Goal: Task Accomplishment & Management: Manage account settings

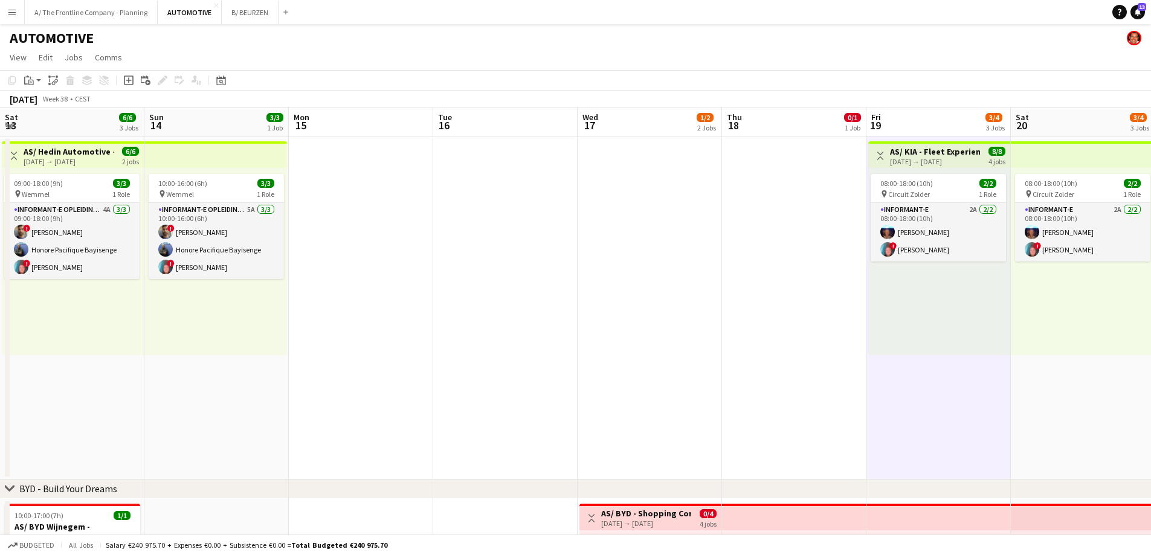
scroll to position [0, 444]
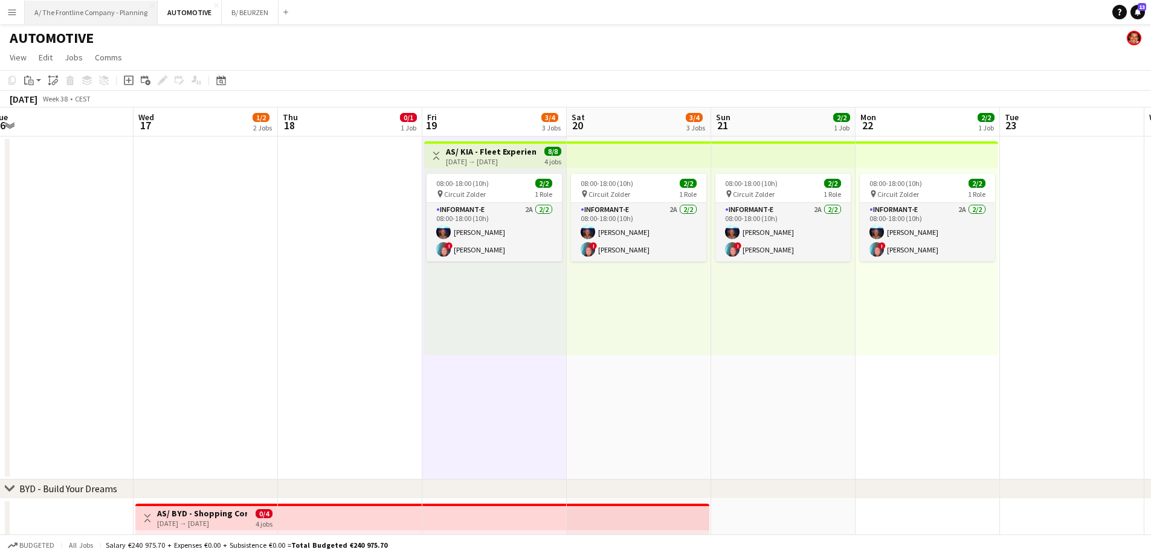
click at [86, 13] on button "A/ The Frontline Company - Planning Close" at bounding box center [91, 13] width 133 height 24
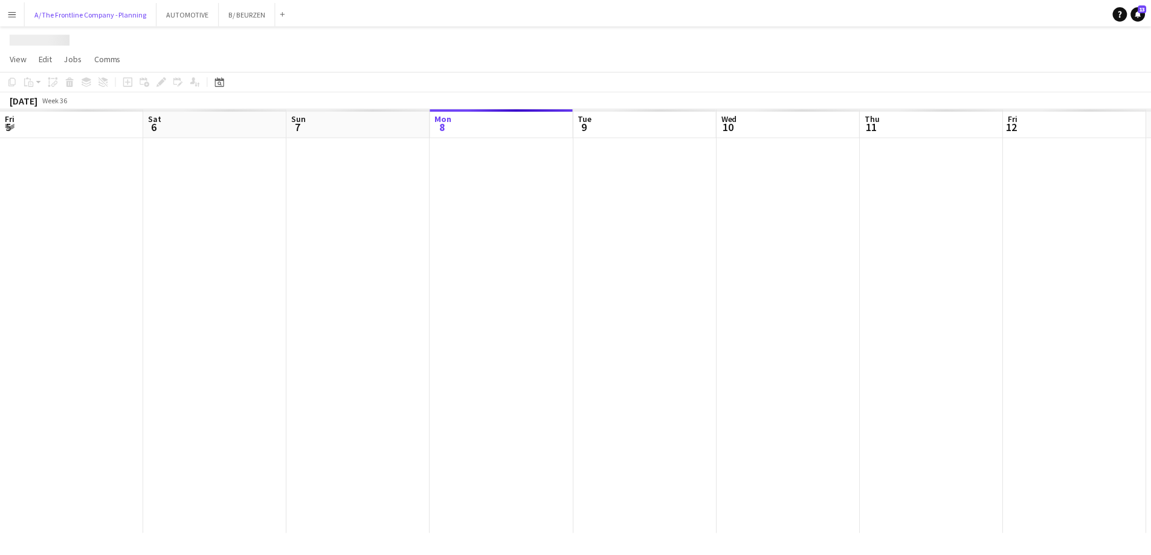
scroll to position [0, 289]
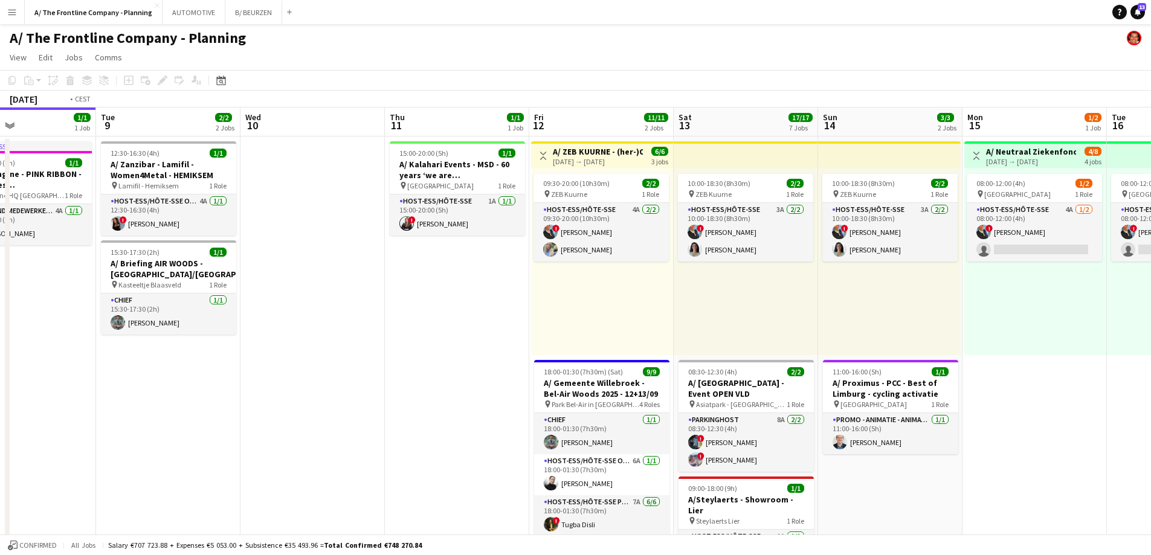
drag, startPoint x: 671, startPoint y: 298, endPoint x: 334, endPoint y: 299, distance: 337.2
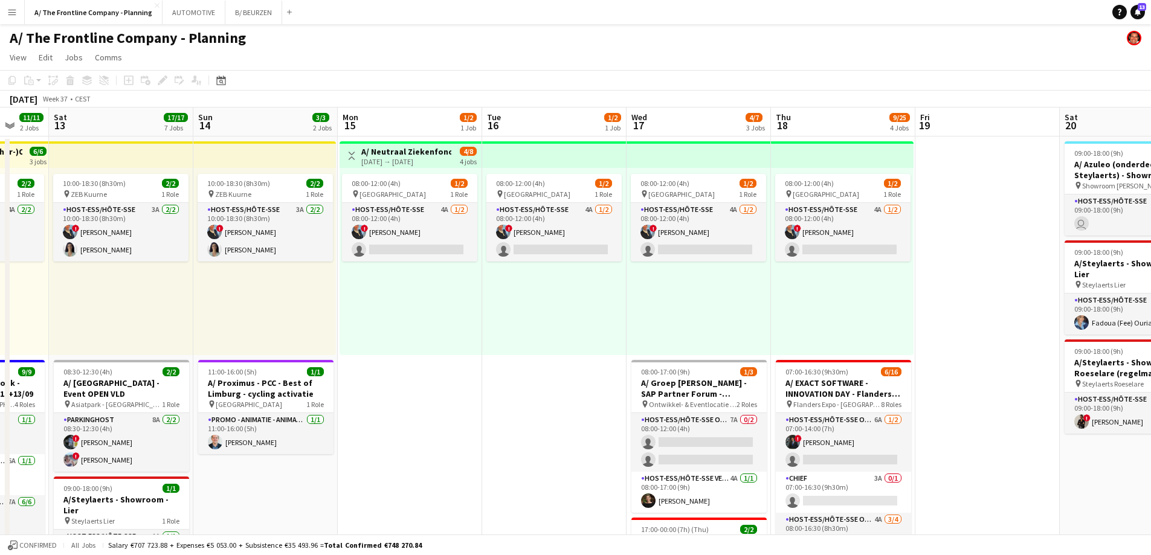
drag, startPoint x: 668, startPoint y: 303, endPoint x: 195, endPoint y: 273, distance: 474.1
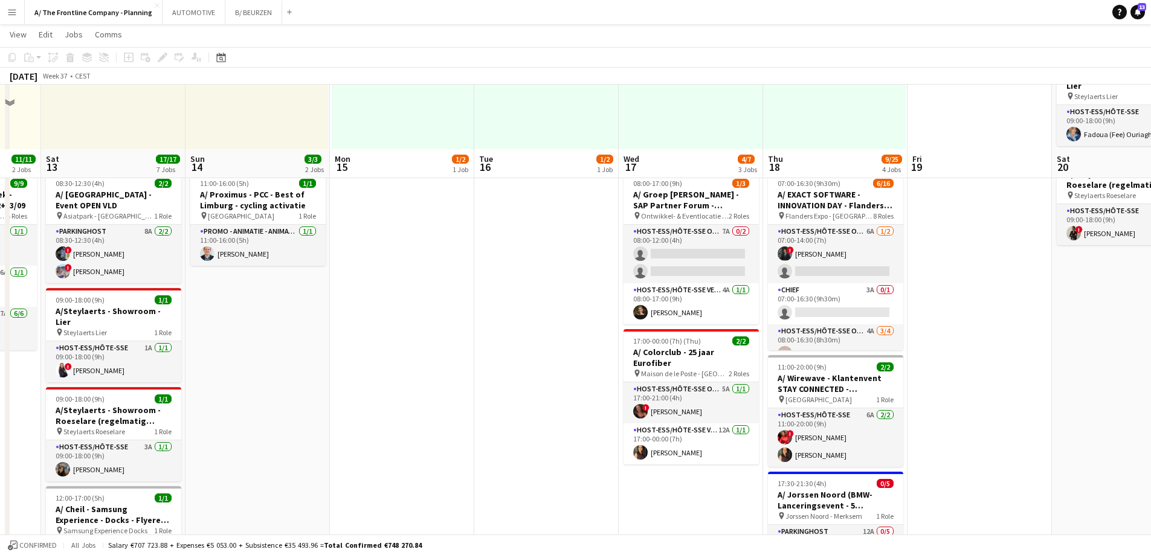
scroll to position [363, 0]
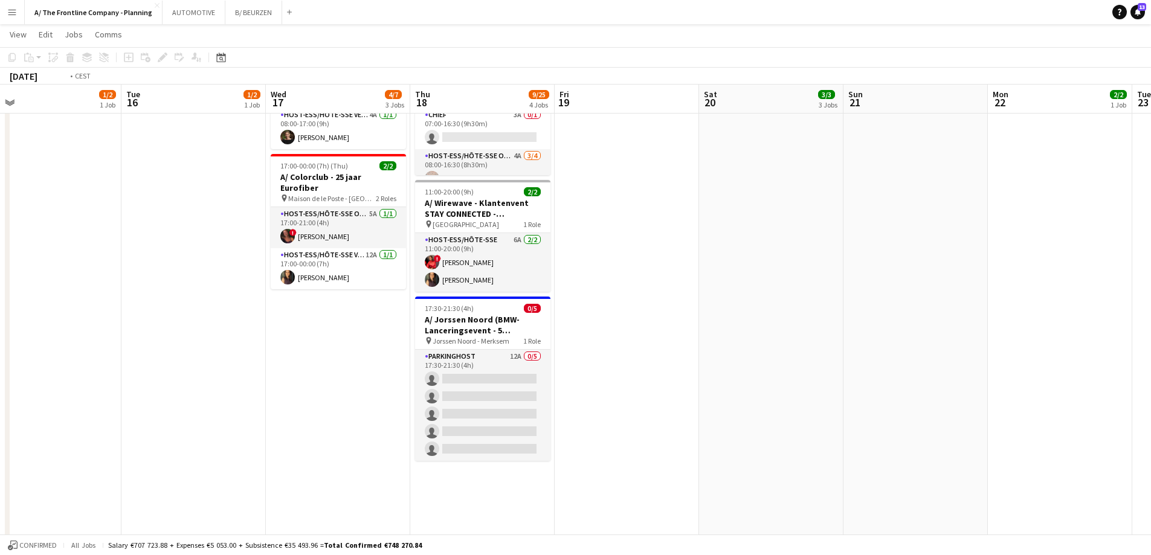
drag, startPoint x: 509, startPoint y: 278, endPoint x: 149, endPoint y: 240, distance: 361.6
click at [149, 240] on app-calendar-viewport "Fri 12 11/11 2 Jobs Sat 13 17/17 7 Jobs Sun 14 3/3 2 Jobs Mon 15 1/2 1 Job Tue …" at bounding box center [575, 257] width 1151 height 1144
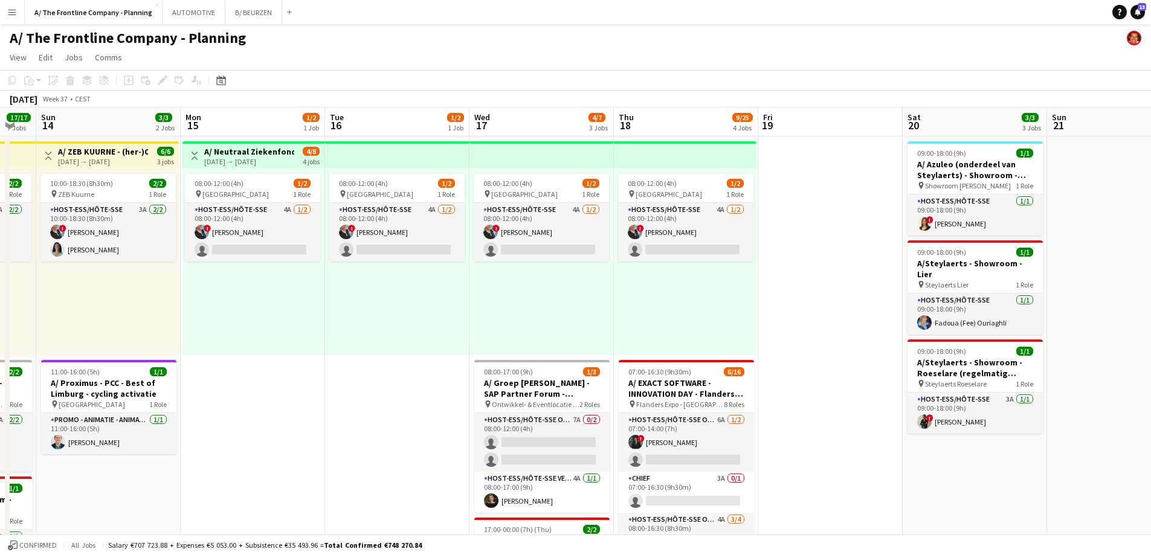
scroll to position [0, 357]
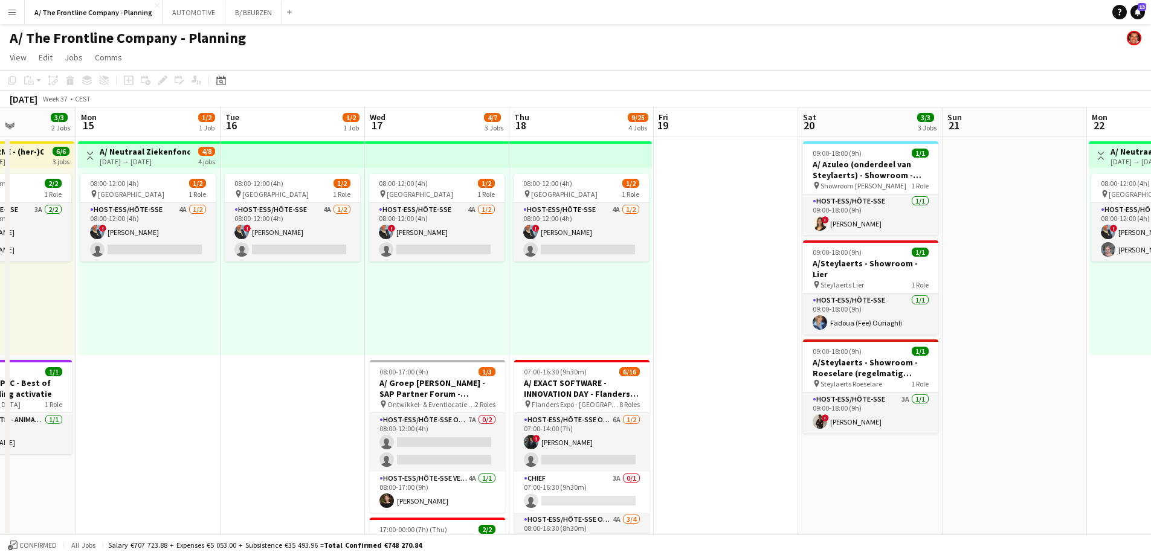
drag, startPoint x: 215, startPoint y: 318, endPoint x: 848, endPoint y: 299, distance: 633.1
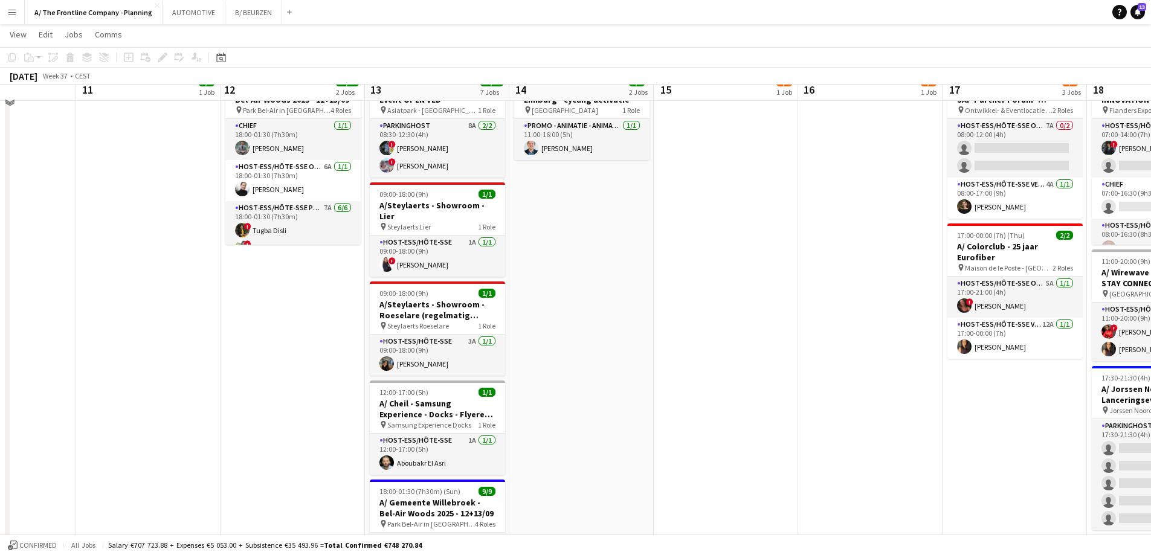
scroll to position [302, 0]
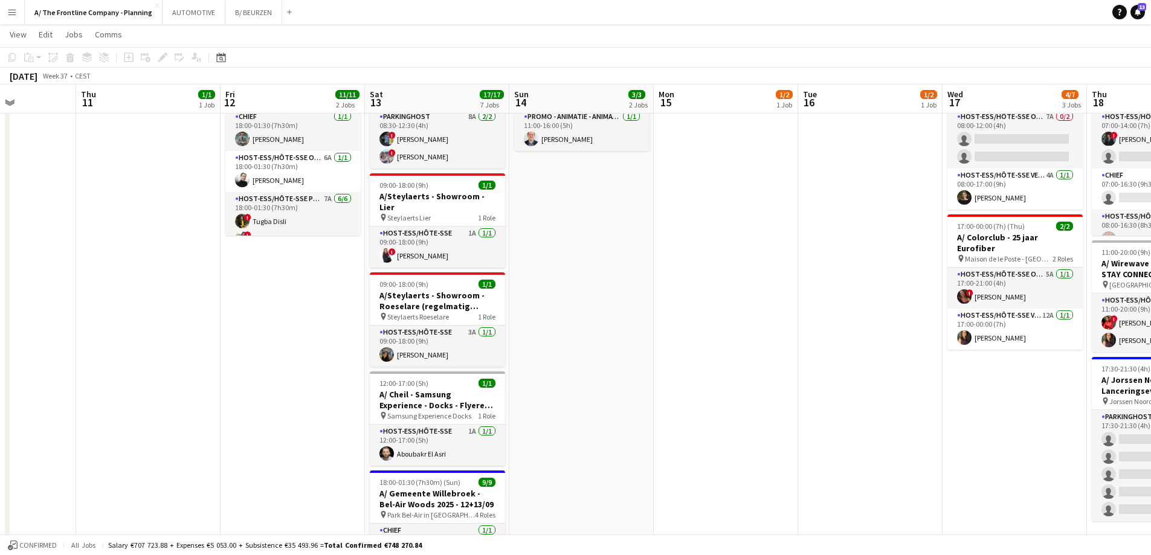
click at [628, 308] on app-date-cell "10:00-18:30 (8h30m) 2/2 pin ZEB Kuurne 1 Role Host-ess/Hôte-sse 3A [DATE] 10:00…" at bounding box center [581, 305] width 144 height 945
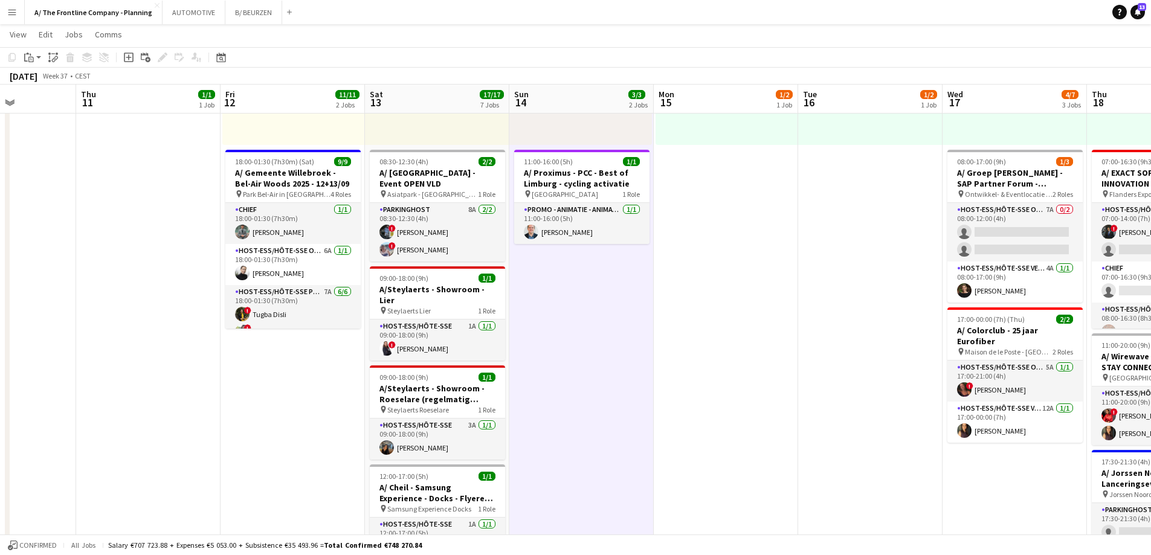
scroll to position [60, 0]
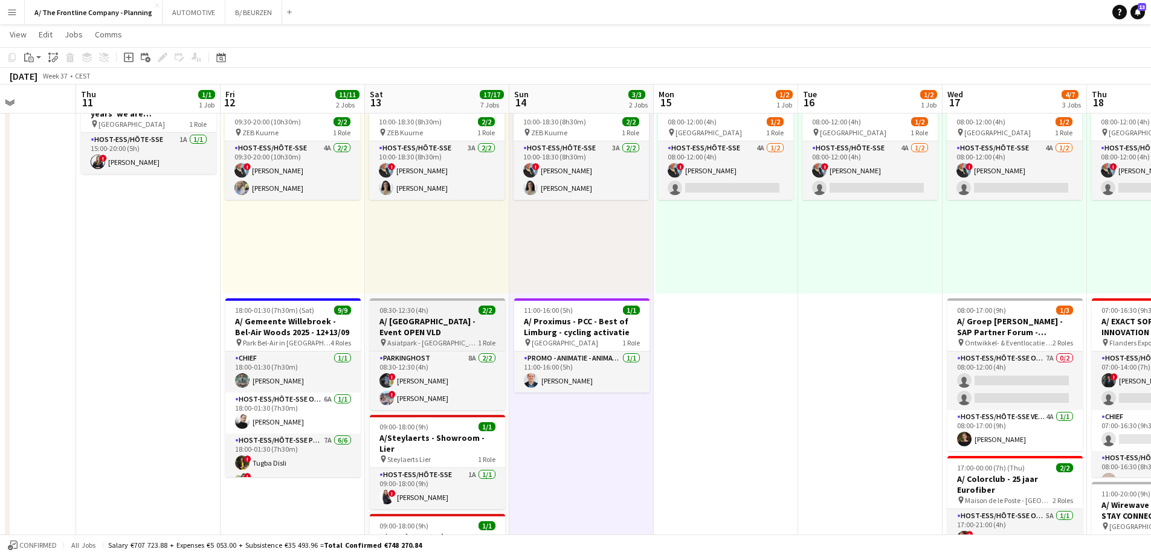
click at [425, 316] on h3 "A/ [GEOGRAPHIC_DATA] - Event OPEN VLD" at bounding box center [437, 327] width 135 height 22
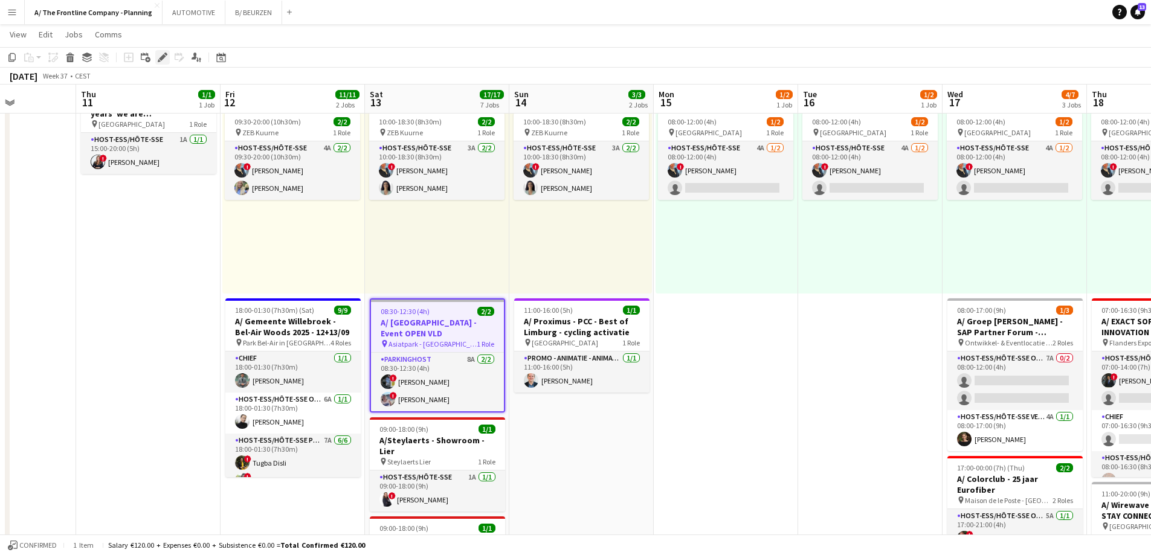
click at [164, 58] on icon "Edit" at bounding box center [163, 58] width 10 height 10
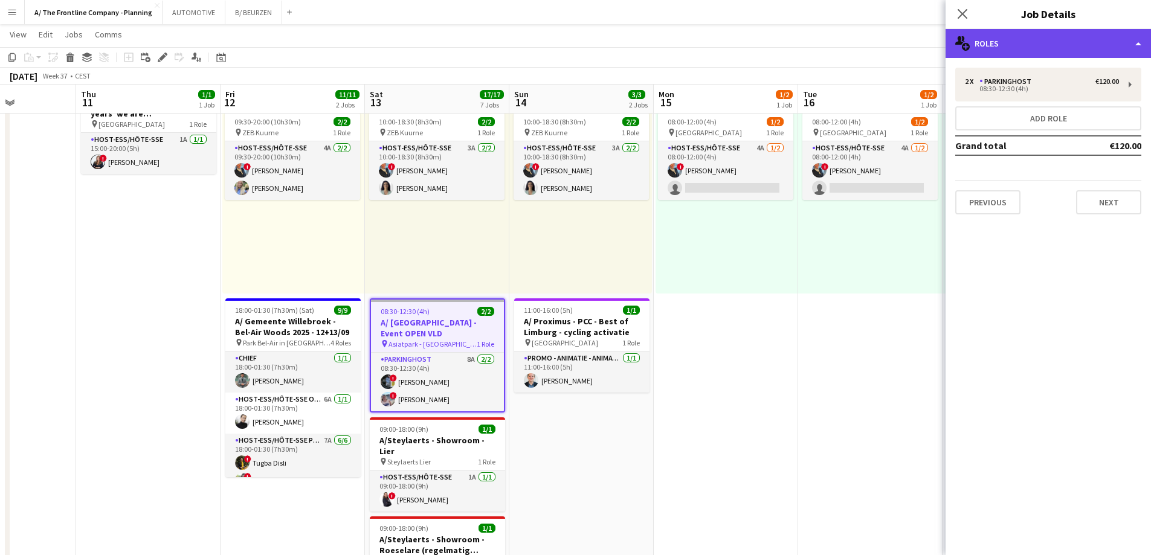
click at [1023, 42] on div "multiple-users-add Roles" at bounding box center [1048, 43] width 205 height 29
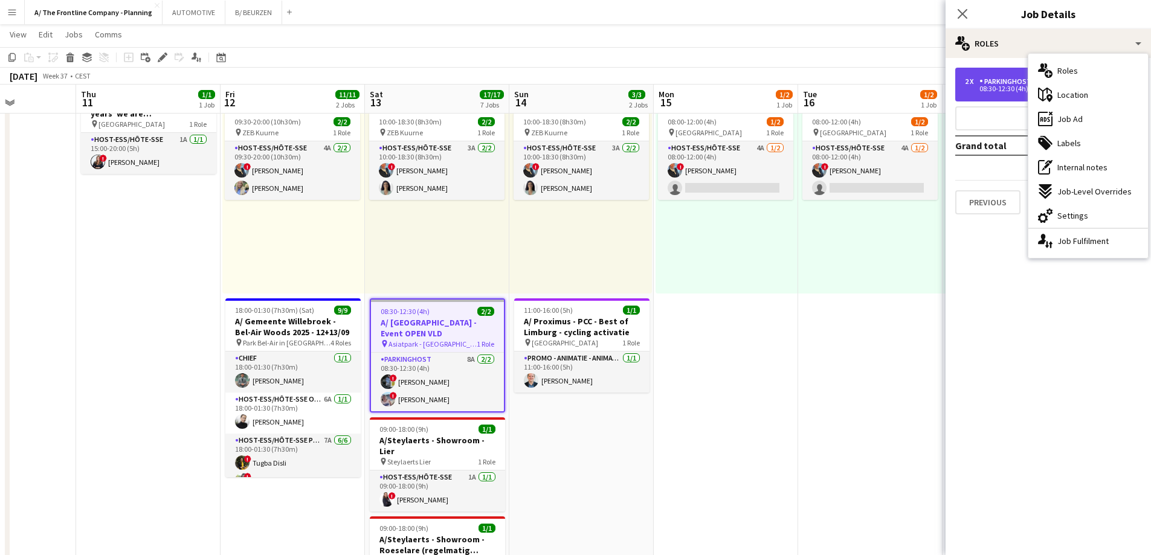
click at [984, 83] on div "Parkinghost" at bounding box center [1008, 81] width 57 height 8
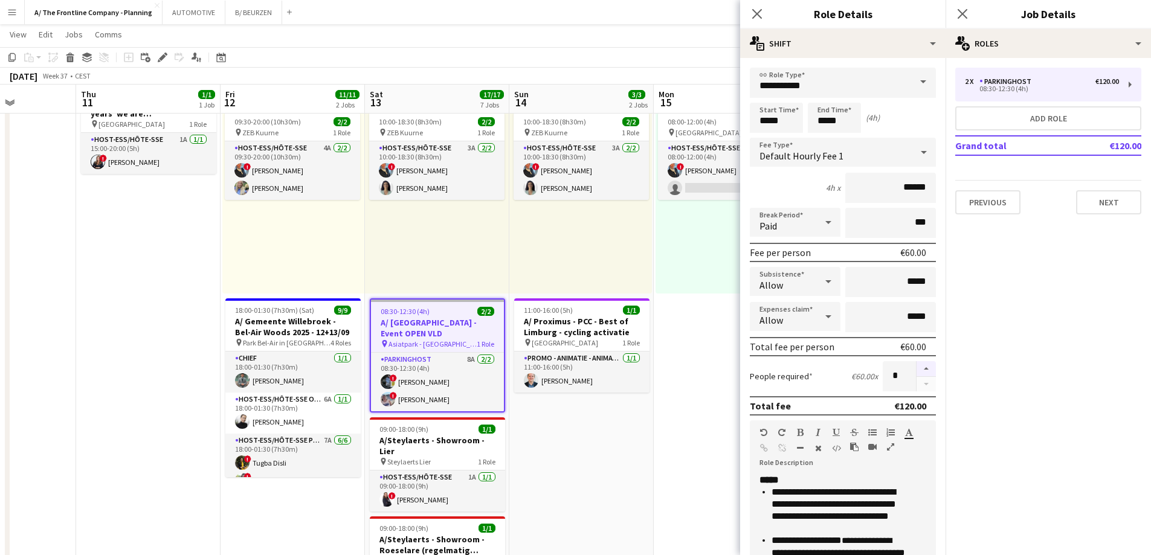
click at [917, 367] on button "button" at bounding box center [926, 369] width 19 height 16
type input "*"
click at [709, 300] on app-date-cell "Toggle View A/ Neutraal Ziekenfonds Vlaanderen (NZVL) - [GEOGRAPHIC_DATA] - 15-…" at bounding box center [726, 547] width 144 height 945
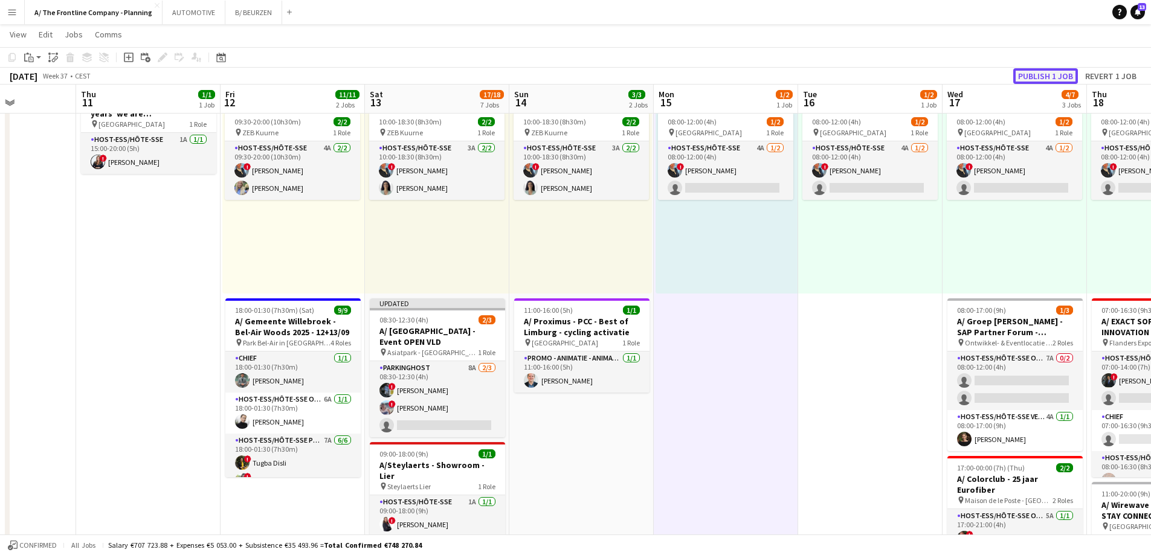
click at [1053, 83] on button "Publish 1 job" at bounding box center [1045, 76] width 65 height 16
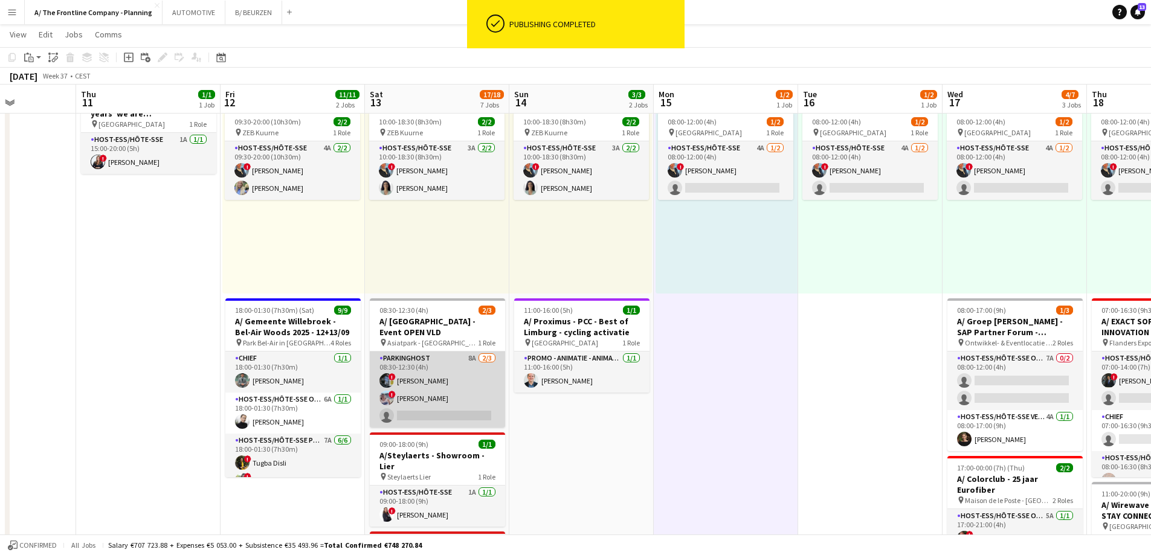
click at [450, 373] on app-card-role "Parkinghost 8A [DATE] 08:30-12:30 (4h) ! [PERSON_NAME] ! [PERSON_NAME] single-n…" at bounding box center [437, 390] width 135 height 76
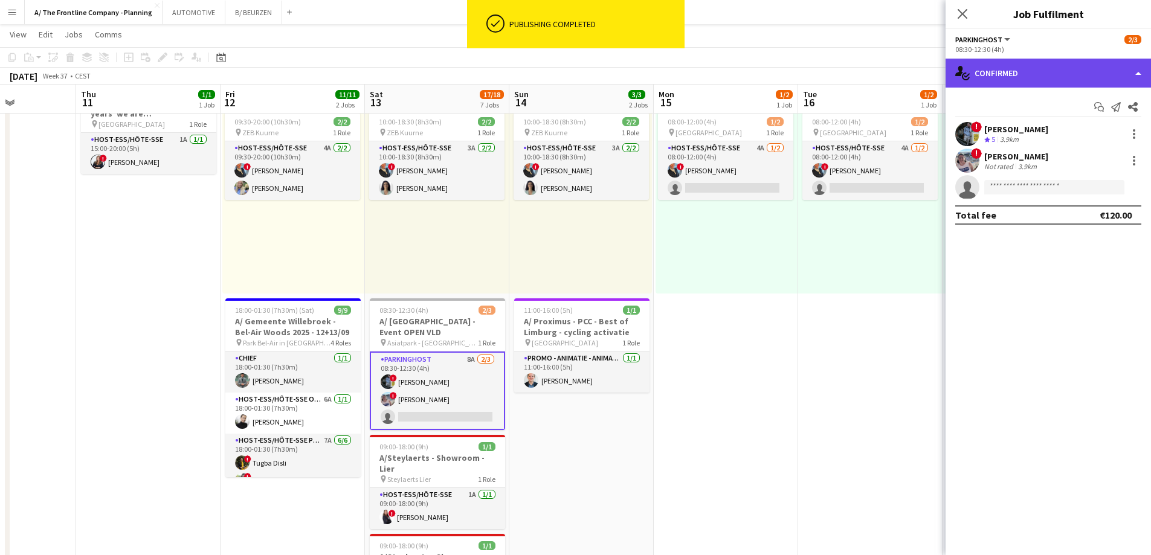
click at [1043, 76] on div "single-neutral-actions-check-2 Confirmed" at bounding box center [1048, 73] width 205 height 29
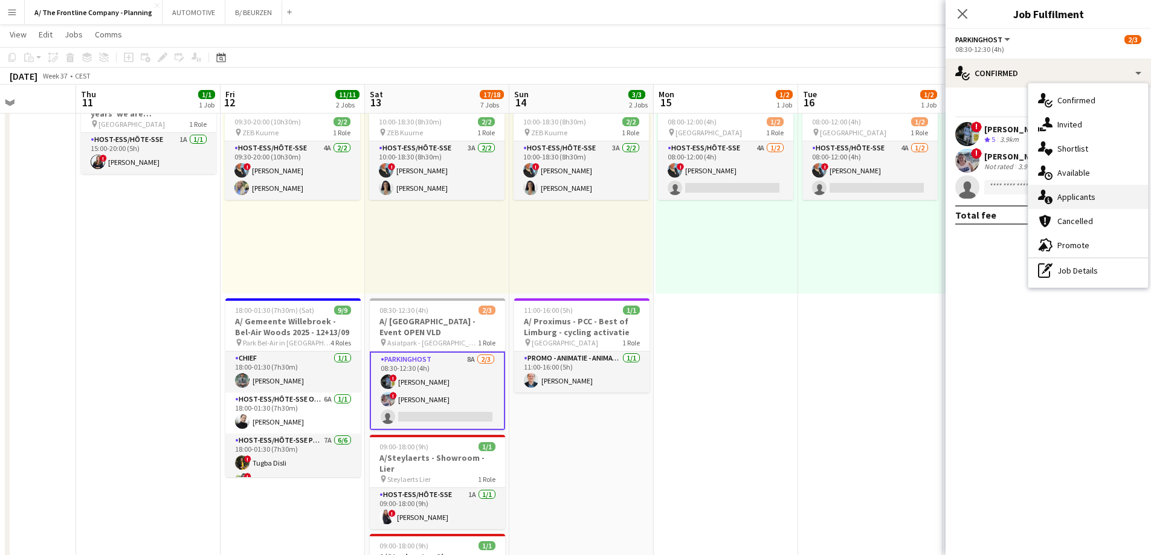
click at [1064, 199] on span "Applicants" at bounding box center [1077, 197] width 38 height 11
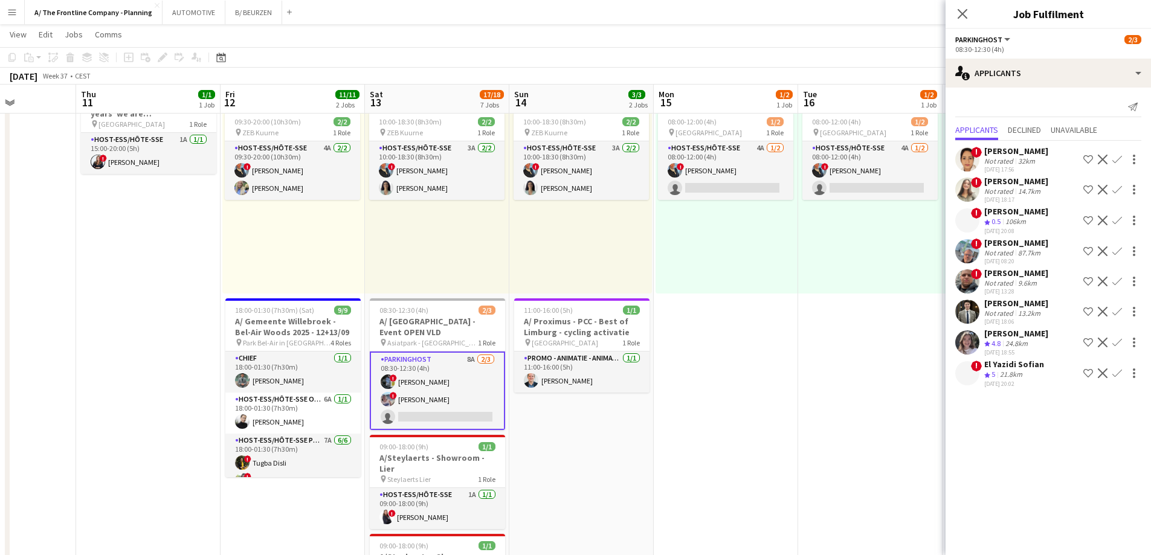
click at [997, 302] on div "[PERSON_NAME]" at bounding box center [1016, 303] width 64 height 11
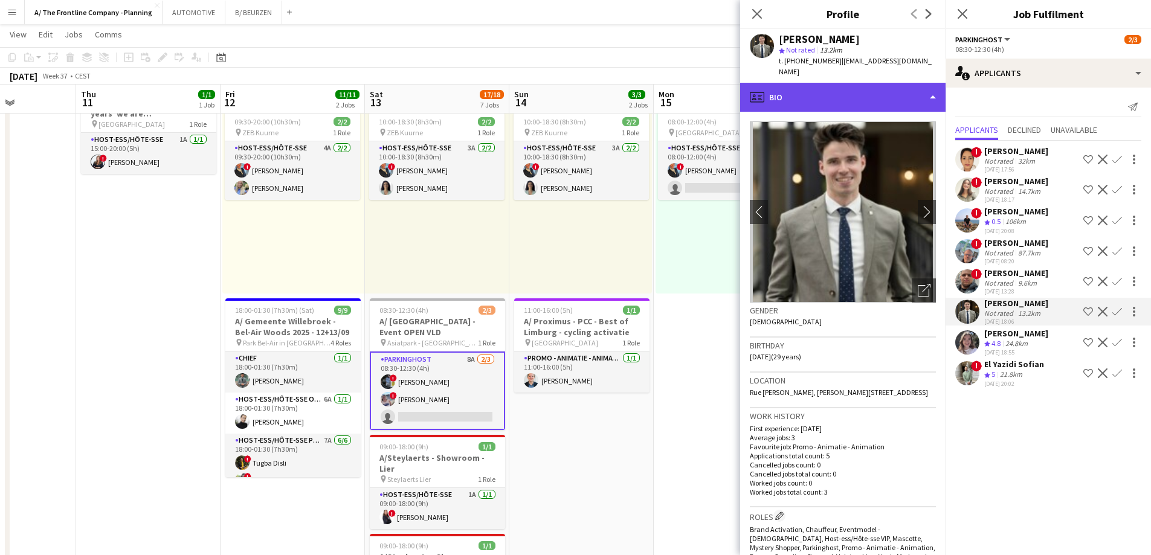
click at [826, 89] on div "profile Bio" at bounding box center [842, 97] width 205 height 29
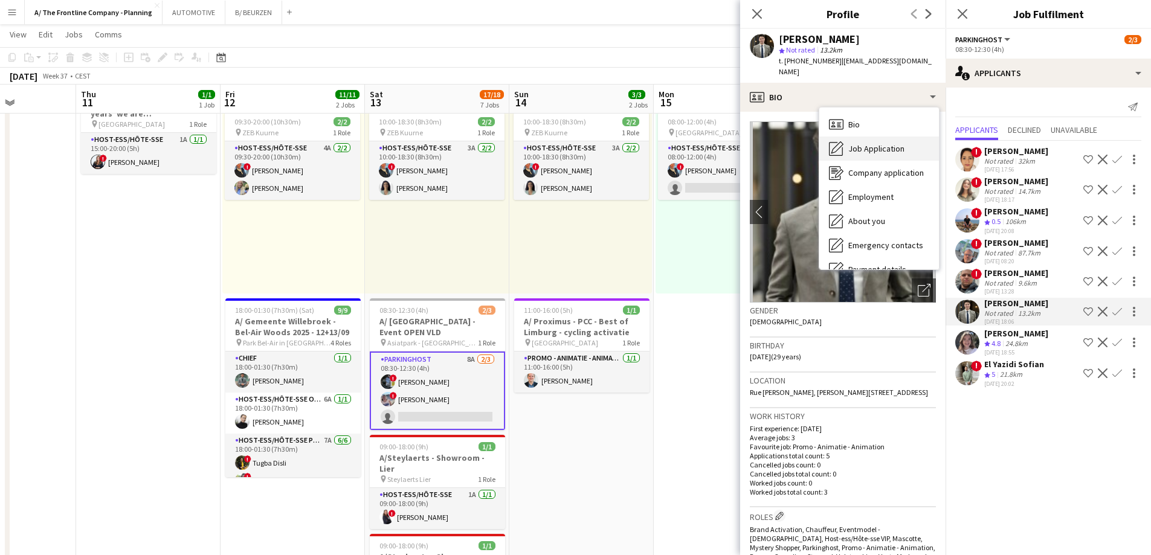
click at [844, 141] on icon "Job Application" at bounding box center [836, 148] width 15 height 15
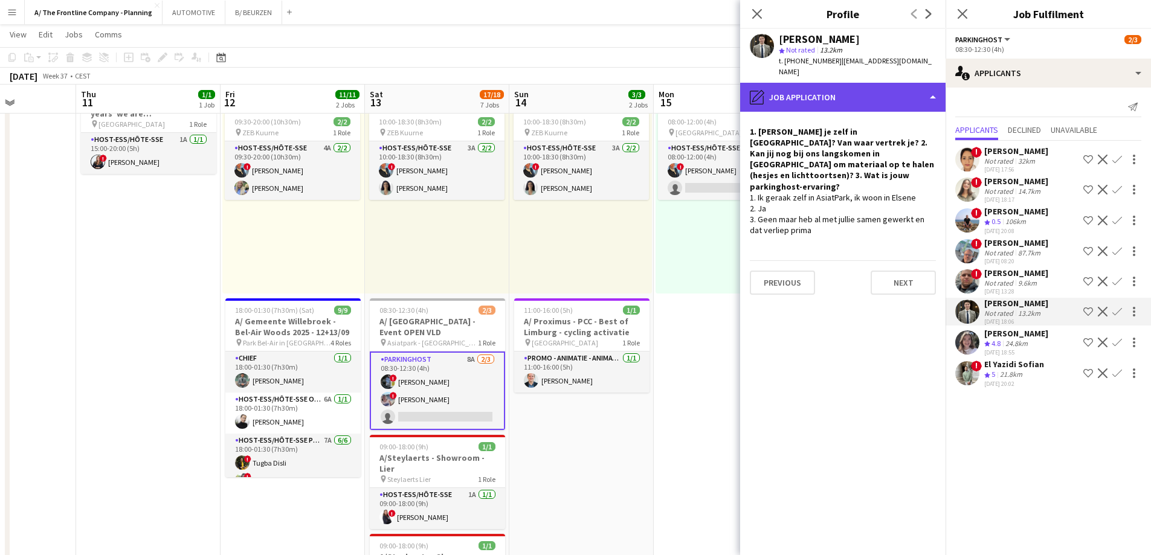
click at [853, 100] on div "pencil4 Job Application" at bounding box center [842, 97] width 205 height 29
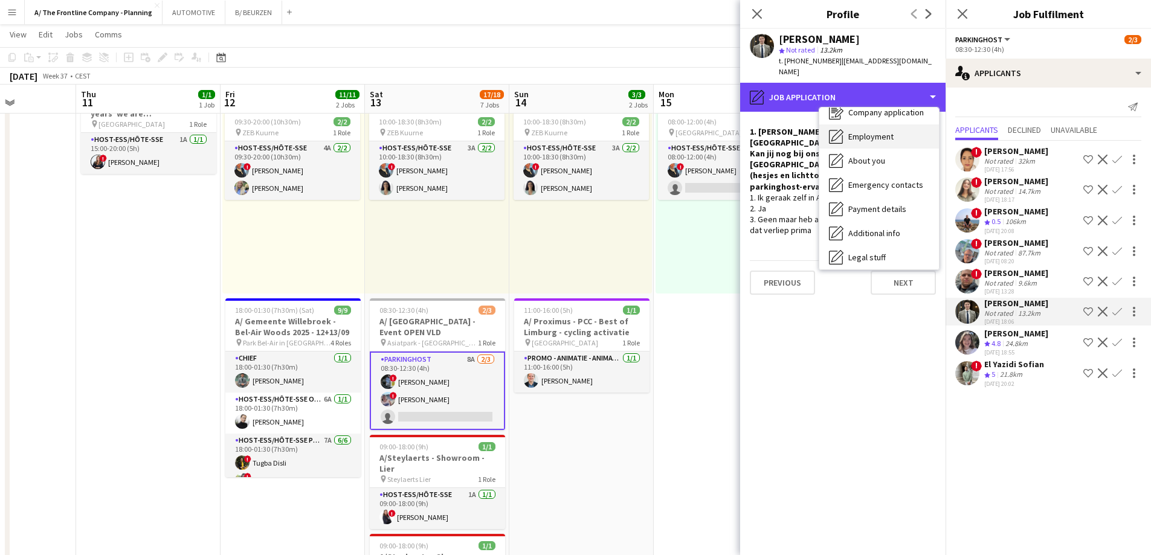
scroll to position [114, 0]
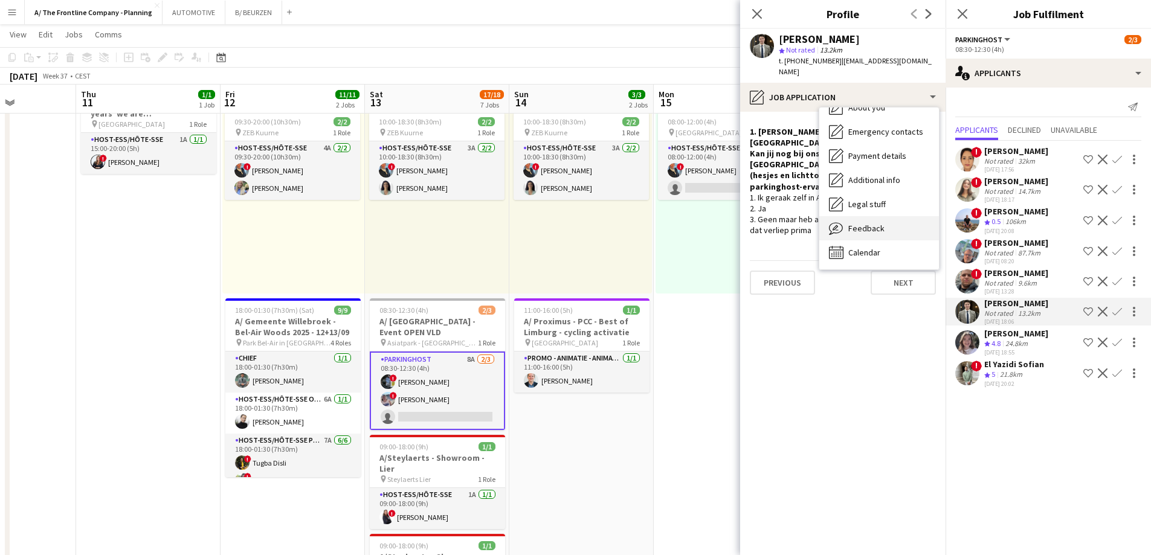
click at [864, 228] on span "Feedback" at bounding box center [866, 228] width 36 height 11
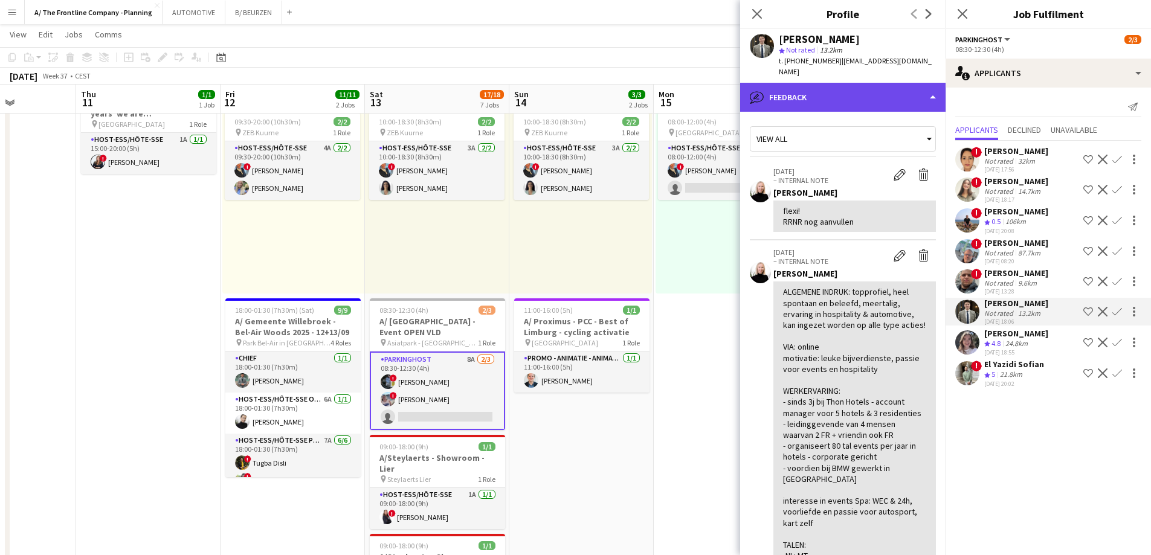
click at [865, 108] on div "bubble-pencil Feedback" at bounding box center [842, 97] width 205 height 29
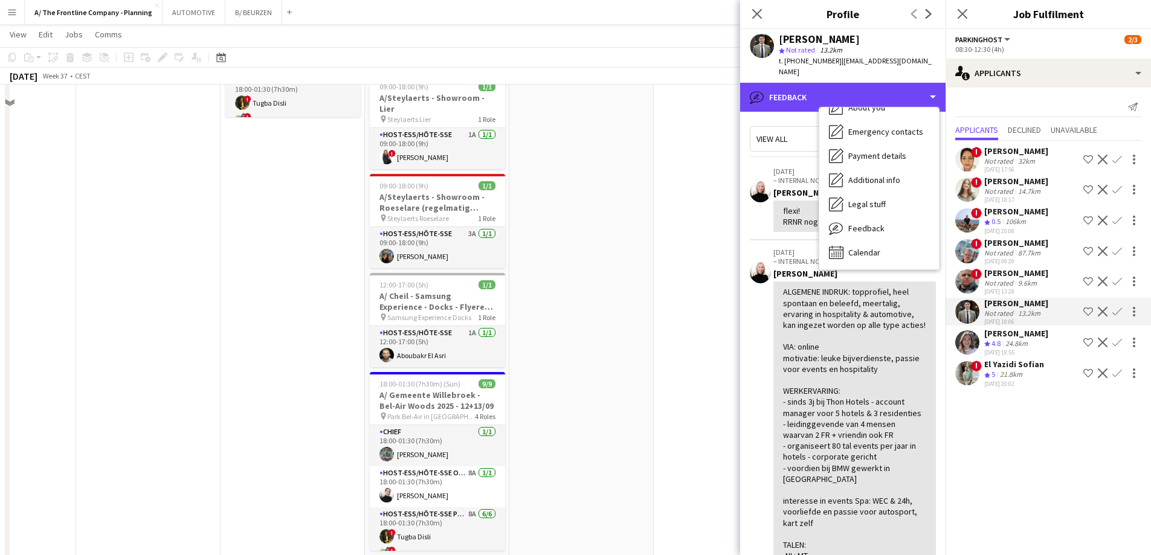
scroll to position [423, 0]
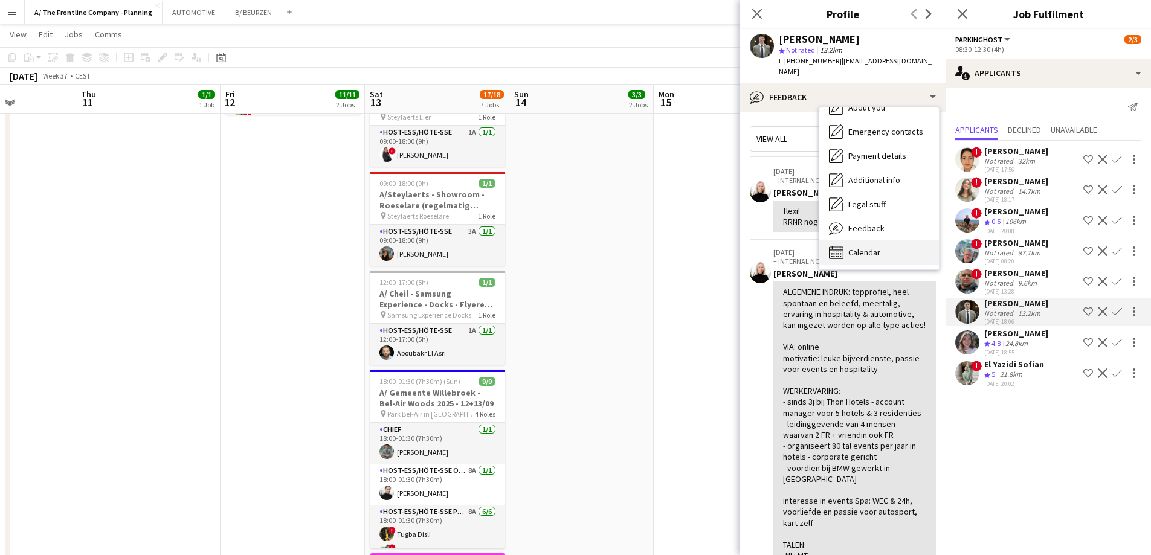
click at [867, 245] on div "Calendar Calendar" at bounding box center [879, 253] width 120 height 24
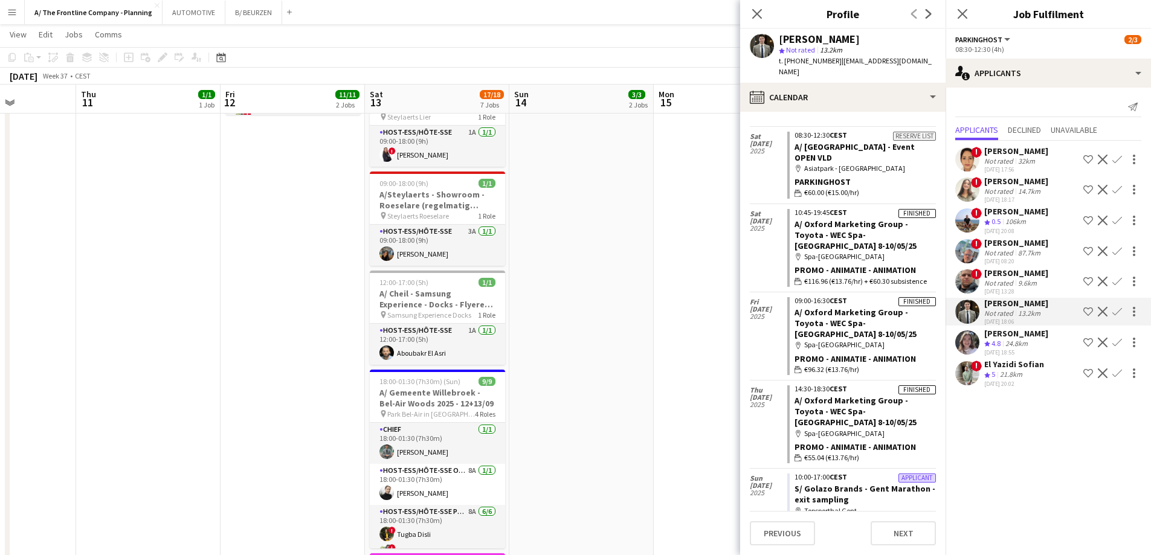
scroll to position [0, 0]
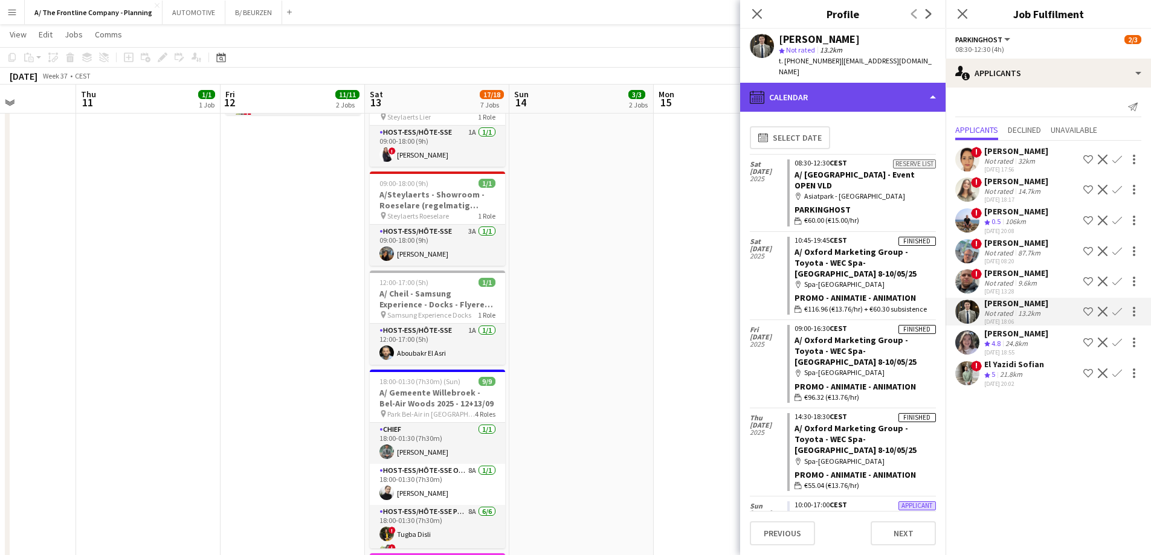
click at [807, 96] on div "calendar-full Calendar" at bounding box center [842, 97] width 205 height 29
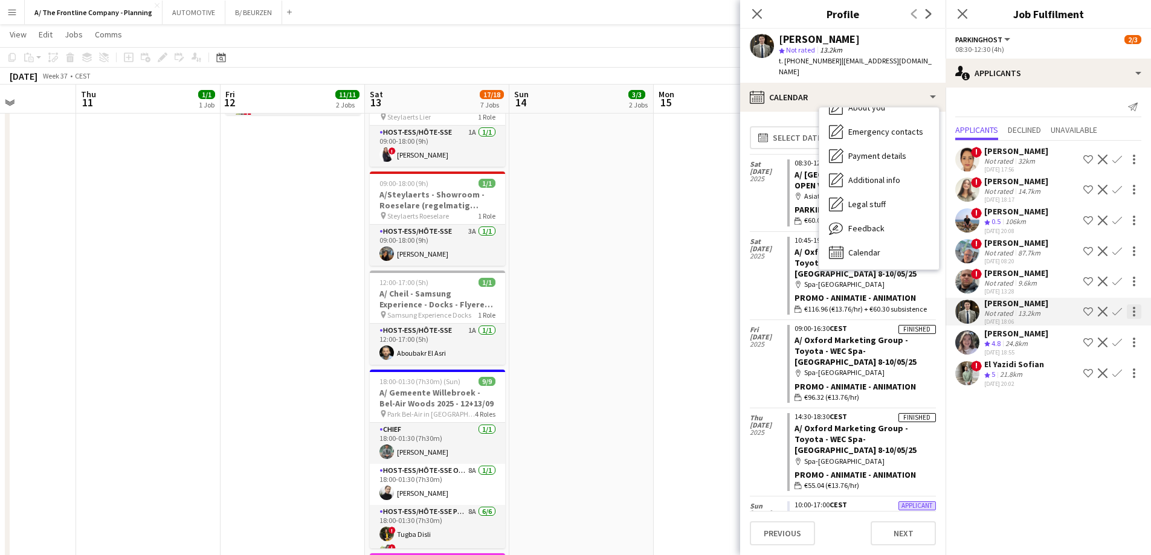
click at [1133, 313] on div at bounding box center [1134, 312] width 2 height 2
click at [1117, 328] on button "Send notification" at bounding box center [1096, 334] width 91 height 29
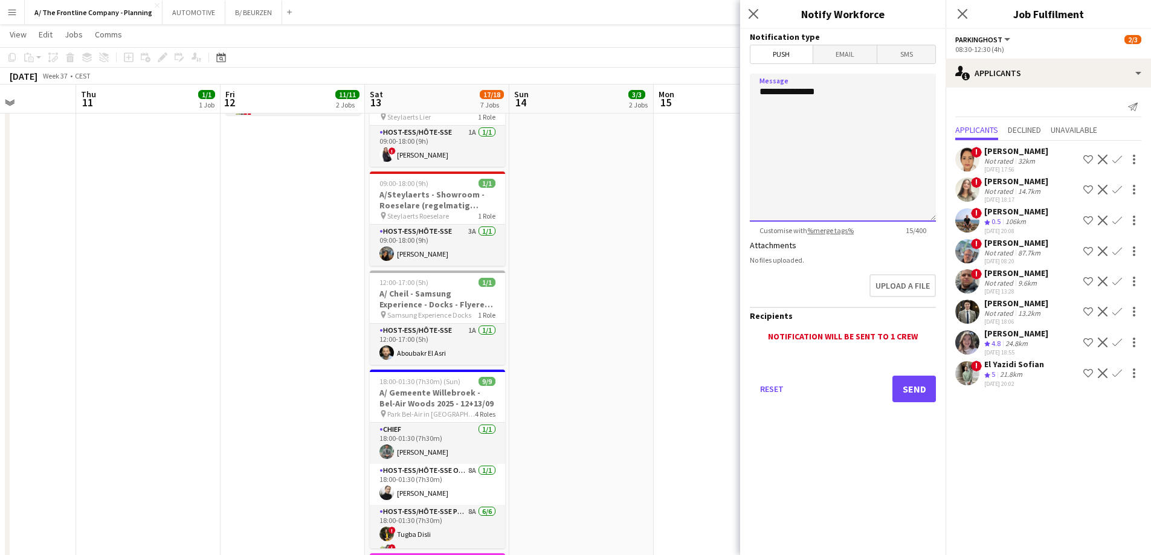
click at [883, 98] on textarea "**********" at bounding box center [843, 148] width 186 height 148
type textarea "**********"
click at [754, 17] on icon "Close pop-in" at bounding box center [753, 13] width 11 height 11
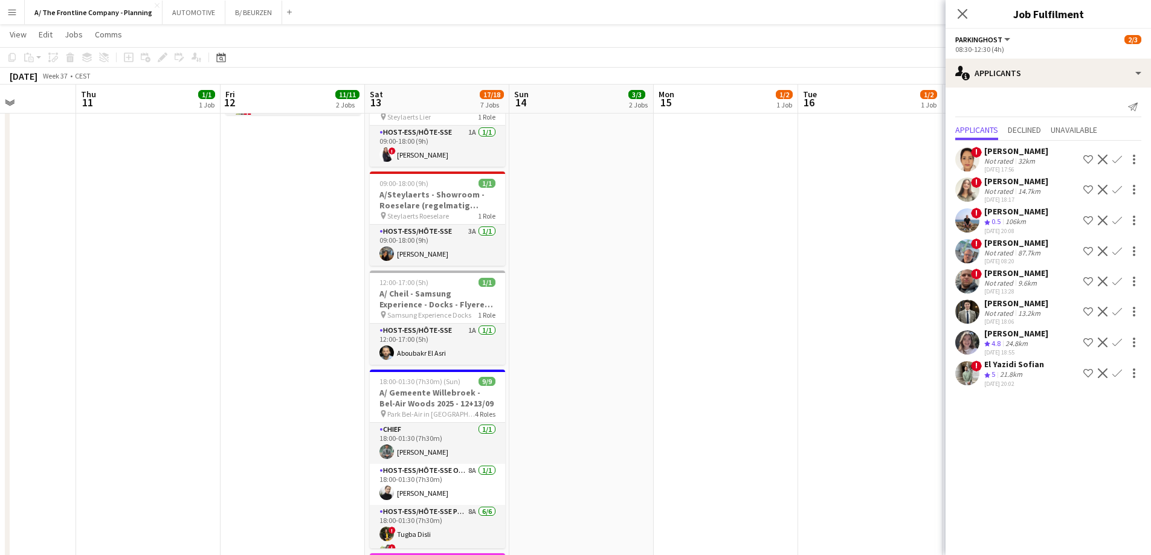
click at [649, 222] on app-date-cell "10:00-18:30 (8h30m) 2/2 pin ZEB Kuurne 1 Role Host-ess/Hôte-sse 3A [DATE] 10:00…" at bounding box center [581, 193] width 144 height 962
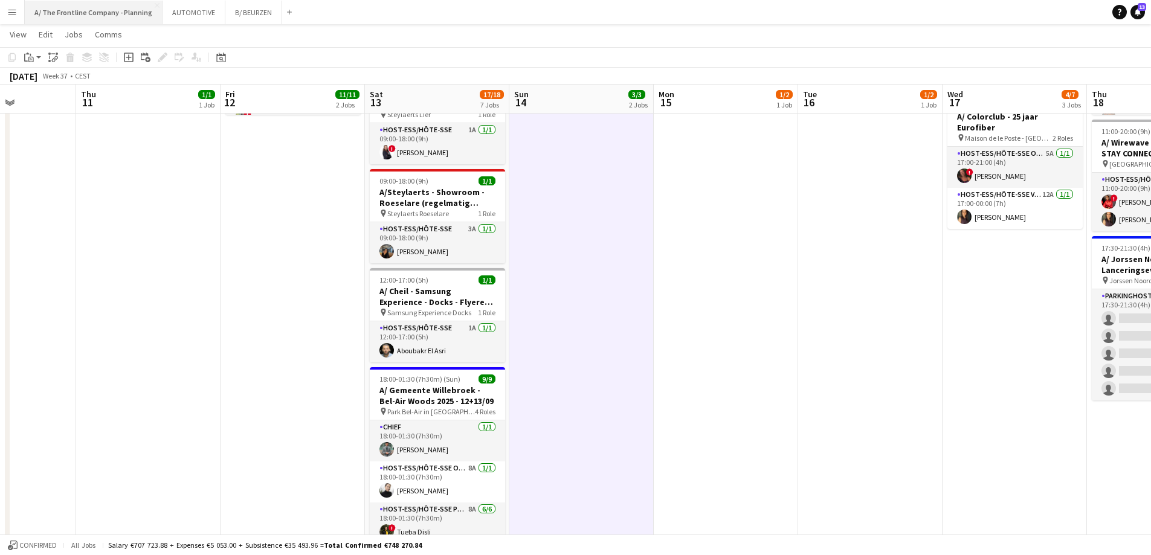
click at [96, 15] on button "A/ The Frontline Company - Planning Close" at bounding box center [94, 13] width 138 height 24
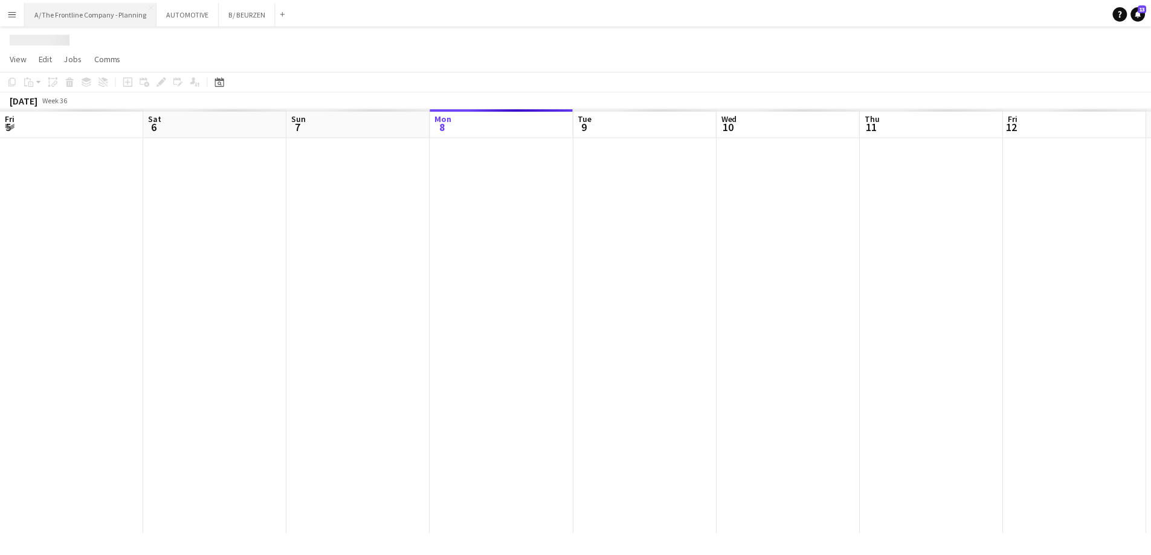
scroll to position [0, 289]
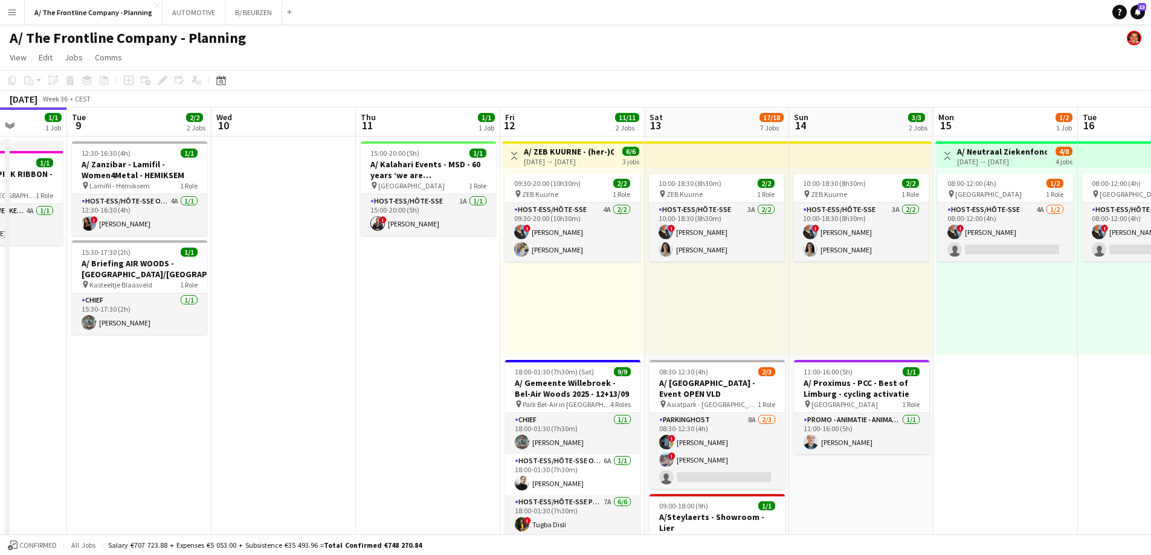
drag, startPoint x: 798, startPoint y: 319, endPoint x: 178, endPoint y: 308, distance: 620.1
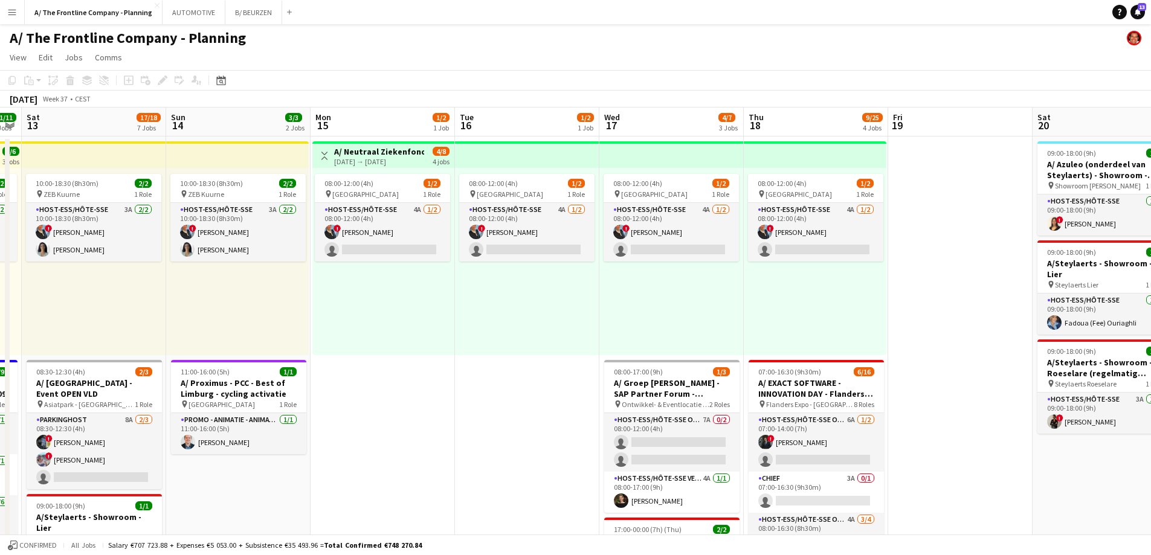
drag, startPoint x: 569, startPoint y: 322, endPoint x: 371, endPoint y: 309, distance: 198.0
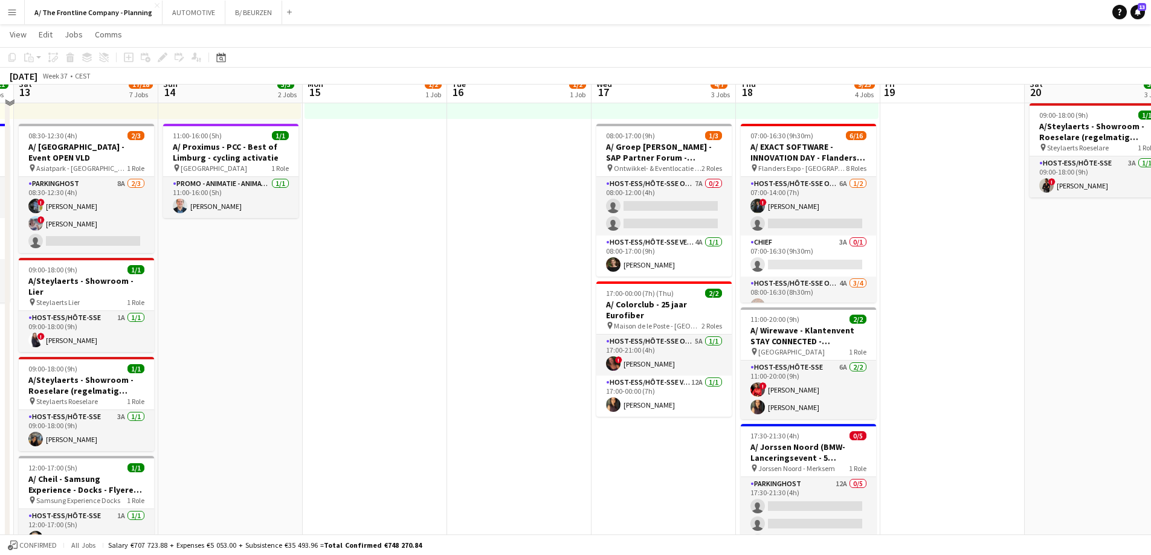
scroll to position [242, 0]
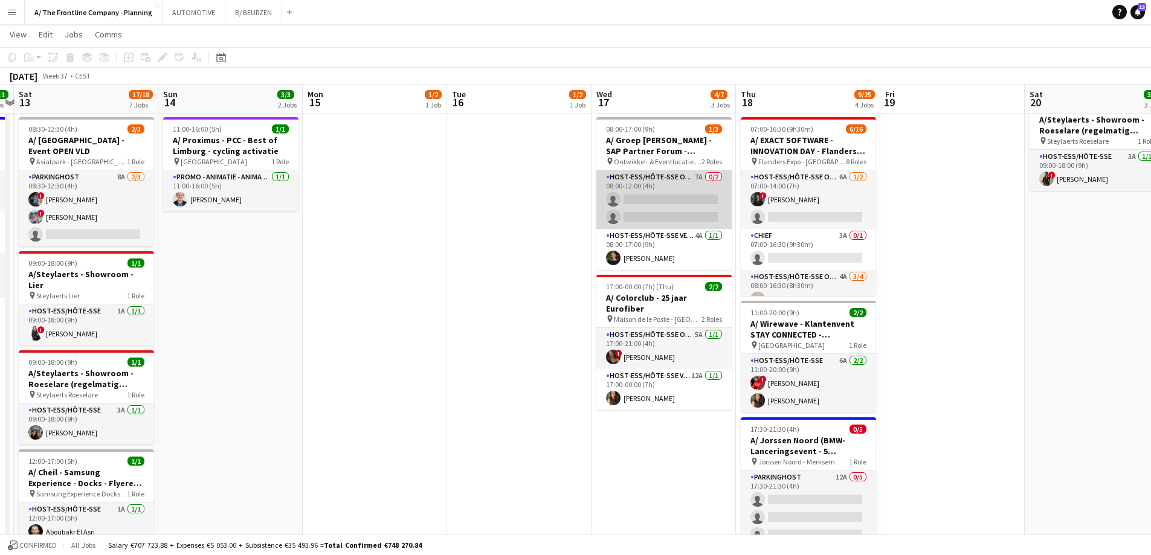
click at [687, 188] on app-card-role "Host-ess/Hôte-sse Onthaal-Accueill 7A 0/2 08:00-12:00 (4h) single-neutral-actio…" at bounding box center [663, 199] width 135 height 59
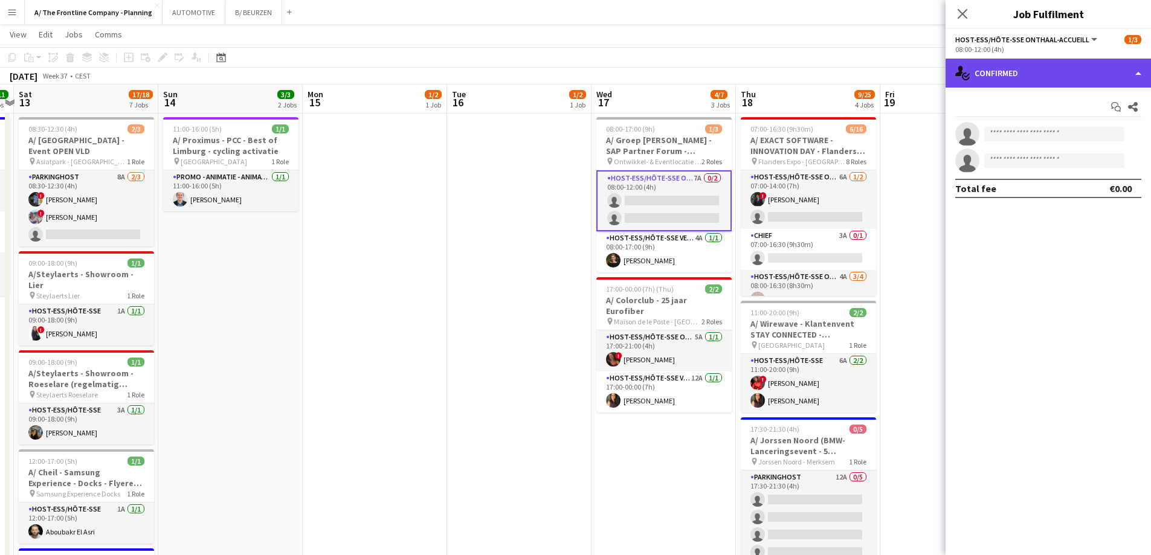
click at [1050, 60] on div "single-neutral-actions-check-2 Confirmed" at bounding box center [1048, 73] width 205 height 29
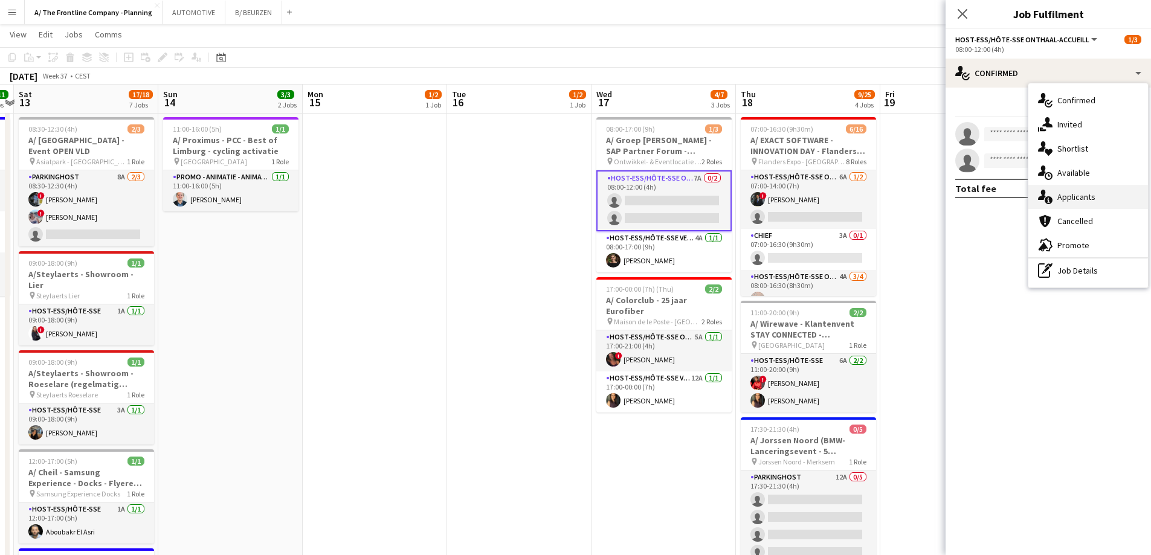
click at [1082, 198] on span "Applicants" at bounding box center [1077, 197] width 38 height 11
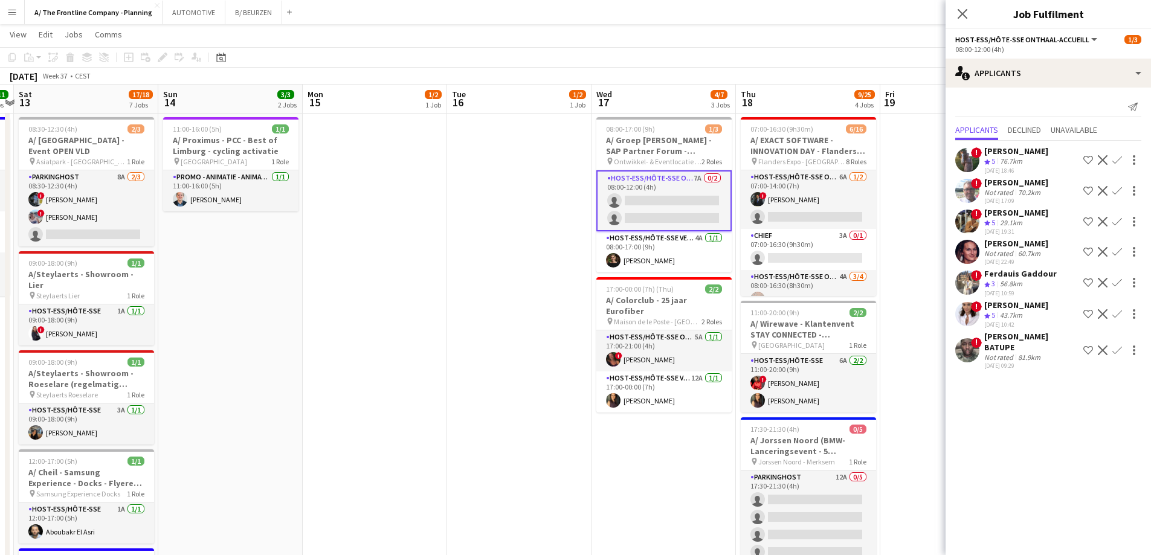
click at [1027, 348] on div "[PERSON_NAME] BATUPE" at bounding box center [1031, 342] width 94 height 22
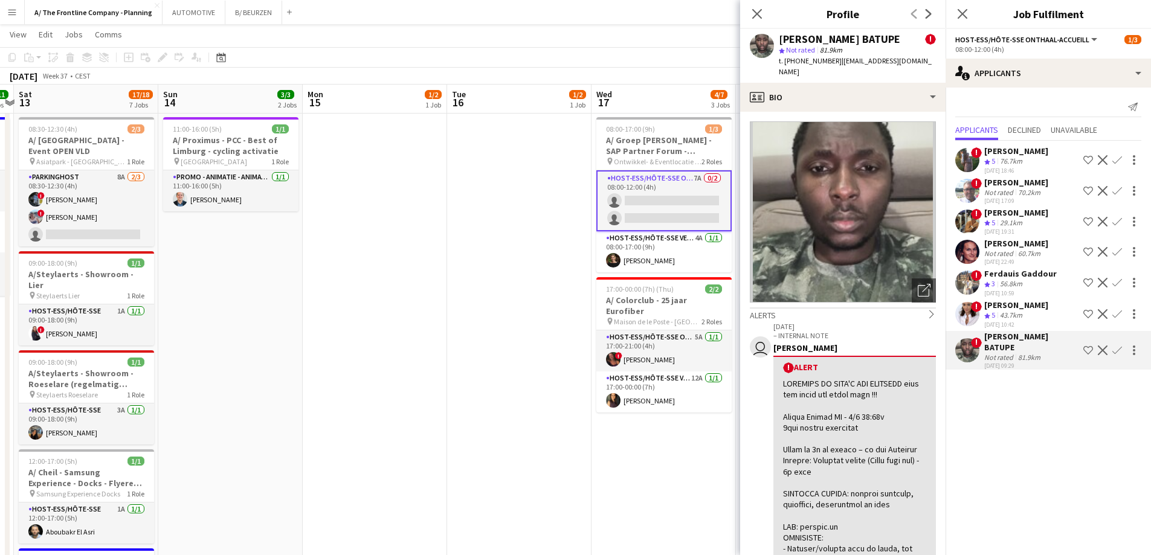
click at [1022, 314] on div "43.7km" at bounding box center [1011, 316] width 27 height 10
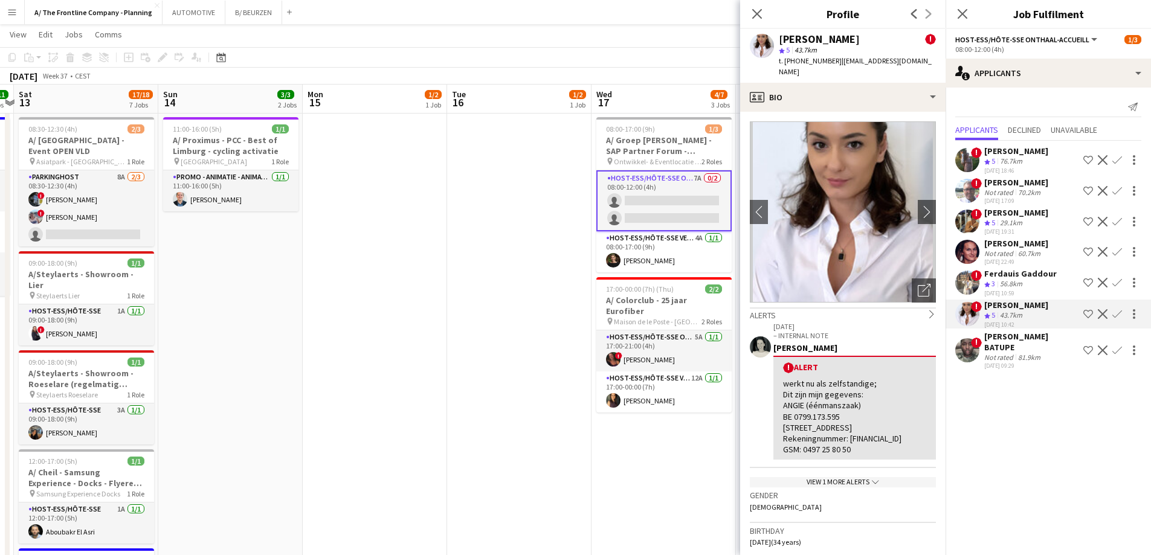
click at [1010, 290] on div "[DATE] 10:59" at bounding box center [1020, 293] width 73 height 8
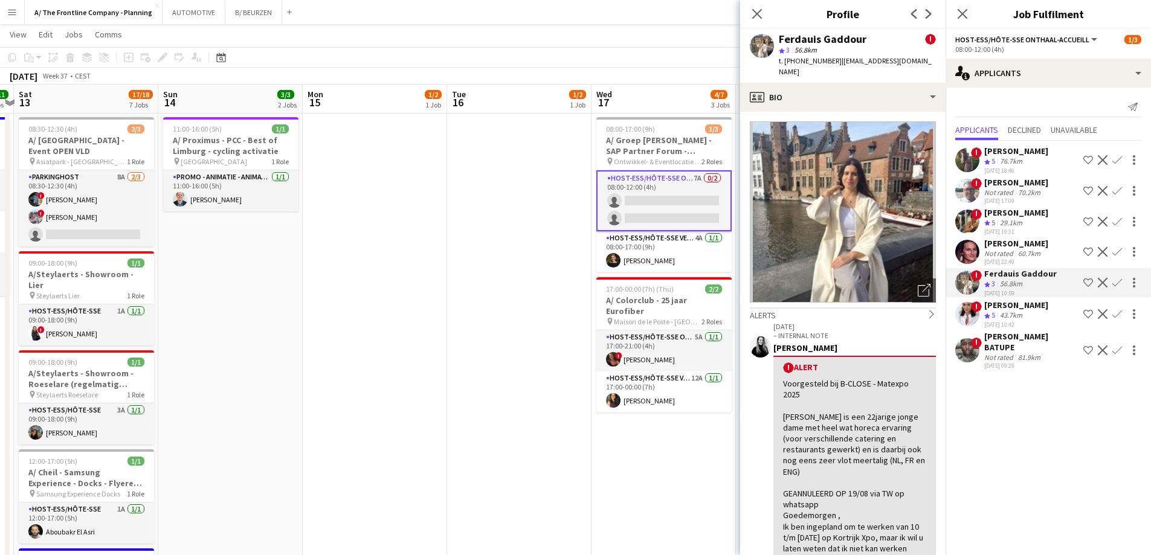
scroll to position [423, 0]
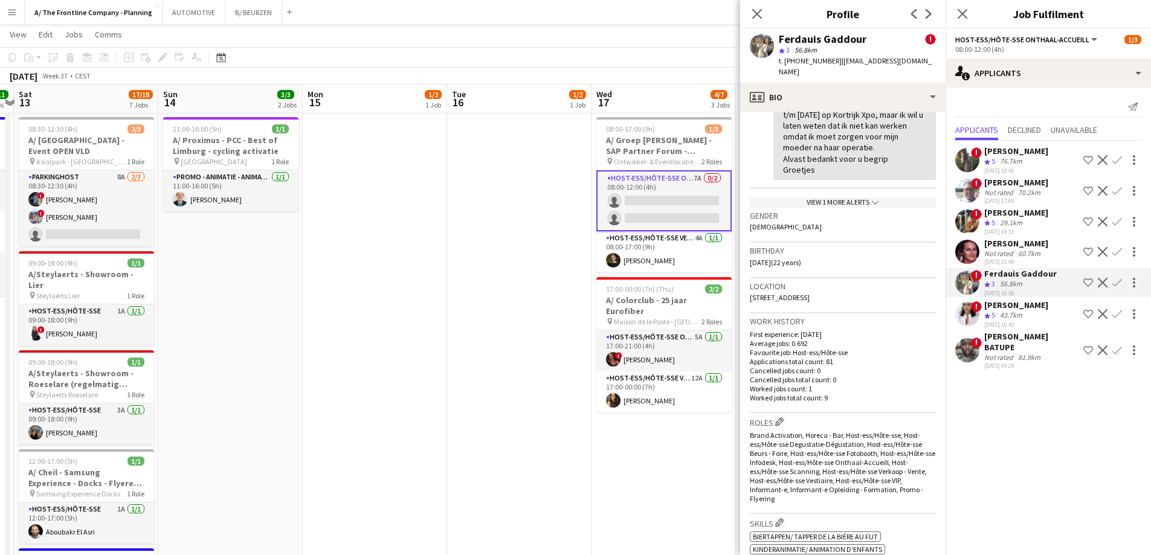
click at [1000, 308] on div "[PERSON_NAME]" at bounding box center [1016, 305] width 64 height 11
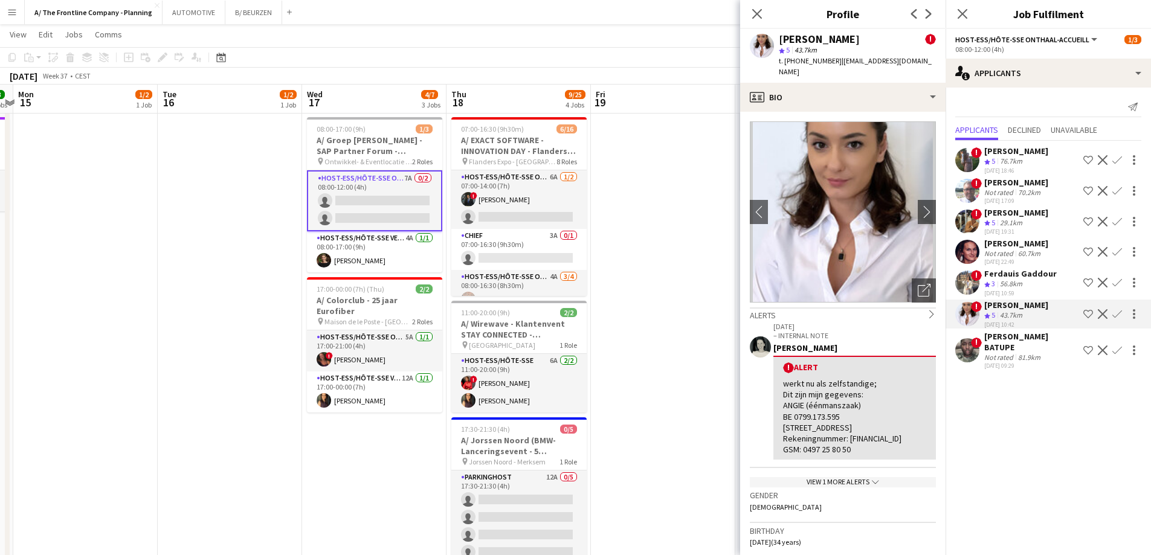
drag, startPoint x: 501, startPoint y: 262, endPoint x: 236, endPoint y: 278, distance: 265.2
click at [236, 278] on app-calendar-viewport "Fri 12 11/11 2 Jobs Sat 13 17/18 7 Jobs Sun 14 3/3 2 Jobs Mon 15 1/2 1 Job Tue …" at bounding box center [575, 386] width 1151 height 1162
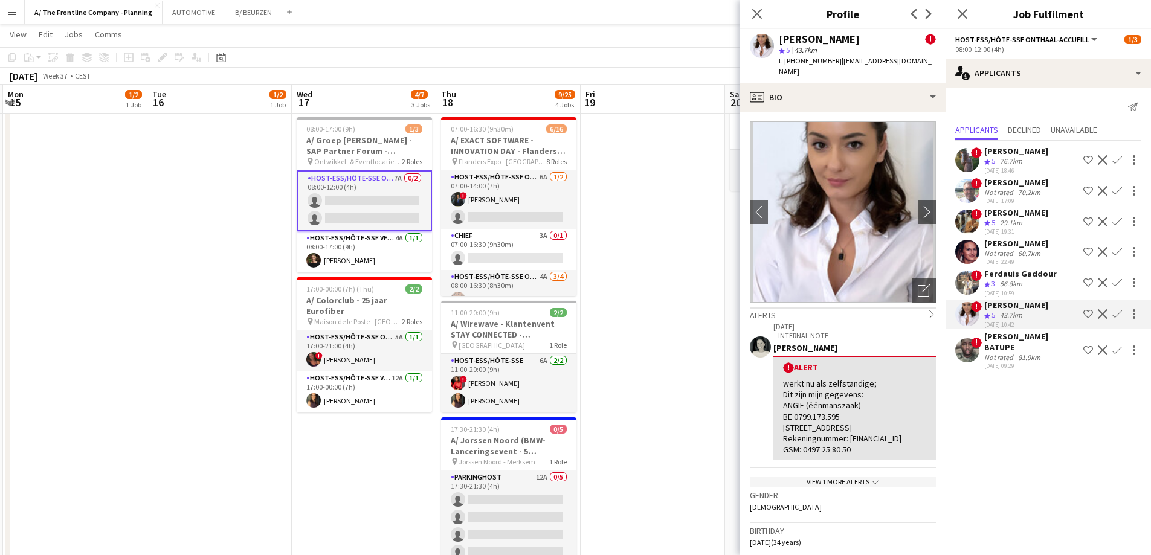
click at [1115, 314] on app-icon "Confirm" at bounding box center [1118, 314] width 10 height 10
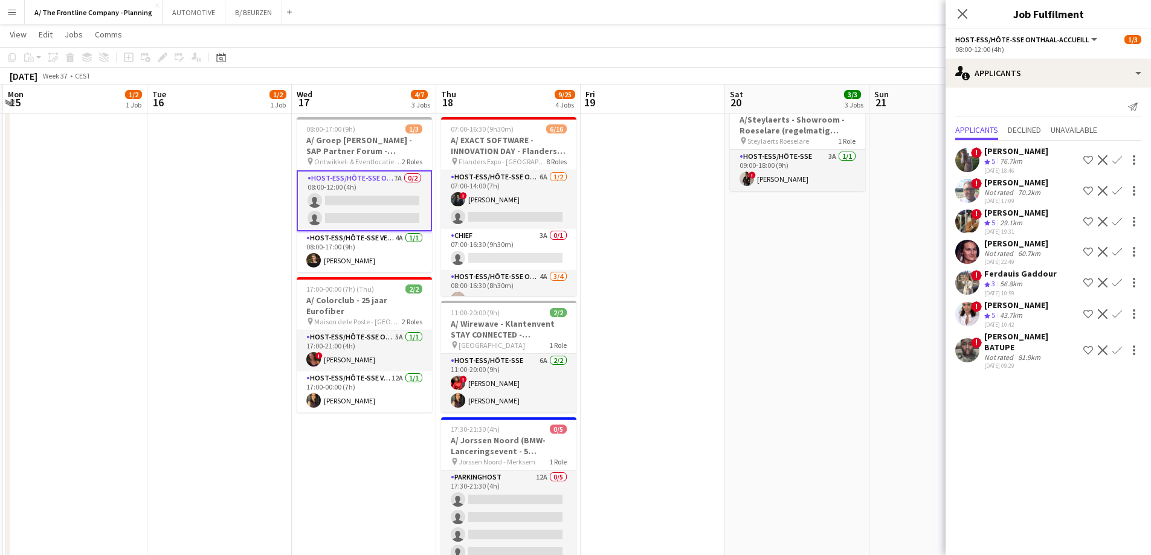
click at [1115, 314] on app-icon "Confirm" at bounding box center [1118, 314] width 10 height 10
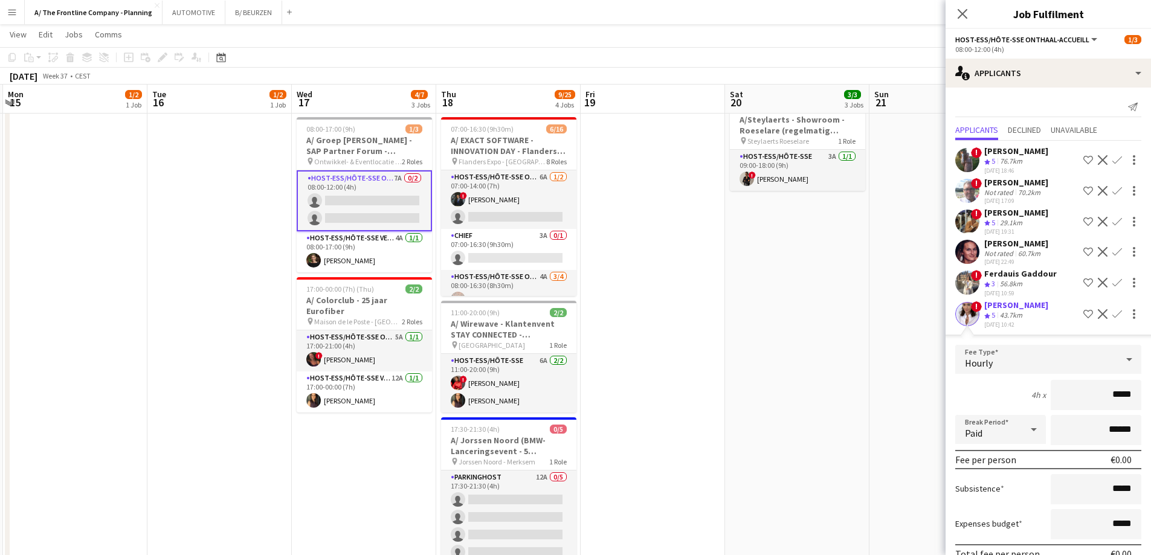
click at [1011, 320] on div "43.7km" at bounding box center [1011, 316] width 27 height 10
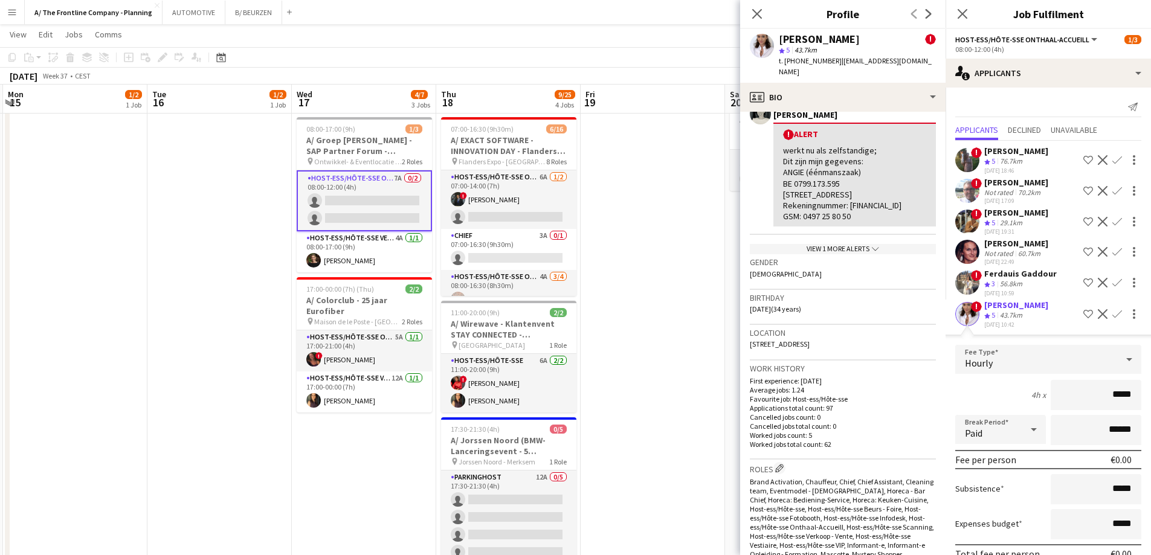
scroll to position [121, 0]
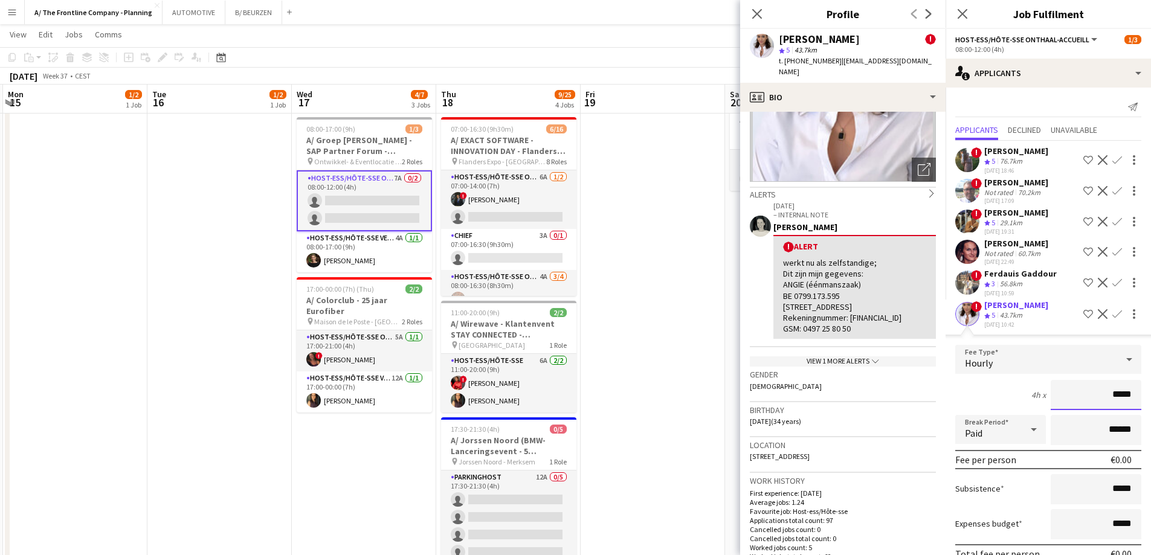
drag, startPoint x: 1103, startPoint y: 398, endPoint x: 1160, endPoint y: 401, distance: 56.9
click at [1151, 401] on html "Menu Boards Boards Boards All jobs Status Workforce Workforce My Workforce Recr…" at bounding box center [575, 372] width 1151 height 1229
type input "***"
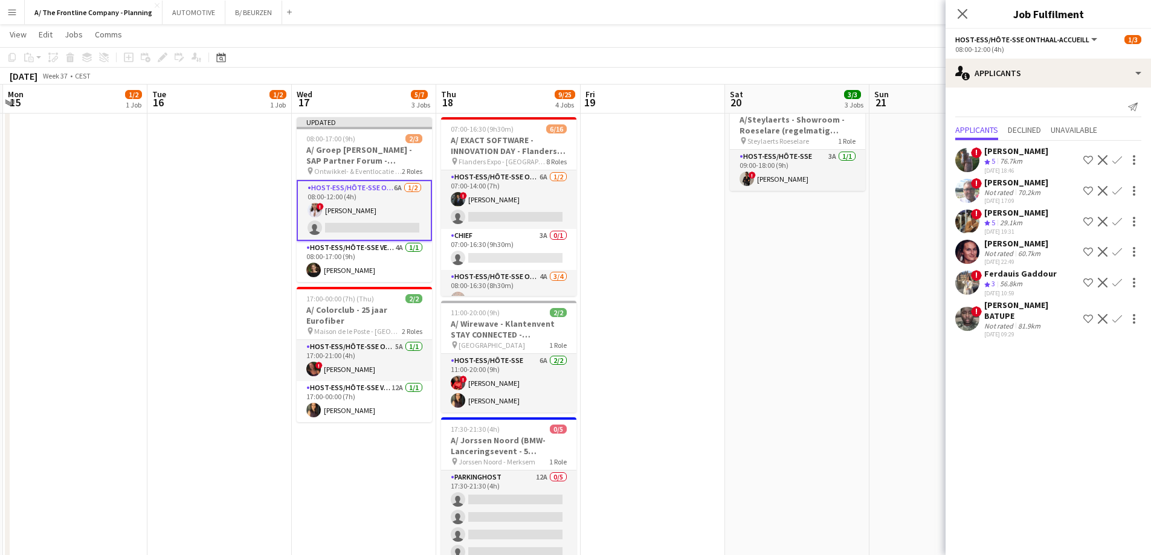
click at [636, 215] on app-date-cell at bounding box center [653, 375] width 144 height 962
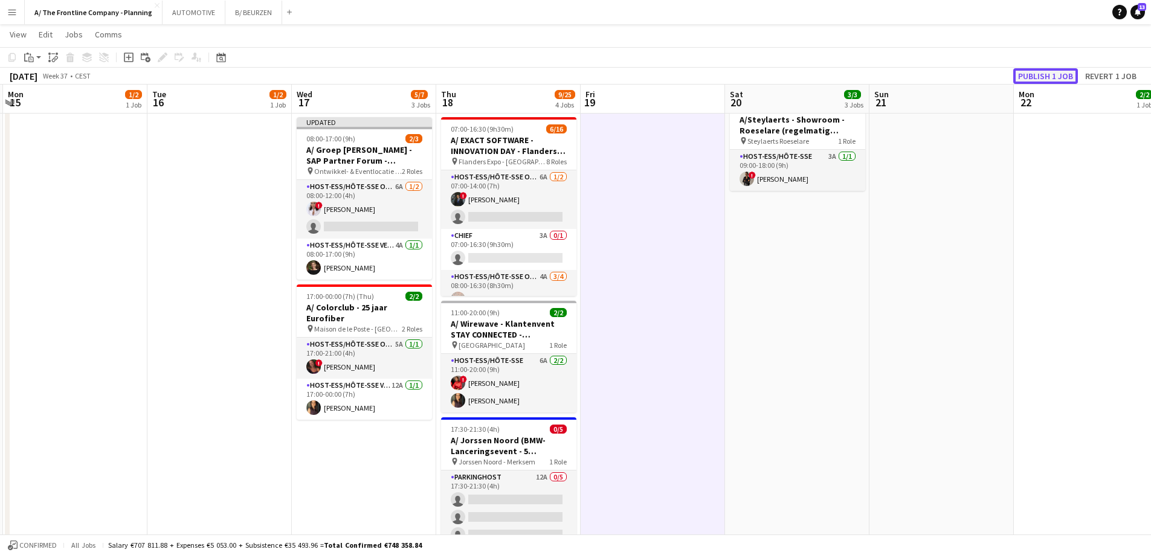
click at [1029, 77] on button "Publish 1 job" at bounding box center [1045, 76] width 65 height 16
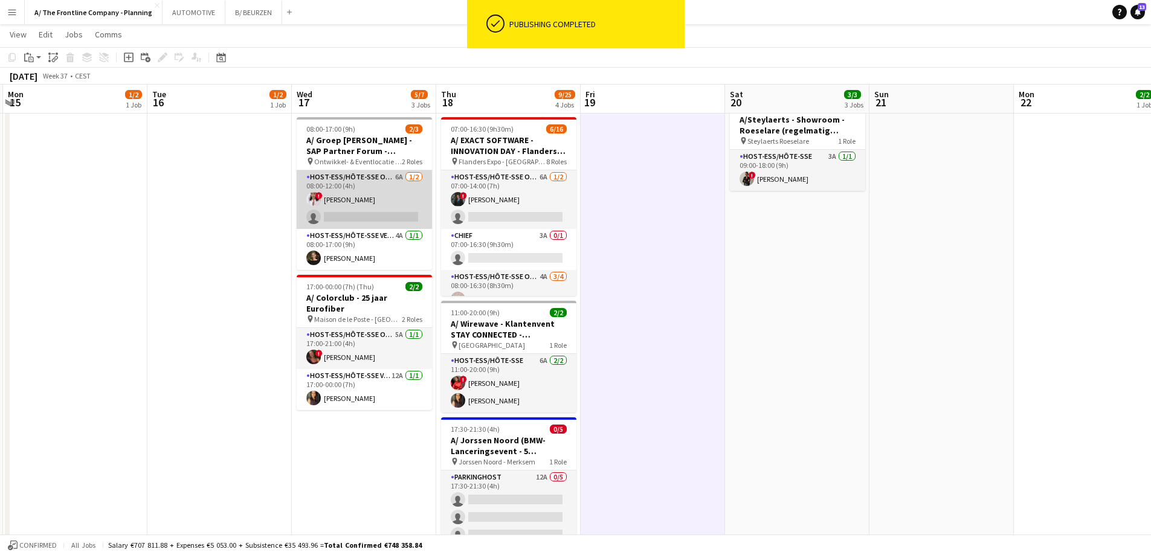
click at [378, 207] on app-card-role "Host-ess/Hôte-sse Onthaal-Accueill 6A [DATE] 08:00-12:00 (4h) ! [PERSON_NAME] s…" at bounding box center [364, 199] width 135 height 59
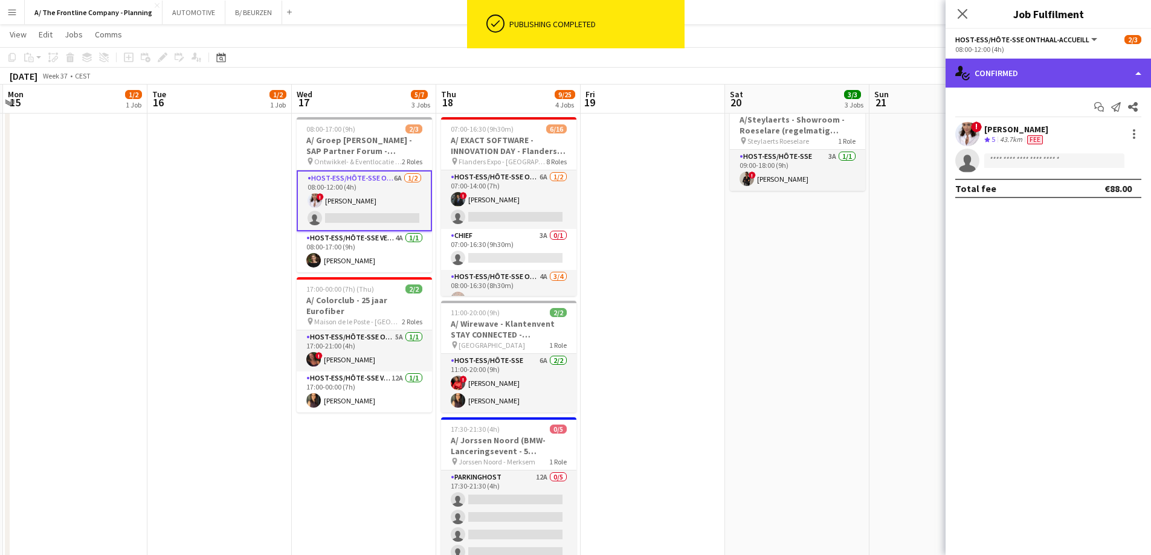
click at [1035, 80] on div "single-neutral-actions-check-2 Confirmed" at bounding box center [1048, 73] width 205 height 29
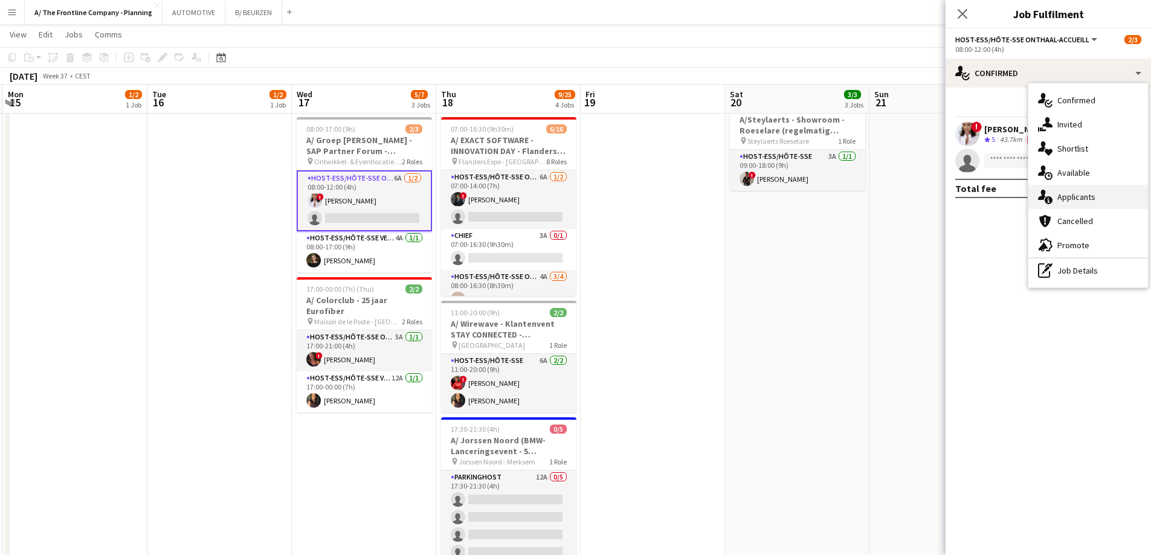
click at [1073, 196] on span "Applicants" at bounding box center [1077, 197] width 38 height 11
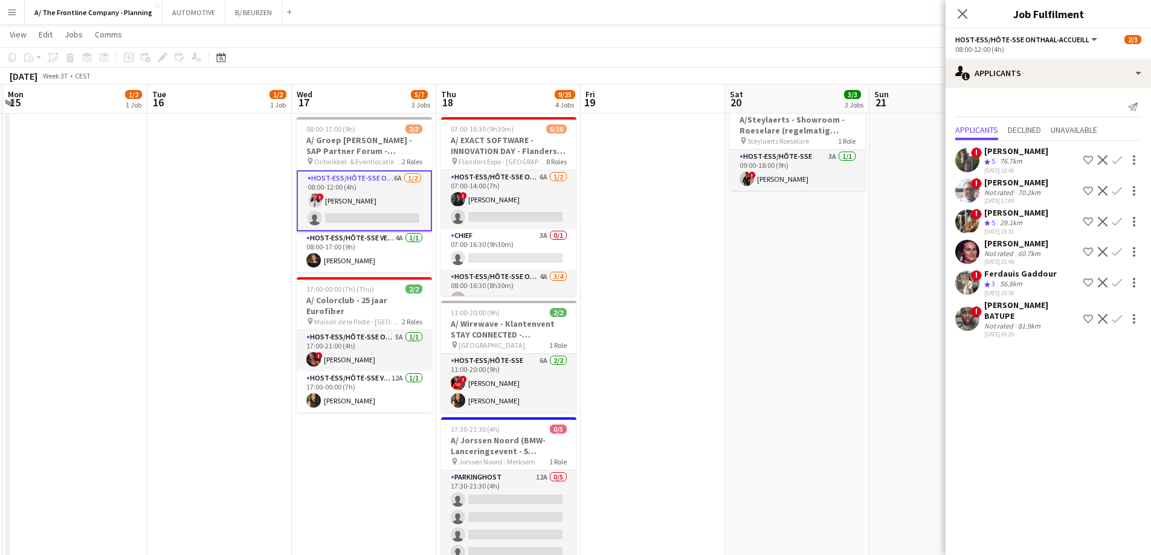
click at [1009, 272] on div "Ferdauis Gaddour" at bounding box center [1020, 273] width 73 height 11
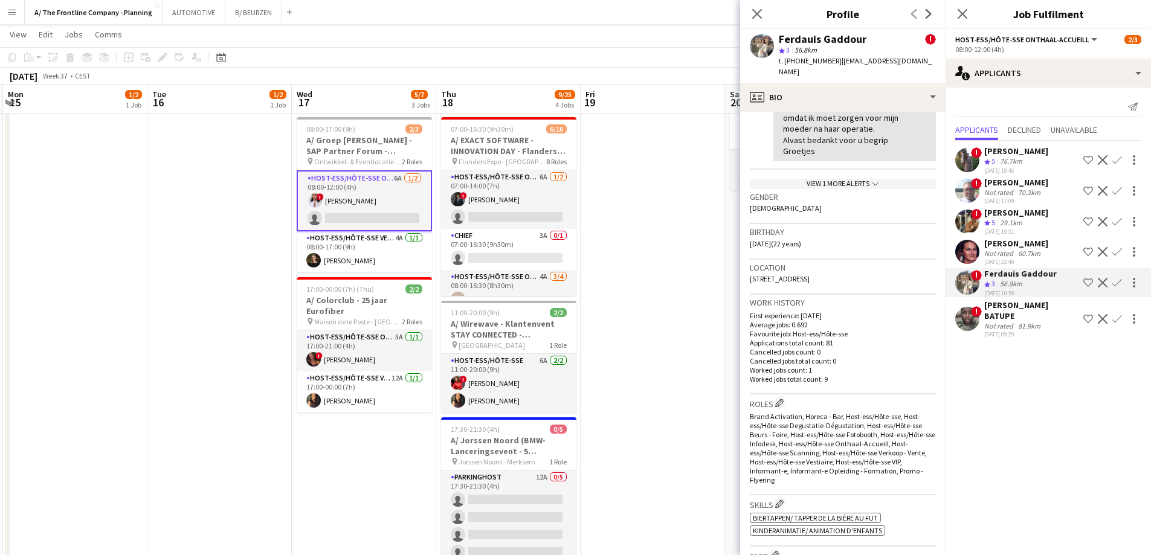
scroll to position [604, 0]
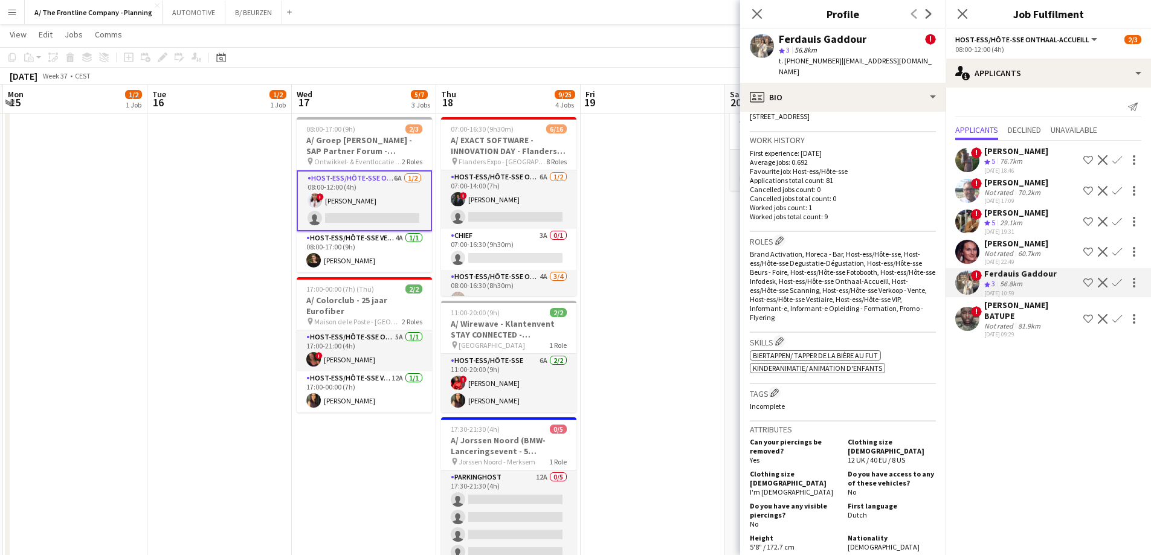
click at [1009, 220] on div "29.1km" at bounding box center [1011, 223] width 27 height 10
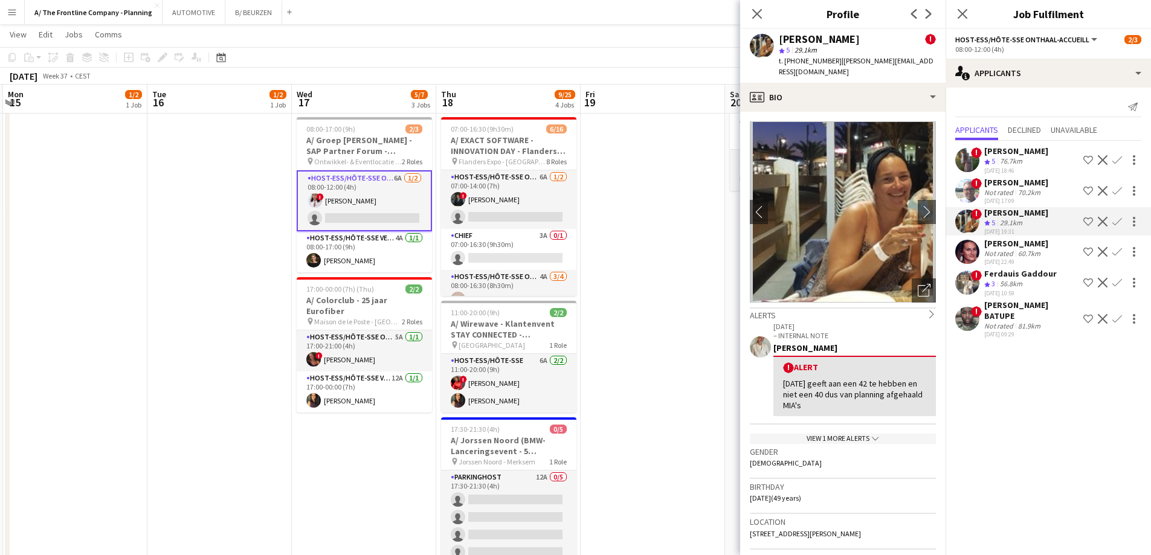
click at [998, 251] on div "Not rated" at bounding box center [999, 253] width 31 height 9
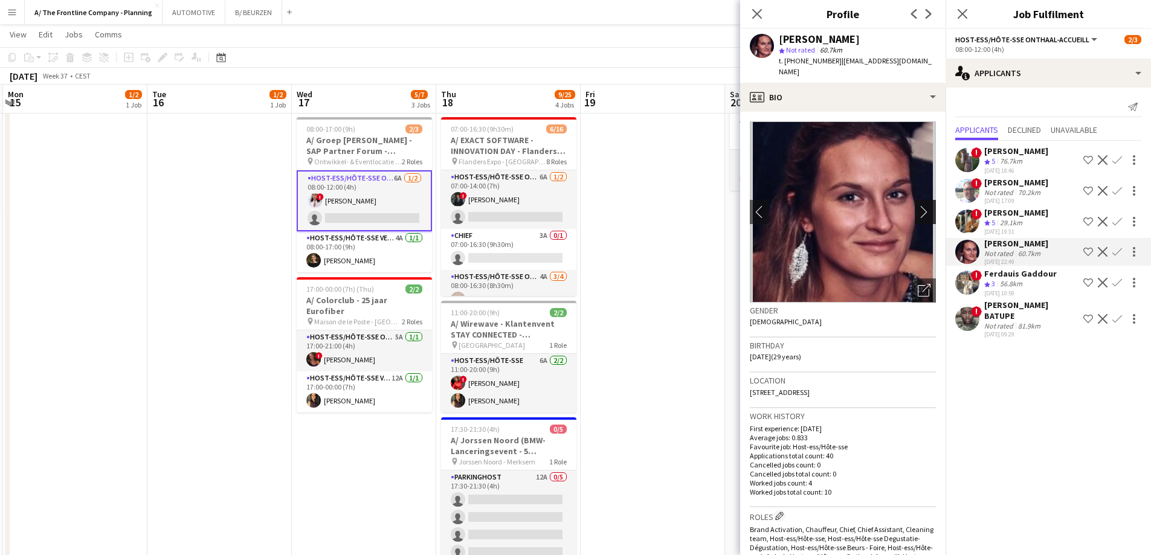
click at [918, 205] on app-icon "chevron-right" at bounding box center [927, 211] width 19 height 13
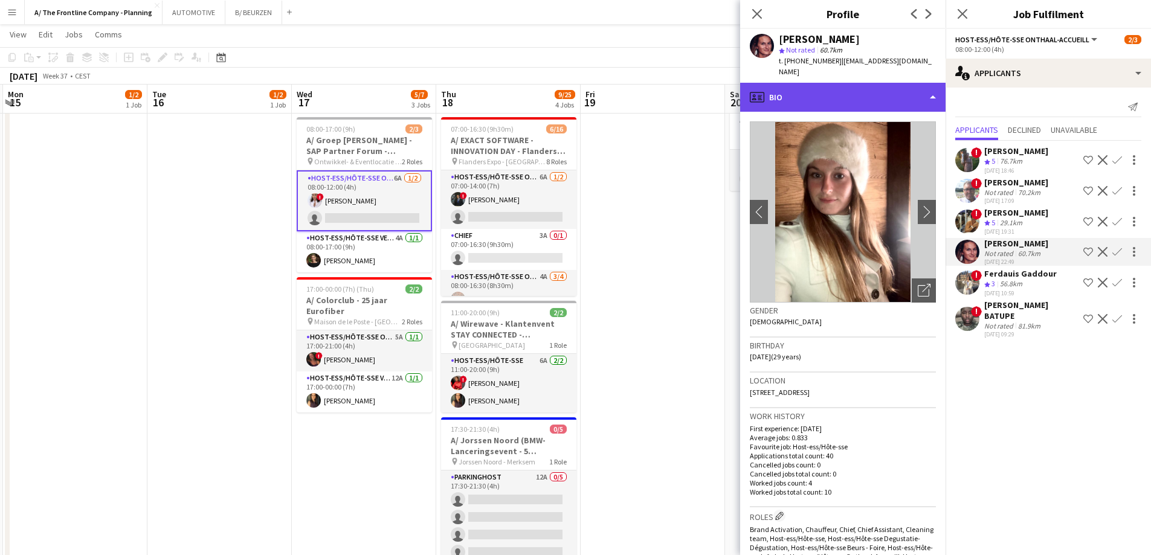
click at [850, 90] on div "profile Bio" at bounding box center [842, 97] width 205 height 29
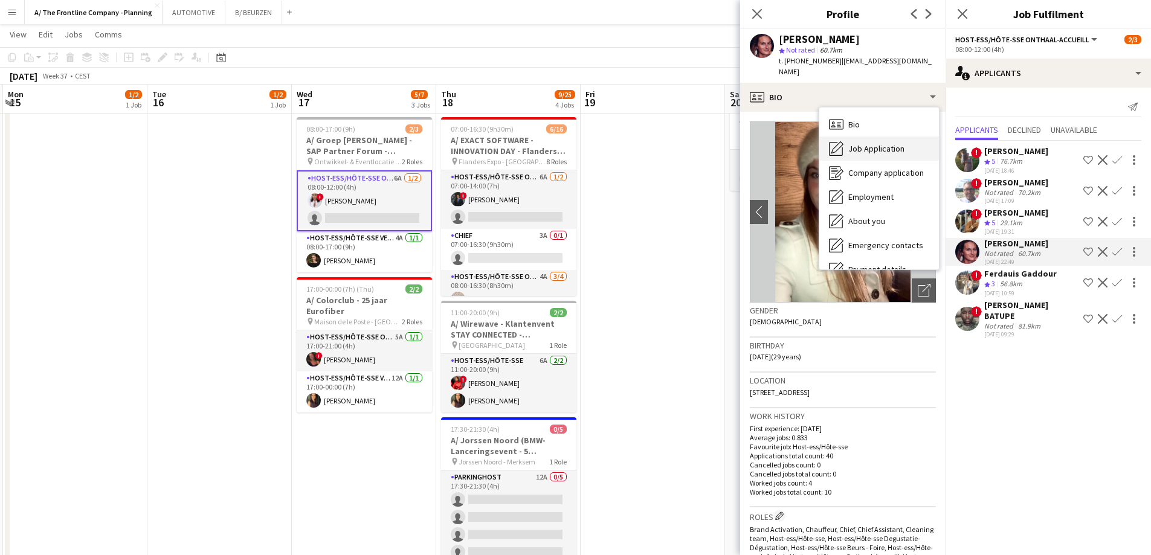
click at [870, 143] on span "Job Application" at bounding box center [876, 148] width 56 height 11
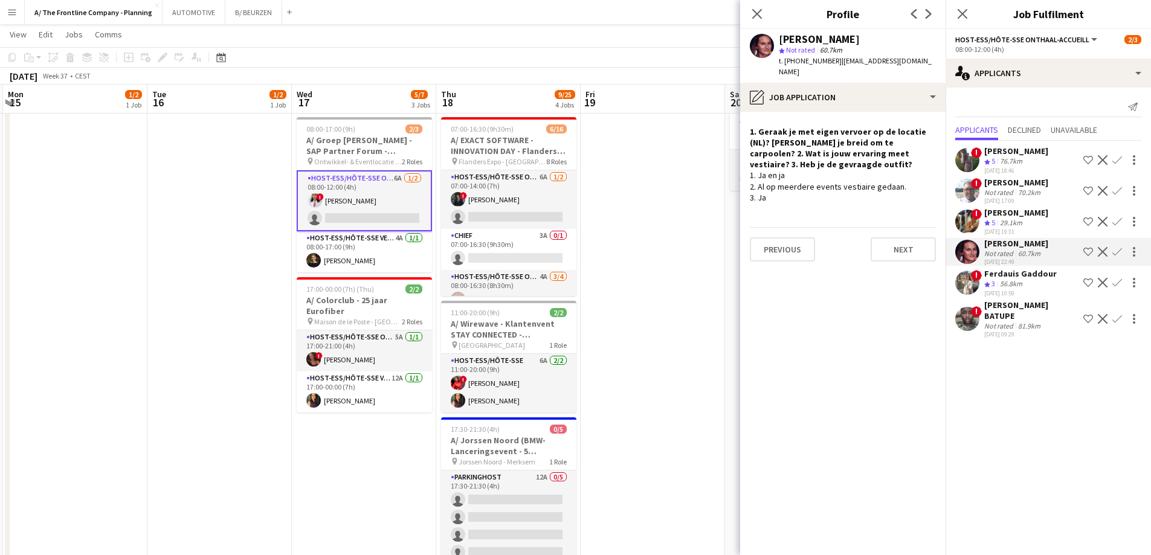
click at [989, 253] on div "Not rated" at bounding box center [999, 253] width 31 height 9
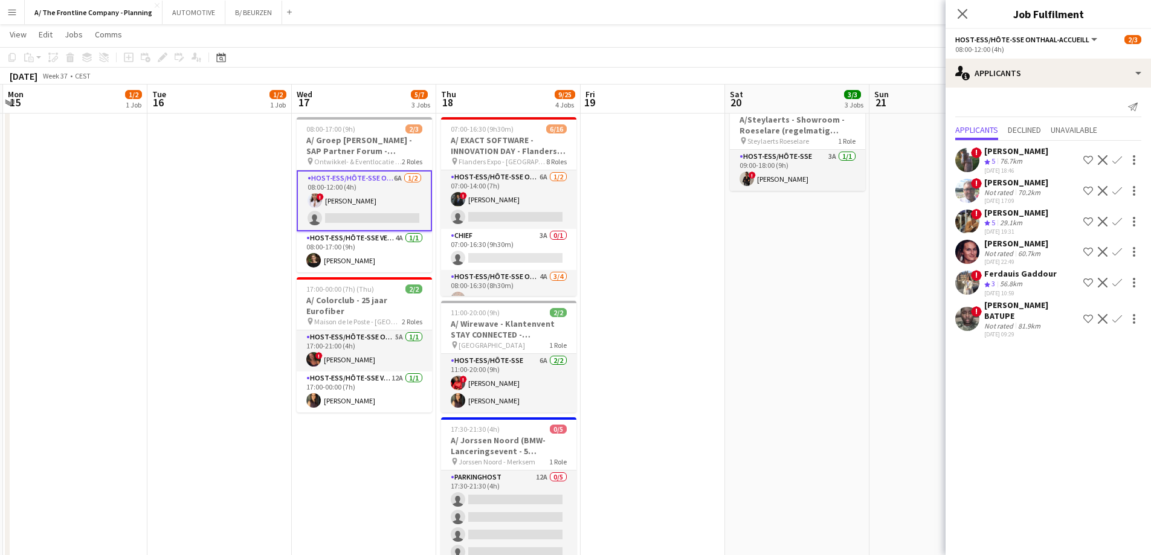
click at [1004, 250] on div "Not rated" at bounding box center [999, 253] width 31 height 9
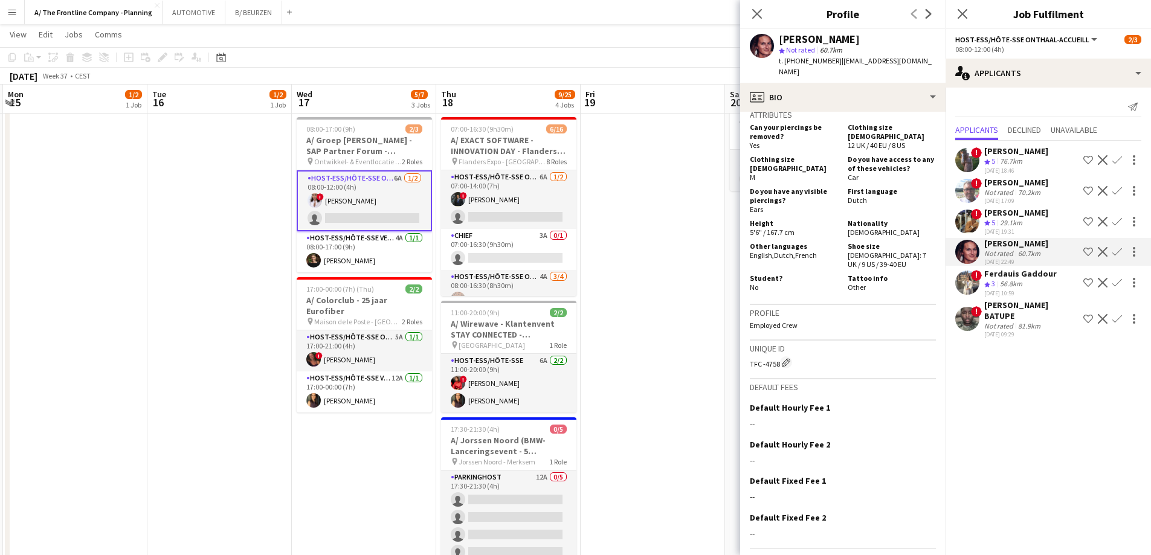
scroll to position [181, 0]
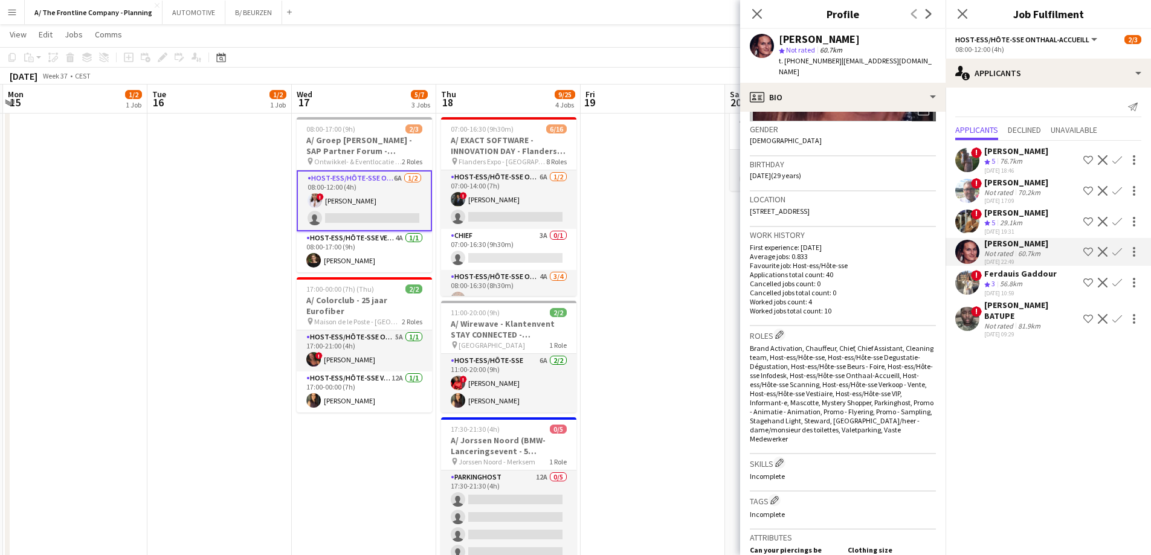
click at [1117, 253] on app-icon "Confirm" at bounding box center [1118, 252] width 10 height 10
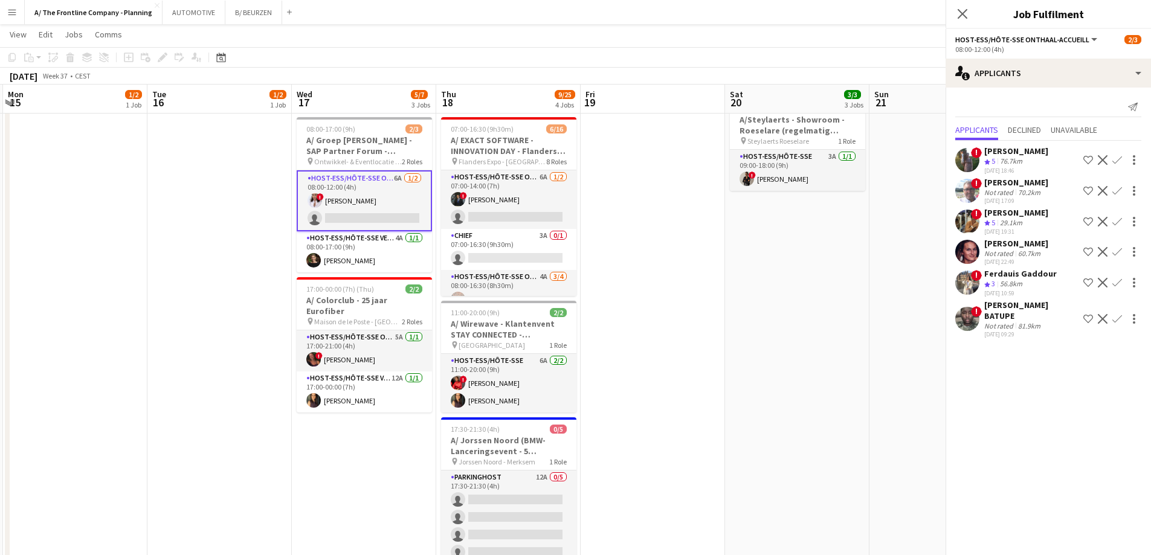
click at [1117, 253] on app-icon "Confirm" at bounding box center [1118, 252] width 10 height 10
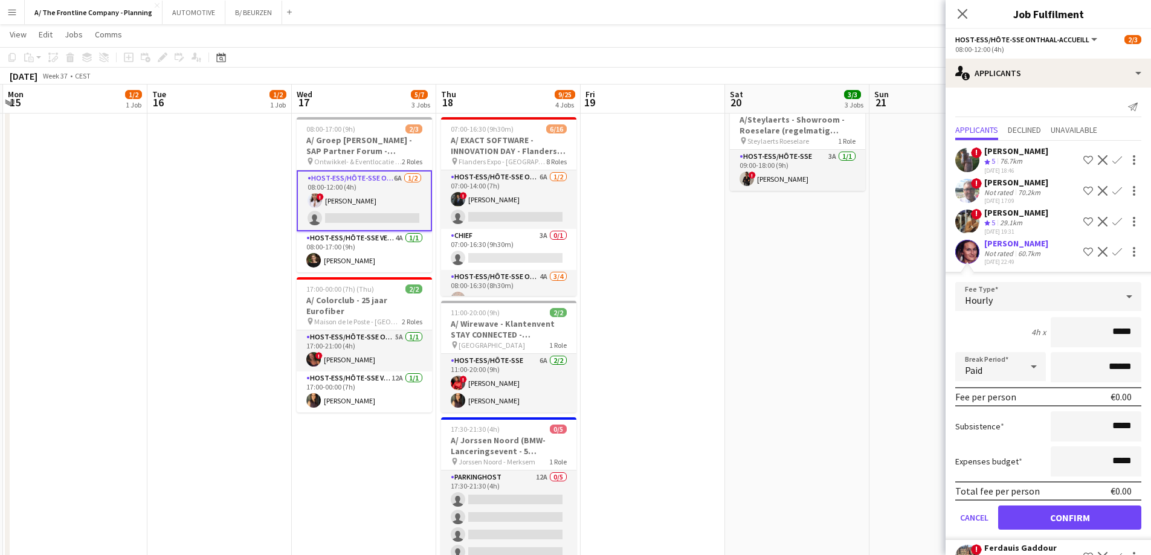
drag, startPoint x: 1086, startPoint y: 331, endPoint x: 1160, endPoint y: 334, distance: 73.8
click at [1151, 334] on html "Menu Boards Boards Boards All jobs Status Workforce Workforce My Workforce Recr…" at bounding box center [575, 372] width 1151 height 1229
type input "******"
click button "Confirm" at bounding box center [1069, 518] width 143 height 24
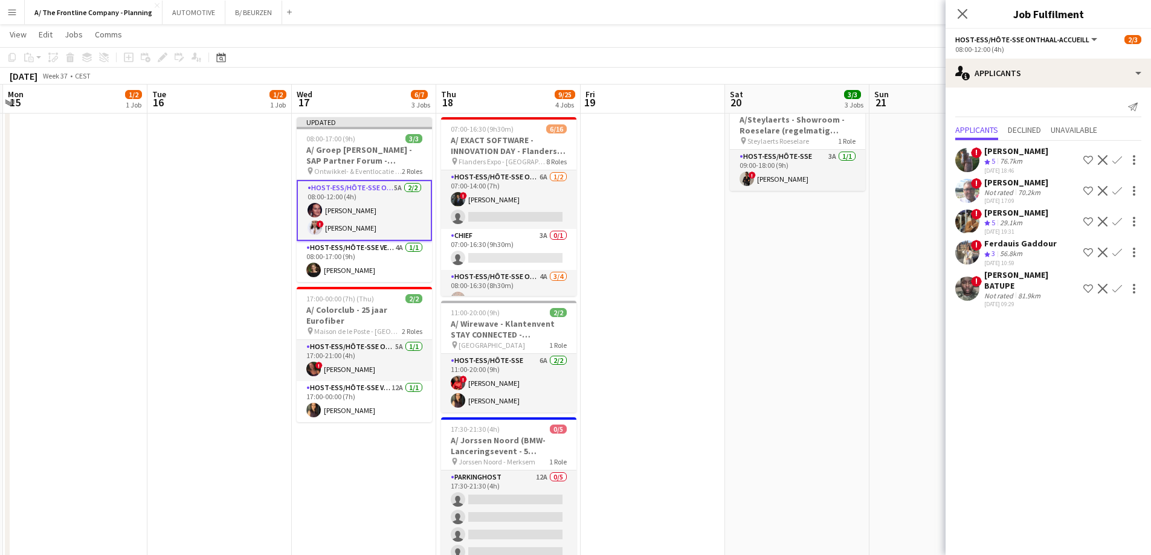
click at [739, 314] on app-date-cell "09:00-18:00 (9h) 1/1 A/ Azuleo (onderdeel van Steylaerts) - Showroom - Wijnegem…" at bounding box center [797, 375] width 144 height 962
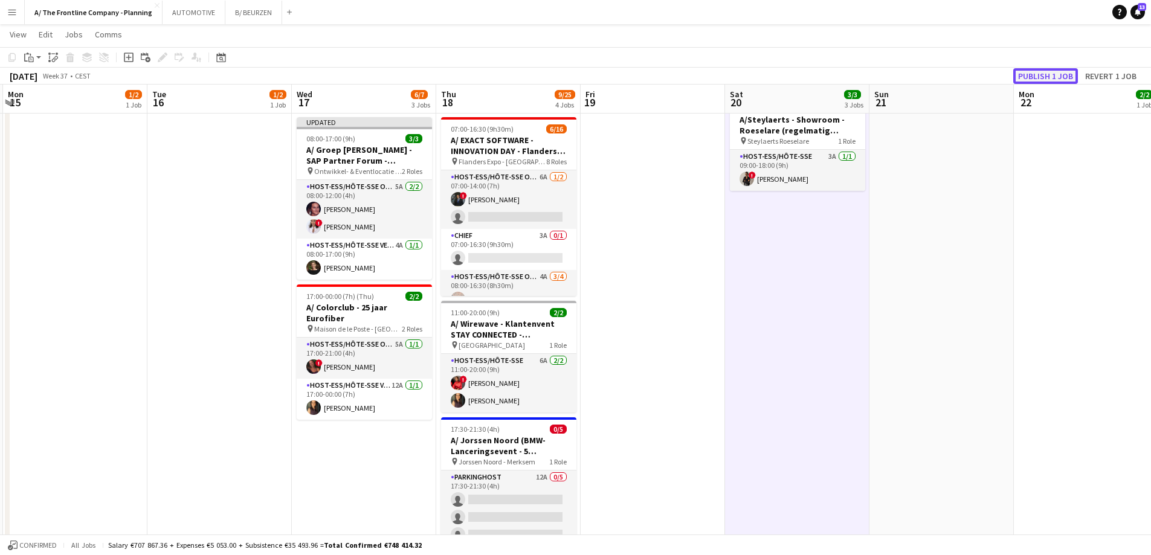
click at [1041, 68] on button "Publish 1 job" at bounding box center [1045, 76] width 65 height 16
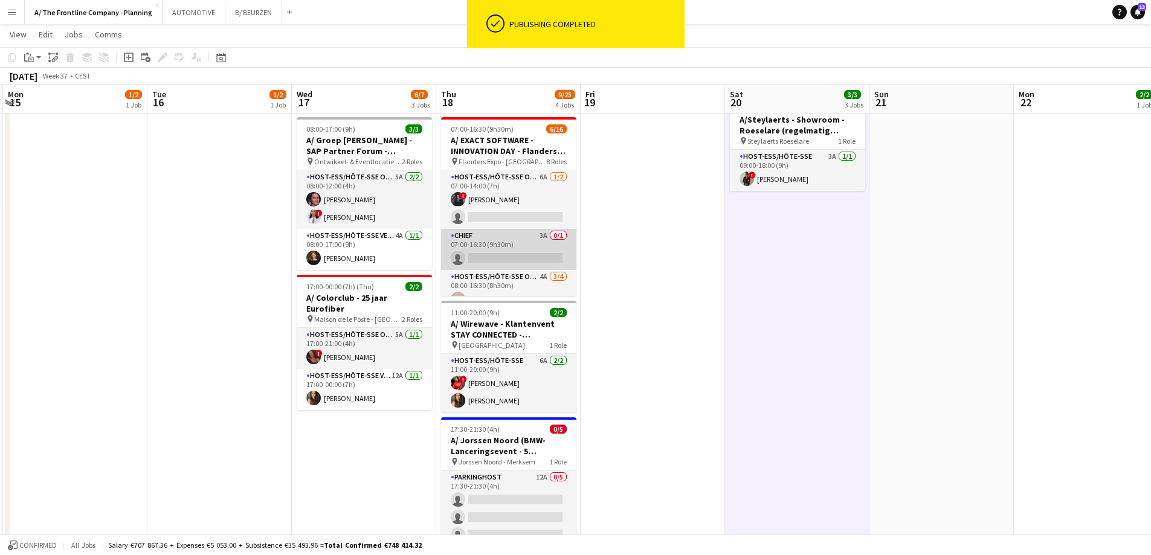
click at [537, 246] on app-card-role "Chief 3A 0/1 07:00-16:30 (9h30m) single-neutral-actions" at bounding box center [508, 249] width 135 height 41
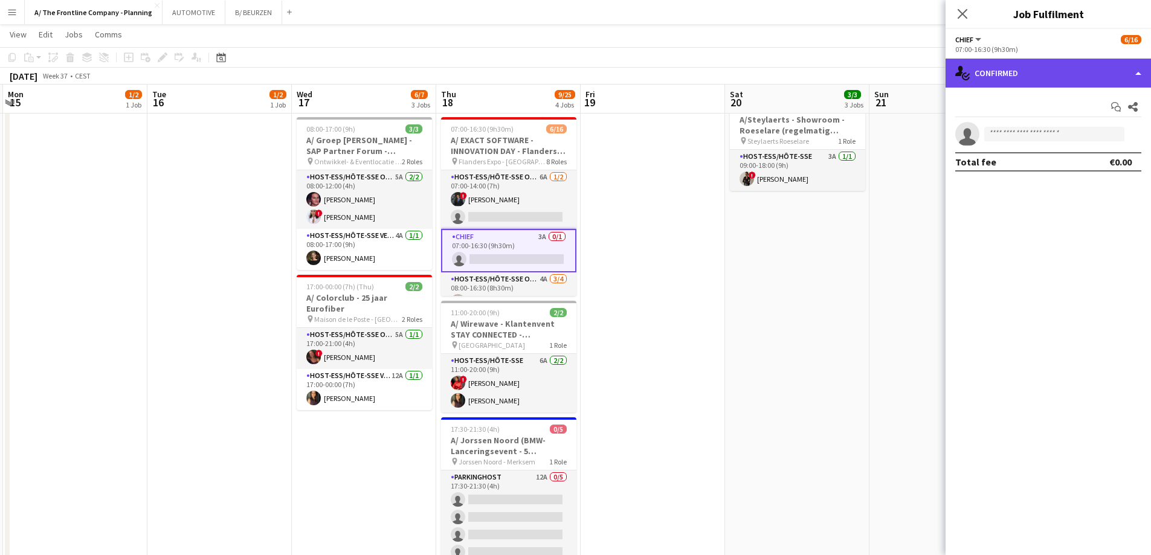
click at [1072, 62] on div "single-neutral-actions-check-2 Confirmed" at bounding box center [1048, 73] width 205 height 29
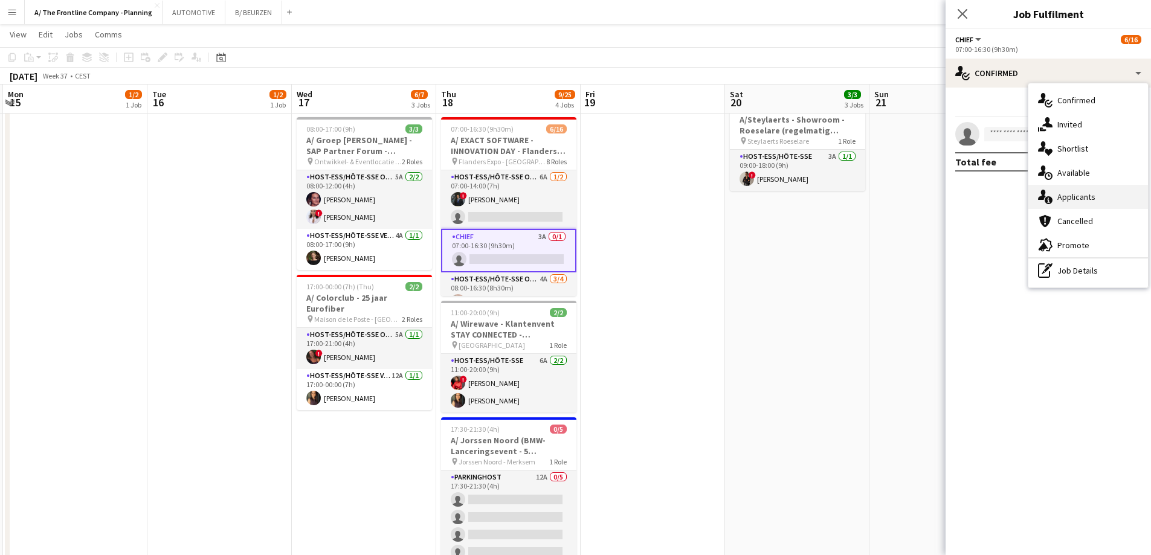
click at [1064, 193] on span "Applicants" at bounding box center [1077, 197] width 38 height 11
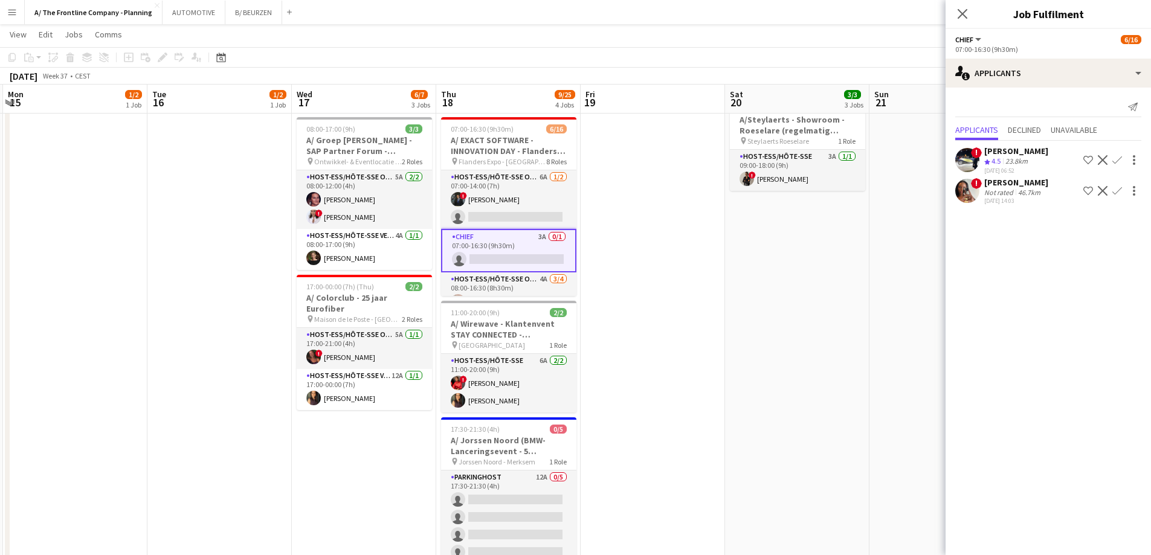
click at [1007, 188] on div "[PERSON_NAME]" at bounding box center [1016, 182] width 64 height 11
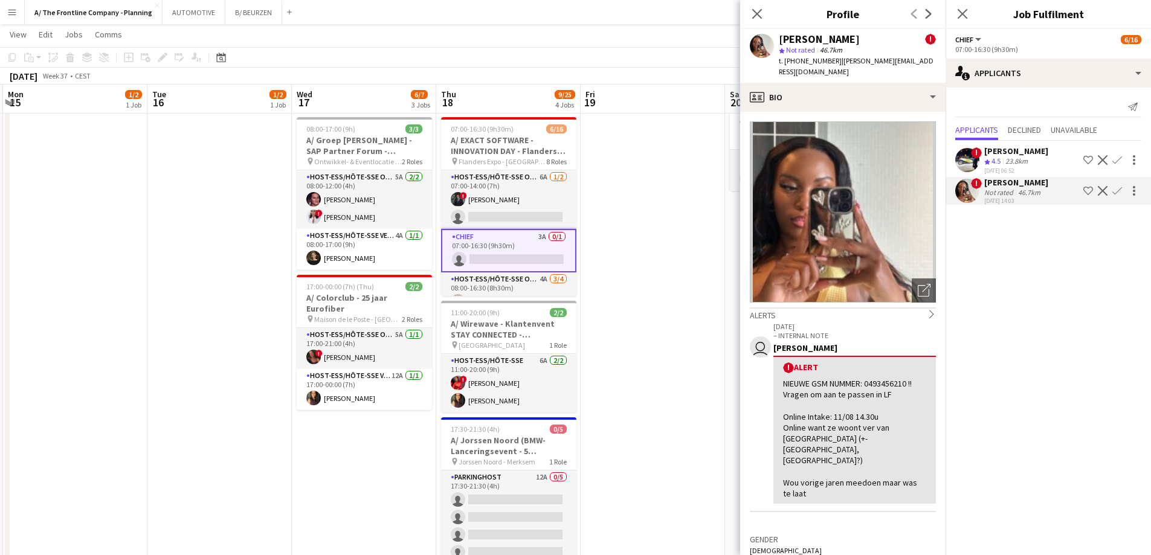
click at [682, 267] on app-date-cell at bounding box center [653, 375] width 144 height 962
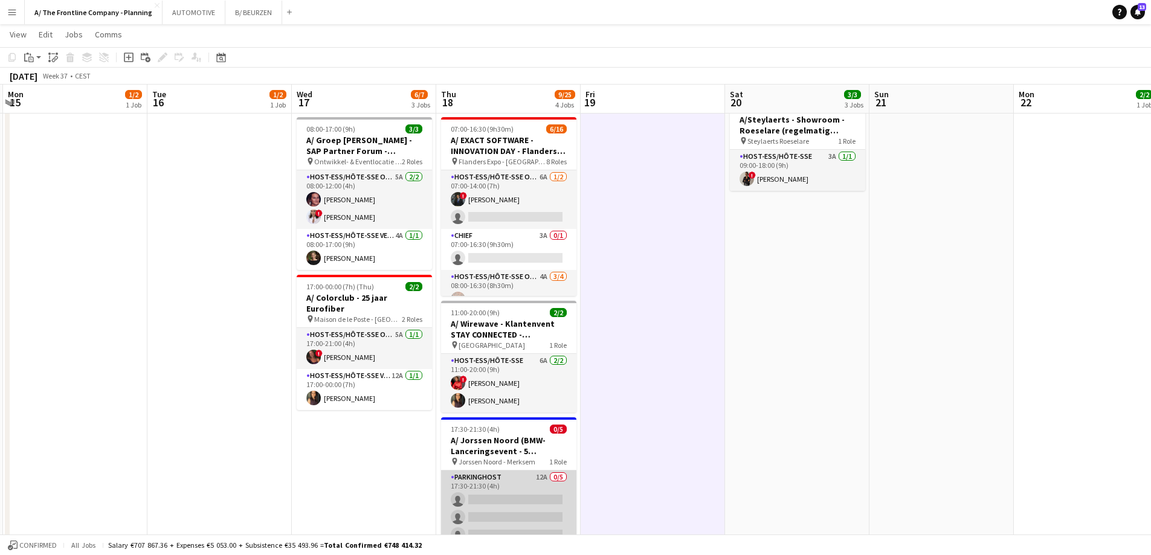
click at [519, 500] on app-card-role "Parkinghost 12A 0/5 17:30-21:30 (4h) single-neutral-actions single-neutral-acti…" at bounding box center [508, 526] width 135 height 111
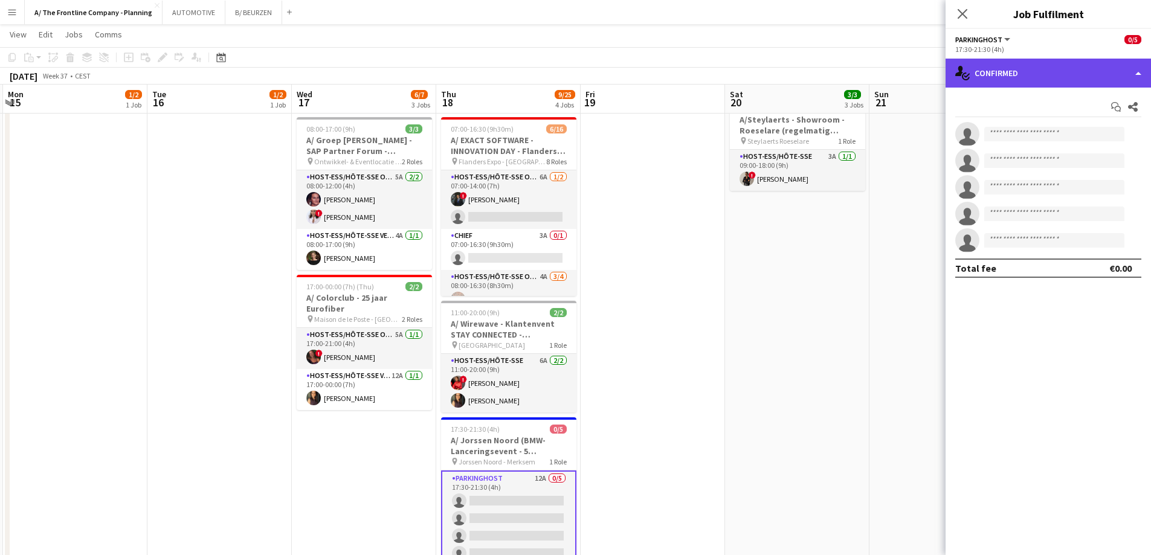
click at [1042, 68] on div "single-neutral-actions-check-2 Confirmed" at bounding box center [1048, 73] width 205 height 29
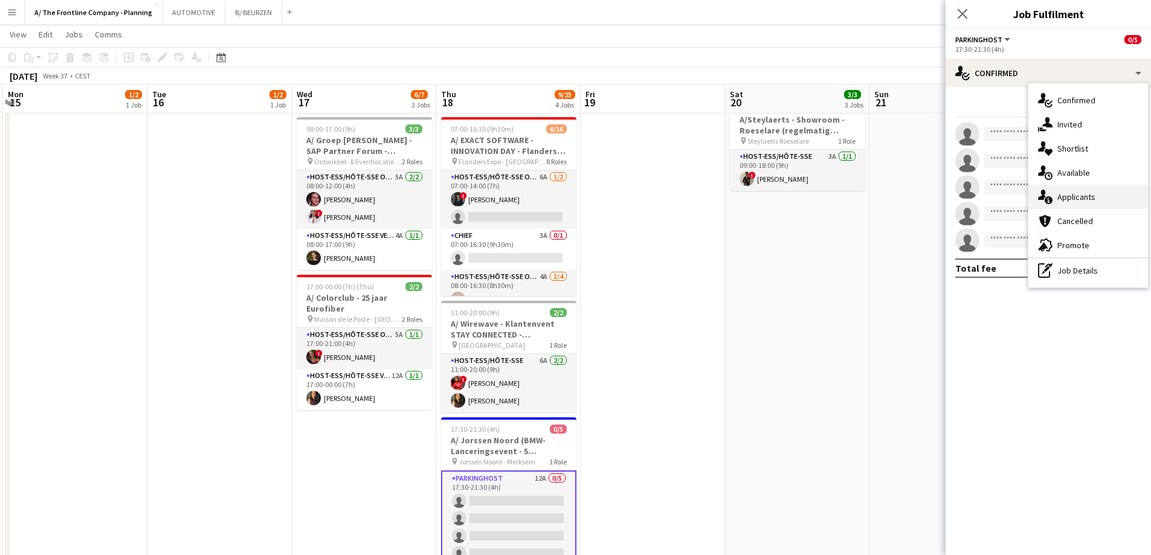
click at [1061, 198] on span "Applicants" at bounding box center [1077, 197] width 38 height 11
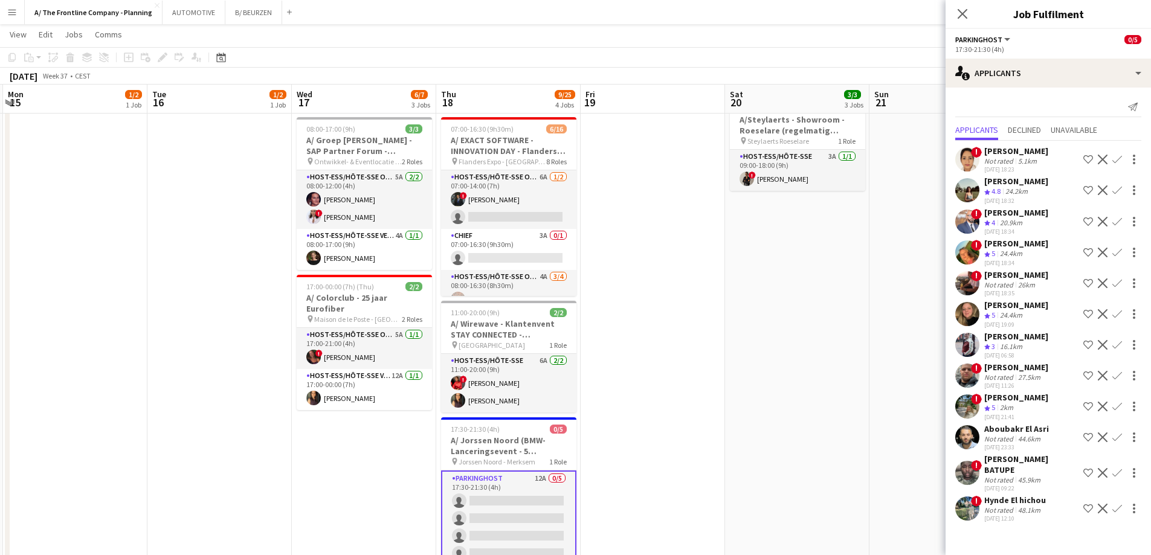
click at [1015, 518] on div "[DATE] 12:10" at bounding box center [1015, 519] width 62 height 8
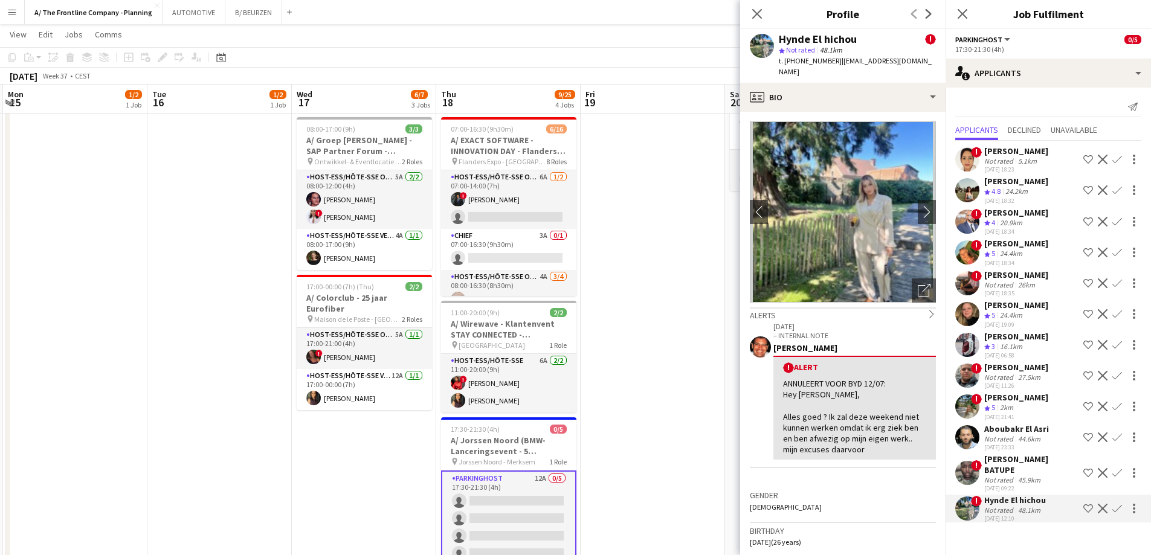
click at [1015, 463] on div "[PERSON_NAME] BATUPE" at bounding box center [1031, 465] width 94 height 22
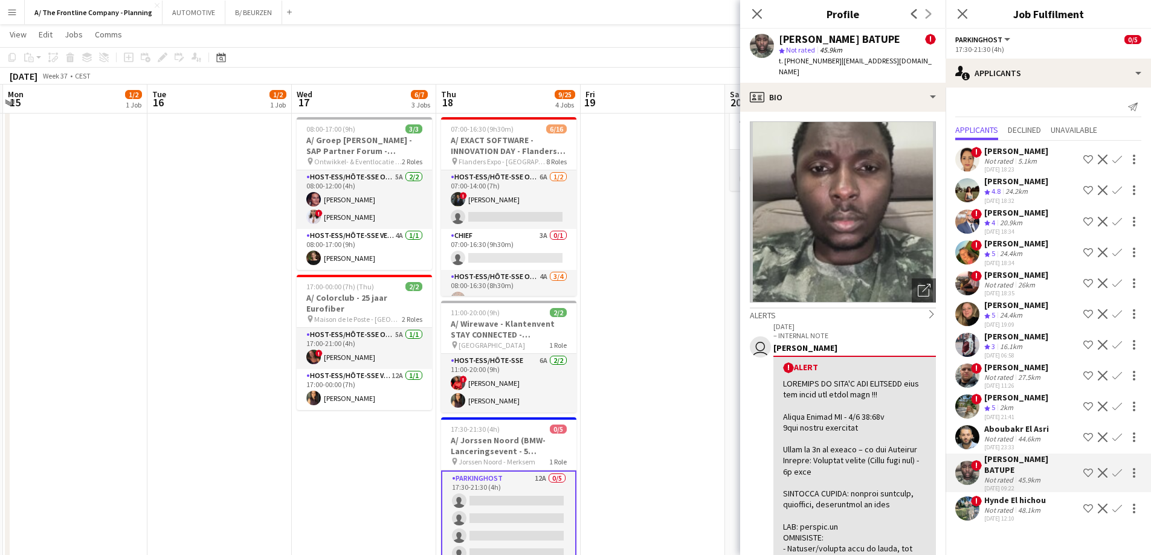
click at [1022, 428] on div "Aboubakr El Asri" at bounding box center [1016, 429] width 65 height 11
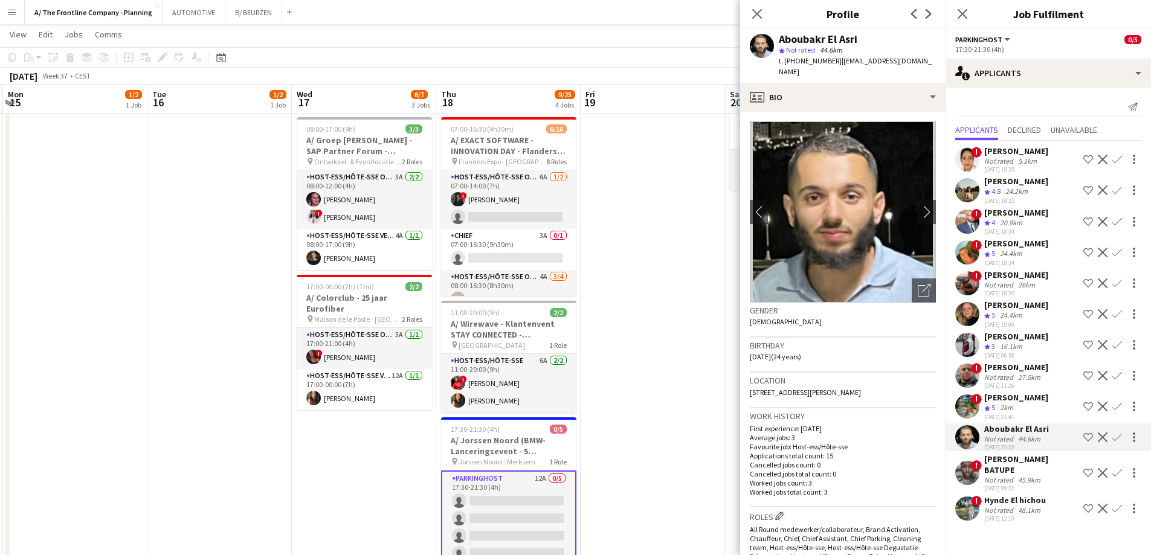
click at [1025, 409] on div "Crew rating 5 2km" at bounding box center [1016, 408] width 64 height 10
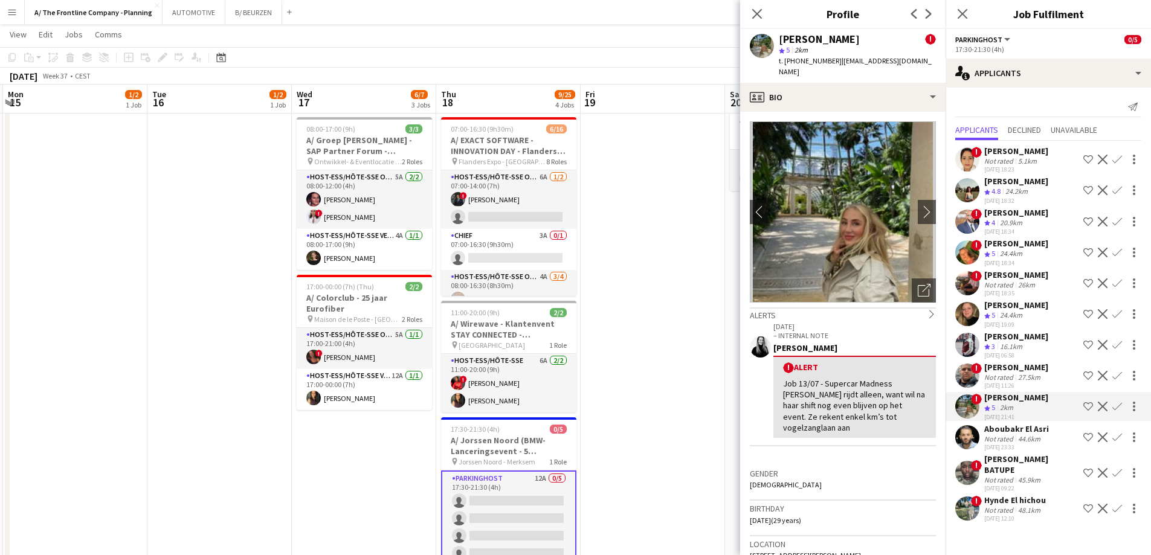
click at [1011, 376] on div "Not rated" at bounding box center [999, 377] width 31 height 9
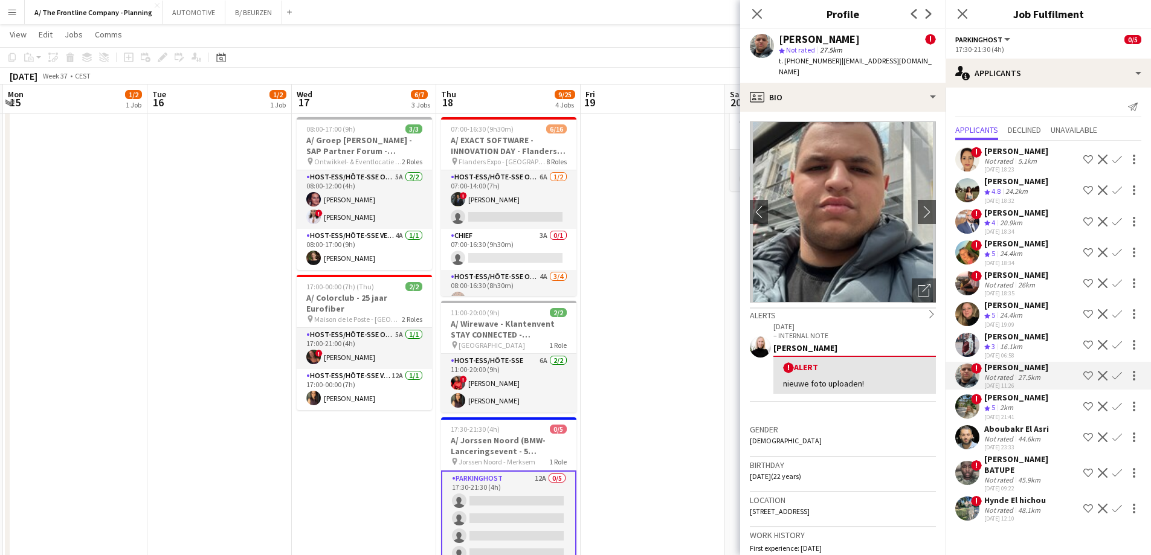
click at [1005, 338] on div "[PERSON_NAME]" at bounding box center [1016, 336] width 64 height 11
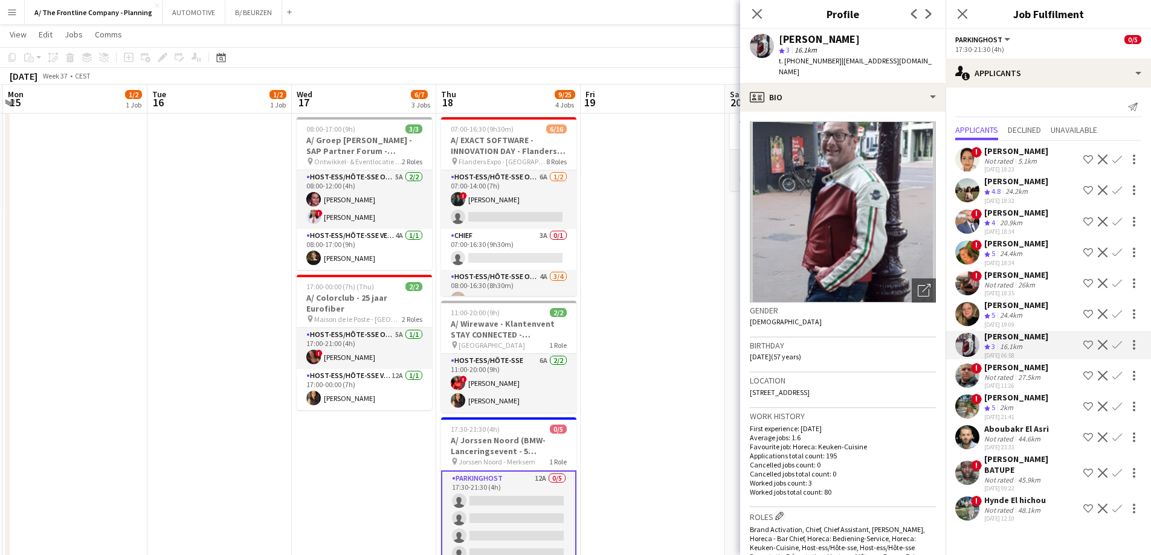
click at [1004, 314] on div "24.4km" at bounding box center [1011, 316] width 27 height 10
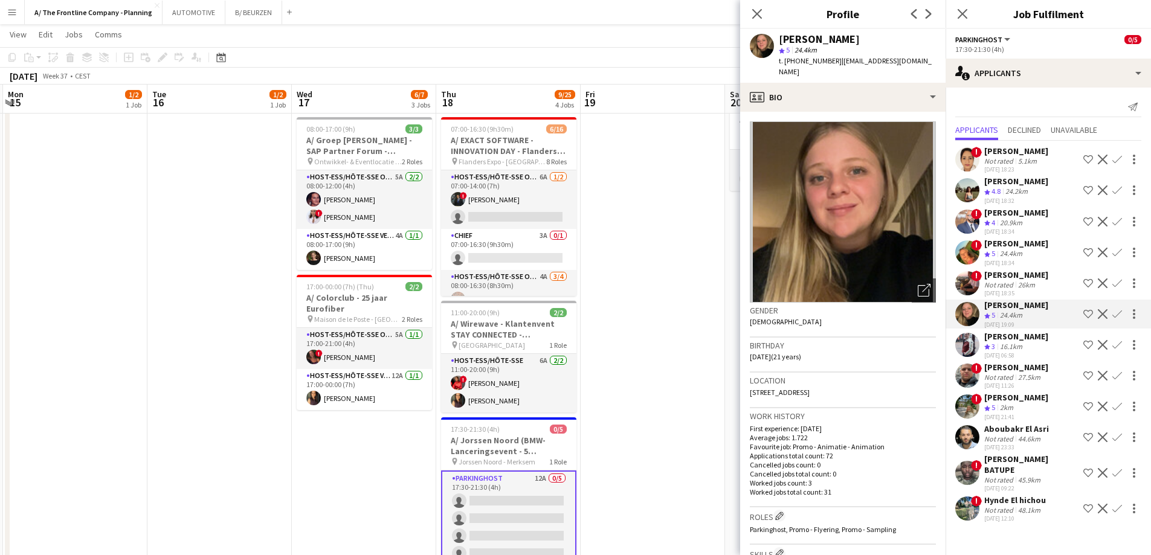
click at [1010, 283] on div "Not rated" at bounding box center [999, 284] width 31 height 9
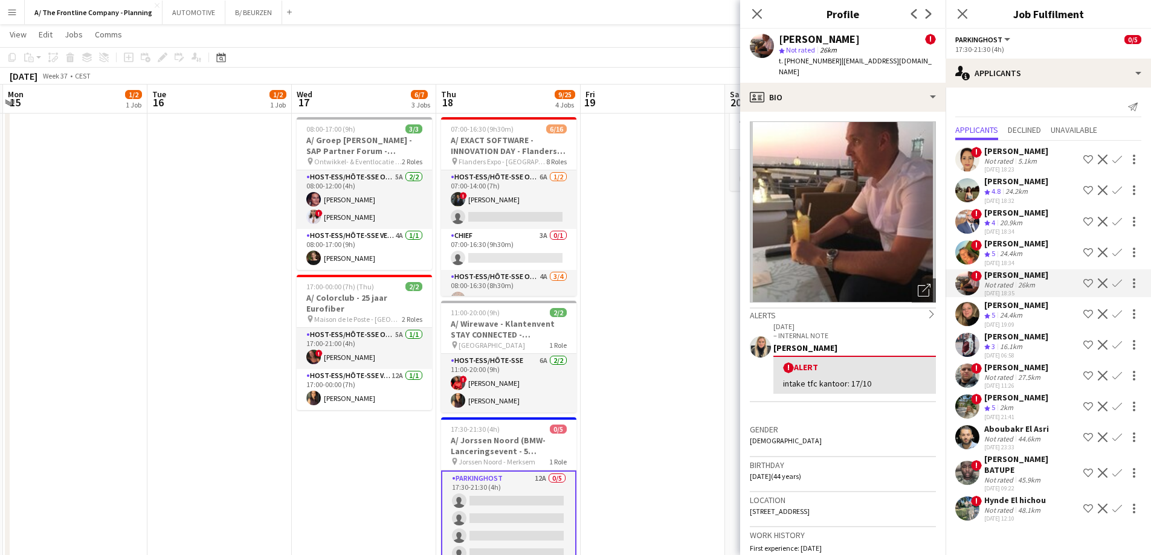
click at [717, 303] on app-date-cell at bounding box center [653, 375] width 144 height 962
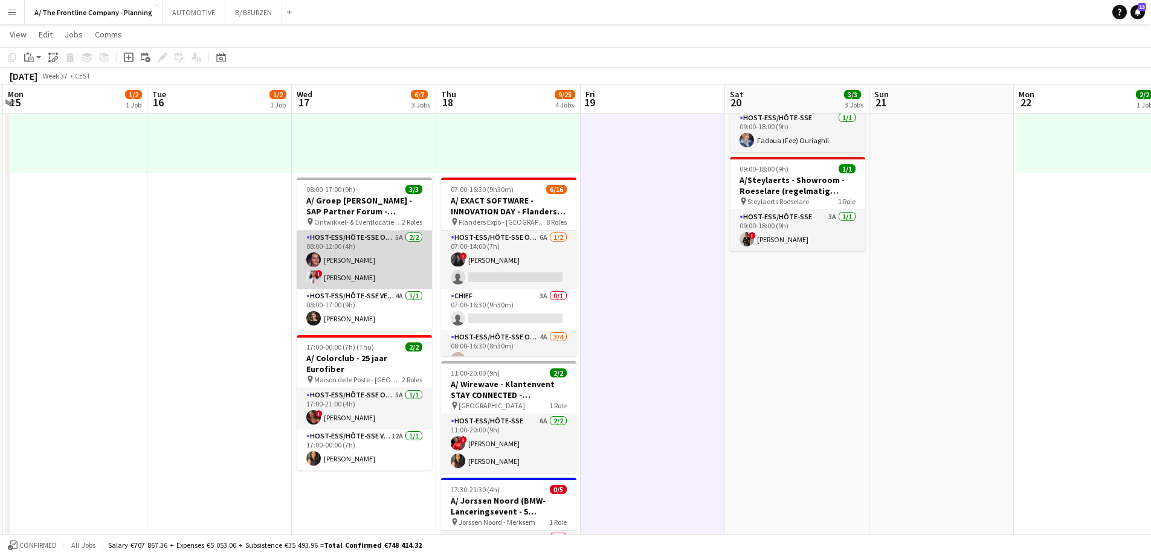
click at [346, 267] on app-card-role "Host-ess/Hôte-sse Onthaal-Accueill 5A [DATE] 08:00-12:00 (4h) [PERSON_NAME] ! […" at bounding box center [364, 260] width 135 height 59
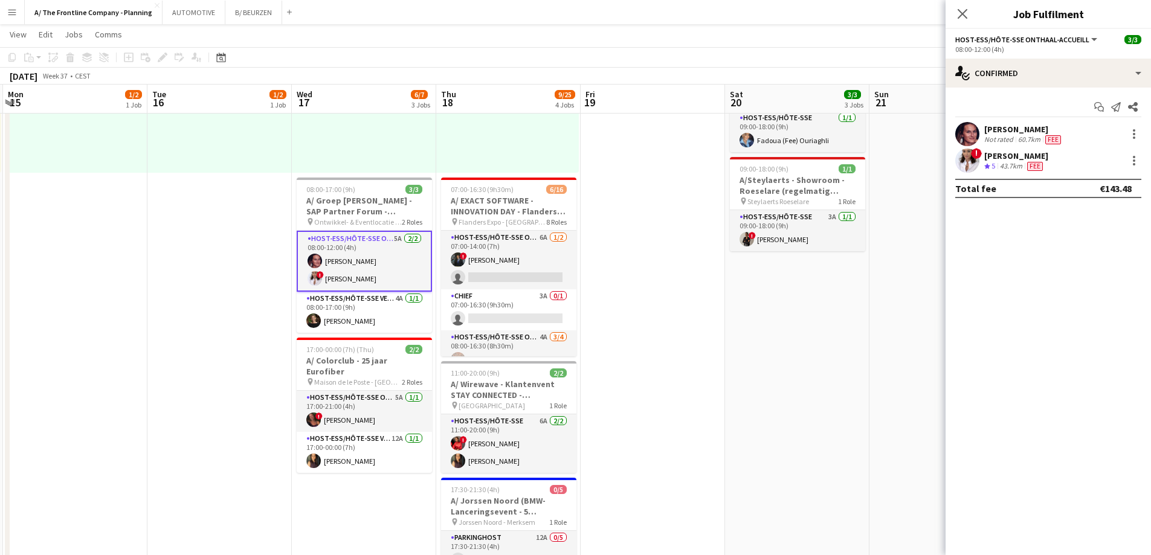
click at [1000, 163] on div "43.7km" at bounding box center [1011, 166] width 27 height 10
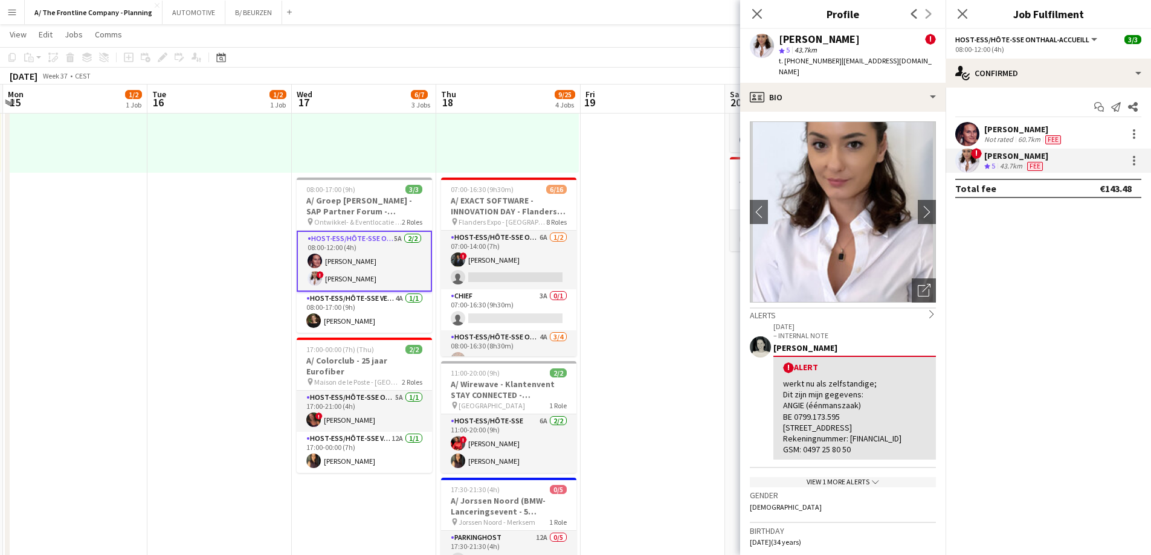
click at [1030, 137] on div "60.7km" at bounding box center [1029, 140] width 27 height 10
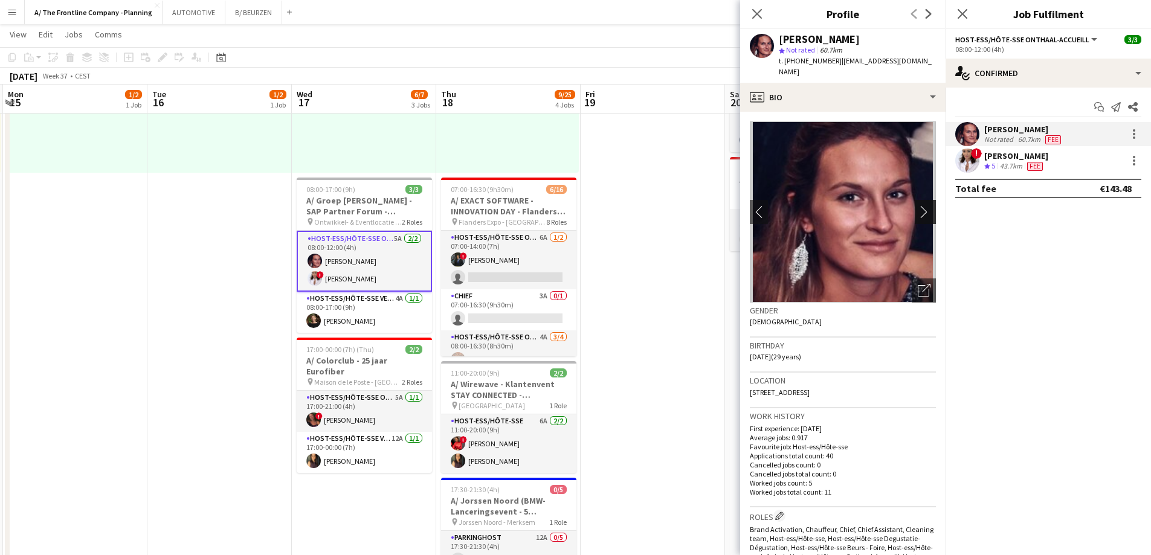
click at [918, 205] on app-icon "chevron-right" at bounding box center [927, 211] width 19 height 13
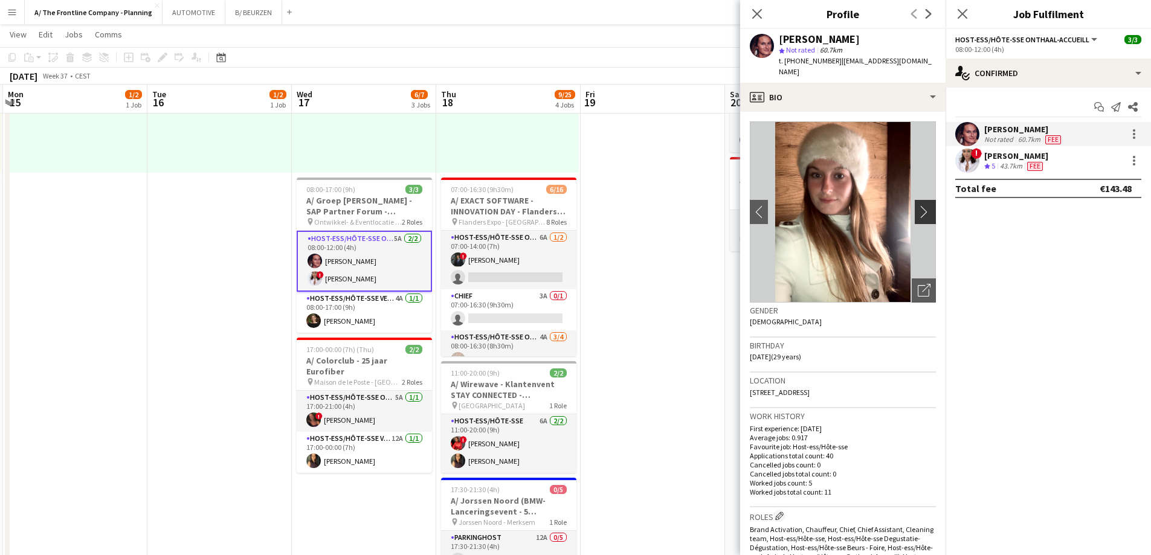
click at [918, 205] on app-icon "chevron-right" at bounding box center [927, 211] width 19 height 13
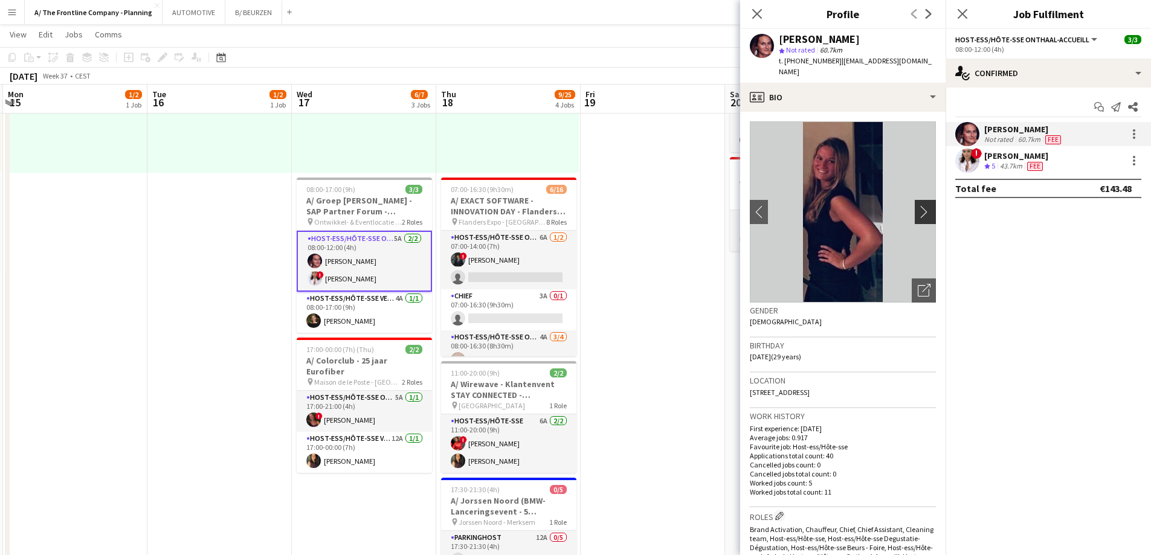
click at [918, 205] on app-icon "chevron-right" at bounding box center [927, 211] width 19 height 13
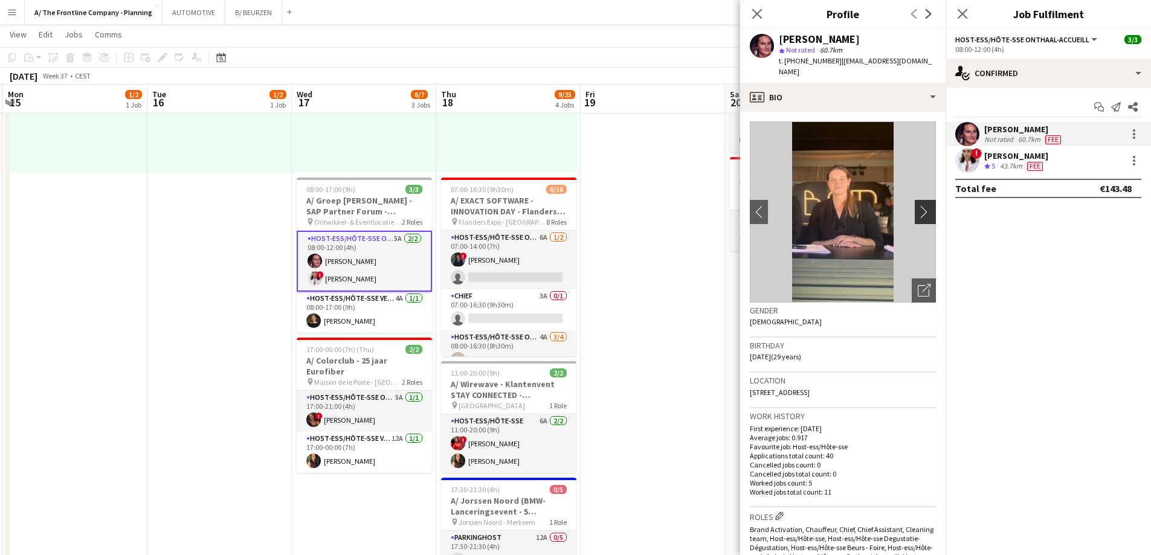
click at [918, 205] on app-icon "chevron-right" at bounding box center [927, 211] width 19 height 13
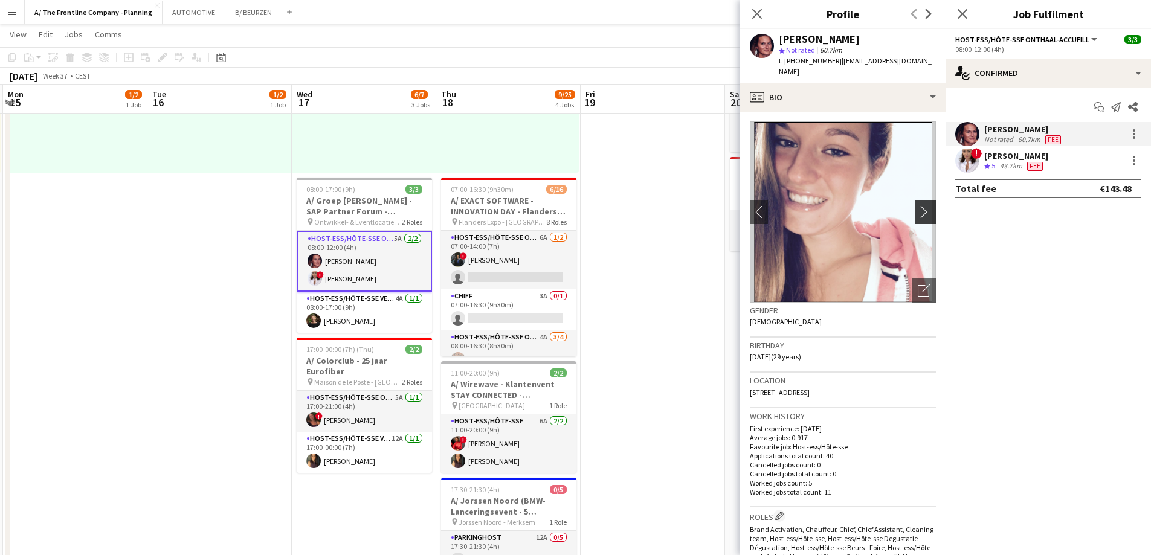
click at [918, 205] on app-icon "chevron-right" at bounding box center [927, 211] width 19 height 13
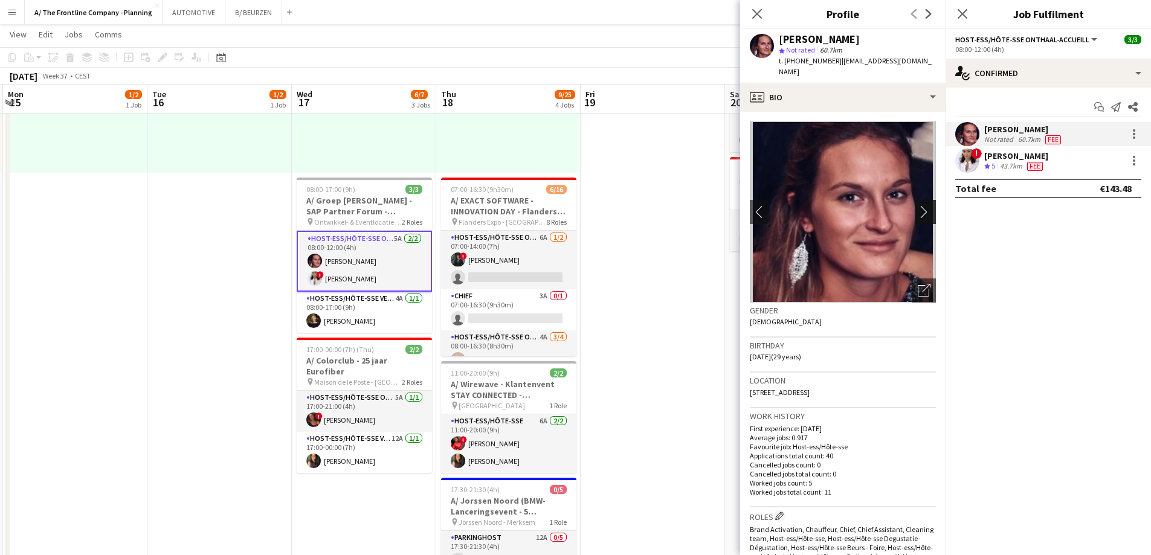
click at [918, 205] on app-icon "chevron-right" at bounding box center [927, 211] width 19 height 13
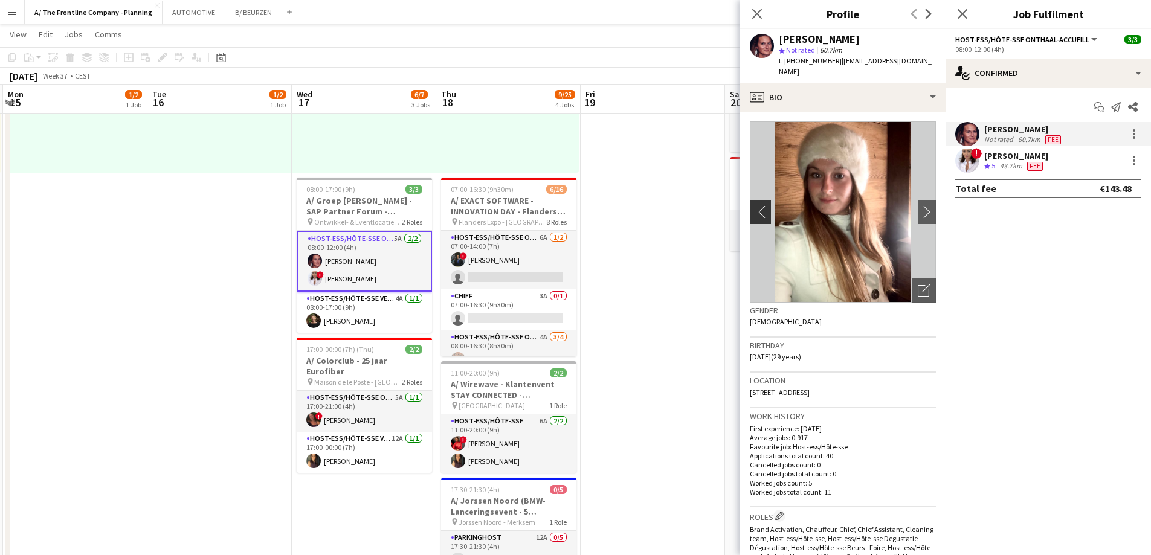
click at [760, 205] on app-icon "chevron-left" at bounding box center [759, 211] width 19 height 13
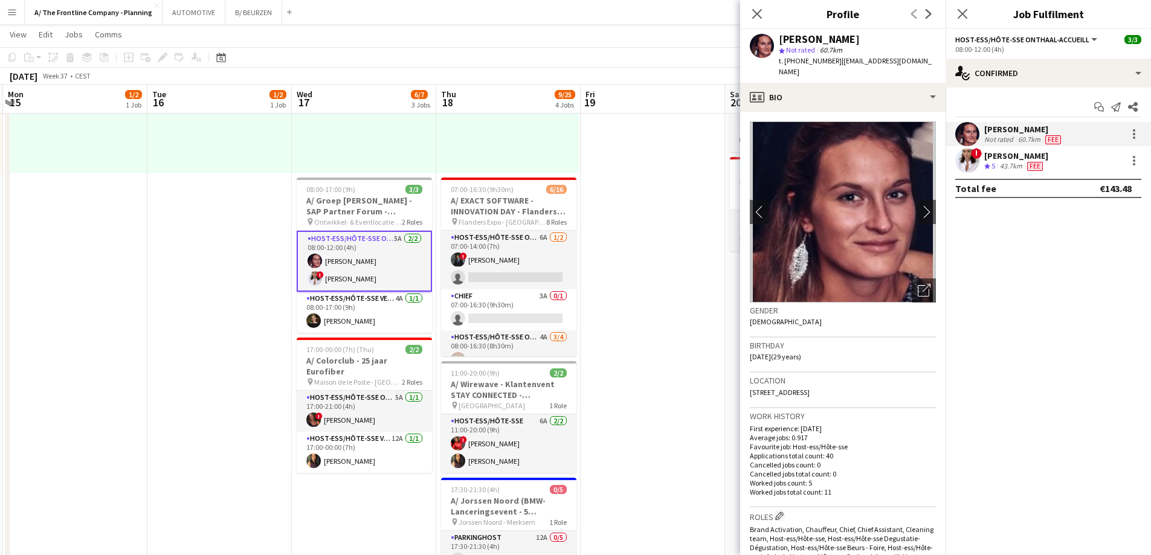
click at [809, 58] on div "[PERSON_NAME] star Not rated 60.7km t. [PHONE_NUMBER] | [EMAIL_ADDRESS][DOMAIN_…" at bounding box center [857, 56] width 157 height 44
click at [806, 62] on span "t. [PHONE_NUMBER]" at bounding box center [810, 60] width 63 height 9
click at [1022, 149] on div "! [PERSON_NAME] Crew rating 5 43.7km Fee" at bounding box center [1048, 161] width 205 height 24
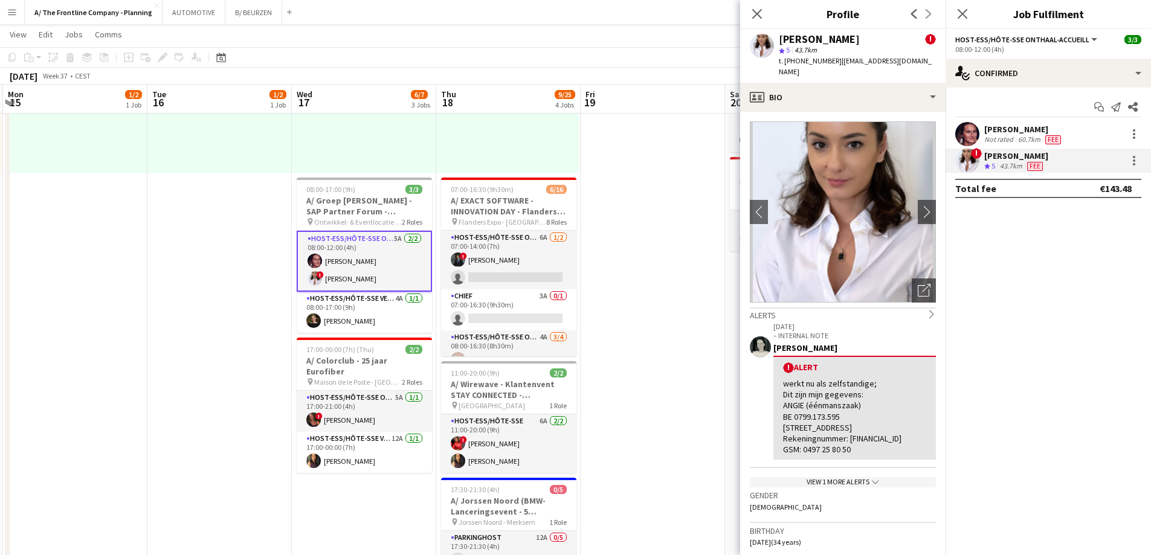
click at [806, 58] on span "t. [PHONE_NUMBER]" at bounding box center [810, 60] width 63 height 9
copy span "32497258050"
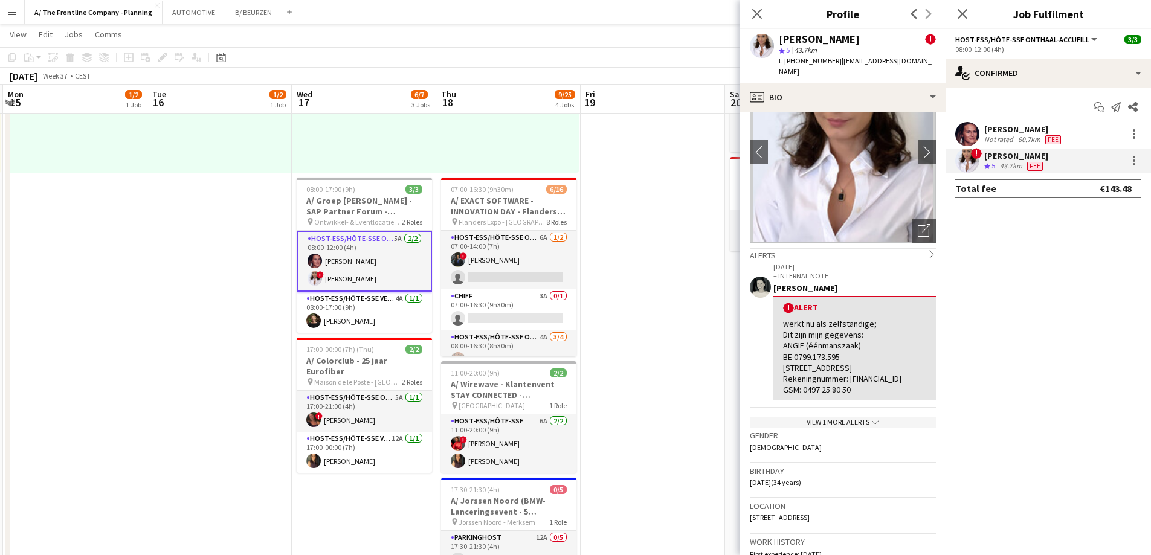
scroll to position [60, 0]
click at [359, 317] on app-card-role "Host-ess/Hôte-sse Vestiaire 4A [DATE] 08:00-17:00 (9h) [PERSON_NAME]" at bounding box center [364, 312] width 135 height 41
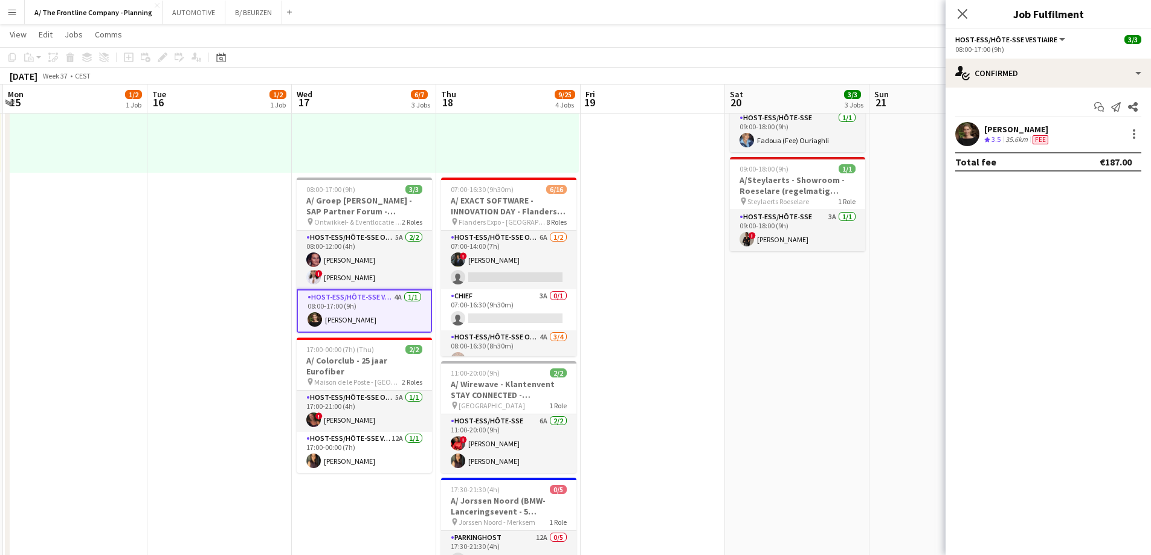
click at [1007, 140] on div "35.6km" at bounding box center [1016, 140] width 27 height 10
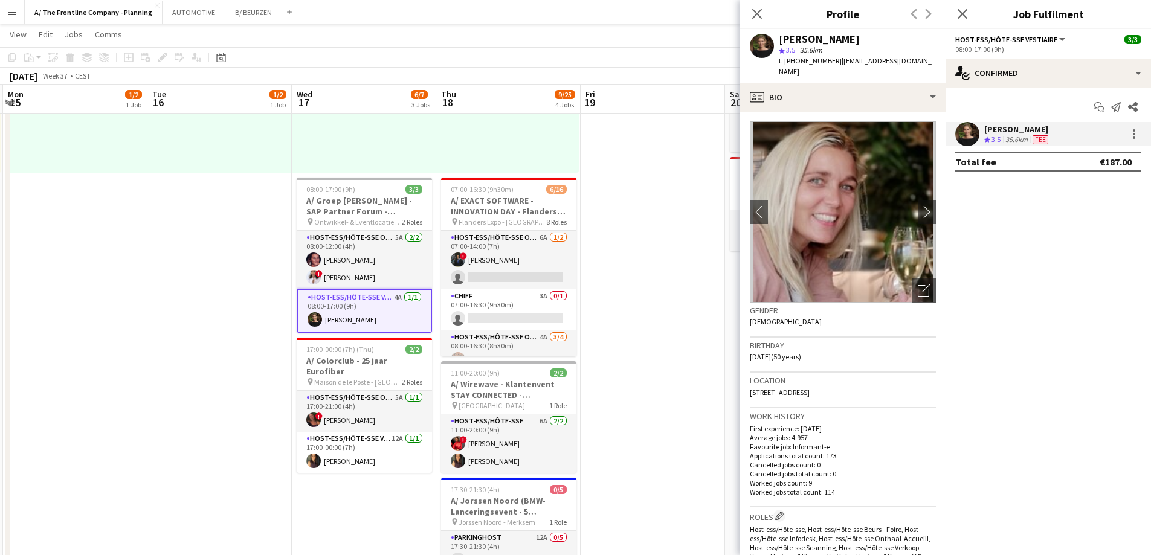
drag, startPoint x: 812, startPoint y: 181, endPoint x: 912, endPoint y: 148, distance: 105.5
click at [912, 148] on img at bounding box center [843, 211] width 186 height 181
click at [918, 205] on app-icon "chevron-right" at bounding box center [927, 211] width 19 height 13
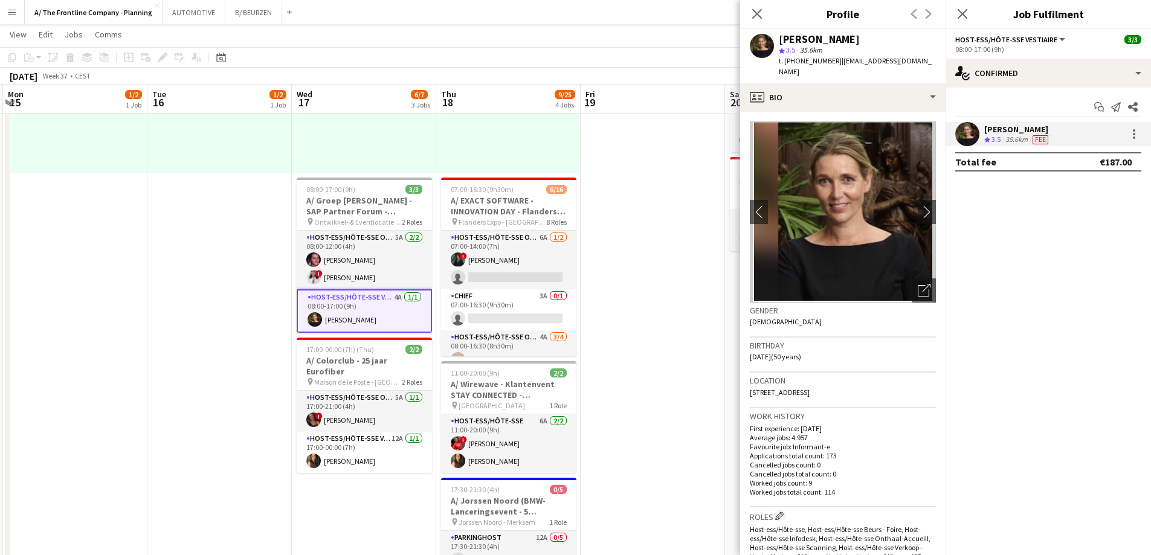
click at [812, 56] on span "t. [PHONE_NUMBER]" at bounding box center [810, 60] width 63 height 9
copy span "32477831631"
click at [202, 208] on app-date-cell "08:00-12:00 (4h) 1/2 pin Oostende 1 Role Host-ess/Hôte-sse 4A [DATE] 08:00-12:0…" at bounding box center [219, 435] width 144 height 962
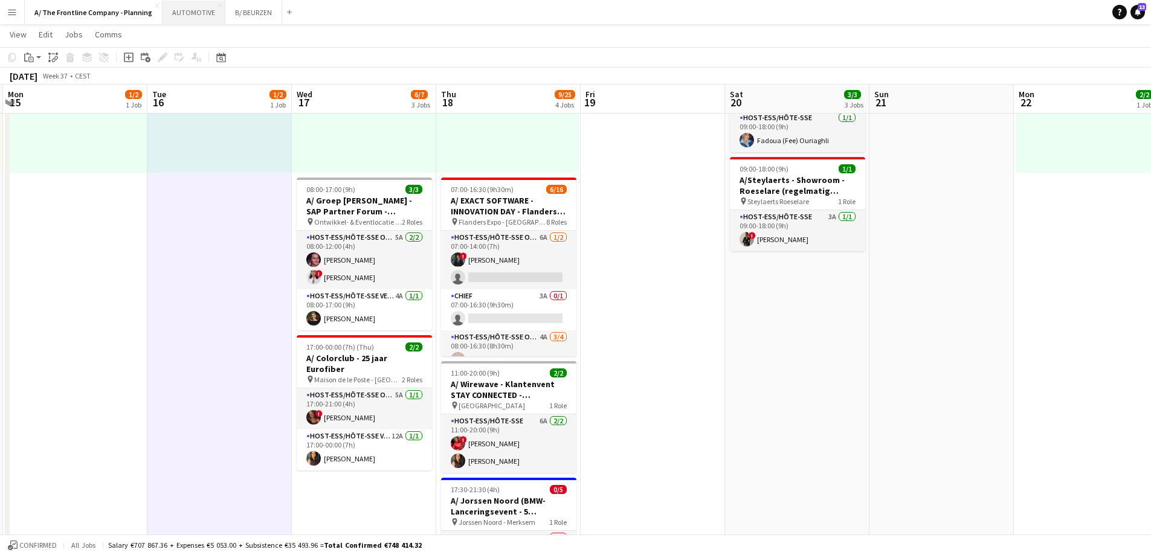
click at [185, 13] on button "AUTOMOTIVE Close" at bounding box center [194, 13] width 63 height 24
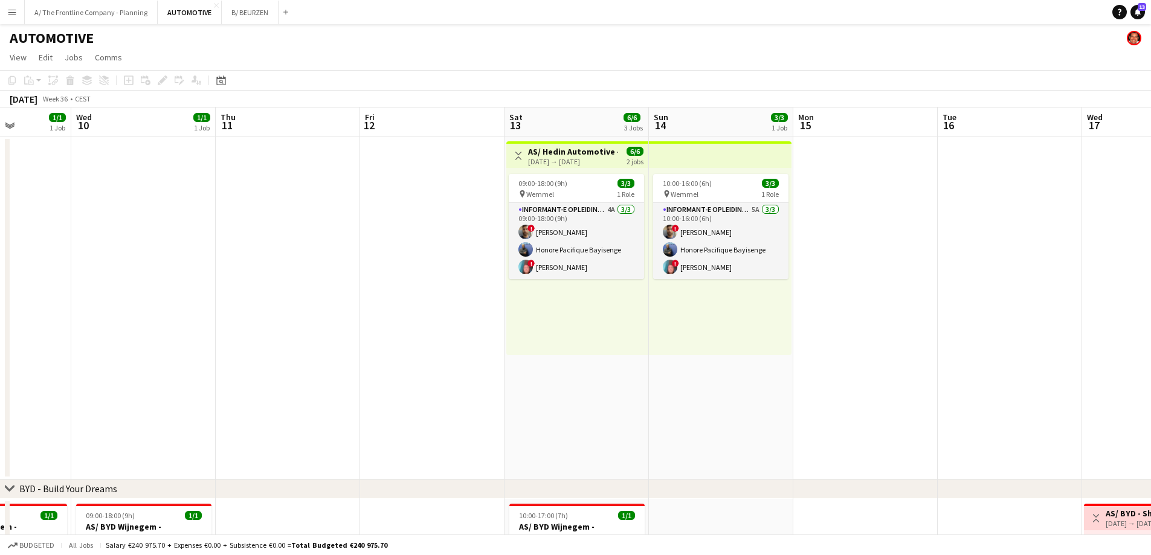
drag, startPoint x: 422, startPoint y: 346, endPoint x: 208, endPoint y: 342, distance: 214.6
click at [208, 342] on app-calendar-viewport "Sat 6 4/4 2 Jobs Sun 7 4/4 2 Jobs Mon 8 1/1 1 Job Tue 9 1/1 1 Job Wed 10 1/1 1 …" at bounding box center [575, 503] width 1151 height 790
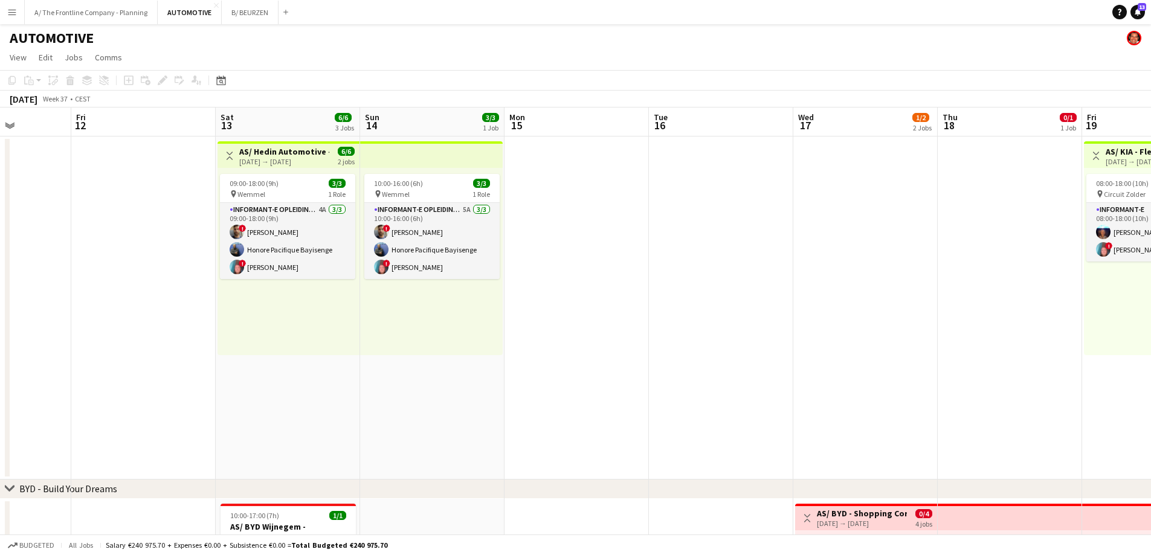
scroll to position [0, 432]
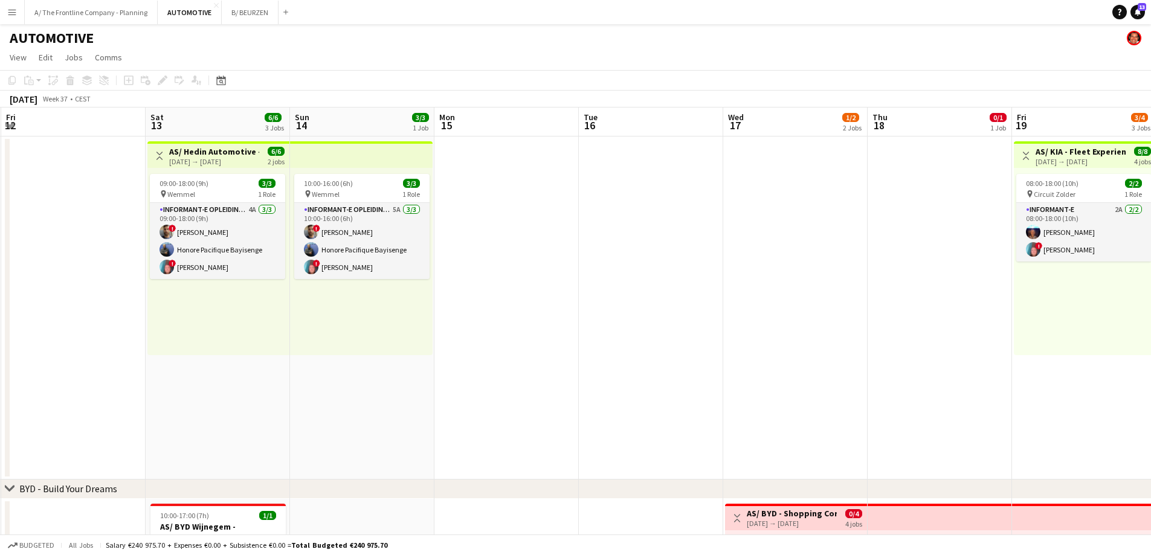
drag, startPoint x: 700, startPoint y: 405, endPoint x: 415, endPoint y: 381, distance: 286.2
click at [415, 382] on app-calendar-viewport "Tue 9 1/1 1 Job Wed 10 1/1 1 Job Thu 11 Fri 12 Sat 13 6/6 3 Jobs Sun 14 3/3 1 J…" at bounding box center [575, 503] width 1151 height 790
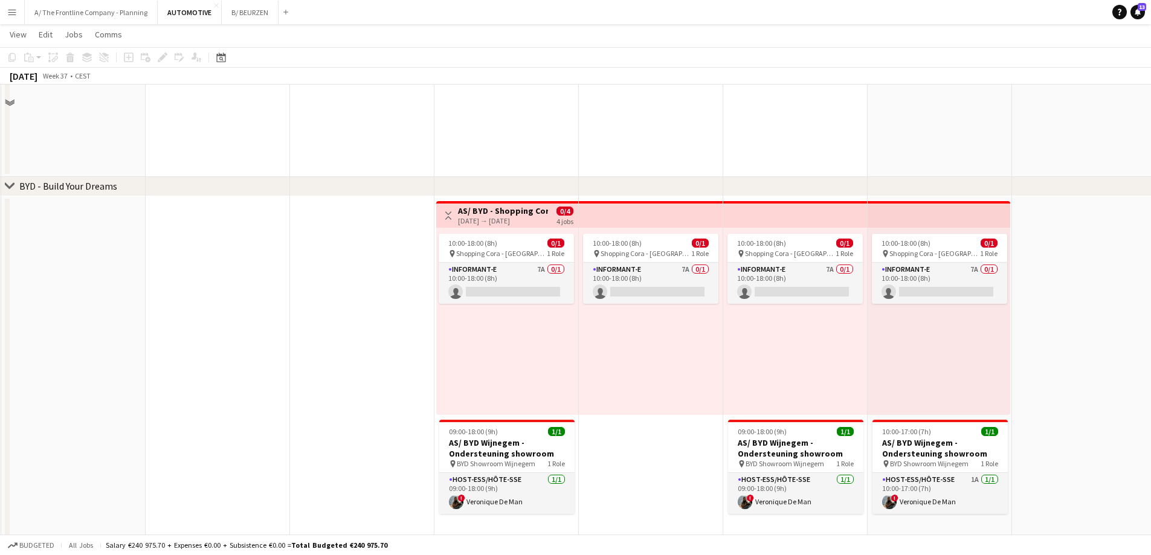
scroll to position [302, 0]
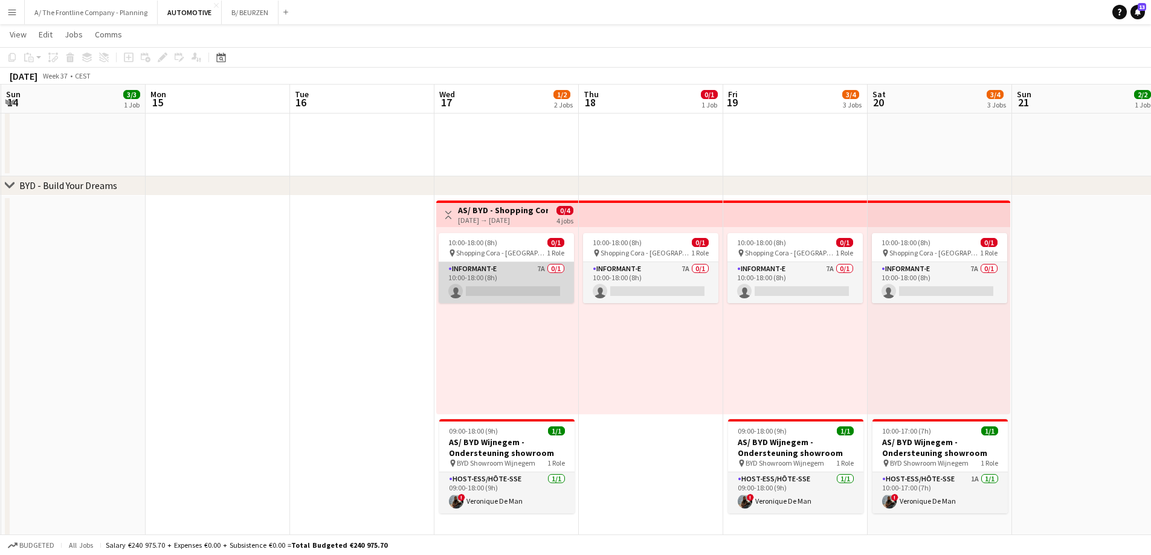
click at [507, 289] on app-card-role "Informant-e 7A 0/1 10:00-18:00 (8h) single-neutral-actions" at bounding box center [506, 282] width 135 height 41
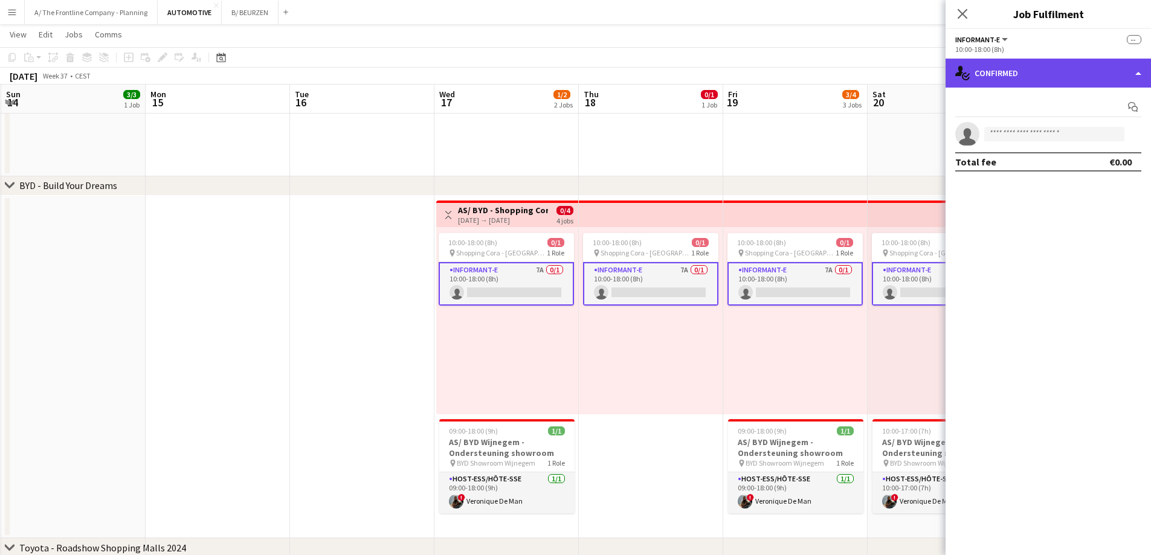
click at [1089, 78] on div "single-neutral-actions-check-2 Confirmed" at bounding box center [1048, 73] width 205 height 29
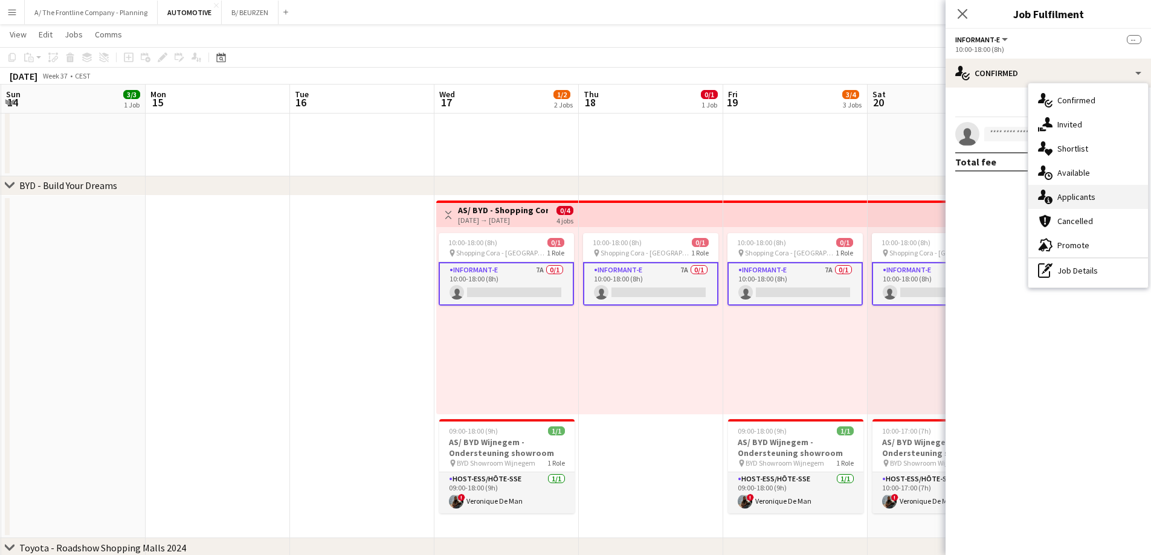
click at [1079, 189] on div "single-neutral-actions-information Applicants" at bounding box center [1089, 197] width 120 height 24
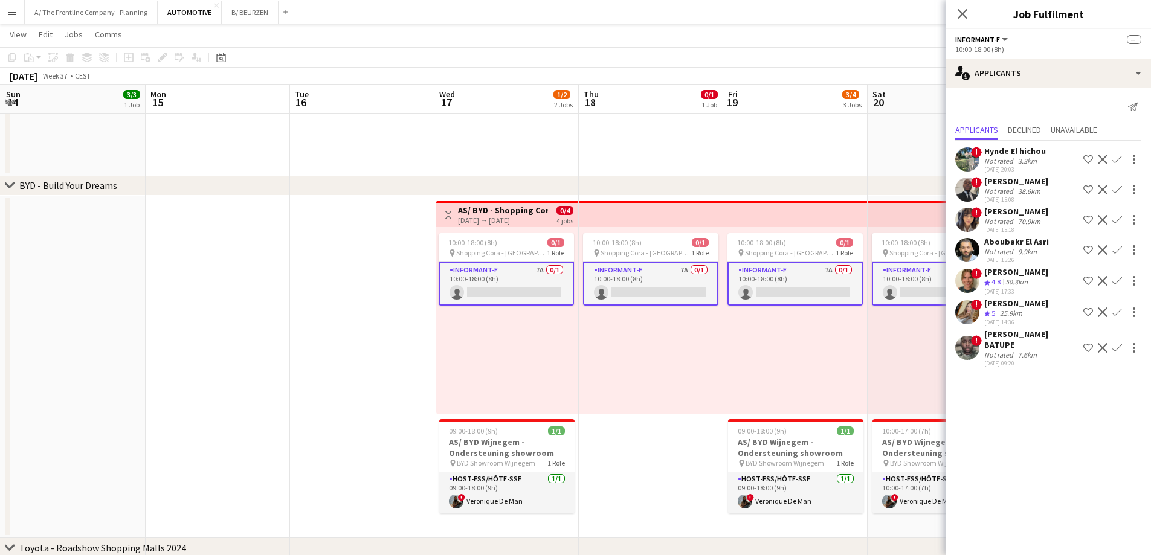
click at [1004, 346] on div "[PERSON_NAME] BATUPE" at bounding box center [1031, 340] width 94 height 22
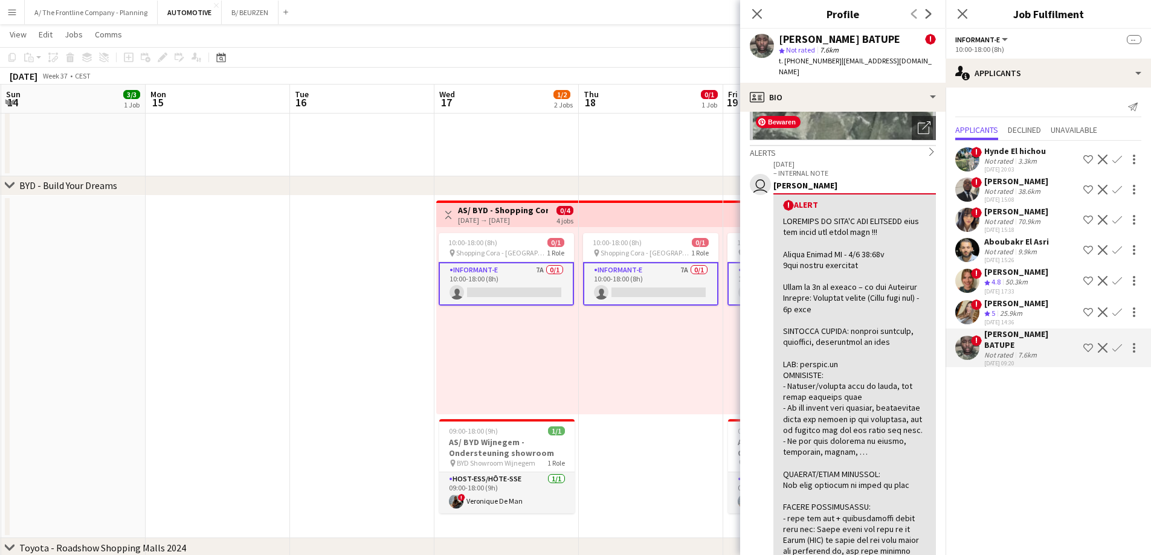
scroll to position [181, 0]
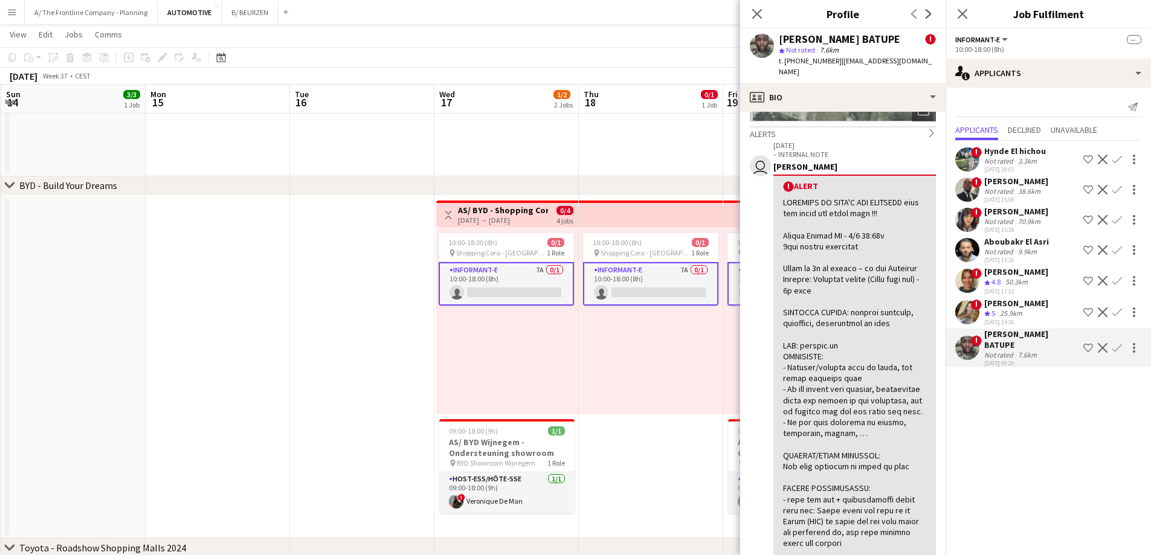
click at [1004, 311] on div "25.9km" at bounding box center [1011, 314] width 27 height 10
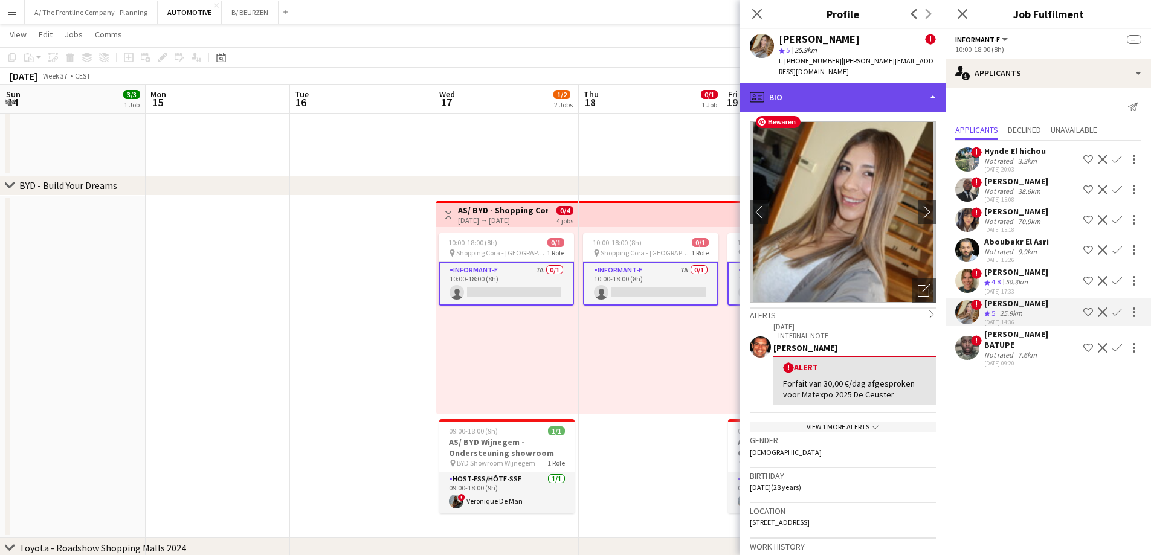
click at [850, 85] on div "profile Bio" at bounding box center [842, 97] width 205 height 29
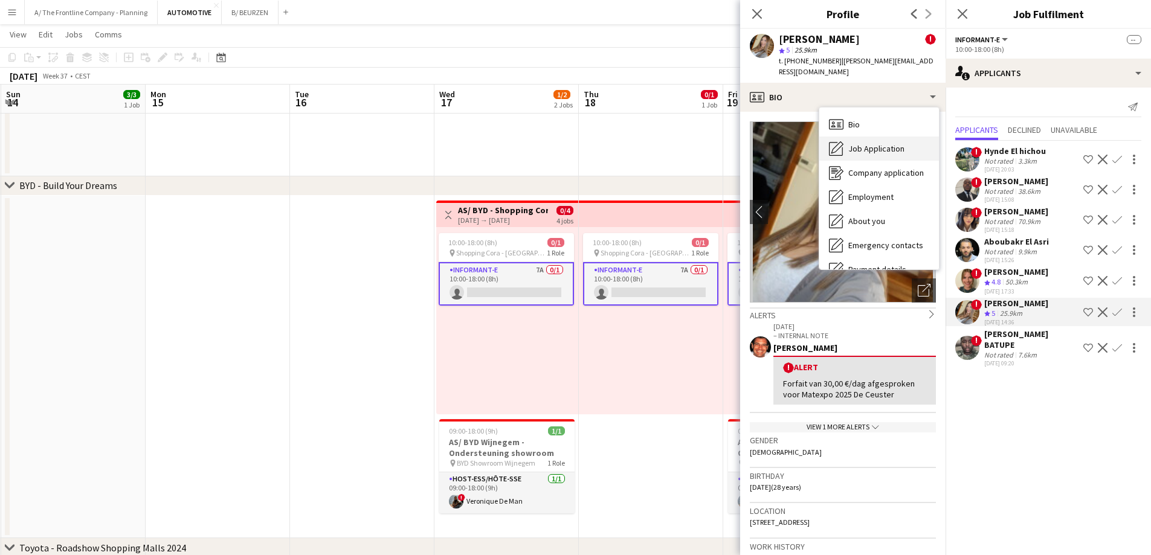
click at [856, 137] on div "Job Application Job Application" at bounding box center [879, 149] width 120 height 24
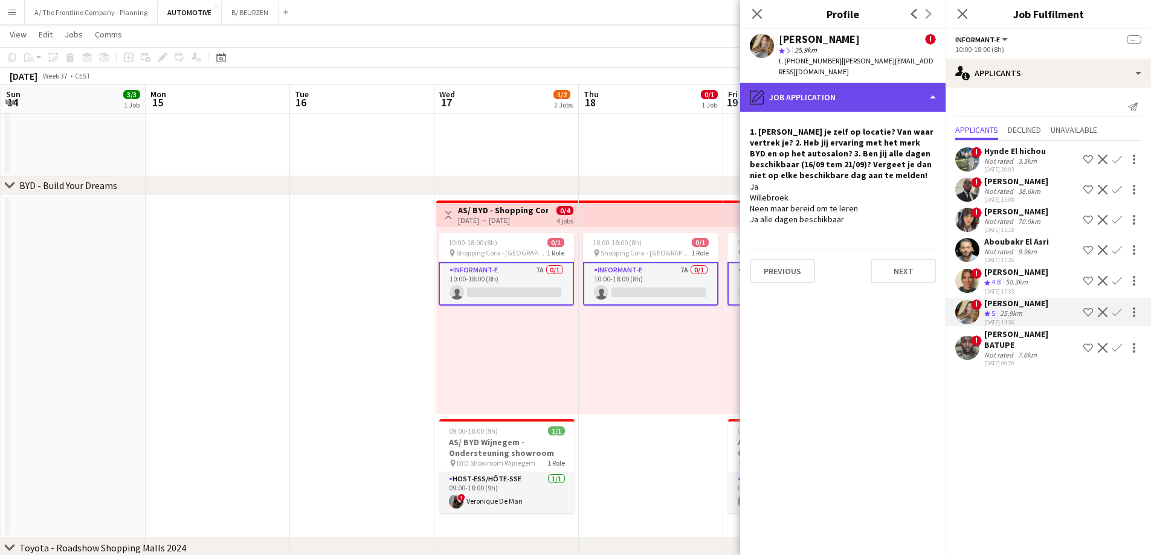
click at [825, 85] on div "pencil4 Job Application" at bounding box center [842, 97] width 205 height 29
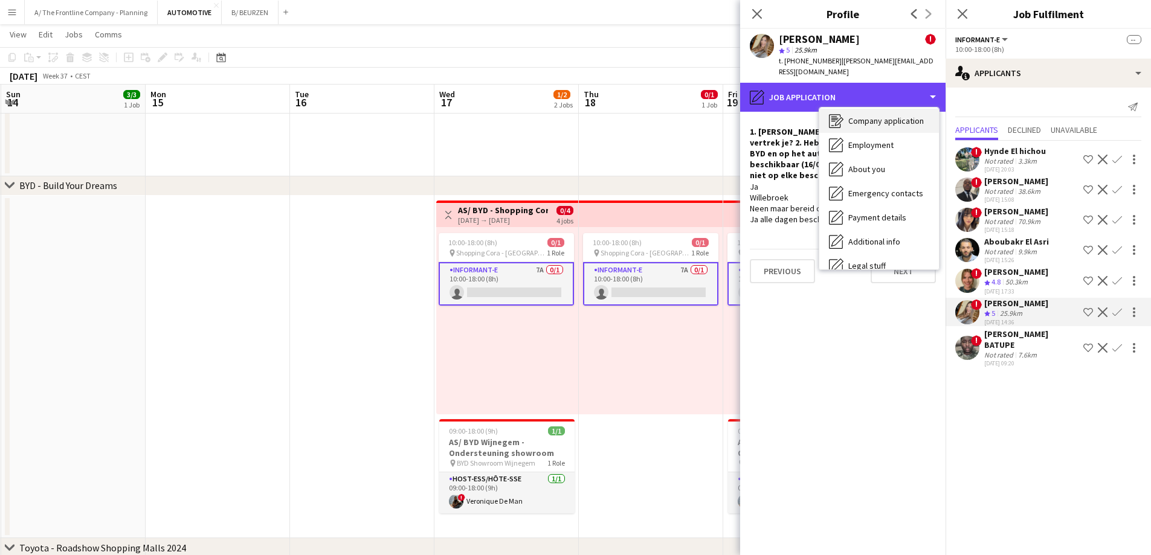
scroll to position [114, 0]
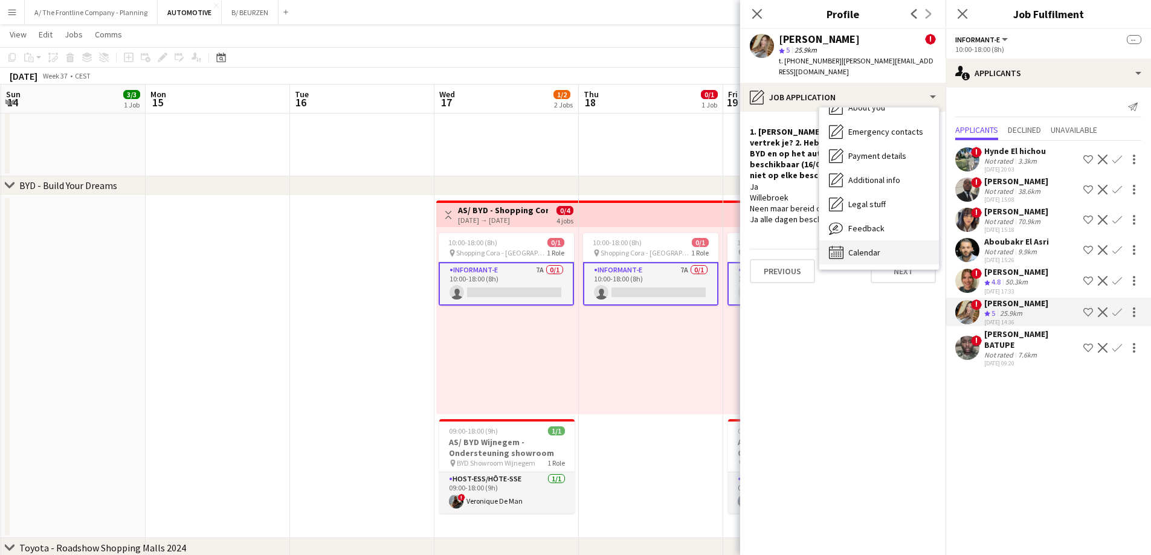
click at [851, 241] on div "Calendar Calendar" at bounding box center [879, 253] width 120 height 24
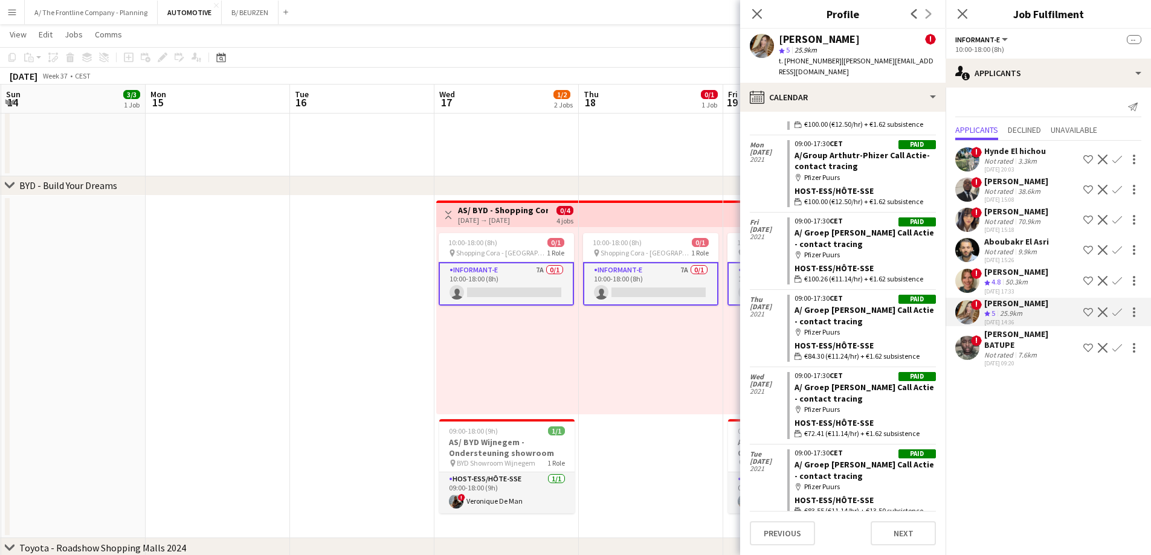
scroll to position [3291, 0]
click at [416, 336] on app-date-cell at bounding box center [362, 367] width 144 height 343
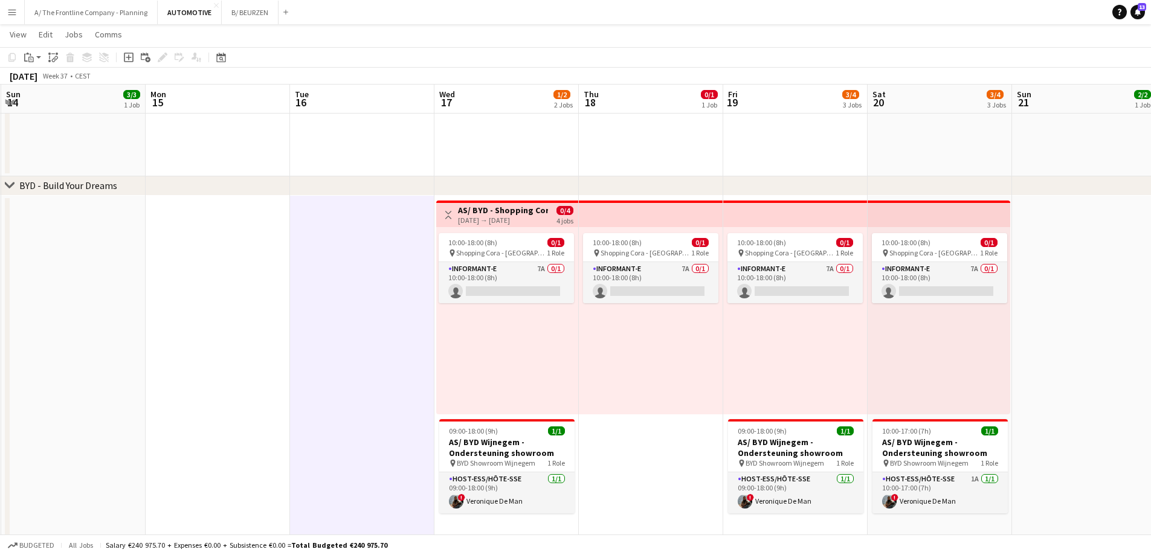
click at [358, 351] on app-date-cell at bounding box center [362, 367] width 144 height 343
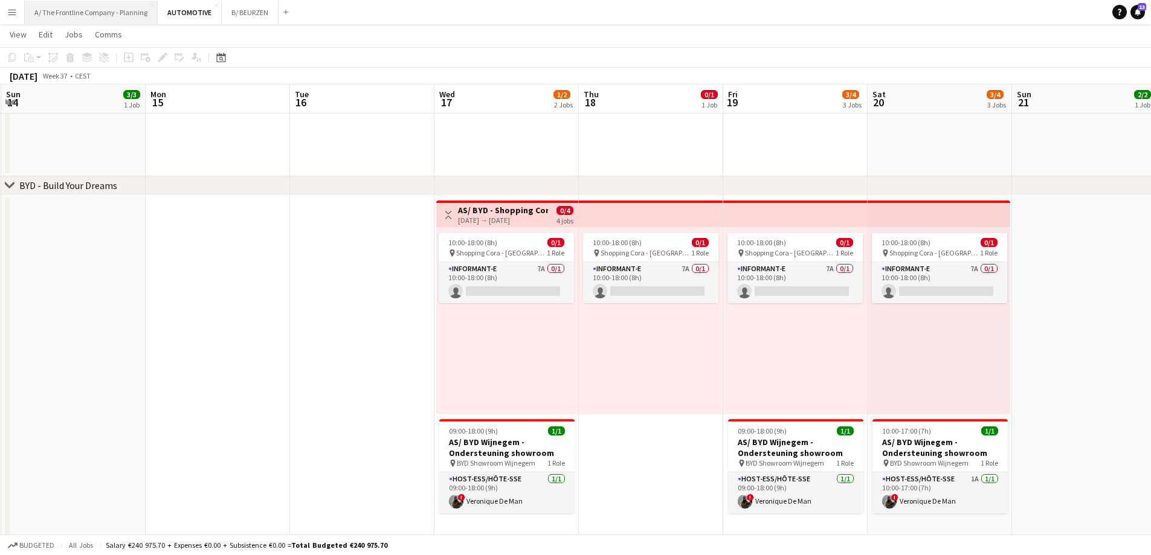
click at [104, 11] on button "A/ The Frontline Company - Planning Close" at bounding box center [91, 13] width 133 height 24
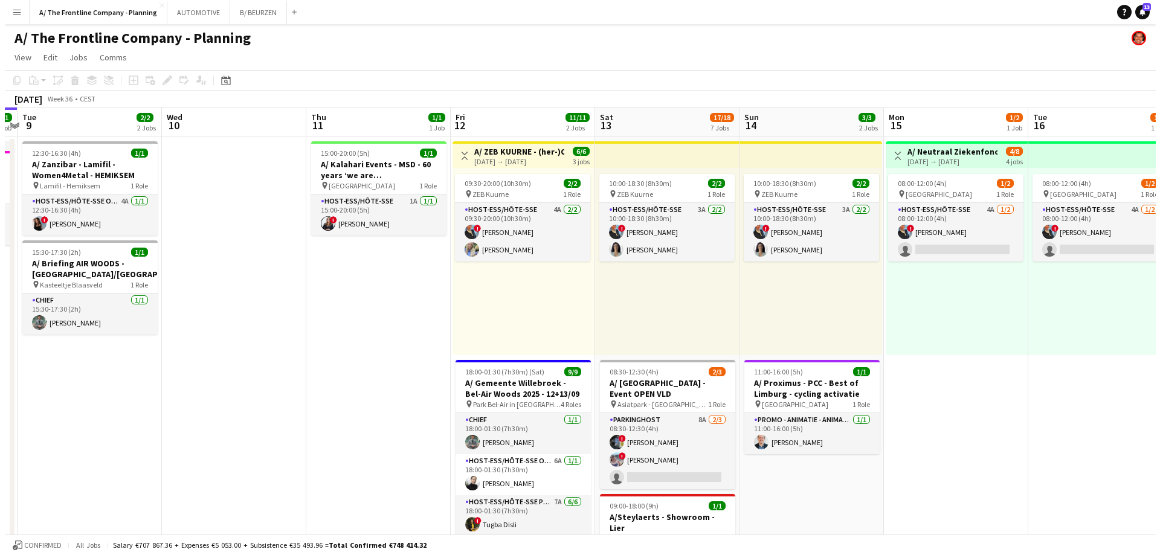
scroll to position [0, 467]
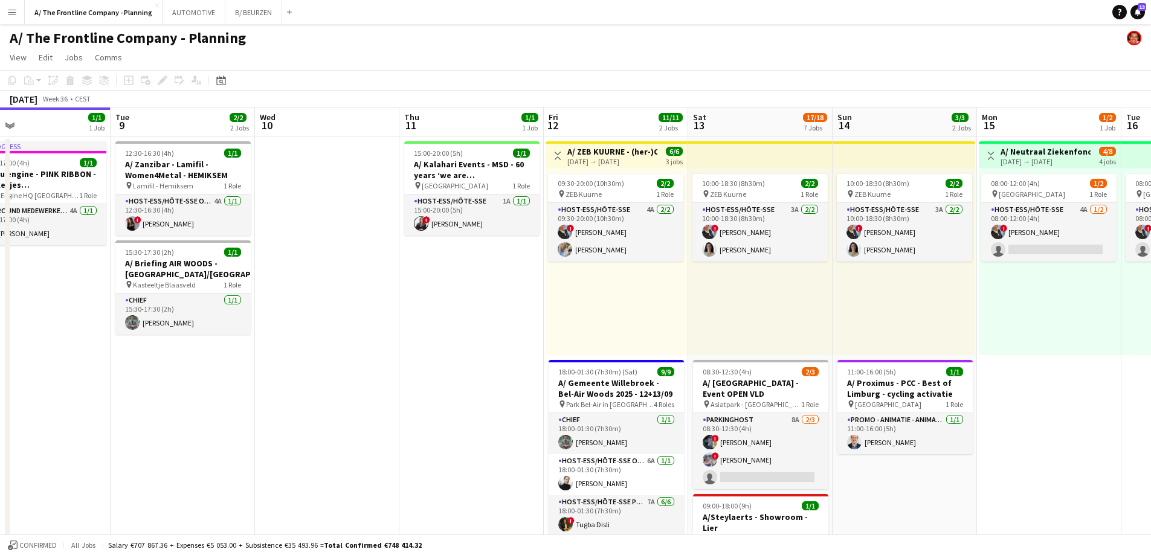
drag, startPoint x: 712, startPoint y: 304, endPoint x: 245, endPoint y: 299, distance: 467.2
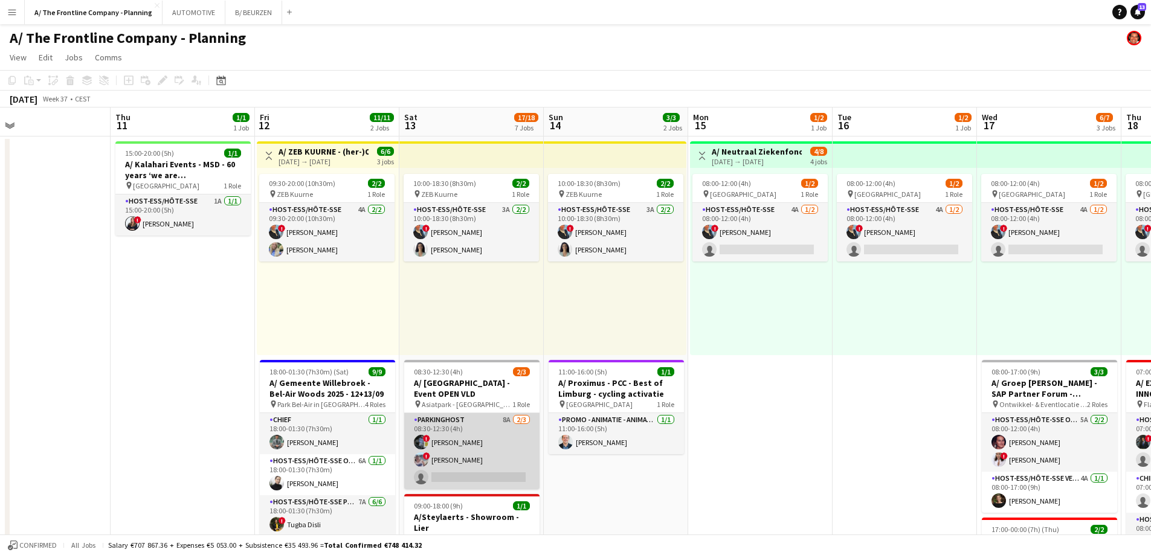
click at [445, 446] on app-card-role "Parkinghost 8A [DATE] 08:30-12:30 (4h) ! [PERSON_NAME] ! [PERSON_NAME] single-n…" at bounding box center [471, 451] width 135 height 76
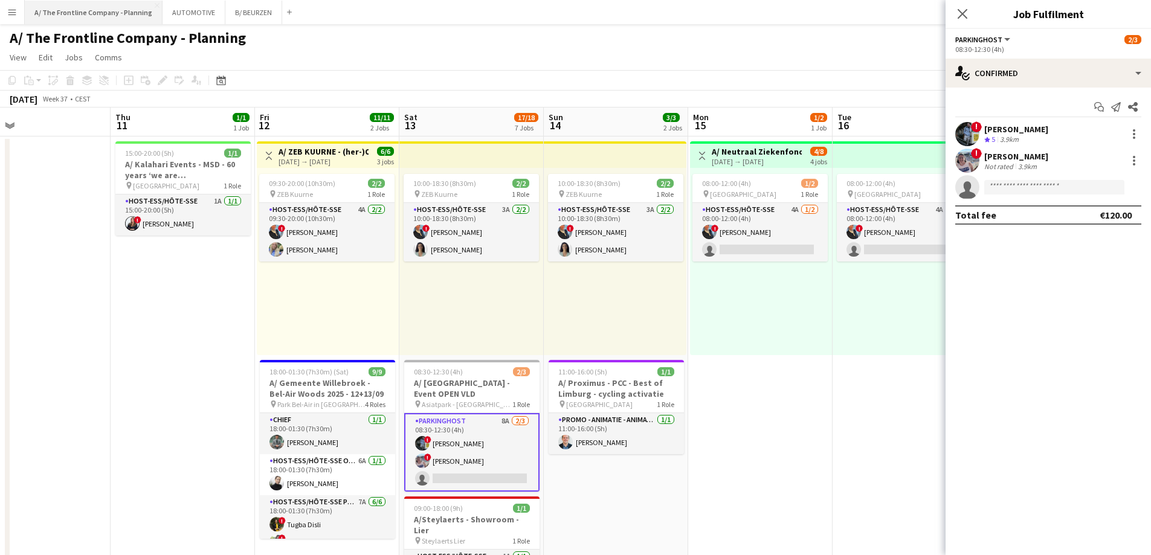
drag, startPoint x: 85, startPoint y: 19, endPoint x: 121, endPoint y: 22, distance: 36.4
click at [85, 19] on button "A/ The Frontline Company - Planning Close" at bounding box center [94, 13] width 138 height 24
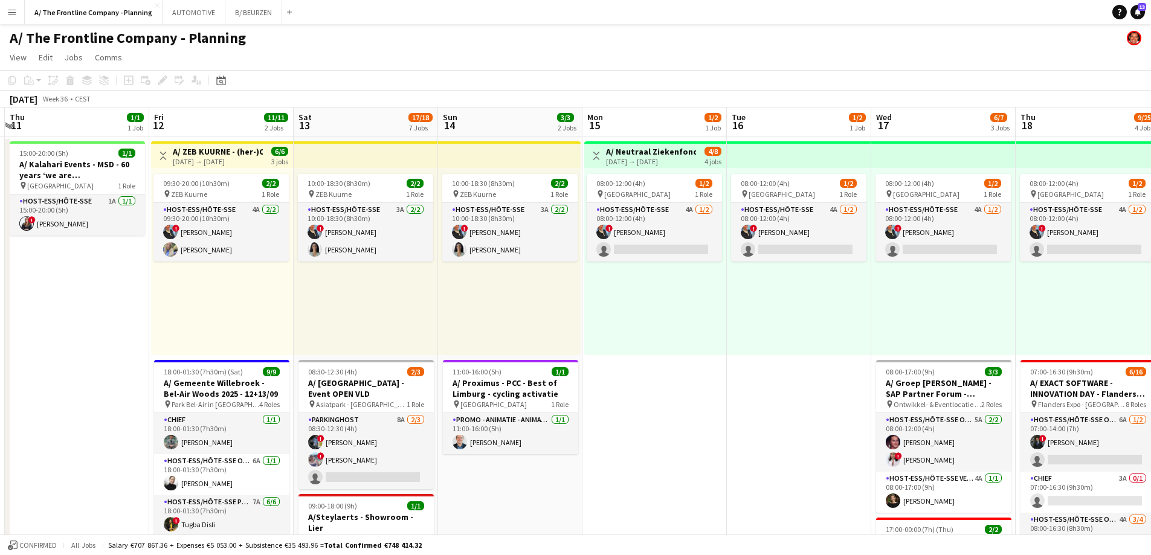
drag, startPoint x: 932, startPoint y: 274, endPoint x: 616, endPoint y: 274, distance: 315.5
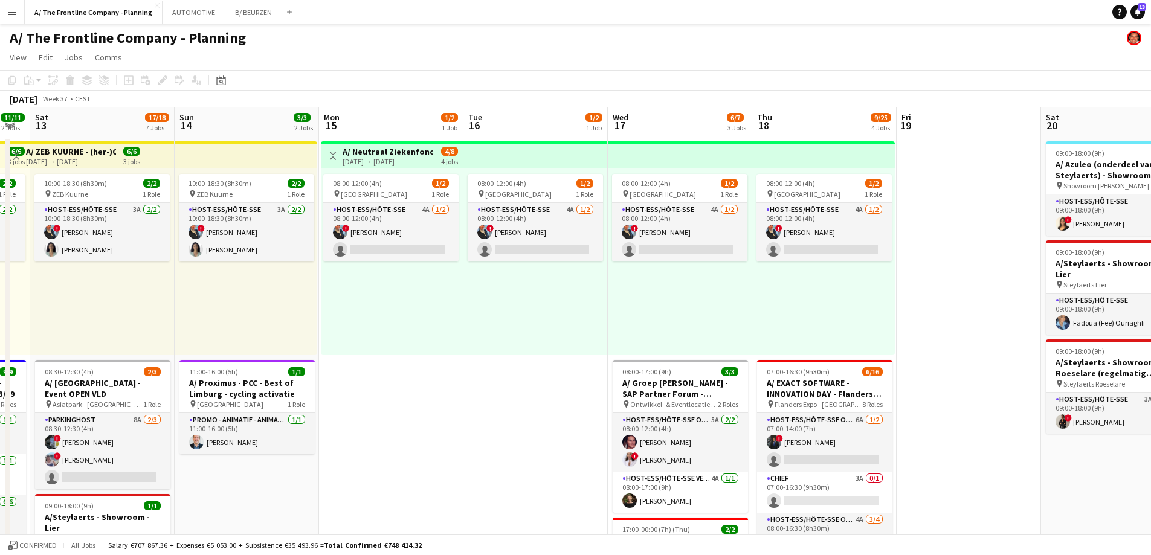
drag, startPoint x: 920, startPoint y: 277, endPoint x: 275, endPoint y: 258, distance: 645.7
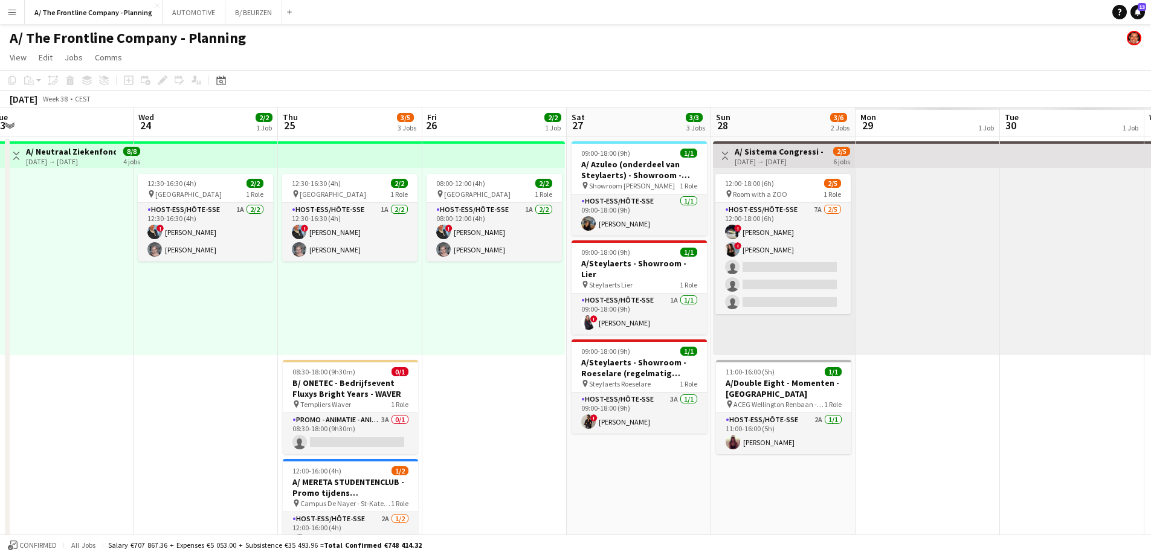
drag, startPoint x: 184, startPoint y: 258, endPoint x: 176, endPoint y: 259, distance: 7.9
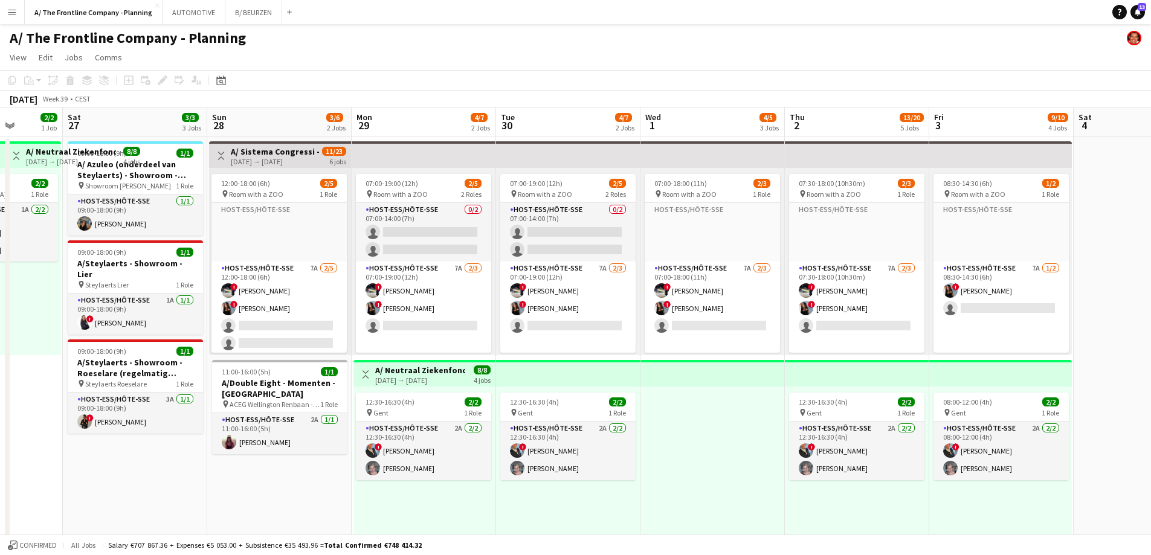
drag, startPoint x: 689, startPoint y: 302, endPoint x: 216, endPoint y: 305, distance: 472.6
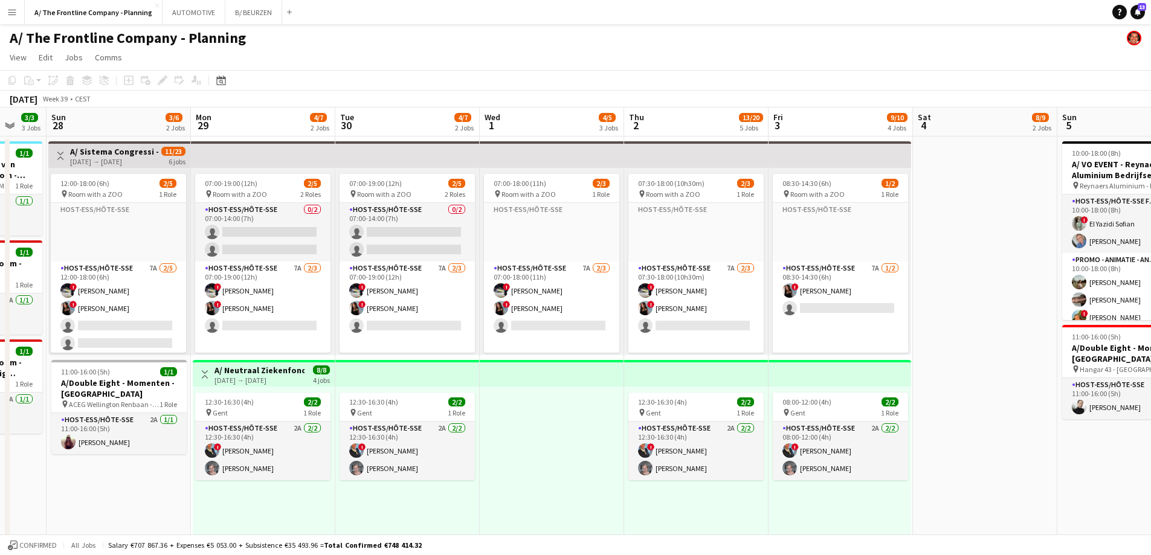
scroll to position [0, 447]
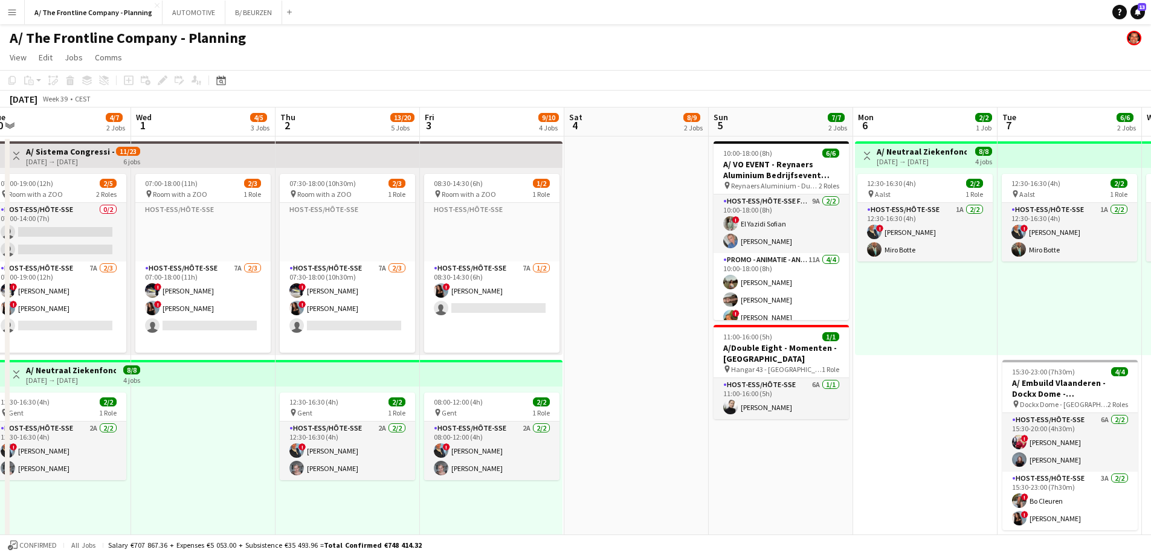
drag, startPoint x: 990, startPoint y: 323, endPoint x: 641, endPoint y: 330, distance: 348.8
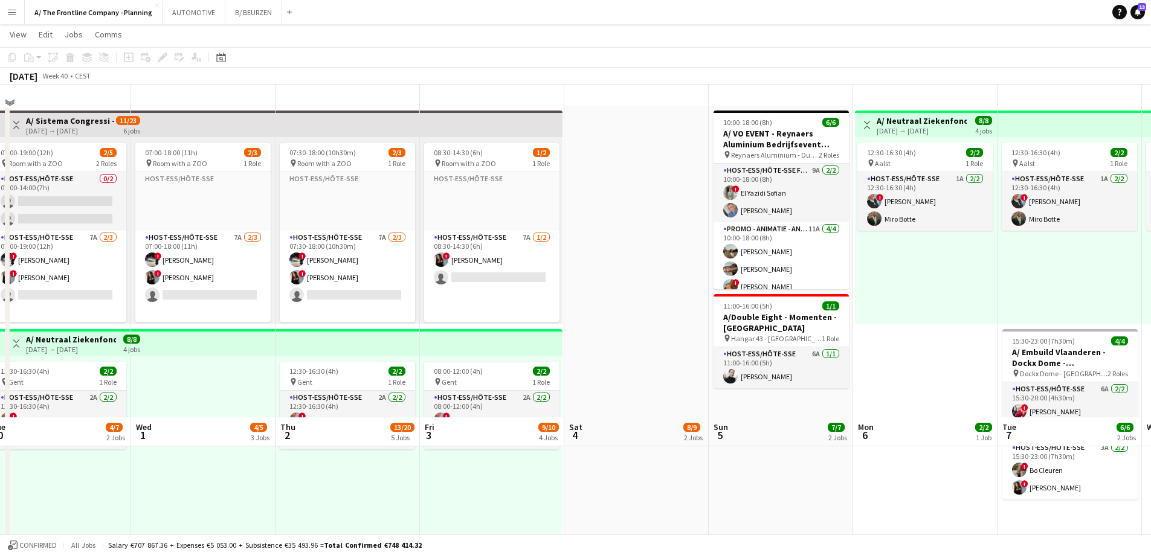
scroll to position [363, 0]
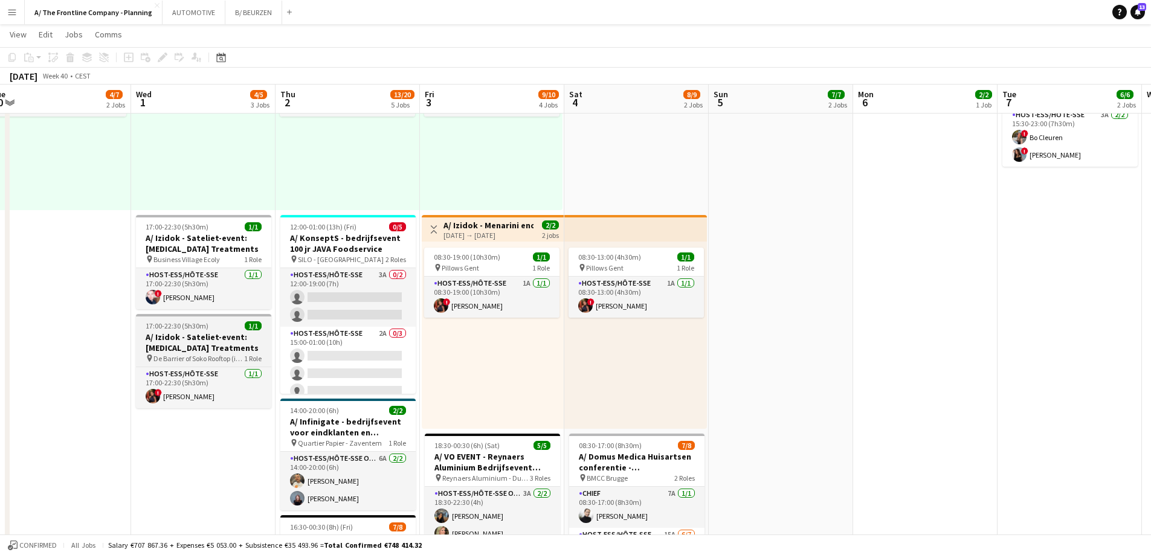
click at [177, 344] on h3 "A/ Izidok - Sateliet-event: [MEDICAL_DATA] Treatments" at bounding box center [203, 343] width 135 height 22
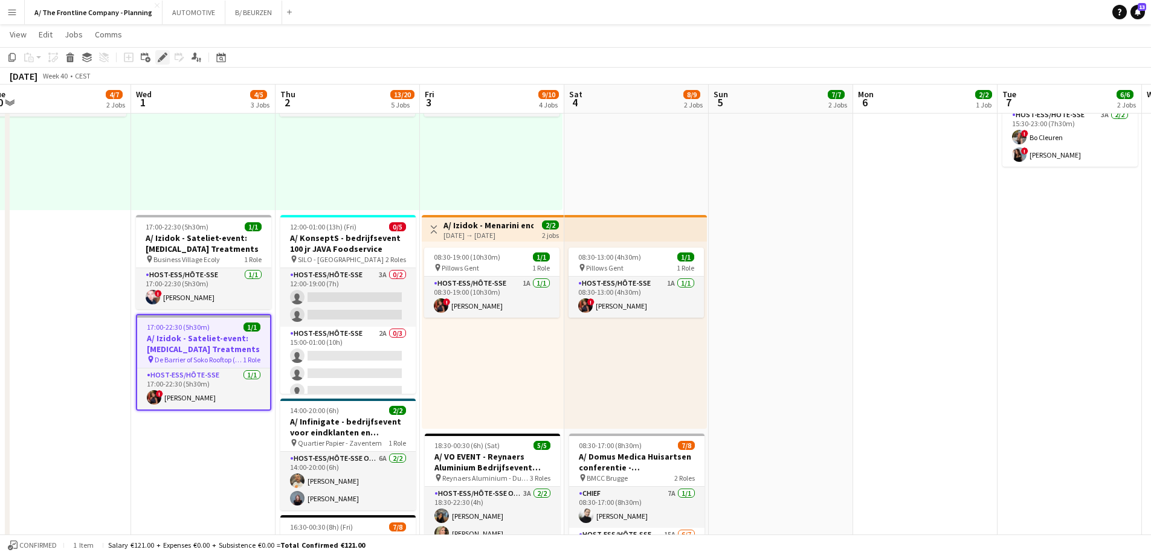
click at [161, 56] on icon "Edit" at bounding box center [163, 58] width 10 height 10
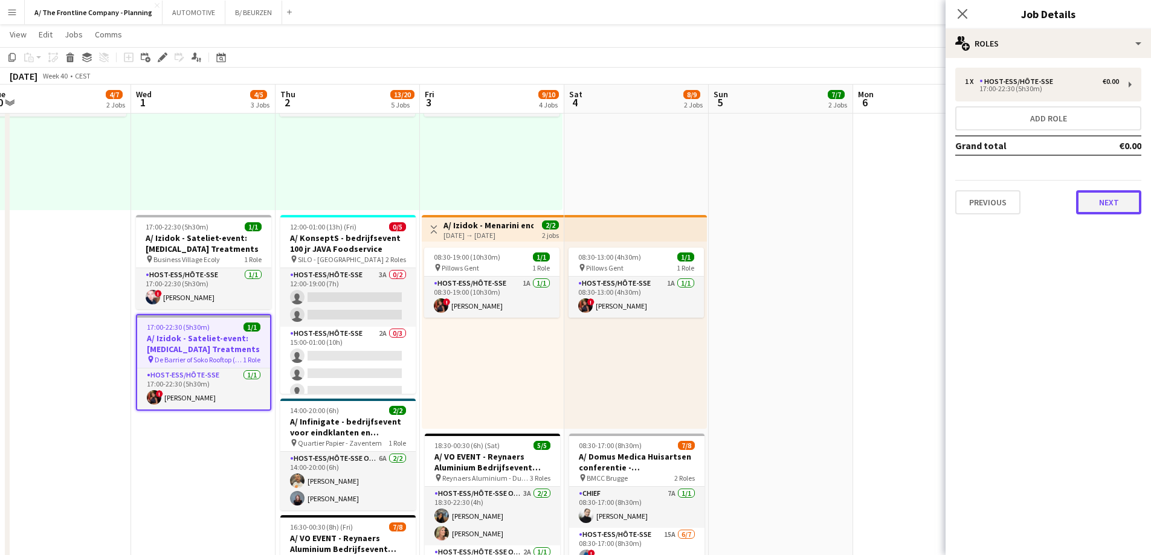
click at [1101, 213] on button "Next" at bounding box center [1108, 202] width 65 height 24
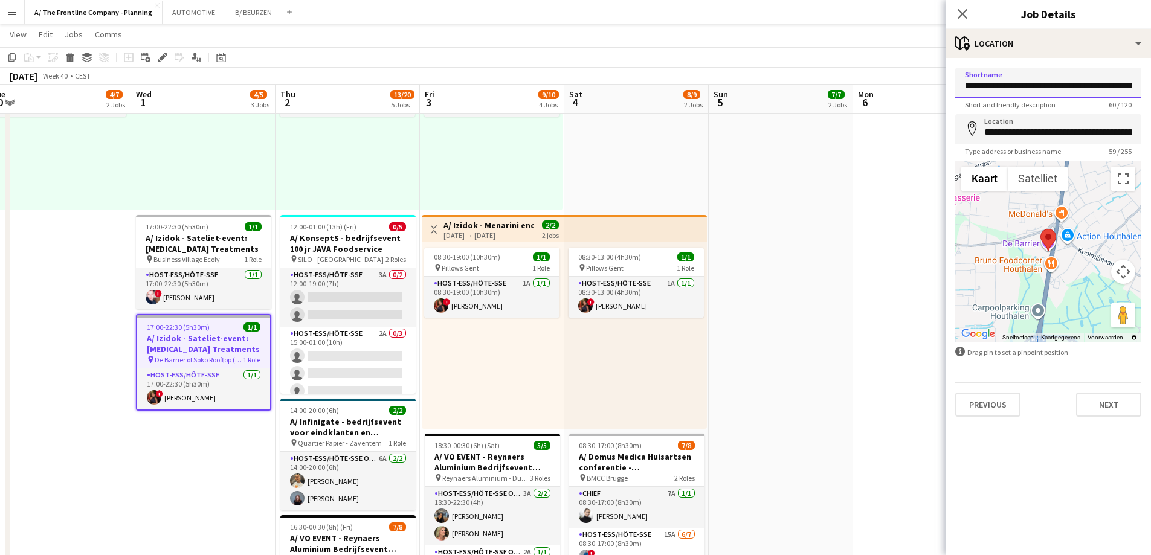
drag, startPoint x: 1011, startPoint y: 85, endPoint x: 1108, endPoint y: 87, distance: 97.3
click at [1151, 91] on html "Menu Boards Boards Boards All jobs Status Workforce Workforce My Workforce Recr…" at bounding box center [575, 251] width 1151 height 1229
click at [1108, 87] on input "**********" at bounding box center [1048, 83] width 186 height 30
drag, startPoint x: 1008, startPoint y: 84, endPoint x: 1160, endPoint y: 73, distance: 152.1
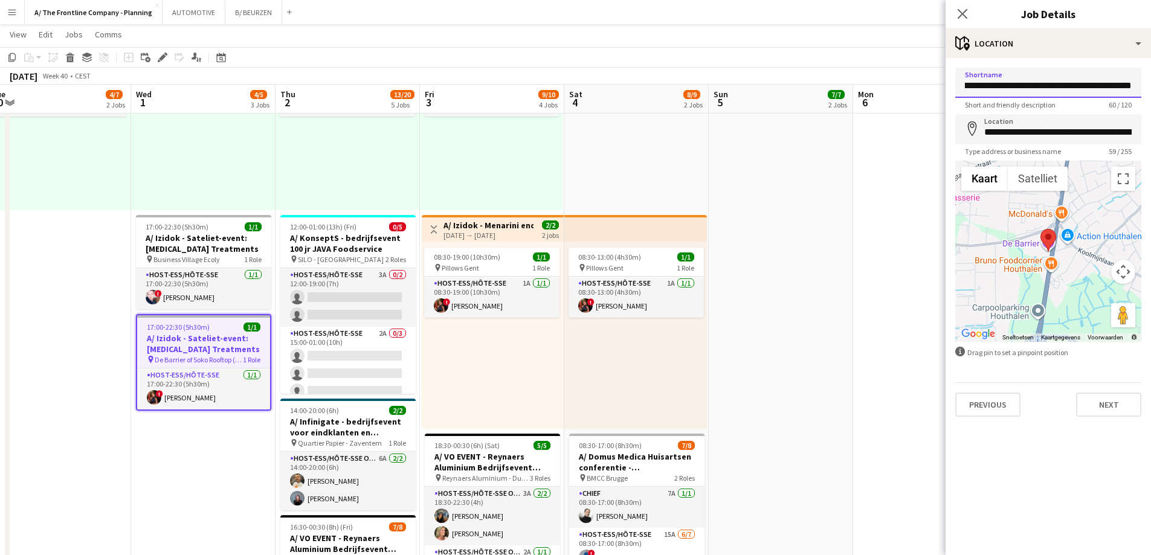
click at [1151, 73] on html "Menu Boards Boards Boards All jobs Status Workforce Workforce My Workforce Recr…" at bounding box center [575, 251] width 1151 height 1229
type input "**********"
paste input
type input "**********"
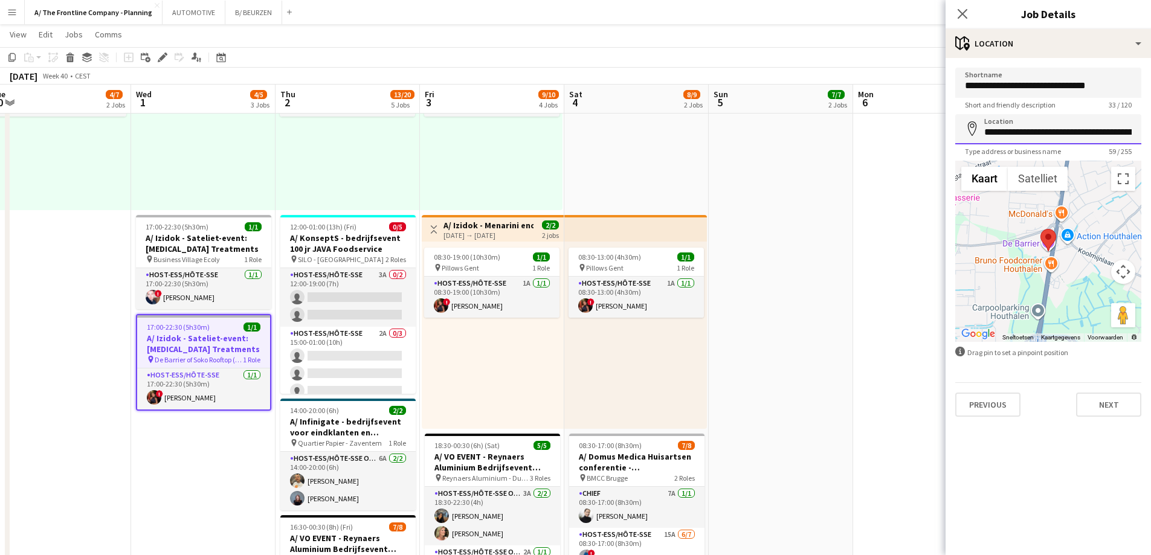
click at [1037, 141] on input "**********" at bounding box center [1048, 129] width 186 height 30
click at [1117, 402] on button "Next" at bounding box center [1108, 405] width 65 height 24
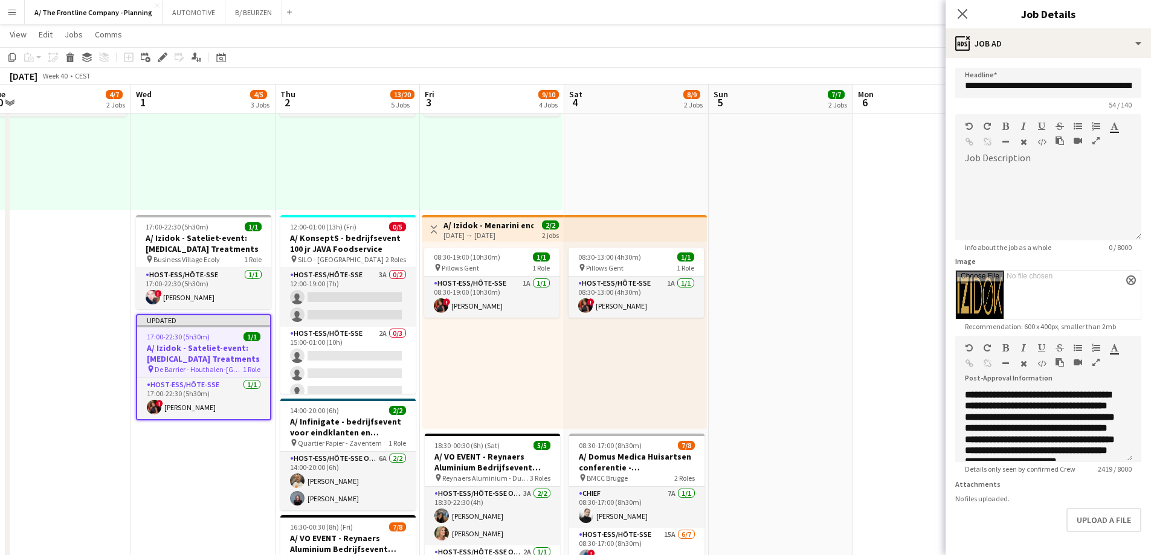
click at [1097, 364] on icon "button" at bounding box center [1096, 362] width 7 height 8
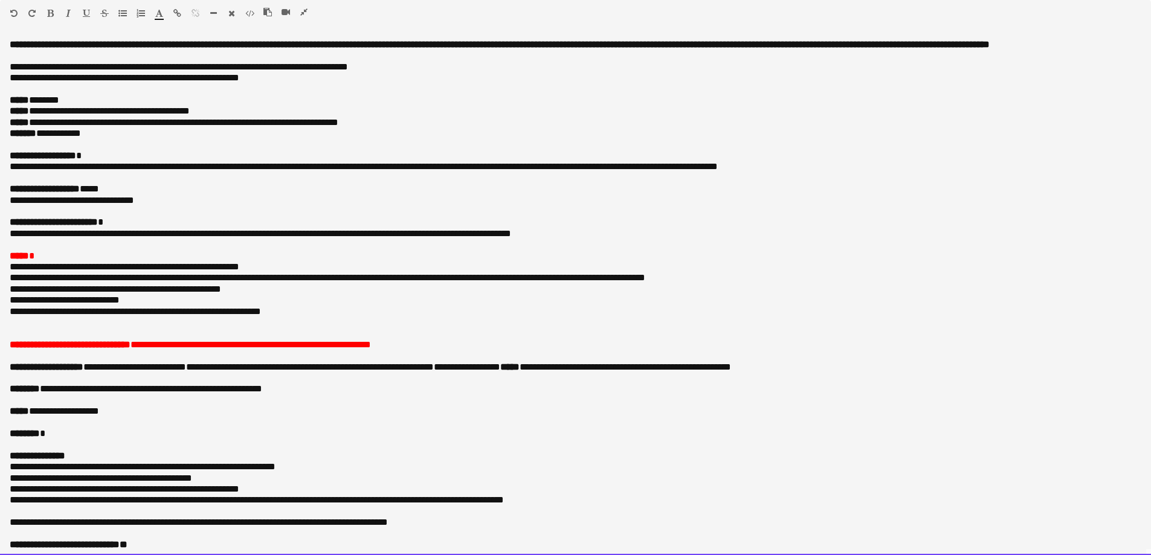
drag, startPoint x: 43, startPoint y: 132, endPoint x: 395, endPoint y: 131, distance: 351.7
click at [395, 128] on p "**********" at bounding box center [571, 122] width 1123 height 11
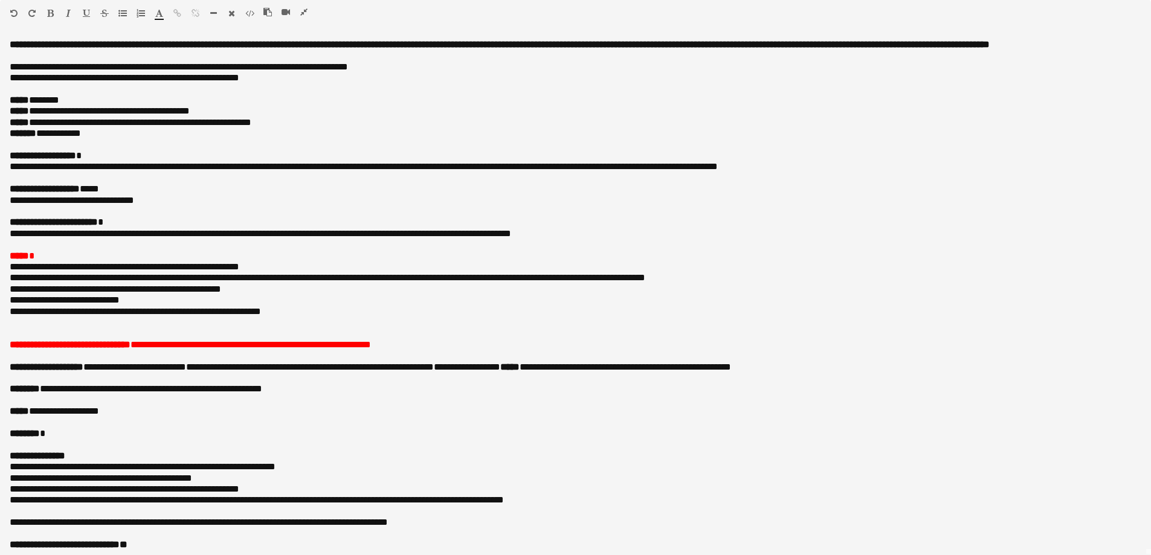
click at [302, 12] on icon "button" at bounding box center [303, 12] width 7 height 8
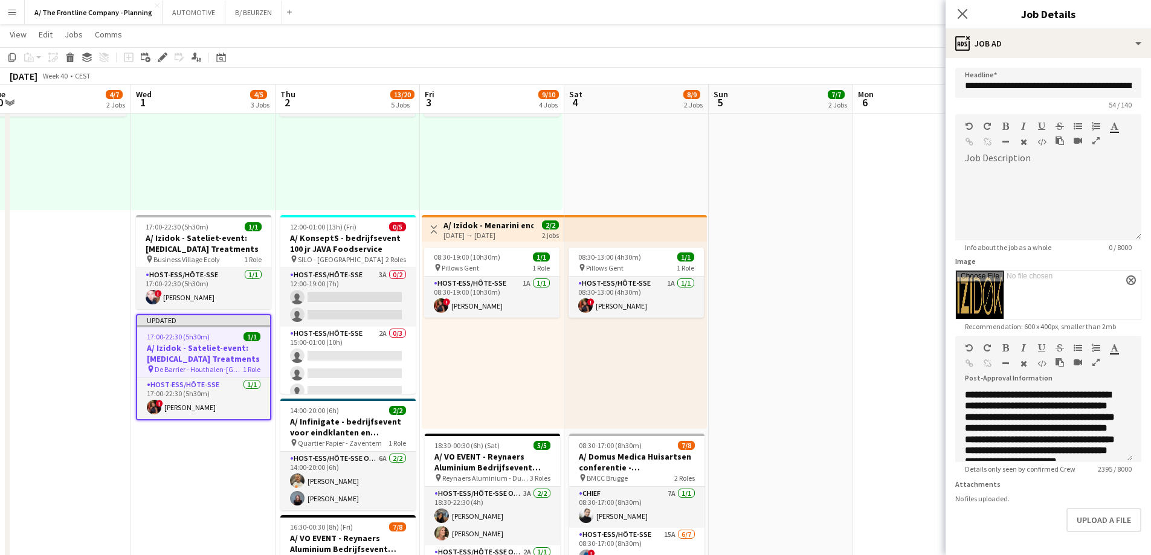
click at [212, 469] on app-date-cell "07:00-18:00 (11h) 2/3 pin Room with a ZOO 1 Role Host-ess/Hôte-sse Click to add…" at bounding box center [203, 254] width 144 height 962
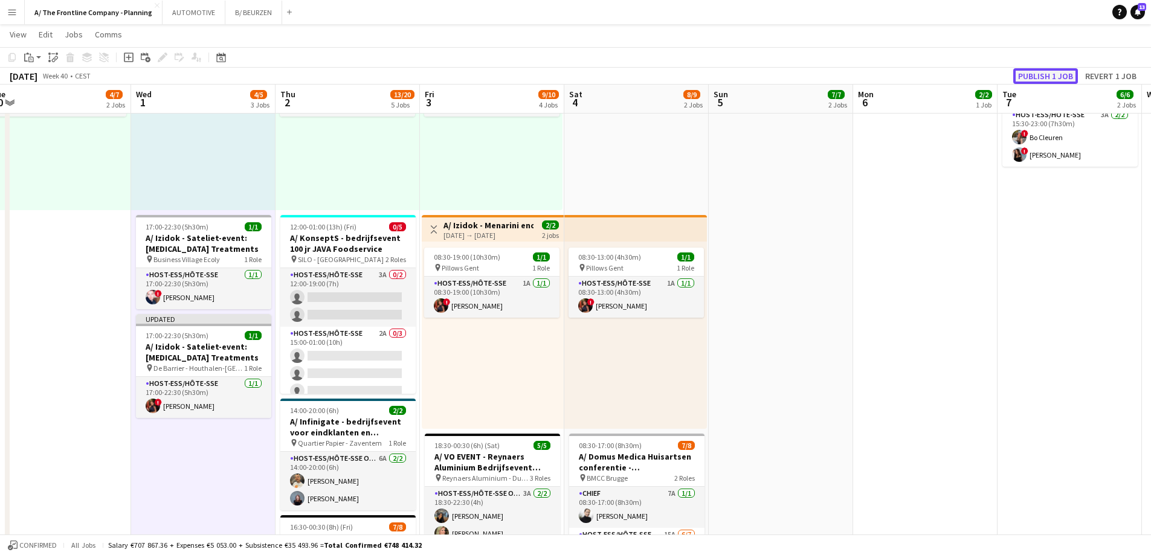
click at [1026, 81] on button "Publish 1 job" at bounding box center [1045, 76] width 65 height 16
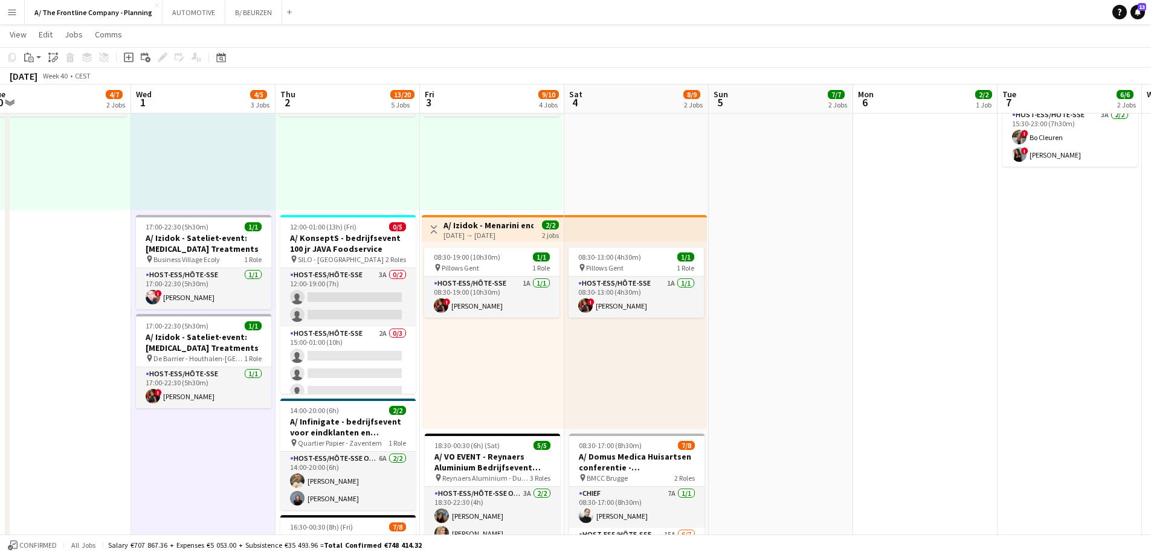
click at [144, 136] on div at bounding box center [203, 116] width 144 height 187
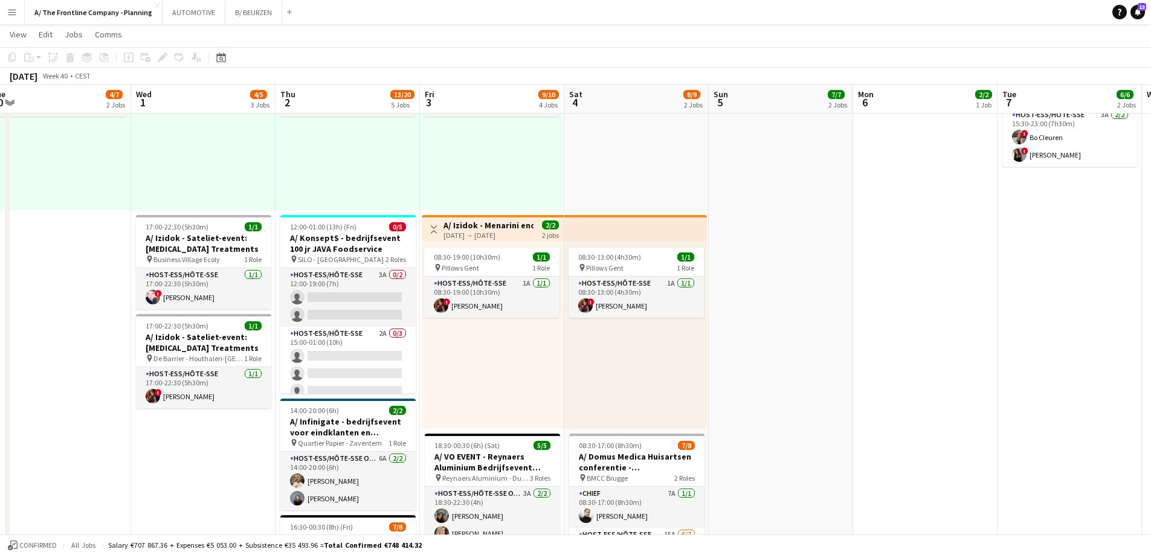
click at [14, 17] on button "Menu" at bounding box center [12, 12] width 24 height 24
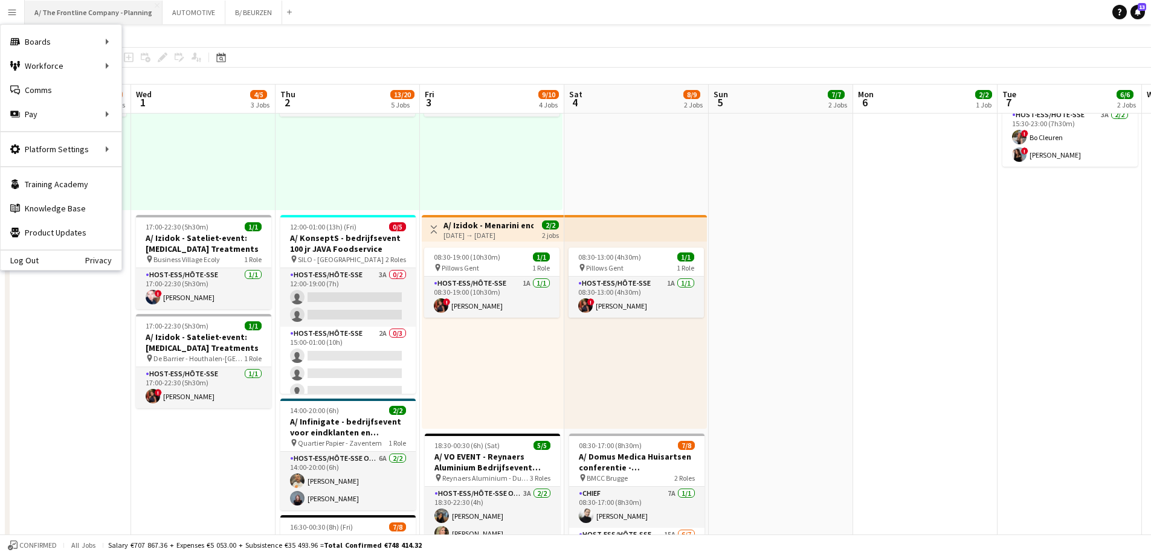
click at [108, 12] on button "A/ The Frontline Company - Planning Close" at bounding box center [94, 13] width 138 height 24
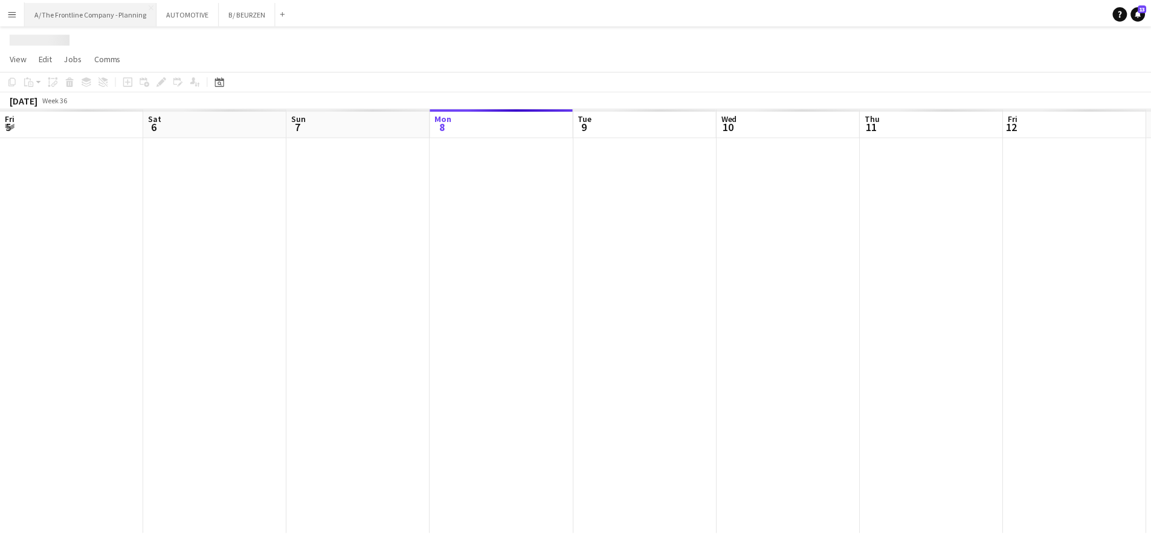
scroll to position [0, 289]
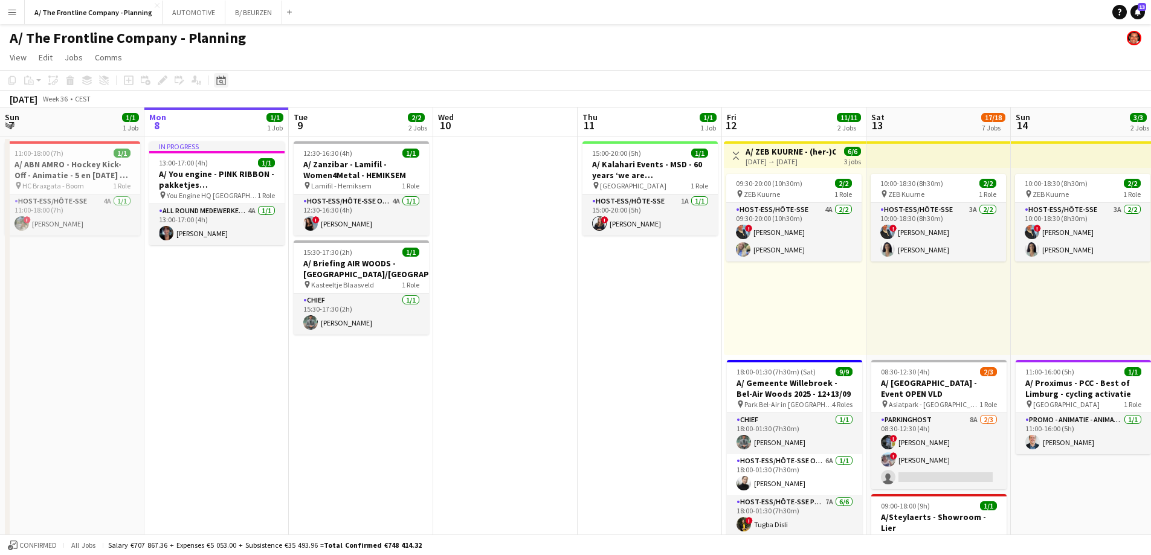
click at [225, 76] on icon "Date picker" at bounding box center [221, 81] width 10 height 10
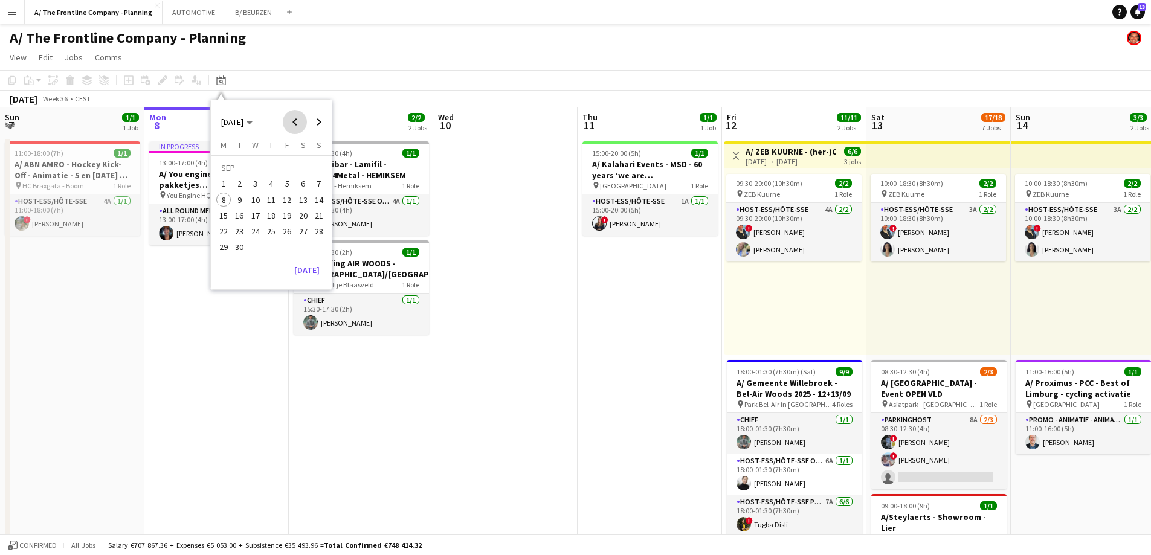
click at [295, 121] on span "Previous month" at bounding box center [295, 122] width 24 height 24
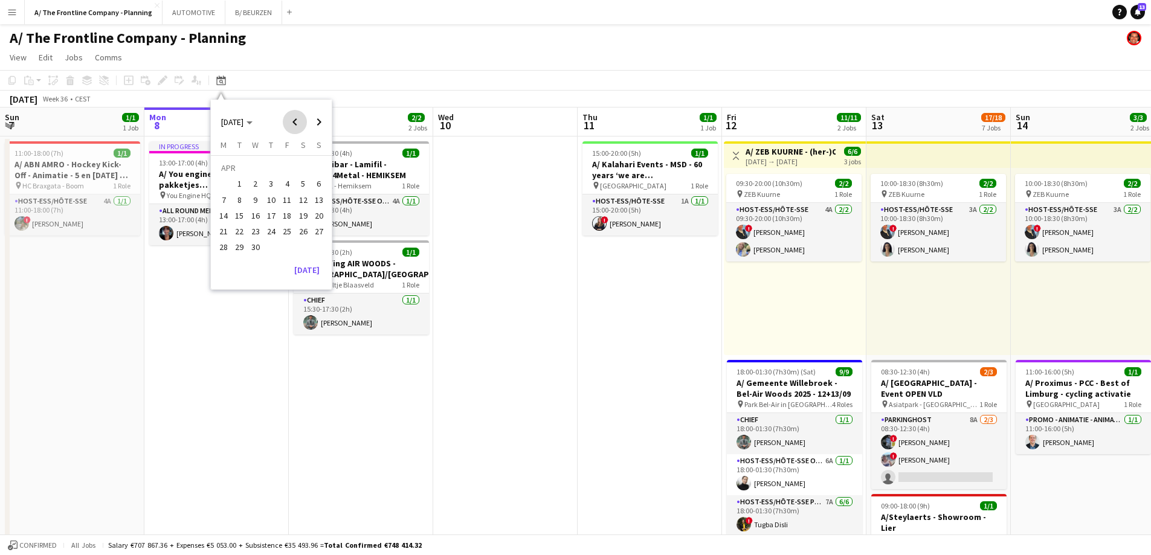
click at [295, 121] on span "Previous month" at bounding box center [295, 122] width 24 height 24
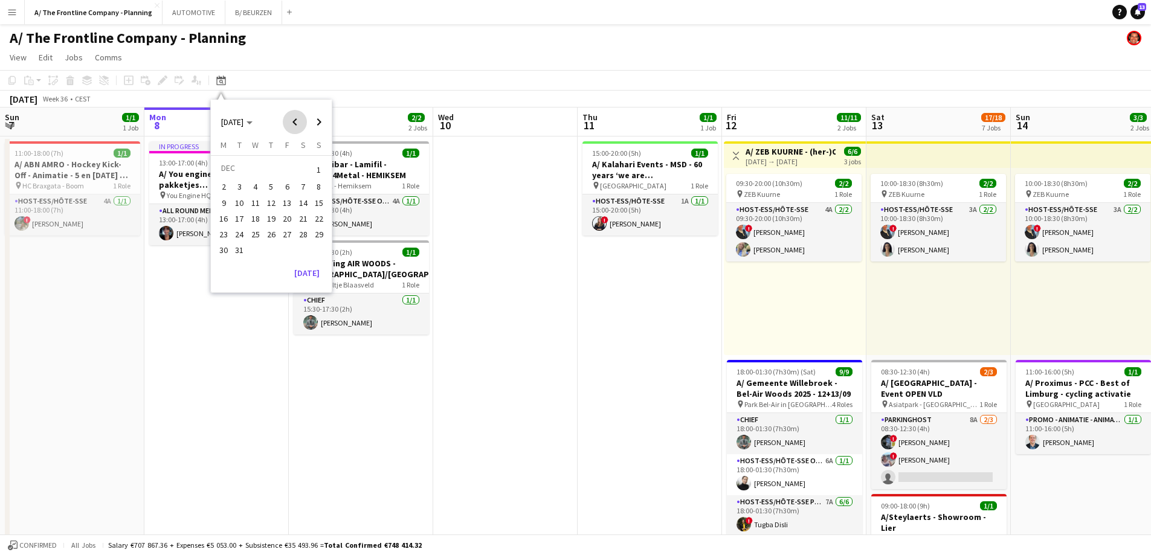
click at [295, 121] on span "Previous month" at bounding box center [295, 122] width 24 height 24
drag, startPoint x: 308, startPoint y: 123, endPoint x: 309, endPoint y: 157, distance: 33.8
click at [308, 124] on span "Next month" at bounding box center [319, 122] width 24 height 24
click at [305, 203] on span "16" at bounding box center [303, 203] width 15 height 15
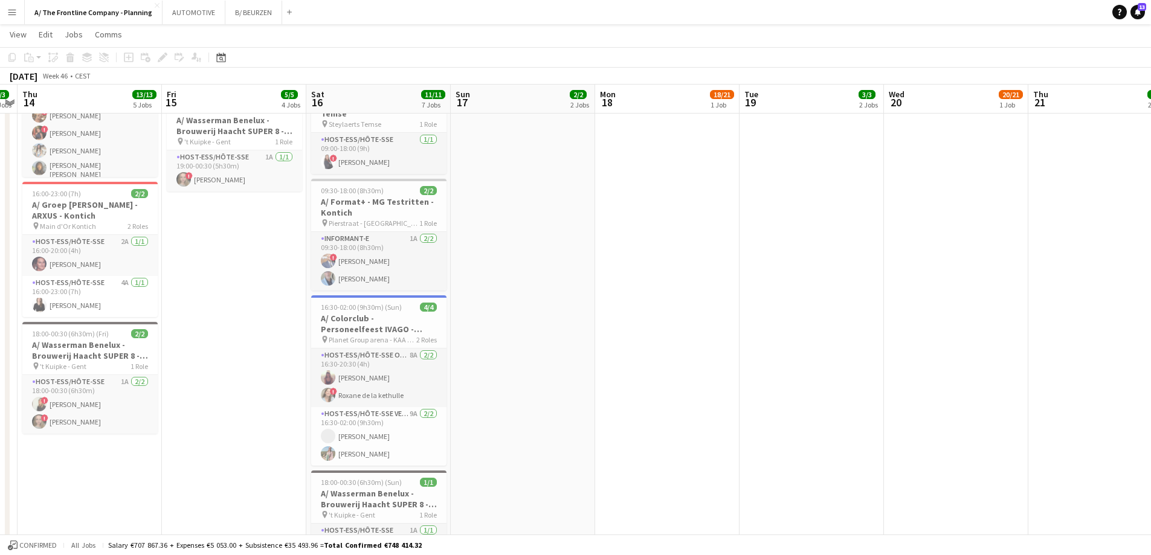
scroll to position [363, 0]
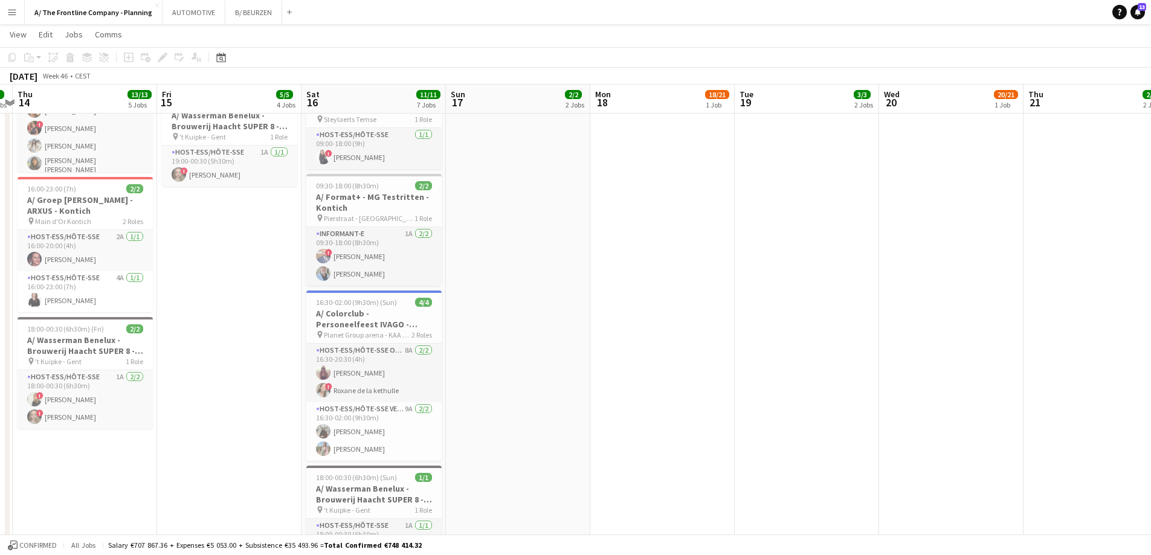
drag, startPoint x: 761, startPoint y: 383, endPoint x: 74, endPoint y: 366, distance: 686.7
click at [74, 366] on app-calendar-viewport "Mon 11 2/2 1 Job Tue 12 Wed 13 3/3 2 Jobs Thu 14 13/13 5 Jobs Fri 15 5/5 4 Jobs…" at bounding box center [575, 266] width 1151 height 1162
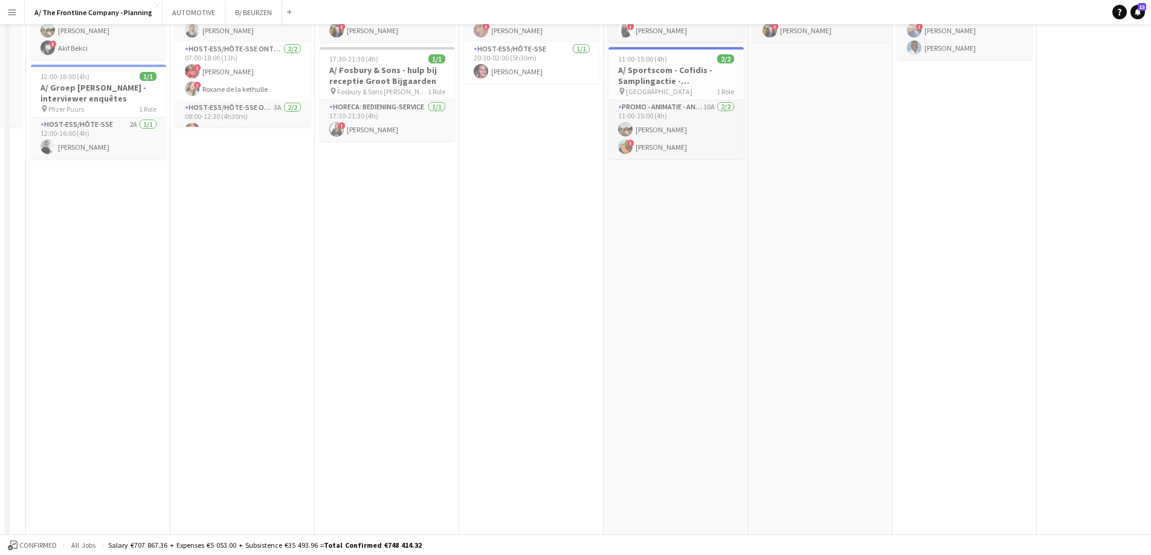
scroll to position [0, 0]
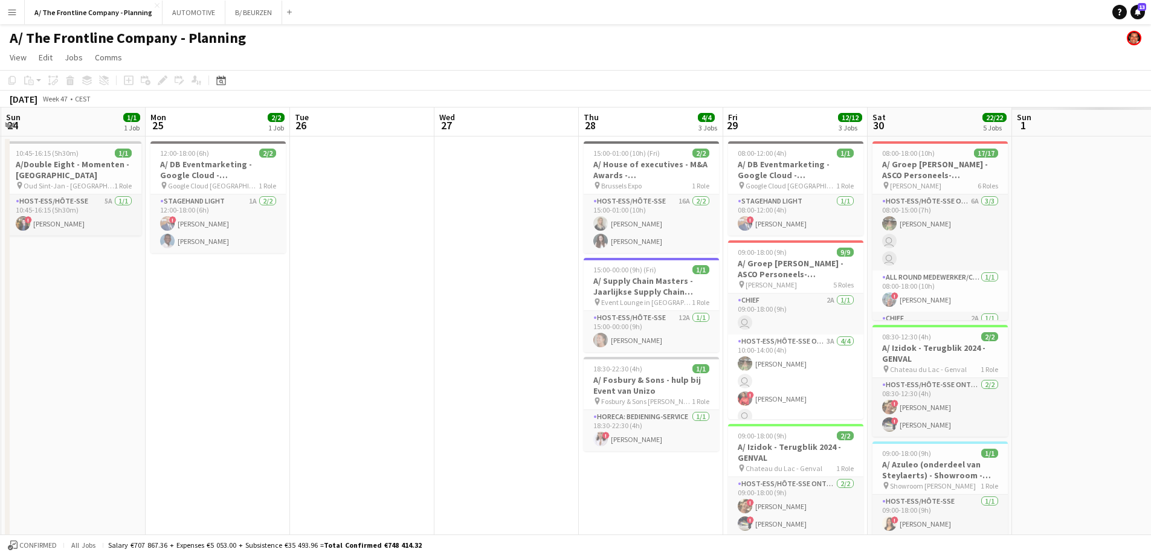
drag, startPoint x: 862, startPoint y: 376, endPoint x: 115, endPoint y: 360, distance: 747.1
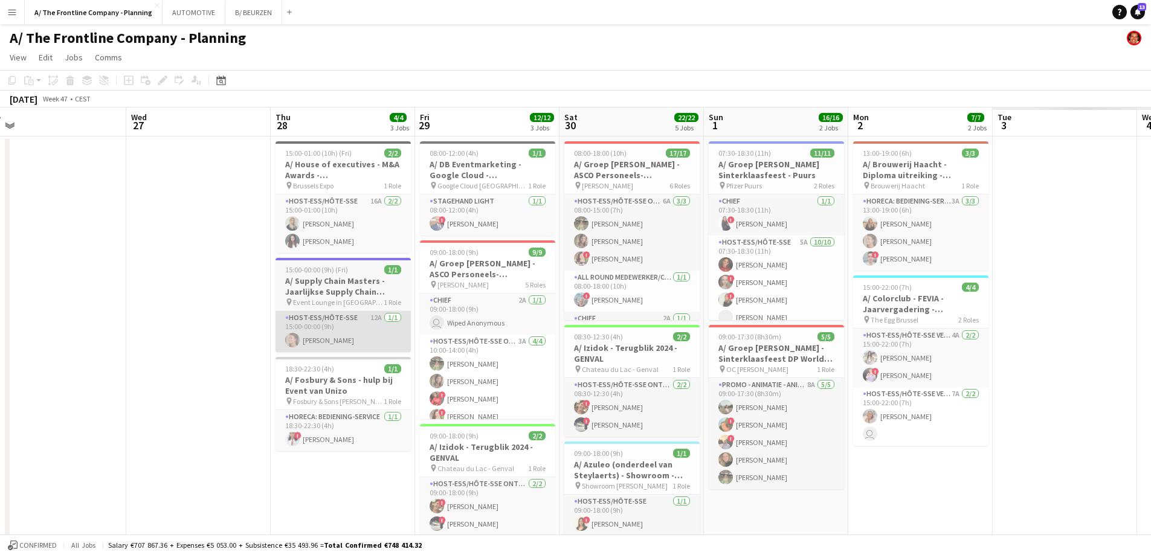
drag, startPoint x: 571, startPoint y: 366, endPoint x: 225, endPoint y: 346, distance: 346.3
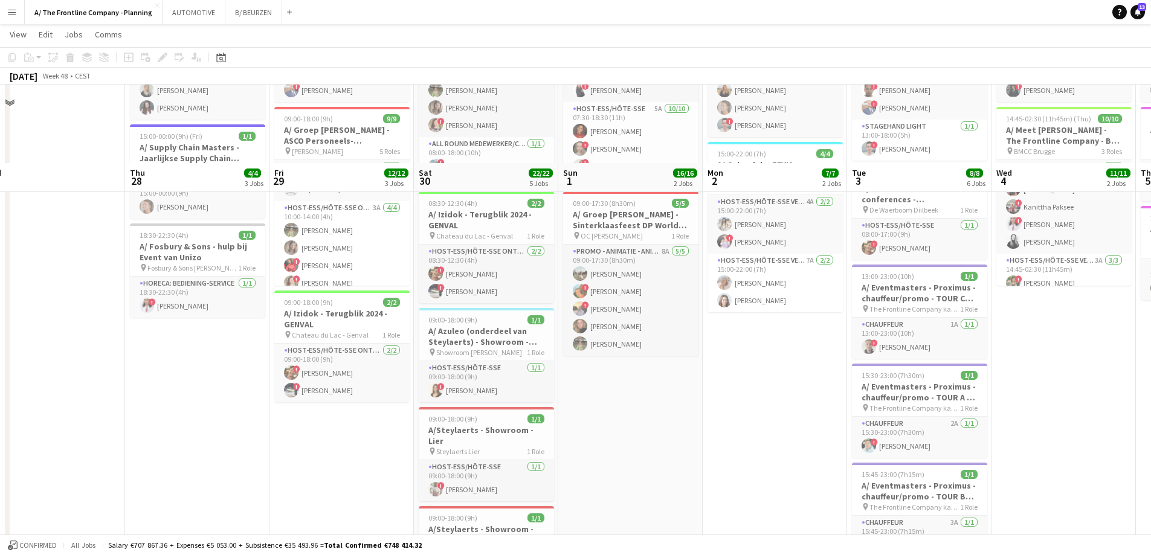
scroll to position [60, 0]
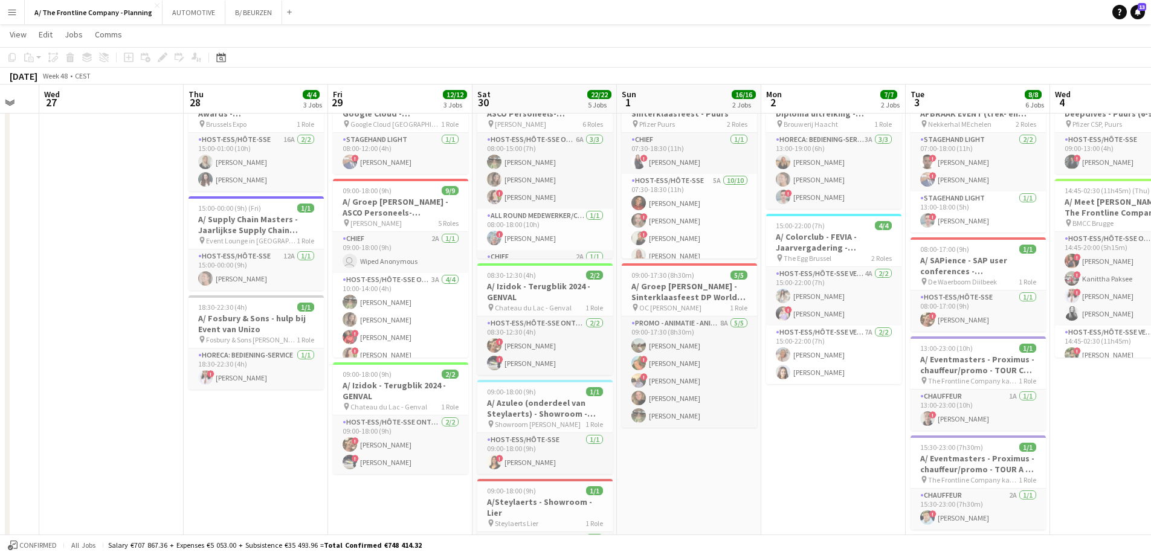
drag, startPoint x: 102, startPoint y: 335, endPoint x: 16, endPoint y: 309, distance: 89.5
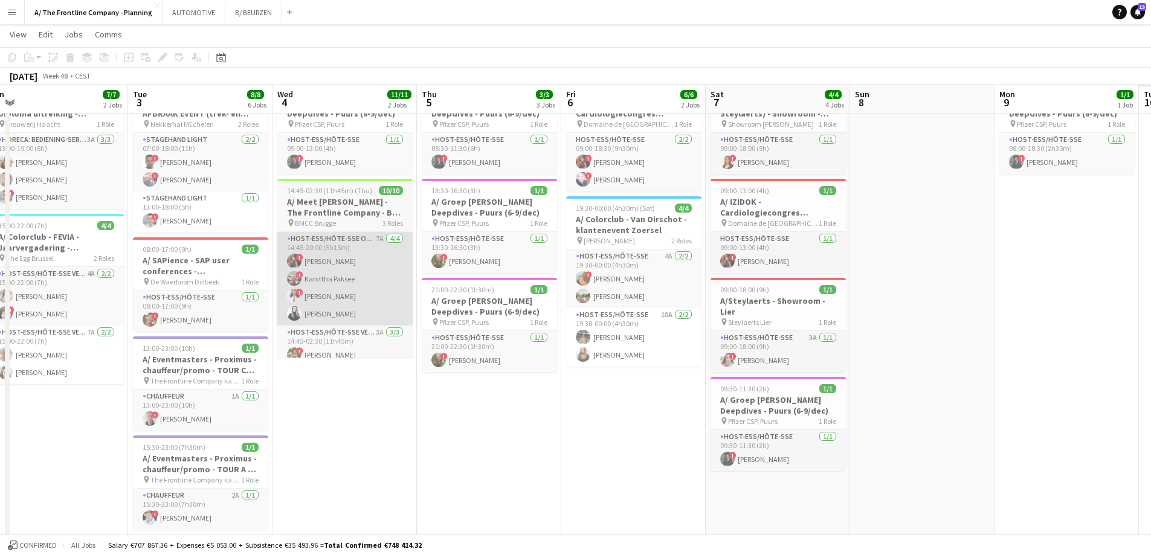
drag, startPoint x: 772, startPoint y: 340, endPoint x: 289, endPoint y: 311, distance: 483.7
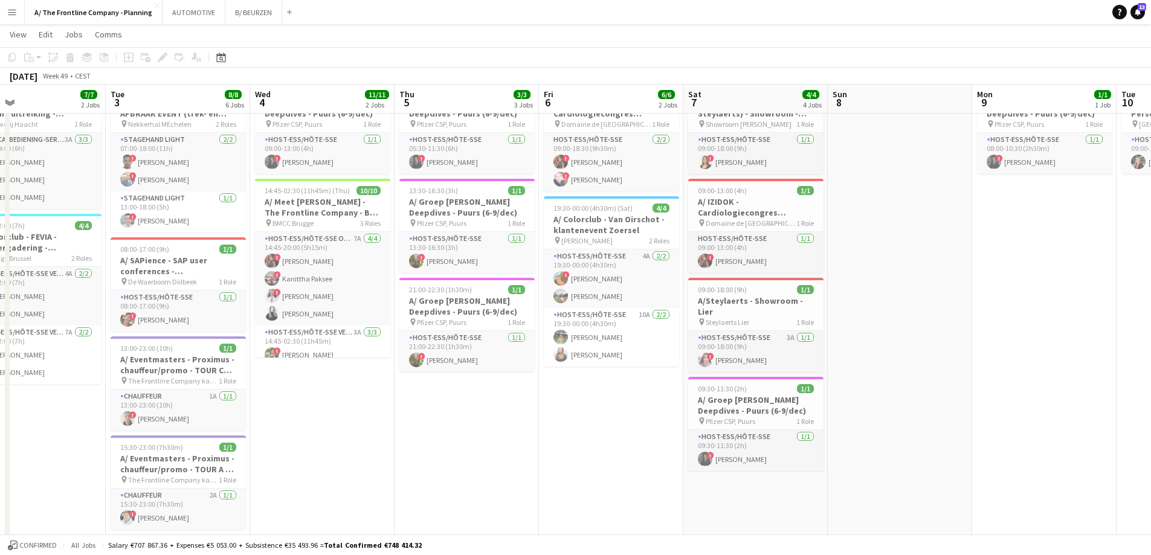
scroll to position [0, 361]
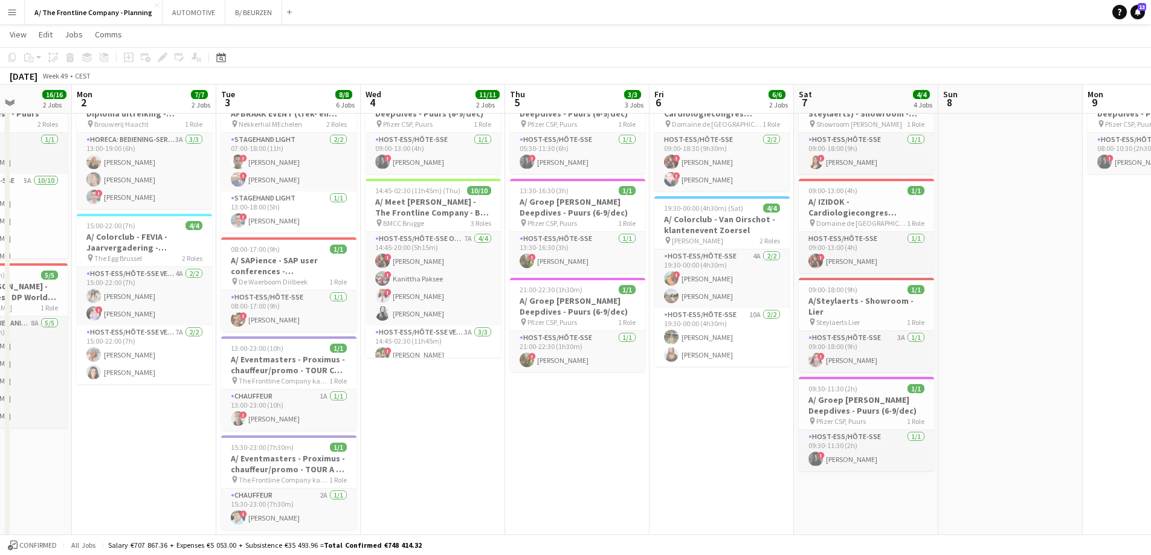
drag, startPoint x: 593, startPoint y: 350, endPoint x: 402, endPoint y: 347, distance: 191.0
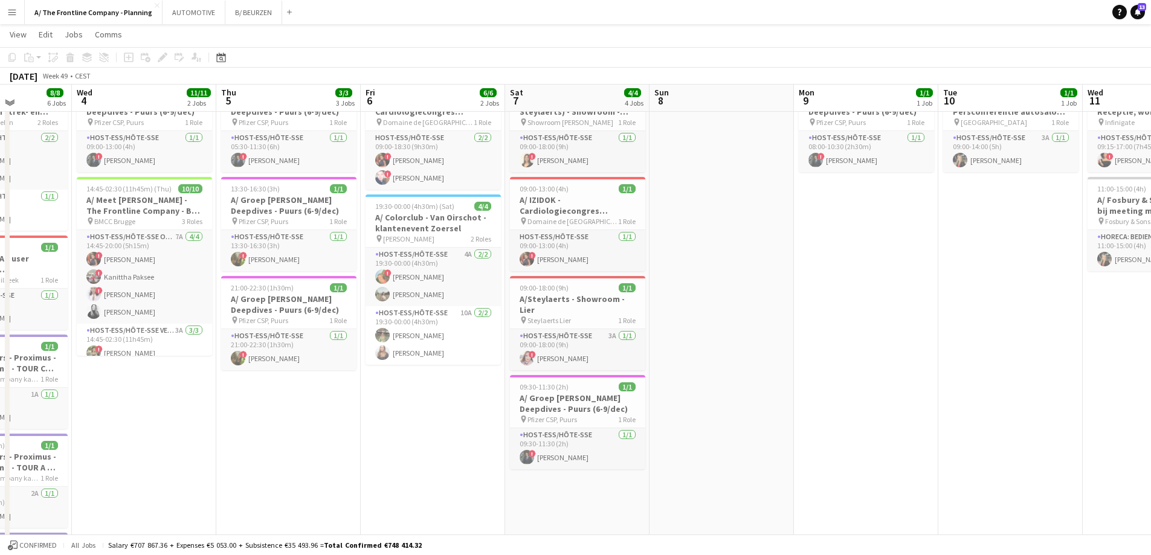
scroll to position [60, 0]
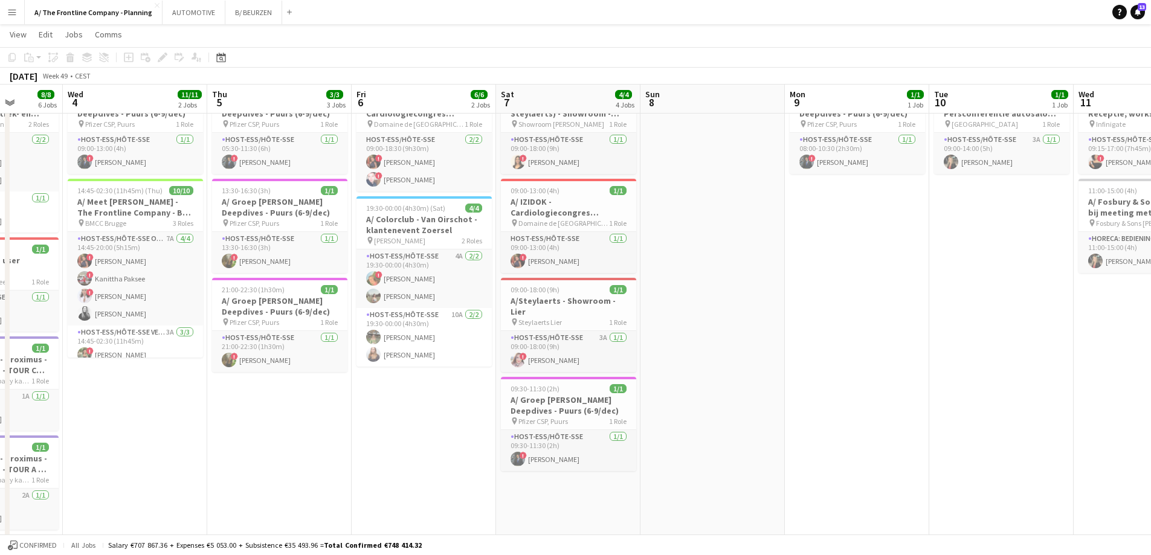
drag, startPoint x: 284, startPoint y: 382, endPoint x: 853, endPoint y: 305, distance: 573.9
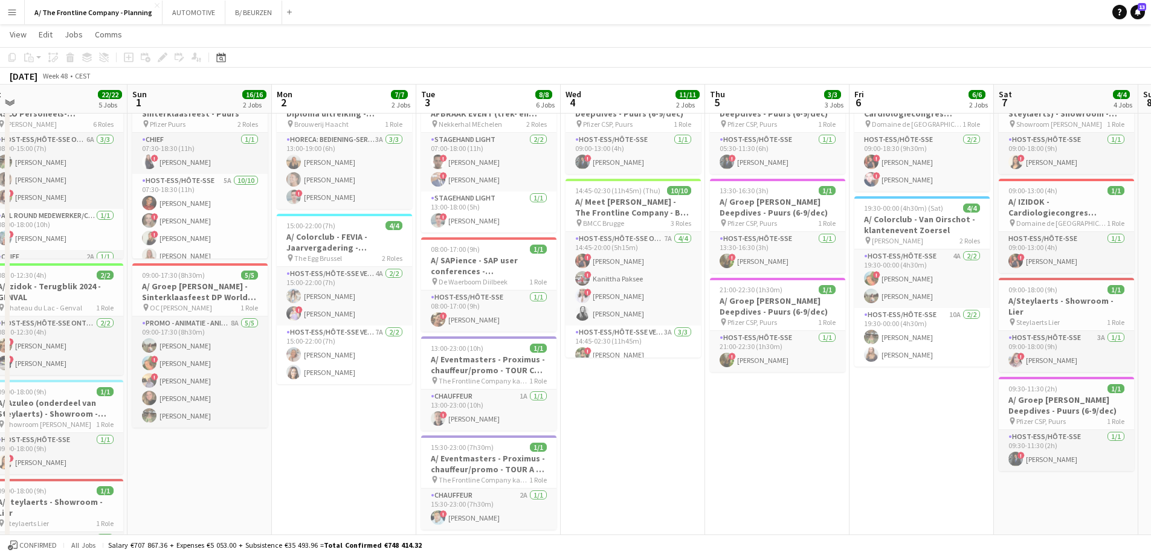
drag, startPoint x: 855, startPoint y: 315, endPoint x: 111, endPoint y: 294, distance: 744.2
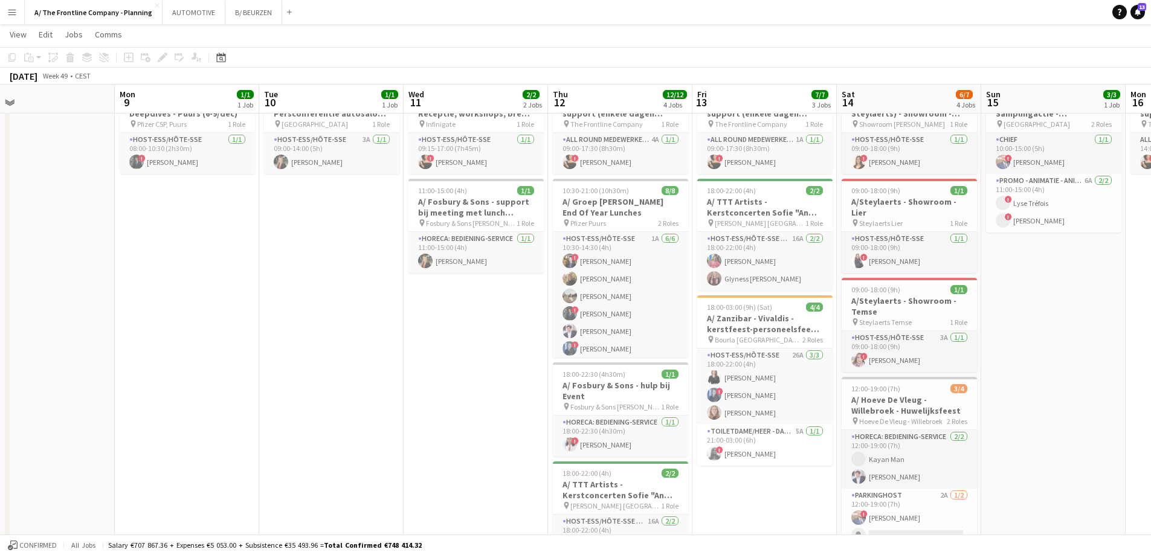
scroll to position [0, 476]
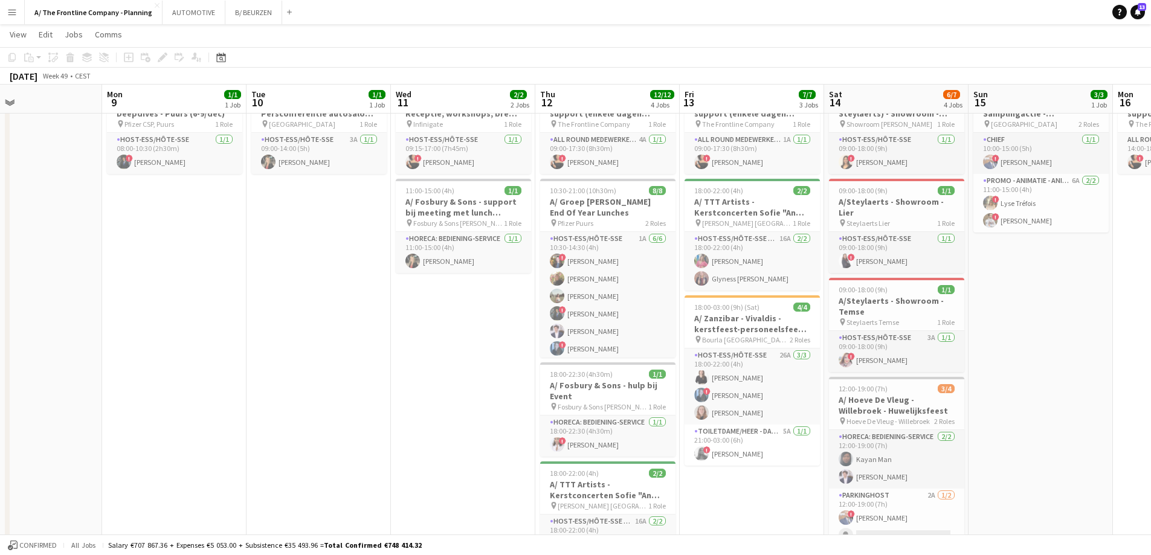
drag, startPoint x: 389, startPoint y: 311, endPoint x: 337, endPoint y: 307, distance: 52.1
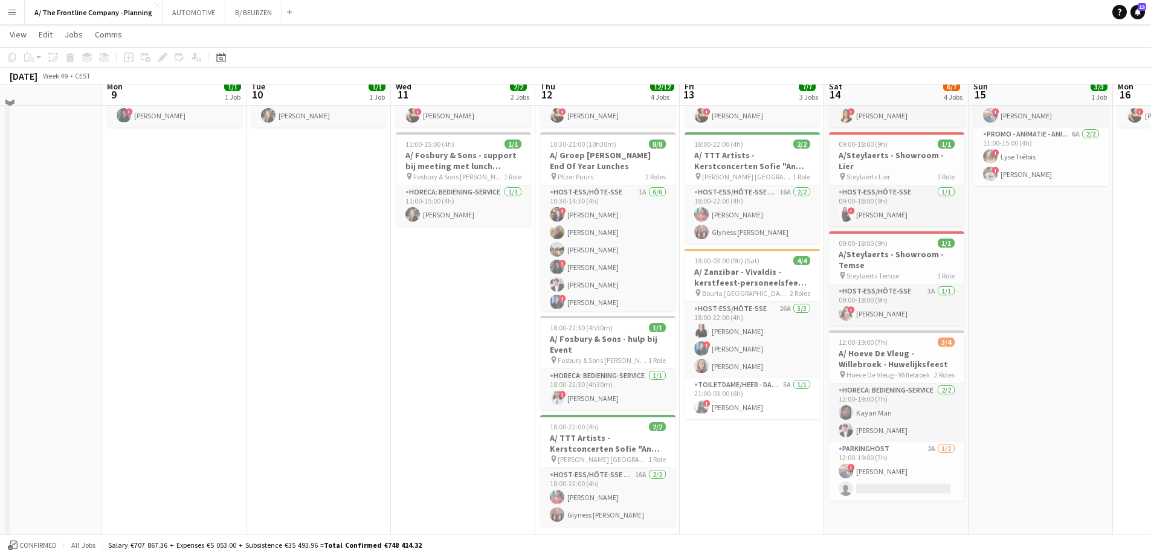
scroll to position [181, 0]
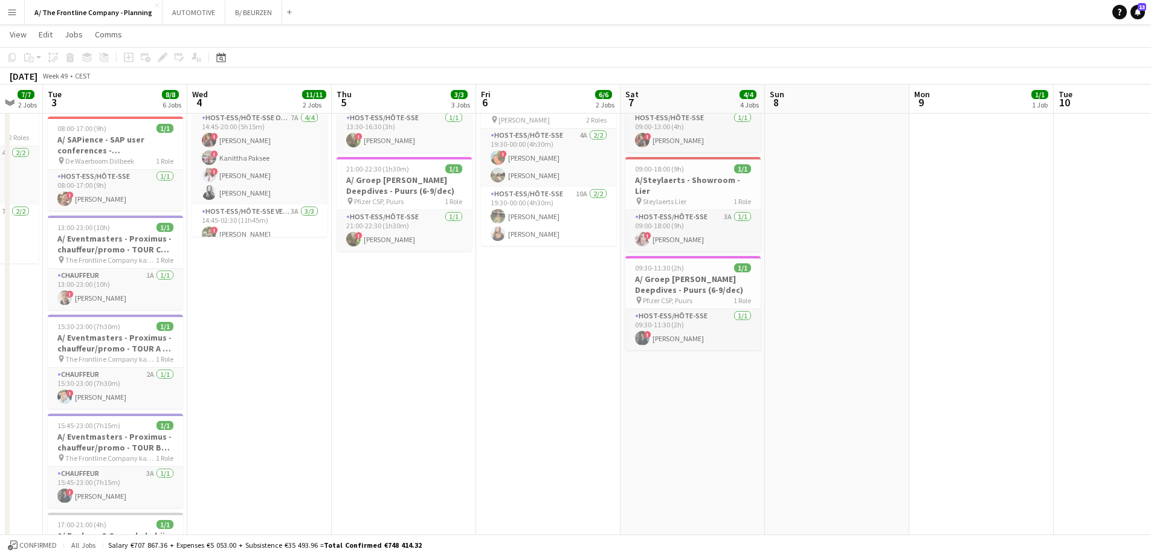
drag, startPoint x: 305, startPoint y: 307, endPoint x: 1035, endPoint y: 263, distance: 731.3
click at [1035, 263] on app-calendar-viewport "Sun 1 16/16 2 Jobs Mon 2 7/7 2 Jobs Tue 3 8/8 6 Jobs Wed 4 11/11 2 Jobs Thu 5 3…" at bounding box center [575, 447] width 1151 height 1162
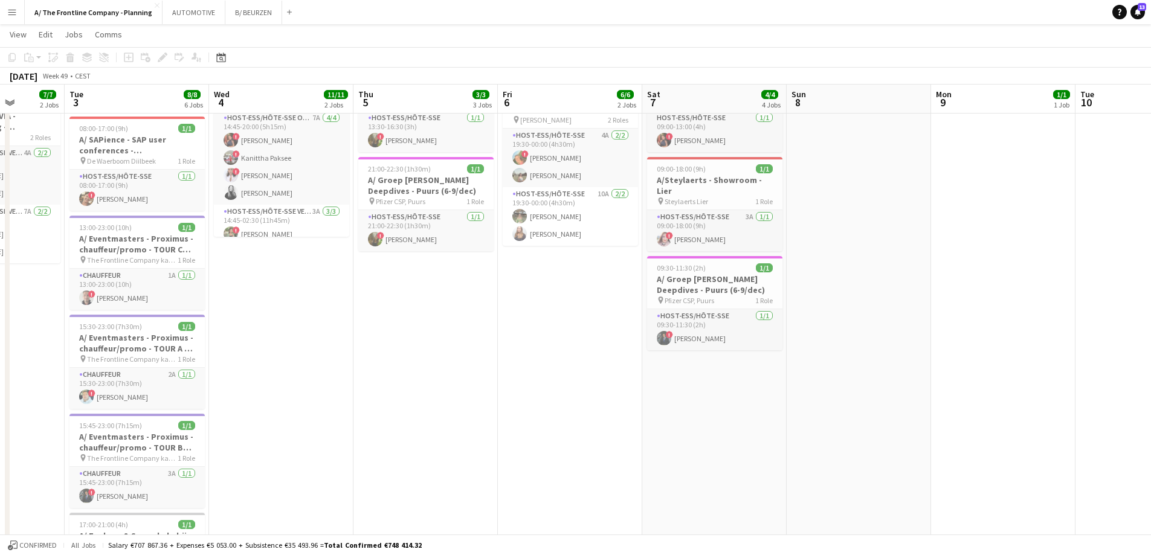
drag, startPoint x: 423, startPoint y: 283, endPoint x: 1115, endPoint y: 257, distance: 692.5
click at [1116, 257] on app-calendar-viewport "Sun 1 16/16 2 Jobs Mon 2 7/7 2 Jobs Tue 3 8/8 6 Jobs Wed 4 11/11 2 Jobs Thu 5 3…" at bounding box center [575, 447] width 1151 height 1162
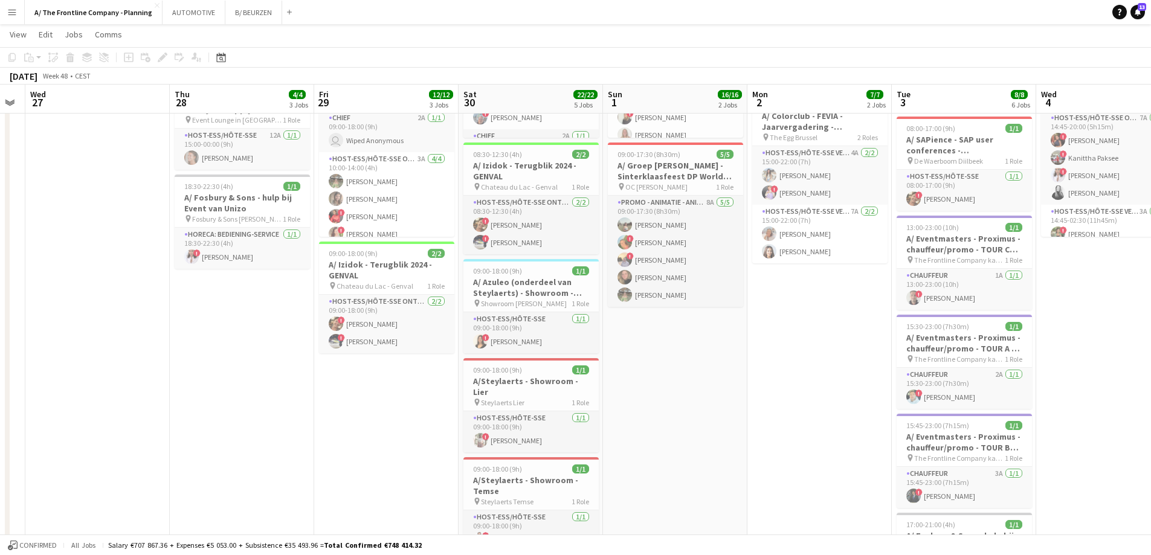
drag, startPoint x: 308, startPoint y: 311, endPoint x: 696, endPoint y: 308, distance: 387.4
click at [966, 294] on app-calendar-viewport "Mon 25 2/2 1 Job Tue 26 Wed 27 Thu 28 4/4 3 Jobs Fri 29 12/12 3 Jobs Sat 30 22/…" at bounding box center [575, 447] width 1151 height 1162
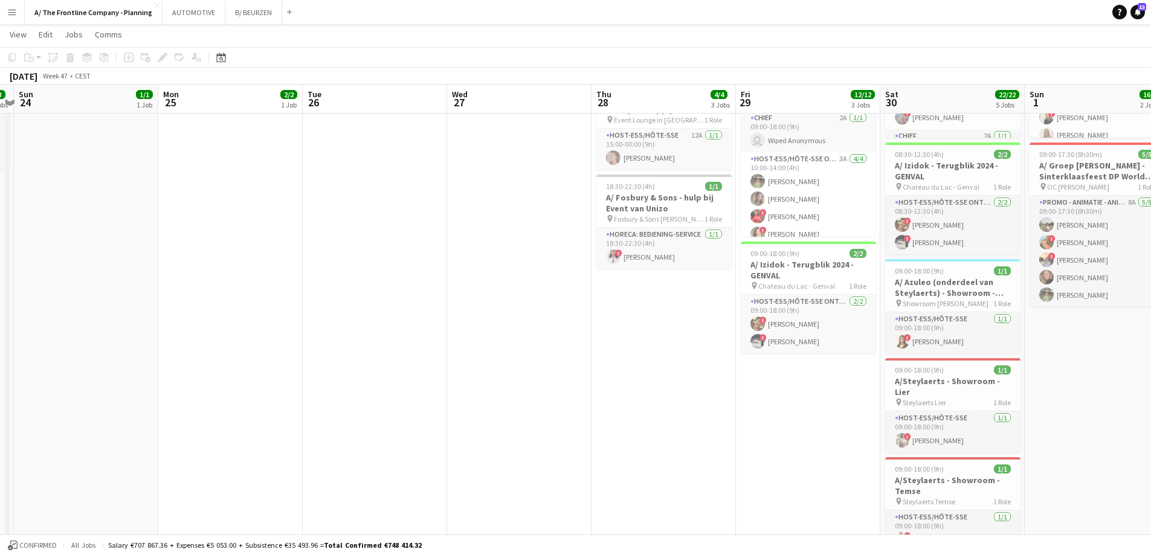
drag, startPoint x: 274, startPoint y: 318, endPoint x: 1006, endPoint y: 291, distance: 732.4
click at [1009, 291] on app-calendar-viewport "Fri 22 2/2 1 Job Sat 23 3/3 2 Jobs Sun 24 1/1 1 Job Mon 25 2/2 1 Job Tue 26 Wed…" at bounding box center [575, 447] width 1151 height 1162
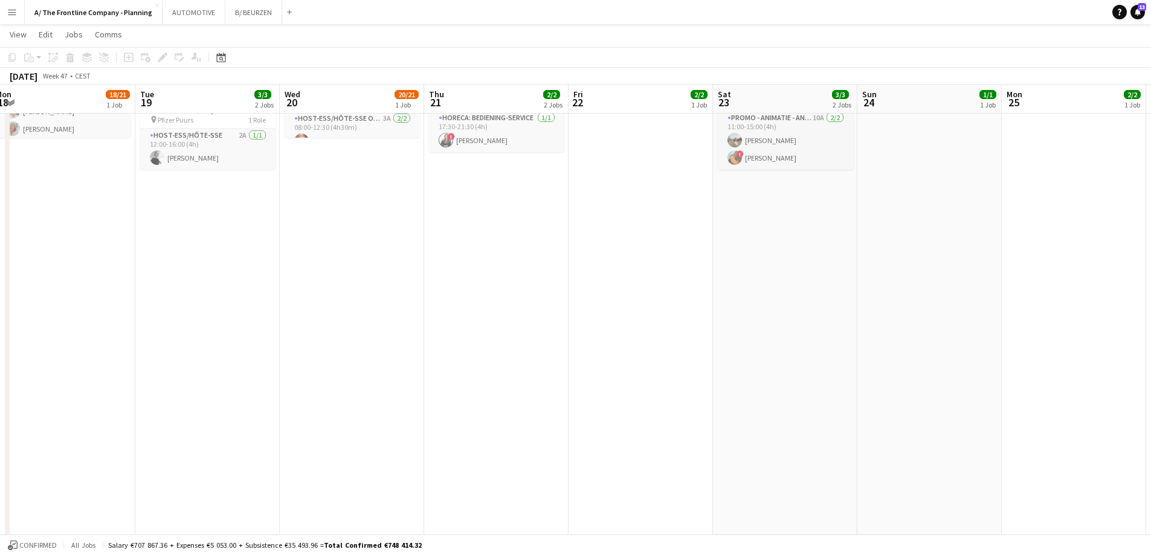
drag, startPoint x: 525, startPoint y: 292, endPoint x: 983, endPoint y: 282, distance: 458.2
click at [983, 282] on app-calendar-viewport "Sun 17 2/2 2 Jobs Mon 18 18/21 1 Job Tue 19 3/3 2 Jobs Wed 20 20/21 1 Job Thu 2…" at bounding box center [575, 447] width 1151 height 1162
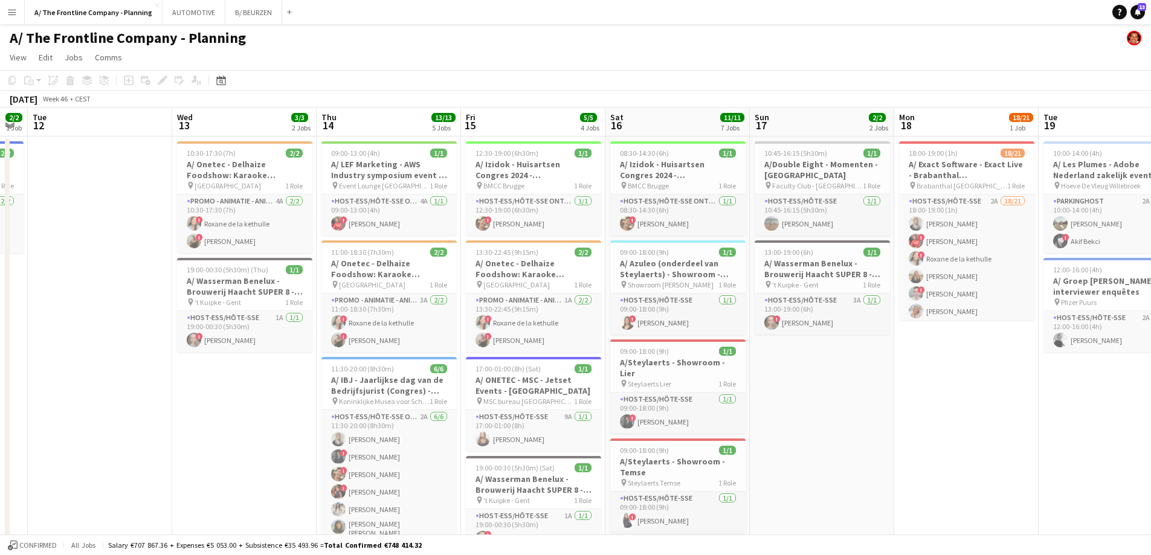
scroll to position [0, 263]
drag, startPoint x: 458, startPoint y: 384, endPoint x: 803, endPoint y: 334, distance: 348.1
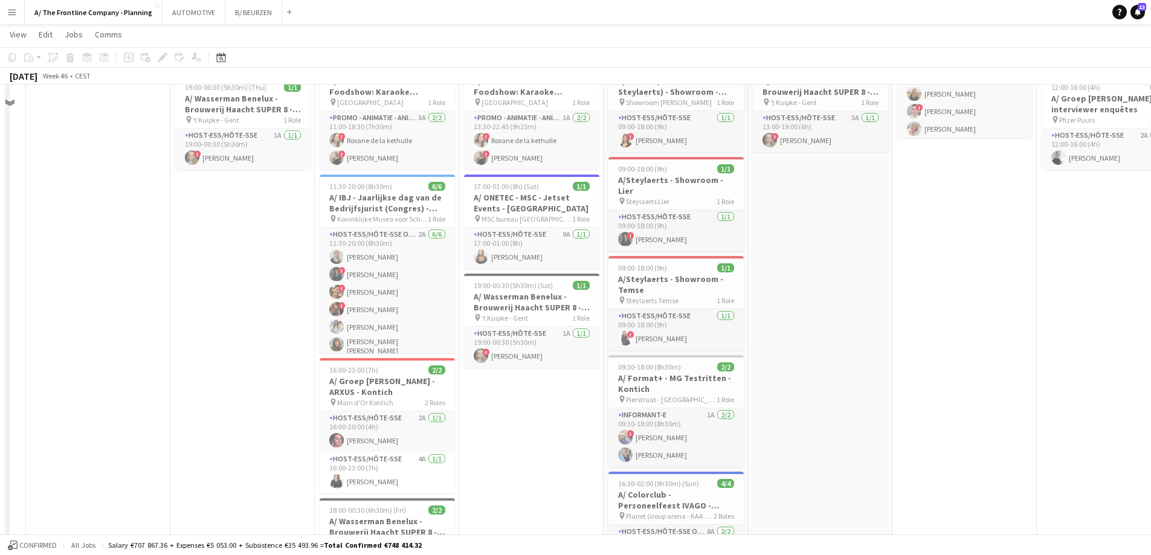
scroll to position [0, 0]
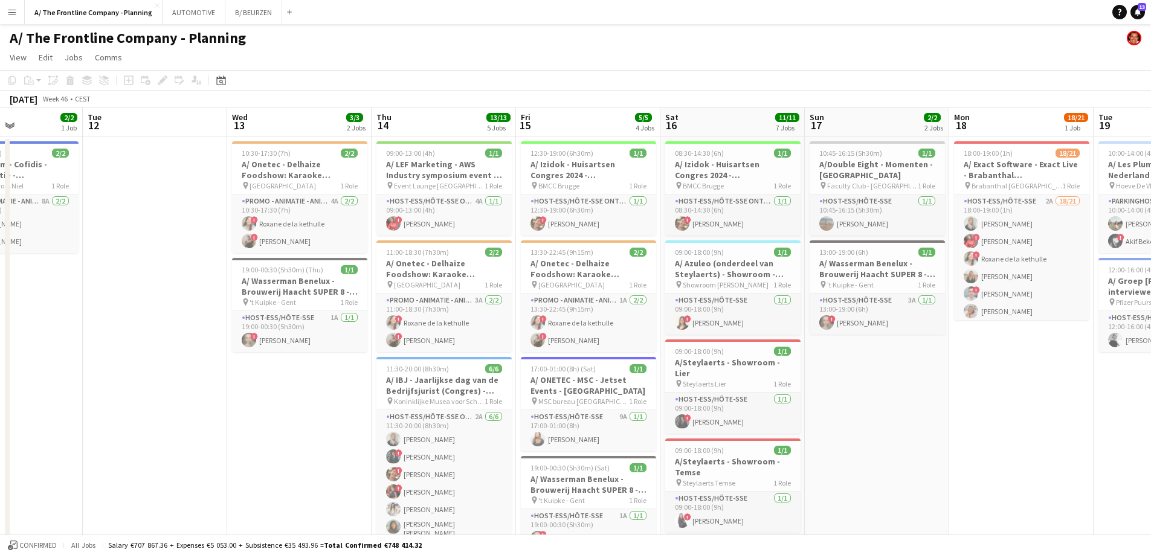
drag, startPoint x: 204, startPoint y: 408, endPoint x: 994, endPoint y: 333, distance: 792.8
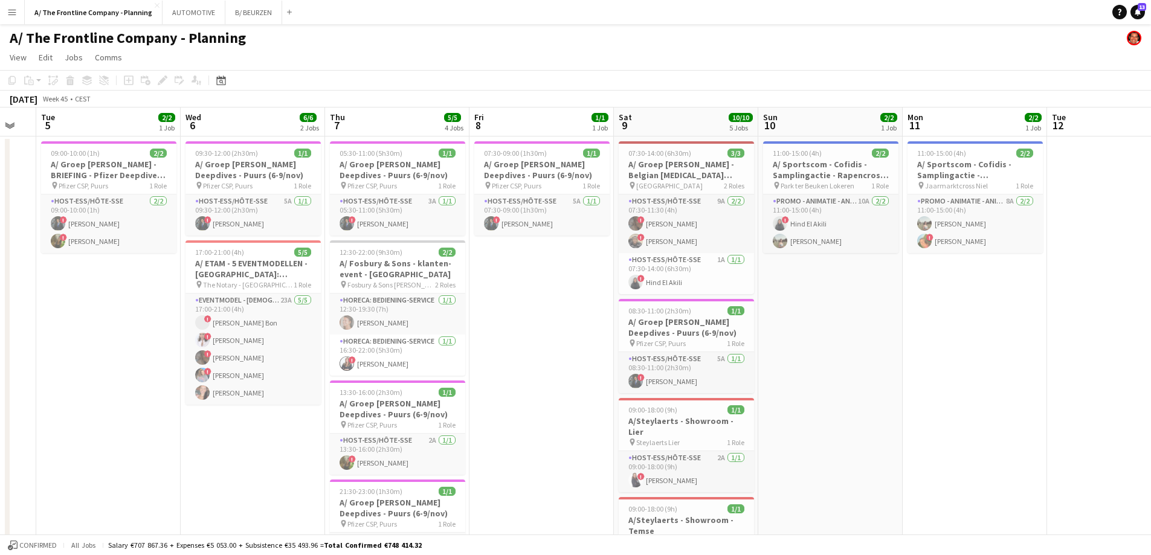
scroll to position [0, 329]
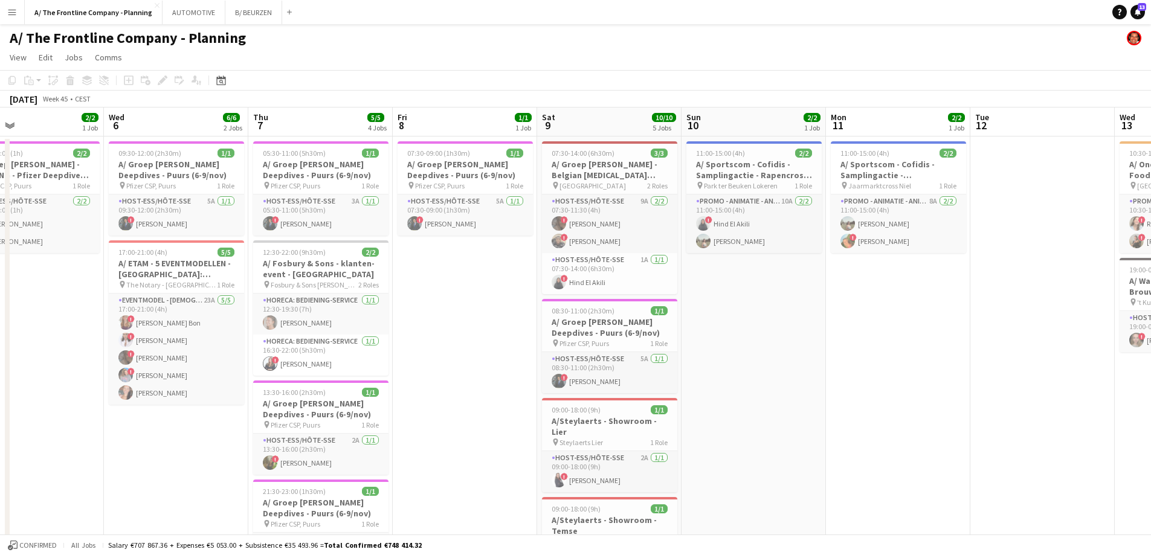
drag, startPoint x: 361, startPoint y: 356, endPoint x: 516, endPoint y: 331, distance: 157.3
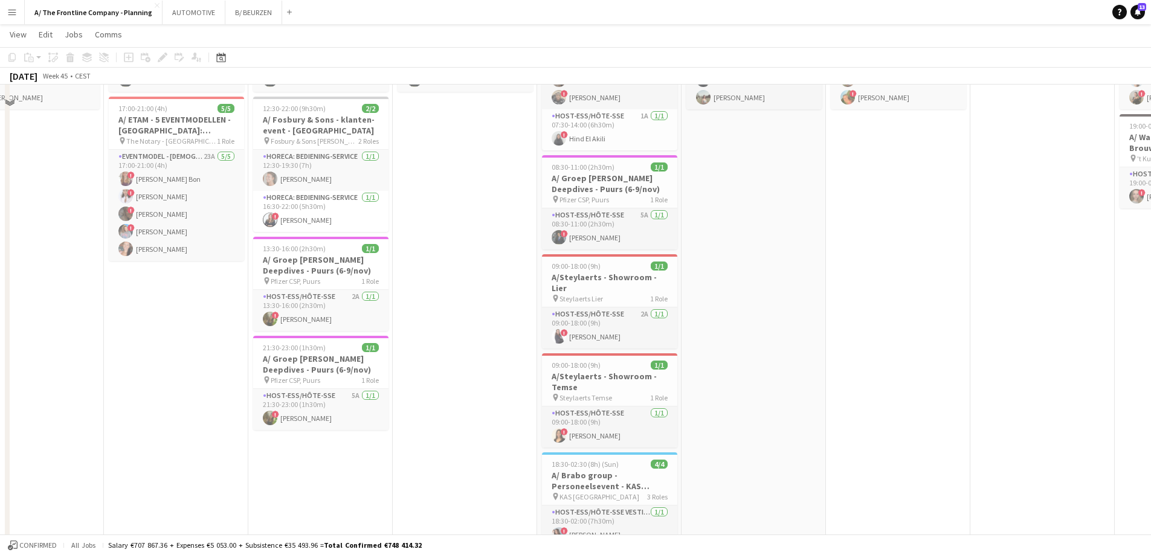
scroll to position [0, 0]
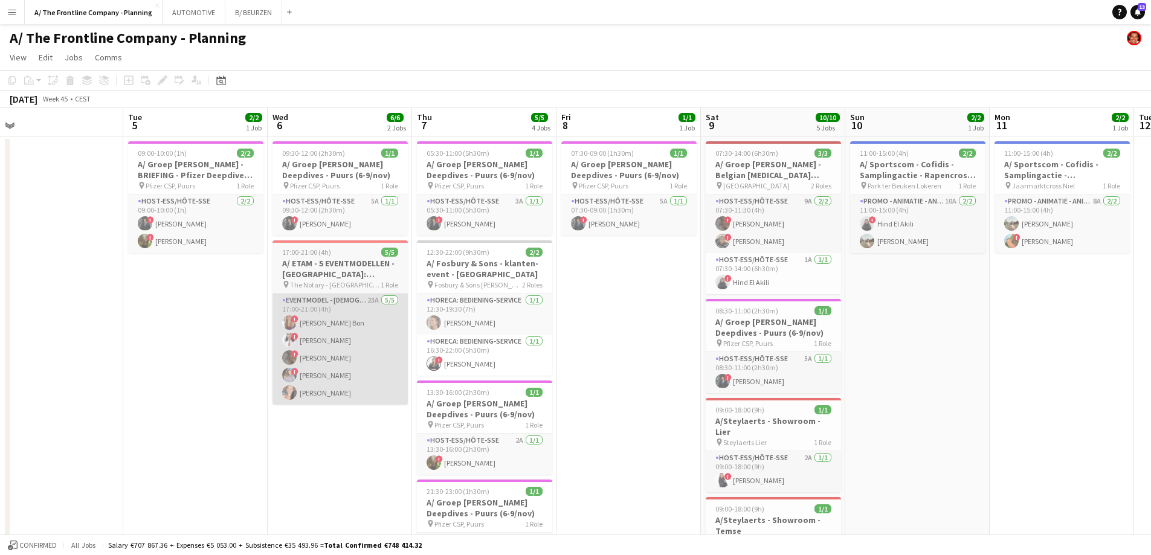
drag, startPoint x: 199, startPoint y: 391, endPoint x: 661, endPoint y: 341, distance: 465.0
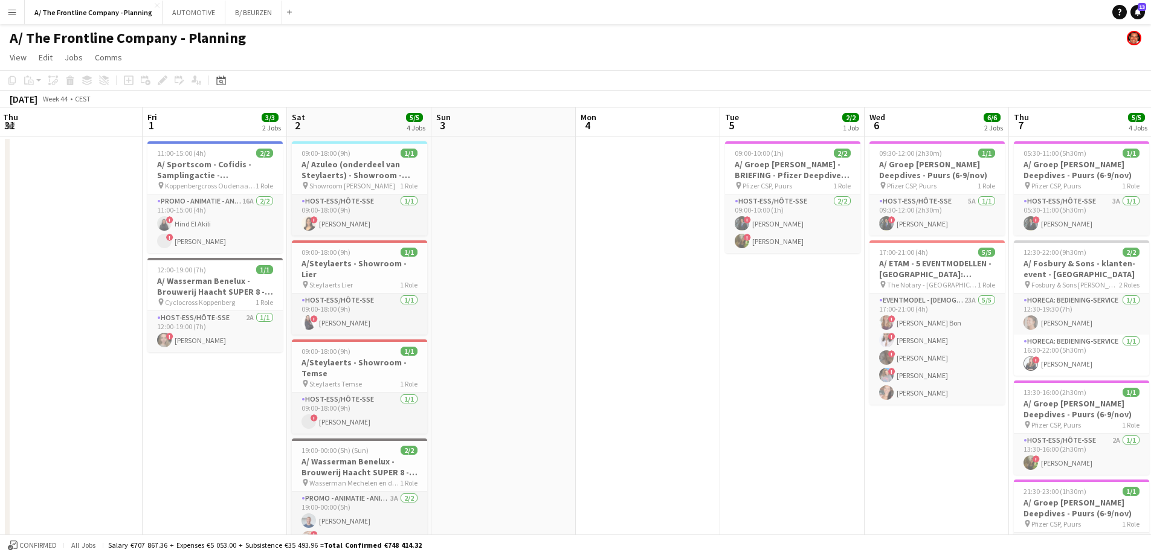
scroll to position [0, 256]
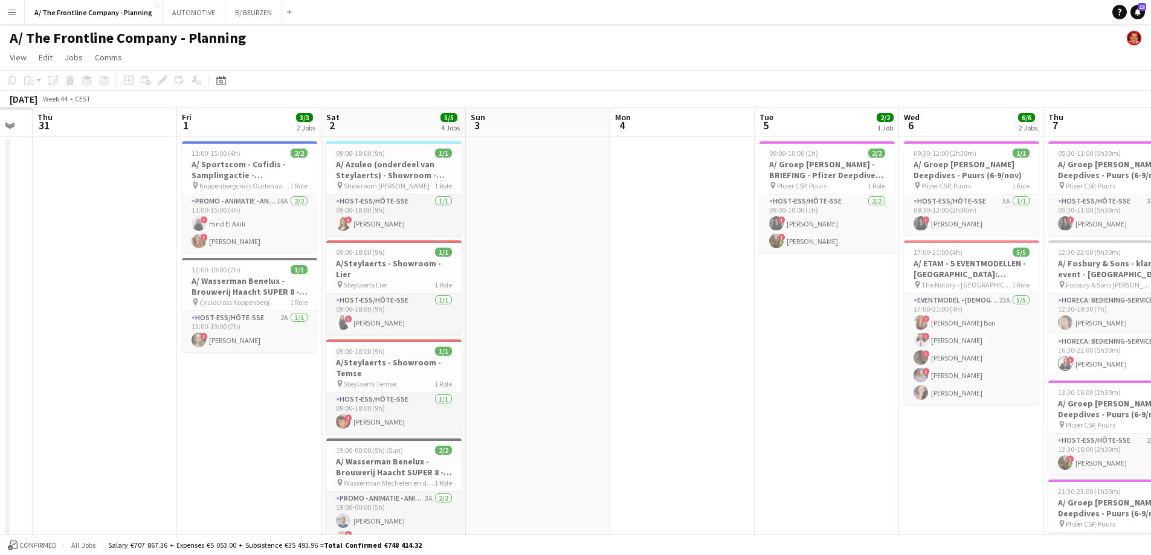
drag, startPoint x: 406, startPoint y: 353, endPoint x: 743, endPoint y: 331, distance: 338.5
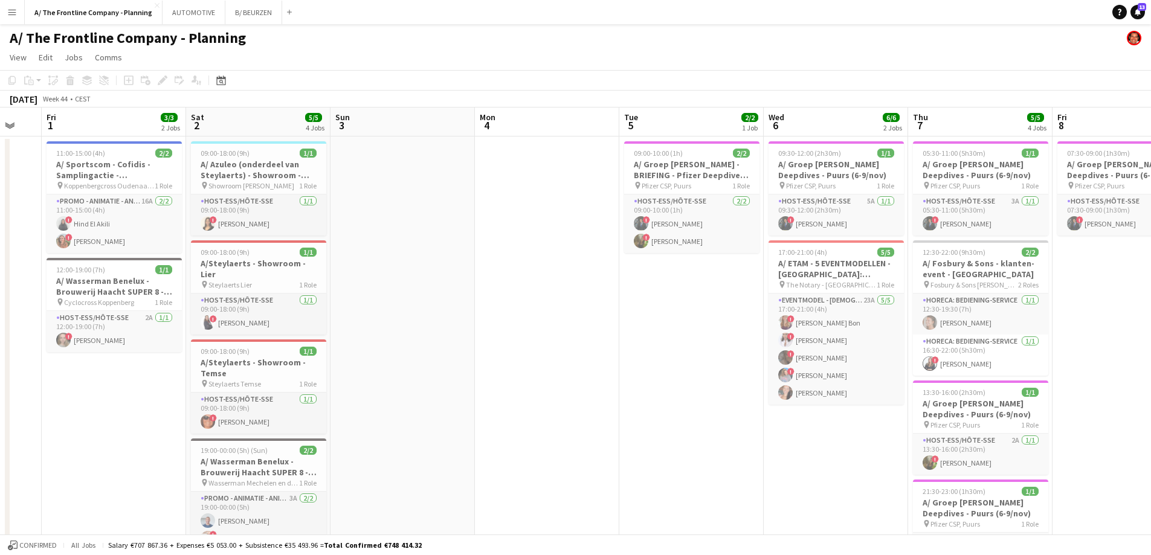
drag, startPoint x: 714, startPoint y: 374, endPoint x: 204, endPoint y: 296, distance: 516.0
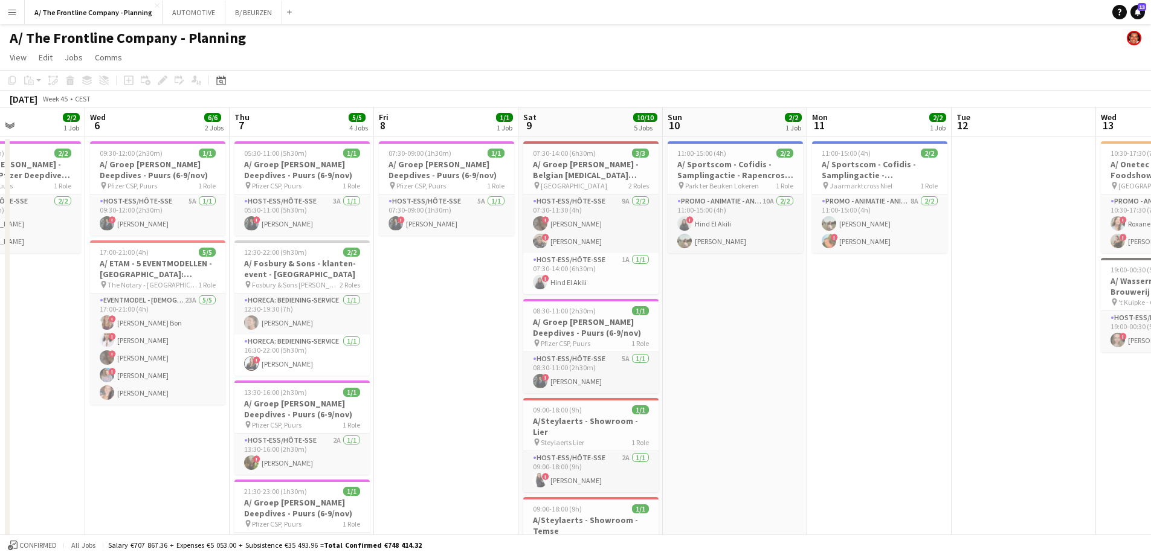
drag, startPoint x: 792, startPoint y: 334, endPoint x: 263, endPoint y: 332, distance: 528.8
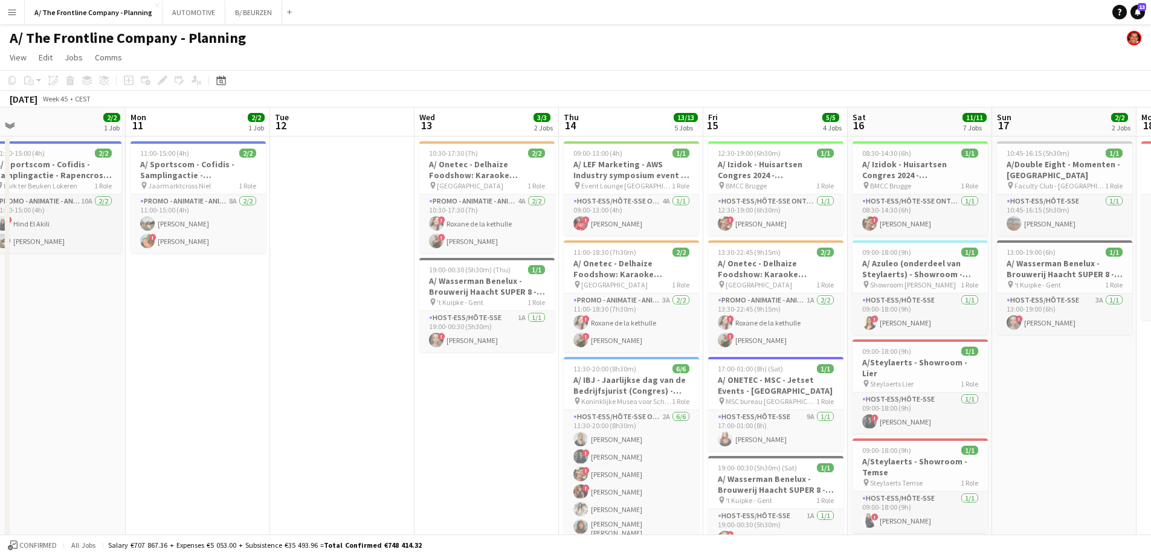
drag, startPoint x: 664, startPoint y: 353, endPoint x: 339, endPoint y: 335, distance: 325.0
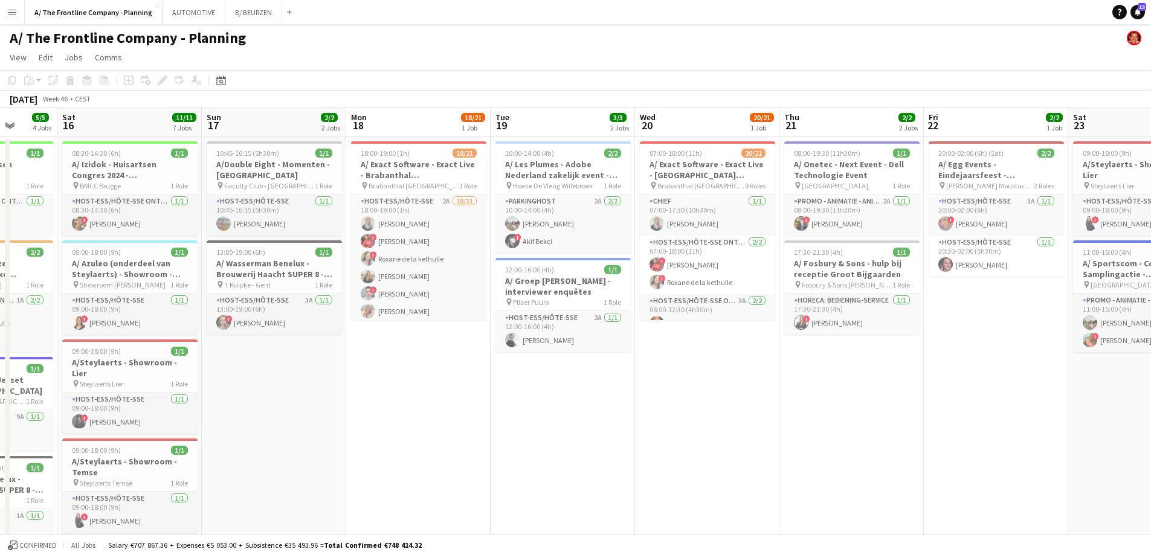
drag, startPoint x: 472, startPoint y: 343, endPoint x: 230, endPoint y: 343, distance: 242.3
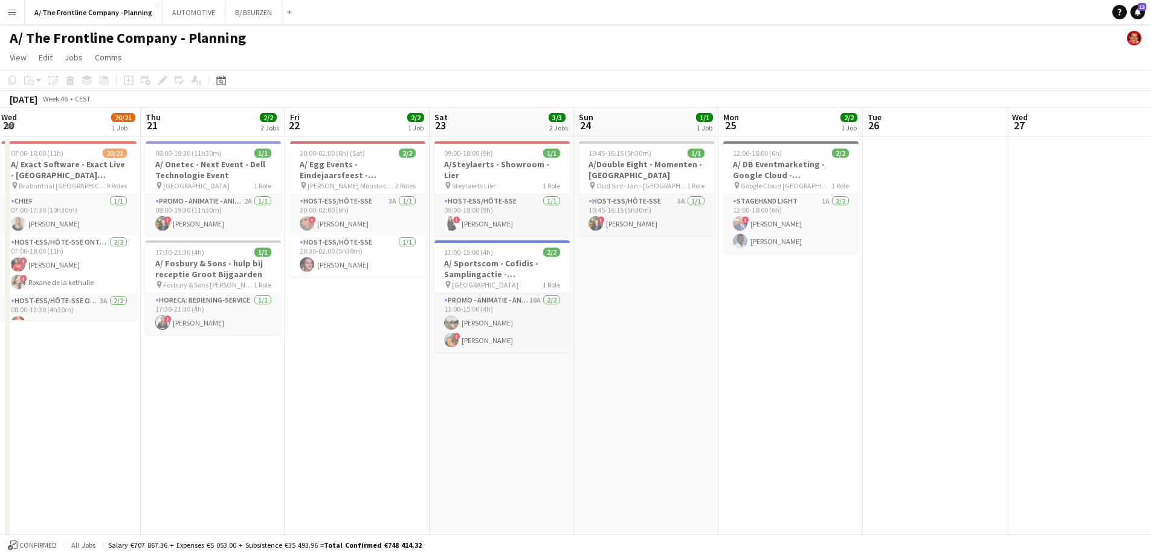
drag, startPoint x: 693, startPoint y: 347, endPoint x: 213, endPoint y: 336, distance: 479.4
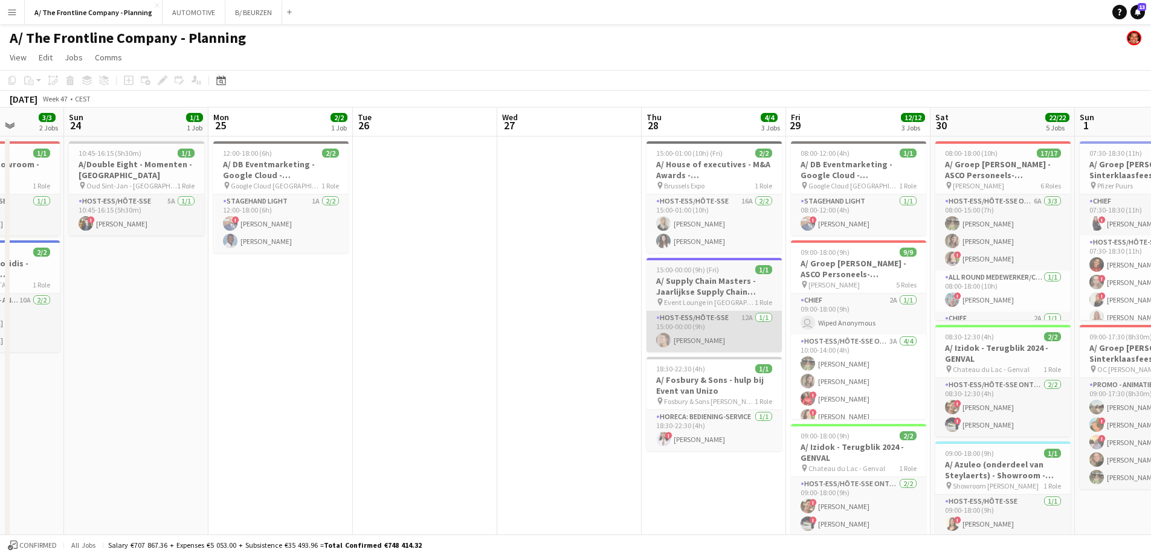
drag, startPoint x: 696, startPoint y: 343, endPoint x: 291, endPoint y: 329, distance: 405.1
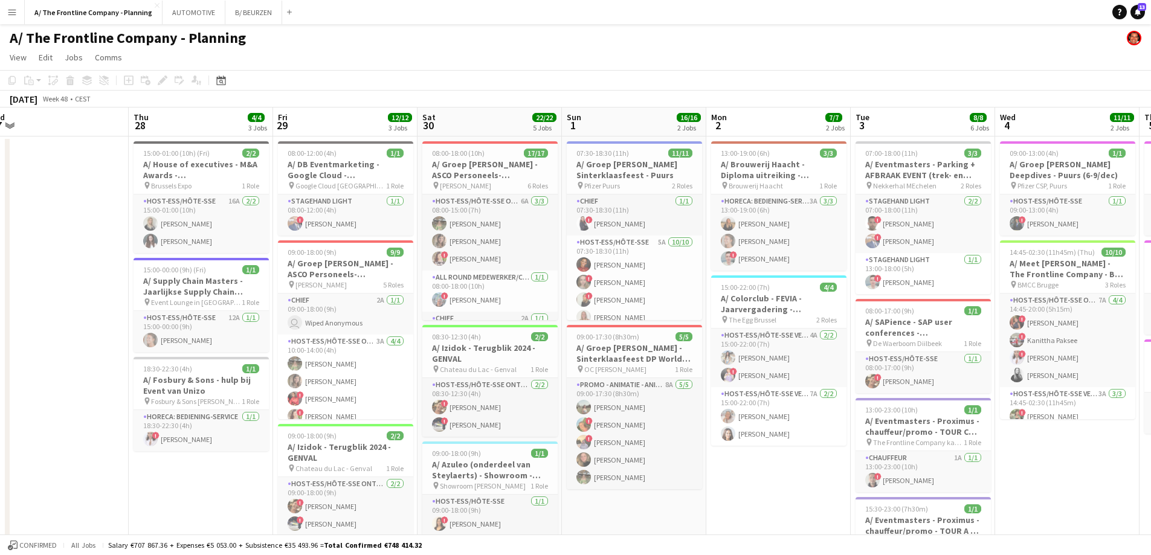
drag, startPoint x: 764, startPoint y: 347, endPoint x: 158, endPoint y: 323, distance: 606.6
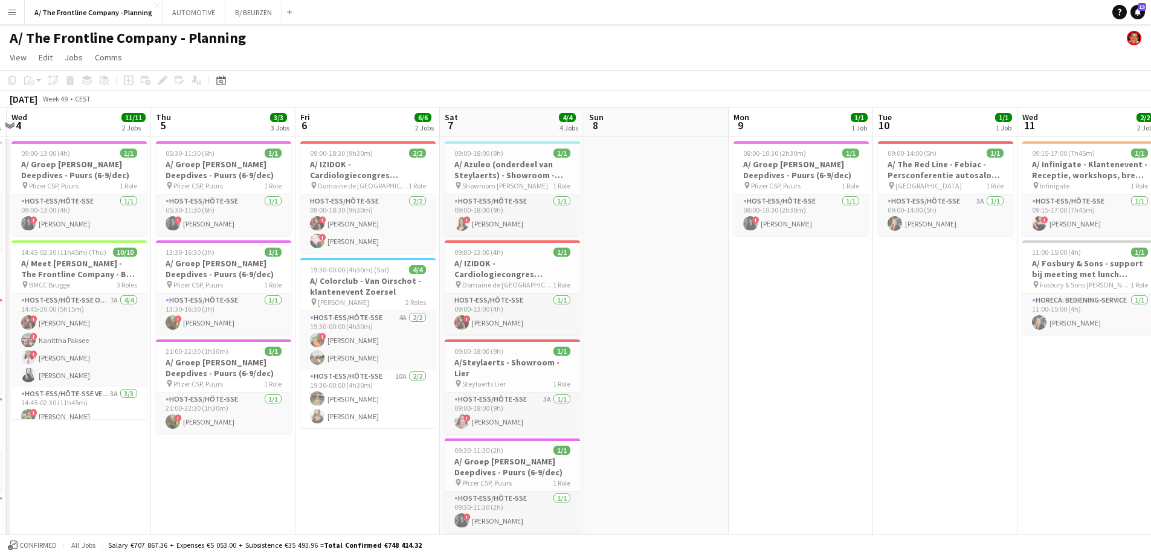
drag, startPoint x: 506, startPoint y: 338, endPoint x: 480, endPoint y: 337, distance: 25.4
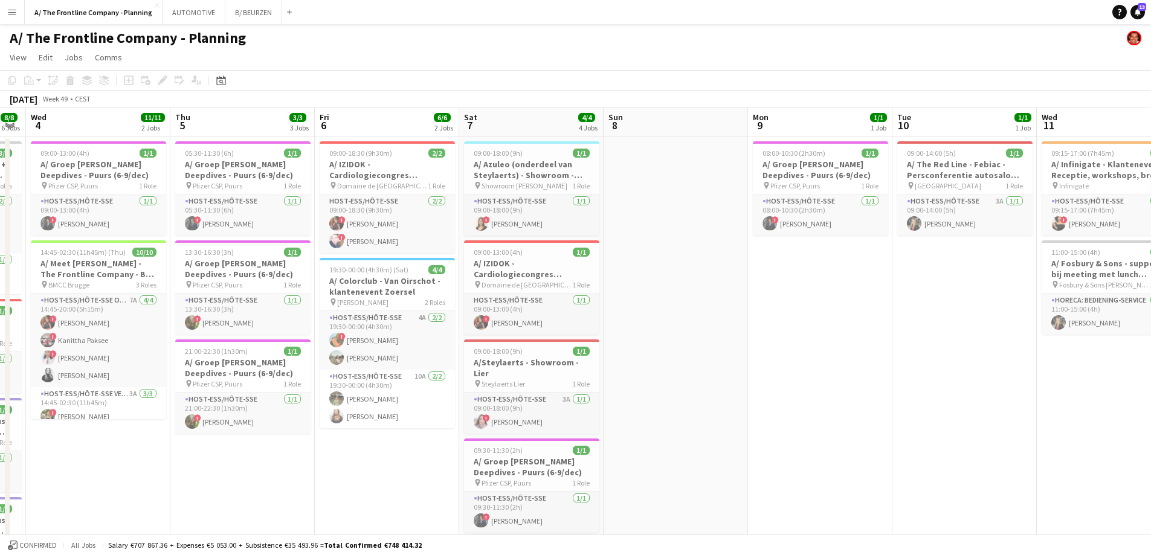
drag, startPoint x: 745, startPoint y: 350, endPoint x: 239, endPoint y: 315, distance: 507.6
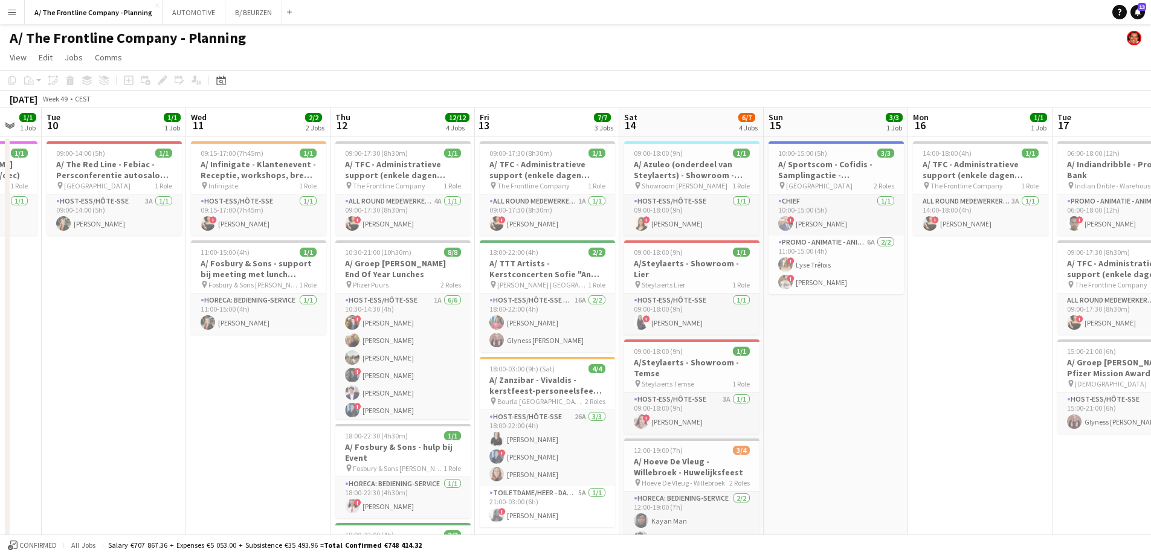
scroll to position [0, 393]
drag, startPoint x: 403, startPoint y: 329, endPoint x: 288, endPoint y: 313, distance: 116.0
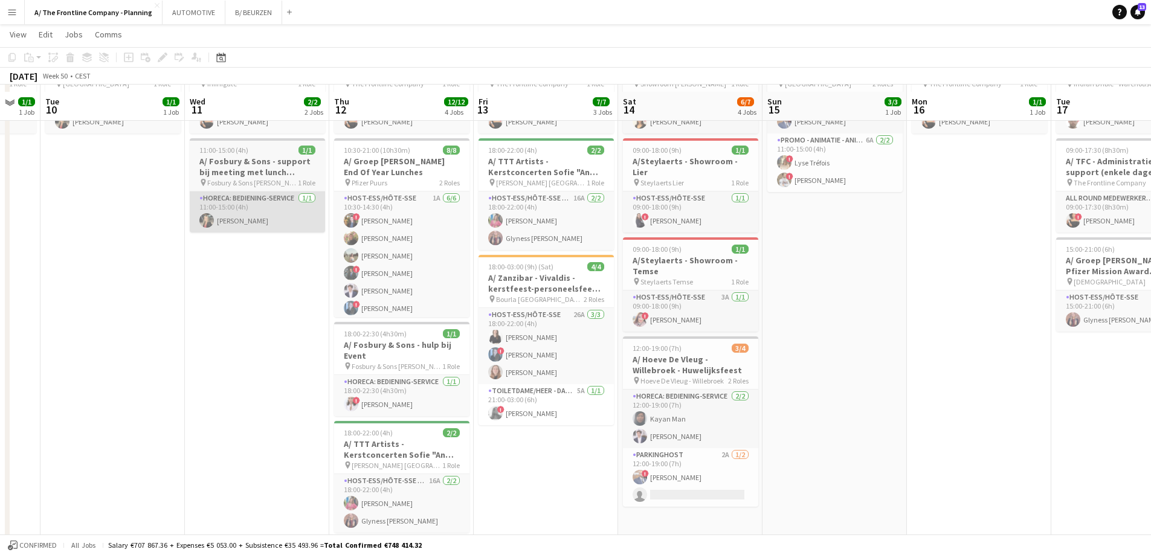
scroll to position [0, 0]
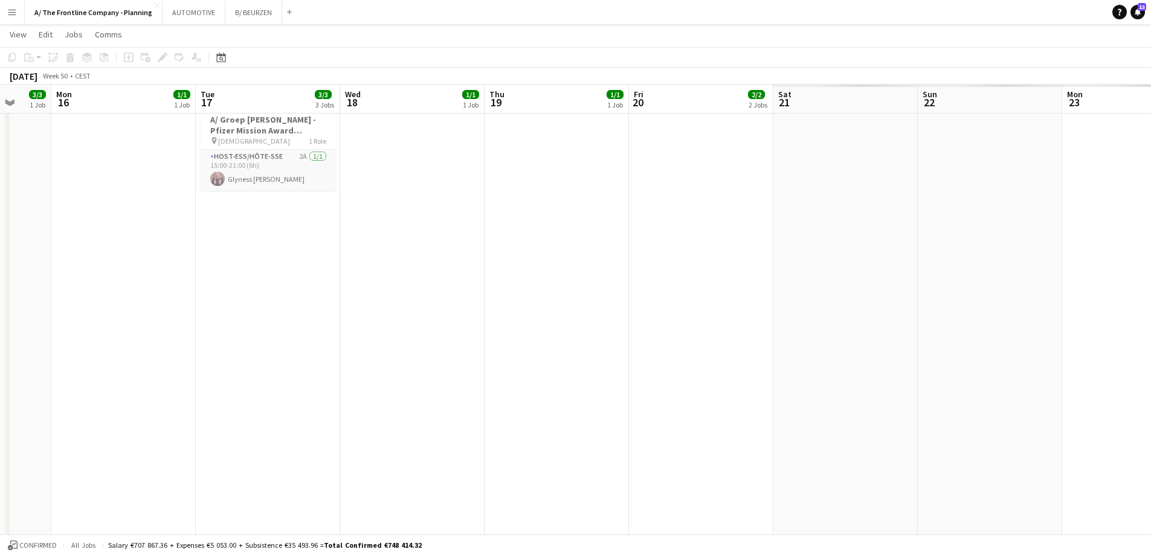
drag
click at [4, 276] on app-calendar-viewport "Fri 13 7/7 3 Jobs Sat 14 6/7 4 Jobs Sun 15 3/3 1 Job Mon 16 1/1 1 Job Tue 17 3/…" at bounding box center [575, 386] width 1151 height 1162
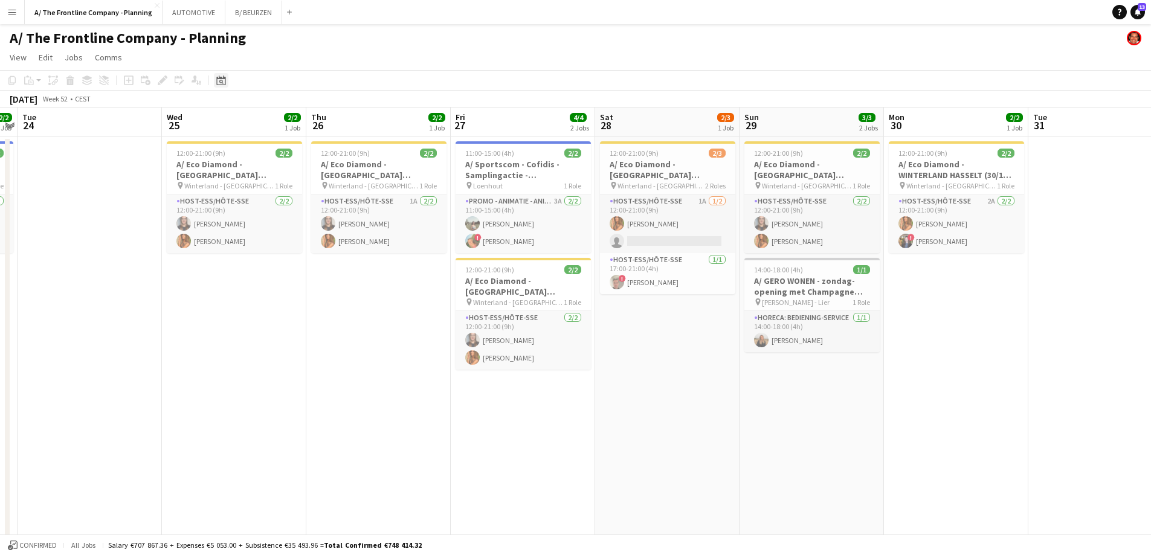
click at [213, 82] on div "Date picker [DATE] [DATE] [DATE] M [DATE] T [DATE] W [DATE] T [DATE] F [DATE] S…" at bounding box center [217, 80] width 27 height 15
click at [218, 83] on icon "Date picker" at bounding box center [221, 81] width 10 height 10
click at [315, 119] on span "Next month" at bounding box center [319, 122] width 24 height 24
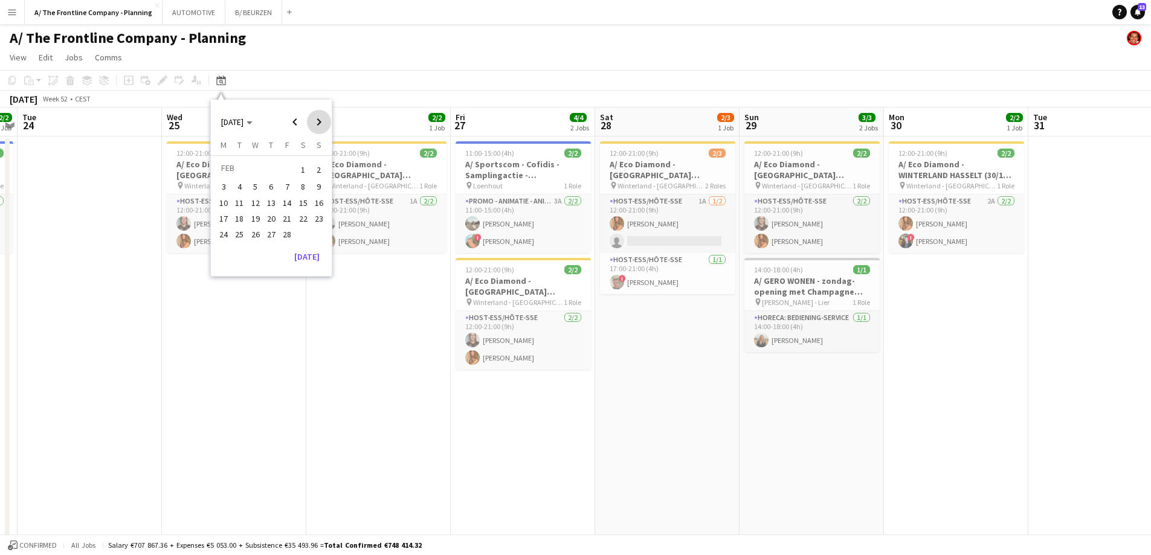
click at [315, 119] on span "Next month" at bounding box center [319, 122] width 24 height 24
click at [274, 187] on span "3" at bounding box center [271, 184] width 15 height 15
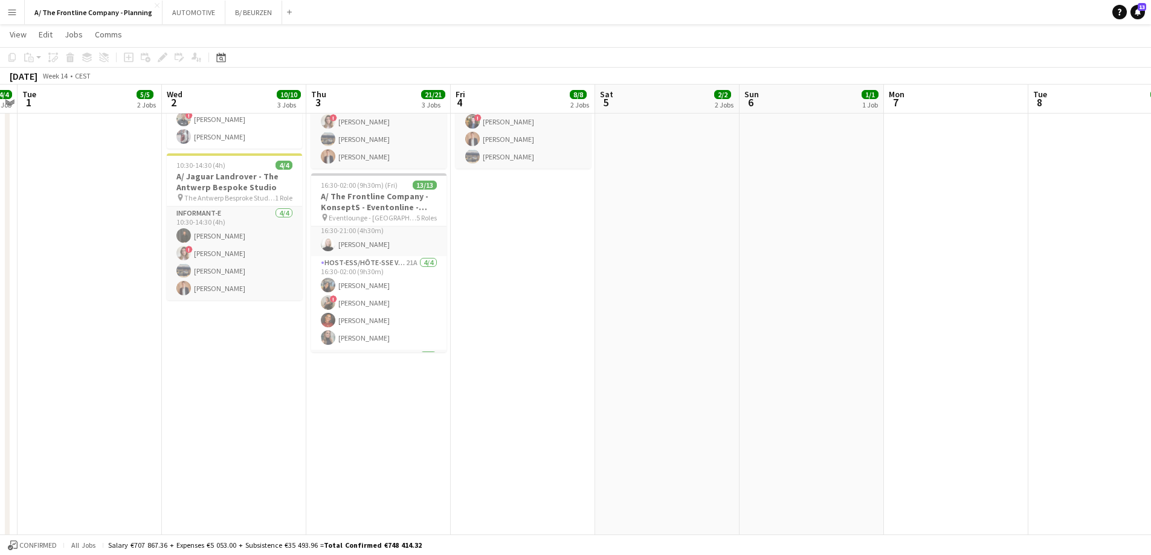
scroll to position [220, 0]
drag, startPoint x: 85, startPoint y: 21, endPoint x: 95, endPoint y: 14, distance: 12.7
click at [85, 21] on button "A/ The Frontline Company - Planning Close" at bounding box center [94, 13] width 138 height 24
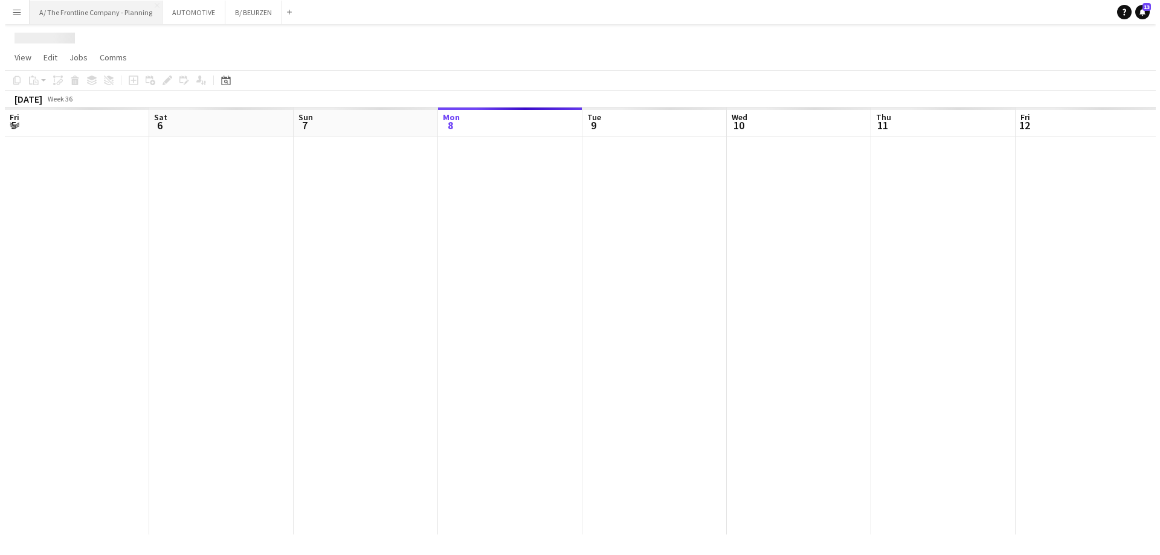
scroll to position [0, 0]
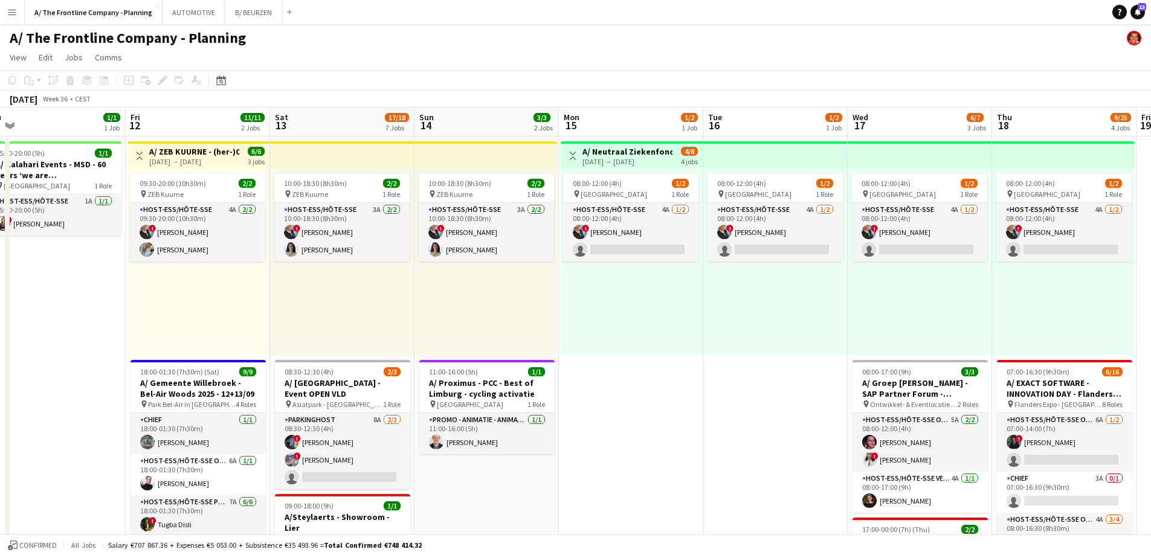
drag, startPoint x: 764, startPoint y: 245, endPoint x: 168, endPoint y: 266, distance: 596.9
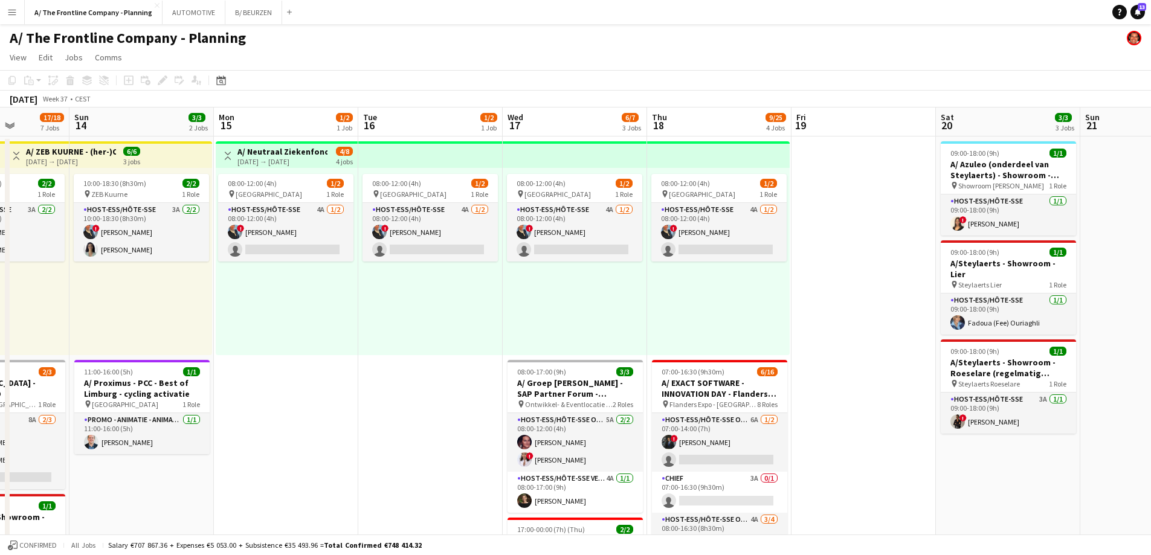
scroll to position [0, 418]
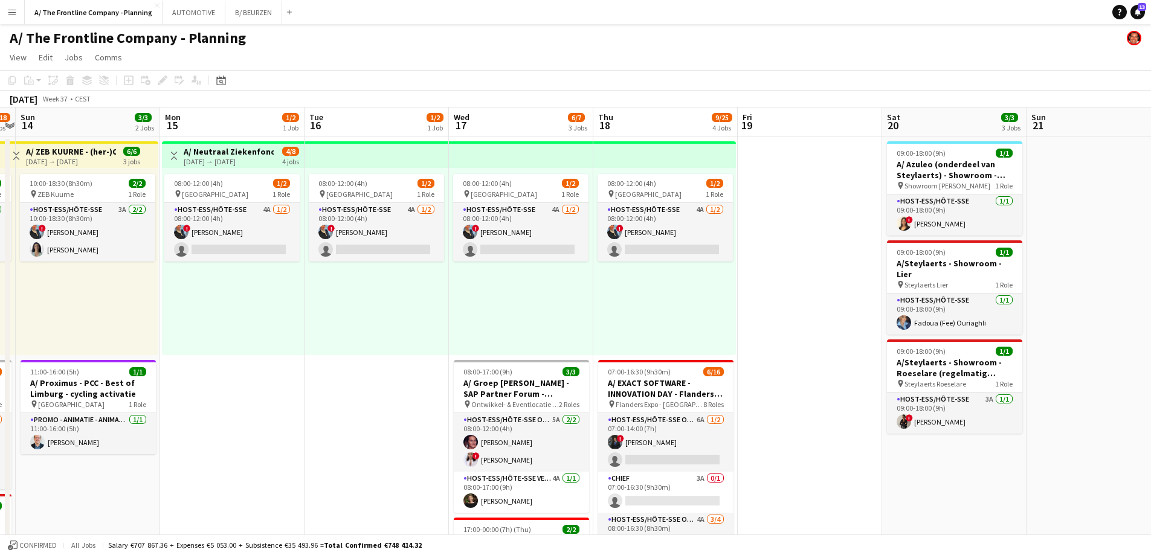
drag, startPoint x: 547, startPoint y: 337, endPoint x: 148, endPoint y: 304, distance: 400.2
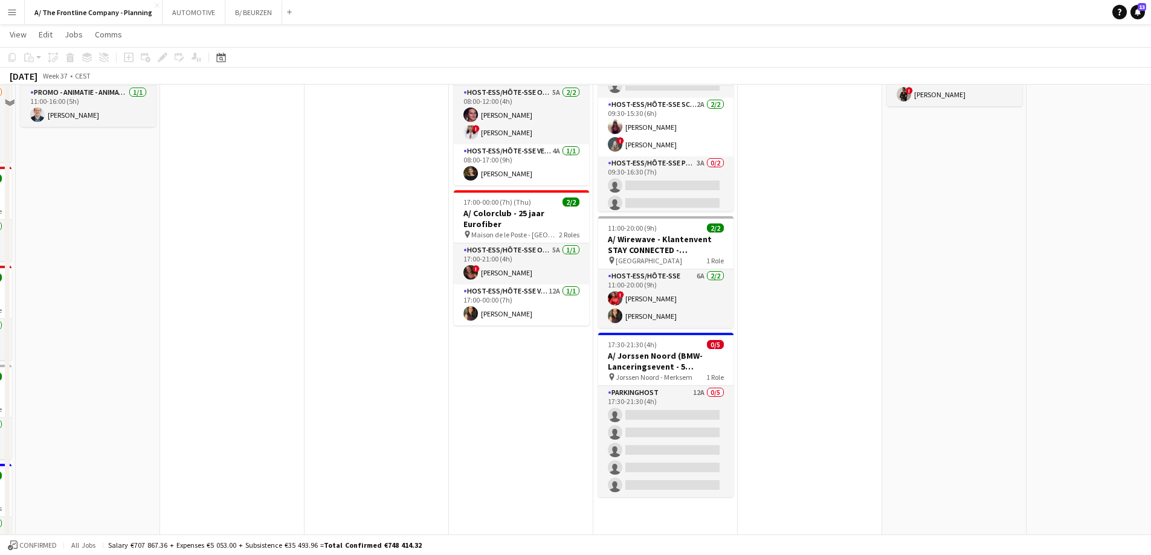
scroll to position [423, 0]
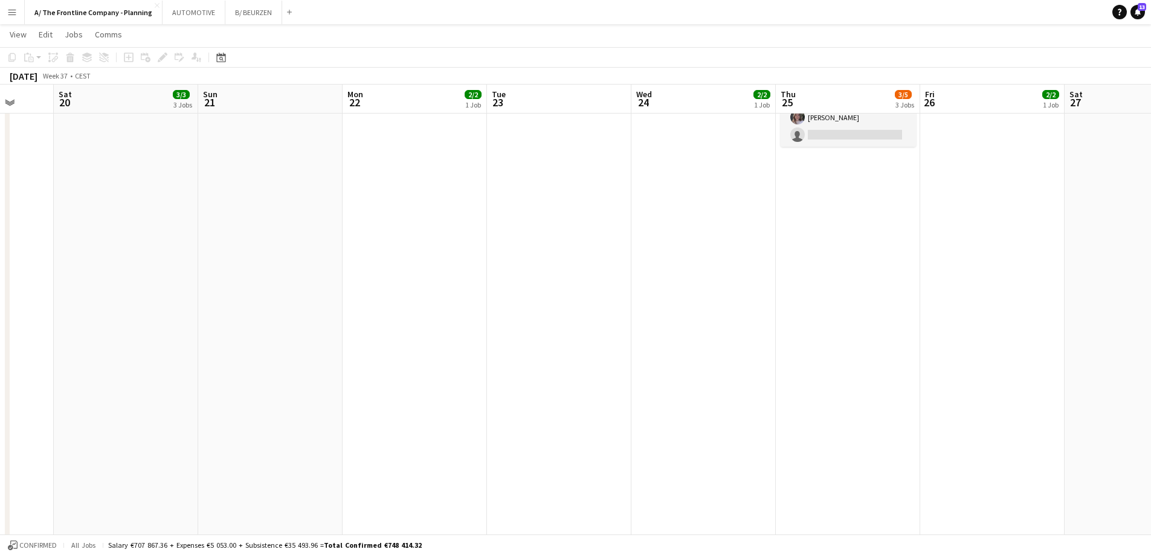
drag, startPoint x: 582, startPoint y: 285, endPoint x: 84, endPoint y: 288, distance: 498.0
click at [84, 288] on app-calendar-viewport "Tue 16 1/2 1 Job Wed 17 6/7 3 Jobs Thu 18 9/25 4 Jobs Fri 19 Sat 20 3/3 3 Jobs …" at bounding box center [575, 205] width 1151 height 1162
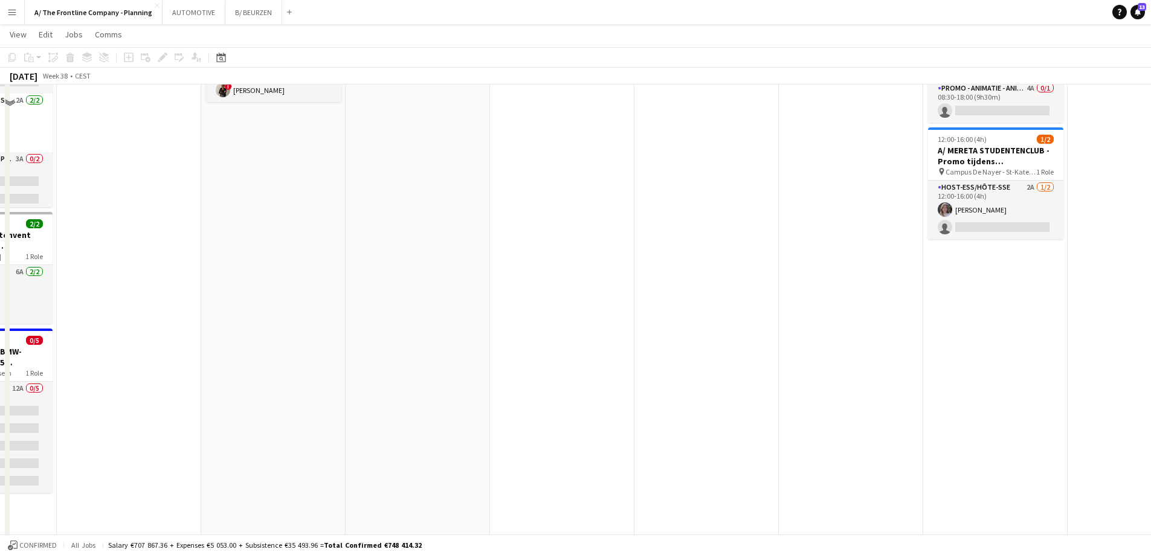
scroll to position [121, 0]
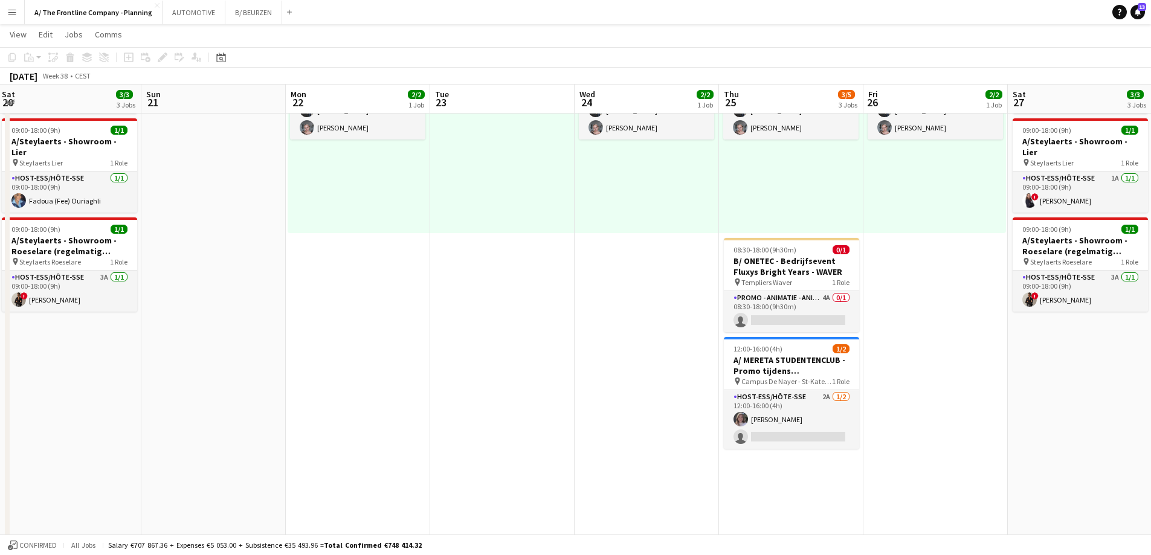
drag, startPoint x: 564, startPoint y: 295, endPoint x: 340, endPoint y: 283, distance: 223.9
click at [351, 284] on app-calendar-viewport "Wed 17 6/7 3 Jobs Thu 18 9/25 4 Jobs Fri 19 Sat 20 3/3 3 Jobs Sun 21 Mon 22 2/2…" at bounding box center [575, 507] width 1151 height 1162
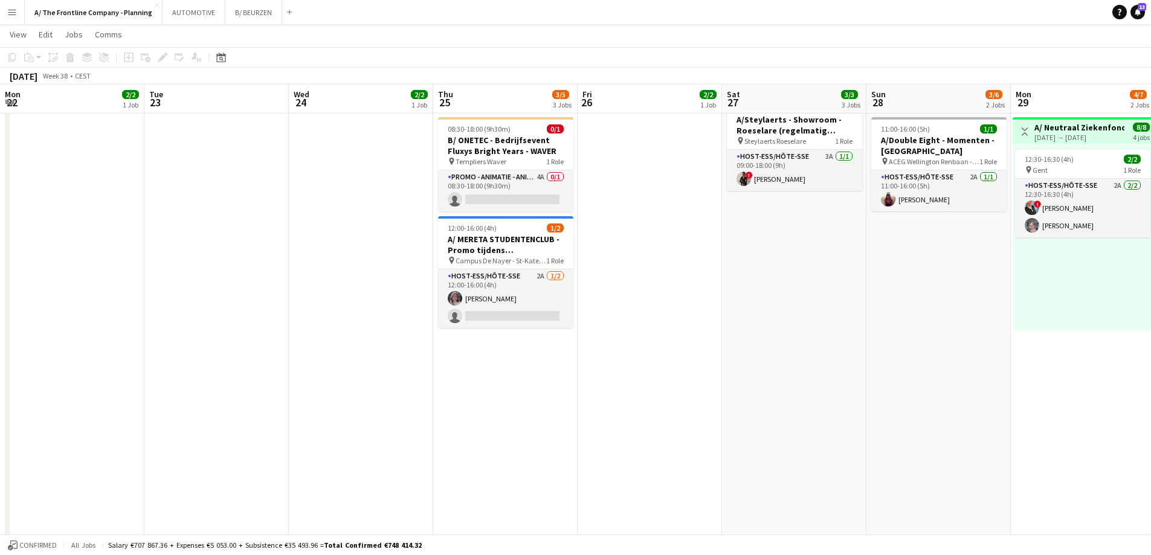
scroll to position [0, 474]
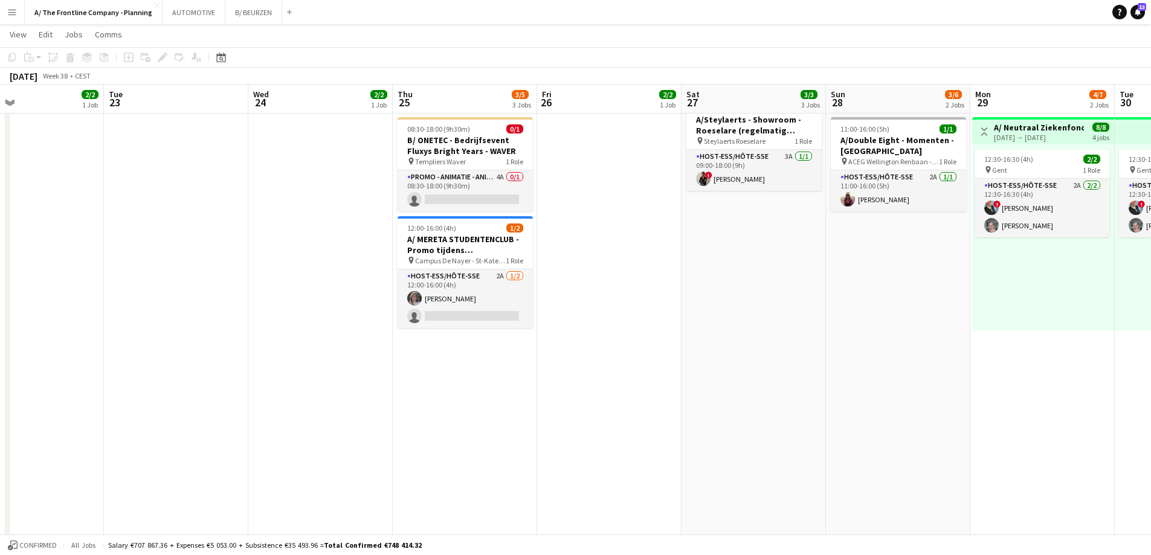
drag, startPoint x: 684, startPoint y: 279, endPoint x: 91, endPoint y: 286, distance: 592.9
click at [91, 286] on app-calendar-viewport "Fri 19 Sat 20 3/3 3 Jobs Sun 21 Mon 22 2/2 1 Job Tue 23 Wed 24 2/2 1 Job Thu 25…" at bounding box center [575, 386] width 1151 height 1162
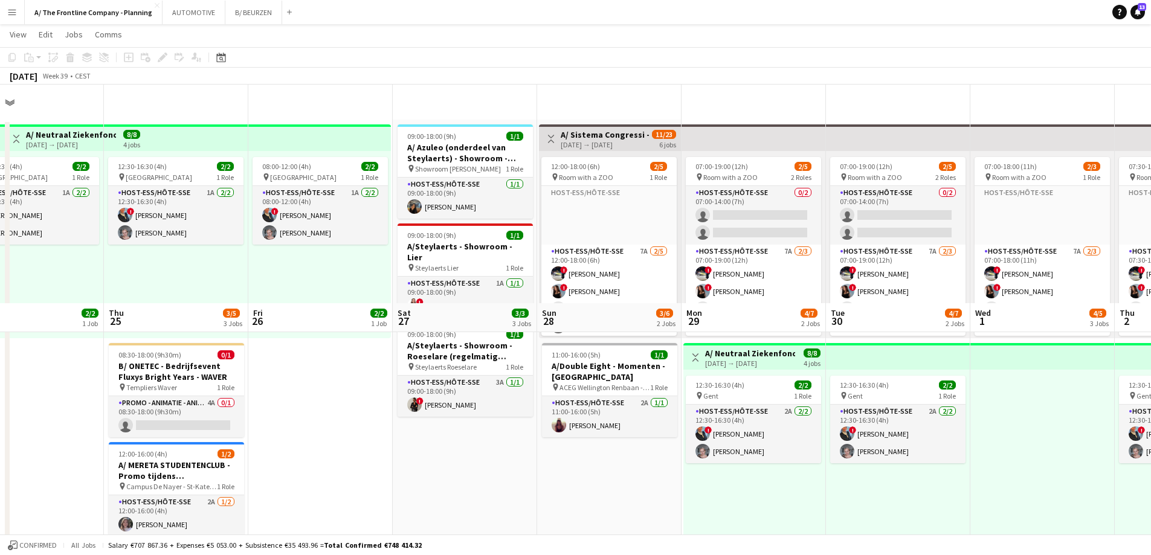
scroll to position [0, 0]
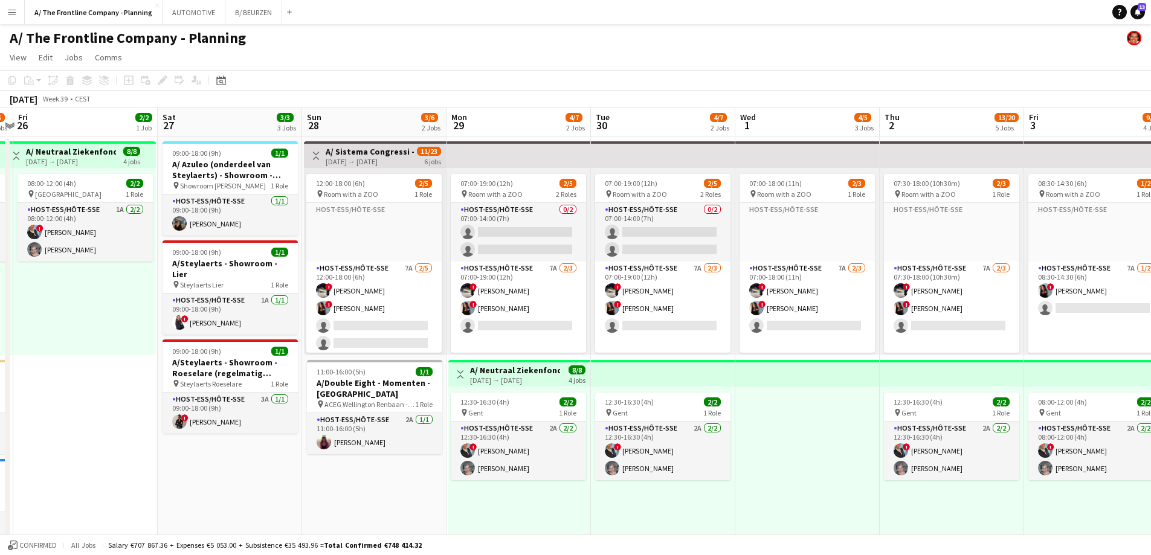
drag, startPoint x: 367, startPoint y: 292, endPoint x: 124, endPoint y: 289, distance: 243.6
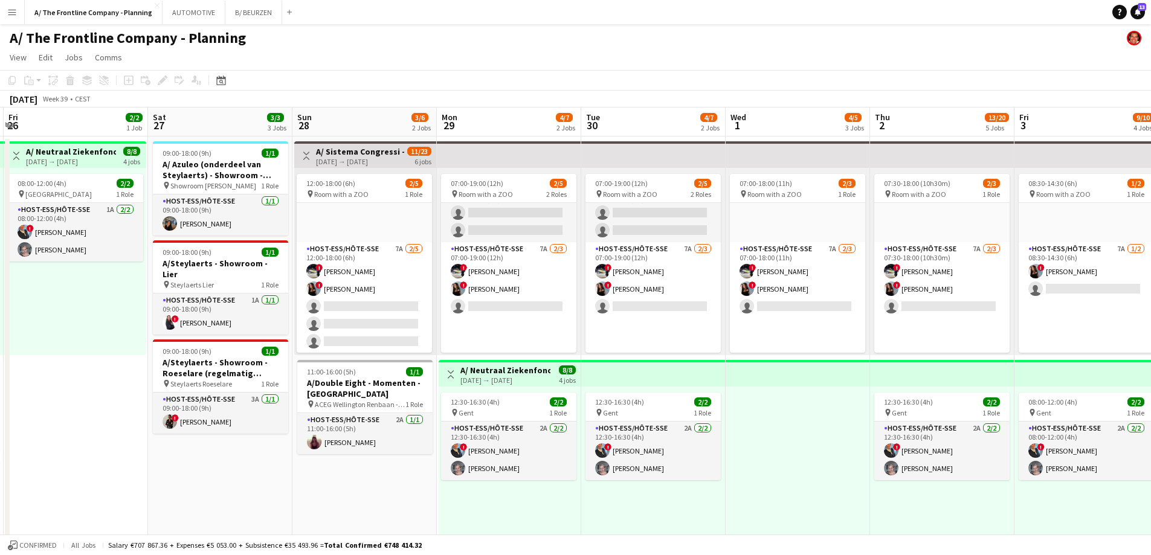
scroll to position [20, 0]
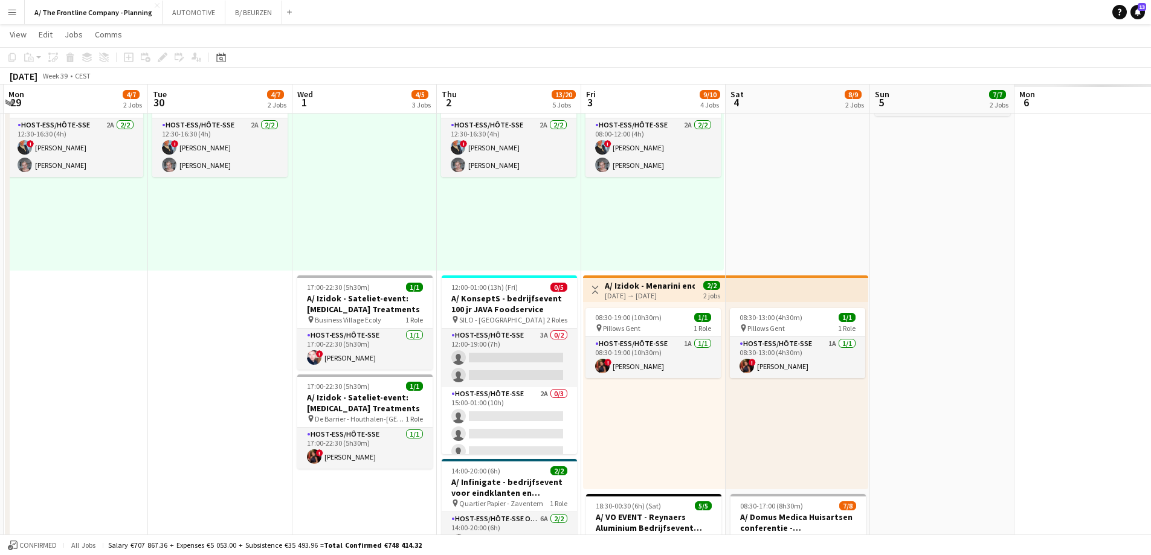
drag, startPoint x: 451, startPoint y: 338, endPoint x: 109, endPoint y: 311, distance: 343.2
click at [109, 311] on app-calendar-viewport "Fri 26 2/2 1 Job Sat 27 3/3 3 Jobs Sun 28 3/6 2 Jobs Mon 29 4/7 2 Jobs Tue 30 4…" at bounding box center [575, 326] width 1151 height 1162
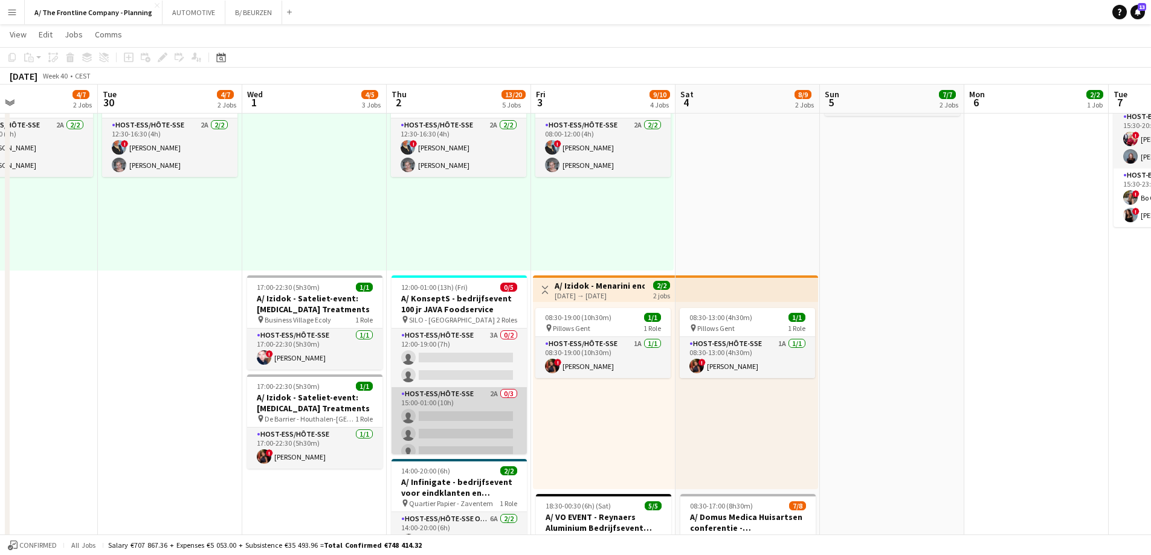
click at [454, 393] on app-card-role "Host-ess/Hôte-sse 2A 0/3 15:00-01:00 (10h) single-neutral-actions single-neutra…" at bounding box center [459, 425] width 135 height 76
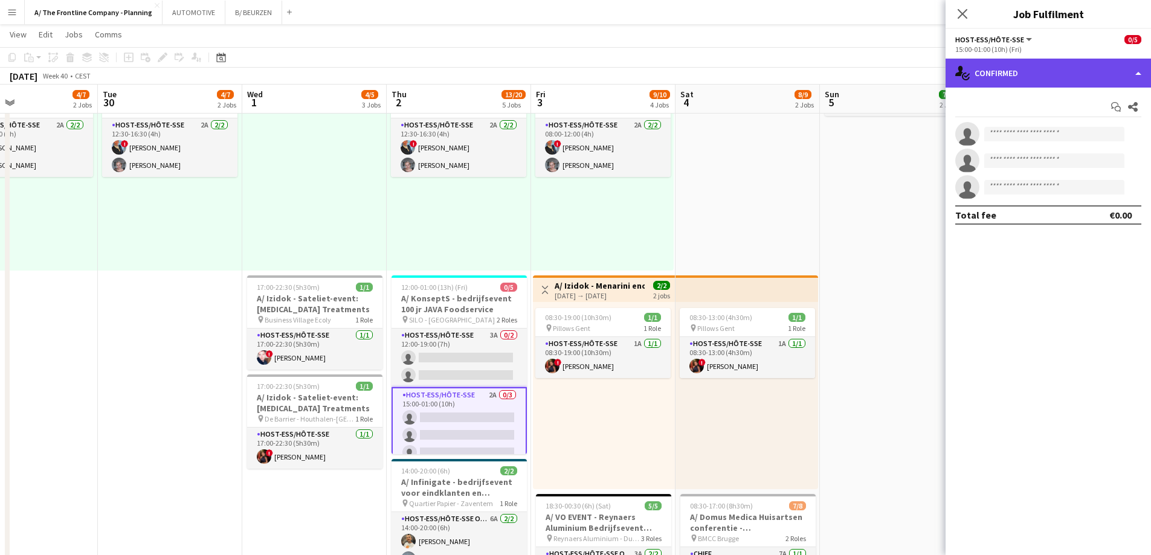
click at [1050, 68] on div "single-neutral-actions-check-2 Confirmed" at bounding box center [1048, 73] width 205 height 29
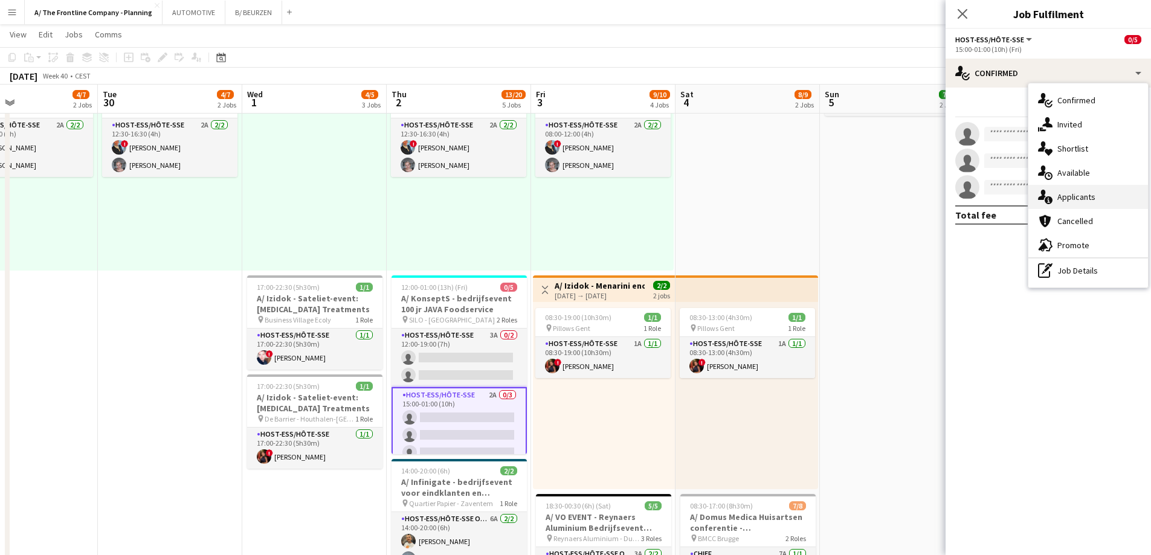
click at [1056, 191] on div "single-neutral-actions-information Applicants" at bounding box center [1089, 197] width 120 height 24
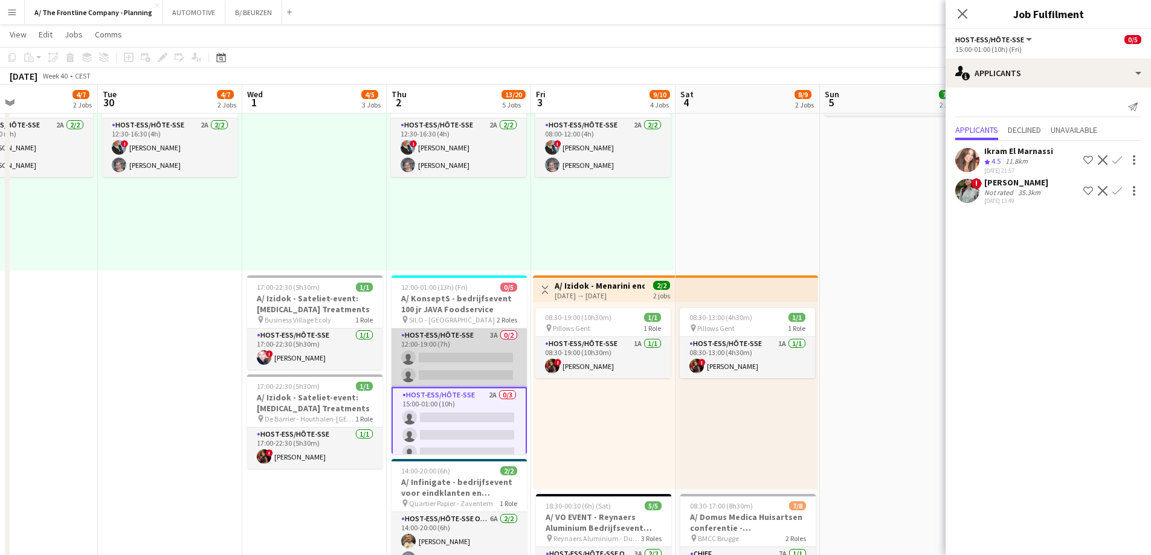
click at [444, 369] on app-card-role "Host-ess/Hôte-sse 3A 0/2 12:00-19:00 (7h) single-neutral-actions single-neutral…" at bounding box center [459, 358] width 135 height 59
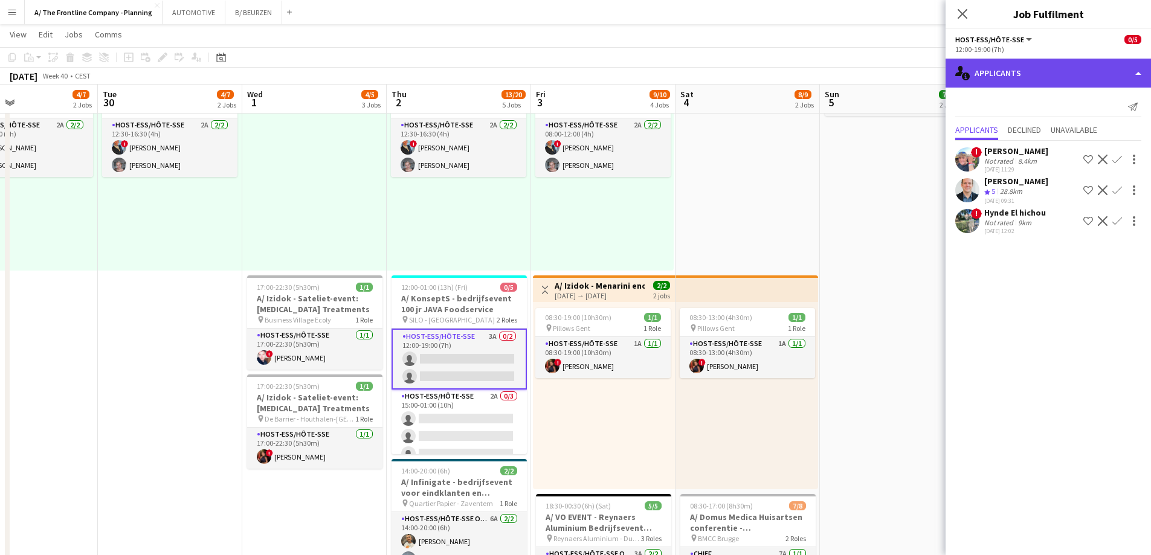
click at [1037, 63] on div "single-neutral-actions-information Applicants" at bounding box center [1048, 73] width 205 height 29
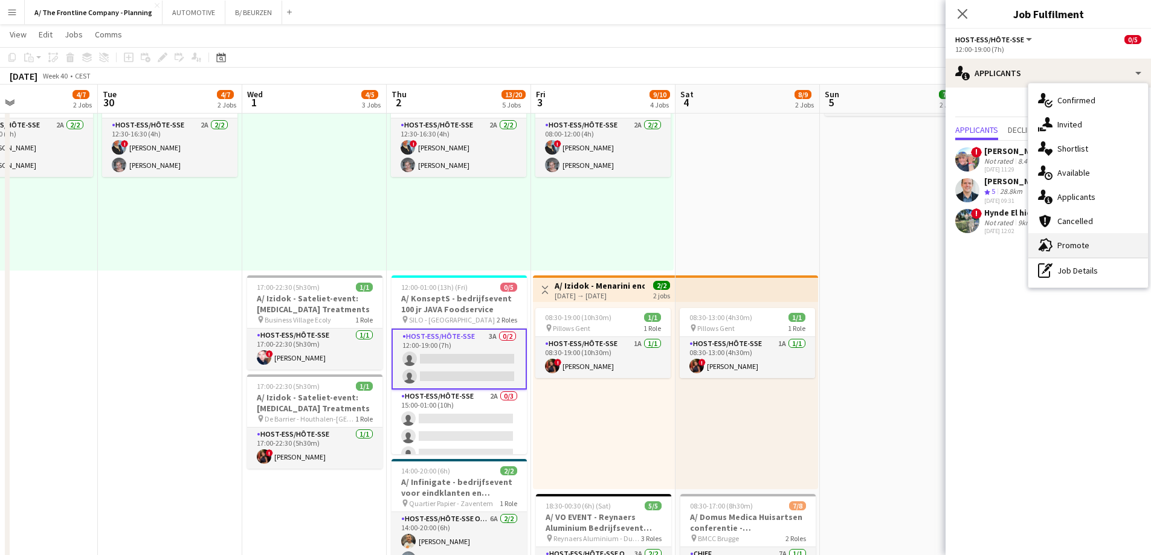
click at [1075, 253] on div "advertising-megaphone Promote" at bounding box center [1089, 245] width 120 height 24
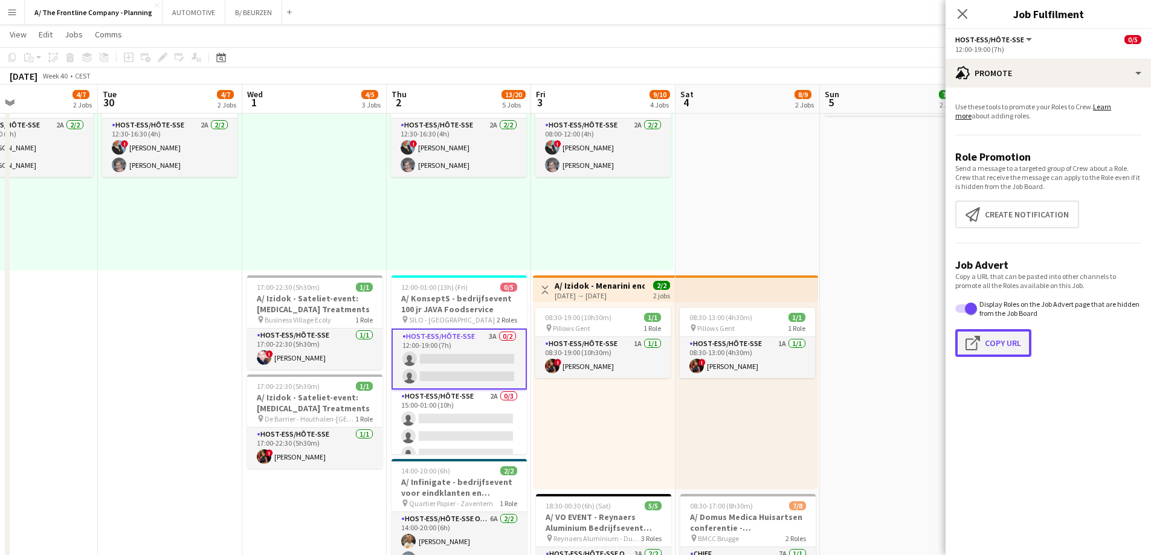
click at [997, 340] on button "Click to copy URL Copy Url" at bounding box center [993, 343] width 76 height 28
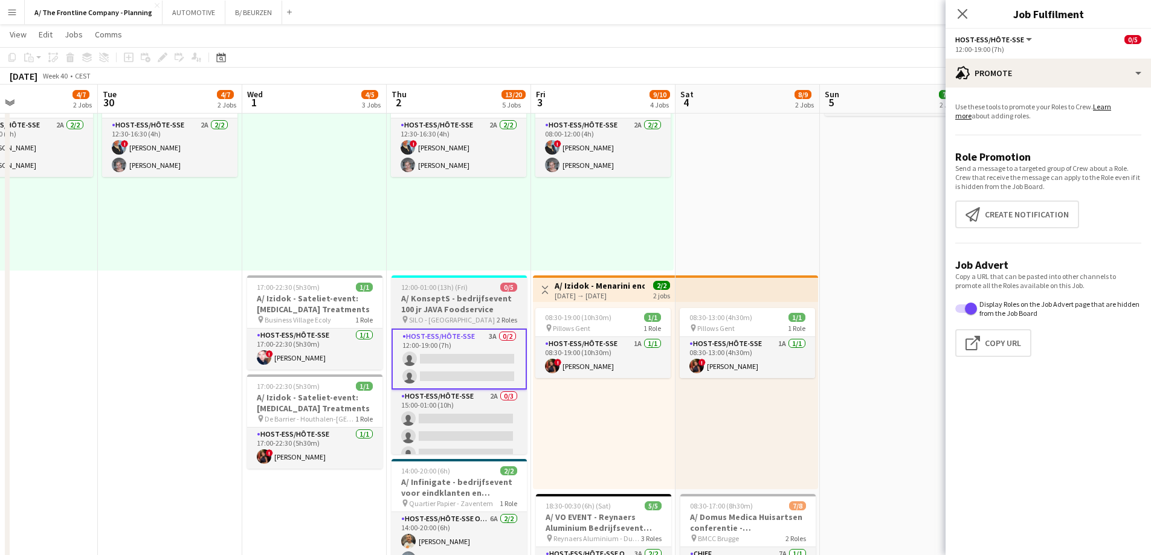
click at [486, 303] on h3 "A/ KonseptS - bedrijfsevent 100 jr JAVA Foodservice" at bounding box center [459, 304] width 135 height 22
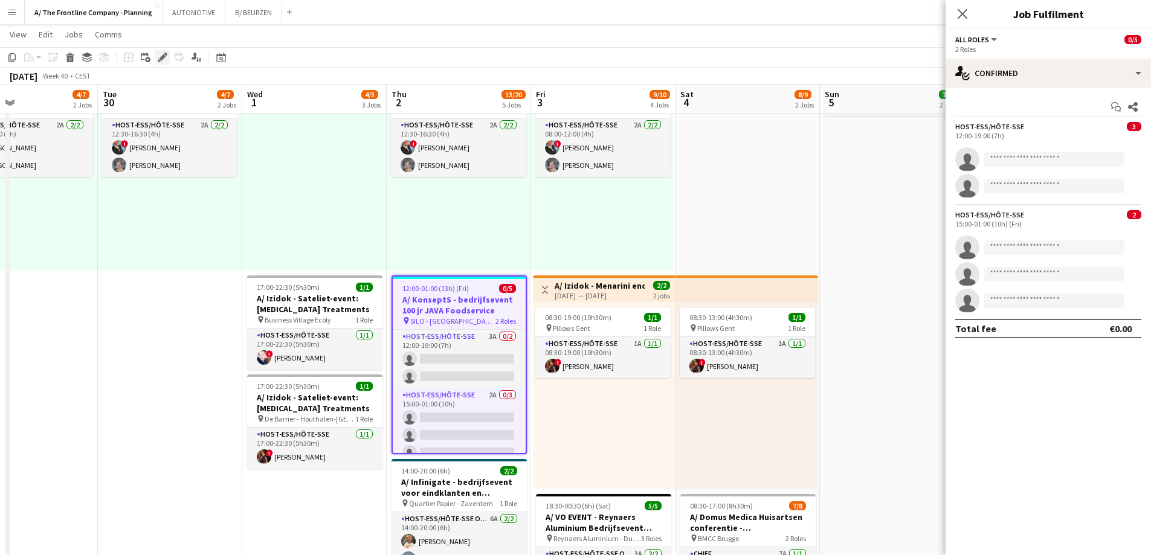
click at [166, 61] on icon "Edit" at bounding box center [163, 58] width 10 height 10
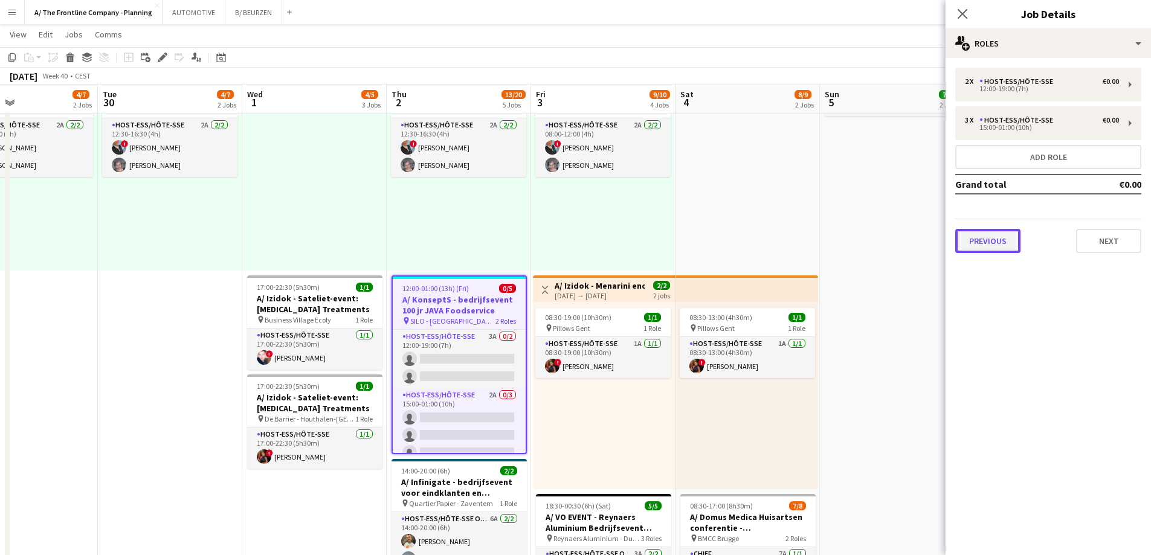
click at [998, 241] on button "Previous" at bounding box center [987, 241] width 65 height 24
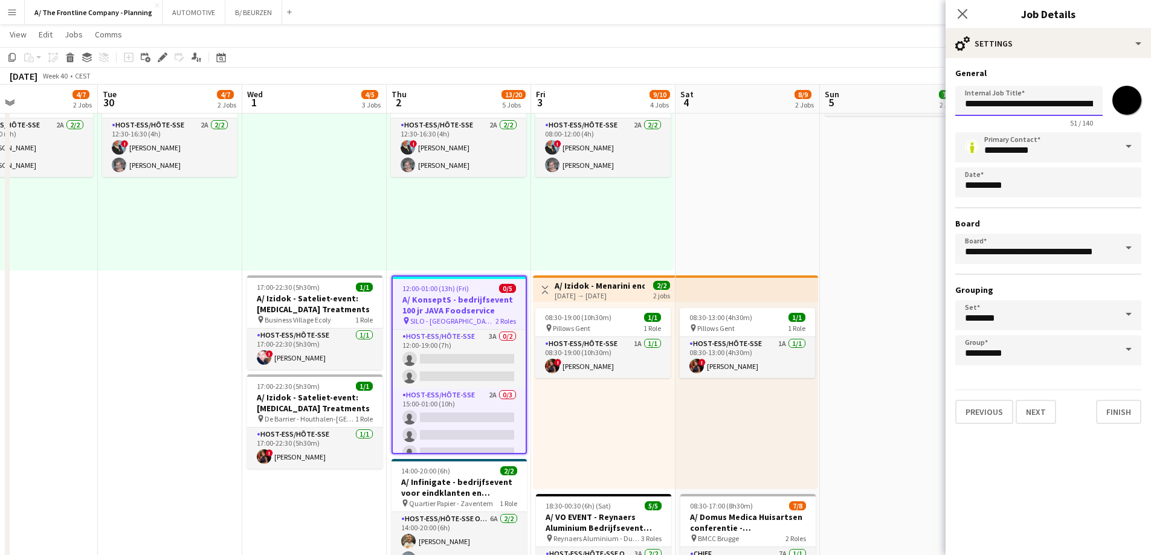
click at [1006, 100] on input "**********" at bounding box center [1028, 101] width 147 height 30
click at [289, 224] on div at bounding box center [314, 176] width 144 height 187
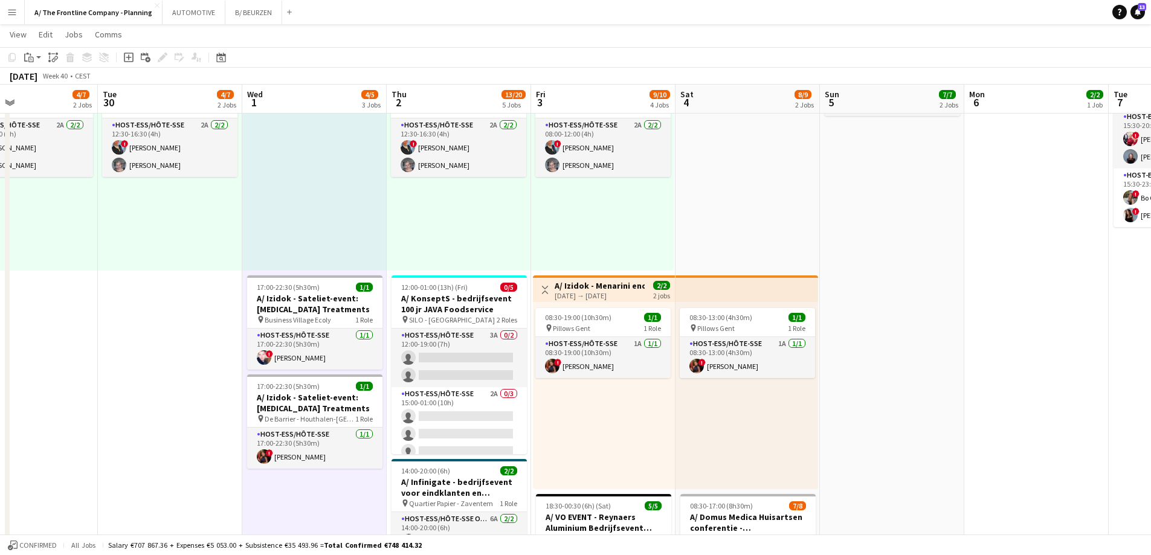
click at [408, 242] on div "12:30-16:30 (4h) 2/2 pin Gent 1 Role Host-ess/Hôte-sse 2A [DATE] 12:30-16:30 (4…" at bounding box center [459, 176] width 144 height 187
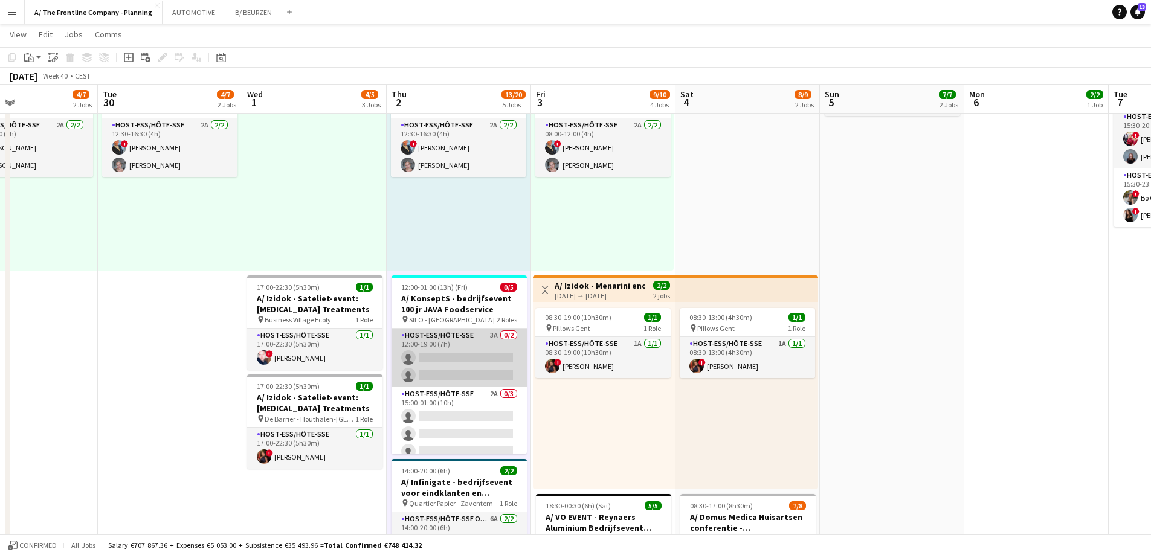
click at [442, 357] on app-card-role "Host-ess/Hôte-sse 3A 0/2 12:00-19:00 (7h) single-neutral-actions single-neutral…" at bounding box center [459, 358] width 135 height 59
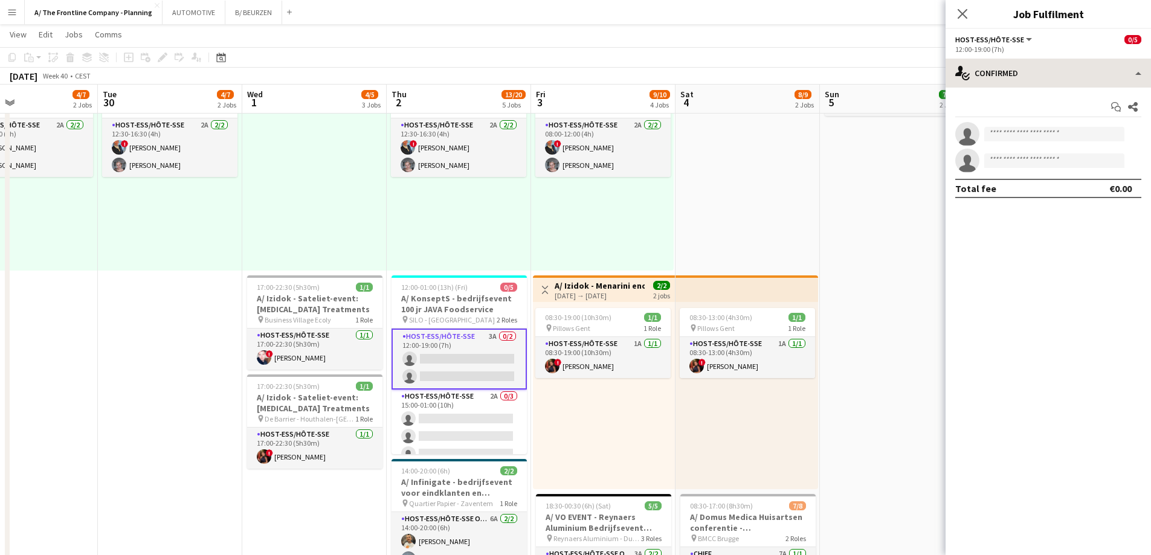
drag, startPoint x: 1021, startPoint y: 88, endPoint x: 1026, endPoint y: 83, distance: 6.4
click at [1026, 84] on div "single-neutral-actions-check-2 Confirmed single-neutral-actions-check-2 Confirm…" at bounding box center [1048, 307] width 205 height 497
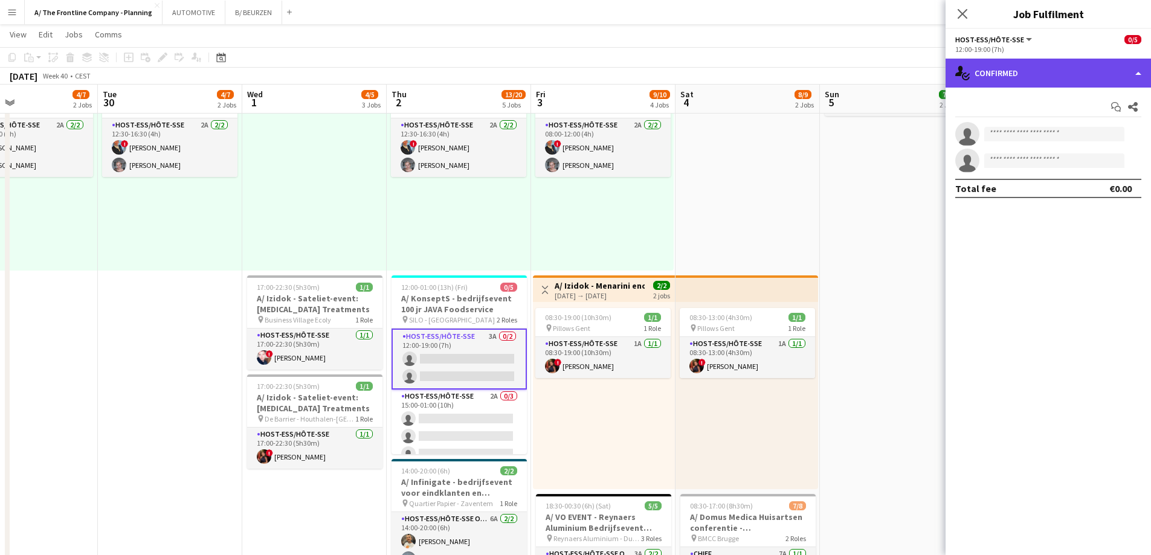
click at [1029, 82] on div "single-neutral-actions-check-2 Confirmed" at bounding box center [1048, 73] width 205 height 29
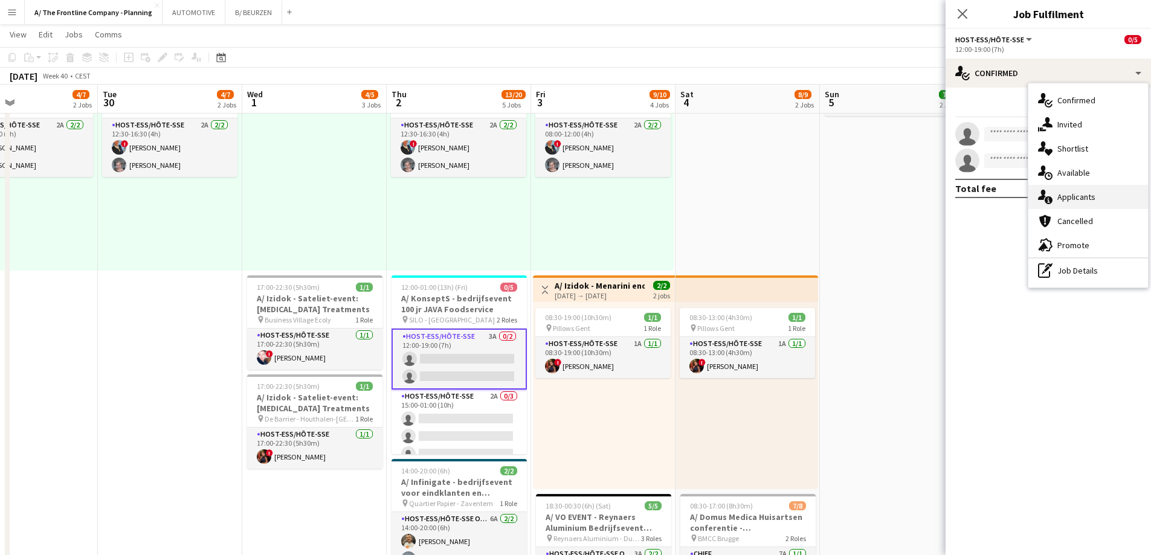
click at [1070, 193] on span "Applicants" at bounding box center [1077, 197] width 38 height 11
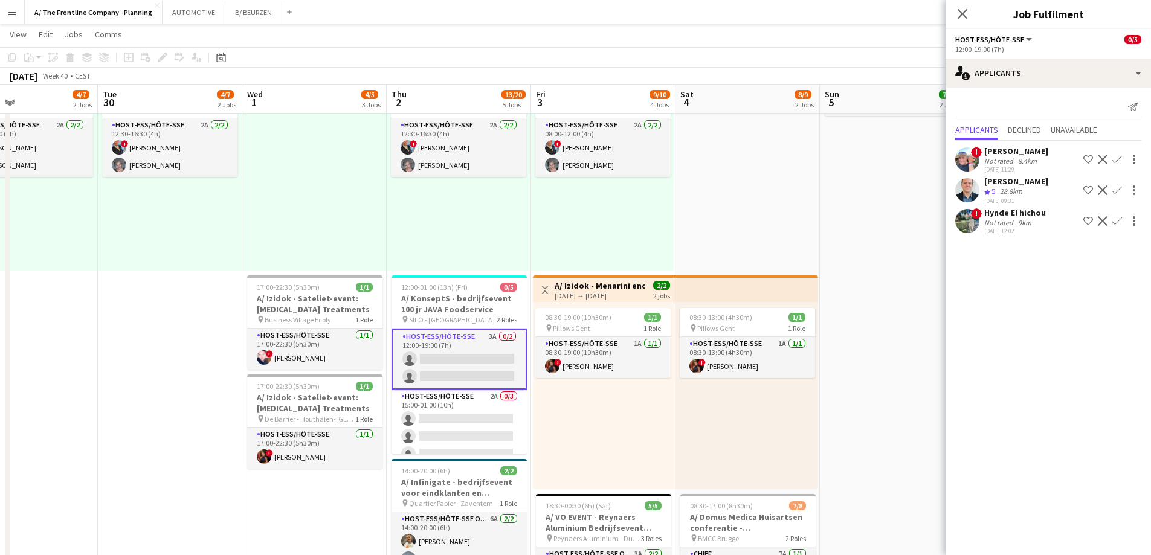
click at [788, 242] on app-date-cell "08:30-13:00 (4h30m) 1/1 pin Pillows Gent 1 Role Host-ess/Hôte-sse 1A [DATE] 08:…" at bounding box center [748, 314] width 144 height 962
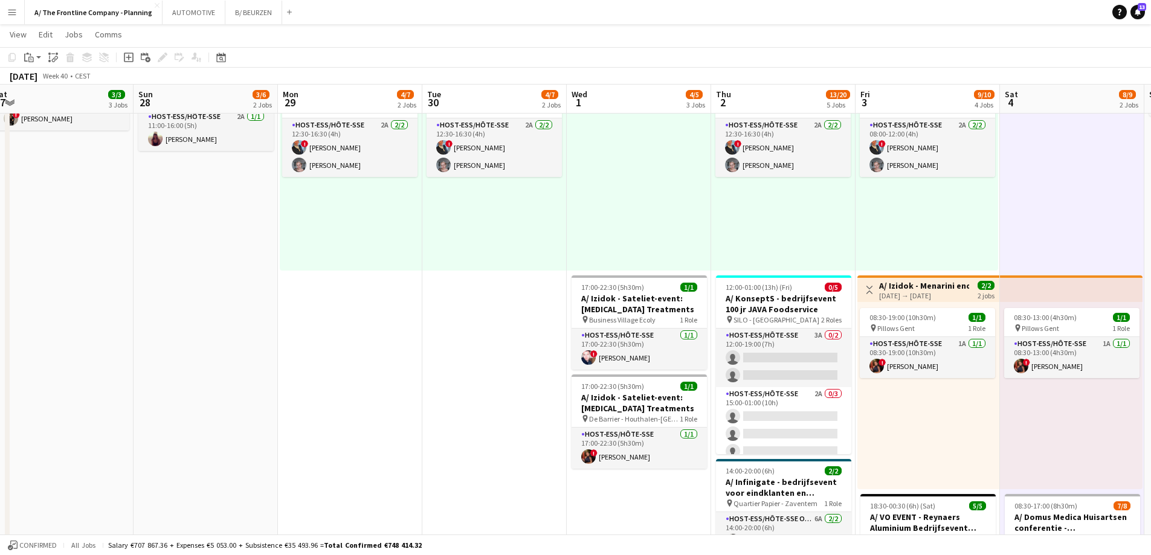
drag, startPoint x: 181, startPoint y: 283, endPoint x: 795, endPoint y: 256, distance: 614.0
click at [795, 256] on app-calendar-viewport "Thu 25 3/5 3 Jobs Fri 26 2/2 1 Job Sat 27 3/3 3 Jobs Sun 28 3/6 2 Jobs Mon 29 4…" at bounding box center [575, 326] width 1151 height 1162
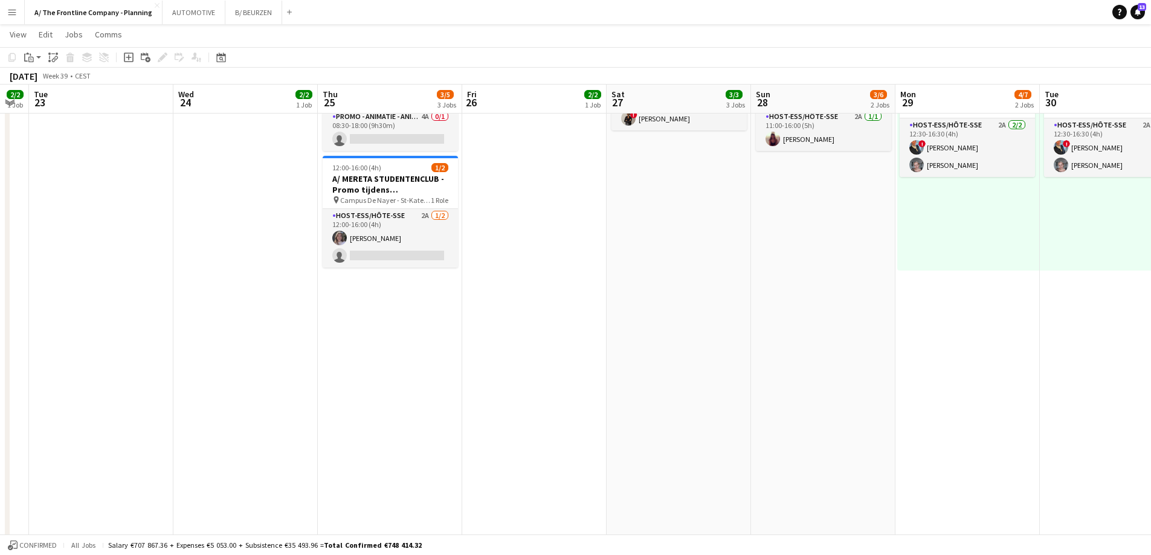
drag, startPoint x: 322, startPoint y: 256, endPoint x: 1097, endPoint y: 246, distance: 774.8
click at [1097, 246] on app-calendar-viewport "Mon 22 2/2 1 Job Tue 23 Wed 24 2/2 1 Job Thu 25 3/5 3 Jobs Fri 26 2/2 1 Job Sat…" at bounding box center [575, 326] width 1151 height 1162
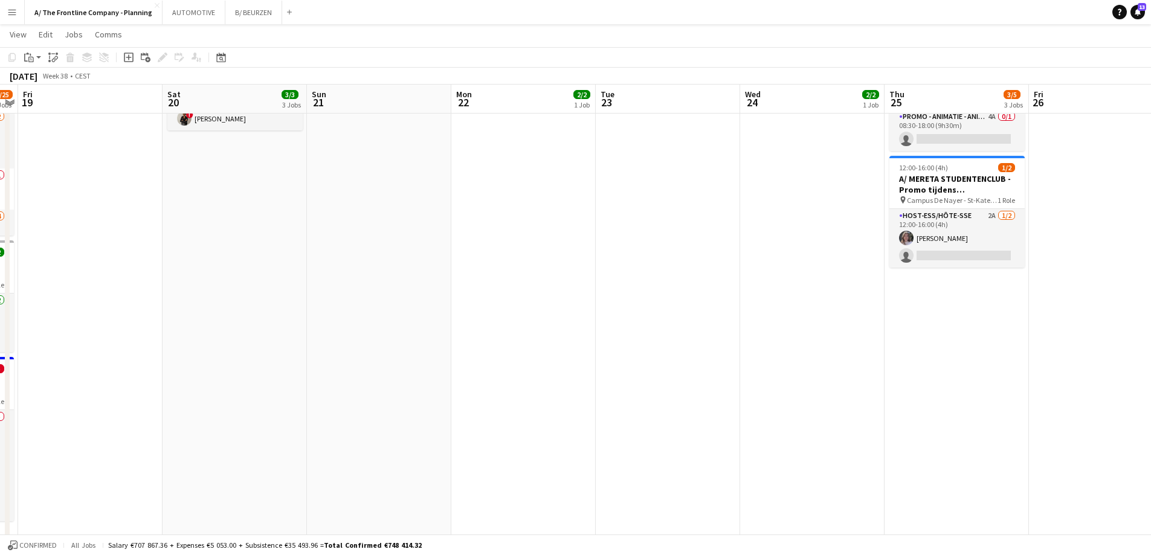
drag, startPoint x: 406, startPoint y: 285, endPoint x: 763, endPoint y: 247, distance: 359.1
click at [750, 247] on app-calendar-viewport "Wed 17 6/7 3 Jobs Thu 18 9/25 4 Jobs Fri 19 Sat 20 3/3 3 Jobs Sun 21 Mon 22 2/2…" at bounding box center [575, 326] width 1151 height 1162
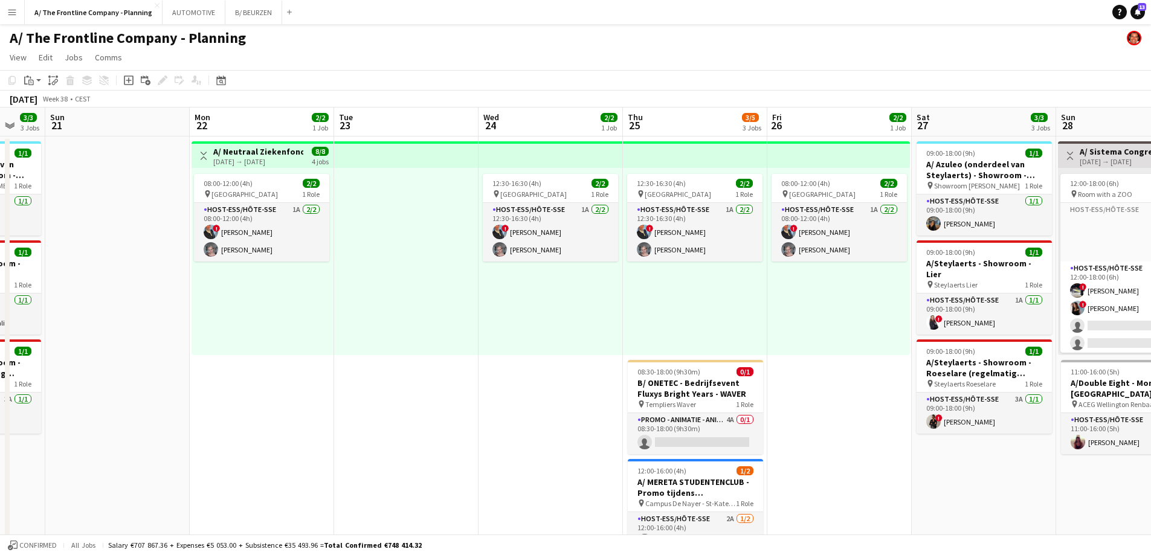
scroll to position [20, 0]
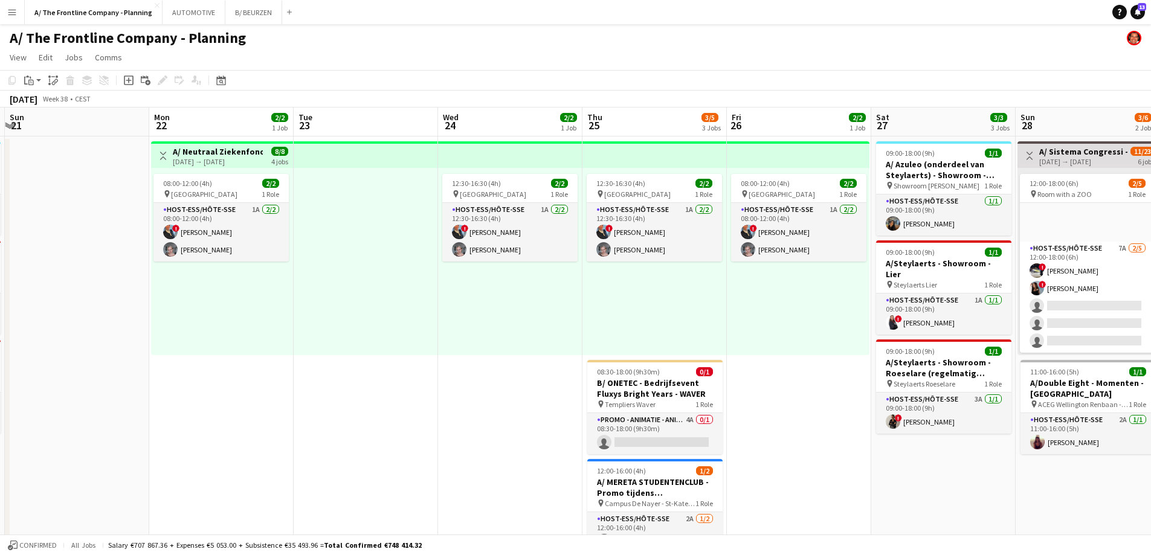
drag, startPoint x: 977, startPoint y: 346, endPoint x: 354, endPoint y: 282, distance: 627.0
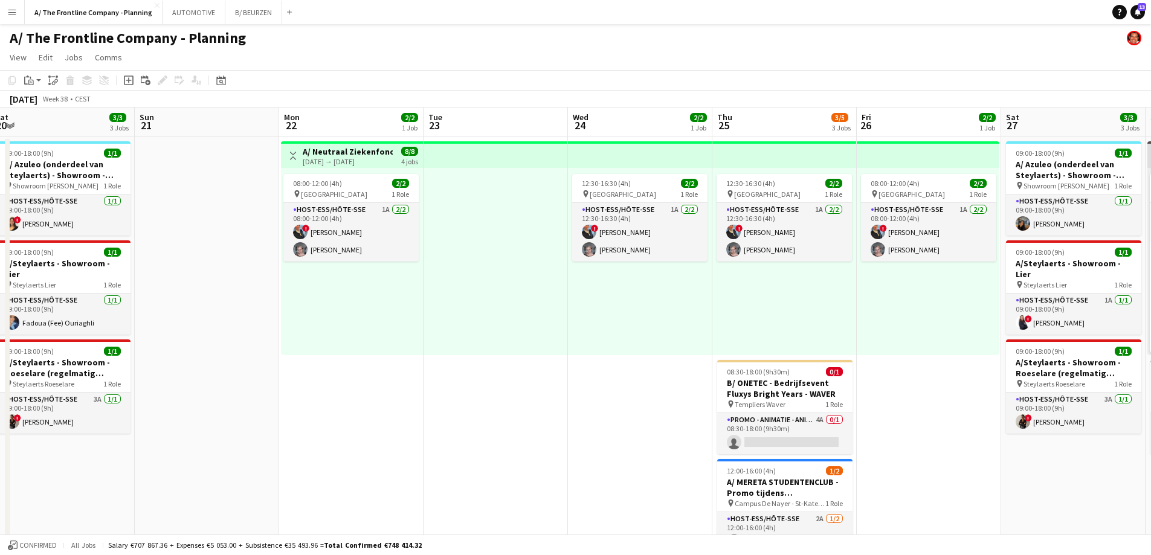
drag, startPoint x: 527, startPoint y: 270, endPoint x: 1058, endPoint y: 275, distance: 531.2
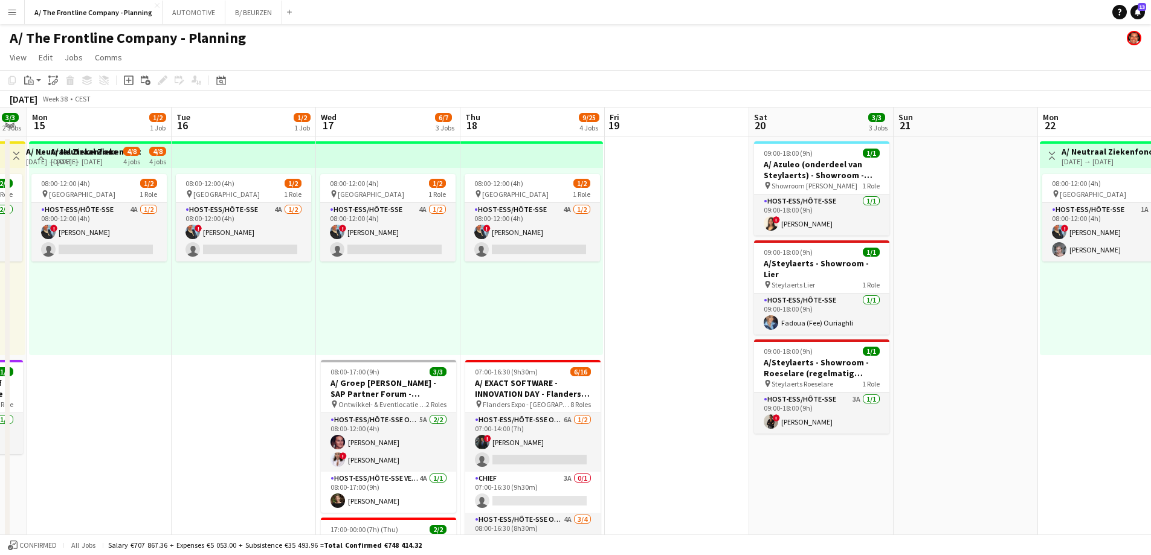
drag, startPoint x: 494, startPoint y: 301, endPoint x: 1113, endPoint y: 296, distance: 619.5
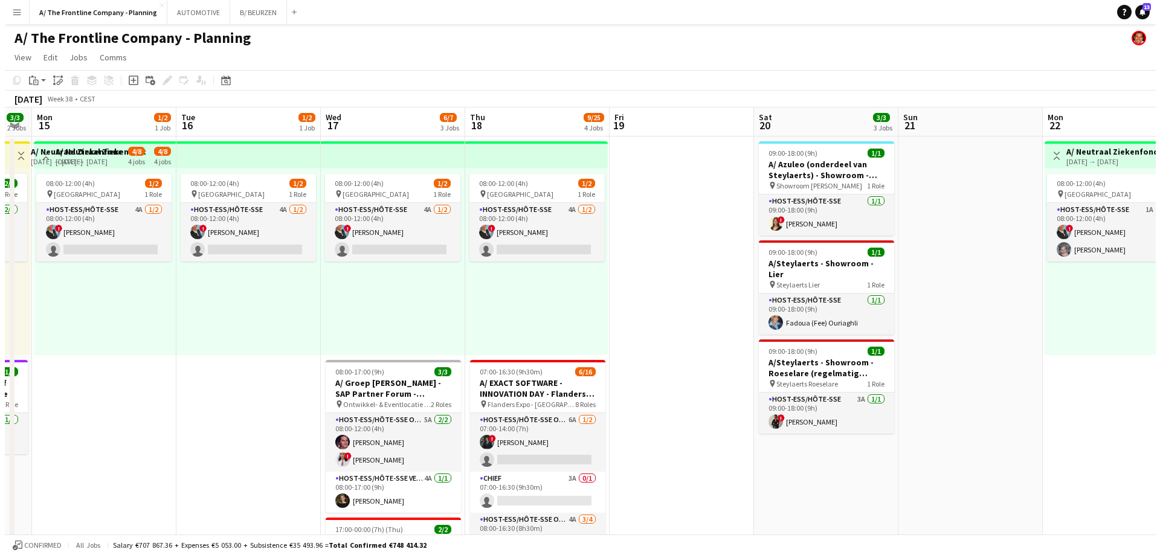
scroll to position [0, 319]
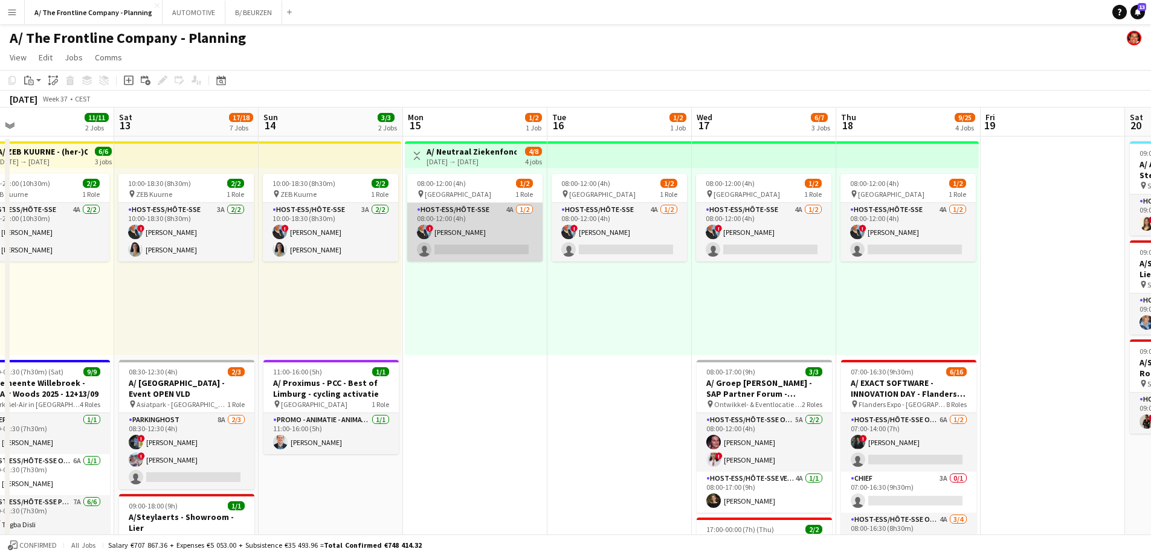
click at [503, 248] on app-card-role "Host-ess/Hôte-sse 4A [DATE] 08:00-12:00 (4h) ! [PERSON_NAME] single-neutral-act…" at bounding box center [474, 232] width 135 height 59
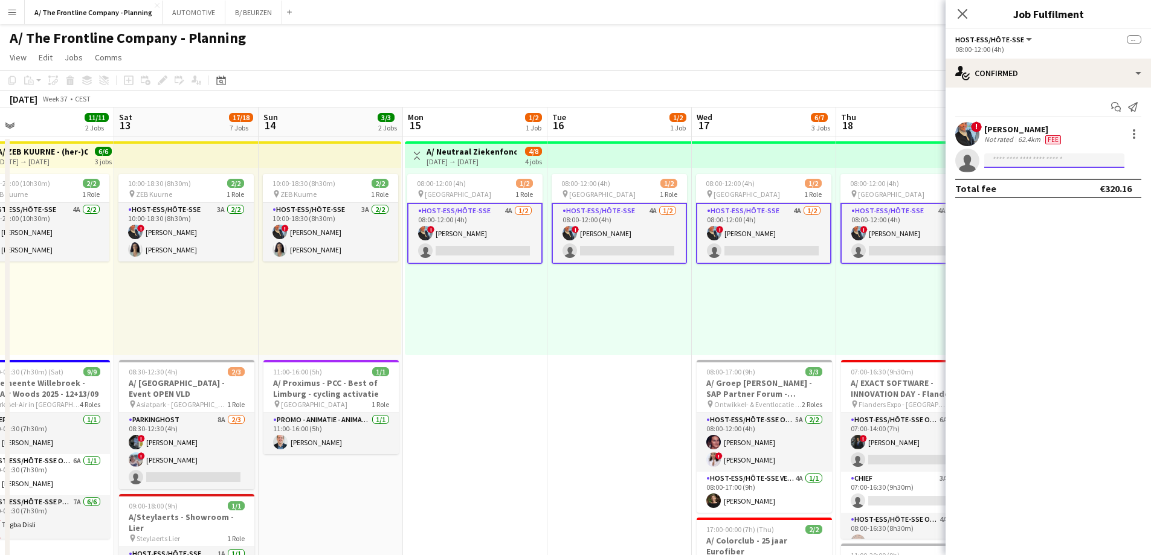
click at [1017, 163] on input at bounding box center [1054, 161] width 140 height 15
type input "*"
type input "*********"
click at [1009, 184] on span "[EMAIL_ADDRESS][DOMAIN_NAME]" at bounding box center [1054, 188] width 121 height 10
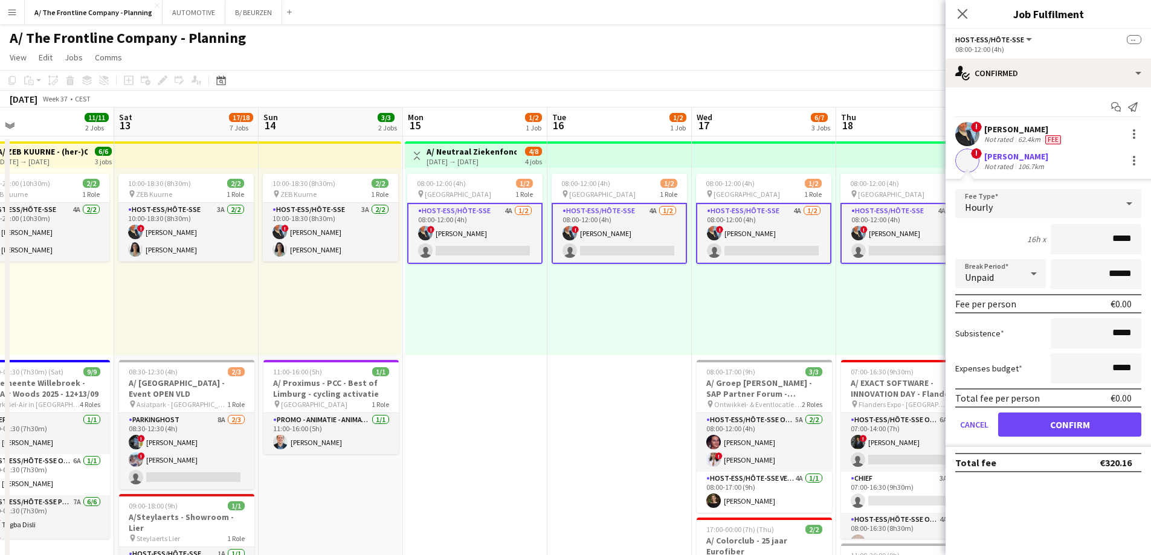
click at [1016, 161] on div "[PERSON_NAME]" at bounding box center [1016, 156] width 64 height 11
click at [1053, 414] on button "Confirm" at bounding box center [1069, 425] width 143 height 24
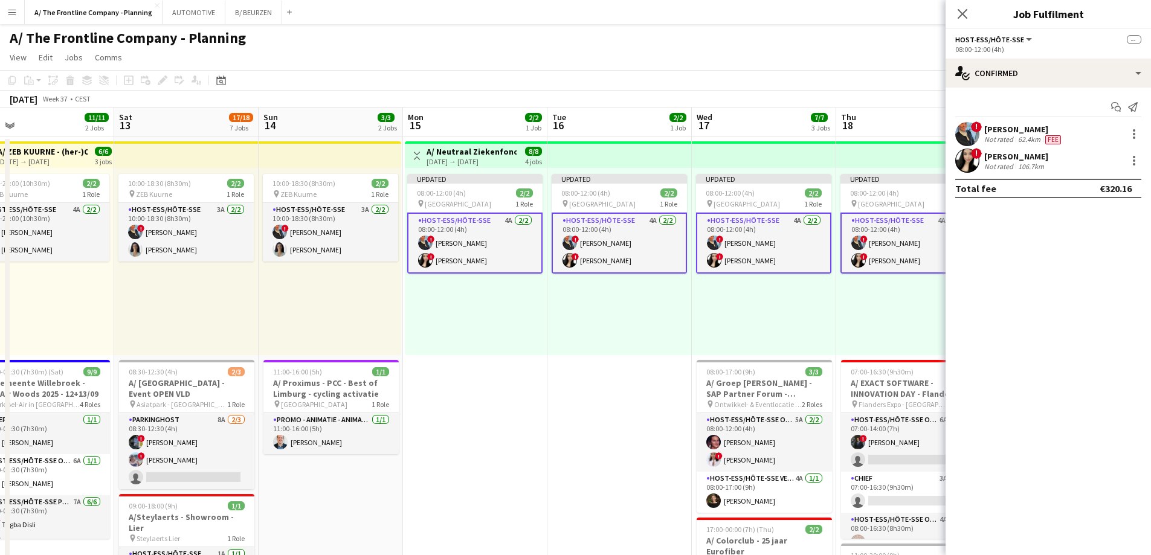
click at [1021, 159] on div "[PERSON_NAME]" at bounding box center [1016, 156] width 64 height 11
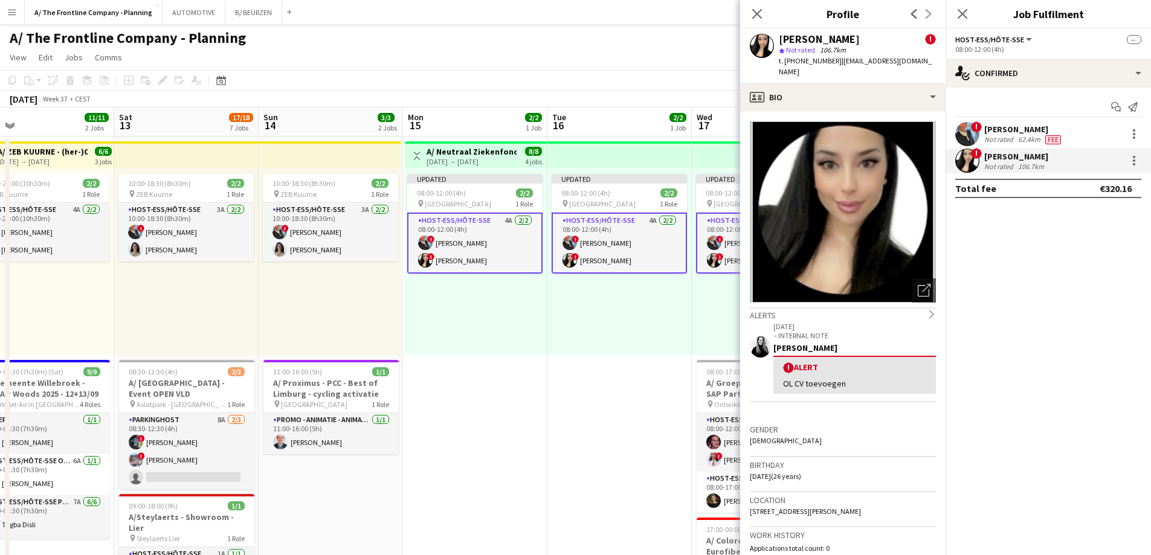
click at [604, 93] on div "[DATE] Week 37 • CEST Publish 4 jobs Revert 4 jobs" at bounding box center [575, 99] width 1151 height 17
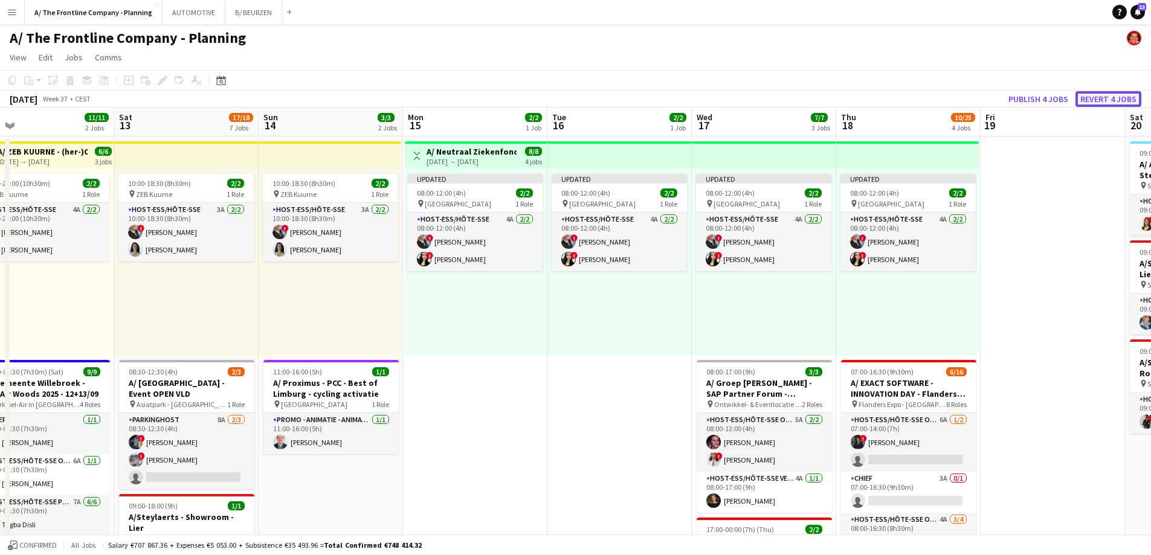
click at [1096, 101] on button "Revert 4 jobs" at bounding box center [1109, 99] width 66 height 16
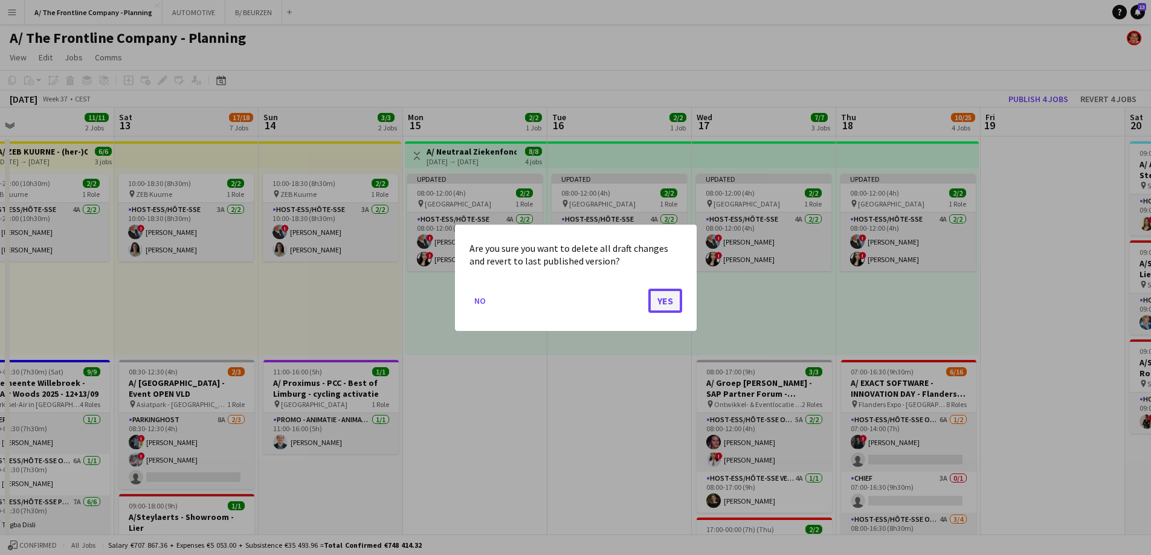
click at [664, 302] on button "Yes" at bounding box center [665, 300] width 34 height 24
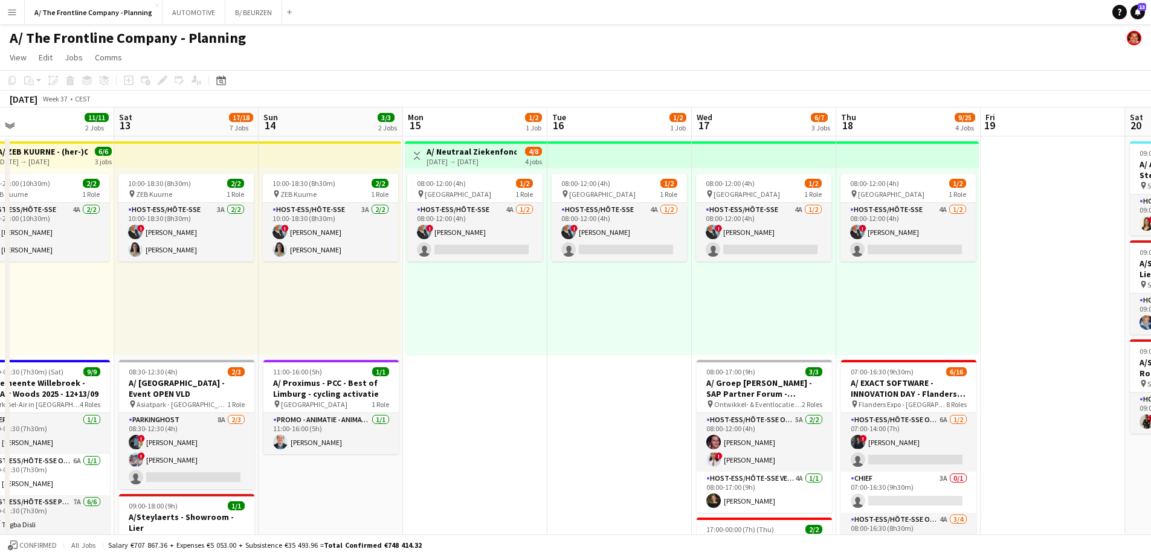
click at [460, 326] on div "08:00-12:00 (4h) 1/2 pin Oostende 1 Role Host-ess/Hôte-sse 4A [DATE] 08:00-12:0…" at bounding box center [476, 261] width 142 height 187
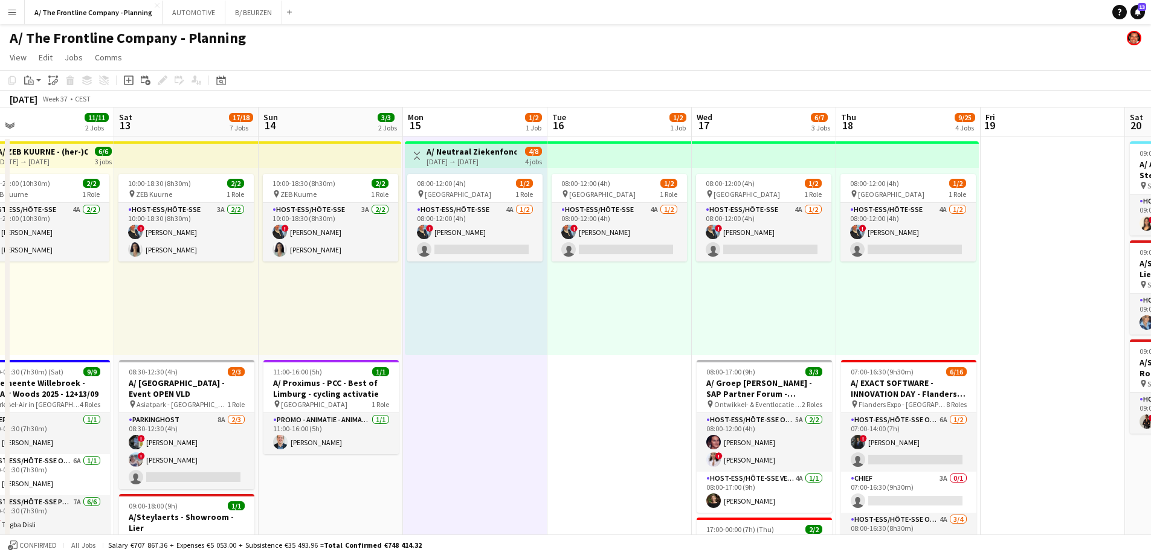
click at [17, 8] on button "Menu" at bounding box center [12, 12] width 24 height 24
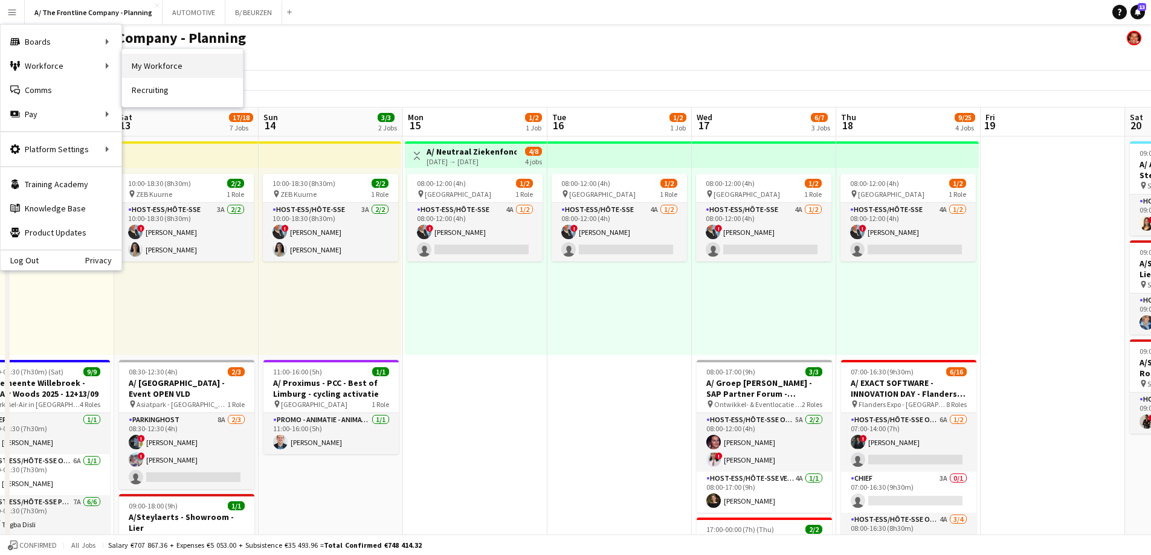
click at [139, 60] on link "My Workforce" at bounding box center [182, 66] width 121 height 24
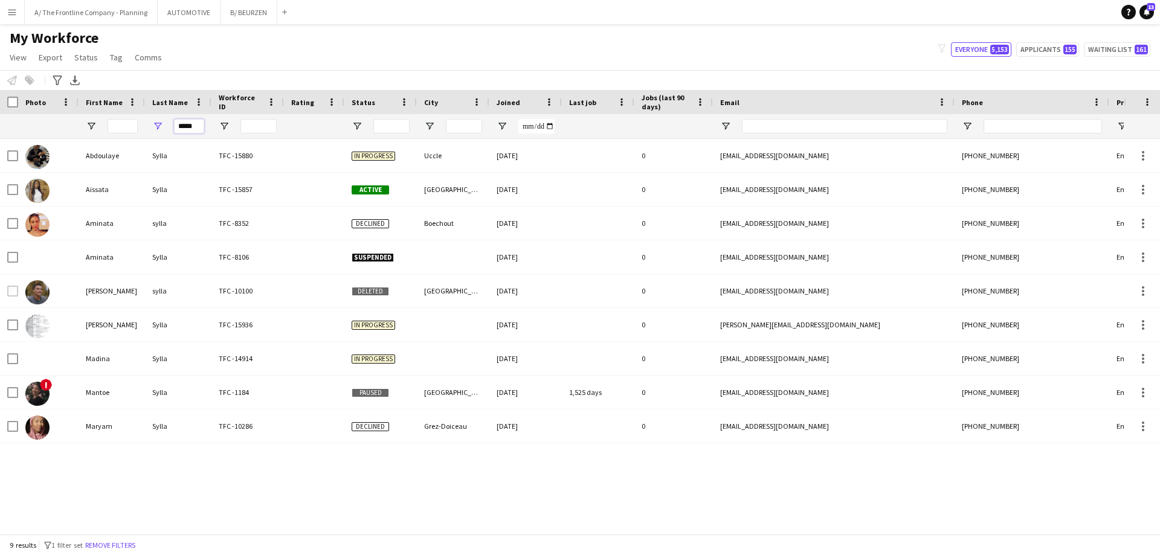
click at [187, 124] on input "*****" at bounding box center [189, 126] width 30 height 15
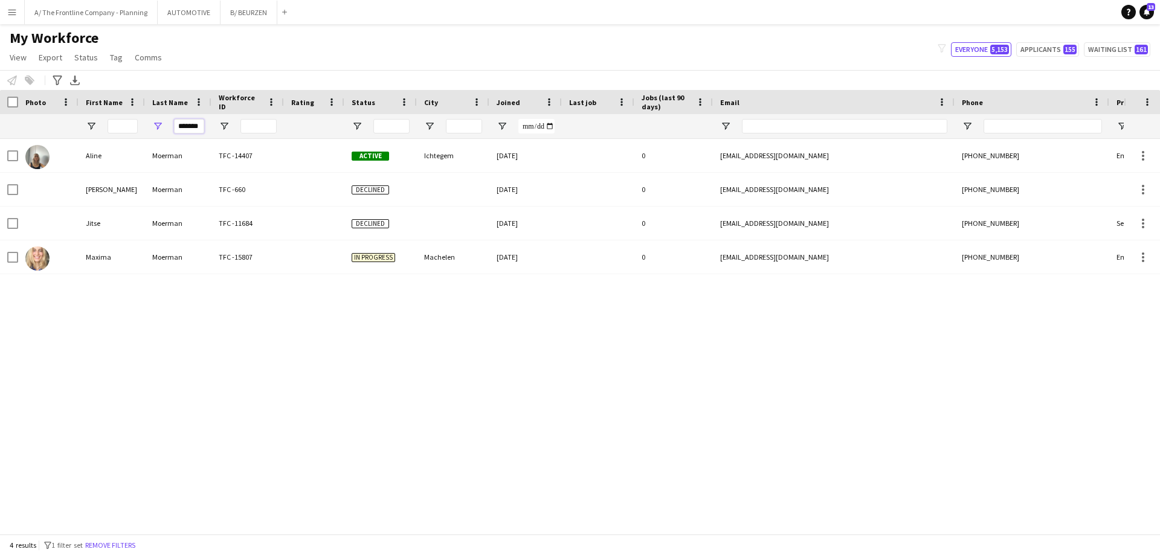
type input "*******"
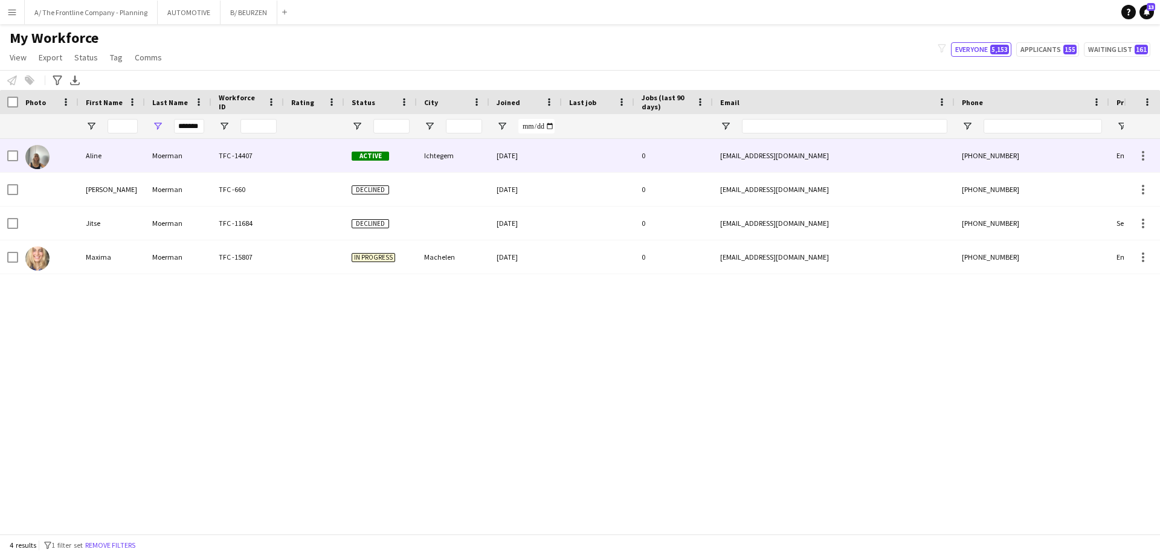
scroll to position [0, 0]
click at [96, 152] on div "Aline" at bounding box center [112, 155] width 66 height 33
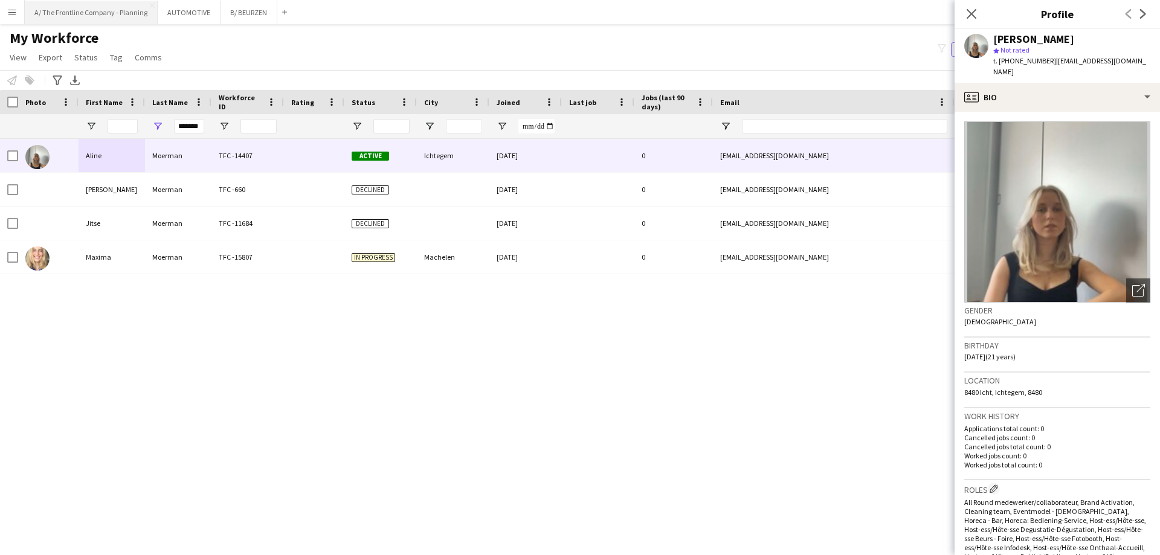
click at [65, 6] on button "A/ The Frontline Company - Planning Close" at bounding box center [91, 13] width 133 height 24
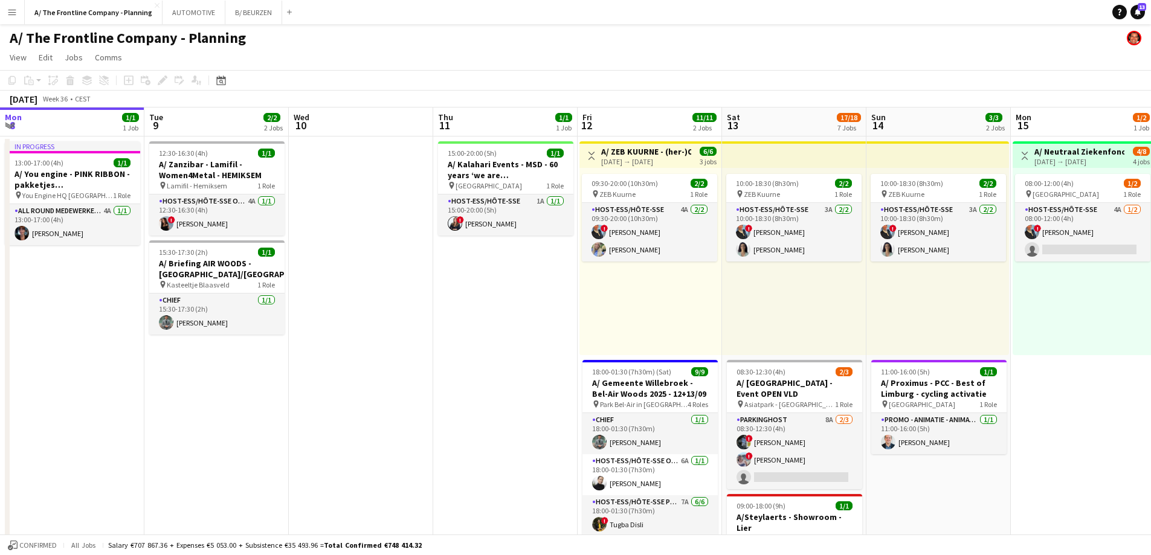
scroll to position [0, 393]
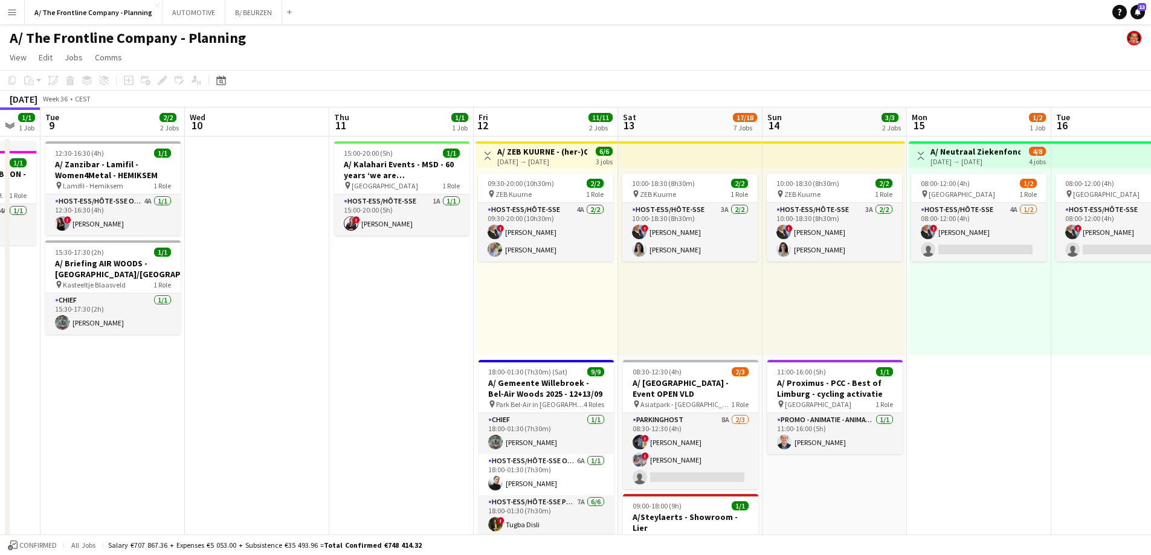
drag, startPoint x: 913, startPoint y: 288, endPoint x: 403, endPoint y: 337, distance: 511.9
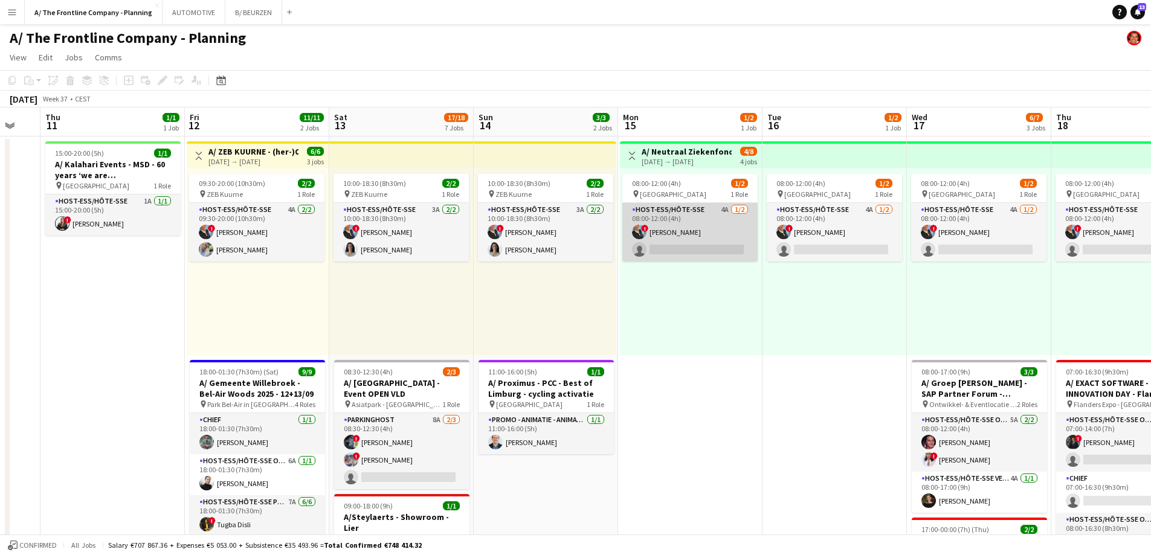
click at [670, 252] on app-card-role "Host-ess/Hôte-sse 4A [DATE] 08:00-12:00 (4h) ! [PERSON_NAME] single-neutral-act…" at bounding box center [689, 232] width 135 height 59
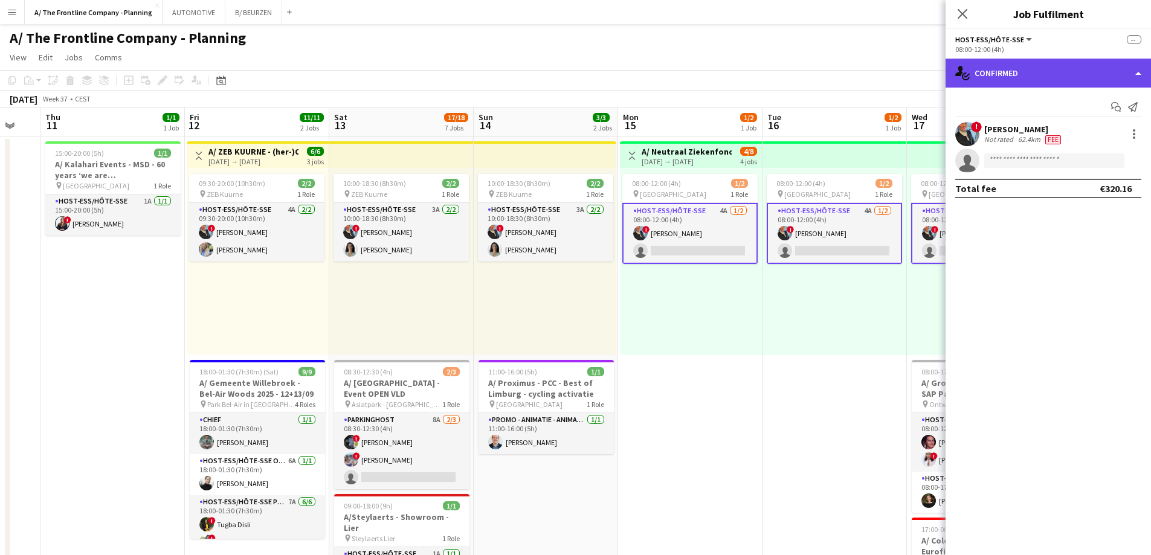
click at [1044, 80] on div "single-neutral-actions-check-2 Confirmed" at bounding box center [1048, 73] width 205 height 29
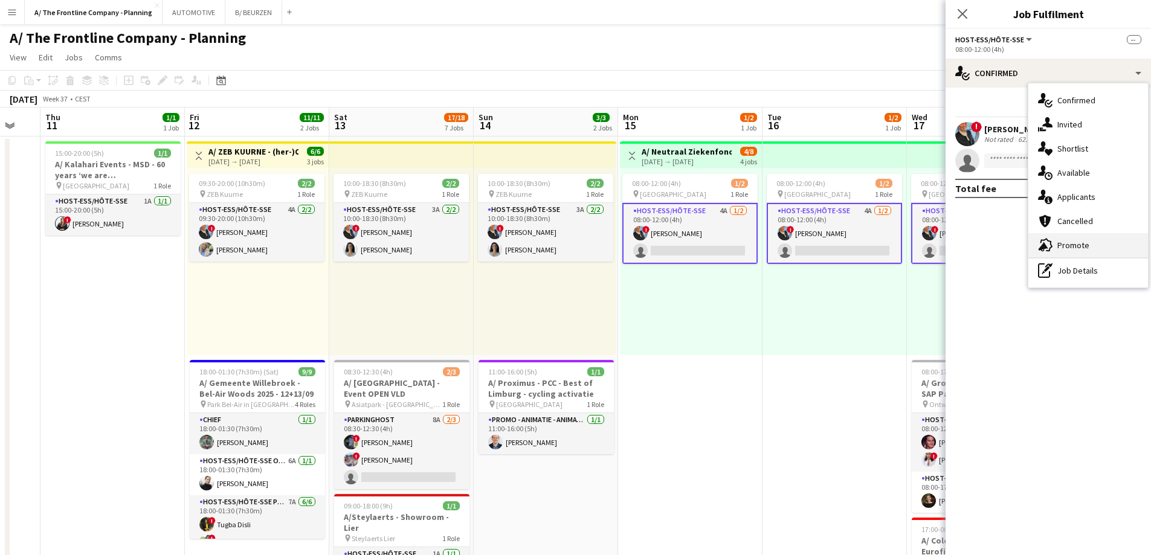
click at [1077, 248] on span "Promote" at bounding box center [1074, 245] width 32 height 11
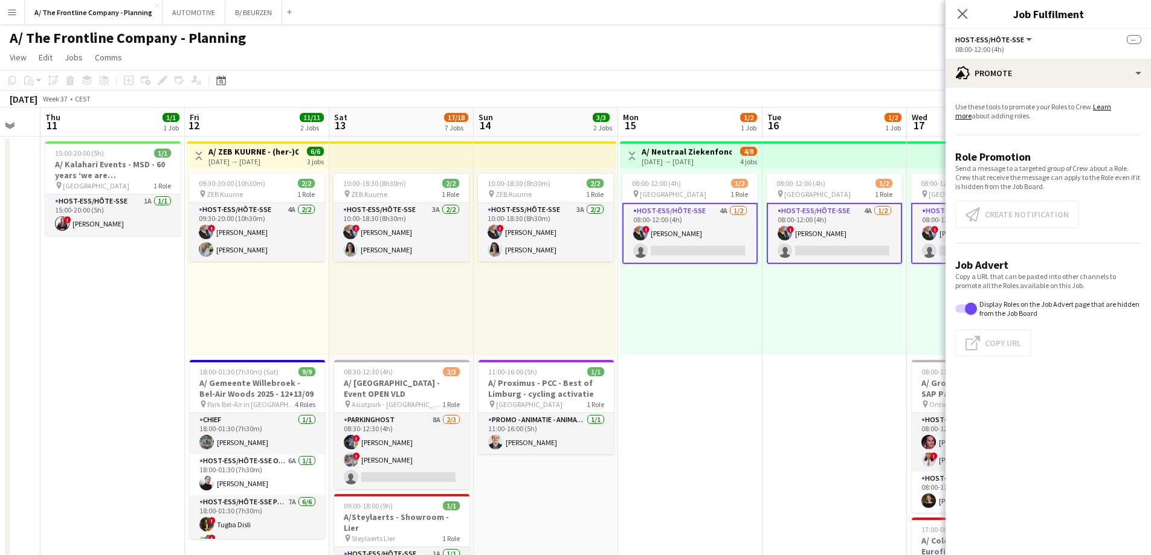
click at [665, 251] on app-card-role "Host-ess/Hôte-sse 4A [DATE] 08:00-12:00 (4h) ! [PERSON_NAME] single-neutral-act…" at bounding box center [689, 233] width 135 height 61
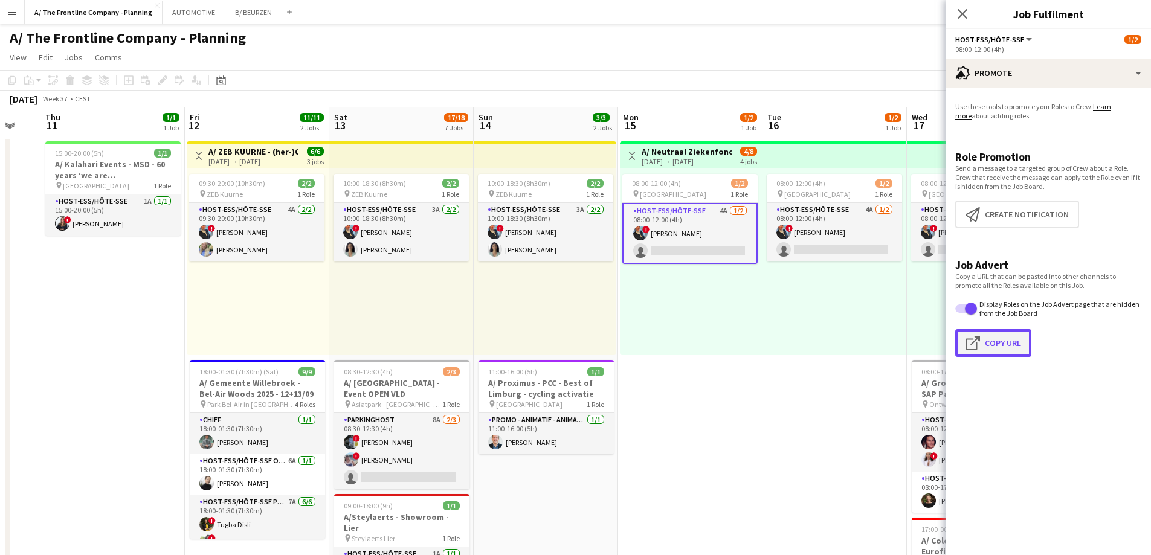
click at [998, 343] on button "Click to copy URL Copy Url" at bounding box center [993, 343] width 76 height 28
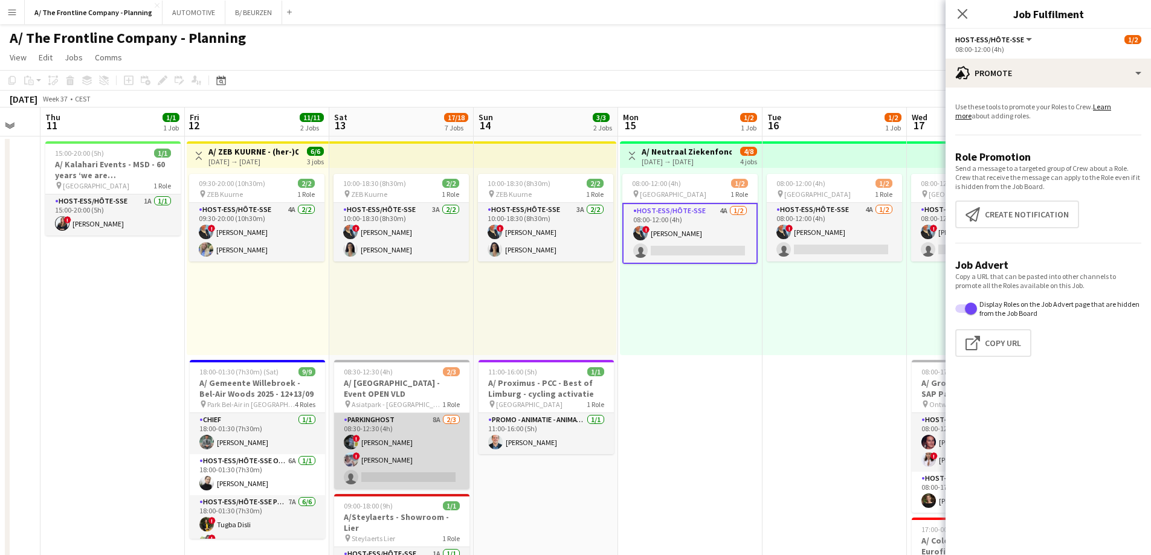
click at [376, 460] on app-card-role "Parkinghost 8A [DATE] 08:30-12:30 (4h) ! [PERSON_NAME] ! [PERSON_NAME] single-n…" at bounding box center [401, 451] width 135 height 76
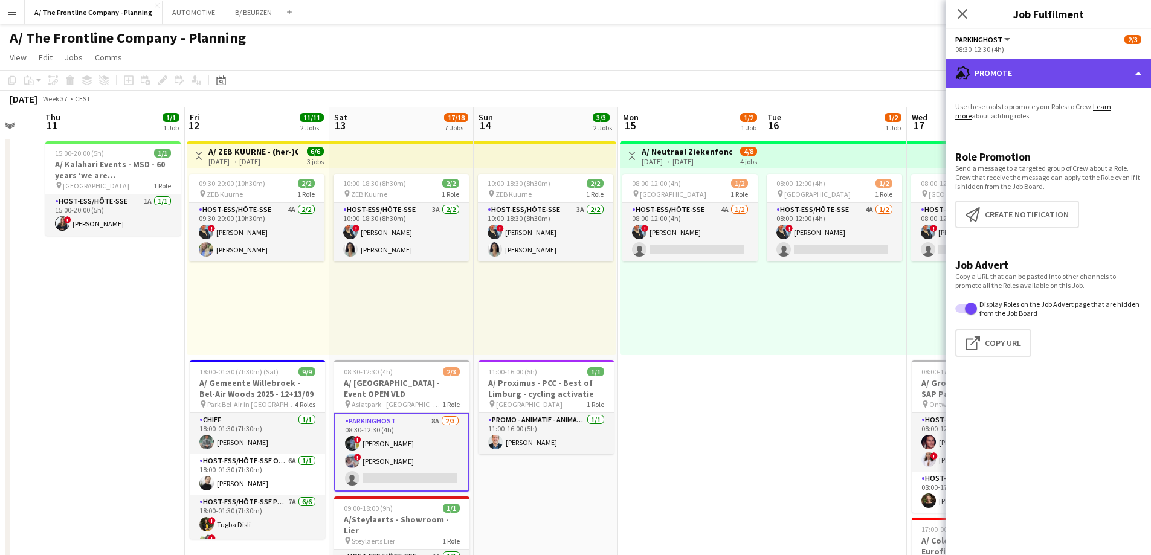
click at [1044, 79] on div "advertising-megaphone Promote" at bounding box center [1048, 73] width 205 height 29
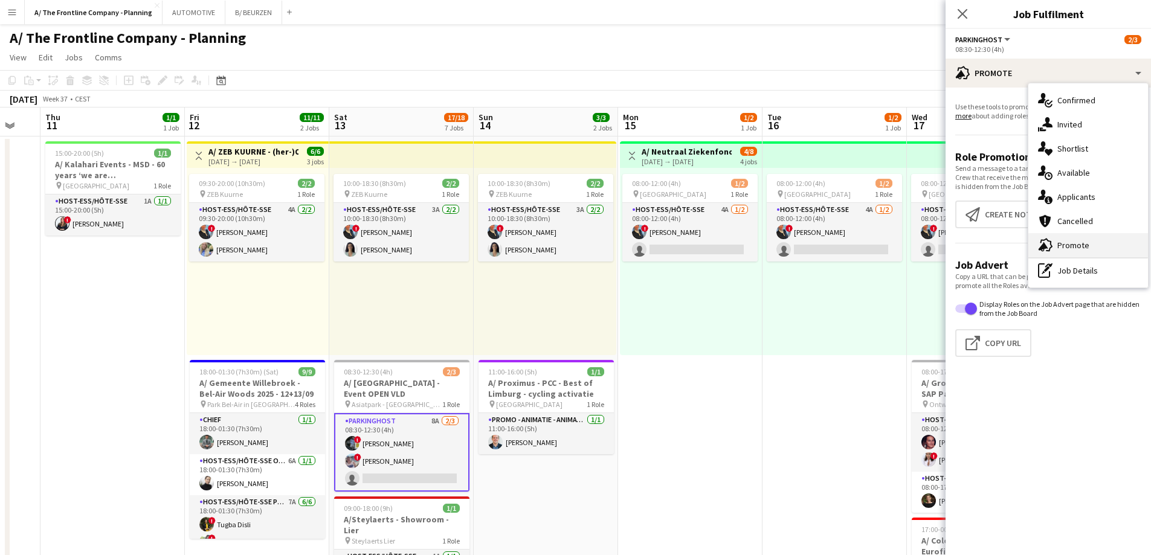
click at [1070, 251] on span "Promote" at bounding box center [1074, 245] width 32 height 11
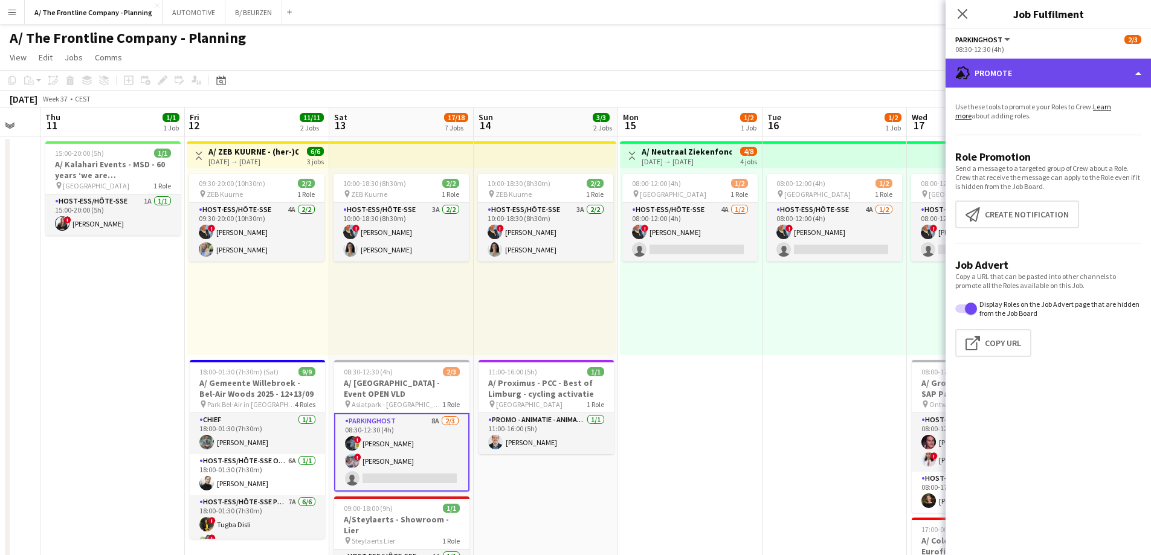
click at [1047, 87] on div "advertising-megaphone Promote" at bounding box center [1048, 73] width 205 height 29
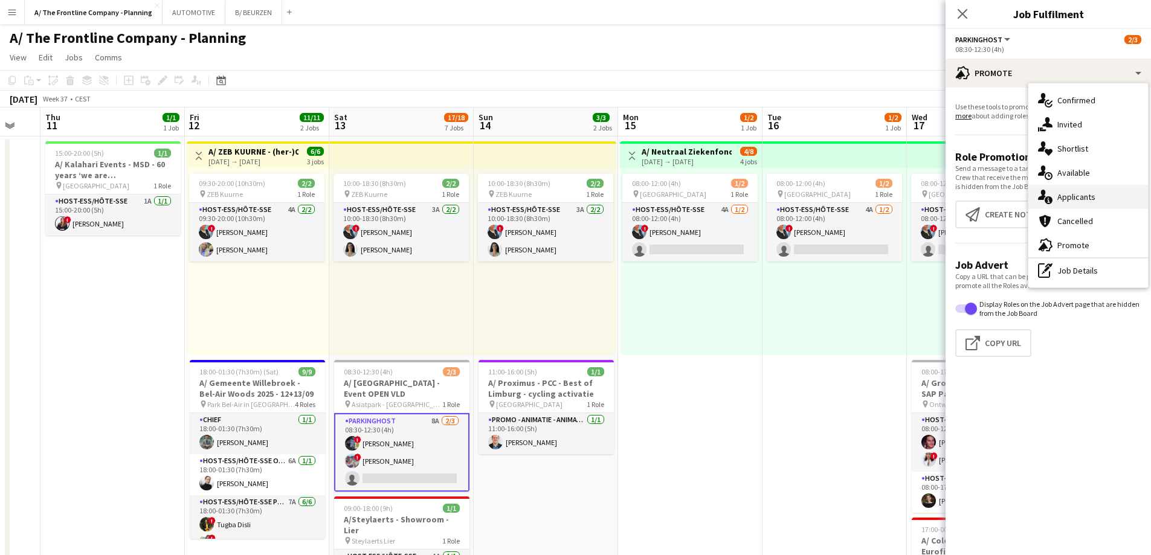
click at [1061, 197] on span "Applicants" at bounding box center [1077, 197] width 38 height 11
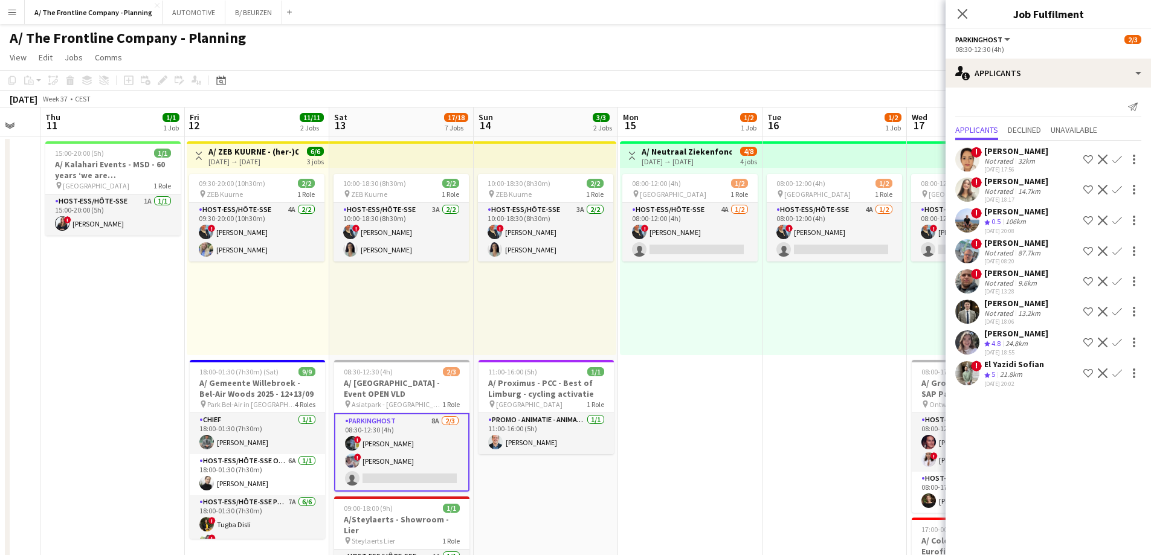
click at [1023, 370] on div "El Yazidi Sofian" at bounding box center [1014, 364] width 60 height 11
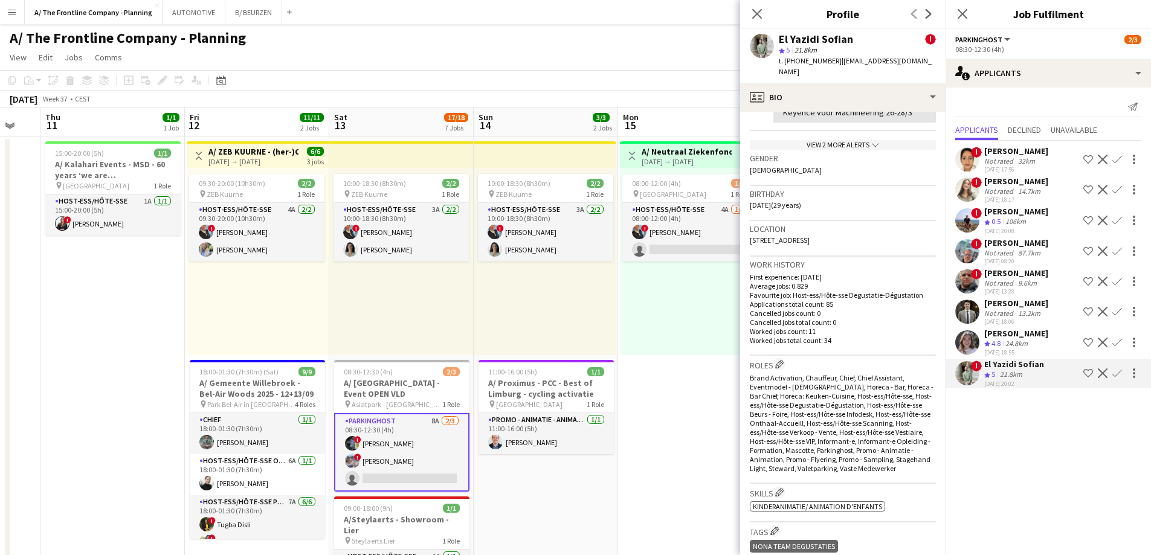
scroll to position [278, 0]
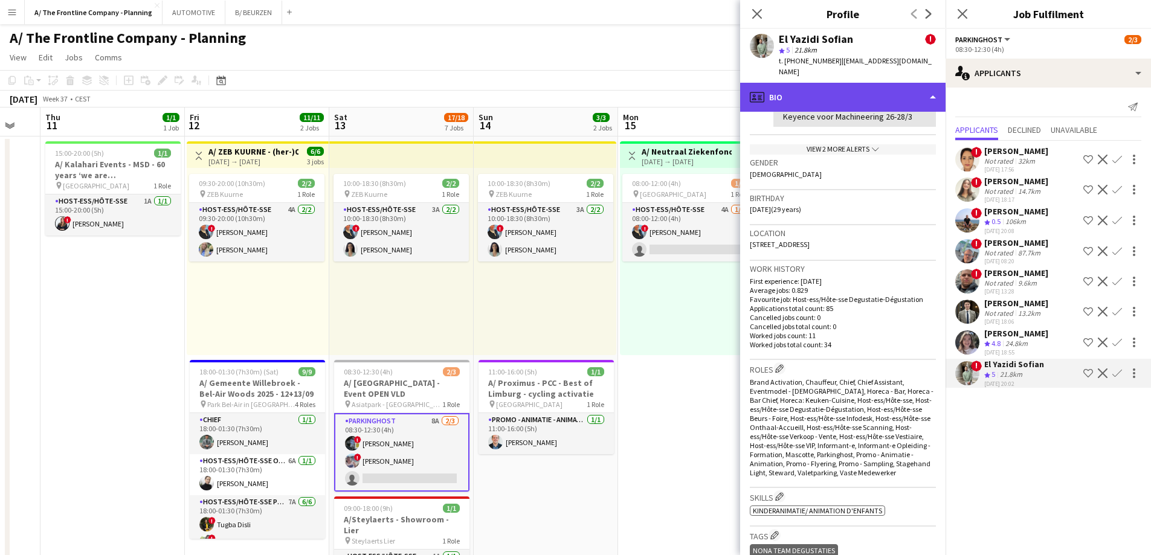
click at [835, 89] on div "profile Bio" at bounding box center [842, 97] width 205 height 29
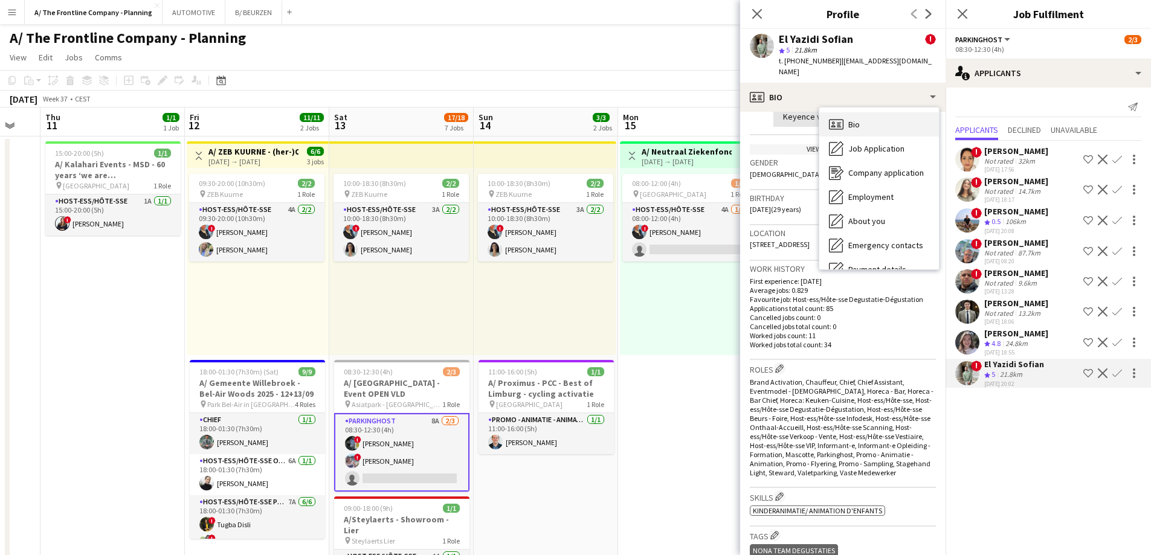
click at [851, 119] on span "Bio" at bounding box center [853, 124] width 11 height 11
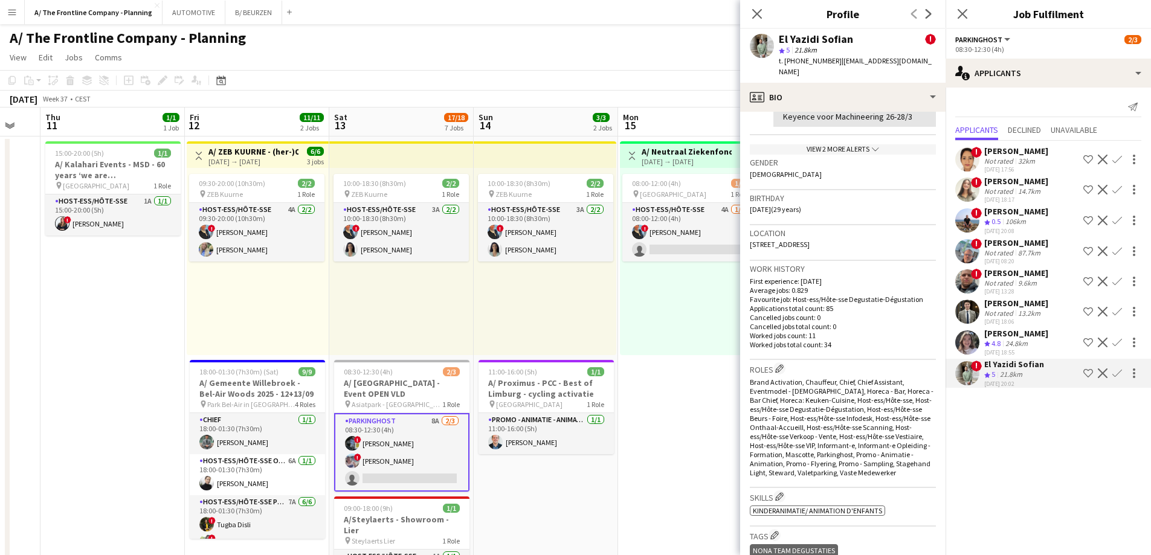
scroll to position [0, 0]
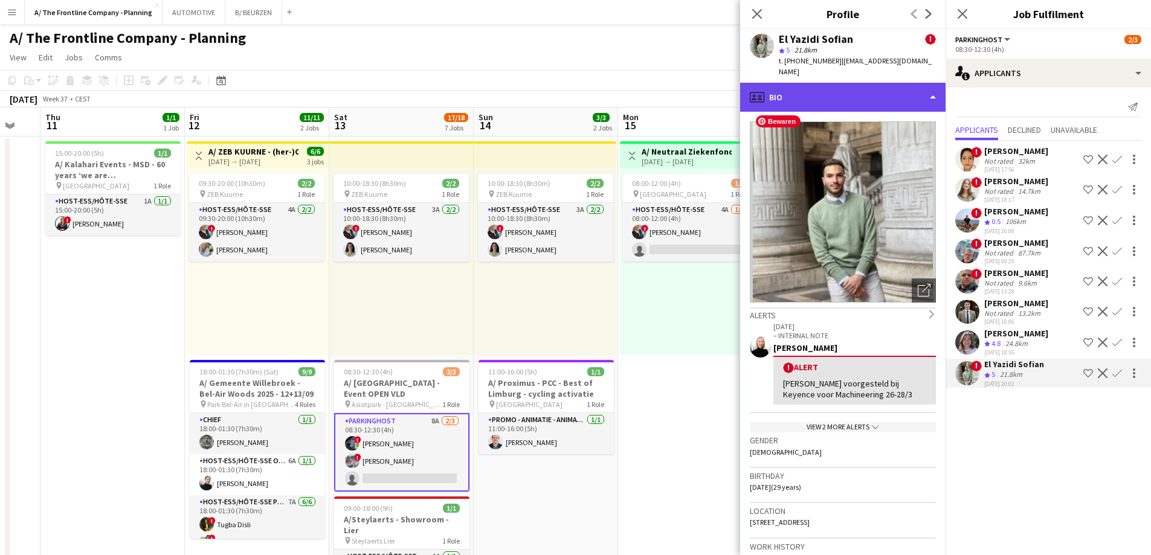
click at [826, 90] on div "profile Bio" at bounding box center [842, 97] width 205 height 29
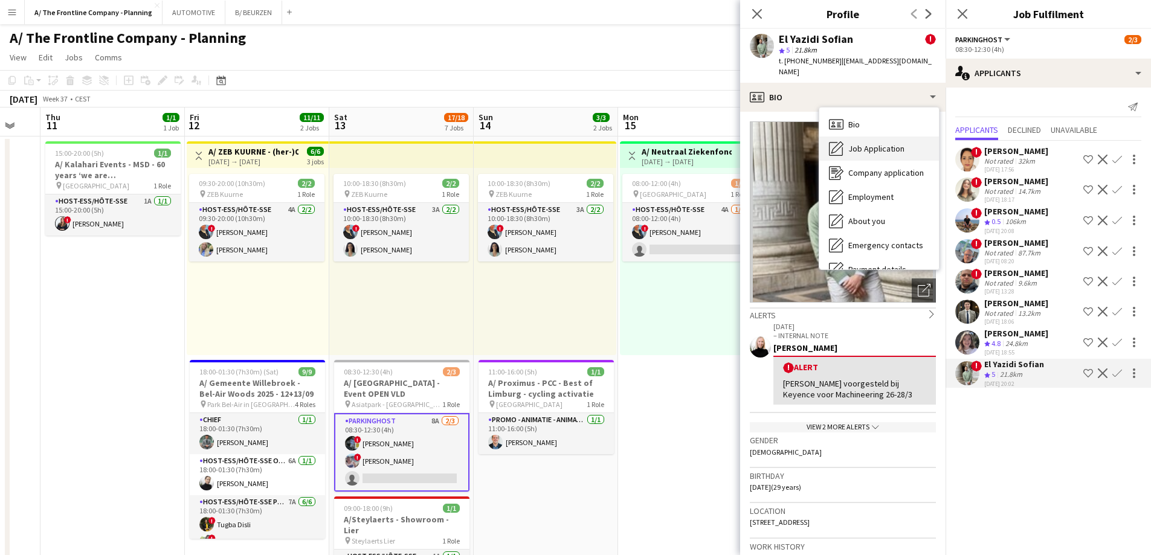
click at [844, 140] on div "Job Application Job Application" at bounding box center [879, 149] width 120 height 24
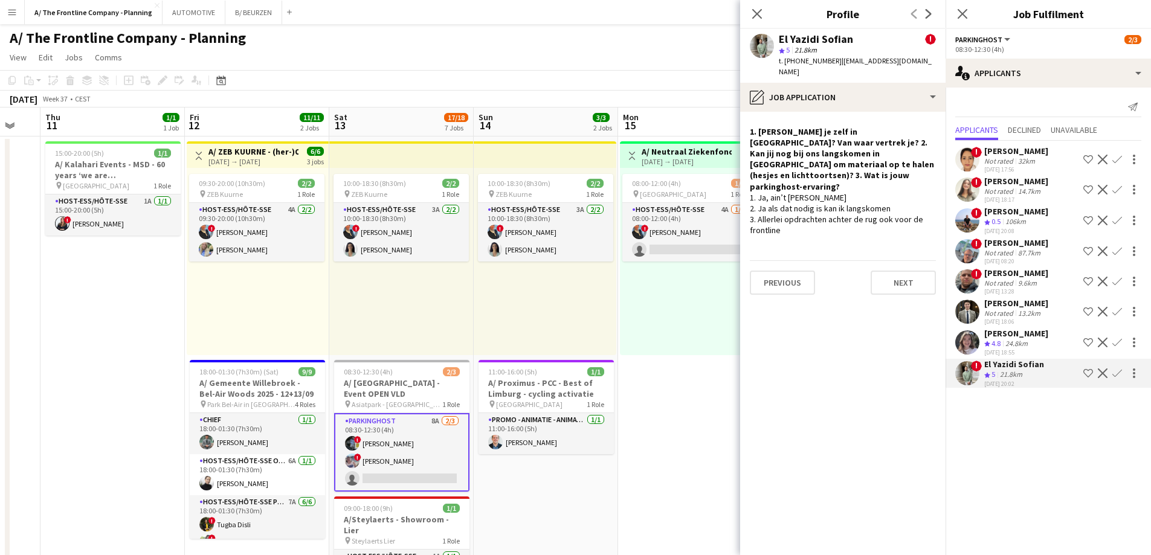
click at [378, 463] on app-card-role "Parkinghost 8A [DATE] 08:30-12:30 (4h) ! [PERSON_NAME] ! [PERSON_NAME] single-n…" at bounding box center [401, 452] width 135 height 79
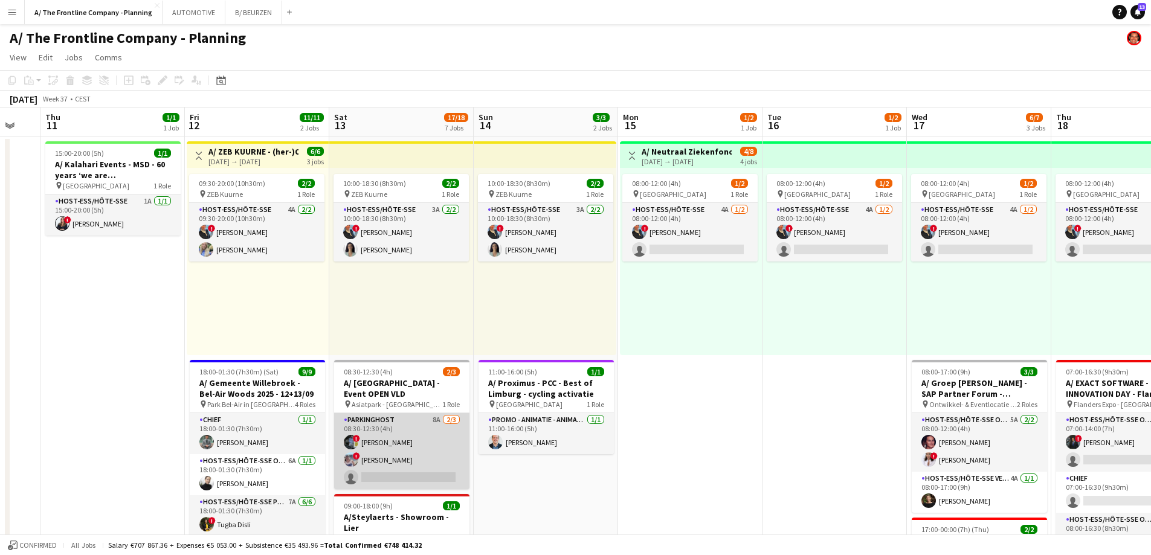
click at [391, 445] on app-card-role "Parkinghost 8A [DATE] 08:30-12:30 (4h) ! [PERSON_NAME] ! [PERSON_NAME] single-n…" at bounding box center [401, 451] width 135 height 76
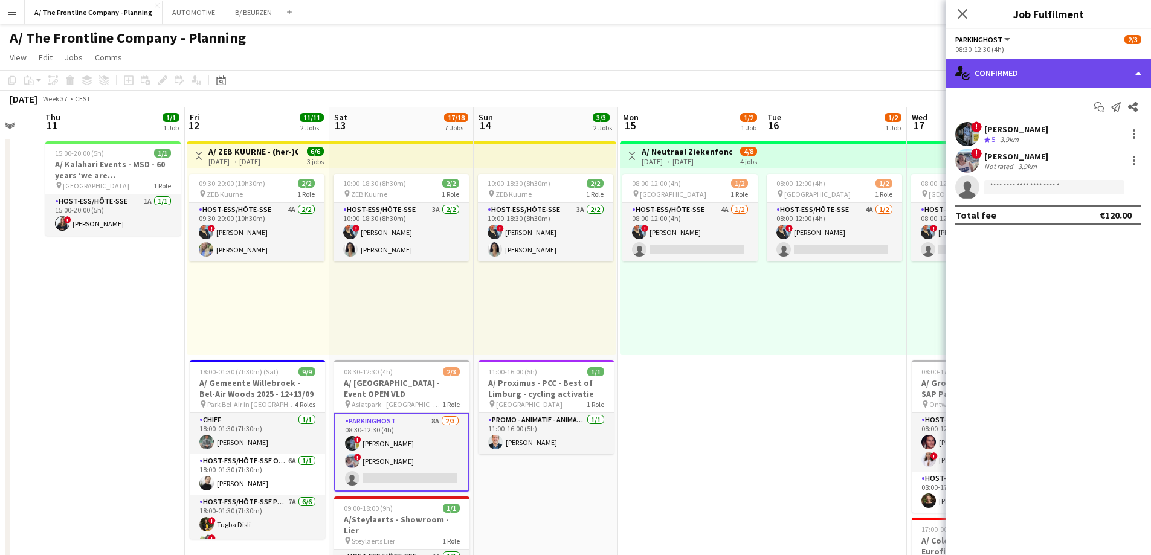
click at [1045, 79] on div "single-neutral-actions-check-2 Confirmed" at bounding box center [1048, 73] width 205 height 29
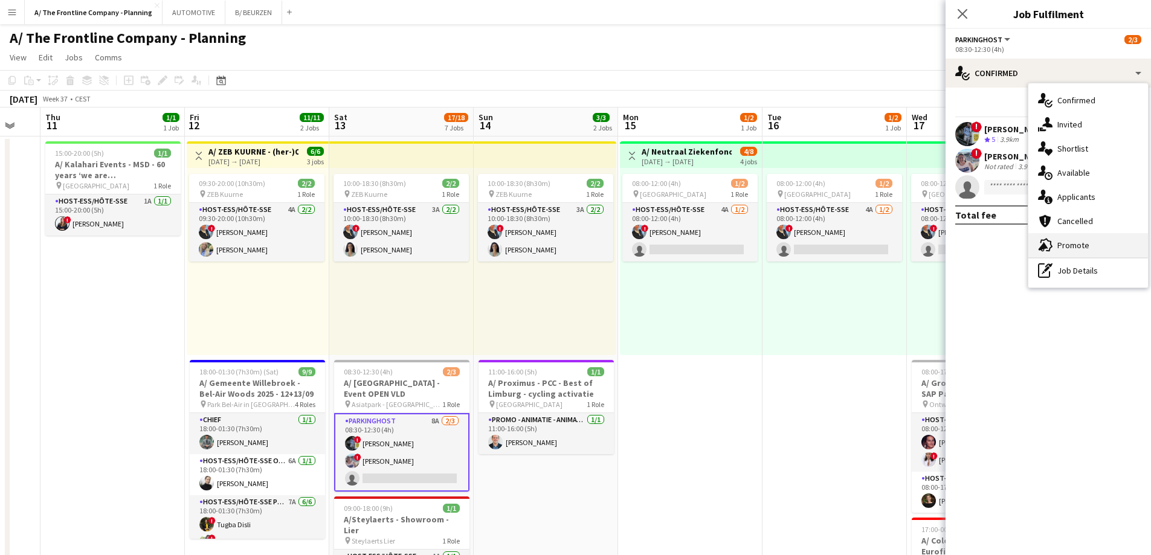
click at [1080, 246] on span "Promote" at bounding box center [1074, 245] width 32 height 11
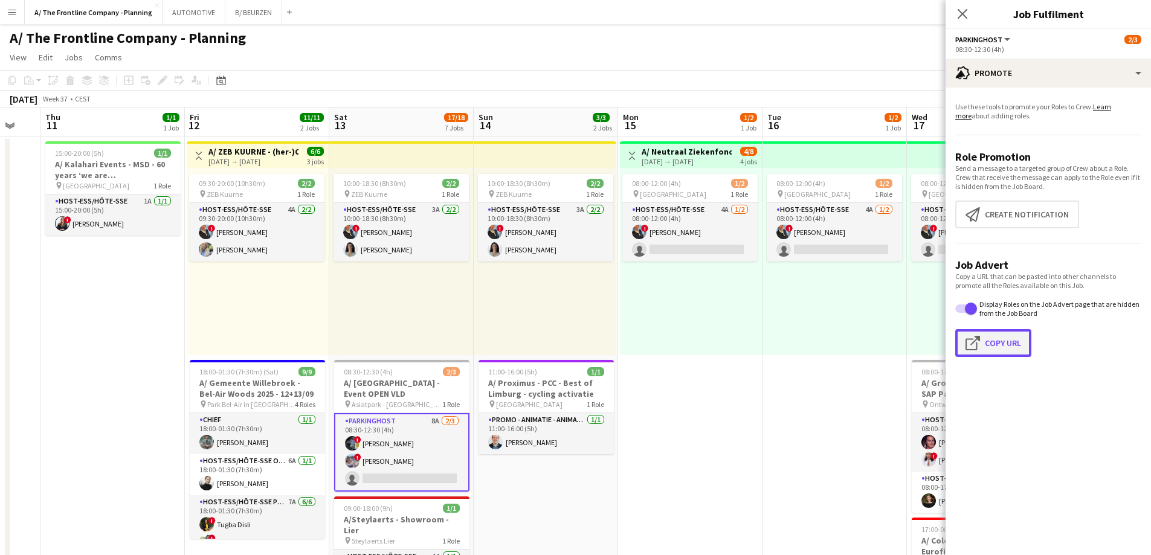
click at [1006, 341] on button "Click to copy URL Copy Url" at bounding box center [993, 343] width 76 height 28
type textarea "**********"
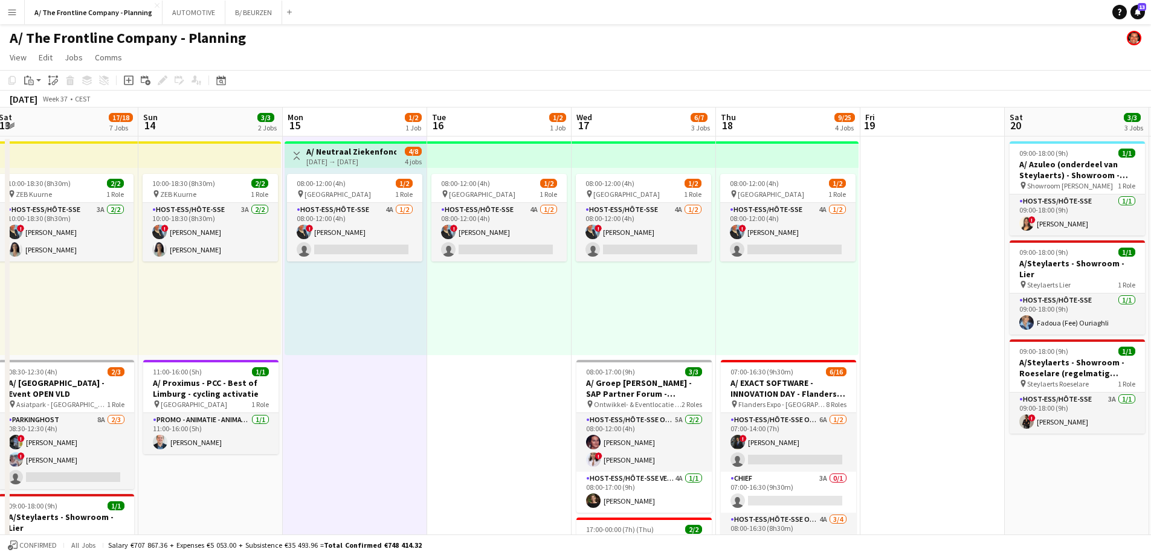
drag, startPoint x: 864, startPoint y: 323, endPoint x: 528, endPoint y: 315, distance: 335.5
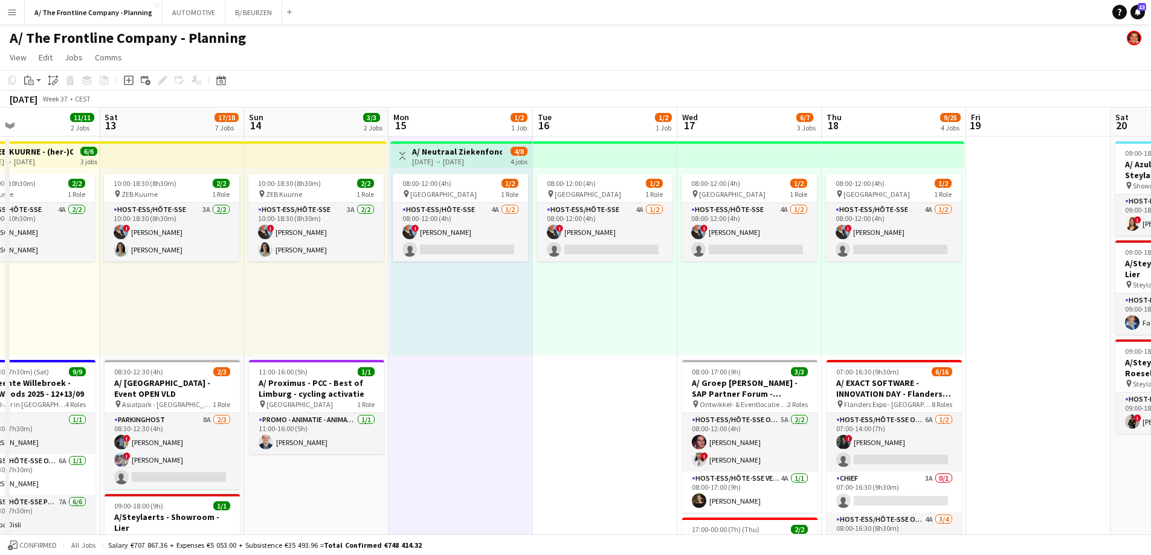
drag, startPoint x: 515, startPoint y: 322, endPoint x: 1075, endPoint y: 306, distance: 559.9
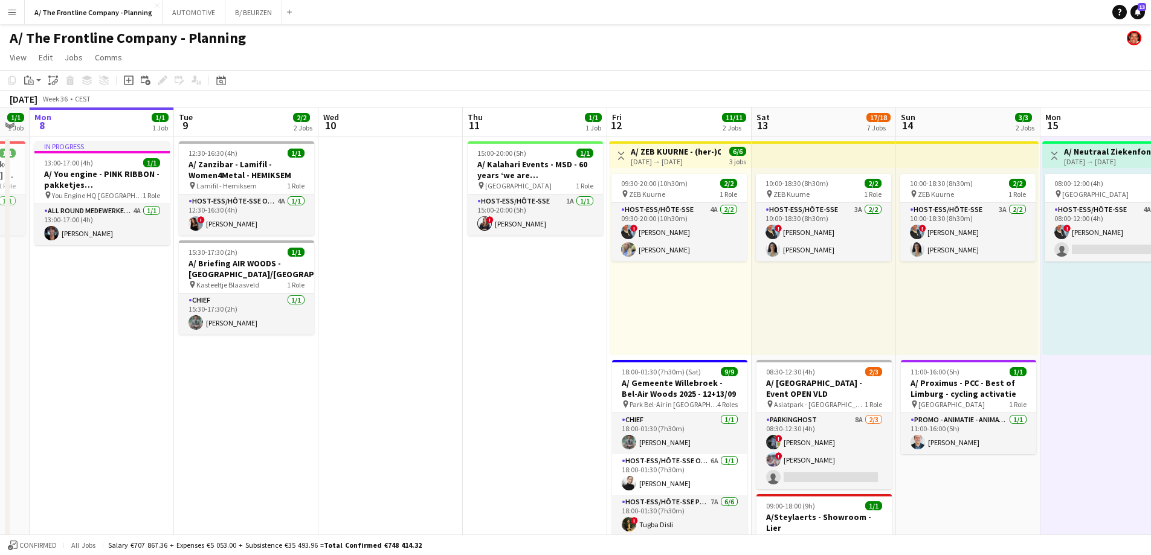
drag, startPoint x: 372, startPoint y: 323, endPoint x: 268, endPoint y: 304, distance: 105.1
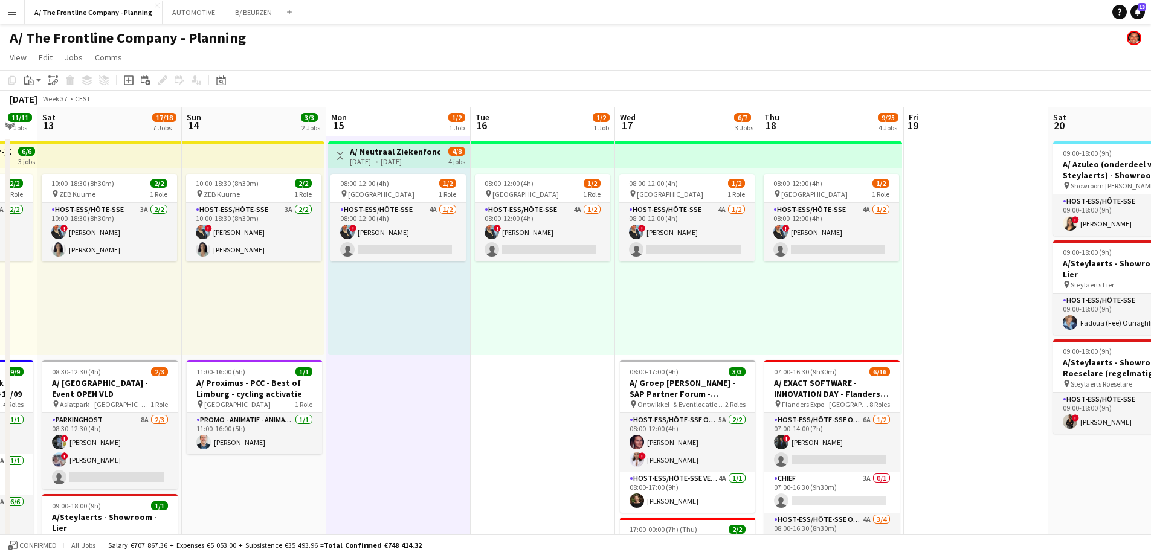
drag, startPoint x: 888, startPoint y: 309, endPoint x: 320, endPoint y: 300, distance: 568.8
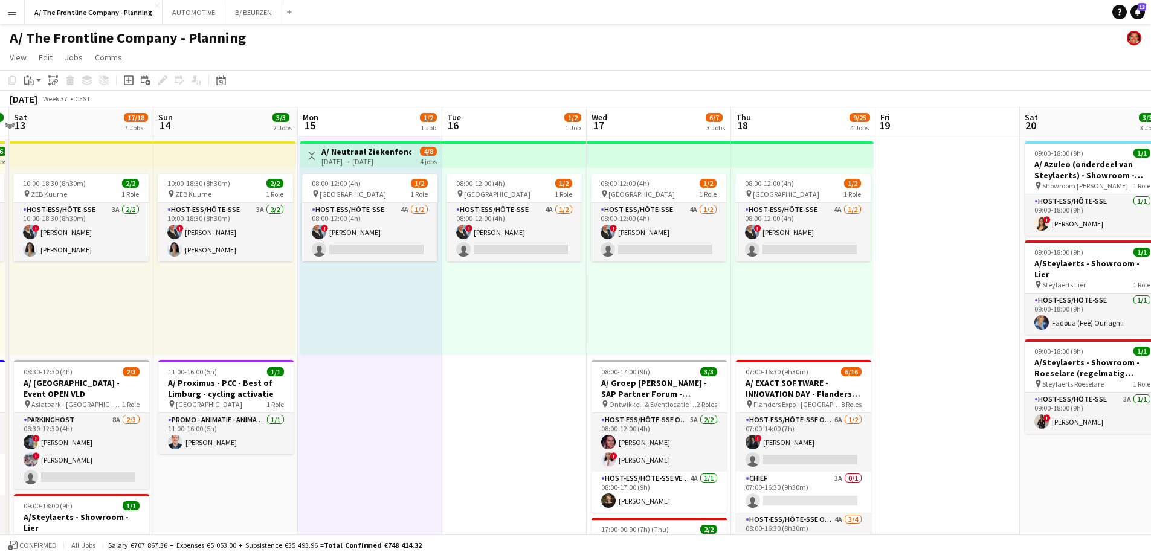
drag, startPoint x: 713, startPoint y: 319, endPoint x: 555, endPoint y: 308, distance: 157.5
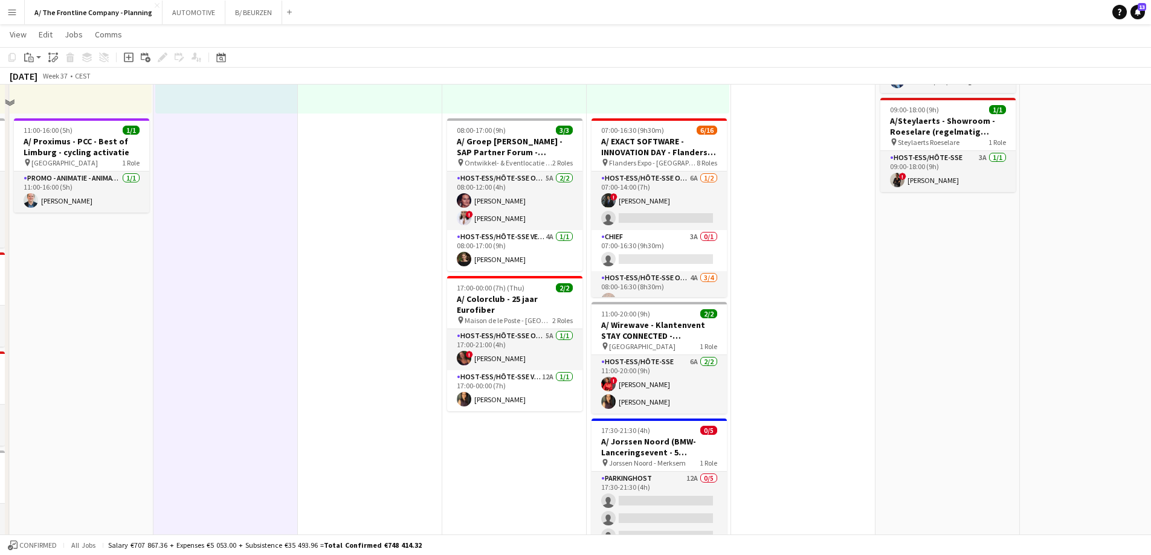
scroll to position [242, 0]
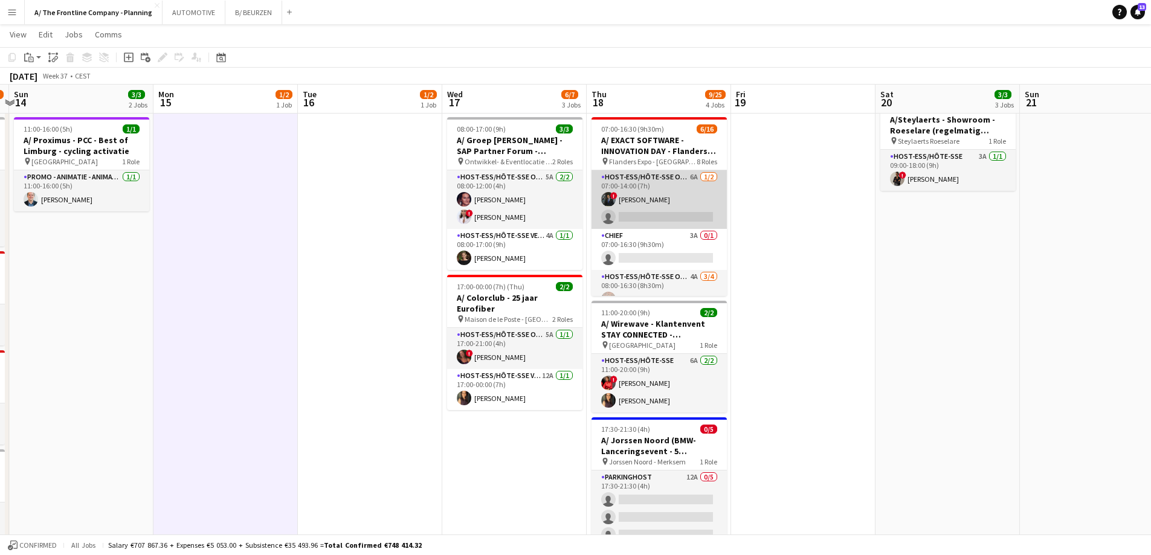
drag, startPoint x: 619, startPoint y: 192, endPoint x: 622, endPoint y: 209, distance: 17.7
click at [620, 194] on app-card-role "Host-ess/Hôte-sse Onthaal-Accueill 6A [DATE] 07:00-14:00 (7h) ! [PERSON_NAME] s…" at bounding box center [659, 199] width 135 height 59
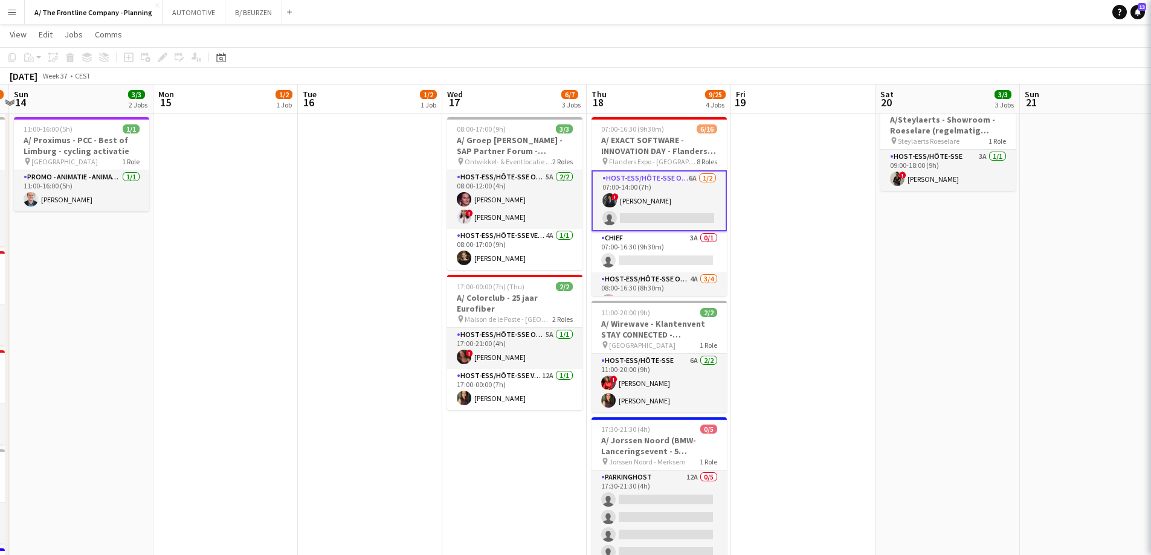
scroll to position [0, 424]
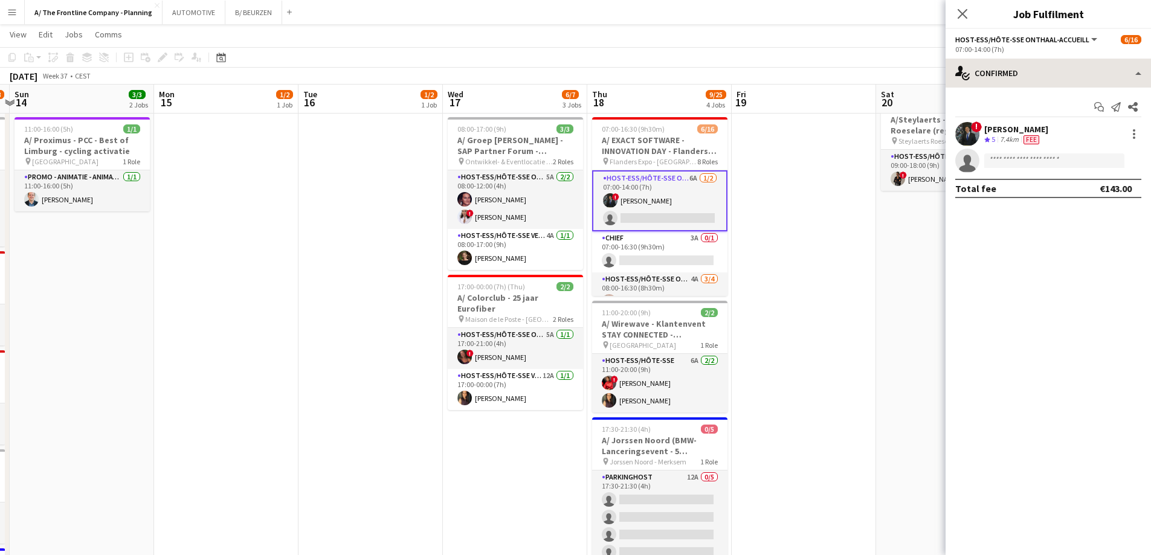
drag, startPoint x: 1091, startPoint y: 57, endPoint x: 1090, endPoint y: 65, distance: 8.7
click at [1092, 60] on div "Host-ess/Hôte-sse Onthaal-Accueill All roles Host-ess/Hôte-sse Onthaal-Accueill…" at bounding box center [1048, 292] width 205 height 526
click at [1056, 49] on div "07:00-14:00 (7h)" at bounding box center [1048, 49] width 186 height 9
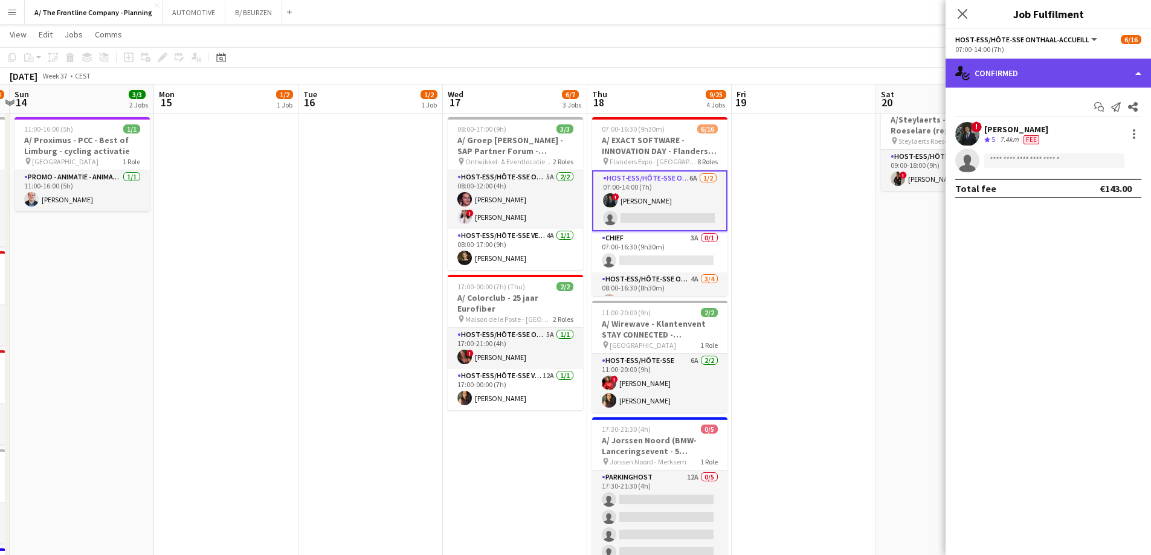
click at [1052, 66] on div "single-neutral-actions-check-2 Confirmed" at bounding box center [1048, 73] width 205 height 29
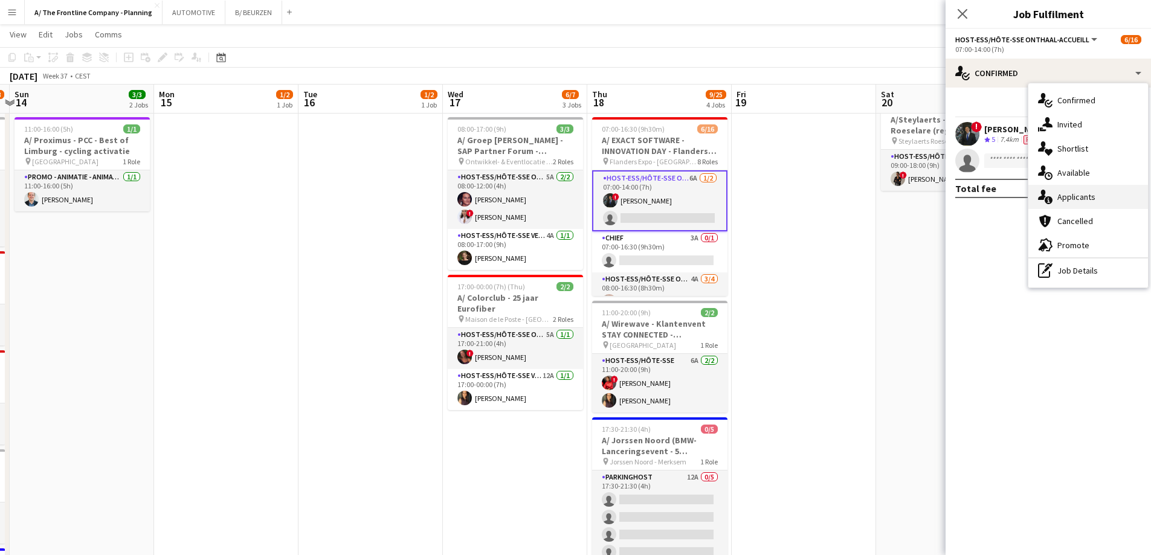
click at [1066, 205] on div "single-neutral-actions-information Applicants" at bounding box center [1089, 197] width 120 height 24
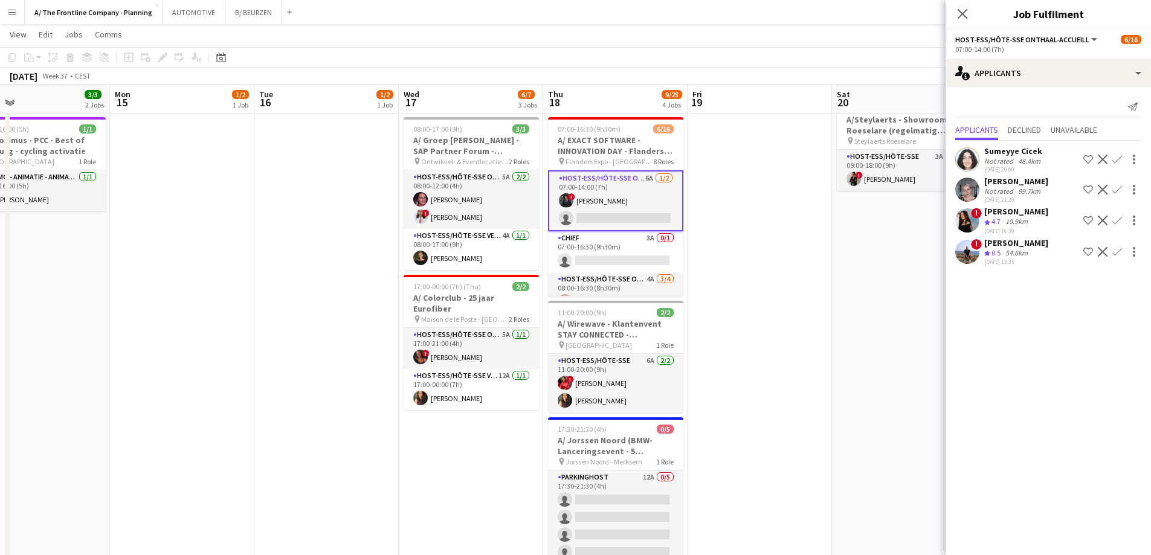
drag, startPoint x: 819, startPoint y: 263, endPoint x: 714, endPoint y: 265, distance: 105.2
click at [731, 265] on app-calendar-viewport "Thu 11 1/1 1 Job Fri 12 11/11 2 Jobs Sat 13 17/18 7 Jobs Sun 14 3/3 2 Jobs Mon …" at bounding box center [575, 386] width 1151 height 1162
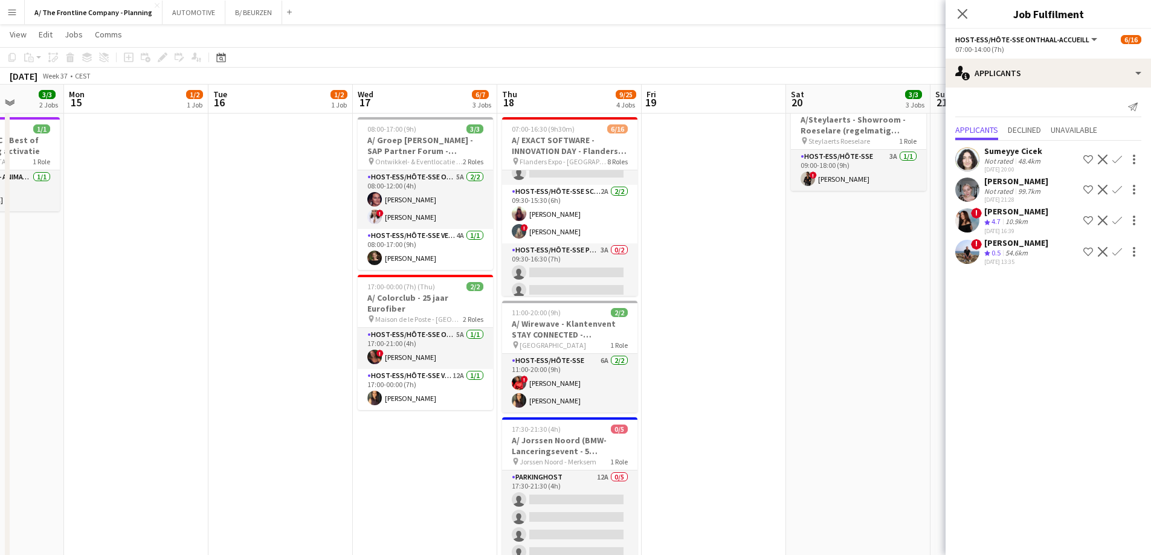
scroll to position [121, 0]
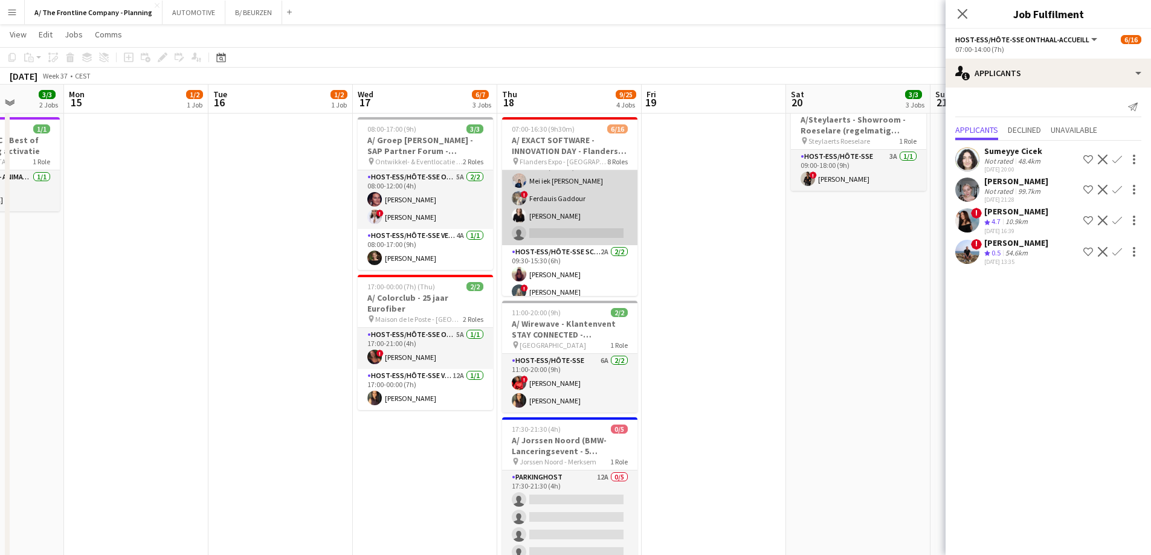
click at [582, 231] on app-card-role "Host-ess/Hôte-sse Onthaal-Accueill 4A [DATE] 08:00-16:30 (8h30m) Mei iek [PERSO…" at bounding box center [569, 199] width 135 height 94
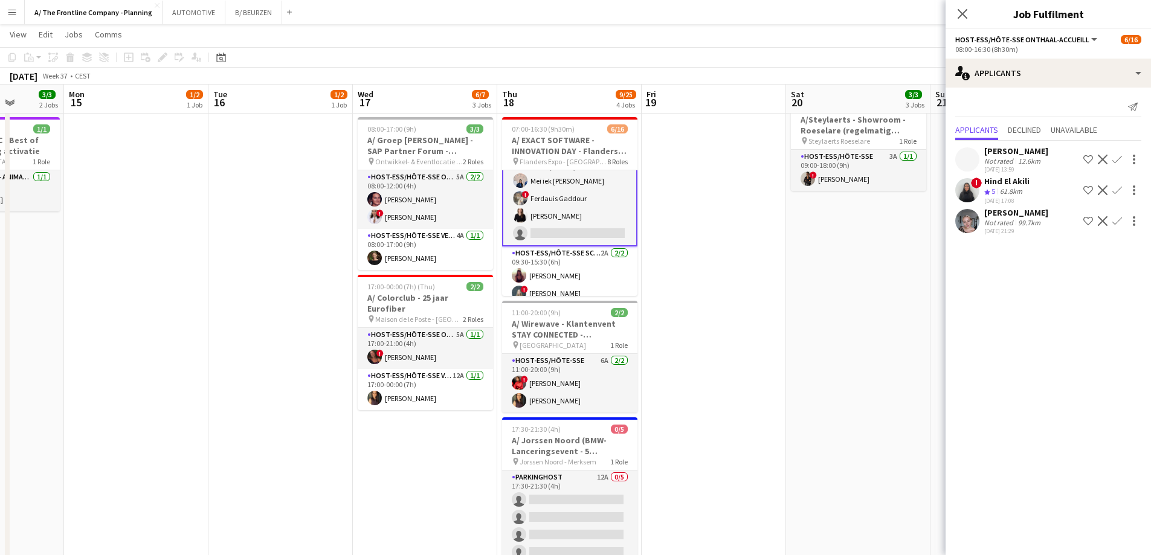
click at [1029, 221] on div "99.7km" at bounding box center [1029, 222] width 27 height 9
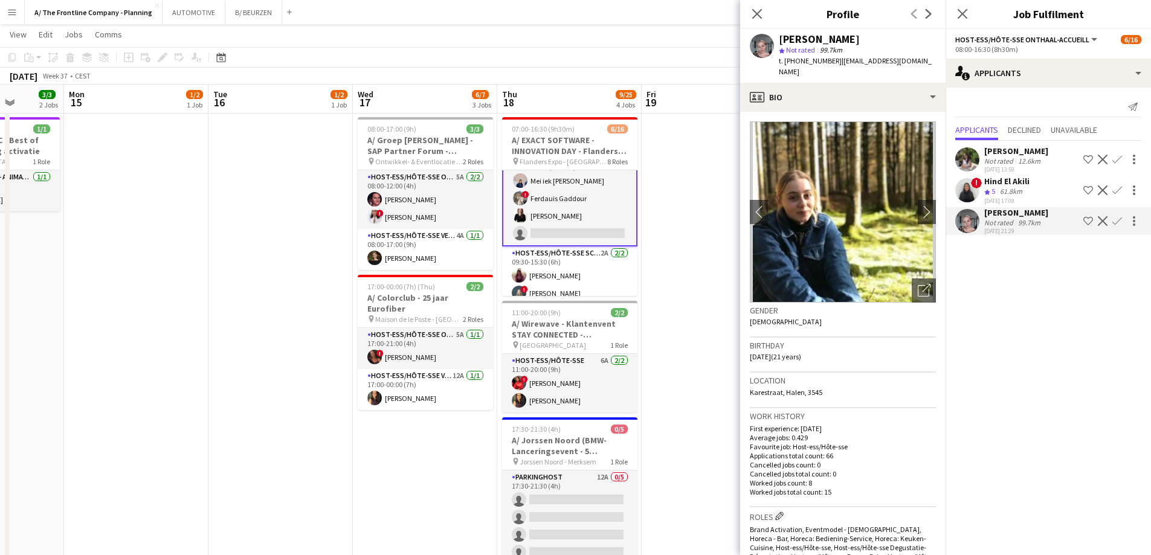
click at [1014, 190] on div "61.8km" at bounding box center [1011, 192] width 27 height 10
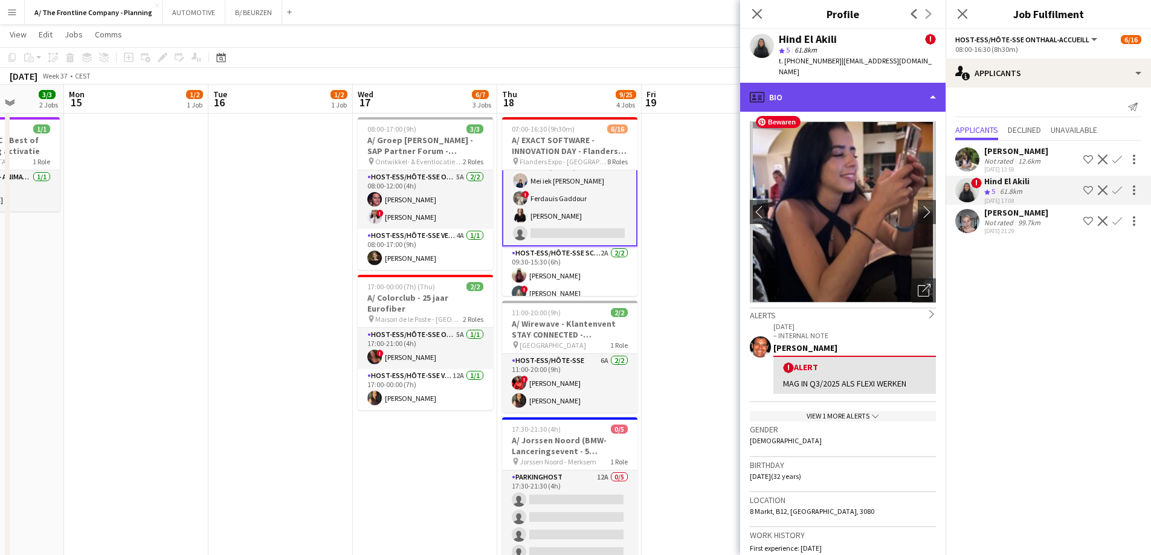
click at [827, 88] on div "profile Bio" at bounding box center [842, 97] width 205 height 29
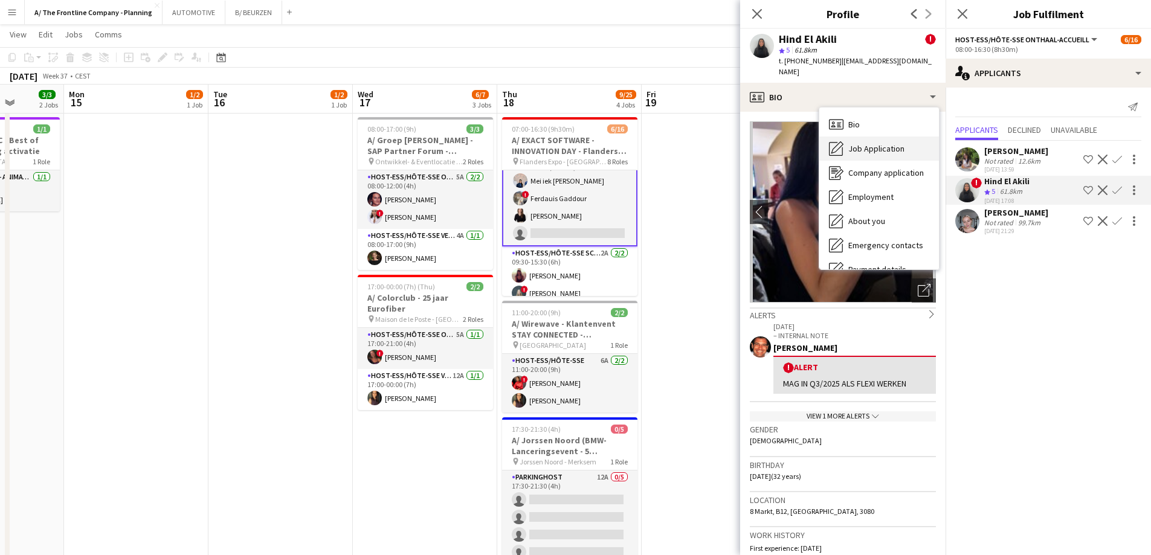
click at [854, 143] on span "Job Application" at bounding box center [876, 148] width 56 height 11
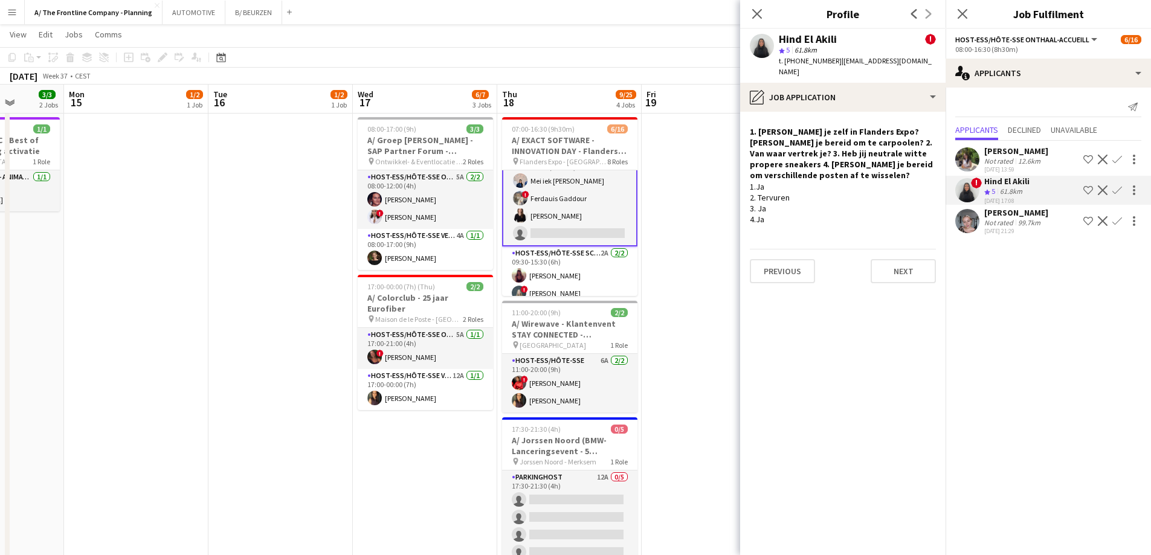
scroll to position [180, 0]
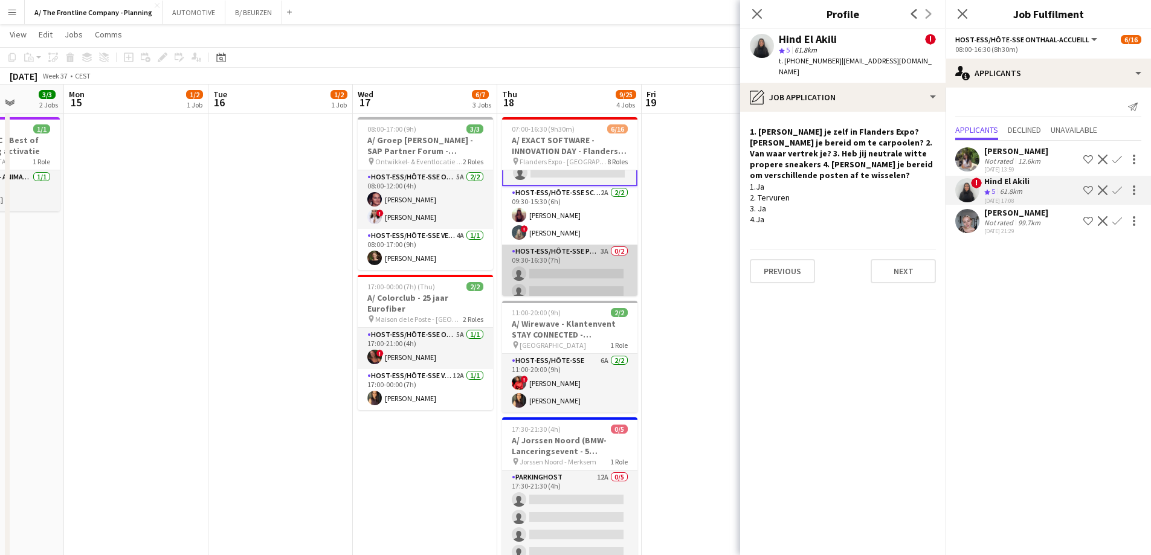
click at [561, 273] on app-card-role "Host-ess/Hôte-sse Publiek/Publique 3A 0/2 09:30-16:30 (7h) single-neutral-actio…" at bounding box center [569, 274] width 135 height 59
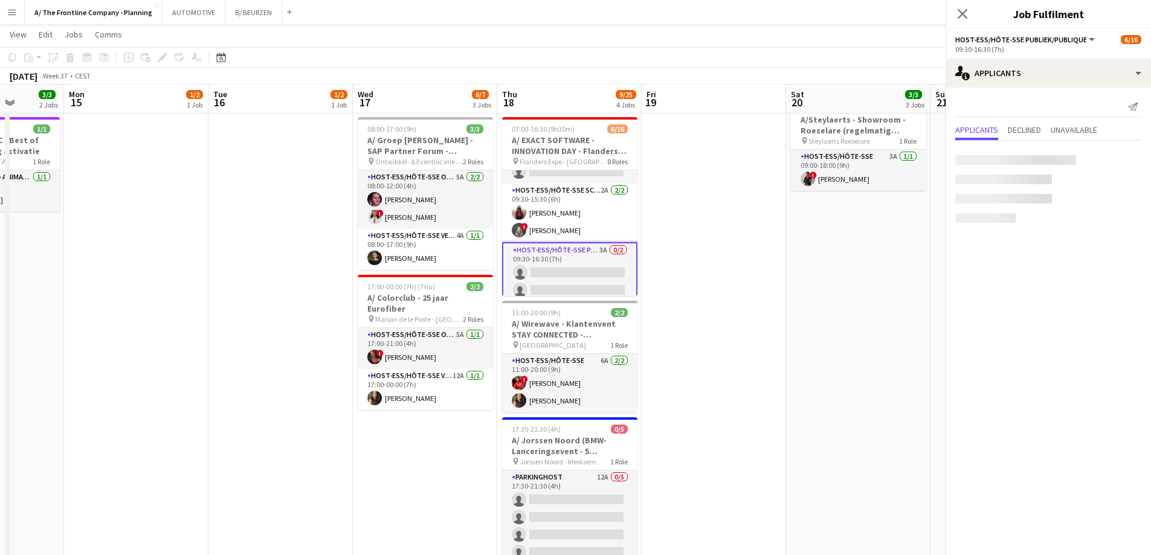
scroll to position [179, 0]
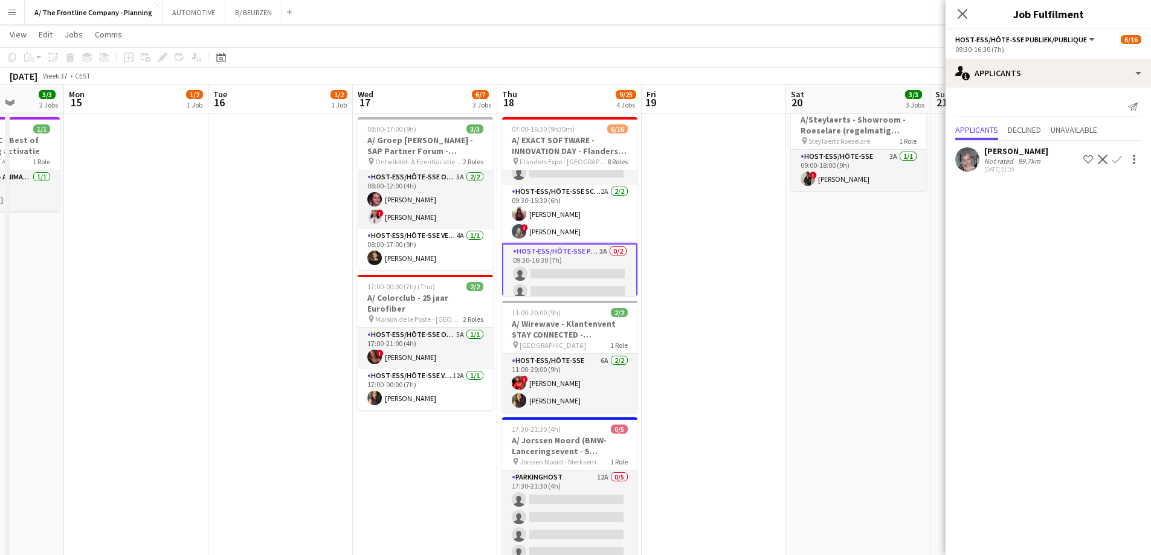
click at [1009, 159] on div "Not rated" at bounding box center [999, 161] width 31 height 9
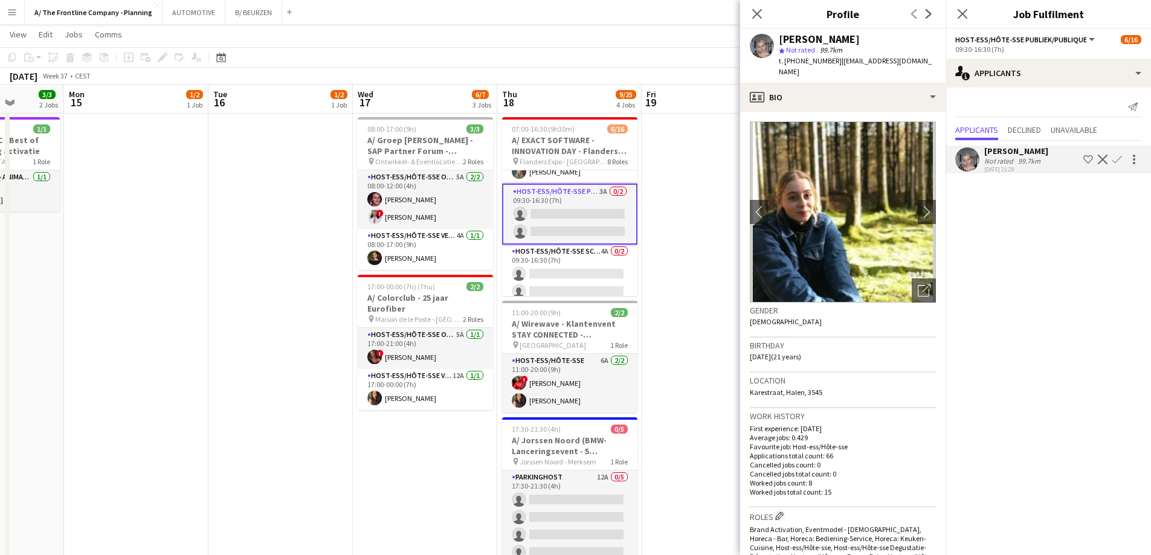
scroll to position [239, 0]
click at [556, 274] on app-card-role "Host-ess/Hôte-sse Scanning 4A 0/2 09:30-16:30 (7h) single-neutral-actions singl…" at bounding box center [569, 273] width 135 height 59
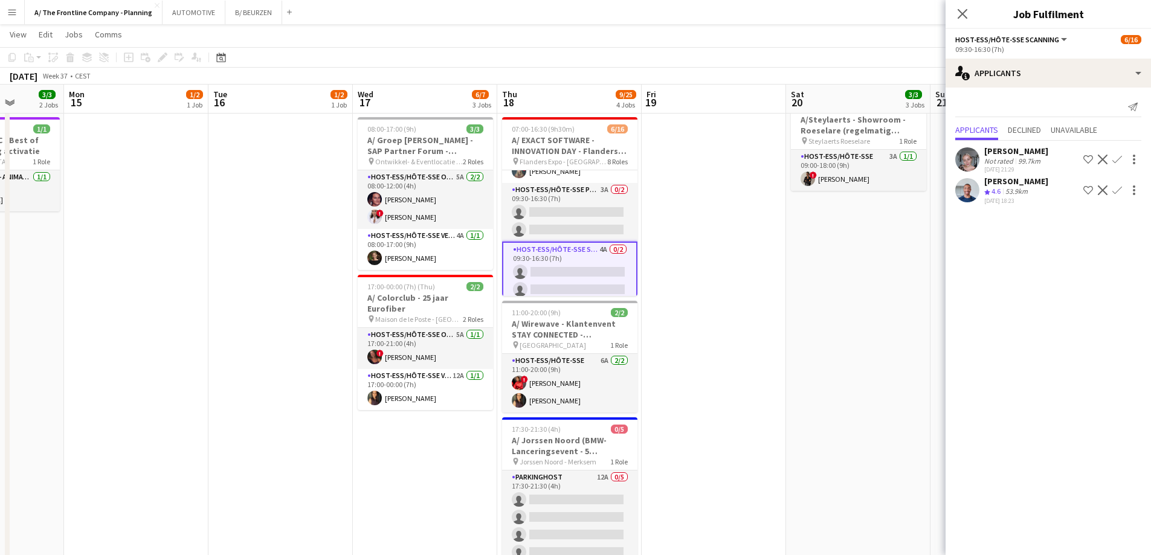
click at [1015, 191] on div "53.9km" at bounding box center [1016, 192] width 27 height 10
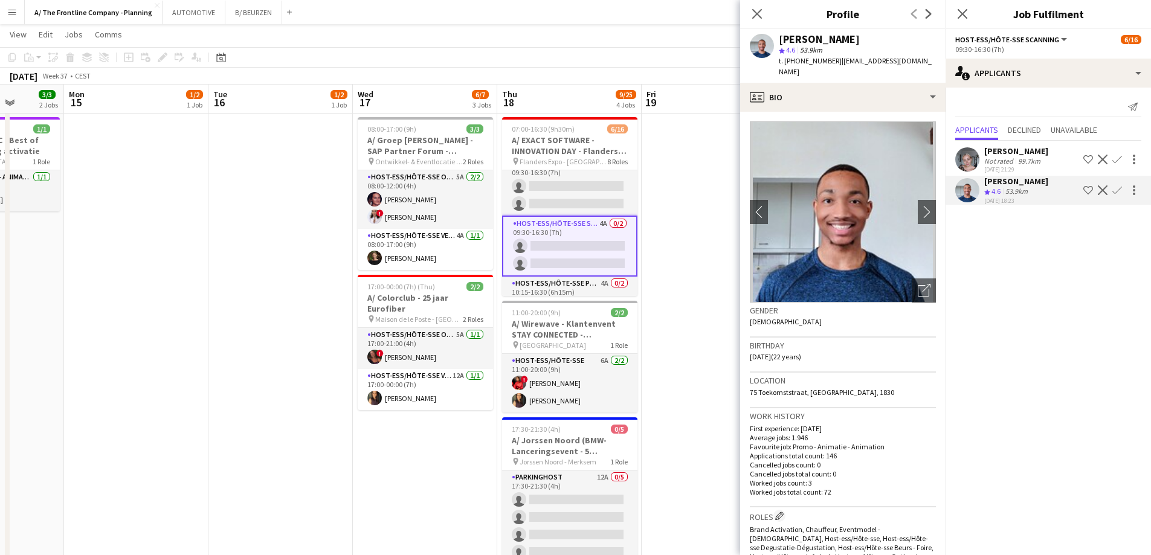
scroll to position [346, 0]
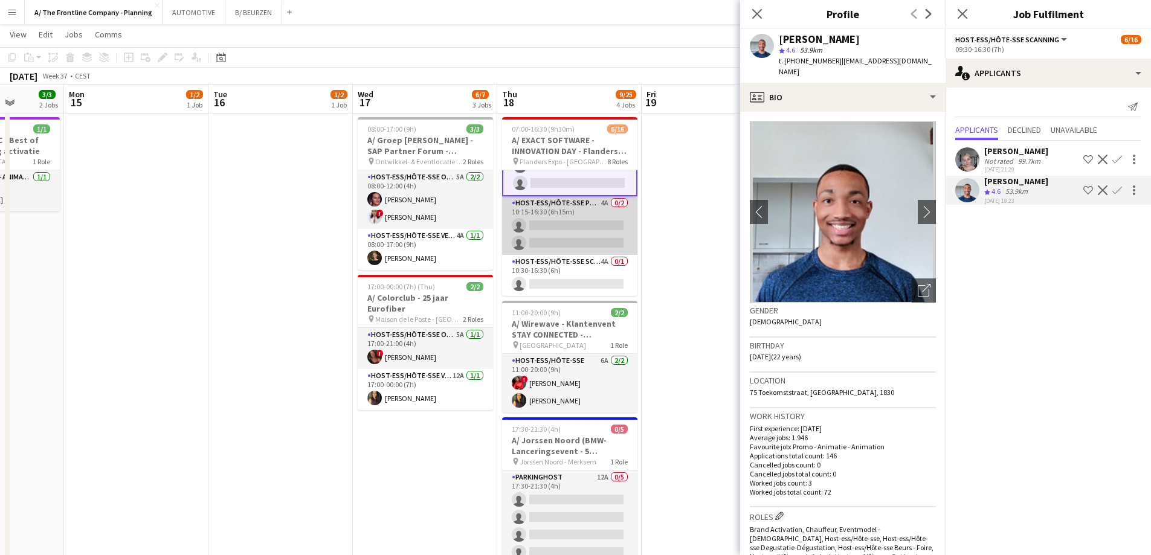
click at [570, 235] on app-card-role "Host-ess/Hôte-sse Publiek/Publique 4A 0/2 10:15-16:30 (6h15m) single-neutral-ac…" at bounding box center [569, 225] width 135 height 59
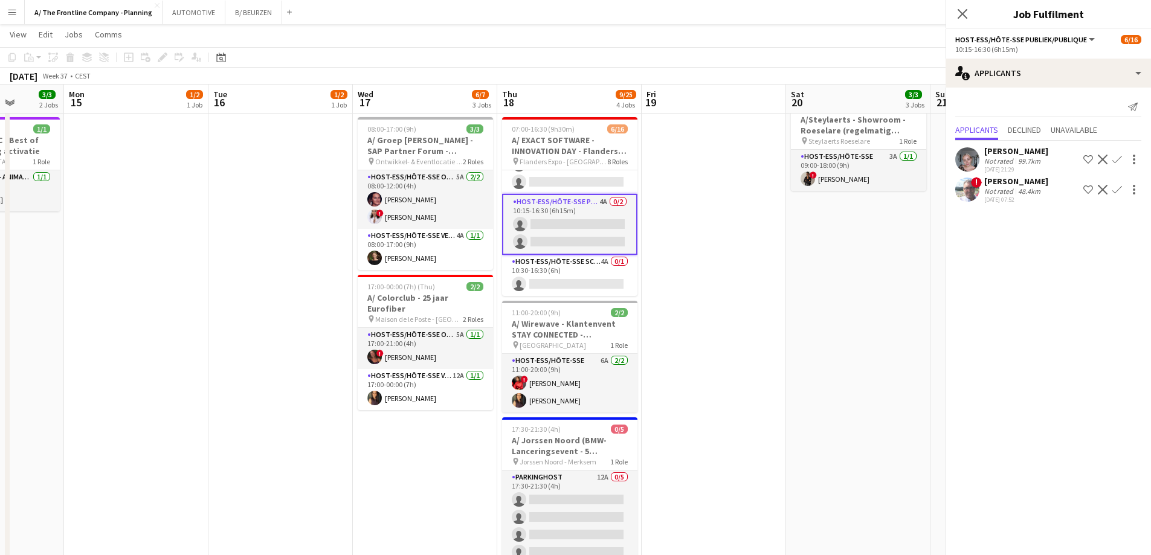
scroll to position [344, 0]
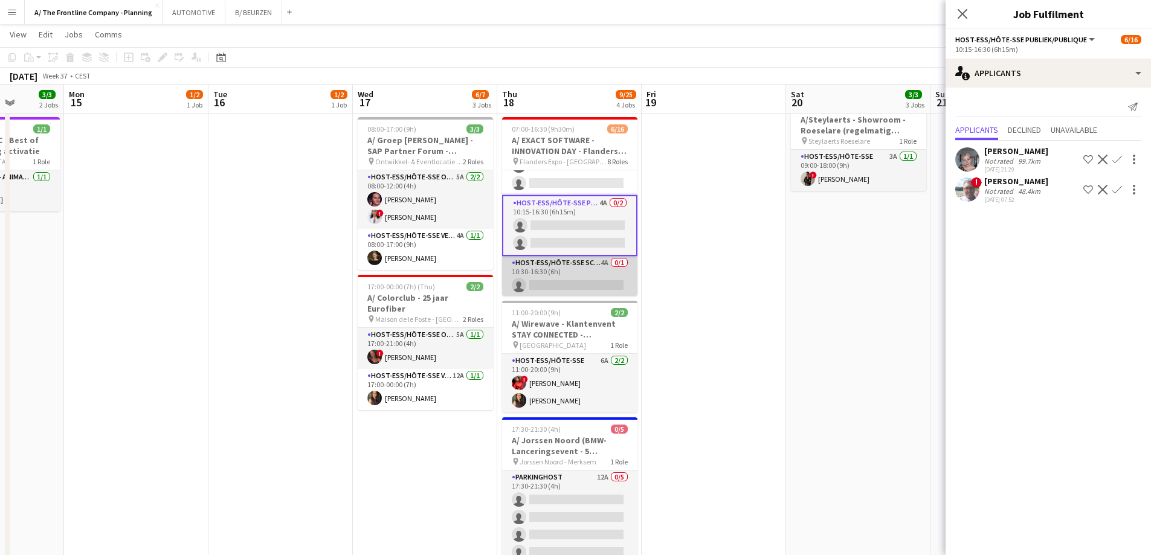
click at [550, 275] on app-card-role "Host-ess/Hôte-sse Scanning 4A 0/1 10:30-16:30 (6h) single-neutral-actions" at bounding box center [569, 276] width 135 height 41
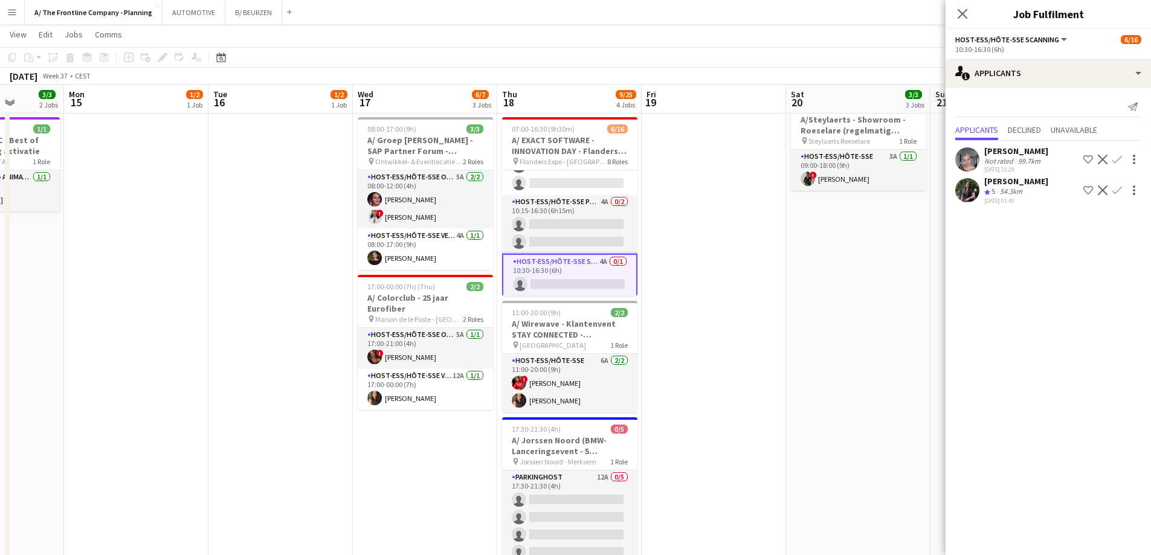
click at [1018, 181] on div "[PERSON_NAME]" at bounding box center [1016, 181] width 64 height 11
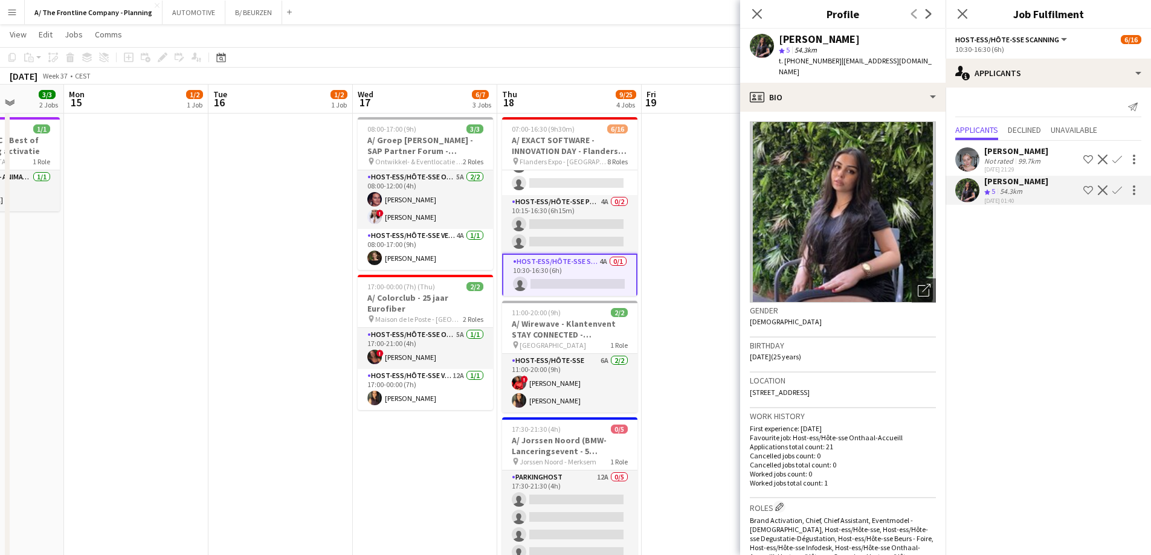
scroll to position [284, 0]
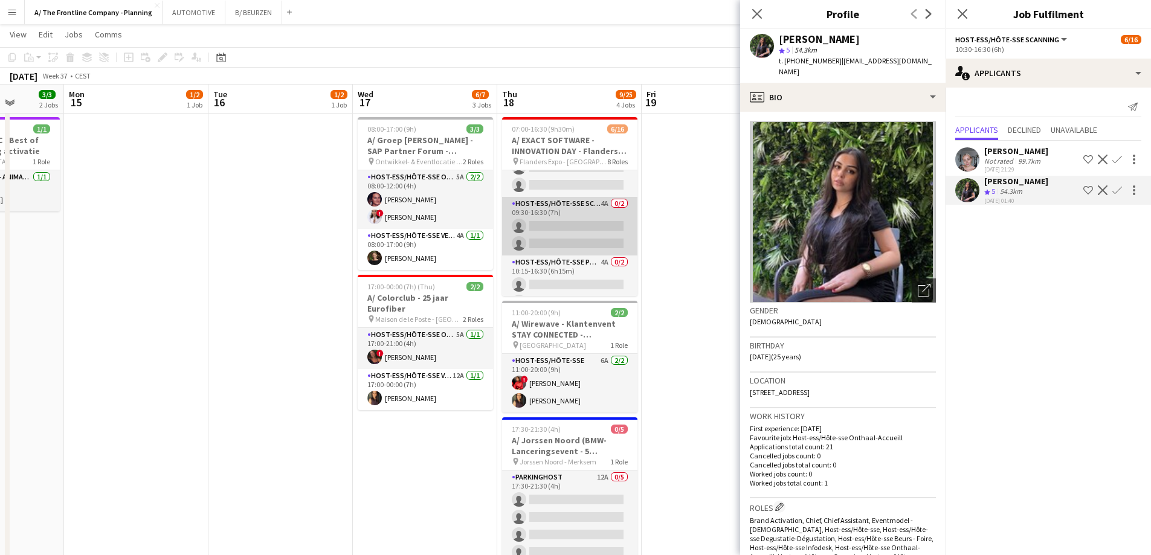
click at [566, 235] on app-card-role "Host-ess/Hôte-sse Scanning 4A 0/2 09:30-16:30 (7h) single-neutral-actions singl…" at bounding box center [569, 226] width 135 height 59
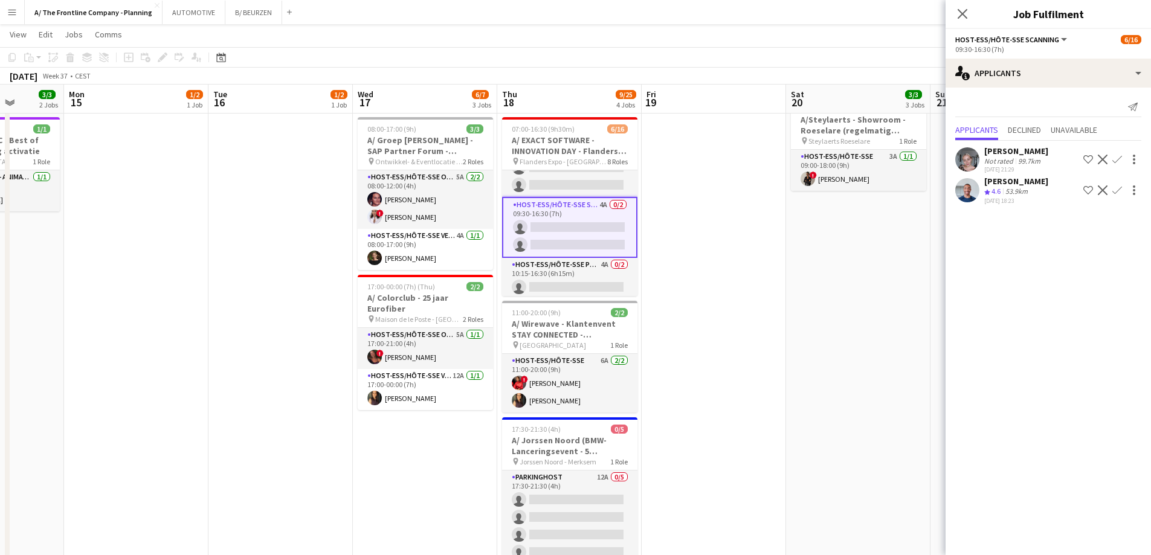
click at [1018, 186] on div "[PERSON_NAME]" at bounding box center [1016, 181] width 64 height 11
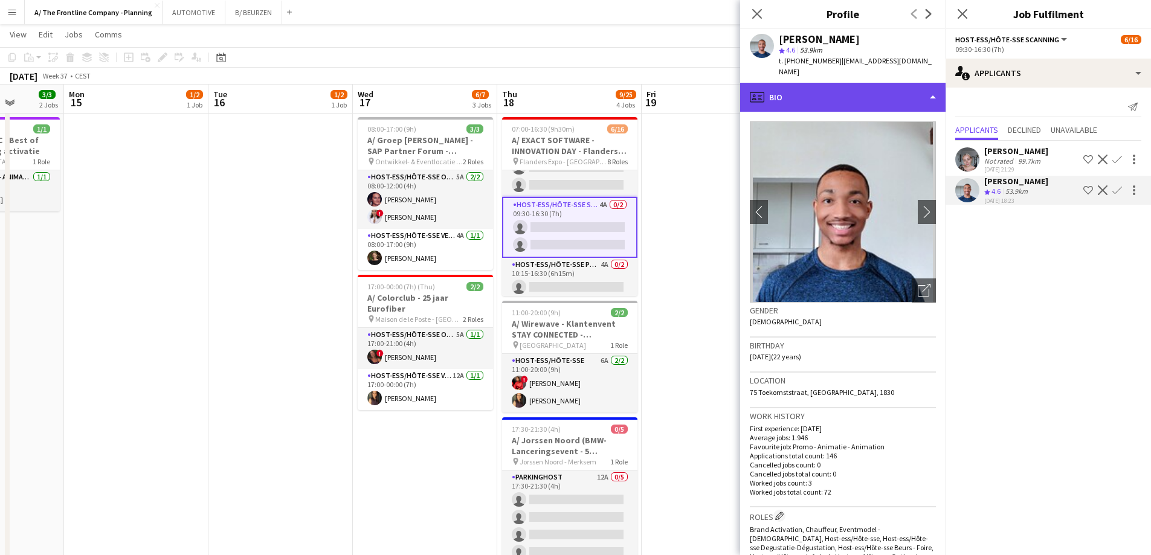
click at [840, 83] on div "profile Bio" at bounding box center [842, 97] width 205 height 29
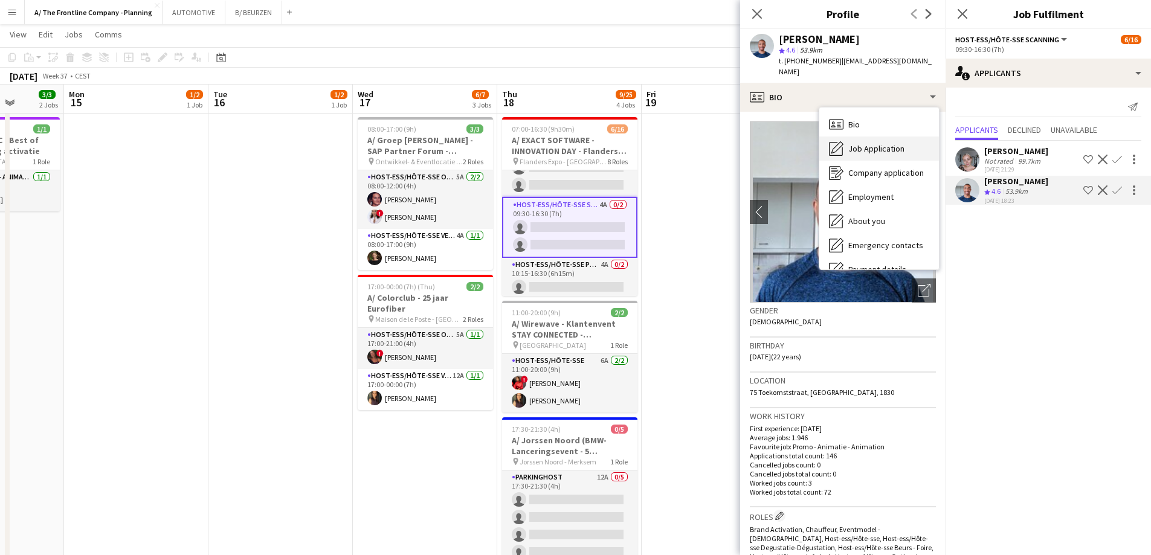
click at [860, 143] on span "Job Application" at bounding box center [876, 148] width 56 height 11
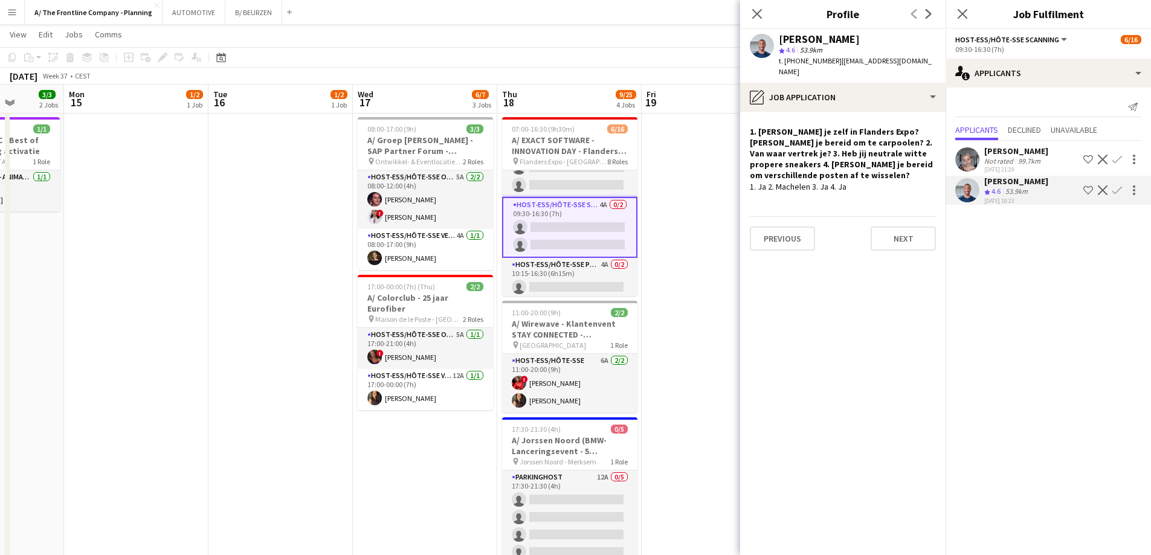
click at [1117, 190] on app-icon "Confirm" at bounding box center [1118, 191] width 10 height 10
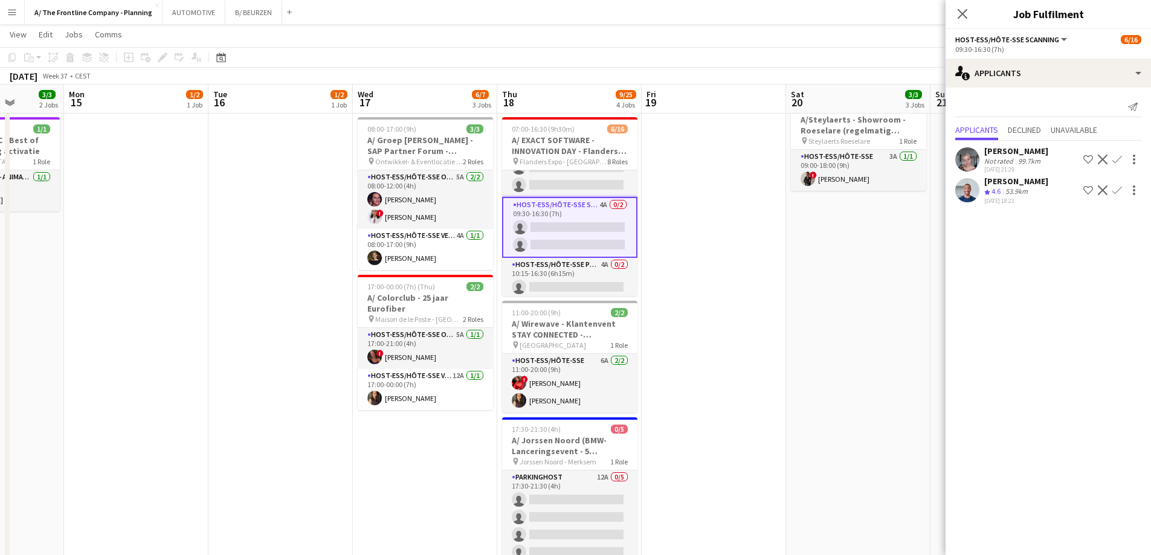
click at [1115, 195] on app-icon "Confirm" at bounding box center [1118, 191] width 10 height 10
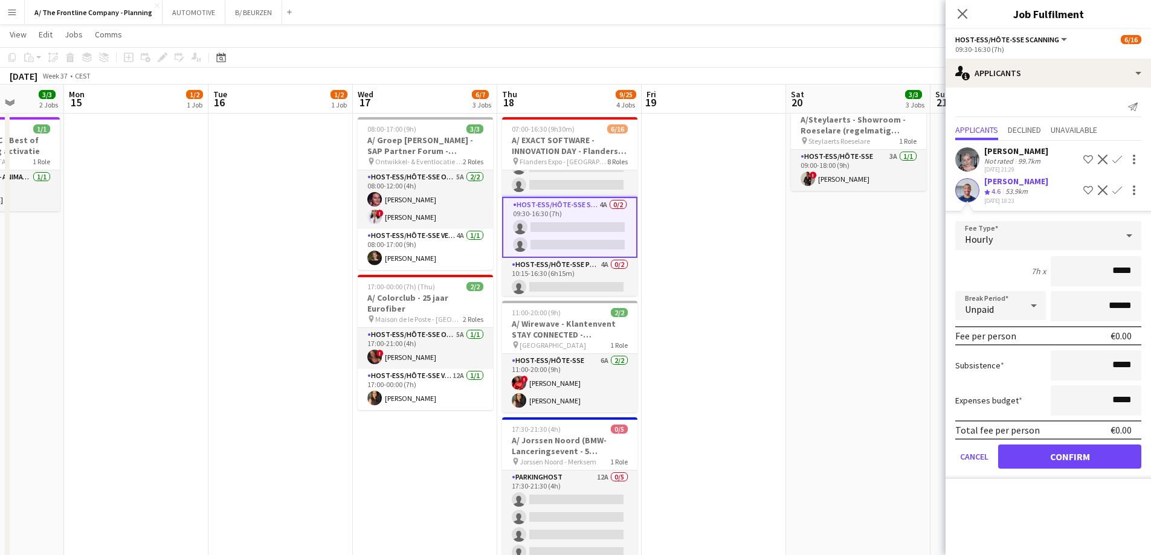
drag, startPoint x: 1082, startPoint y: 280, endPoint x: 1116, endPoint y: 251, distance: 45.4
click at [1151, 268] on html "Menu Boards Boards Boards All jobs Status Workforce Workforce My Workforce Recr…" at bounding box center [575, 372] width 1151 height 1229
click at [1003, 189] on div "Crew rating 4.6" at bounding box center [993, 192] width 19 height 10
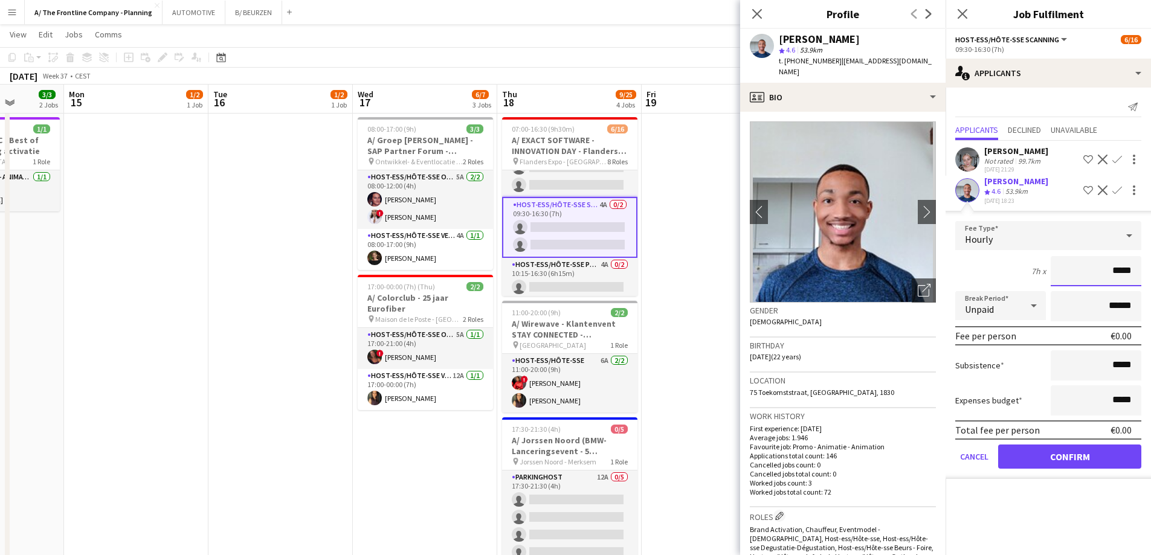
drag, startPoint x: 1084, startPoint y: 279, endPoint x: 1160, endPoint y: 276, distance: 75.6
click at [1151, 276] on html "Menu Boards Boards Boards All jobs Status Workforce Workforce My Workforce Recr…" at bounding box center [575, 372] width 1151 height 1229
type input "******"
type input "*******"
click button "Confirm" at bounding box center [1069, 457] width 143 height 24
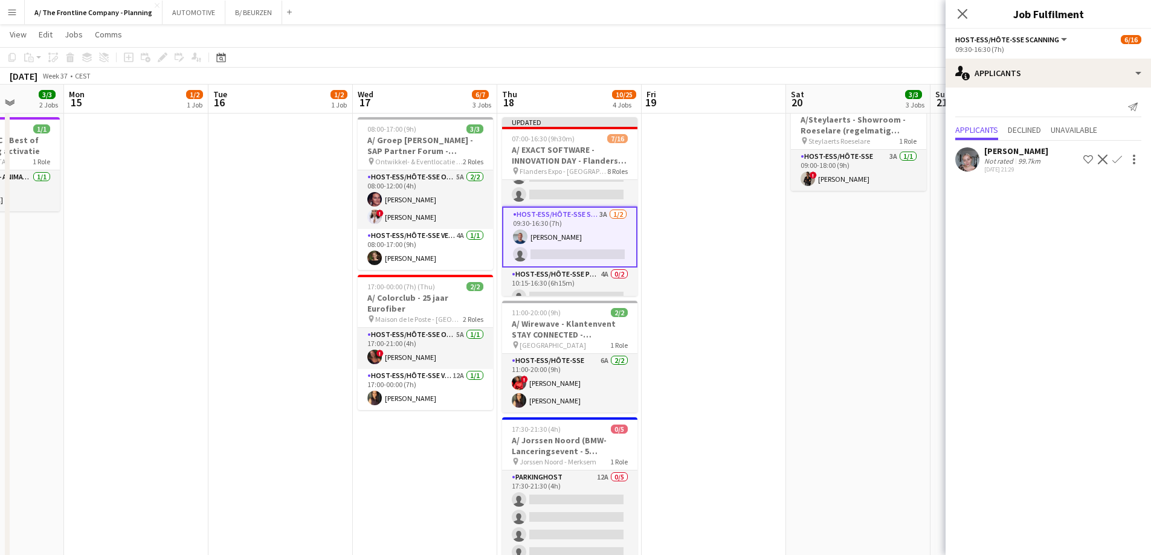
click at [1035, 158] on div "99.7km" at bounding box center [1029, 161] width 27 height 9
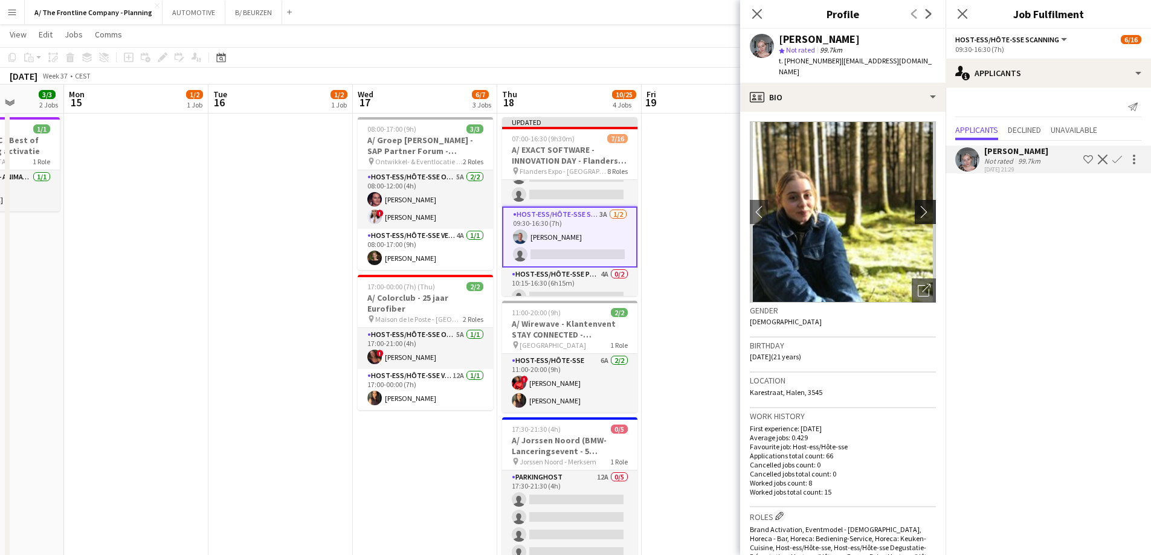
click at [921, 205] on app-icon "chevron-right" at bounding box center [927, 211] width 19 height 13
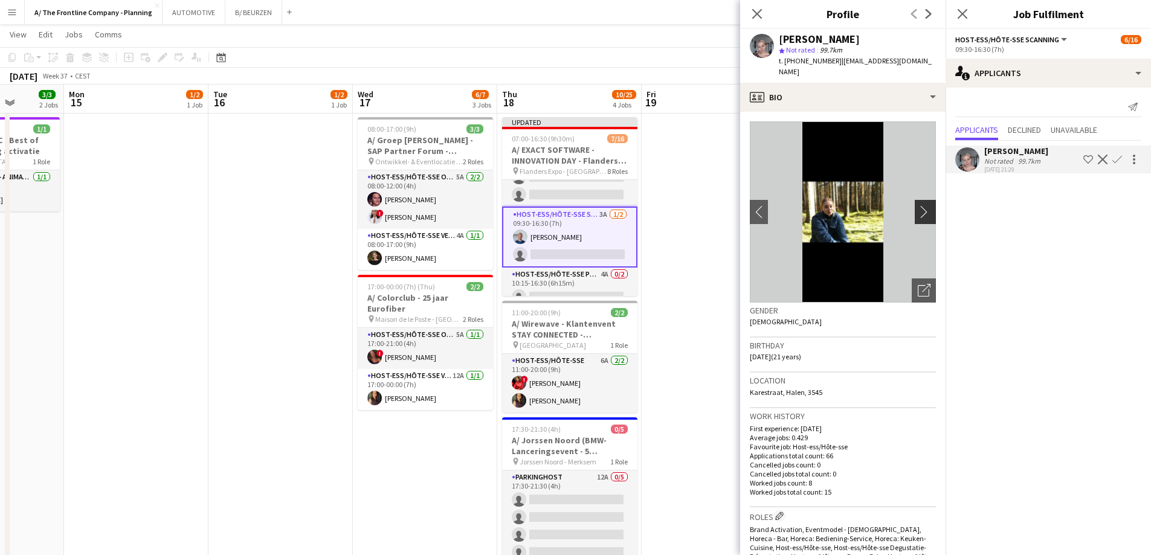
click at [921, 205] on app-icon "chevron-right" at bounding box center [927, 211] width 19 height 13
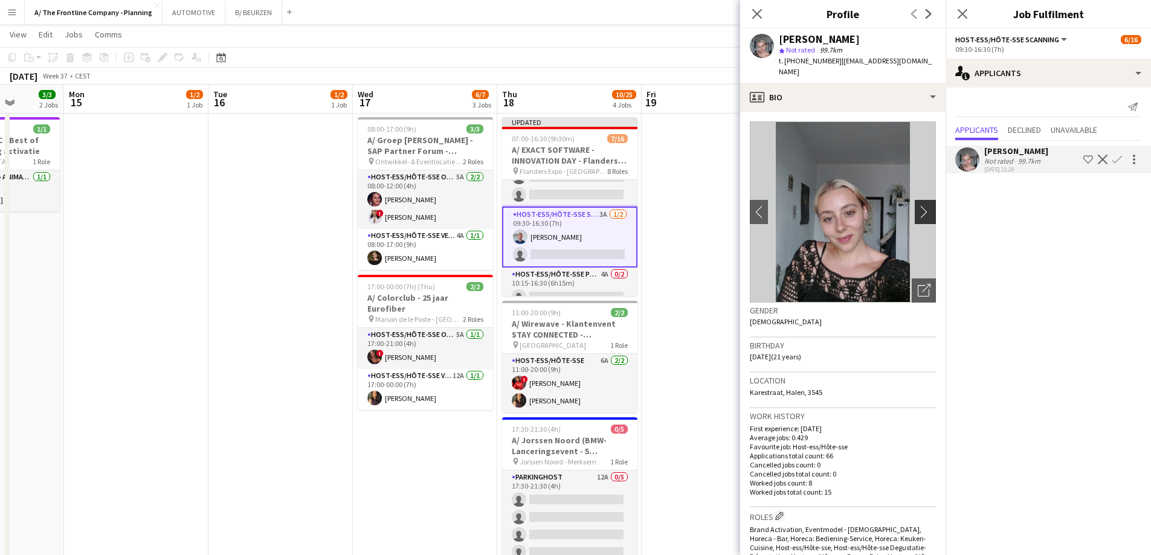
click at [921, 205] on app-icon "chevron-right" at bounding box center [927, 211] width 19 height 13
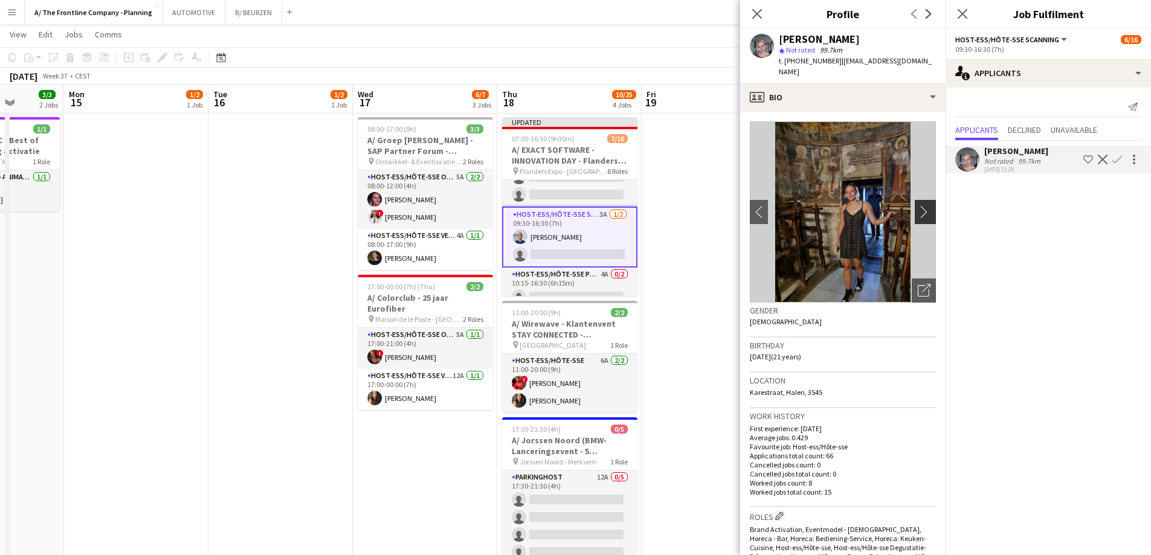
click at [921, 205] on app-icon "chevron-right" at bounding box center [927, 211] width 19 height 13
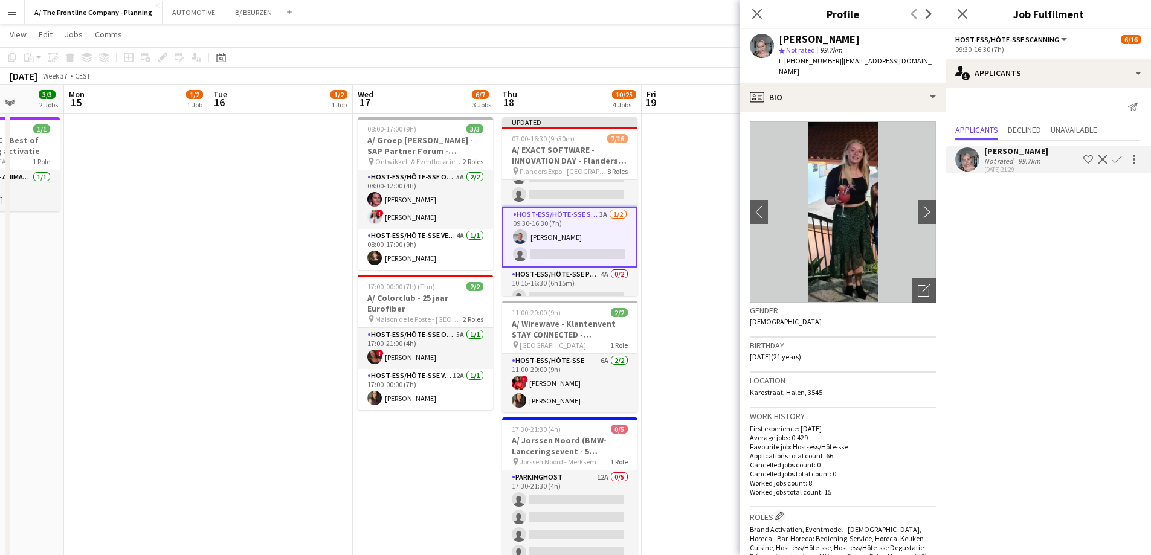
click at [840, 112] on app-crew-profile-bio "chevron-left chevron-right Open photos pop-in Gender [DEMOGRAPHIC_DATA] Birthda…" at bounding box center [842, 334] width 205 height 444
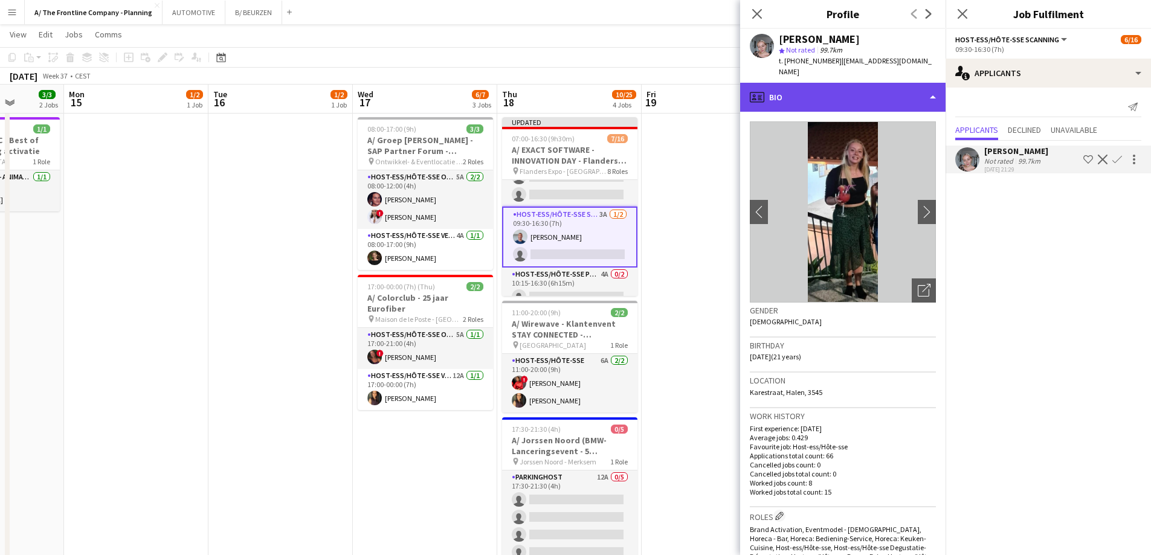
click at [856, 85] on div "profile Bio" at bounding box center [842, 97] width 205 height 29
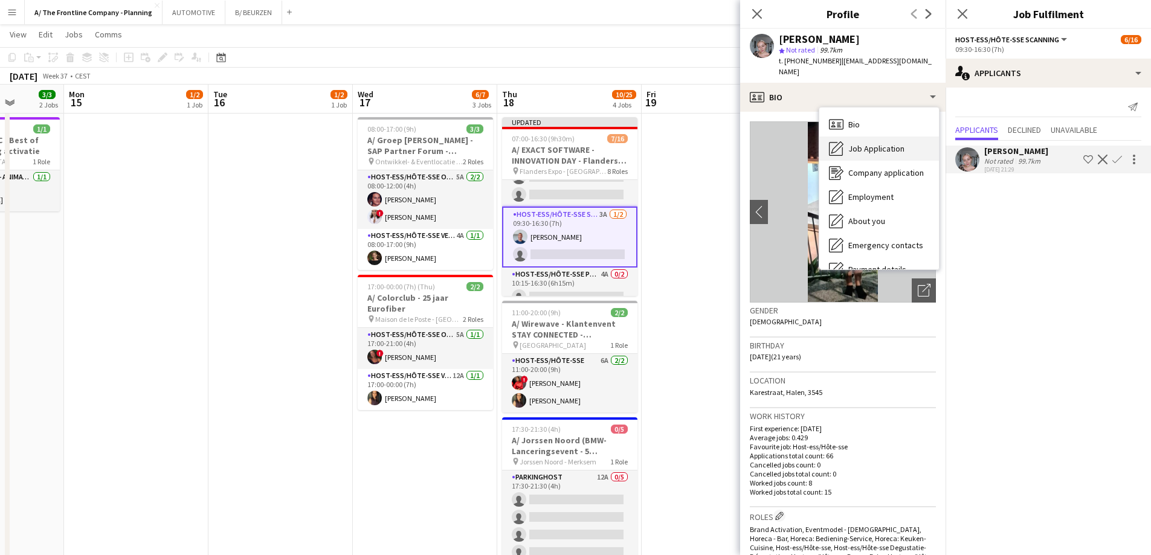
click at [847, 141] on div "Job Application Job Application" at bounding box center [879, 149] width 120 height 24
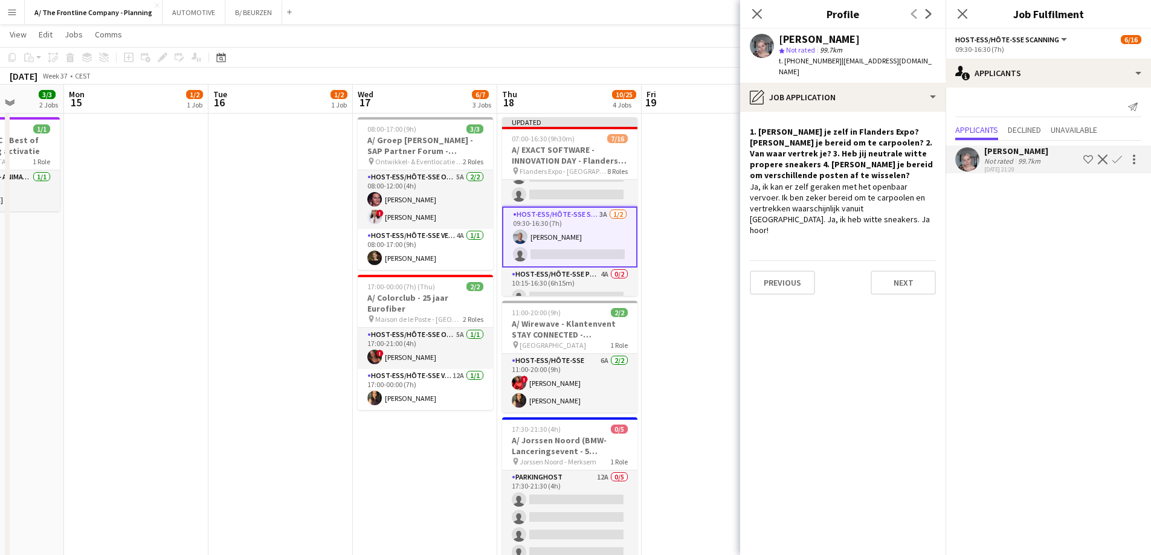
click at [1116, 158] on app-icon "Confirm" at bounding box center [1118, 160] width 10 height 10
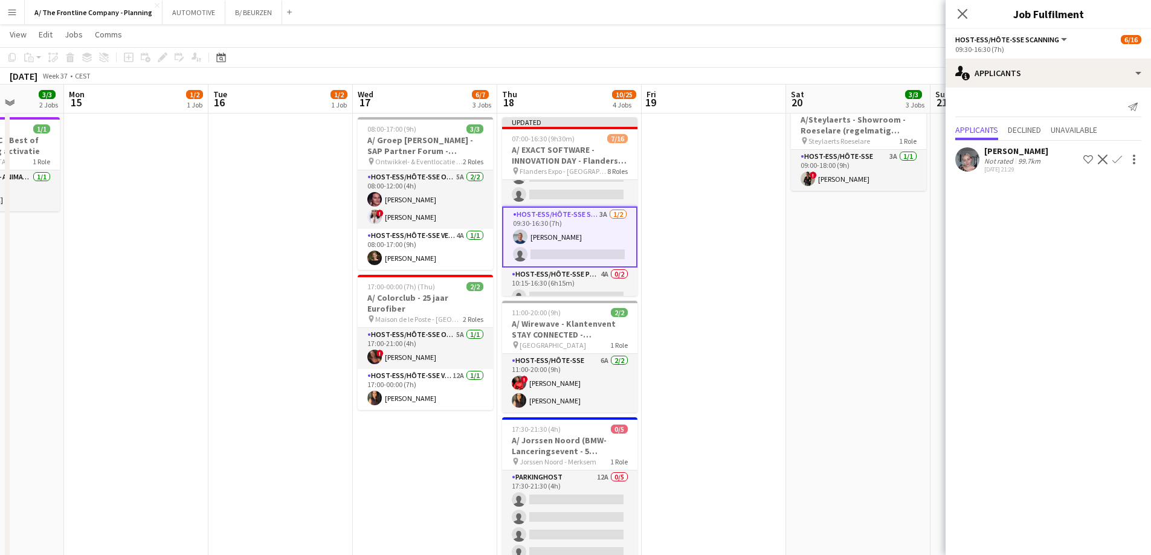
click at [1116, 158] on app-icon "Confirm" at bounding box center [1118, 160] width 10 height 10
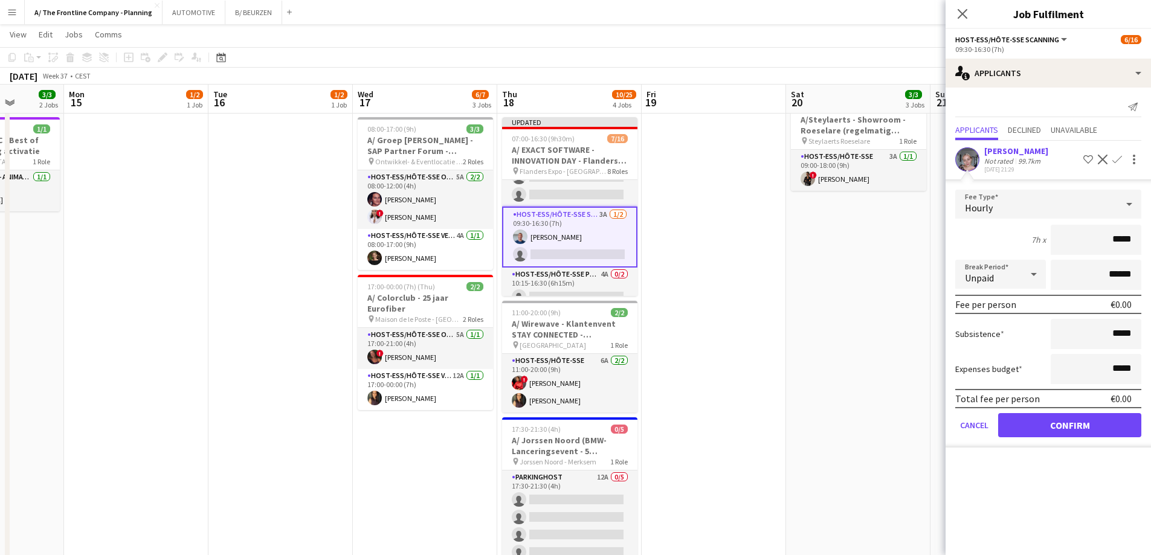
click at [1013, 160] on div "Not rated" at bounding box center [999, 161] width 31 height 9
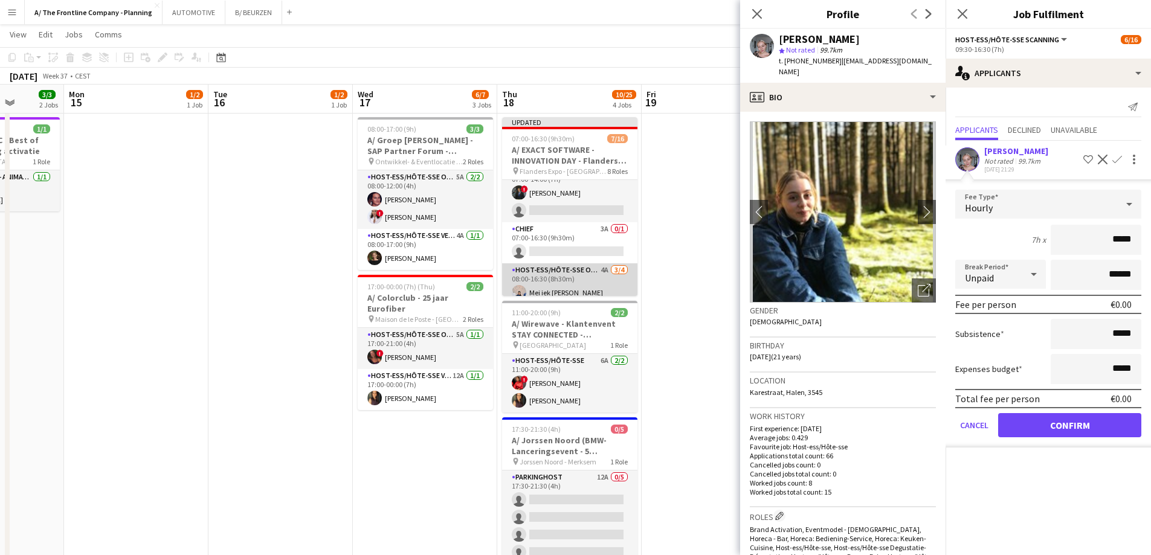
scroll to position [0, 0]
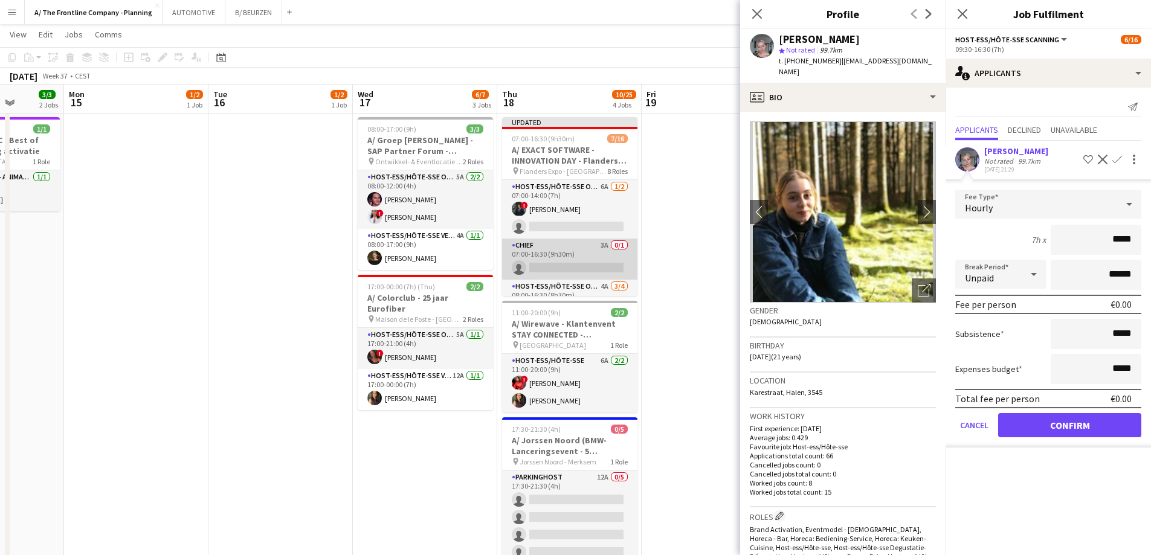
click at [569, 260] on app-card-role "Chief 3A 0/1 07:00-16:30 (9h30m) single-neutral-actions" at bounding box center [569, 259] width 135 height 41
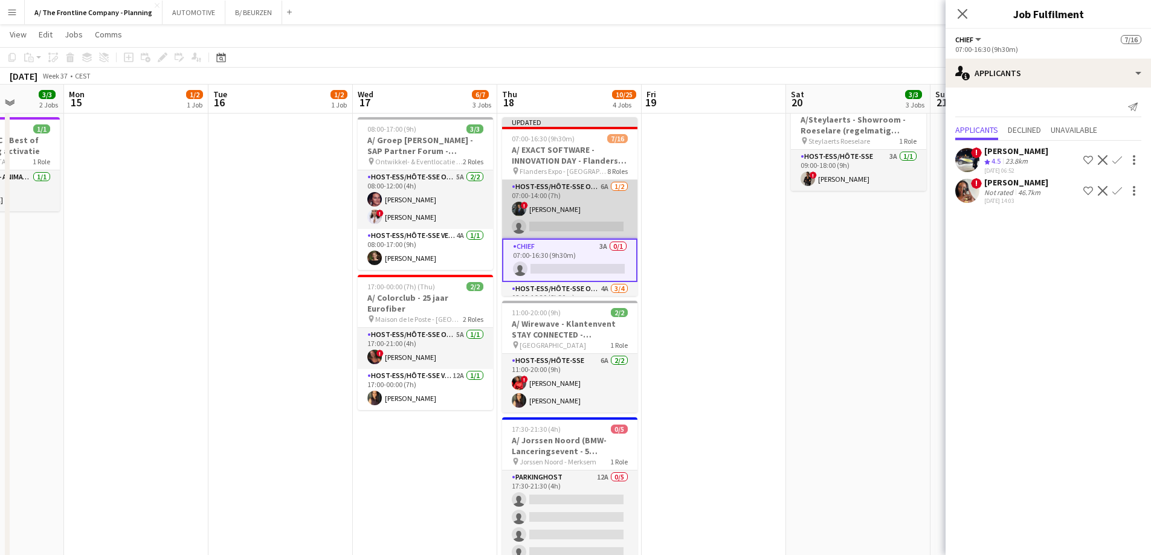
click at [575, 221] on app-card-role "Host-ess/Hôte-sse Onthaal-Accueill 6A [DATE] 07:00-14:00 (7h) ! [PERSON_NAME] s…" at bounding box center [569, 209] width 135 height 59
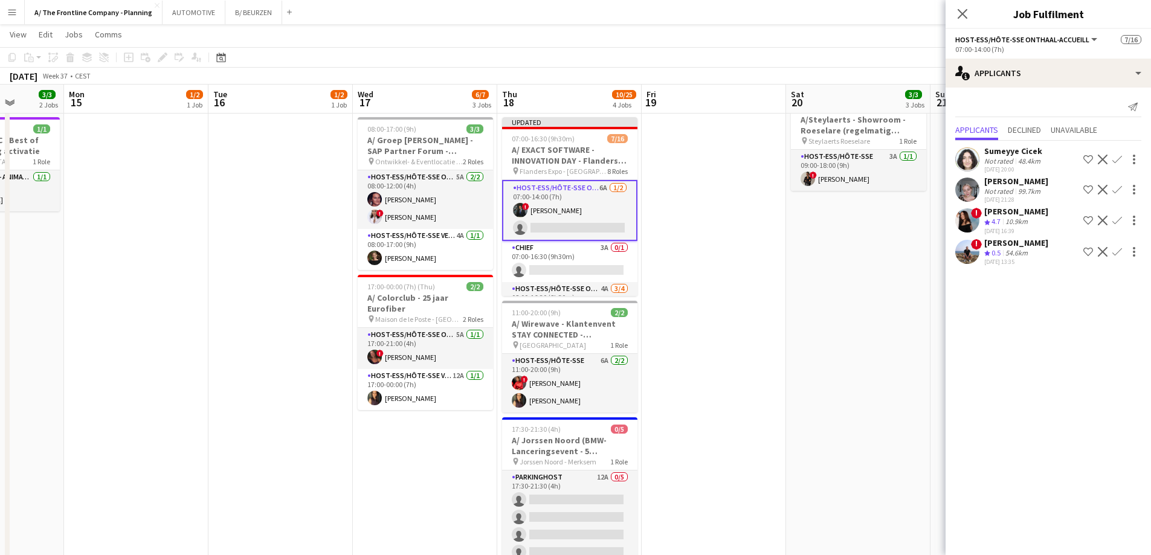
click at [1026, 219] on div "10.9km" at bounding box center [1016, 222] width 27 height 10
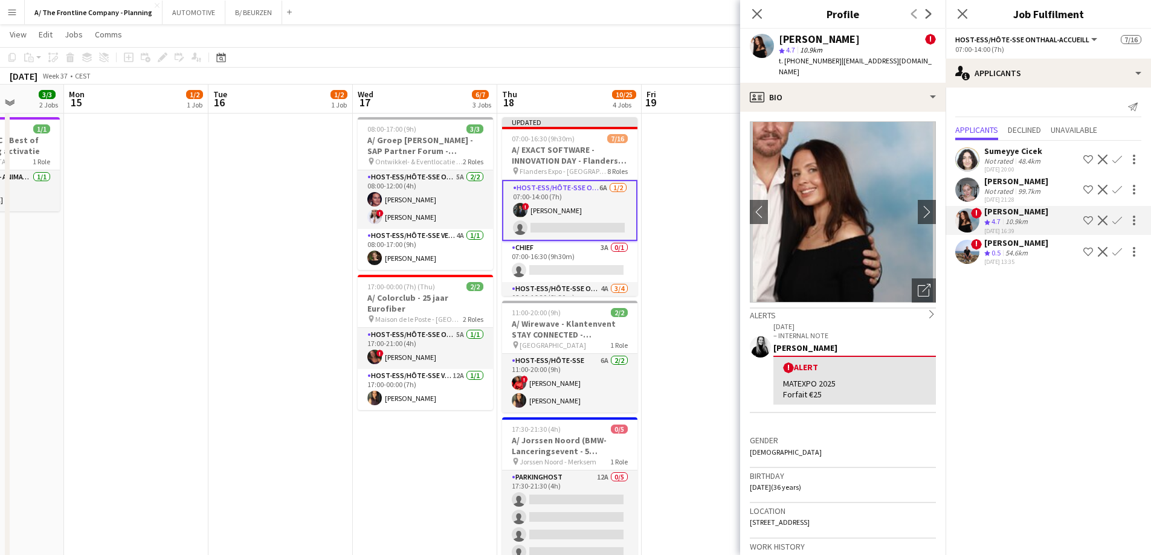
click at [1116, 219] on app-icon "Confirm" at bounding box center [1118, 221] width 10 height 10
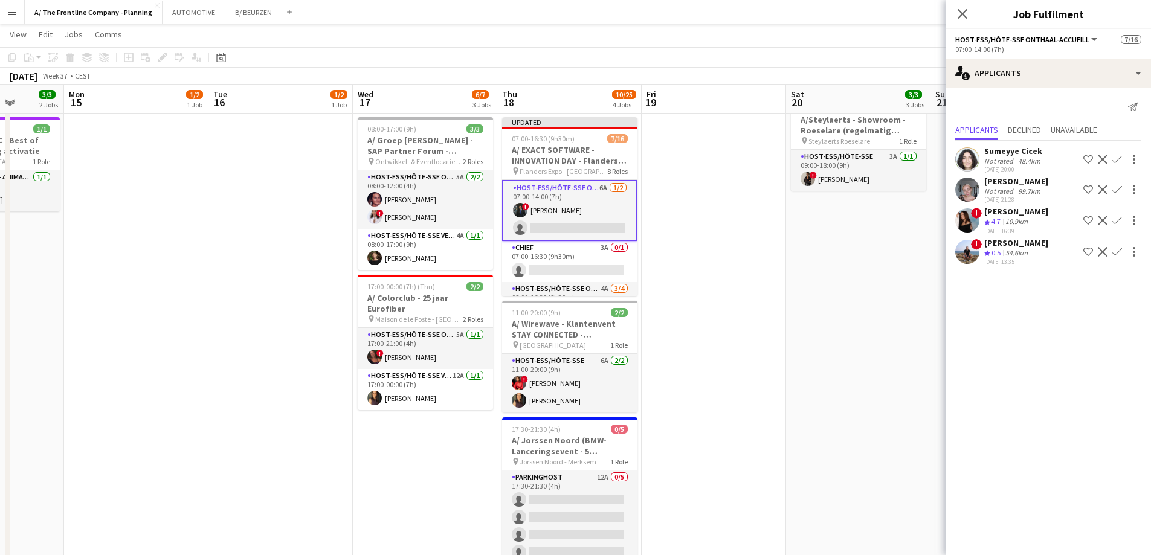
click at [1117, 217] on app-icon "Confirm" at bounding box center [1118, 221] width 10 height 10
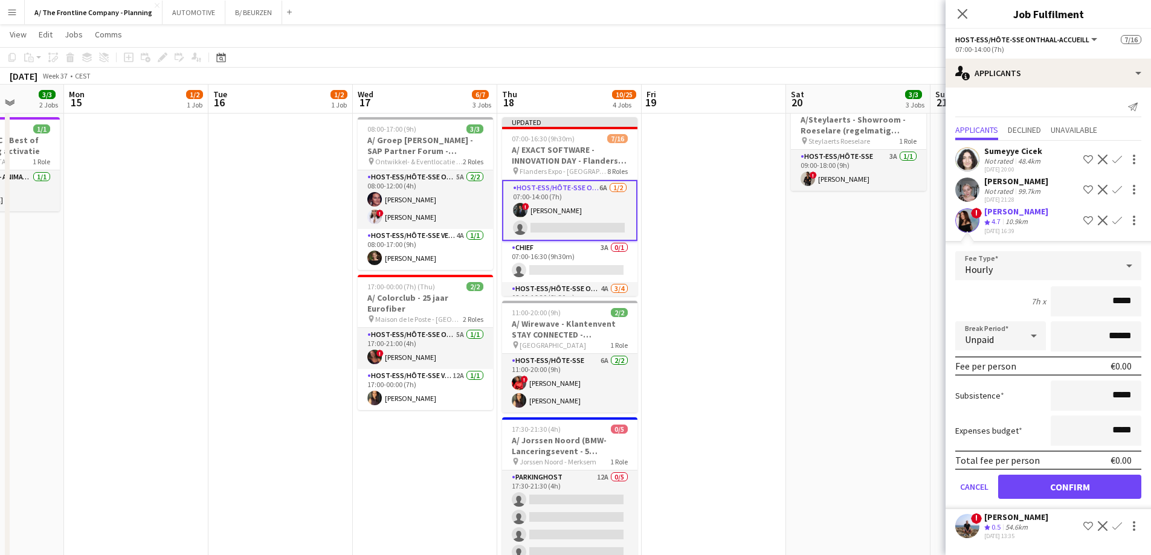
drag, startPoint x: 1084, startPoint y: 297, endPoint x: 1160, endPoint y: 307, distance: 76.2
click at [1151, 307] on html "Menu Boards Boards Boards All jobs Status Workforce Workforce My Workforce Recr…" at bounding box center [575, 372] width 1151 height 1229
type input "***"
type input "*******"
click button "Confirm" at bounding box center [1069, 487] width 143 height 24
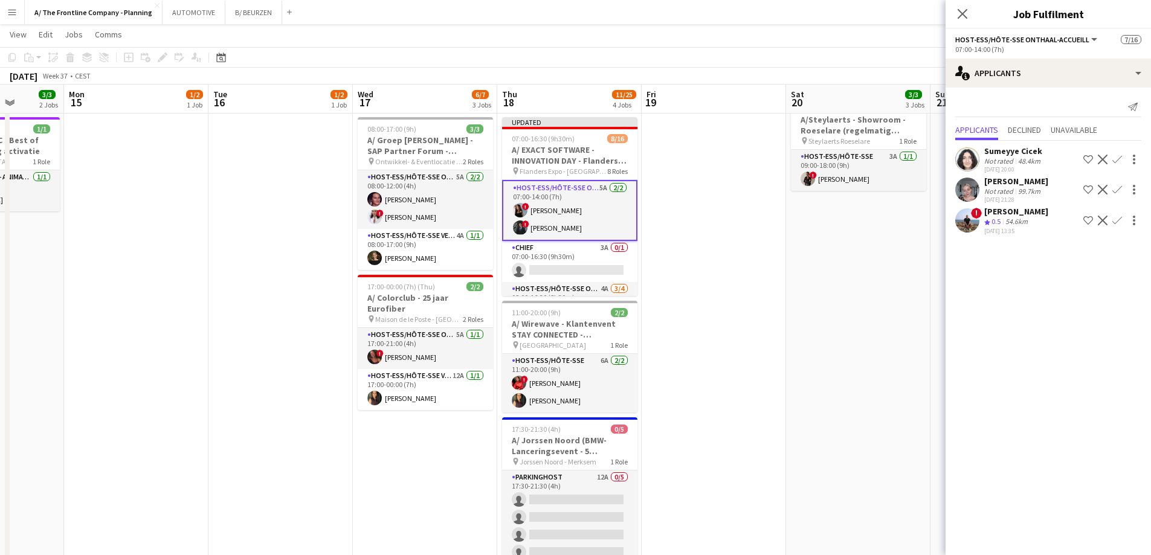
click at [842, 309] on app-date-cell "09:00-18:00 (9h) 1/1 A/ Azuleo (onderdeel van Steylaerts) - Showroom - Wijnegem…" at bounding box center [858, 375] width 144 height 962
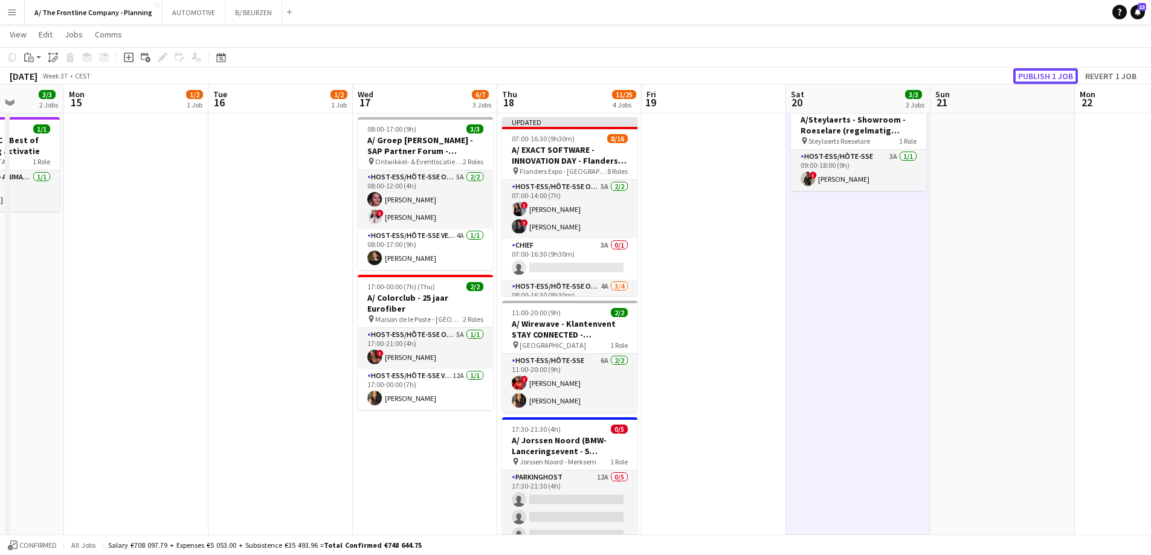
click at [1051, 76] on button "Publish 1 job" at bounding box center [1045, 76] width 65 height 16
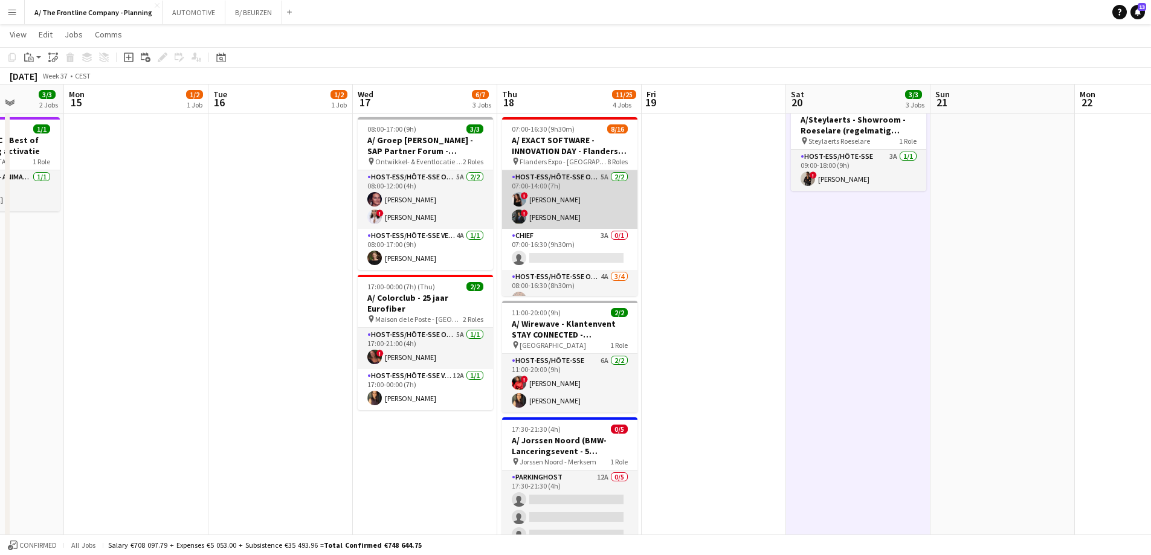
click at [534, 202] on app-card-role "Host-ess/Hôte-sse Onthaal-Accueill 5A [DATE] 07:00-14:00 (7h) ! [PERSON_NAME] !…" at bounding box center [569, 199] width 135 height 59
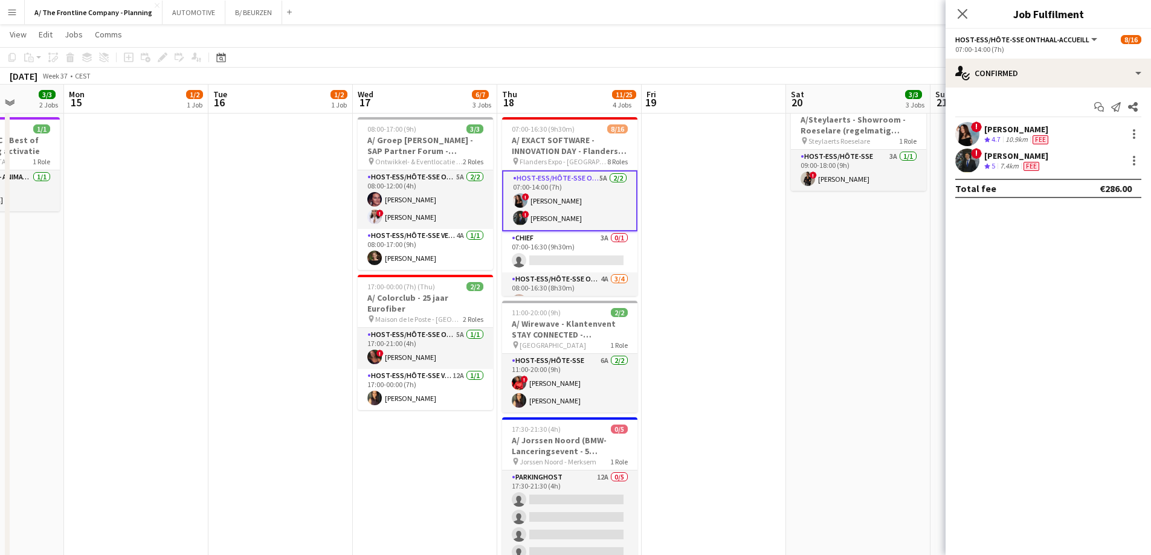
click at [994, 141] on span "4.7" at bounding box center [996, 139] width 9 height 9
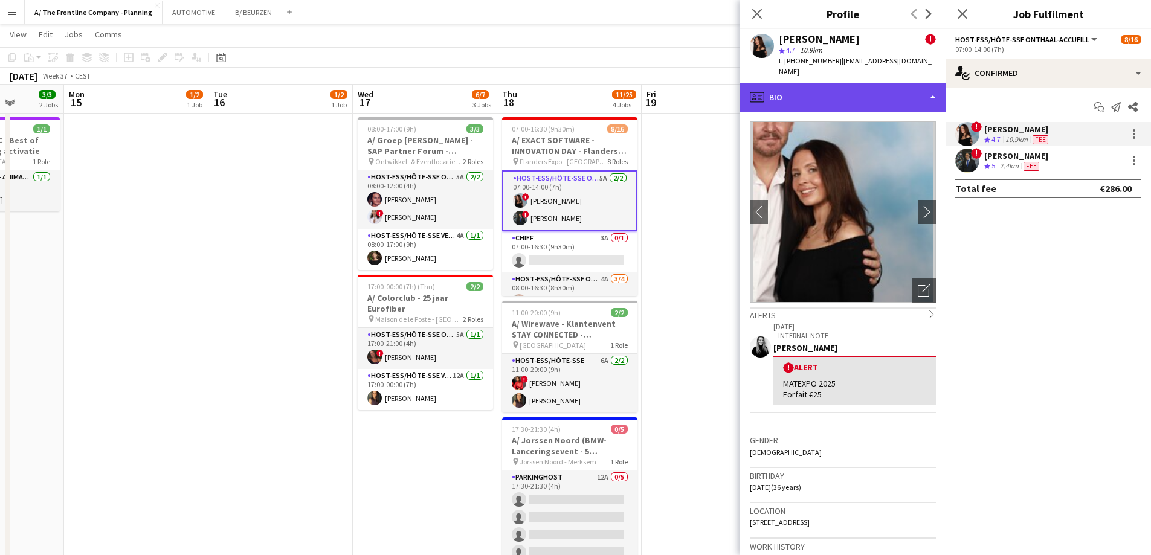
click at [795, 85] on div "profile Bio" at bounding box center [842, 97] width 205 height 29
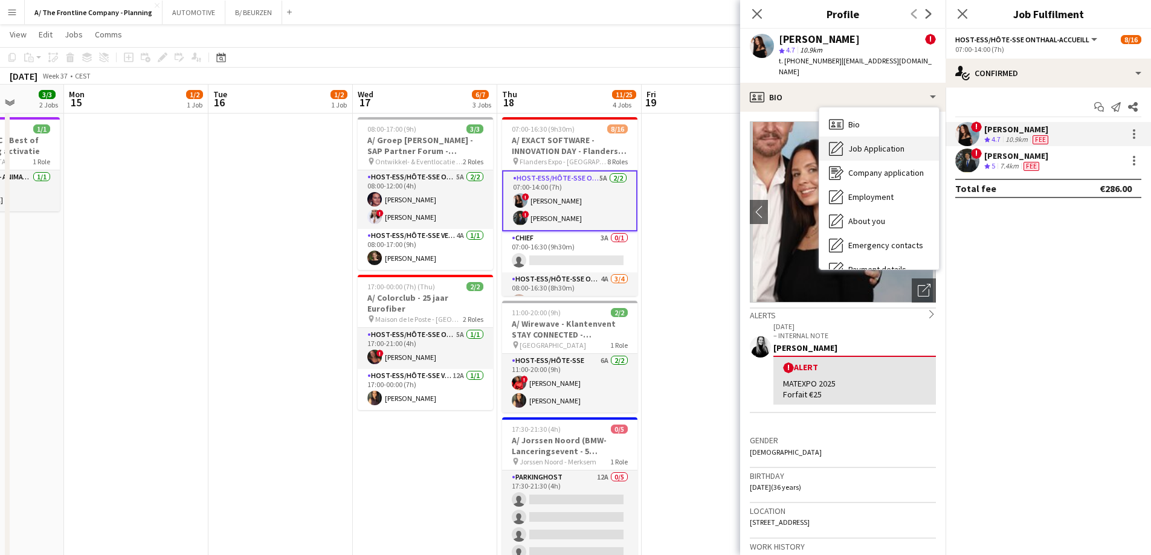
click at [862, 144] on div "Job Application Job Application" at bounding box center [879, 149] width 120 height 24
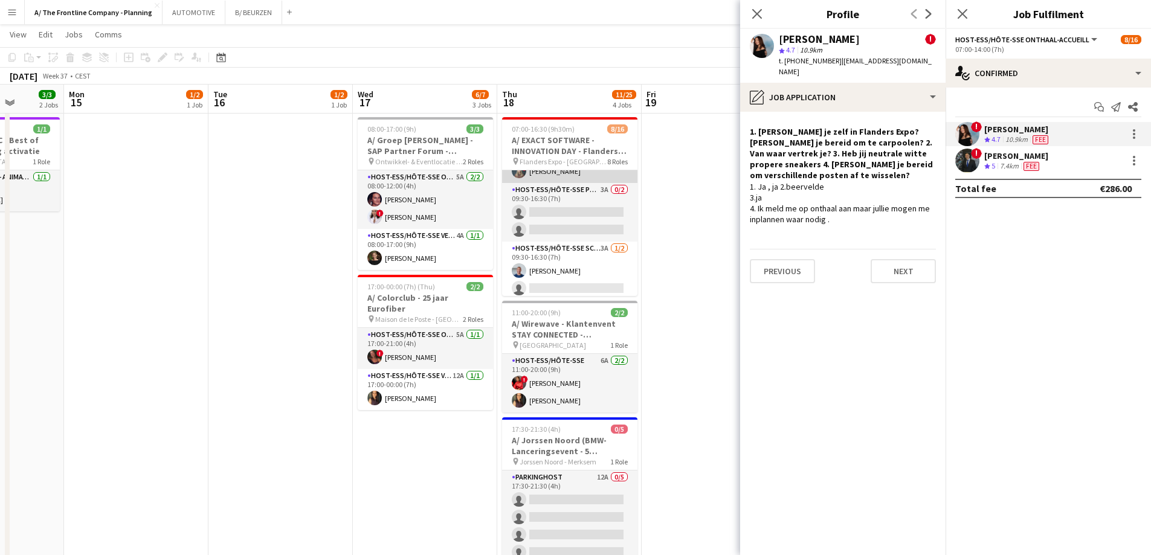
scroll to position [302, 0]
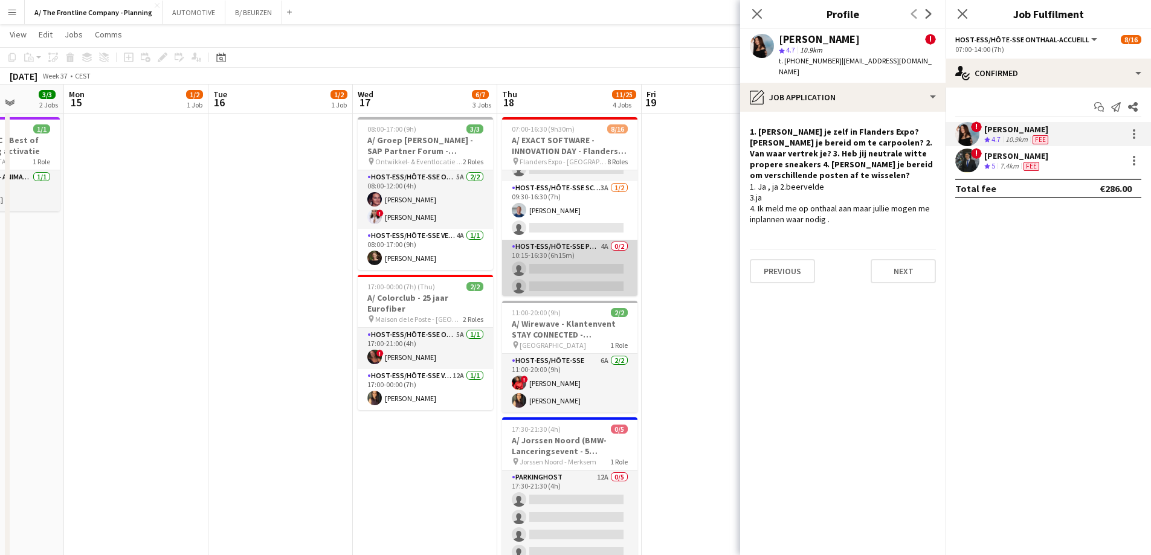
click at [587, 258] on app-card-role "Host-ess/Hôte-sse Publiek/Publique 4A 0/2 10:15-16:30 (6h15m) single-neutral-ac…" at bounding box center [569, 269] width 135 height 59
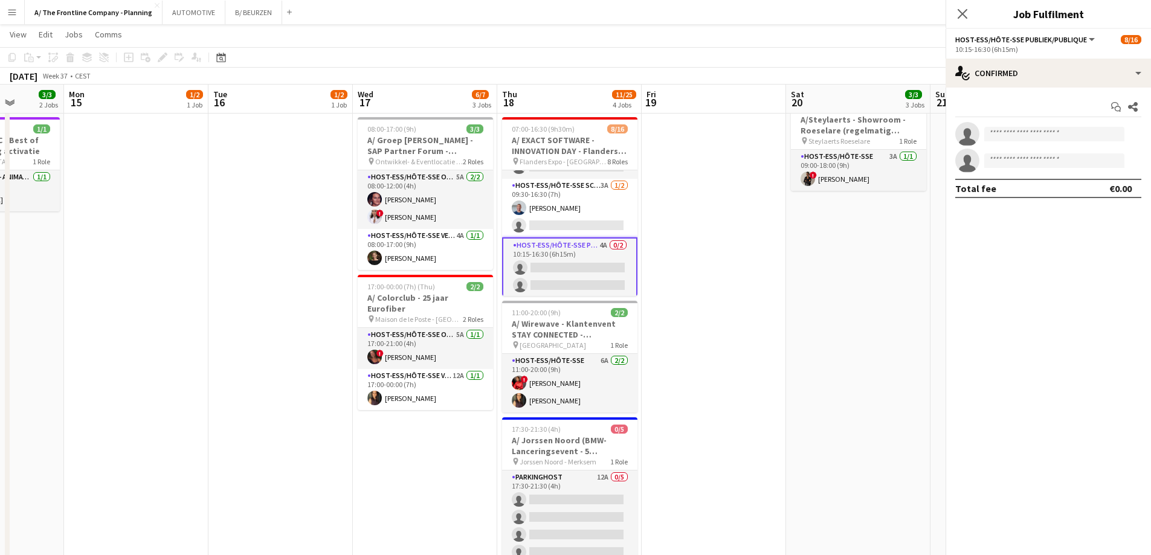
scroll to position [300, 0]
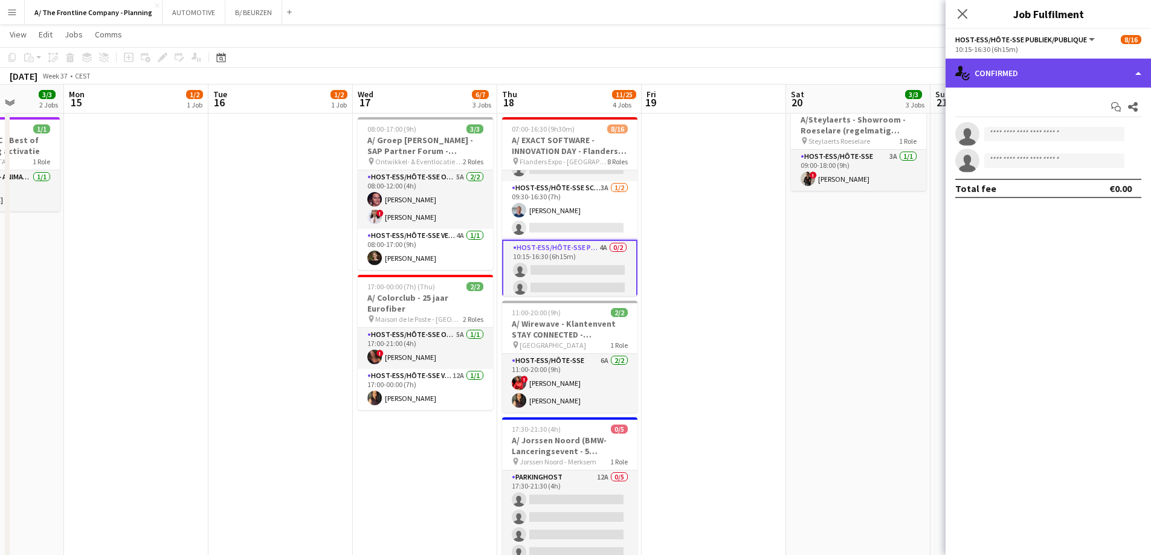
click at [1052, 76] on div "single-neutral-actions-check-2 Confirmed" at bounding box center [1048, 73] width 205 height 29
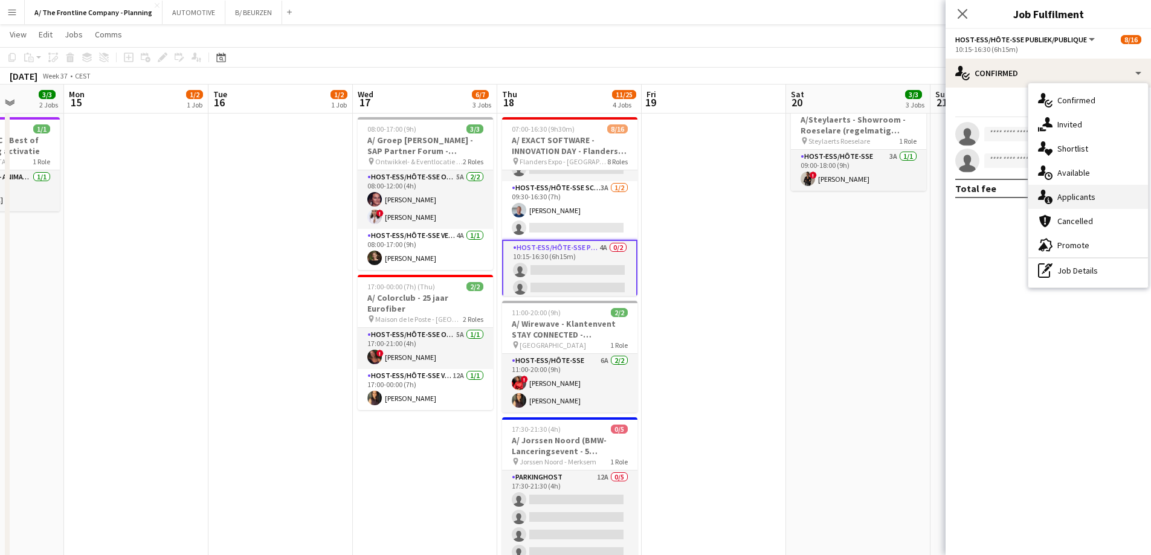
click at [1069, 197] on span "Applicants" at bounding box center [1077, 197] width 38 height 11
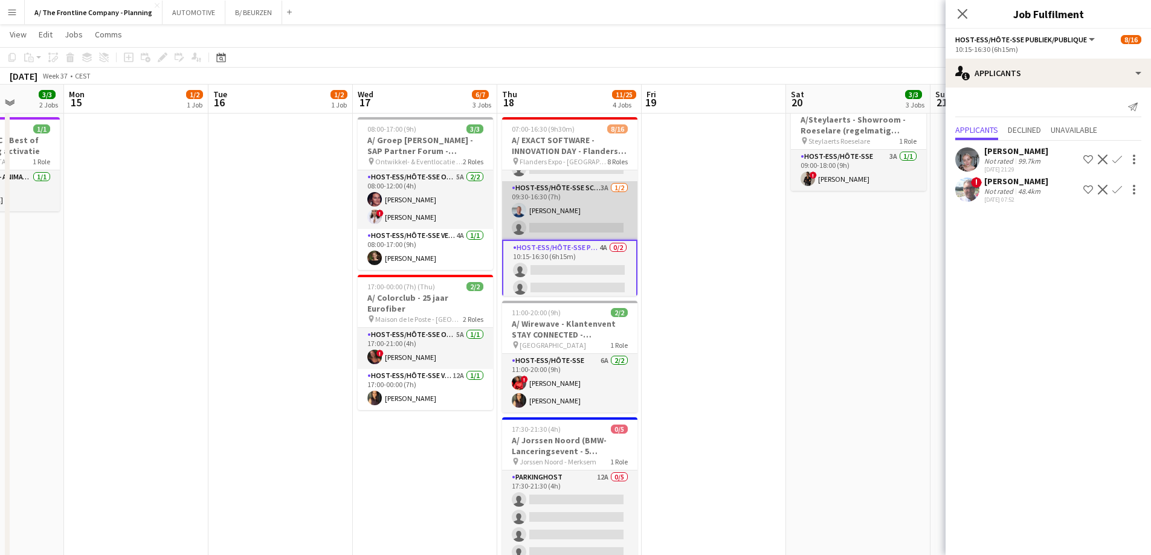
drag, startPoint x: 569, startPoint y: 221, endPoint x: 583, endPoint y: 217, distance: 14.5
click at [569, 219] on app-card-role "Host-ess/Hôte-sse Scanning 3A [DATE] 09:30-16:30 (7h) Digay Kengoum single-neut…" at bounding box center [569, 210] width 135 height 59
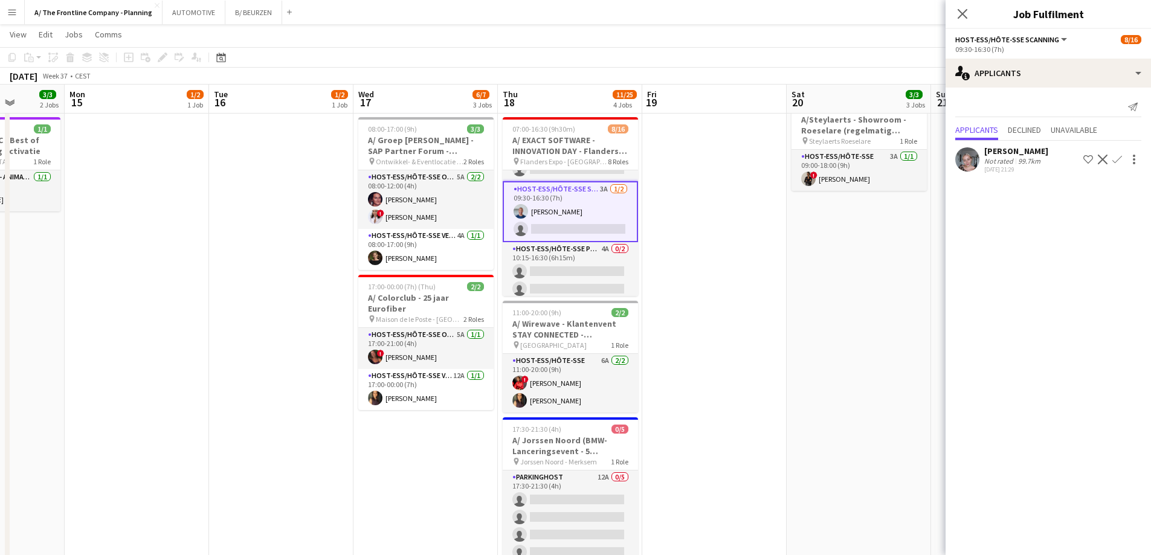
click at [1009, 157] on div "Not rated" at bounding box center [999, 161] width 31 height 9
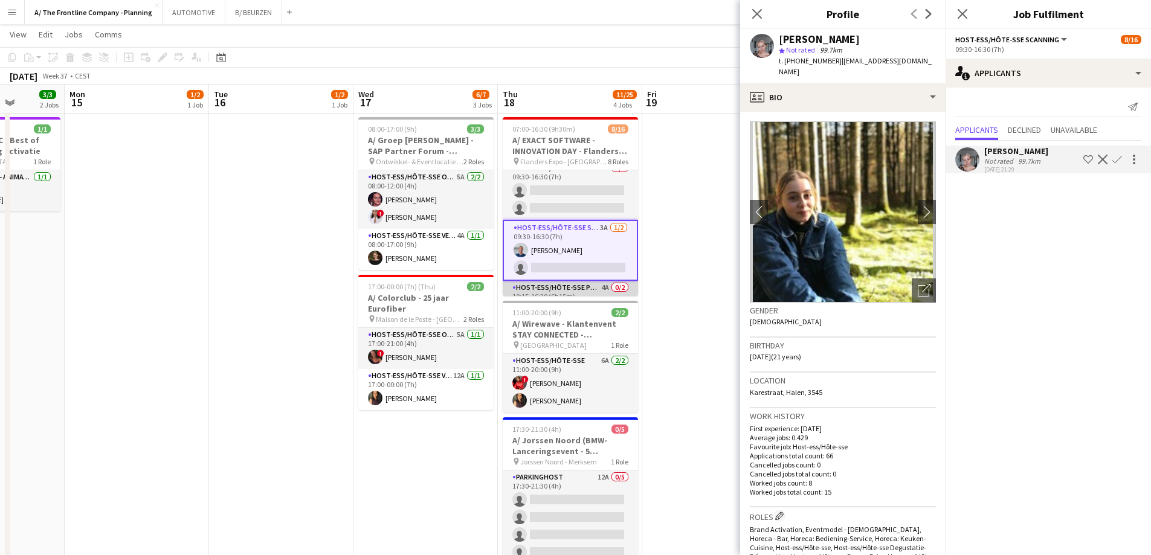
scroll to position [239, 0]
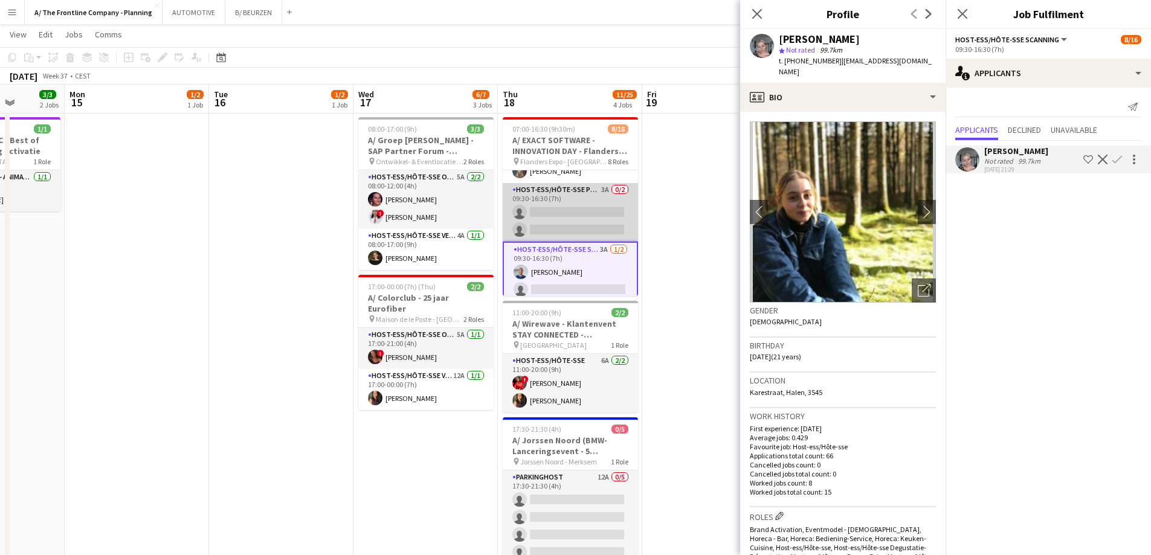
click at [549, 213] on app-card-role "Host-ess/Hôte-sse Publiek/Publique 3A 0/2 09:30-16:30 (7h) single-neutral-actio…" at bounding box center [570, 212] width 135 height 59
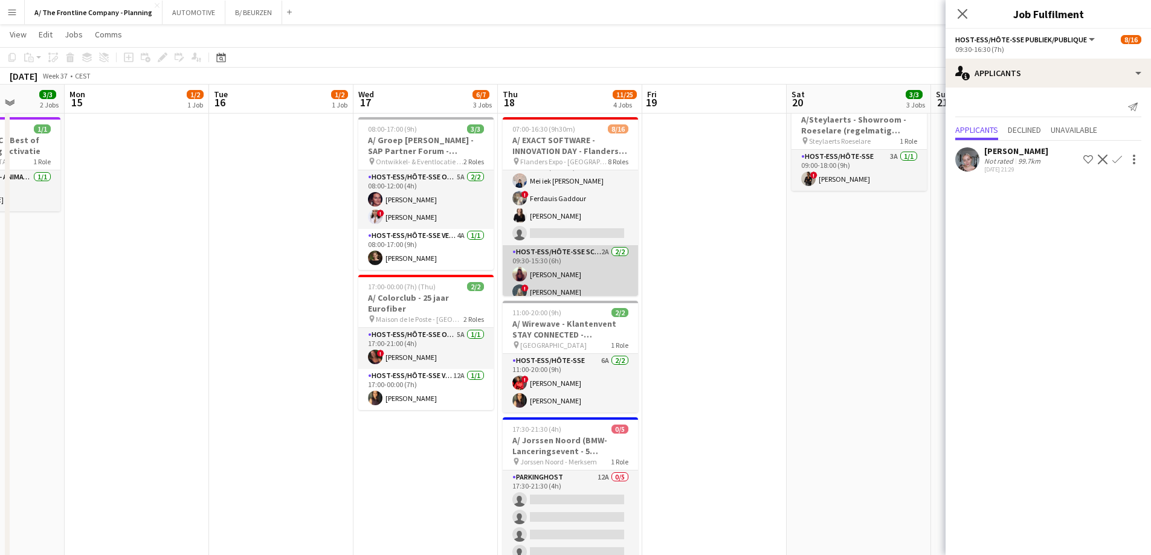
click at [555, 211] on app-card-role "Host-ess/Hôte-sse Onthaal-Accueill 4A [DATE] 08:00-16:30 (8h30m) Mei iek [PERSO…" at bounding box center [570, 199] width 135 height 94
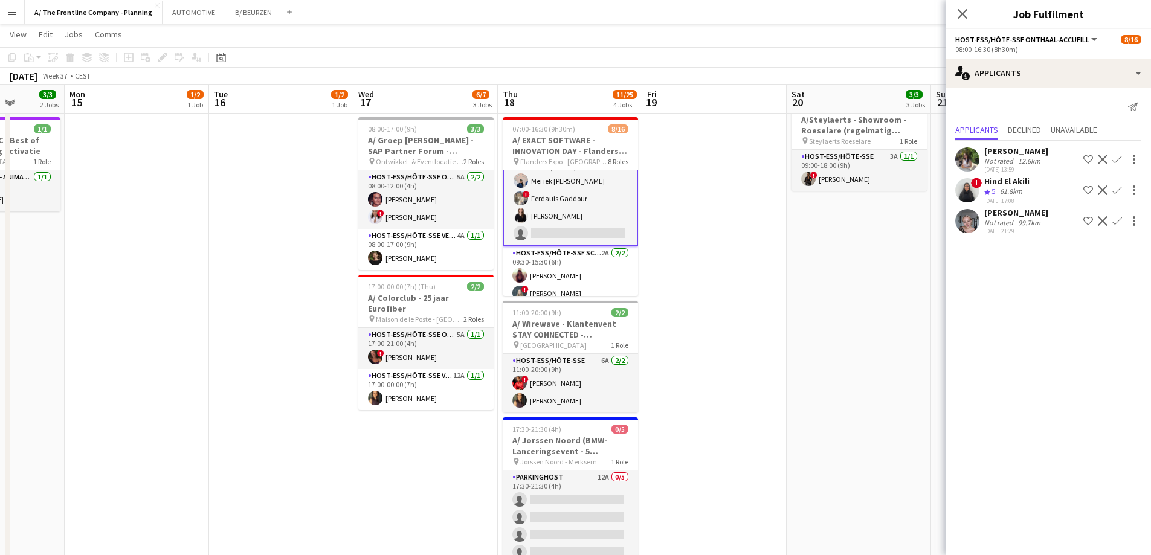
click at [1000, 181] on div "Hind El Akili" at bounding box center [1006, 181] width 45 height 11
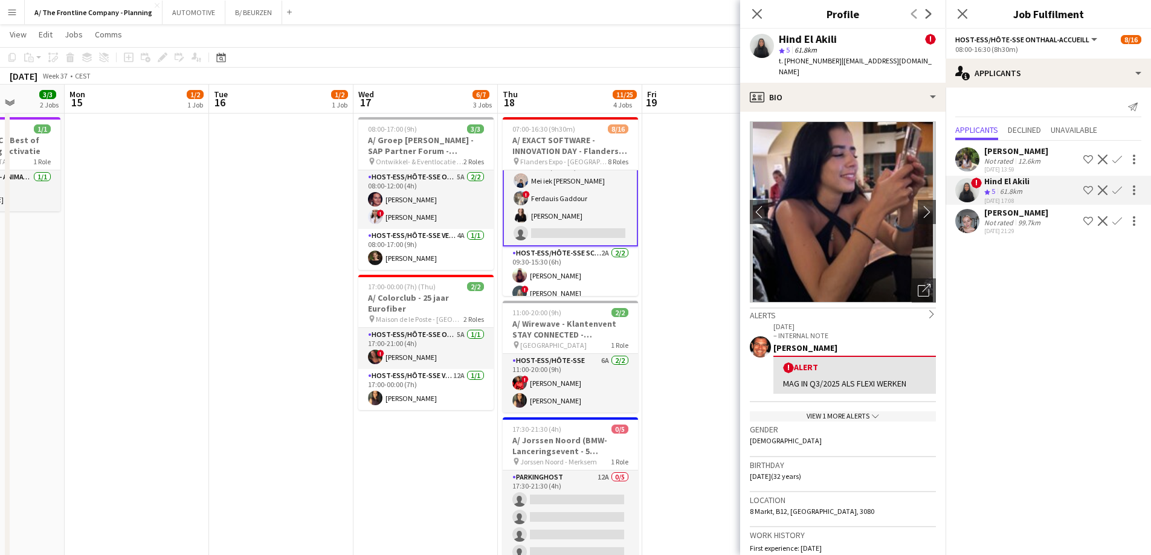
click at [570, 216] on app-card-role "Host-ess/Hôte-sse Onthaal-Accueill 4A [DATE] 08:00-16:30 (8h30m) Mei iek [PERSO…" at bounding box center [570, 198] width 135 height 96
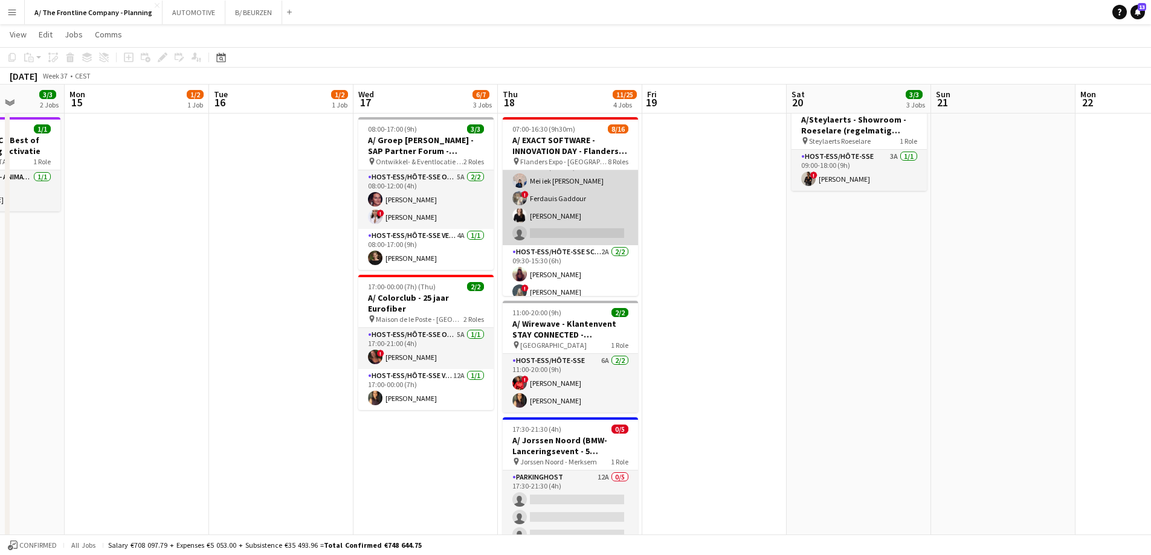
click at [577, 213] on app-card-role "Host-ess/Hôte-sse Onthaal-Accueill 4A [DATE] 08:00-16:30 (8h30m) Mei iek [PERSO…" at bounding box center [570, 199] width 135 height 94
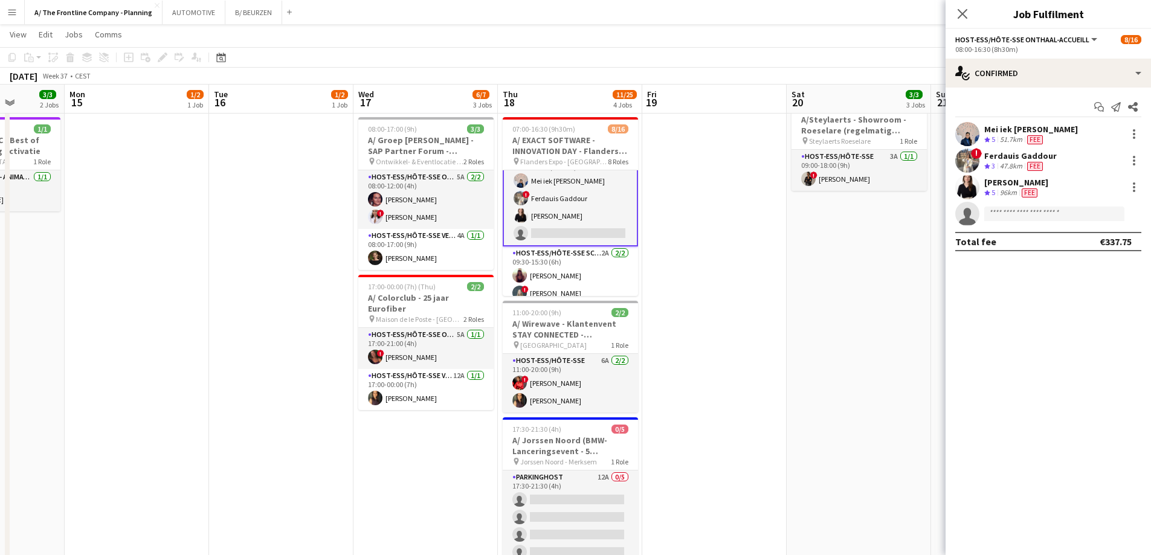
click at [1026, 138] on div "Fee" at bounding box center [1035, 140] width 21 height 10
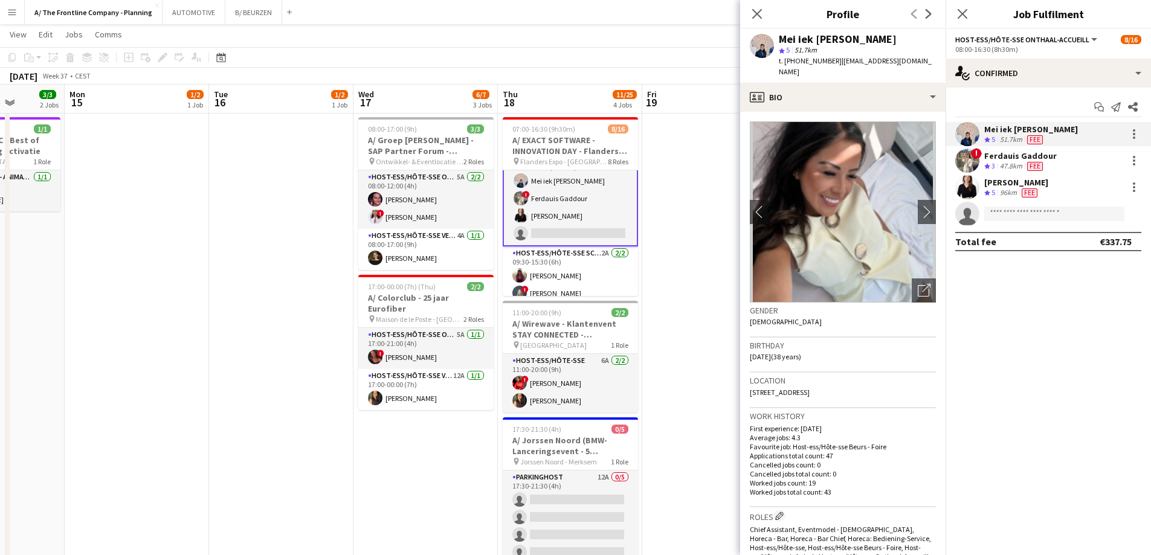
click at [1017, 158] on div "Ferdauis Gaddour" at bounding box center [1020, 155] width 73 height 11
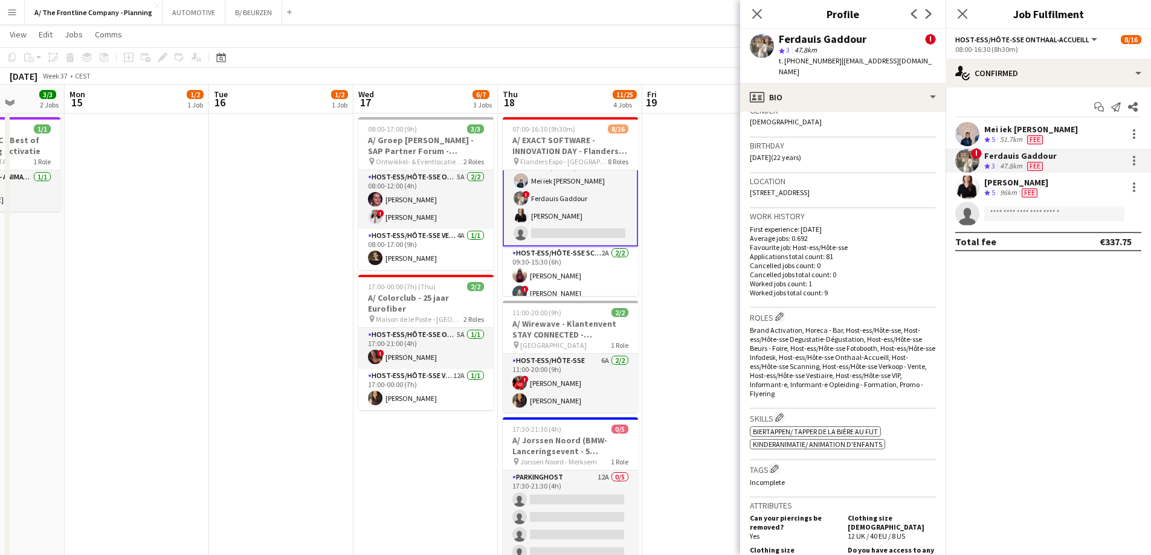
scroll to position [544, 0]
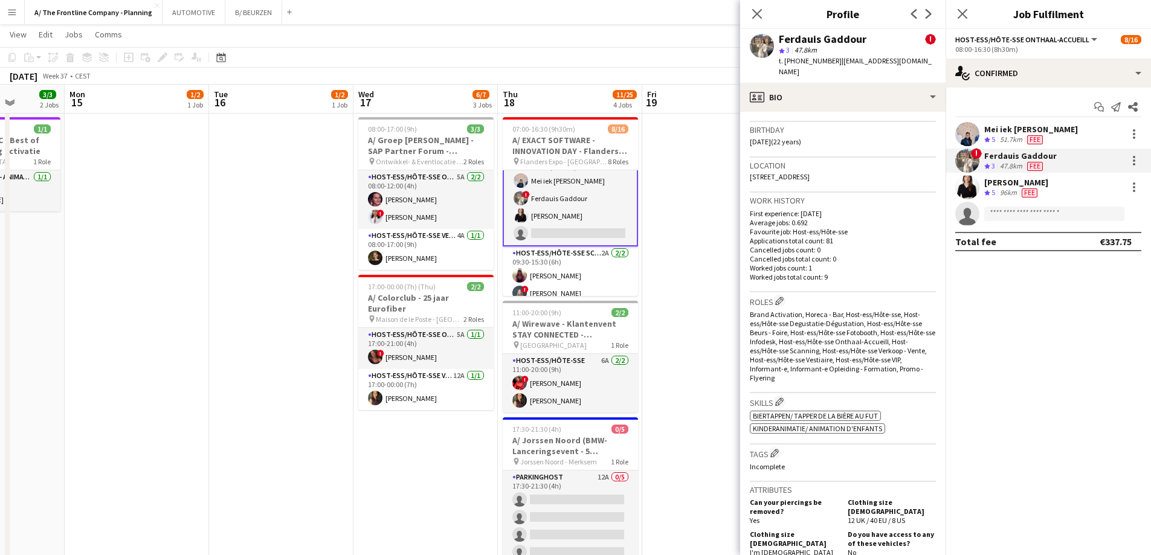
click at [1015, 187] on div "[PERSON_NAME]" at bounding box center [1016, 182] width 64 height 11
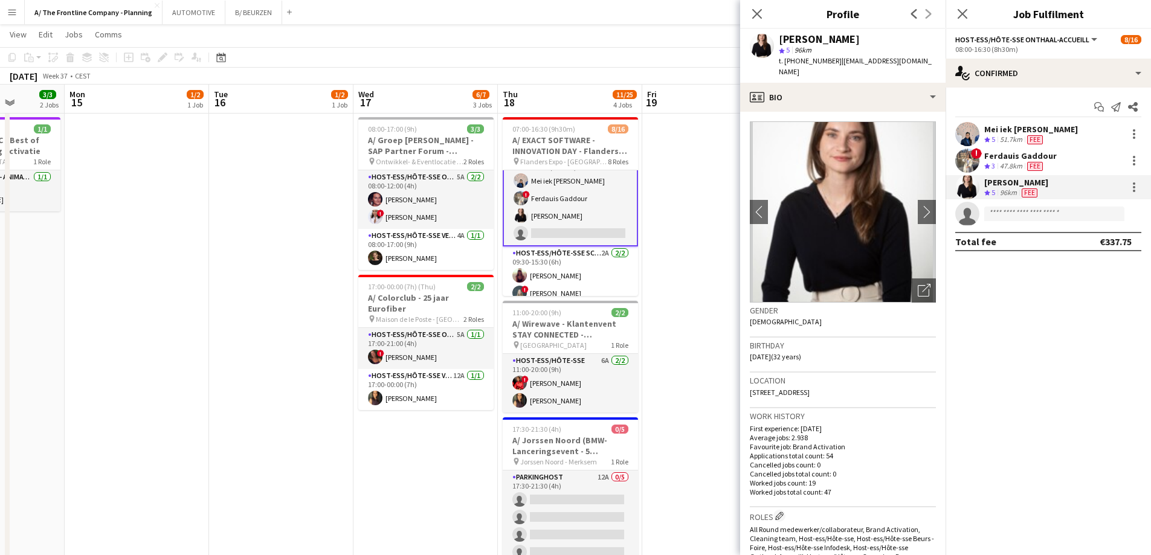
click at [679, 258] on app-date-cell at bounding box center [714, 375] width 144 height 962
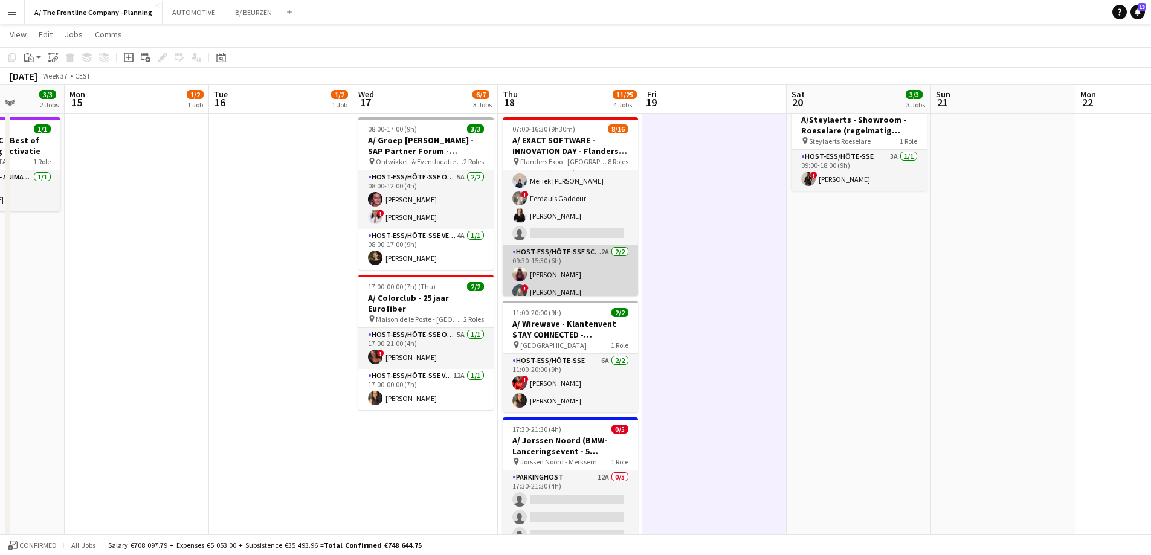
scroll to position [179, 0]
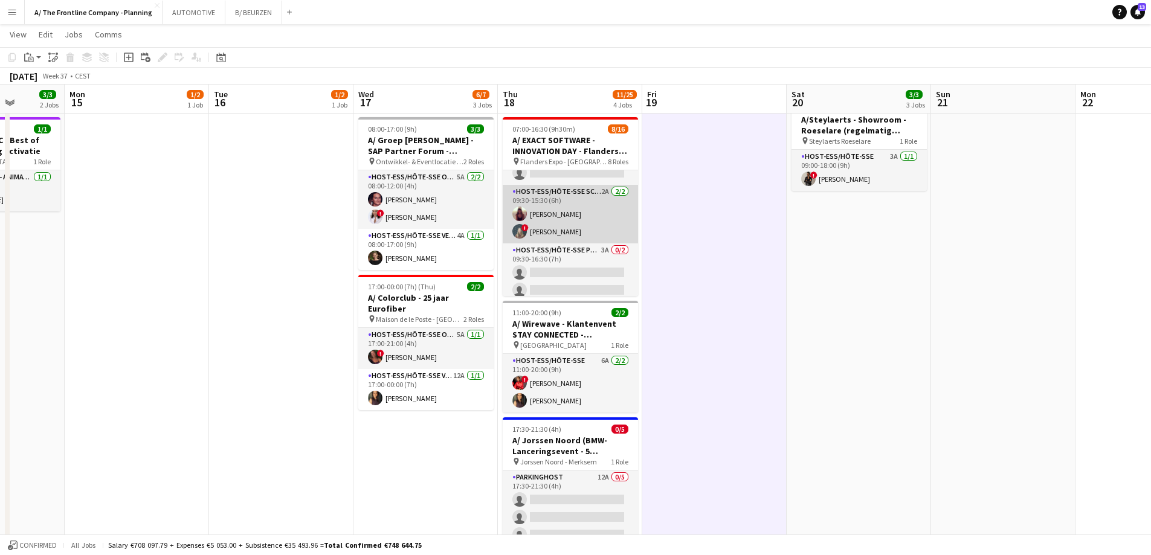
click at [563, 221] on app-card-role "Host-ess/Hôte-sse Scanning 2A [DATE] 09:30-15:30 (6h) [PERSON_NAME] ! [PERSON_N…" at bounding box center [570, 214] width 135 height 59
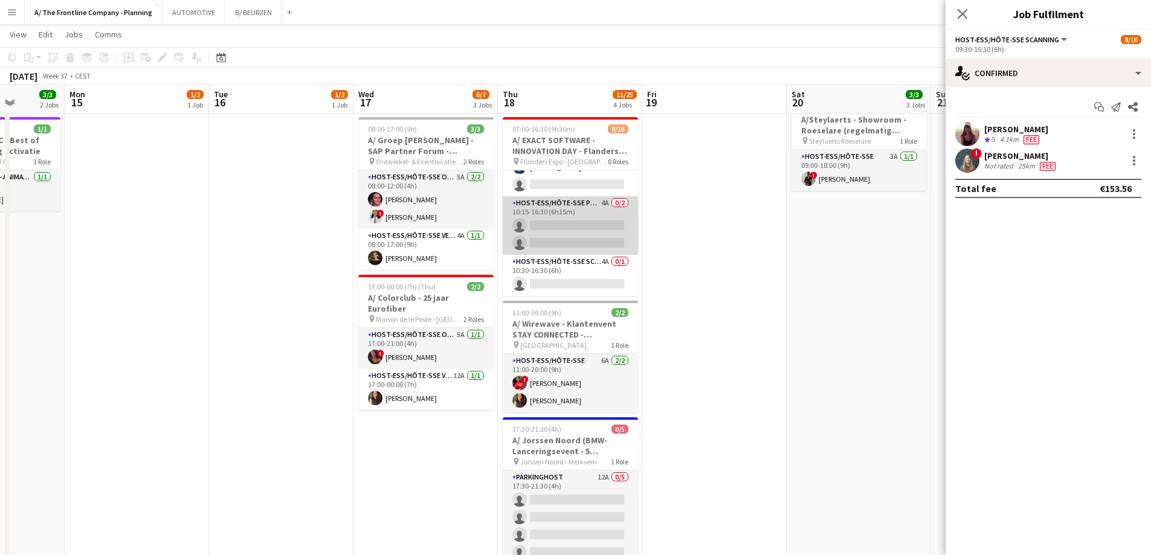
click at [557, 234] on app-card-role "Host-ess/Hôte-sse Publiek/Publique 4A 0/2 10:15-16:30 (6h15m) single-neutral-ac…" at bounding box center [570, 225] width 135 height 59
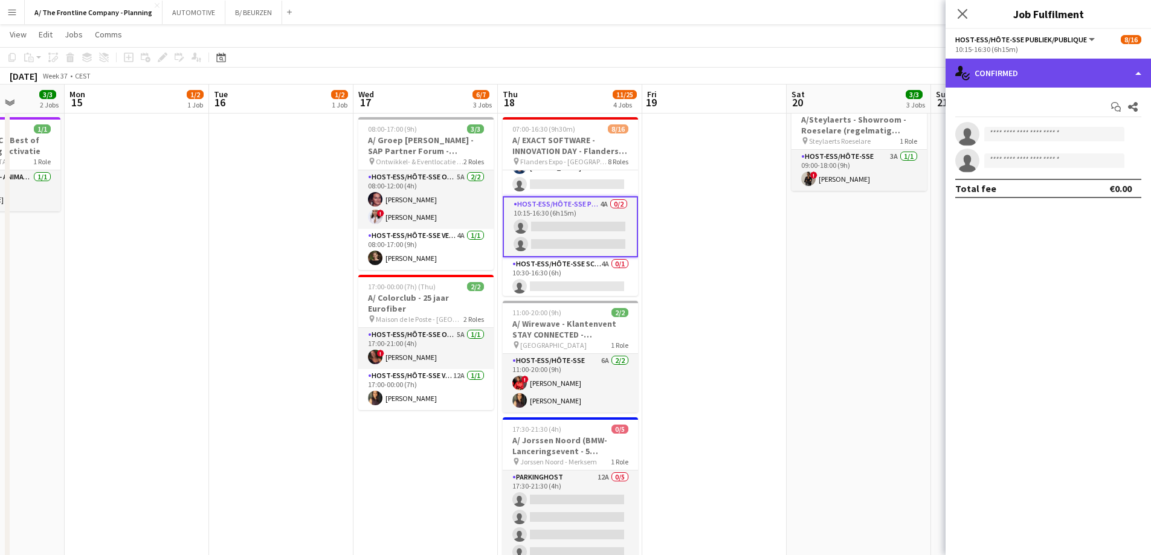
click at [1041, 74] on div "single-neutral-actions-check-2 Confirmed" at bounding box center [1048, 73] width 205 height 29
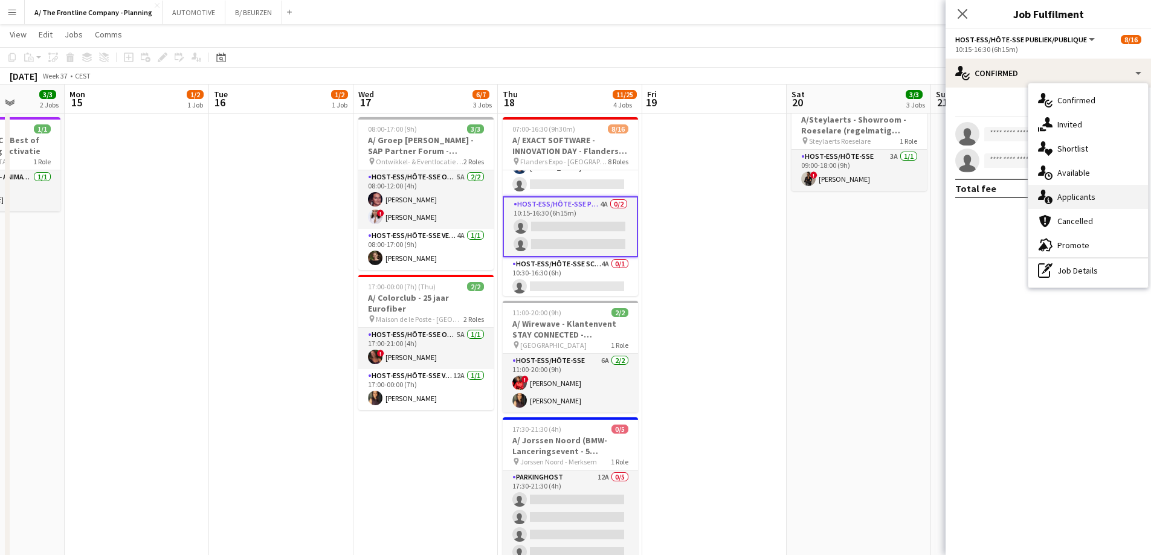
click at [1066, 202] on span "Applicants" at bounding box center [1077, 197] width 38 height 11
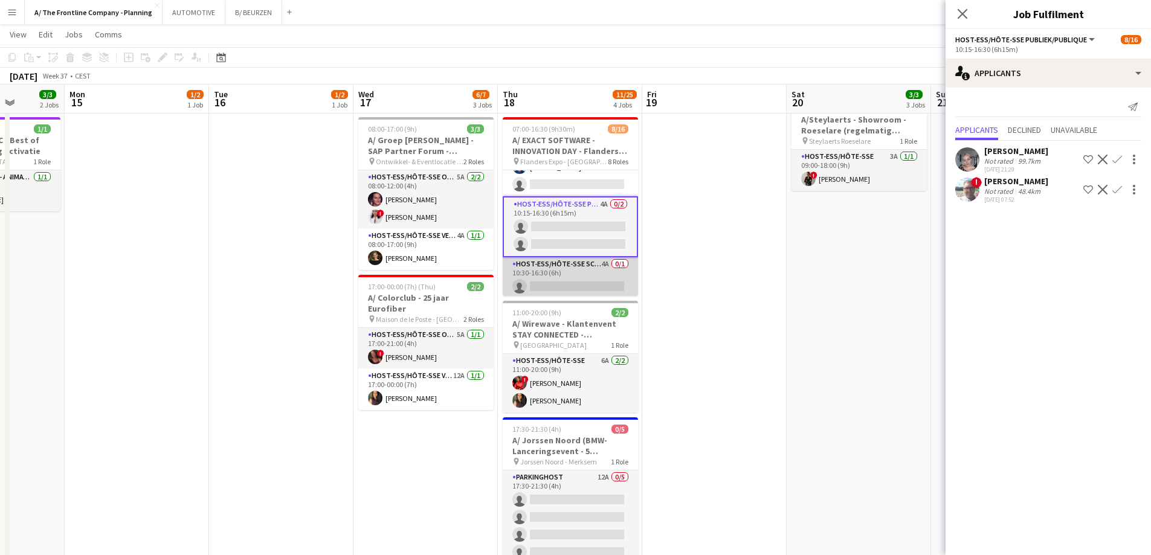
click at [558, 276] on app-card-role "Host-ess/Hôte-sse Scanning 4A 0/1 10:30-16:30 (6h) single-neutral-actions" at bounding box center [570, 277] width 135 height 41
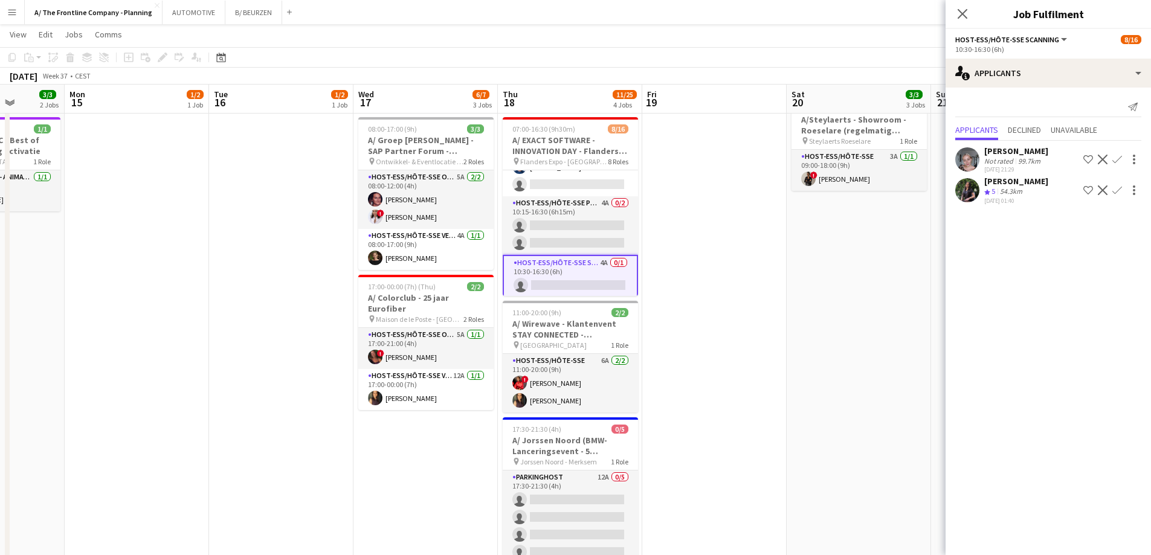
click at [1000, 184] on div "[PERSON_NAME]" at bounding box center [1016, 181] width 64 height 11
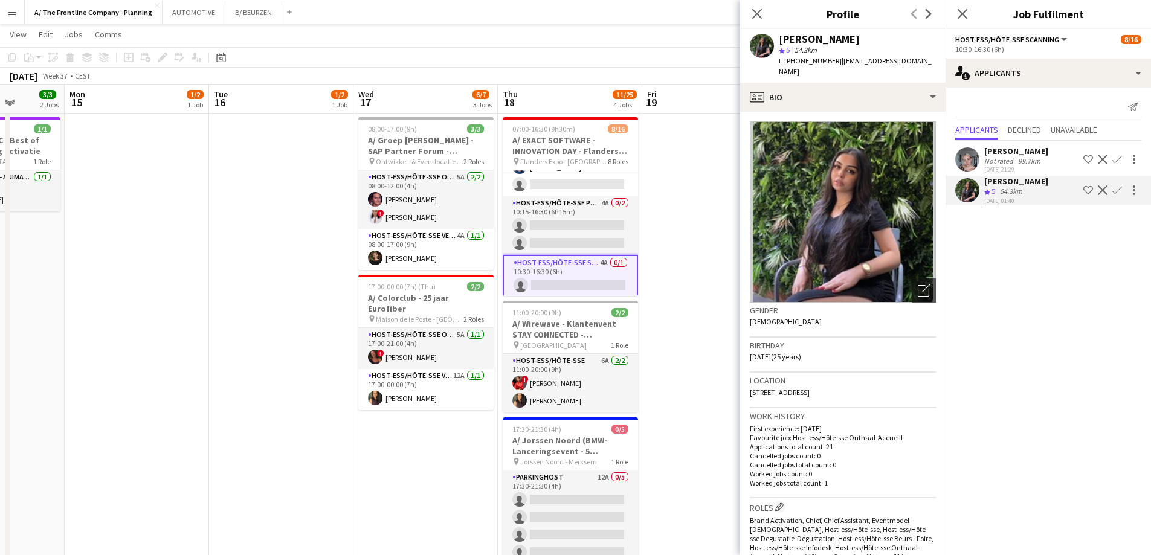
click at [215, 258] on app-date-cell "08:00-12:00 (4h) 1/2 pin Oostende 1 Role Host-ess/Hôte-sse 4A [DATE] 08:00-12:0…" at bounding box center [281, 375] width 144 height 962
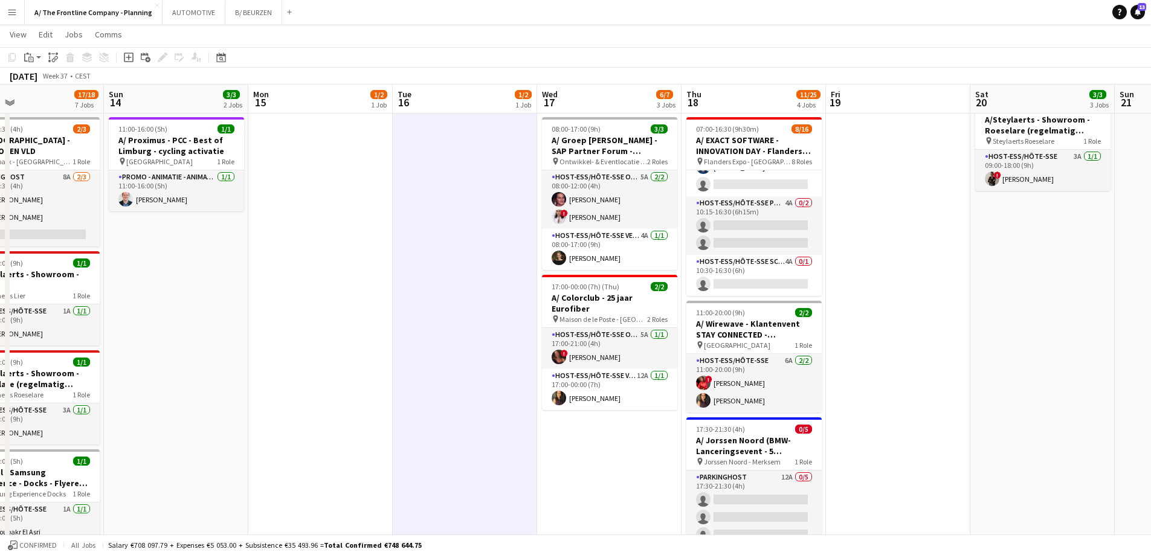
scroll to position [0, 284]
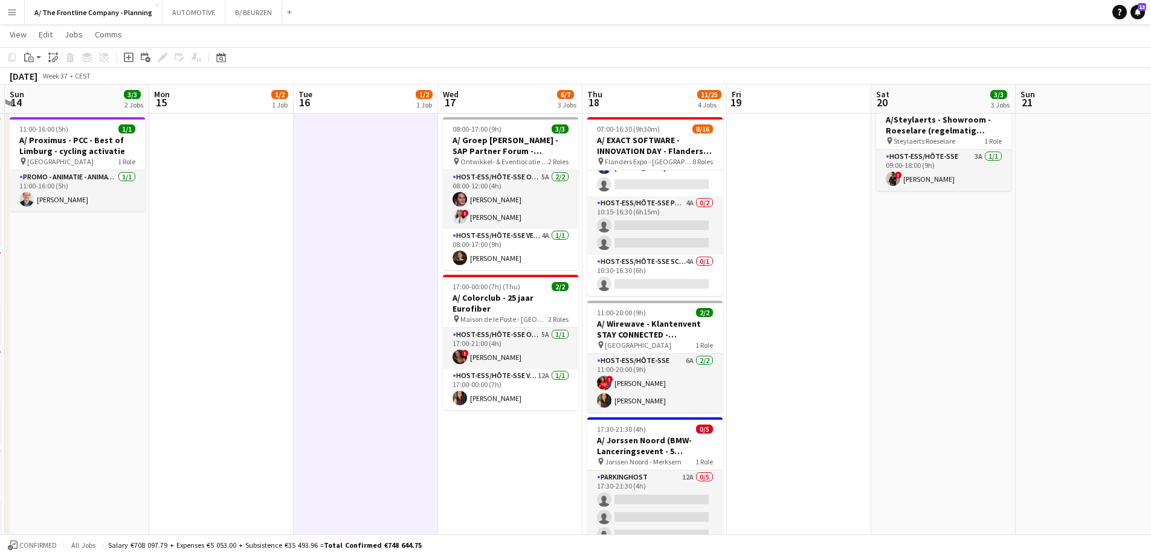
drag, startPoint x: 181, startPoint y: 263, endPoint x: 552, endPoint y: 233, distance: 372.3
click at [554, 234] on app-calendar-viewport "Fri 12 11/11 2 Jobs Sat 13 17/18 7 Jobs Sun 14 3/3 2 Jobs Mon 15 1/2 1 Job Tue …" at bounding box center [575, 386] width 1151 height 1162
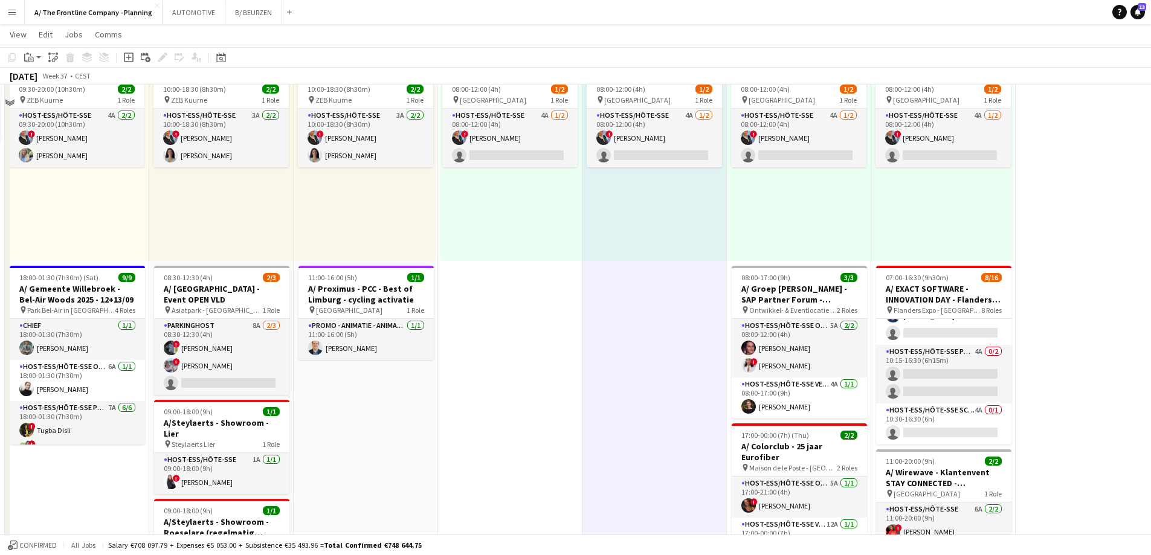
scroll to position [0, 0]
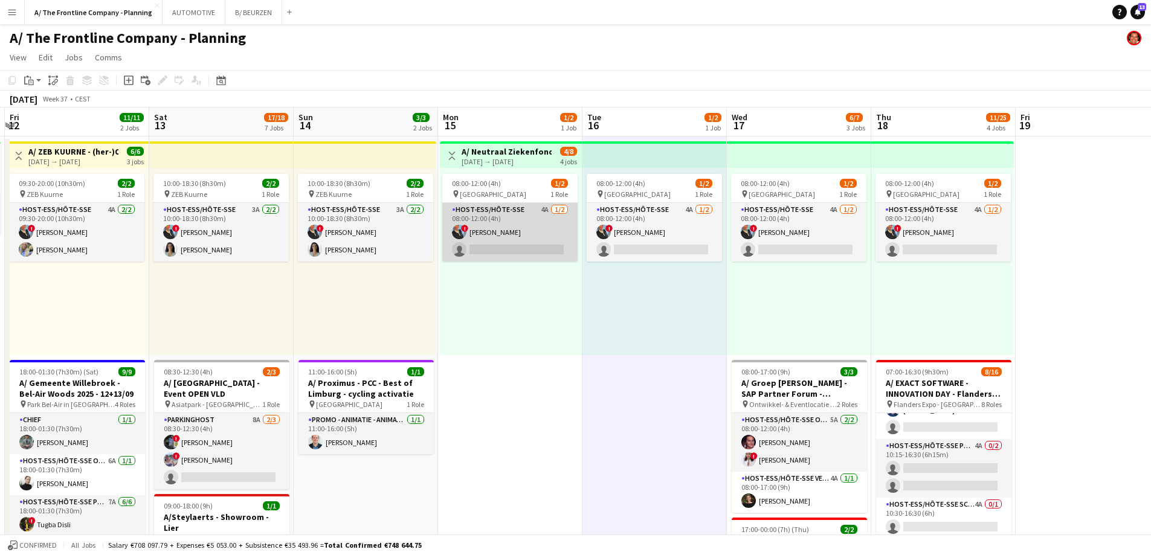
click at [498, 245] on app-card-role "Host-ess/Hôte-sse 4A [DATE] 08:00-12:00 (4h) ! [PERSON_NAME] single-neutral-act…" at bounding box center [509, 232] width 135 height 59
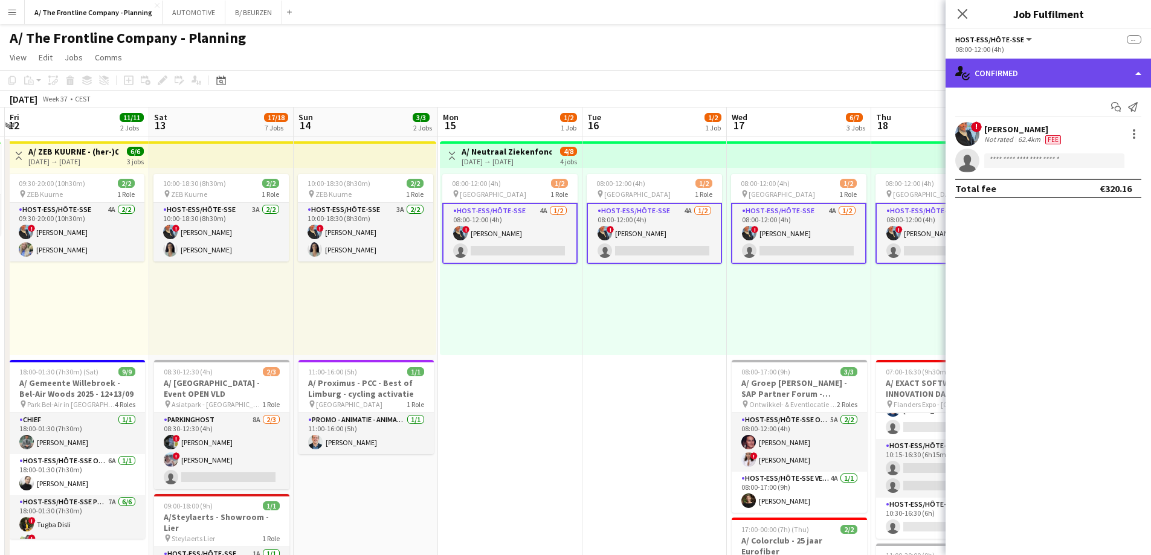
click at [1048, 70] on div "single-neutral-actions-check-2 Confirmed" at bounding box center [1048, 73] width 205 height 29
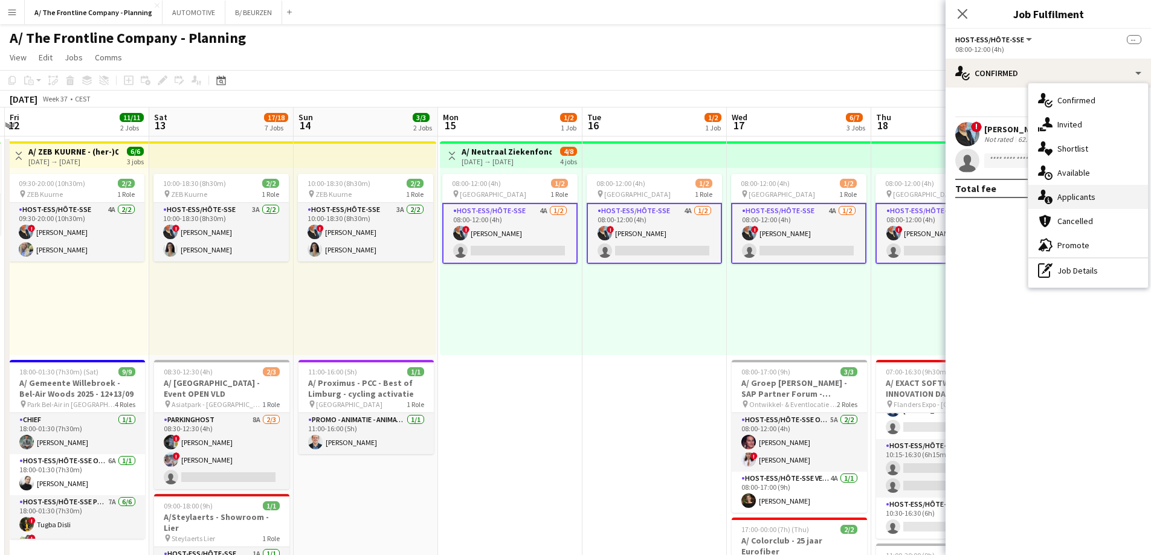
click at [1071, 190] on div "single-neutral-actions-information Applicants" at bounding box center [1089, 197] width 120 height 24
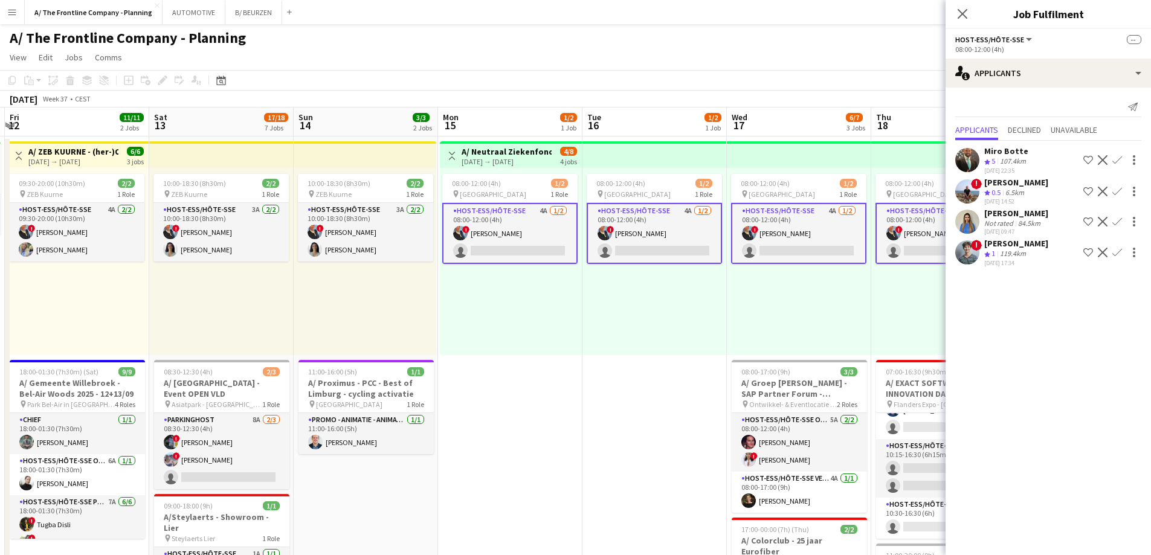
click at [1004, 247] on div "[PERSON_NAME]" at bounding box center [1016, 243] width 64 height 11
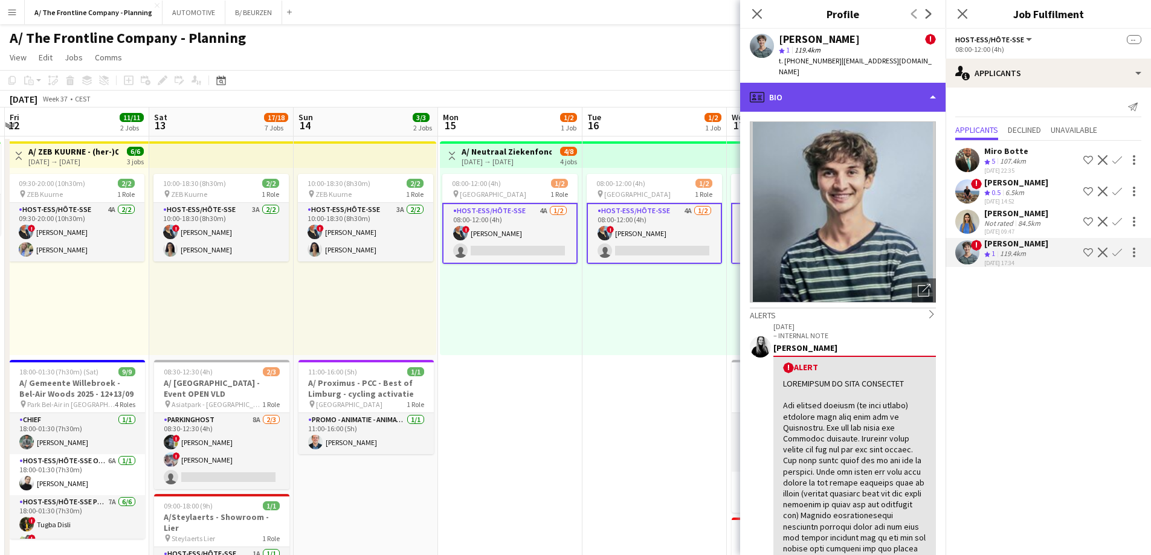
click at [881, 93] on div "profile Bio" at bounding box center [842, 97] width 205 height 29
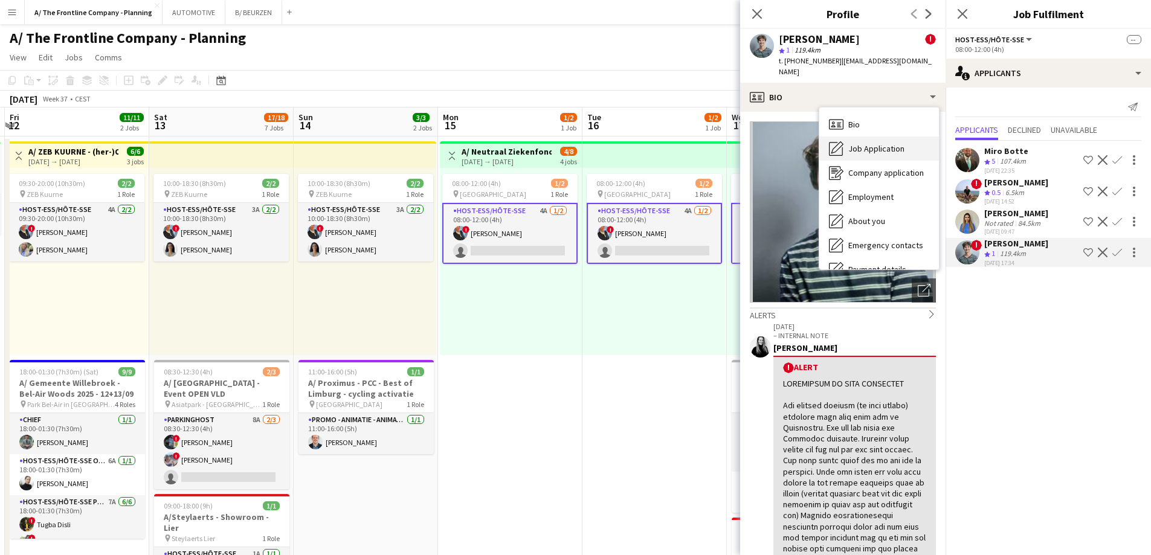
click at [868, 143] on span "Job Application" at bounding box center [876, 148] width 56 height 11
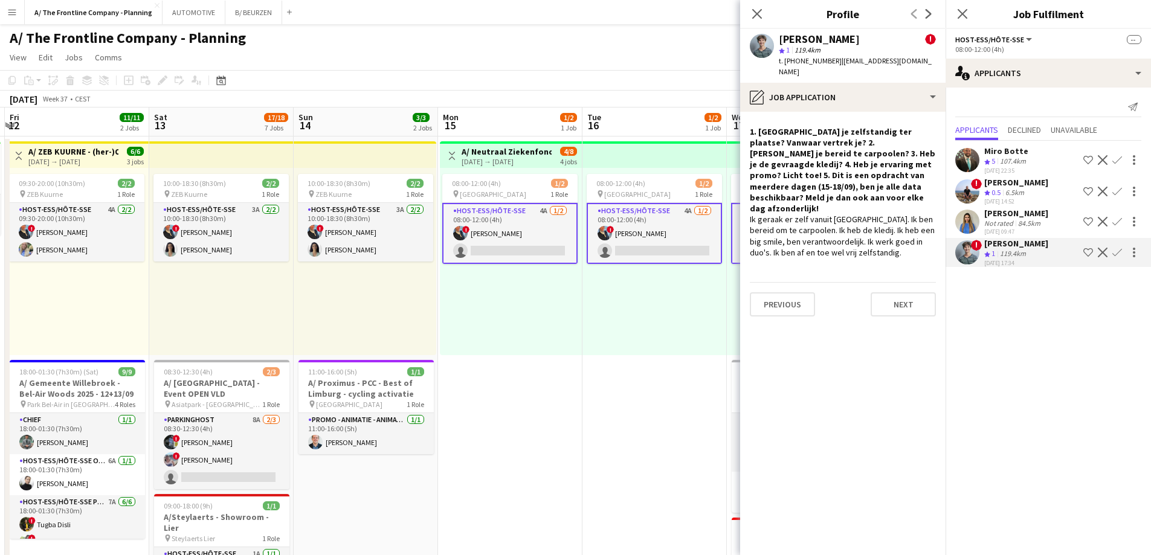
click at [522, 244] on app-card-role "Host-ess/Hôte-sse 4A [DATE] 08:00-12:00 (4h) ! [PERSON_NAME] single-neutral-act…" at bounding box center [509, 233] width 135 height 61
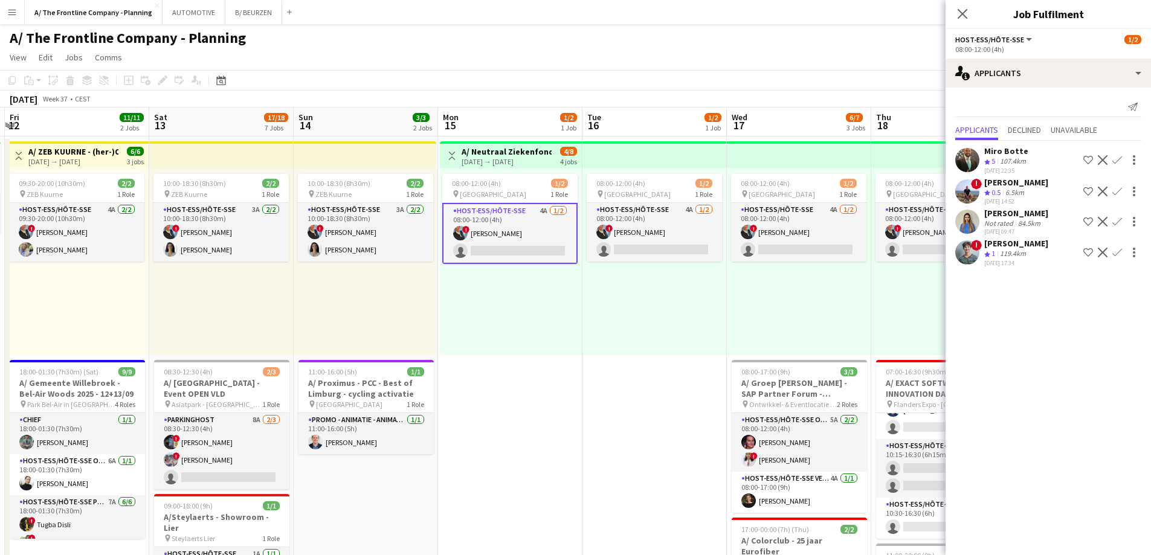
click at [525, 241] on app-card-role "Host-ess/Hôte-sse 4A [DATE] 08:00-12:00 (4h) ! [PERSON_NAME] single-neutral-act…" at bounding box center [509, 233] width 135 height 61
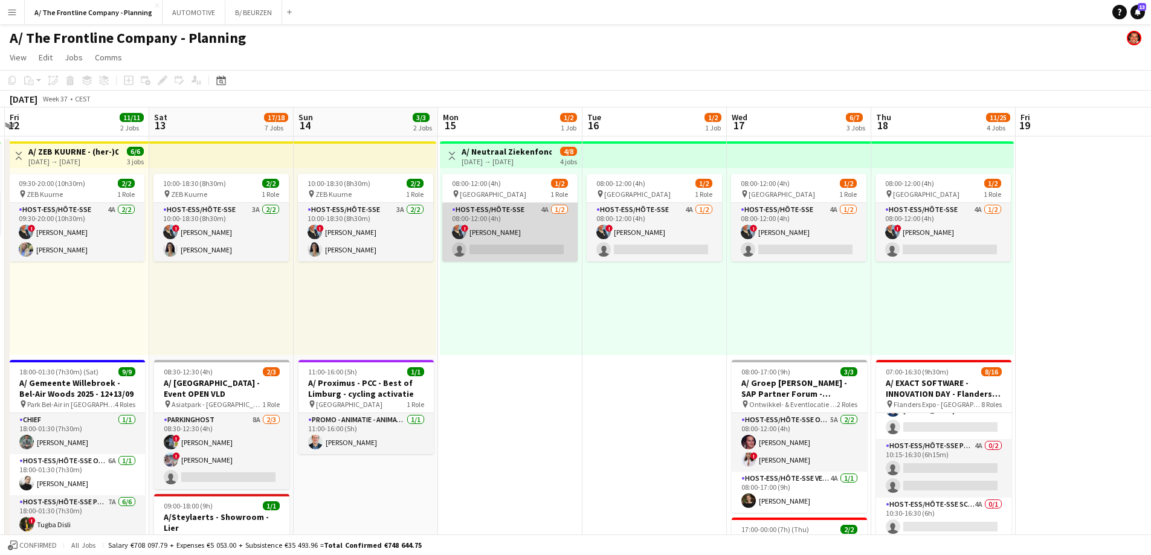
click at [525, 241] on app-card-role "Host-ess/Hôte-sse 4A [DATE] 08:00-12:00 (4h) ! [PERSON_NAME] single-neutral-act…" at bounding box center [509, 232] width 135 height 59
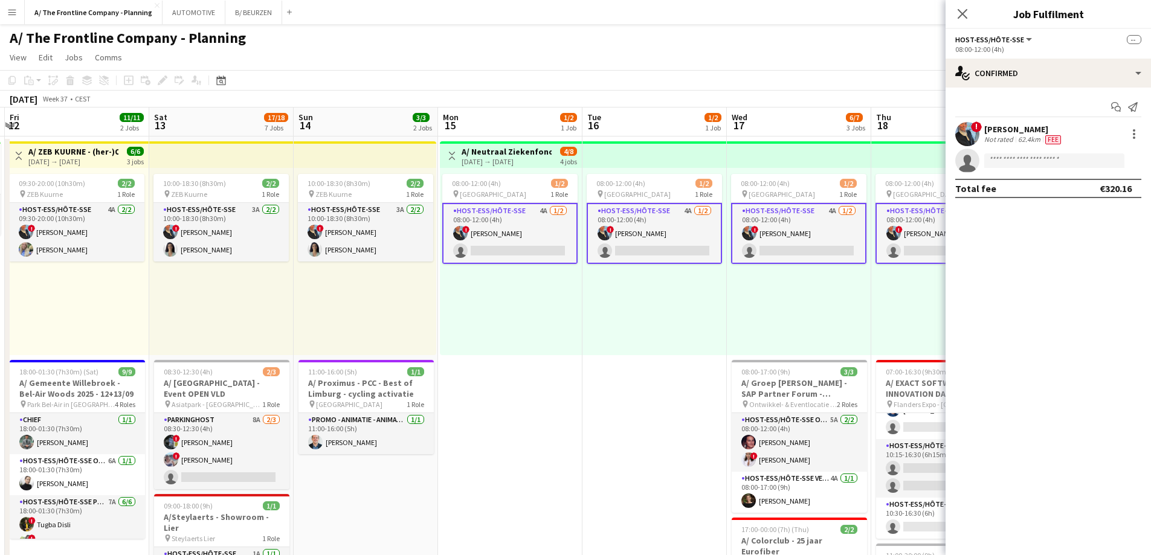
click at [1016, 132] on div "[PERSON_NAME]" at bounding box center [1023, 129] width 79 height 11
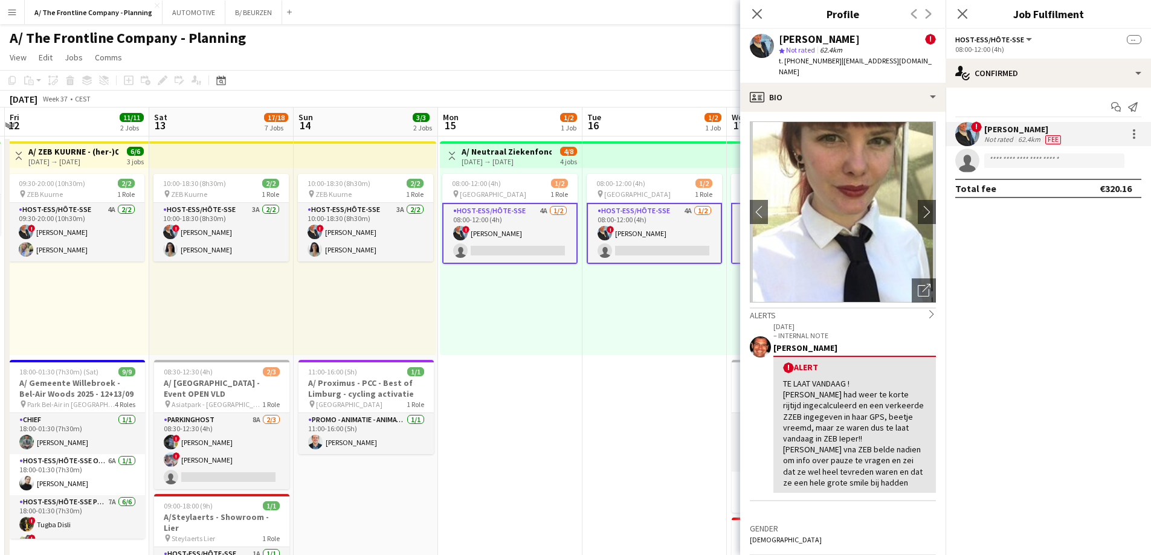
click at [506, 245] on app-card-role "Host-ess/Hôte-sse 4A [DATE] 08:00-12:00 (4h) ! [PERSON_NAME] single-neutral-act…" at bounding box center [509, 233] width 135 height 61
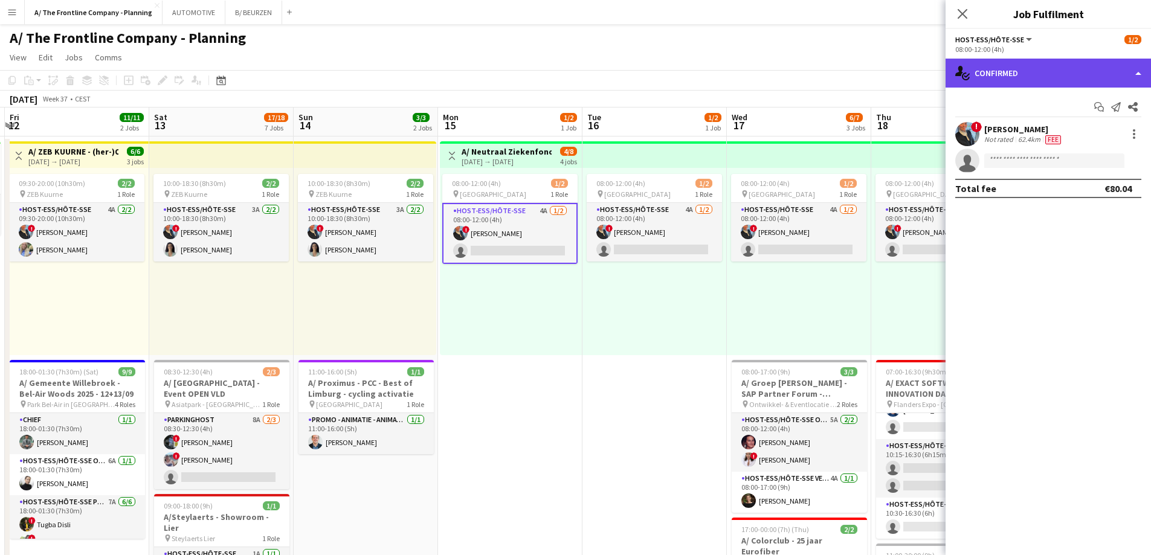
click at [1023, 64] on div "single-neutral-actions-check-2 Confirmed" at bounding box center [1048, 73] width 205 height 29
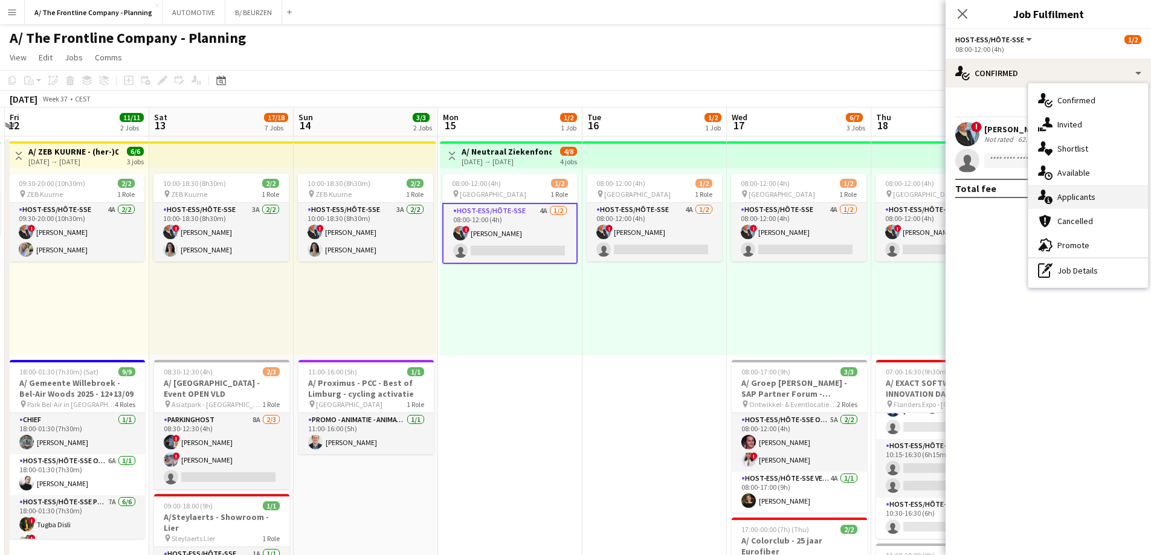
click at [1059, 194] on span "Applicants" at bounding box center [1077, 197] width 38 height 11
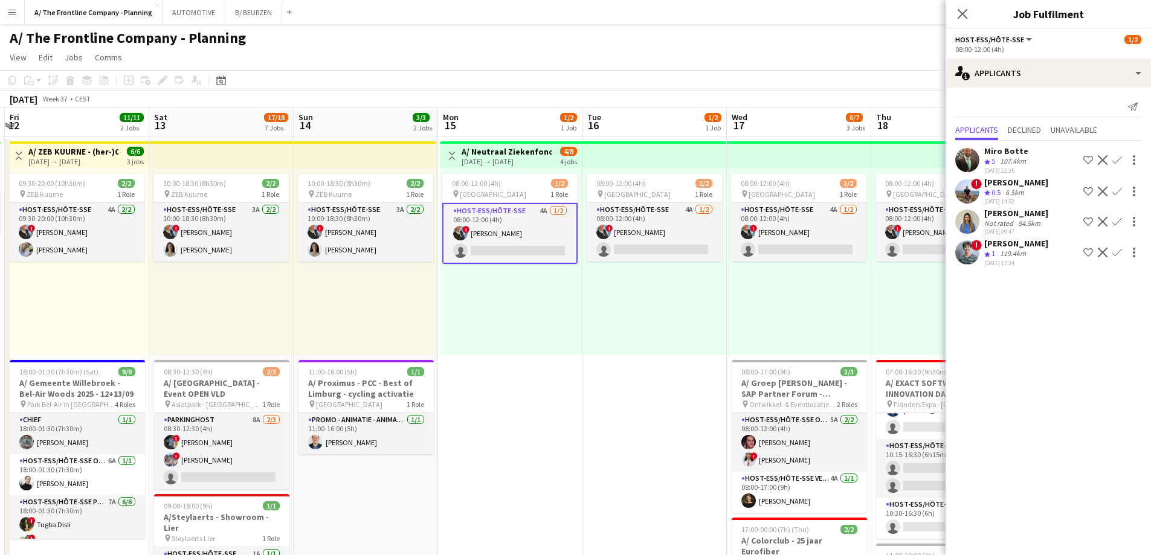
click at [1013, 255] on div "119.4km" at bounding box center [1013, 254] width 31 height 10
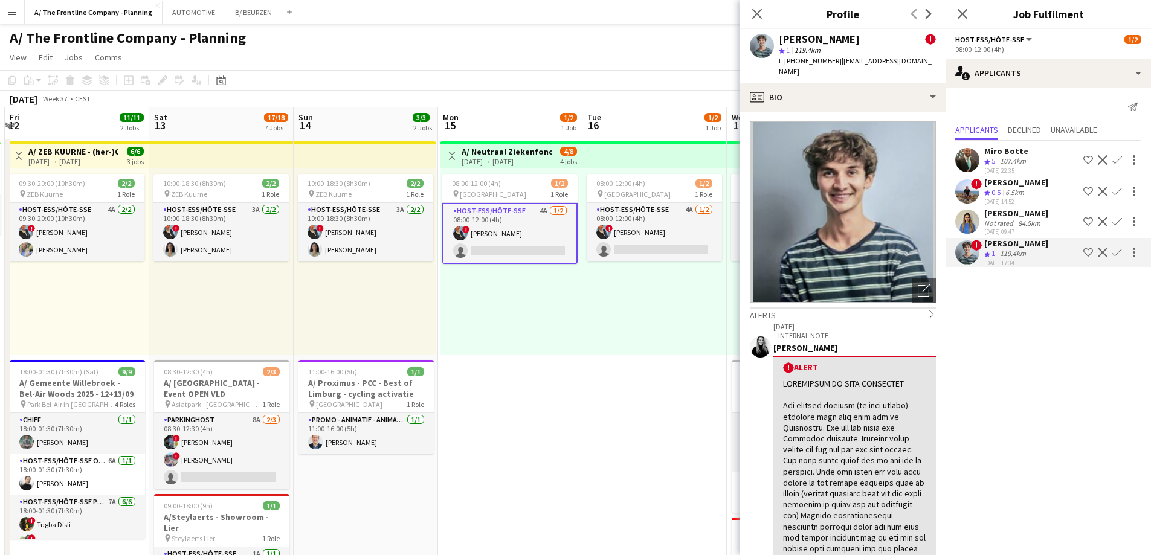
click at [325, 282] on div "10:00-18:30 (8h30m) 2/2 pin ZEB Kuurne 1 Role Host-ess/Hôte-sse 3A [DATE] 10:00…" at bounding box center [365, 261] width 143 height 187
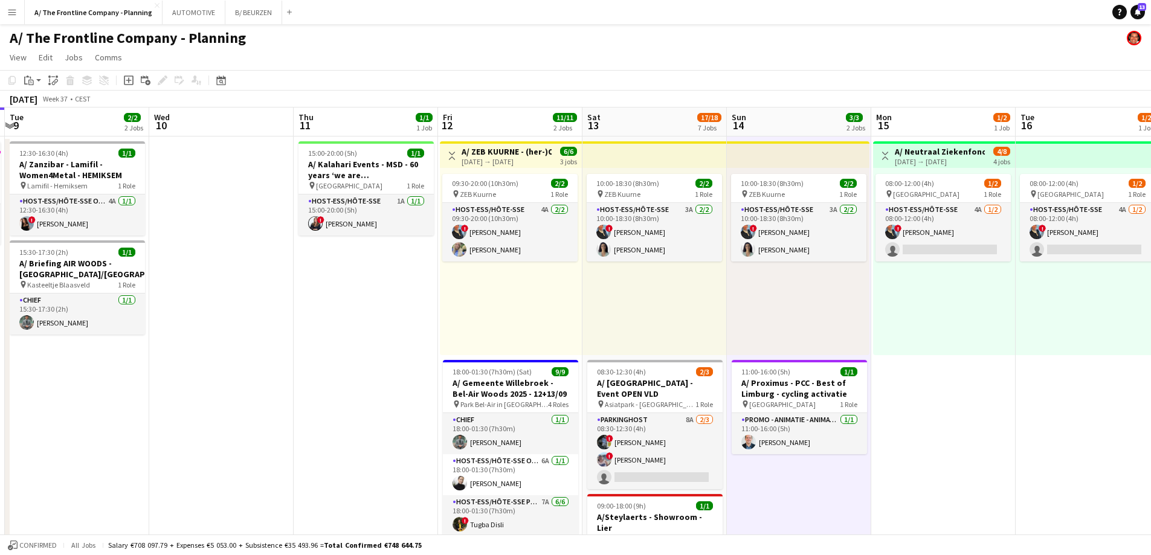
scroll to position [0, 285]
drag, startPoint x: 506, startPoint y: 248, endPoint x: 691, endPoint y: 236, distance: 186.0
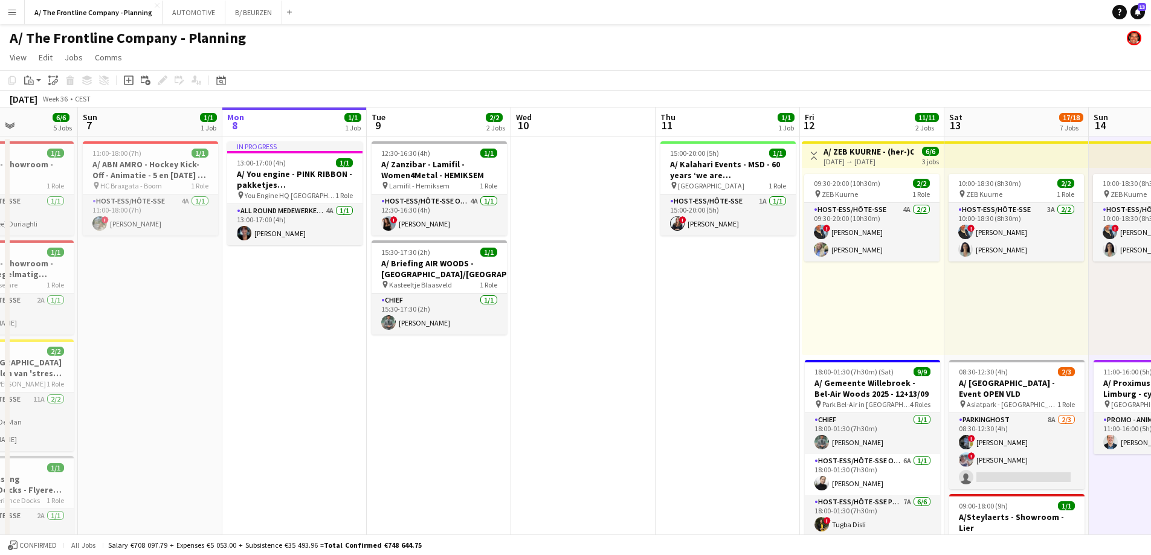
drag, startPoint x: 251, startPoint y: 293, endPoint x: 181, endPoint y: 293, distance: 70.7
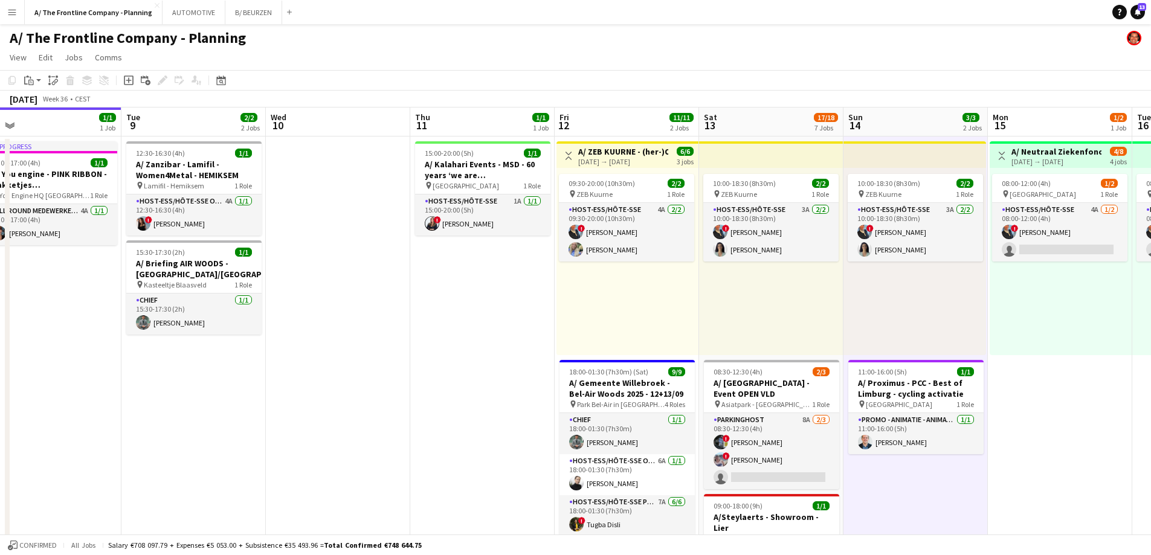
scroll to position [0, 404]
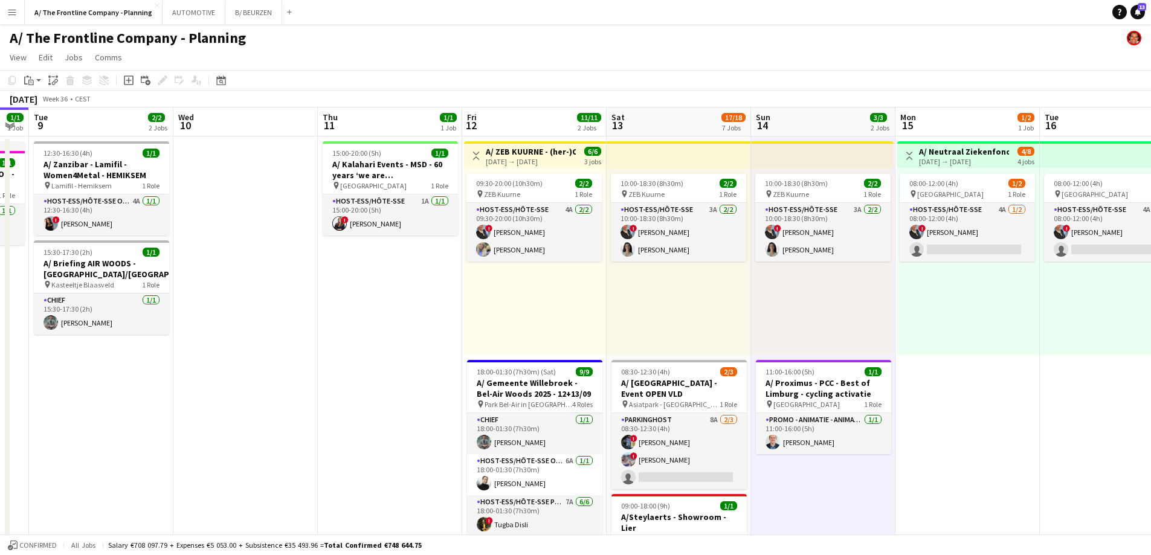
drag, startPoint x: 268, startPoint y: 315, endPoint x: 363, endPoint y: 295, distance: 97.5
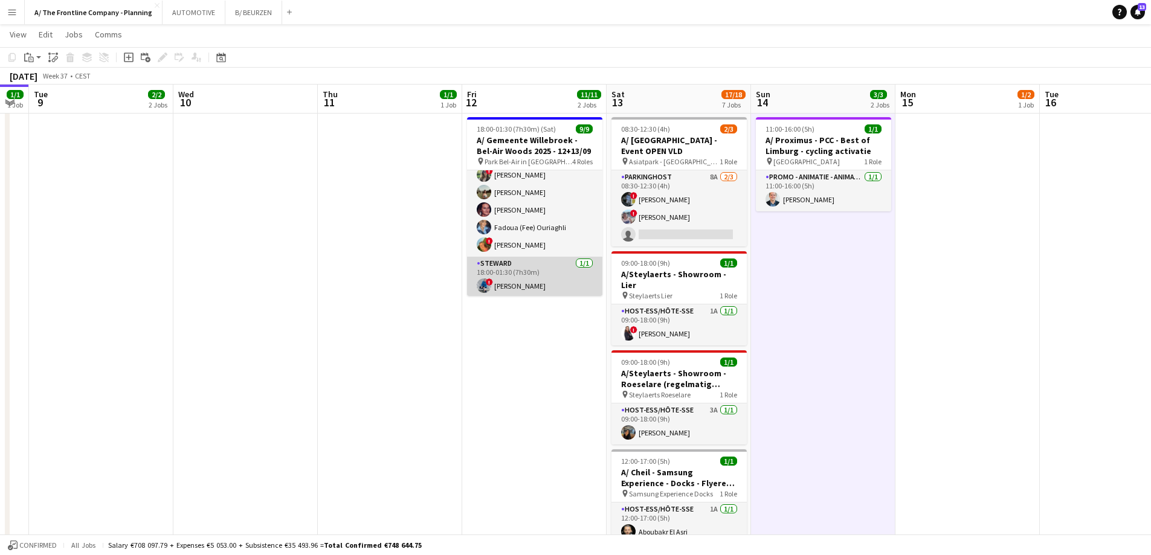
scroll to position [126, 0]
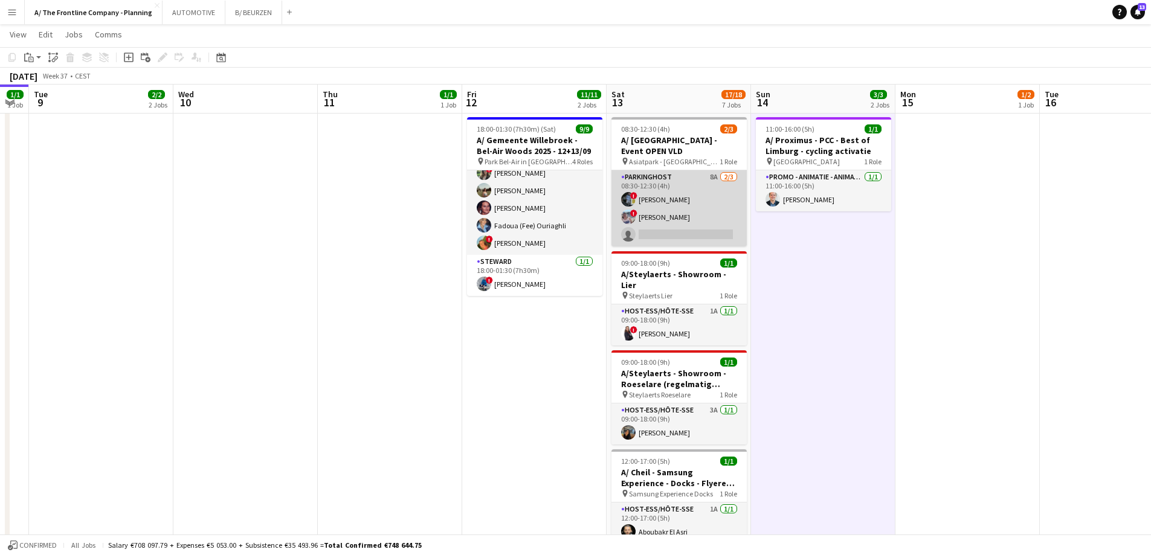
click at [649, 221] on app-card-role "Parkinghost 8A [DATE] 08:30-12:30 (4h) ! [PERSON_NAME] ! [PERSON_NAME] single-n…" at bounding box center [679, 208] width 135 height 76
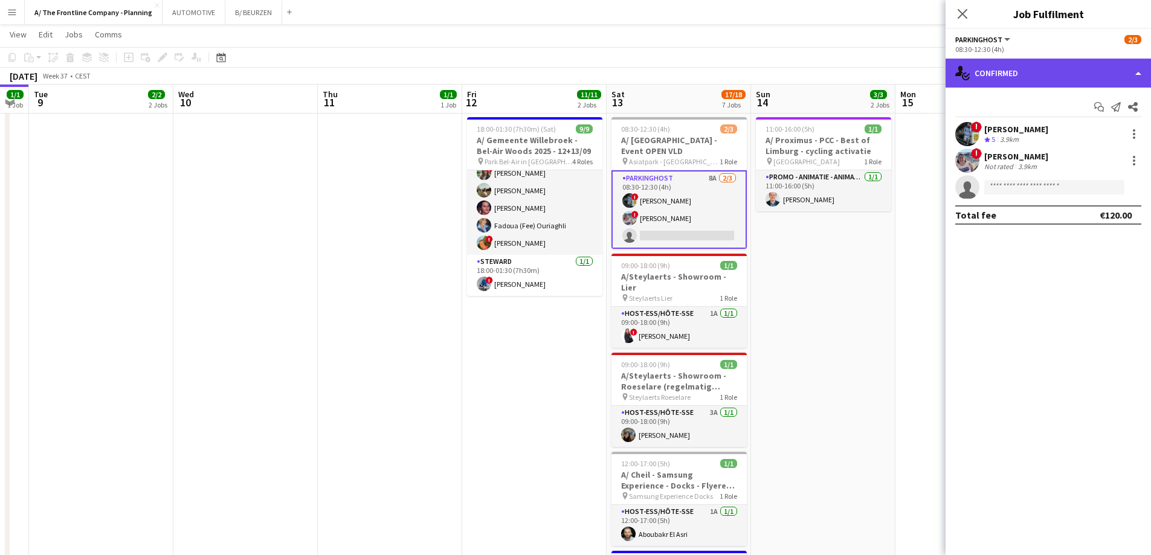
click at [1045, 67] on div "single-neutral-actions-check-2 Confirmed" at bounding box center [1048, 73] width 205 height 29
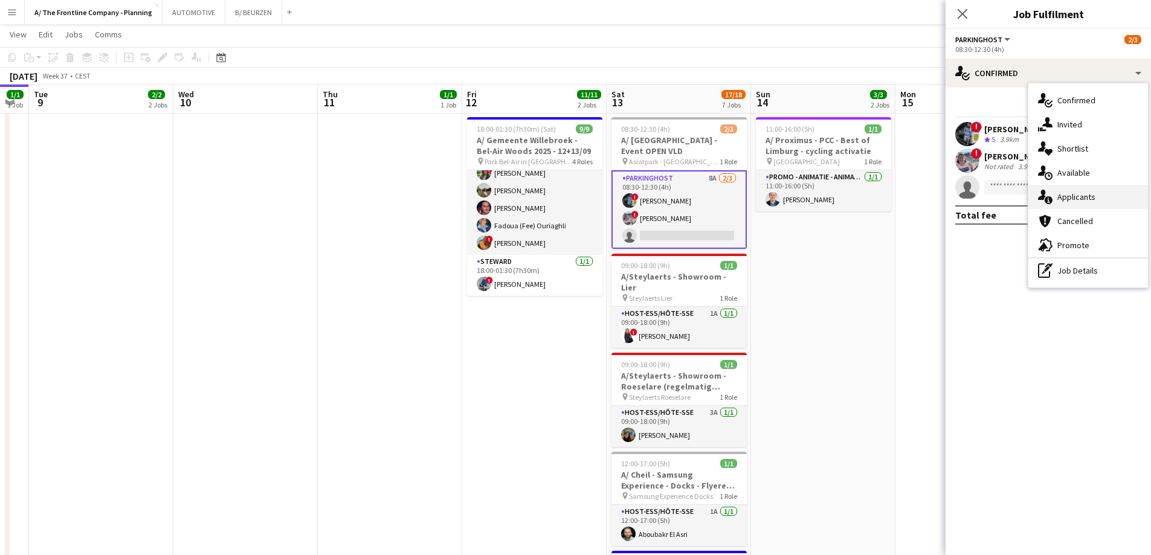
click at [1076, 201] on span "Applicants" at bounding box center [1077, 197] width 38 height 11
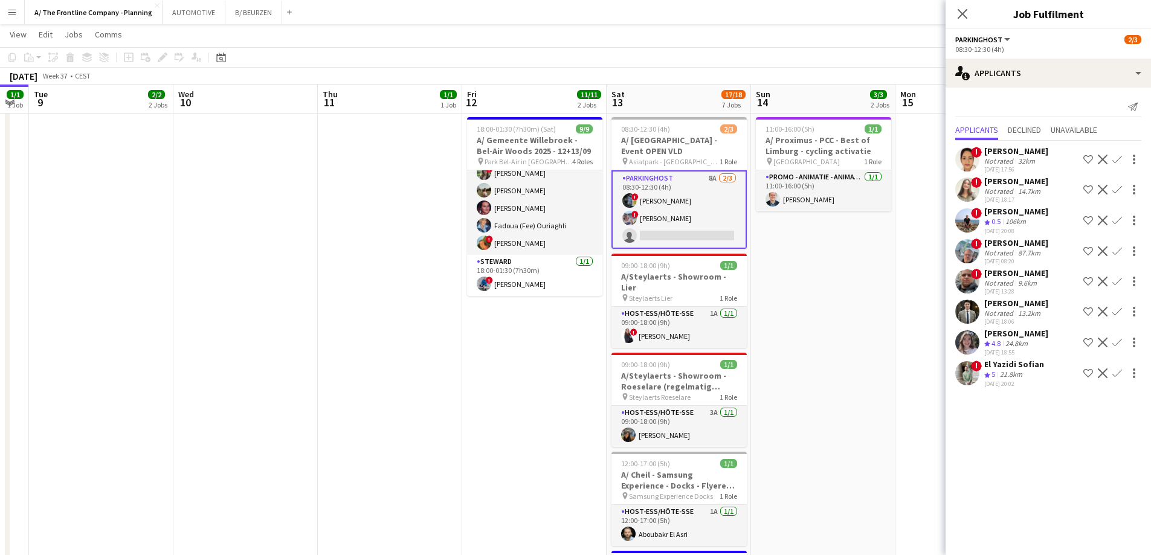
click at [406, 244] on app-date-cell "15:00-20:00 (5h) 1/1 A/ Kalahari Events - MSD - 60 years ‘we are [GEOGRAPHIC_DA…" at bounding box center [390, 375] width 144 height 962
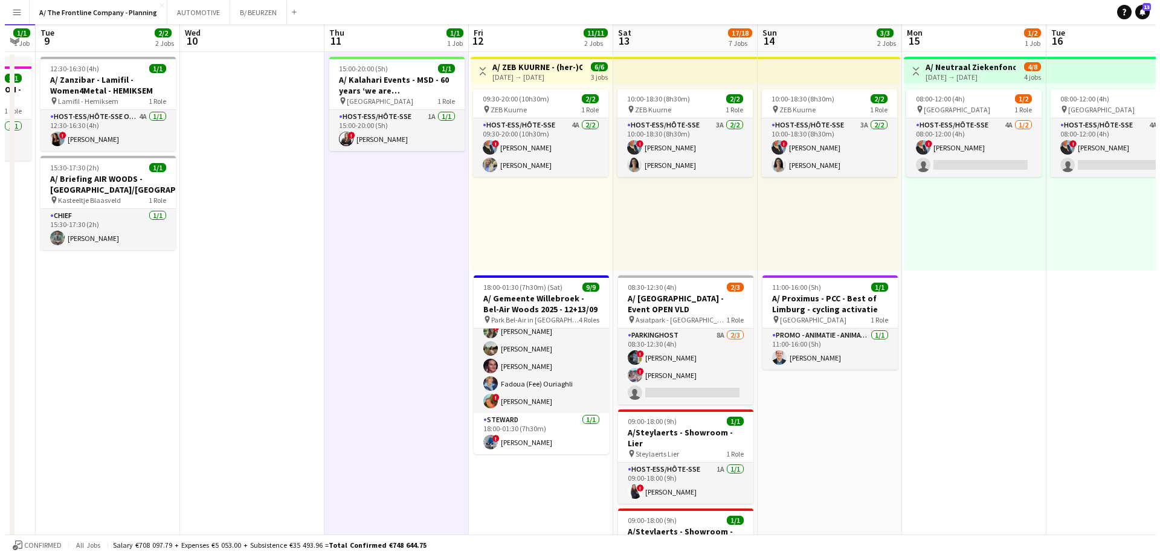
scroll to position [0, 0]
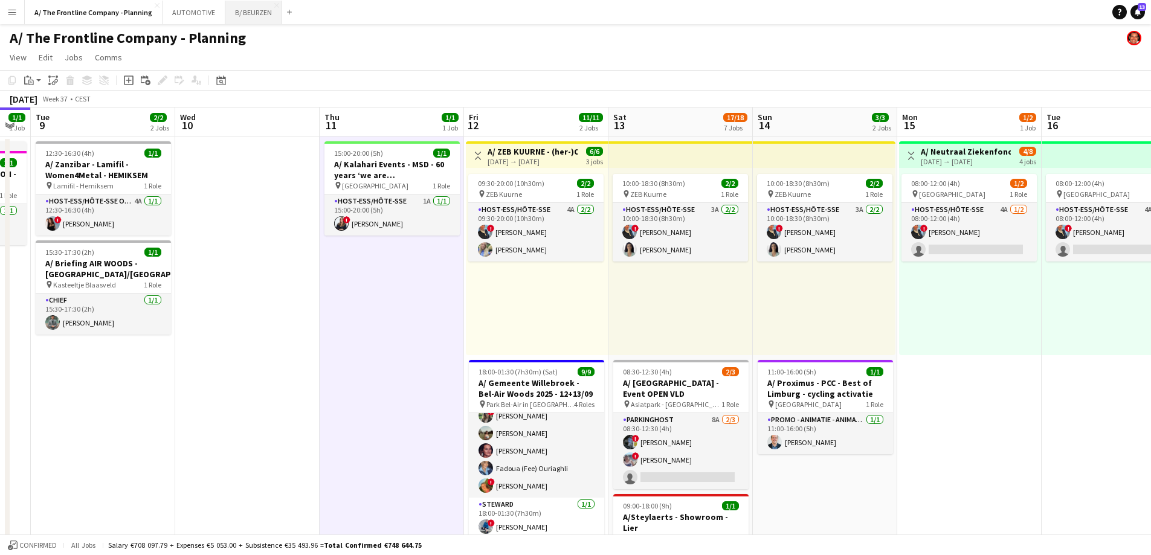
click at [243, 11] on button "B/ BEURZEN Close" at bounding box center [253, 13] width 57 height 24
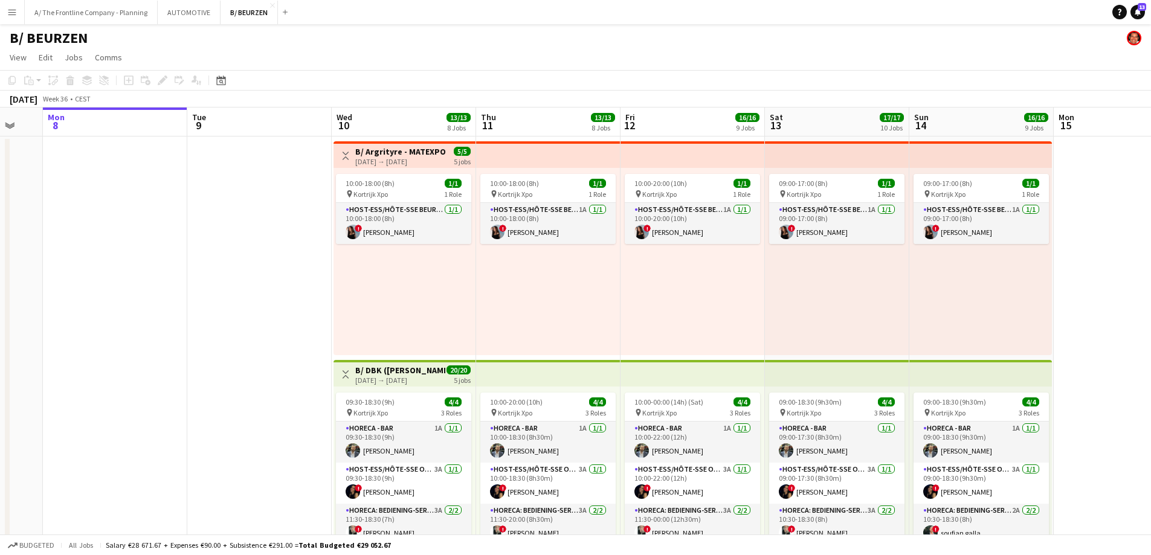
drag, startPoint x: 861, startPoint y: 243, endPoint x: 383, endPoint y: 262, distance: 477.8
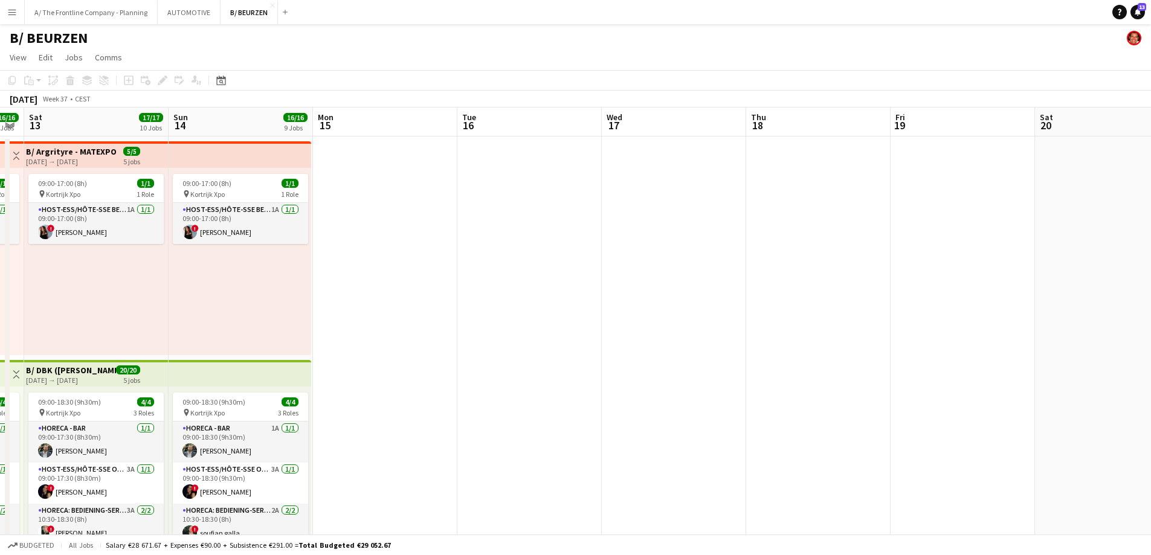
drag, startPoint x: 926, startPoint y: 334, endPoint x: 328, endPoint y: 331, distance: 597.7
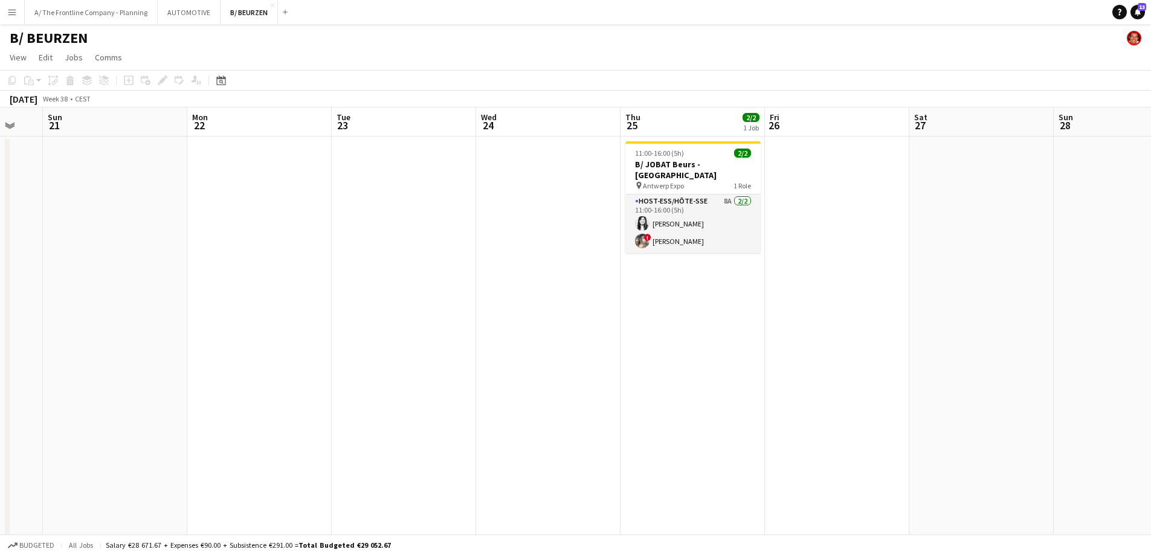
drag, startPoint x: 887, startPoint y: 335, endPoint x: 375, endPoint y: 328, distance: 512.5
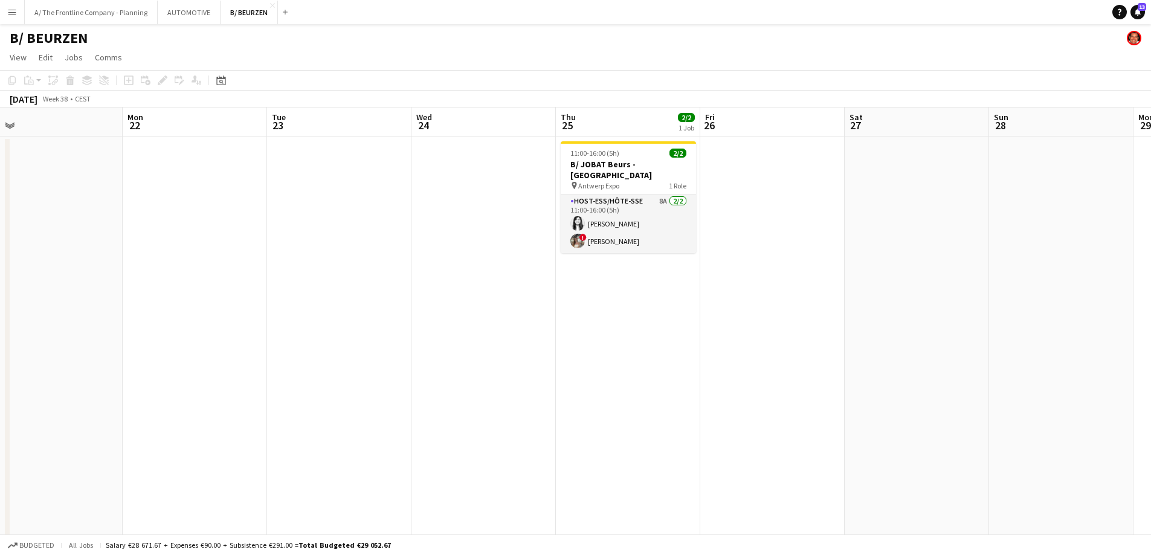
drag, startPoint x: 984, startPoint y: 338, endPoint x: 288, endPoint y: 333, distance: 696.2
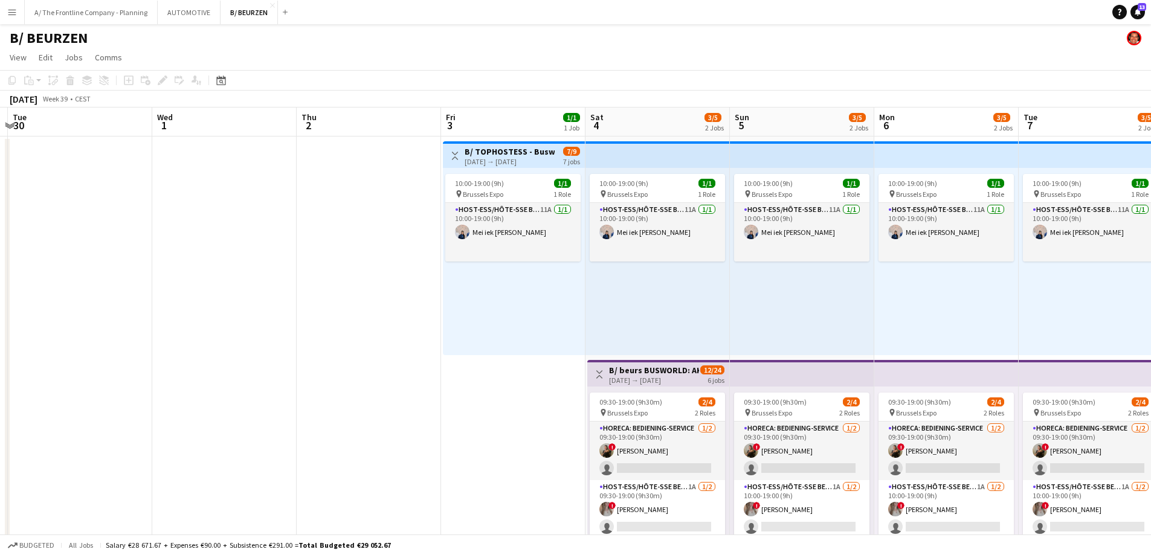
drag, startPoint x: 801, startPoint y: 378, endPoint x: 434, endPoint y: 366, distance: 367.6
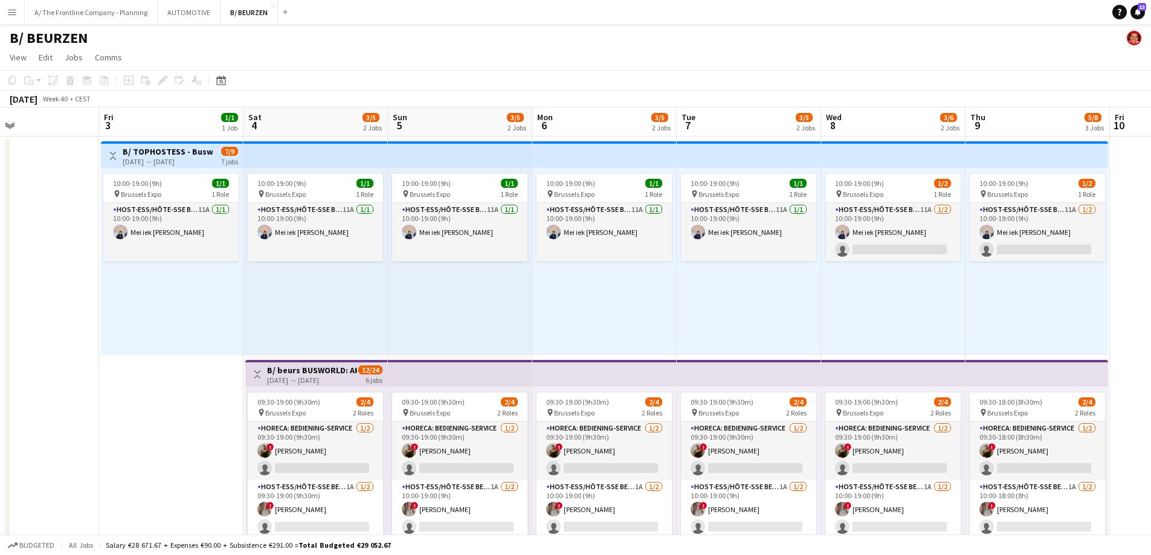
drag, startPoint x: 734, startPoint y: 365, endPoint x: 391, endPoint y: 358, distance: 342.7
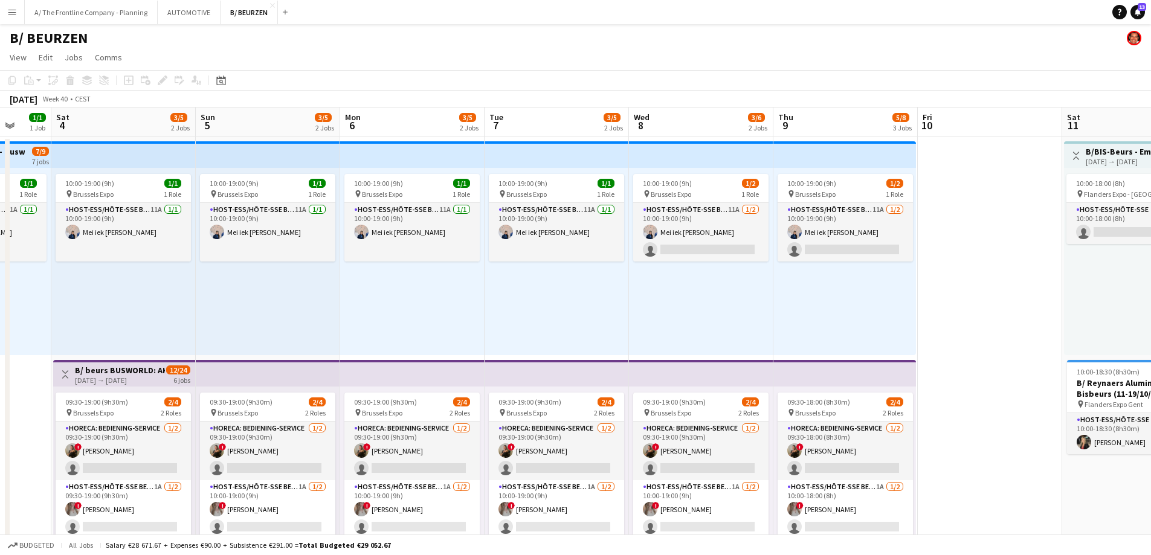
drag, startPoint x: 452, startPoint y: 355, endPoint x: 314, endPoint y: 352, distance: 137.8
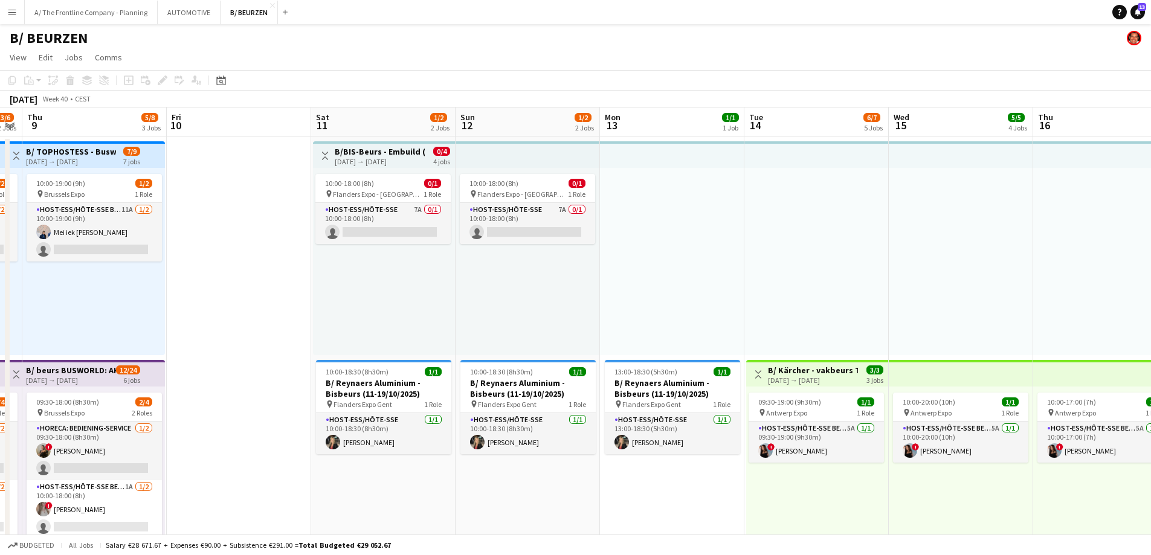
drag, startPoint x: 754, startPoint y: 343, endPoint x: 178, endPoint y: 346, distance: 575.3
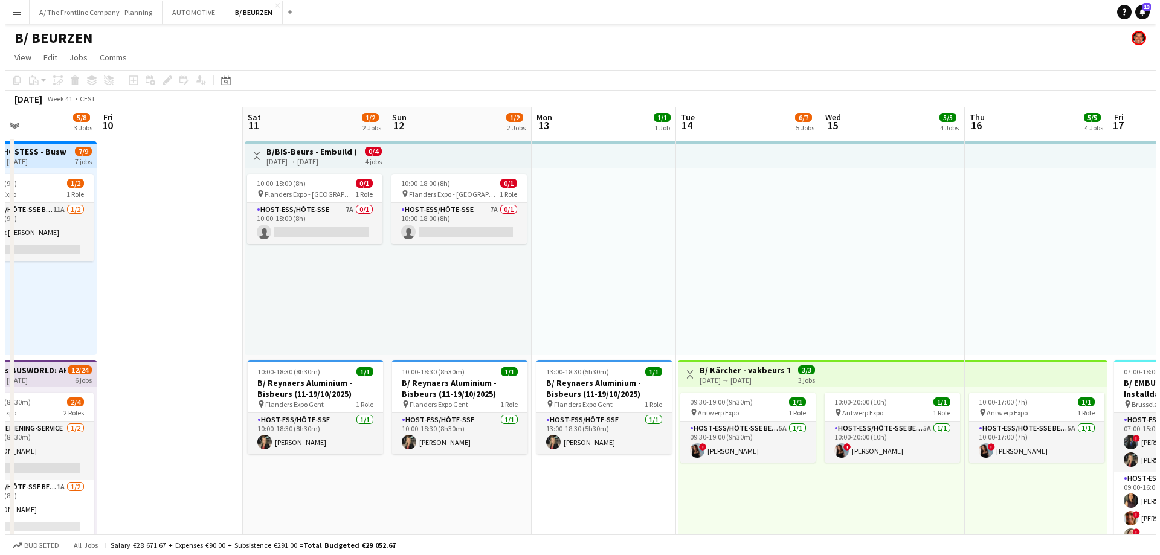
scroll to position [0, 370]
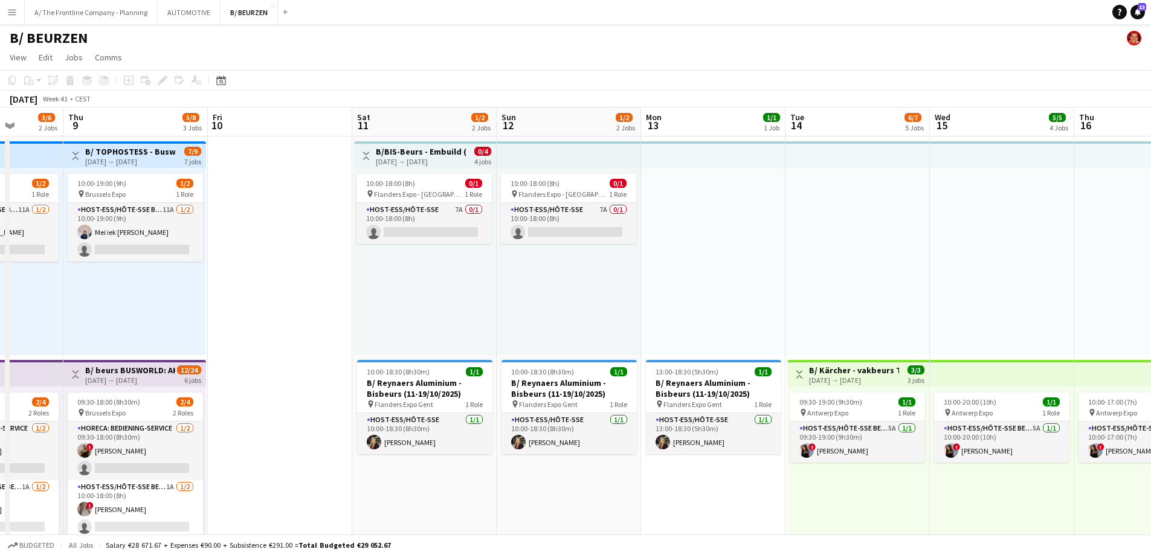
drag, startPoint x: 532, startPoint y: 331, endPoint x: 429, endPoint y: 333, distance: 103.4
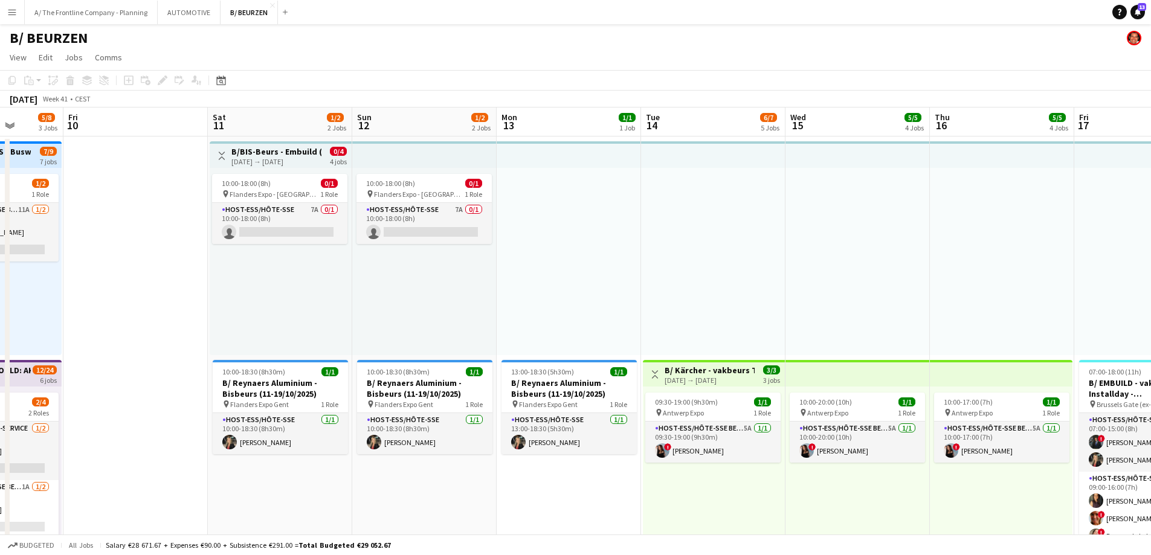
click at [274, 143] on app-top-bar "Toggle View B/BIS-Beurs - Embuild (11+18+19/10) [DATE] → [DATE] 0/4 4 jobs" at bounding box center [281, 154] width 142 height 27
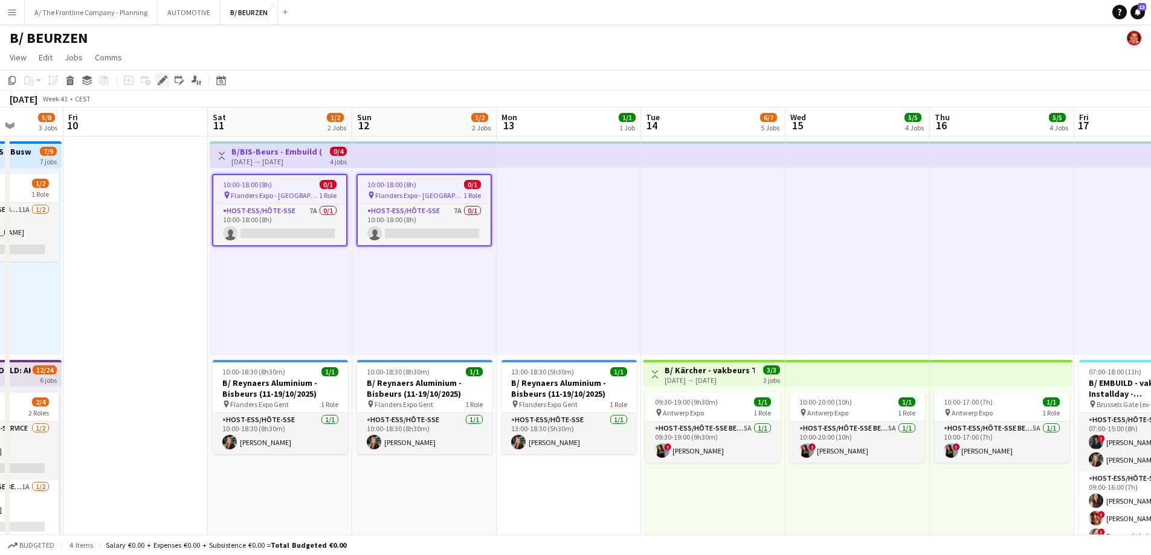
click at [165, 79] on icon at bounding box center [162, 80] width 7 height 7
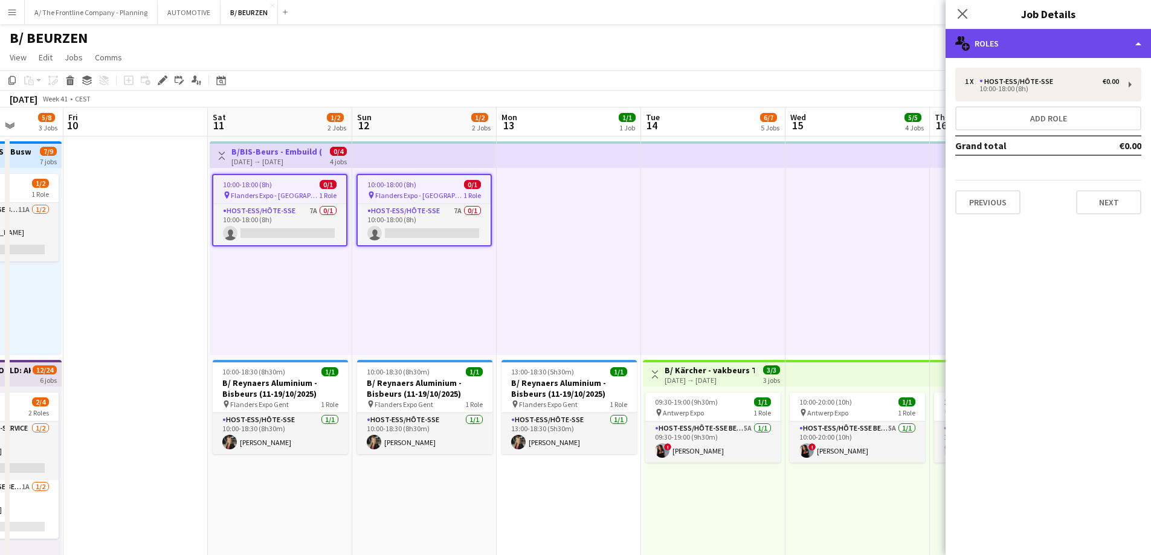
click at [1016, 39] on div "multiple-users-add Roles" at bounding box center [1048, 43] width 205 height 29
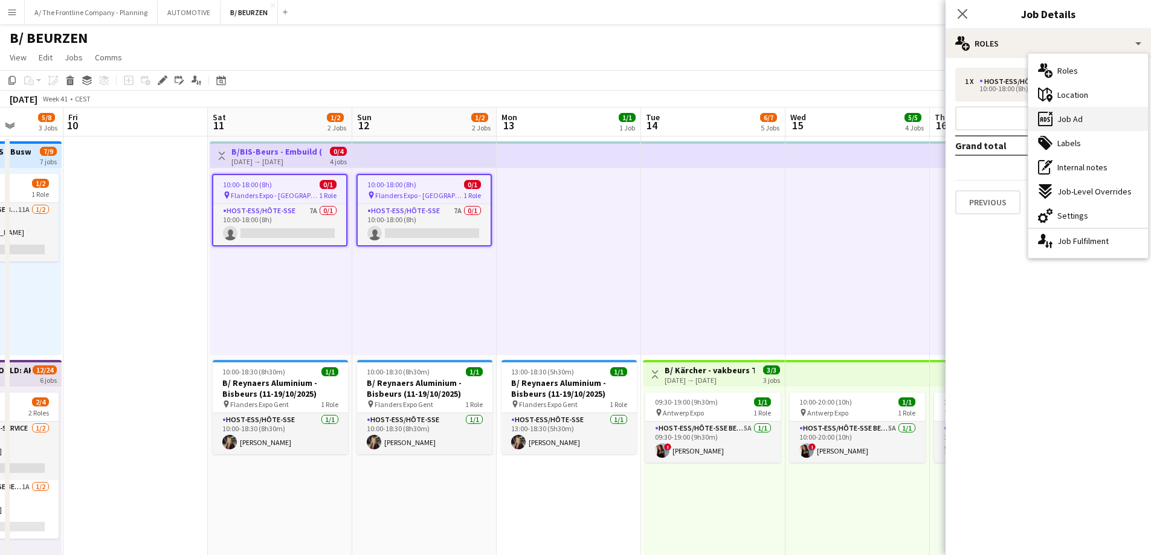
click at [1076, 112] on div "ads-window Job Ad" at bounding box center [1089, 119] width 120 height 24
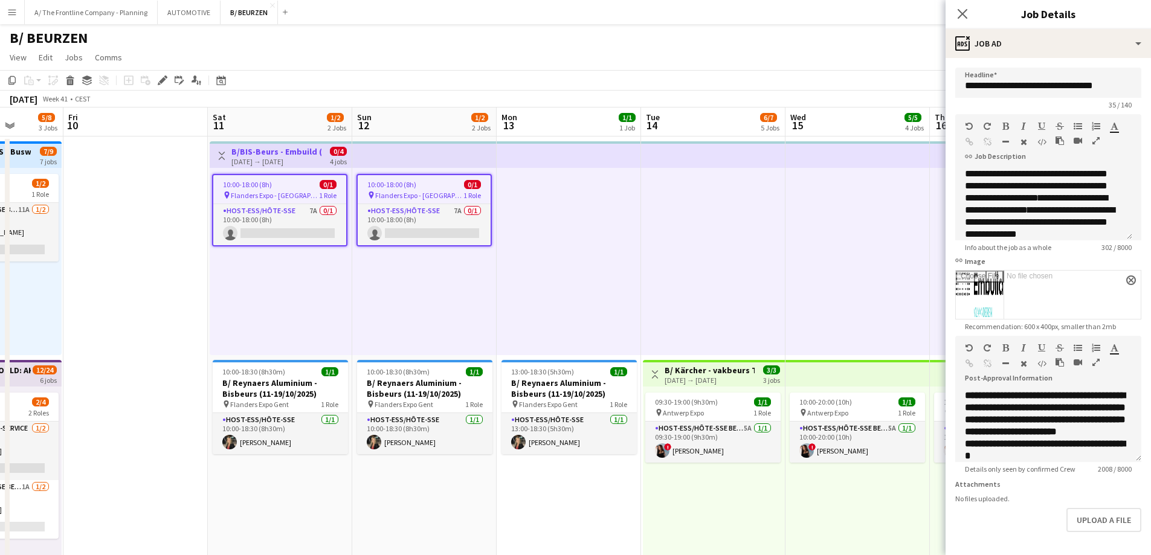
click at [1096, 361] on icon "button" at bounding box center [1096, 362] width 7 height 8
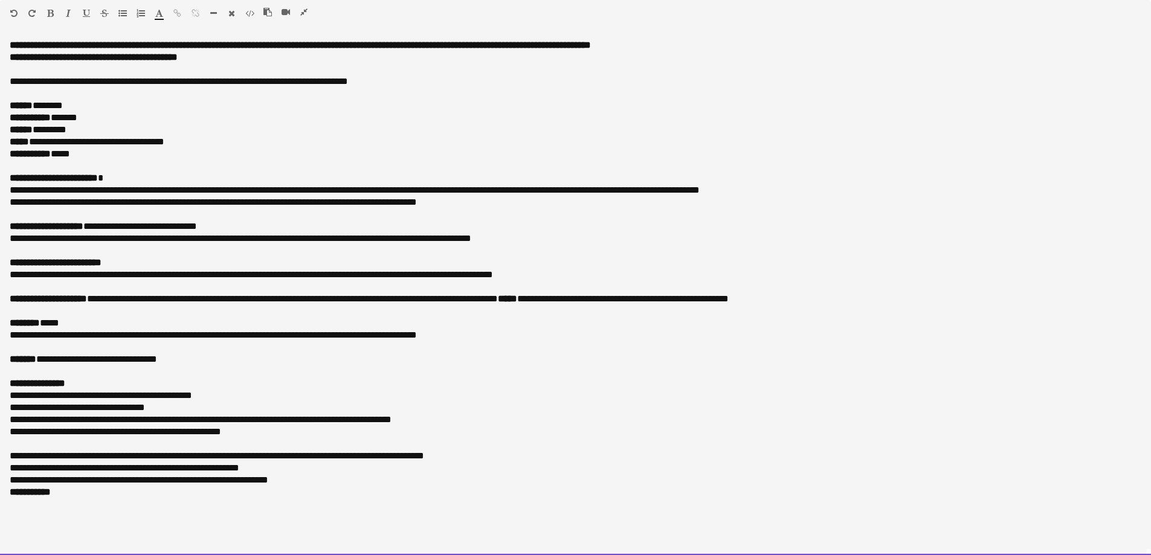
click at [130, 274] on div "**********" at bounding box center [576, 275] width 1132 height 12
click at [63, 309] on div at bounding box center [576, 311] width 1132 height 12
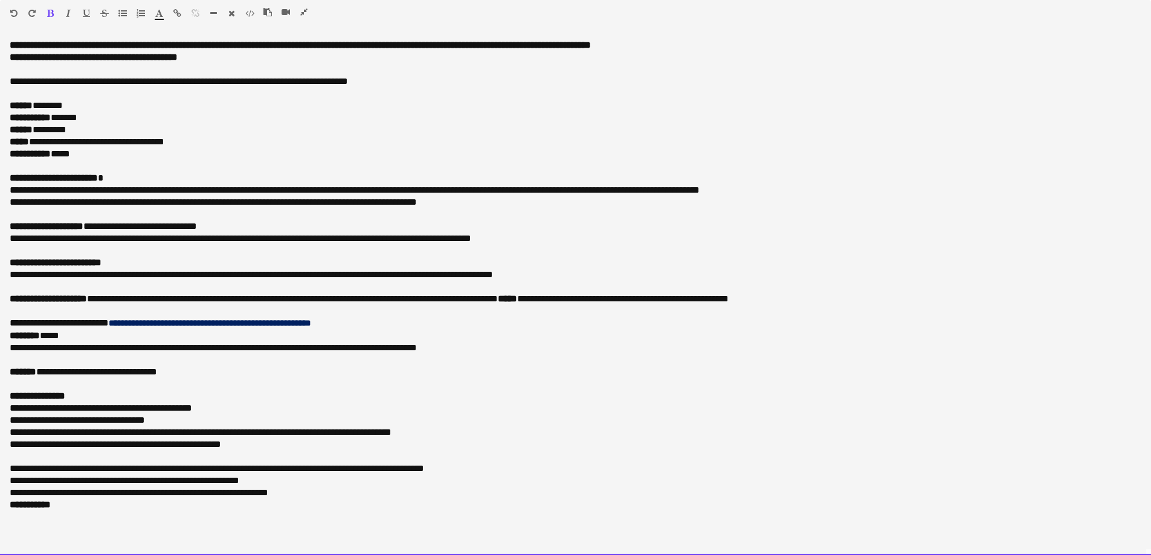
drag, startPoint x: 154, startPoint y: 323, endPoint x: 316, endPoint y: 323, distance: 162.0
click at [311, 323] on span "**********" at bounding box center [210, 323] width 202 height 8
click at [195, 323] on div "**********" at bounding box center [576, 323] width 1132 height 13
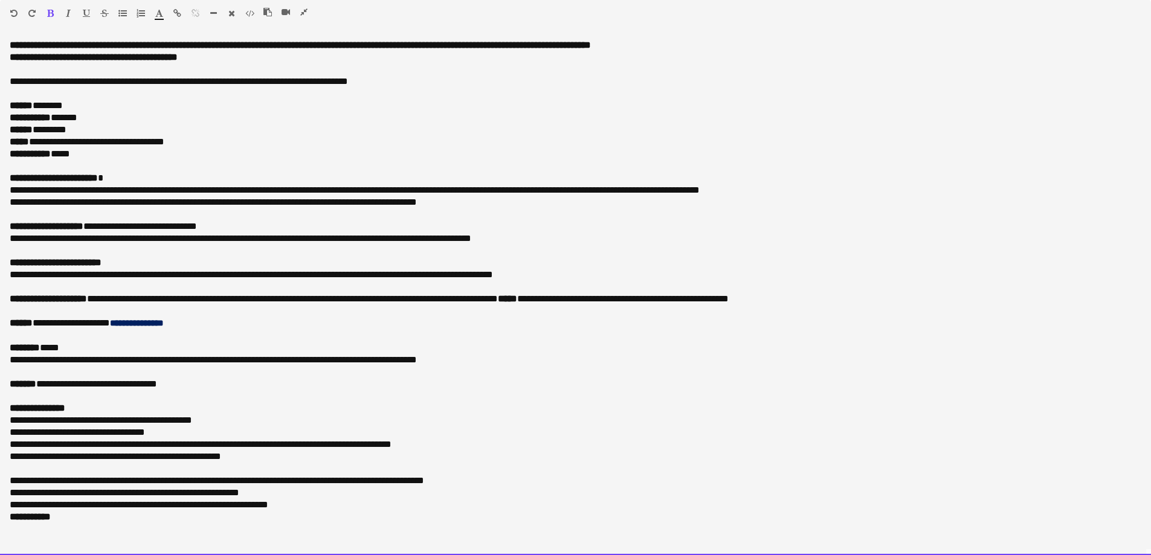
click at [85, 320] on div "**********" at bounding box center [576, 323] width 1132 height 13
drag, startPoint x: 57, startPoint y: 321, endPoint x: 177, endPoint y: 320, distance: 119.7
click at [177, 320] on div "**********" at bounding box center [576, 323] width 1132 height 13
click at [163, 328] on span "**********" at bounding box center [136, 323] width 53 height 8
click at [47, 322] on div "**********" at bounding box center [576, 323] width 1132 height 13
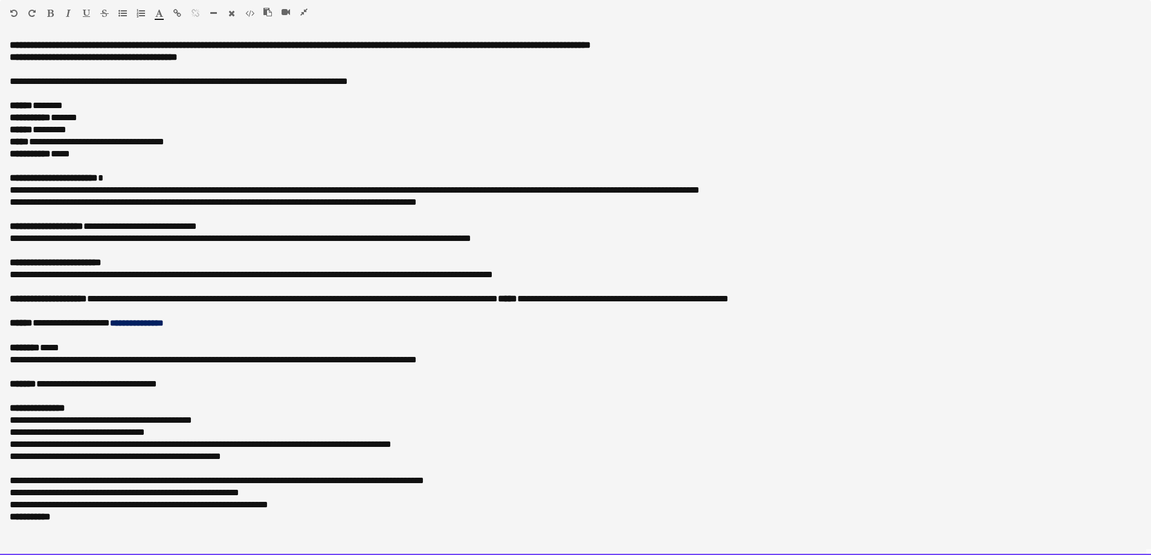
drag, startPoint x: 47, startPoint y: 322, endPoint x: 171, endPoint y: 325, distance: 123.9
click at [171, 325] on div "**********" at bounding box center [576, 323] width 1132 height 13
copy div "**********"
click at [112, 348] on div "******** *****" at bounding box center [576, 348] width 1132 height 12
drag, startPoint x: 178, startPoint y: 387, endPoint x: 146, endPoint y: 367, distance: 37.5
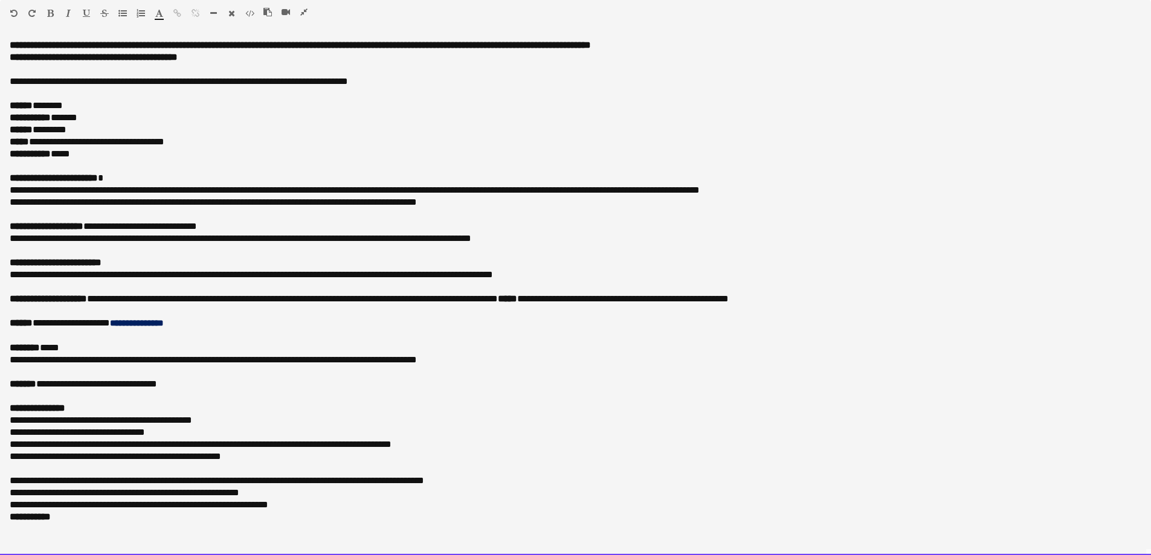
click at [178, 387] on div "**********" at bounding box center [576, 384] width 1132 height 12
click at [79, 344] on div "******** *****" at bounding box center [576, 348] width 1132 height 12
click at [196, 262] on div "**********" at bounding box center [576, 263] width 1132 height 12
click at [92, 289] on div at bounding box center [576, 287] width 1132 height 12
click at [86, 167] on div at bounding box center [576, 166] width 1132 height 12
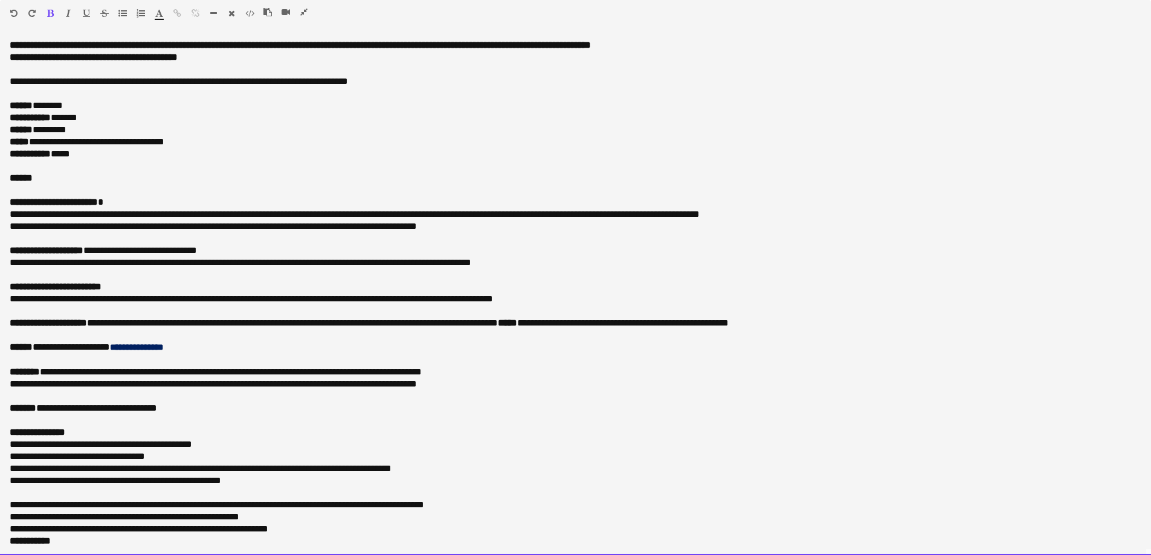
drag, startPoint x: 63, startPoint y: 182, endPoint x: 15, endPoint y: 193, distance: 50.1
click at [15, 193] on div at bounding box center [576, 190] width 1132 height 12
click at [30, 190] on div at bounding box center [576, 190] width 1132 height 12
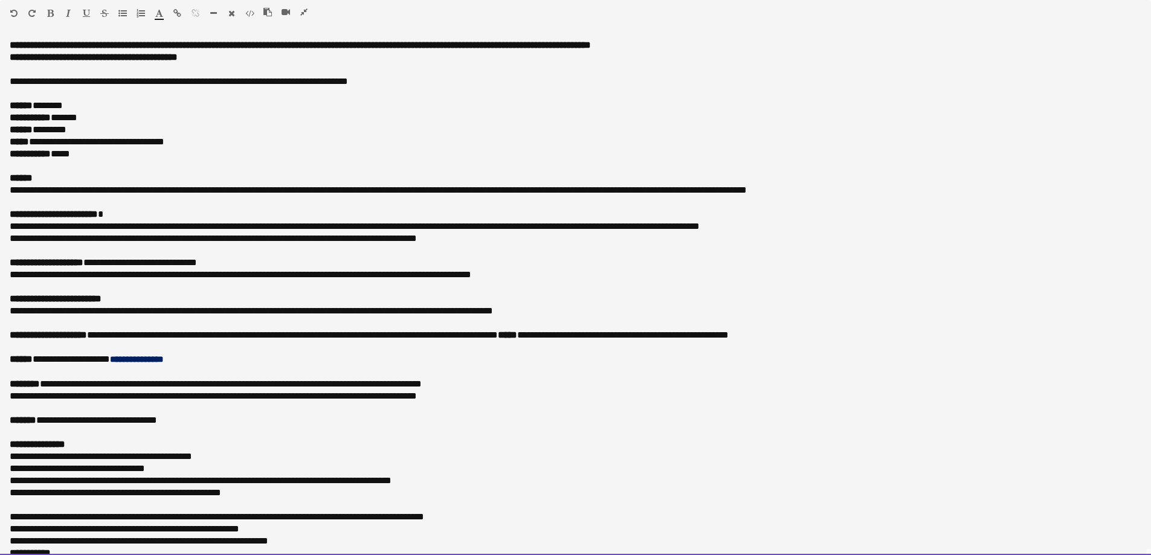
click at [94, 224] on div "**********" at bounding box center [571, 227] width 1123 height 12
drag, startPoint x: 499, startPoint y: 236, endPoint x: -7, endPoint y: 225, distance: 505.9
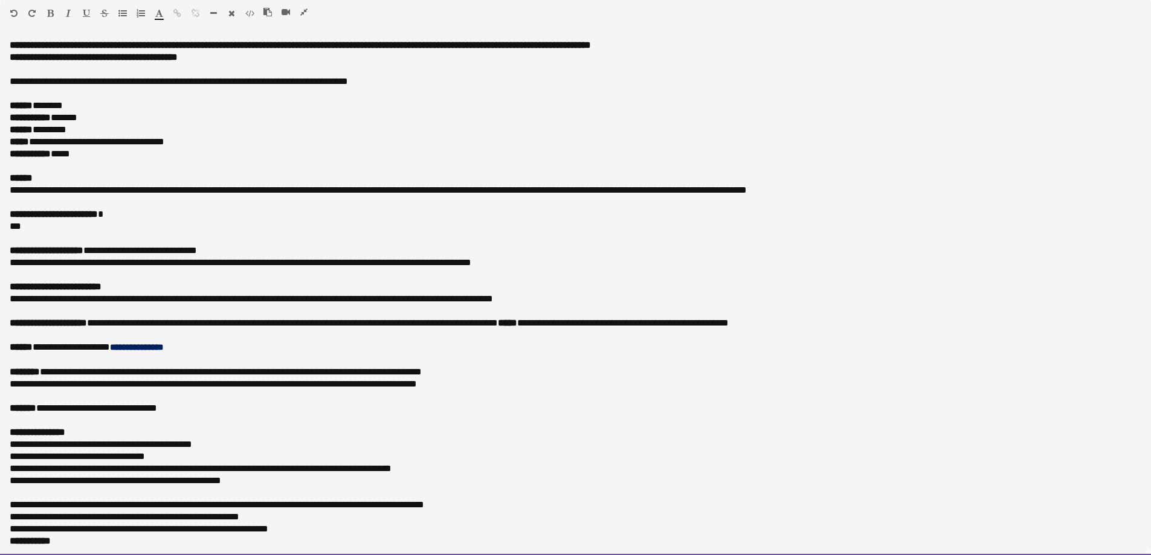
click at [445, 192] on div "**********" at bounding box center [571, 190] width 1123 height 12
click at [445, 199] on div at bounding box center [576, 202] width 1132 height 12
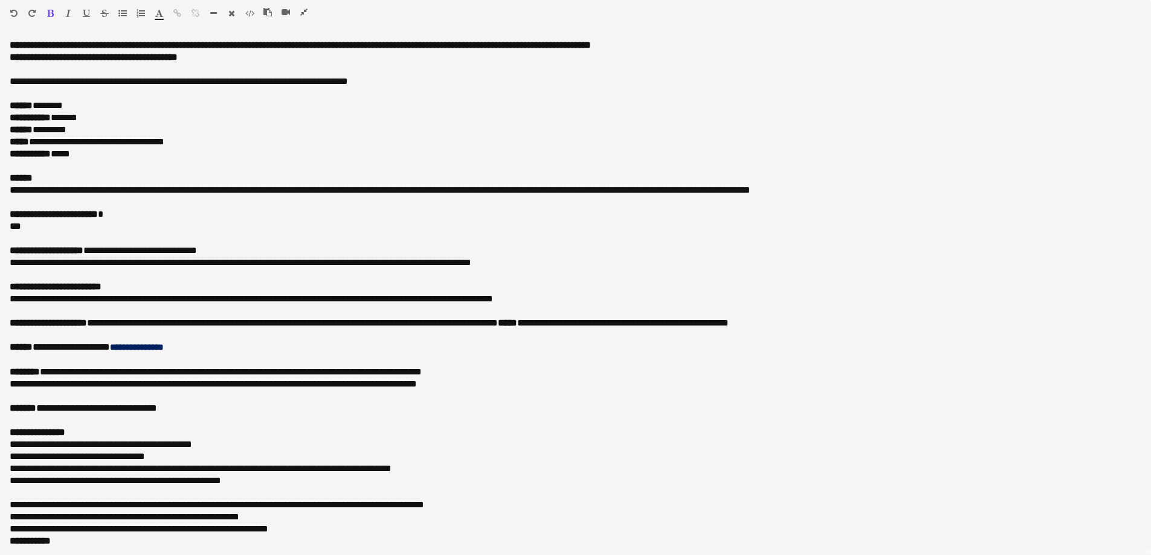
click at [301, 11] on icon "button" at bounding box center [303, 12] width 7 height 8
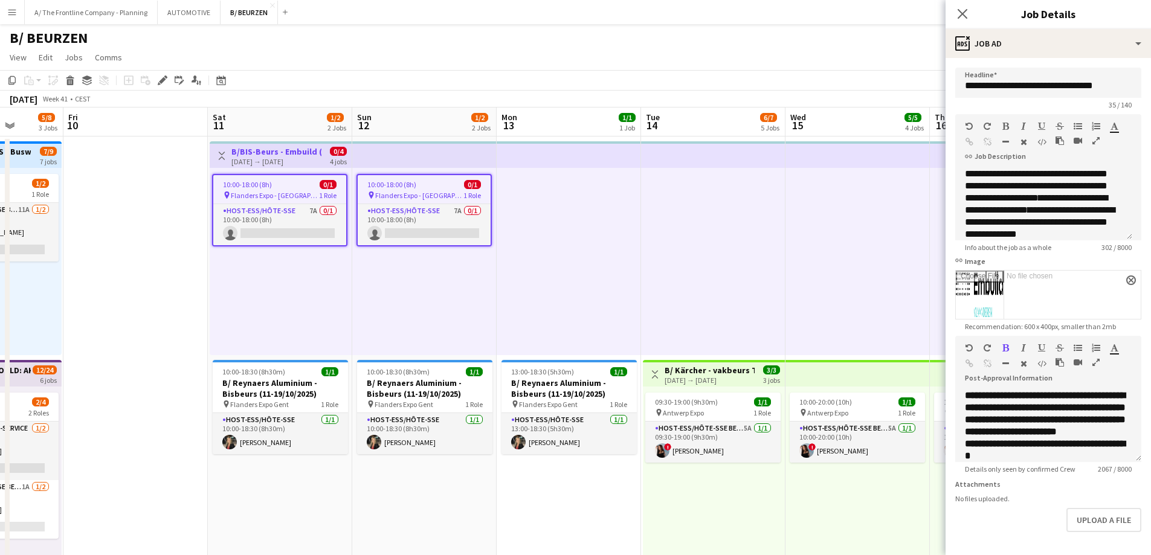
click at [789, 70] on app-toolbar "Copy Paste Paste Ctrl+V Paste with crew Ctrl+Shift+V Paste linked Job [GEOGRAPH…" at bounding box center [575, 80] width 1151 height 21
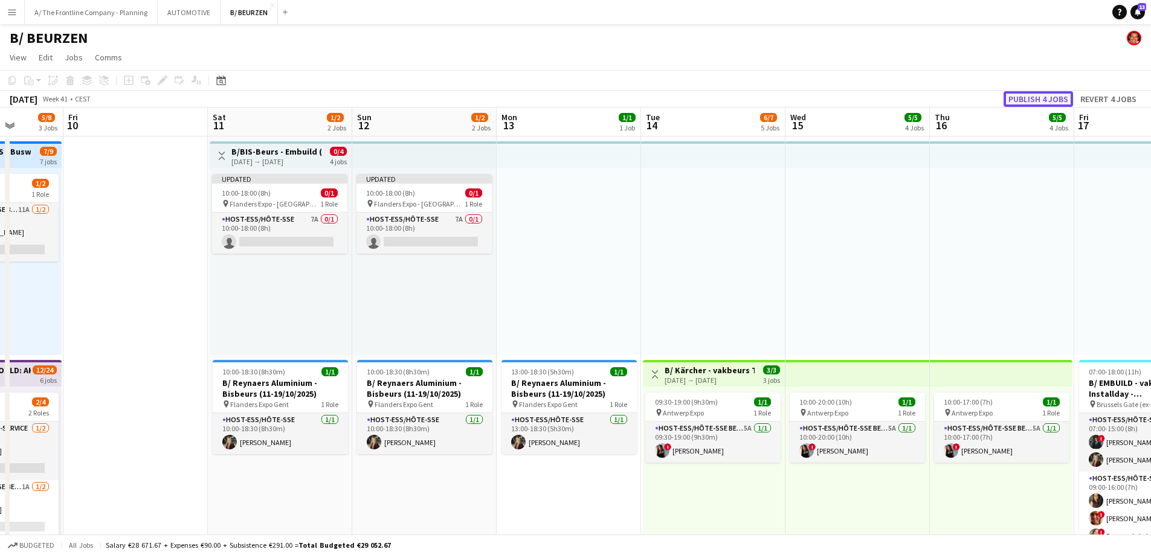
click at [1044, 103] on button "Publish 4 jobs" at bounding box center [1038, 99] width 69 height 16
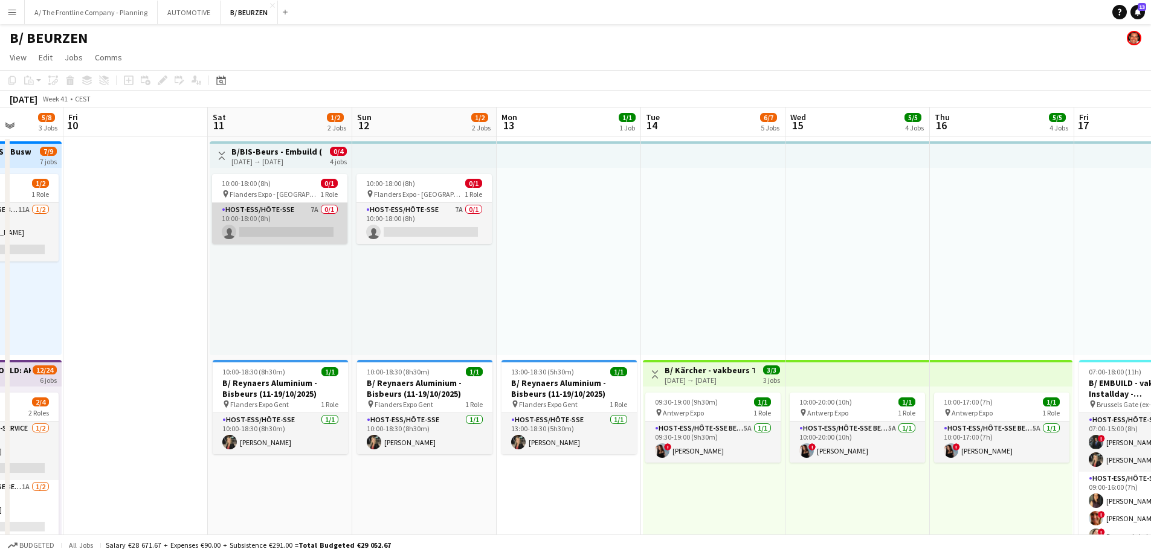
click at [281, 234] on app-card-role "Host-ess/Hôte-sse 7A 0/1 10:00-18:00 (8h) single-neutral-actions" at bounding box center [279, 223] width 135 height 41
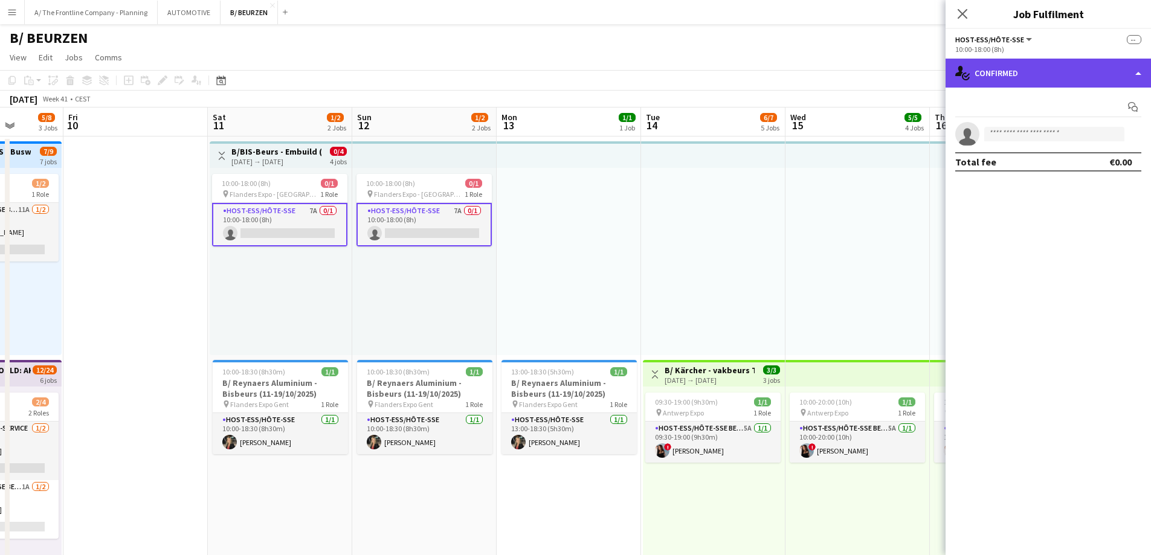
click at [1034, 68] on div "single-neutral-actions-check-2 Confirmed" at bounding box center [1048, 73] width 205 height 29
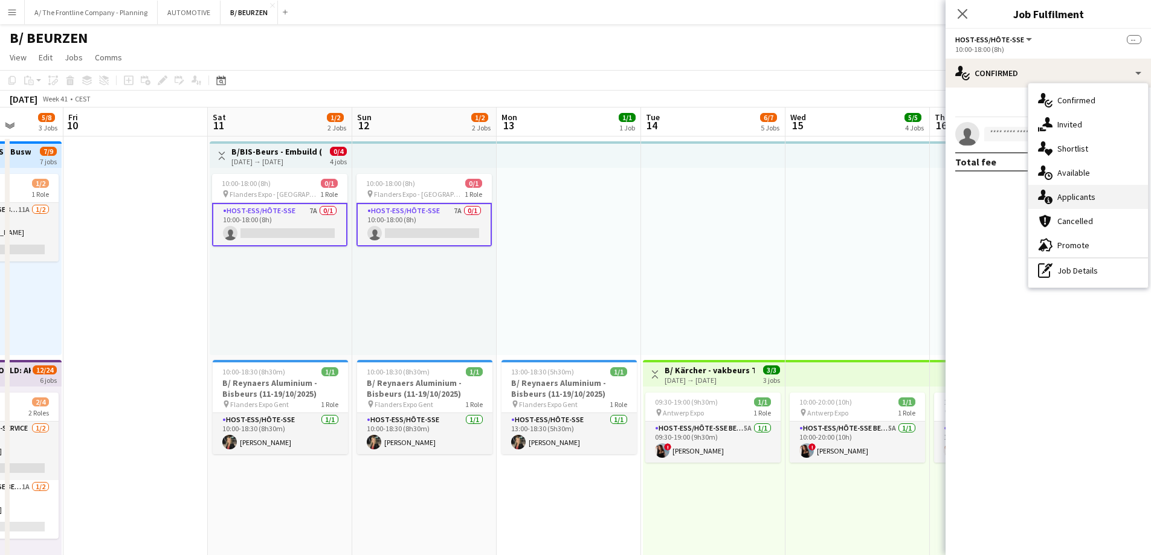
click at [1075, 199] on span "Applicants" at bounding box center [1077, 197] width 38 height 11
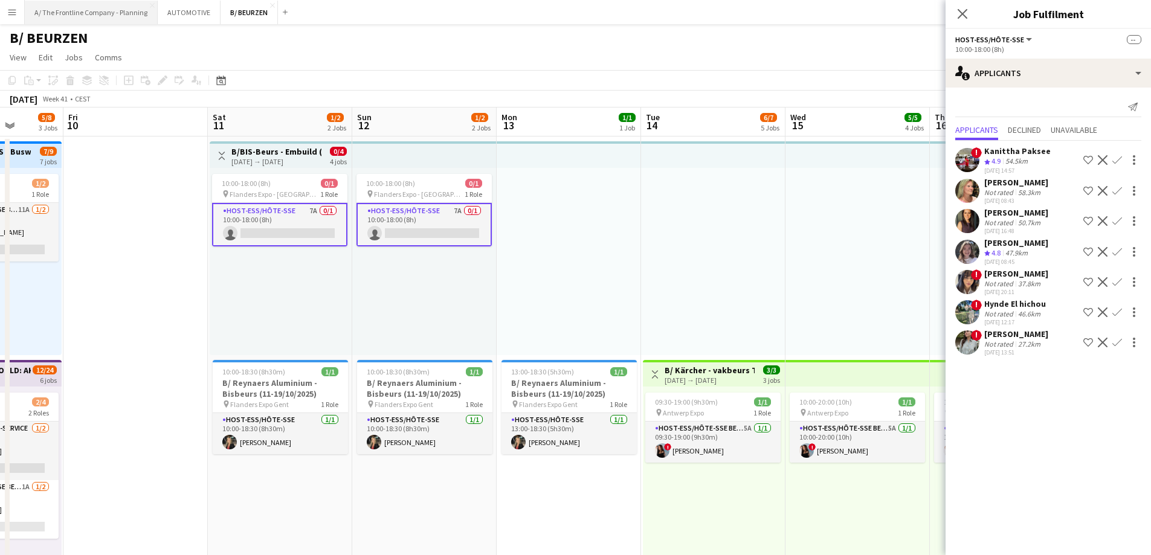
click at [103, 10] on button "A/ The Frontline Company - Planning Close" at bounding box center [91, 13] width 133 height 24
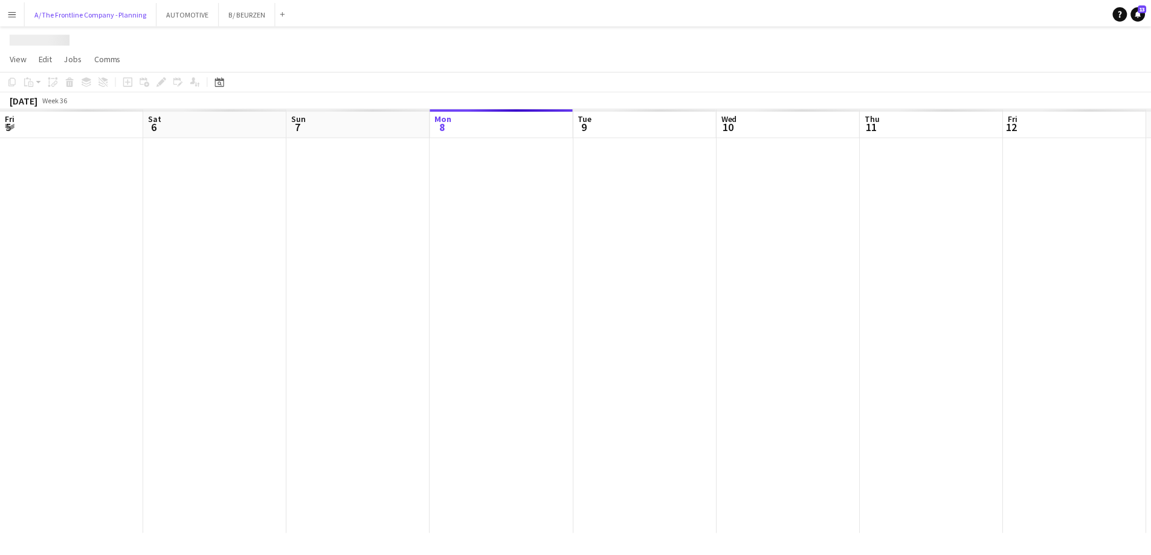
scroll to position [0, 289]
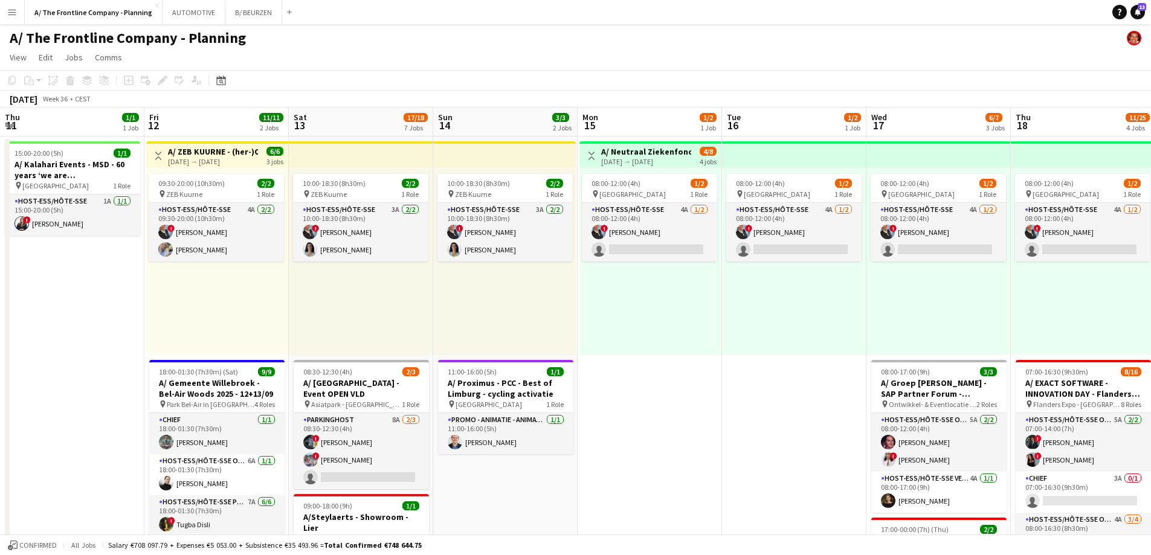
drag, startPoint x: 848, startPoint y: 305, endPoint x: 233, endPoint y: 264, distance: 616.5
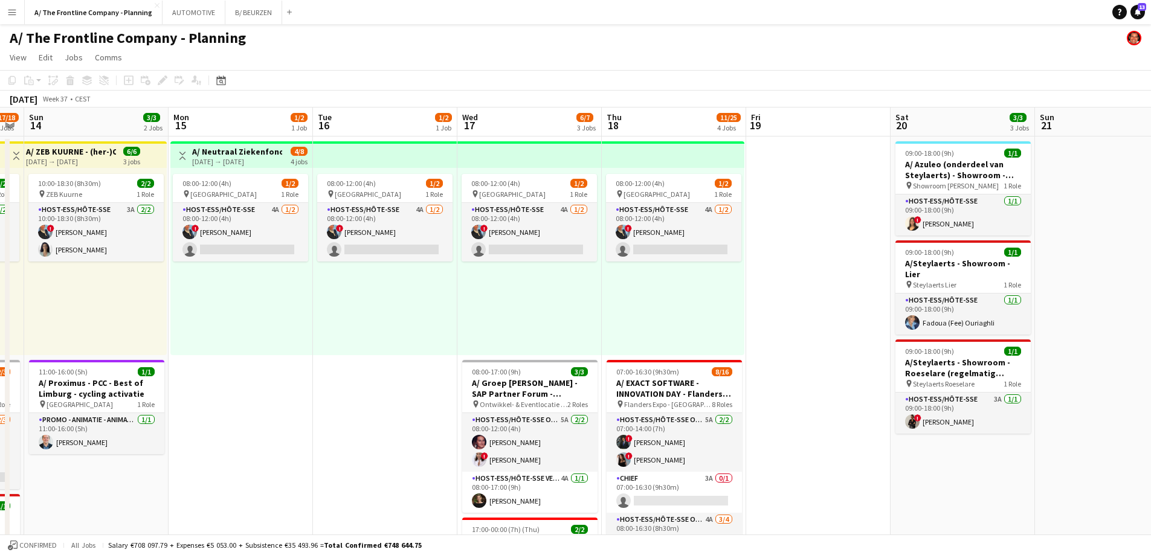
scroll to position [0, 398]
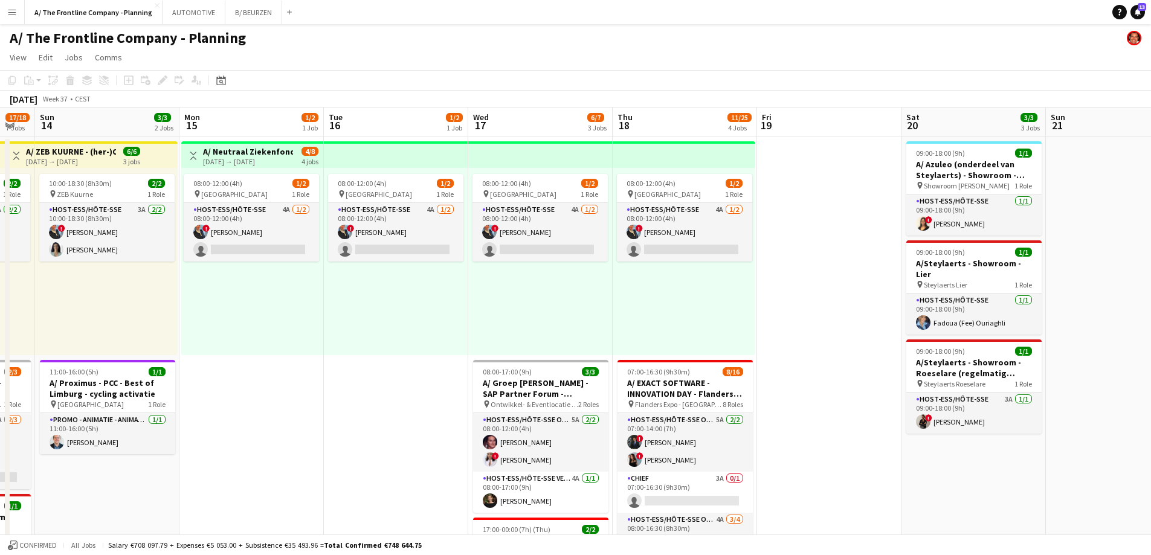
drag, startPoint x: 651, startPoint y: 311, endPoint x: 373, endPoint y: 279, distance: 279.8
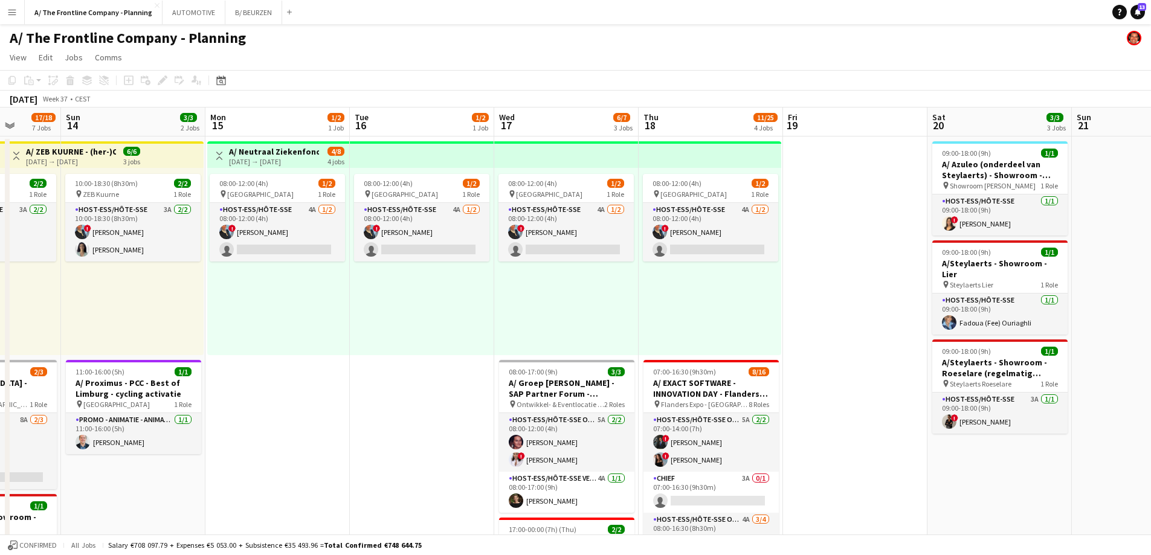
scroll to position [0, 380]
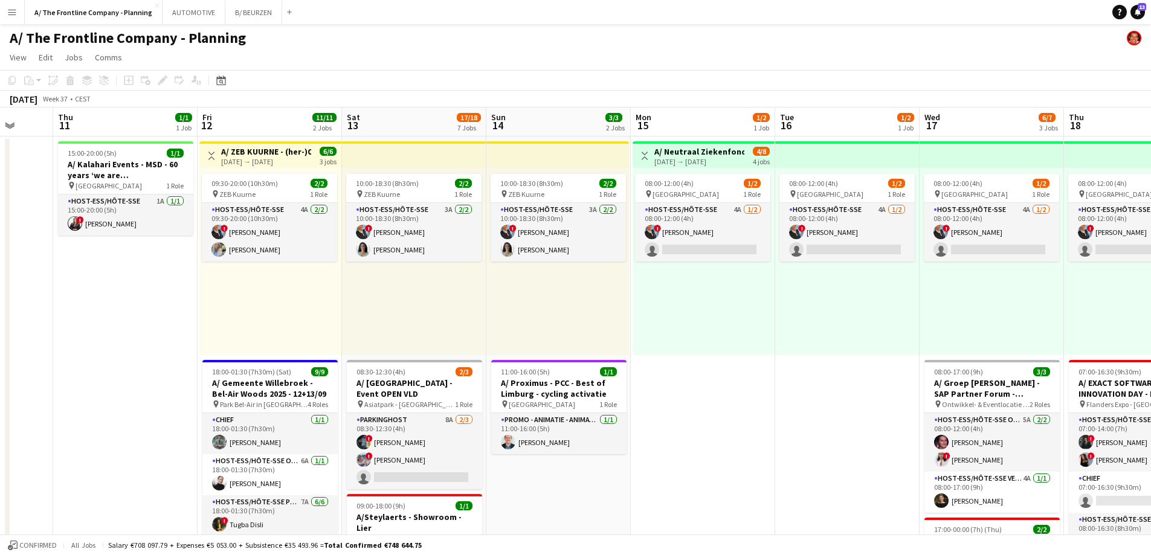
drag, startPoint x: 190, startPoint y: 322, endPoint x: 641, endPoint y: 291, distance: 452.4
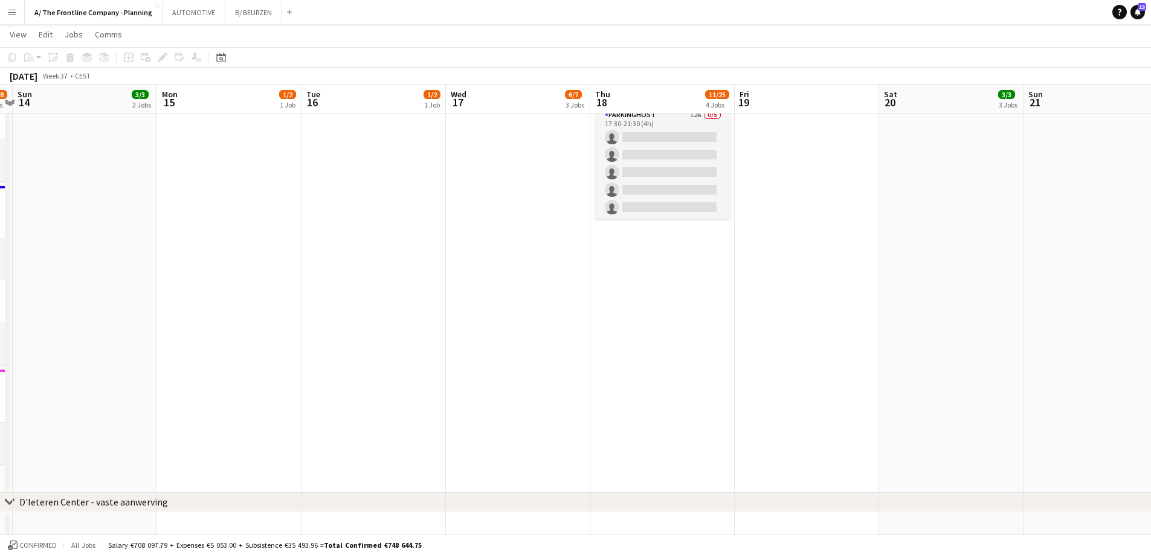
scroll to position [0, 364]
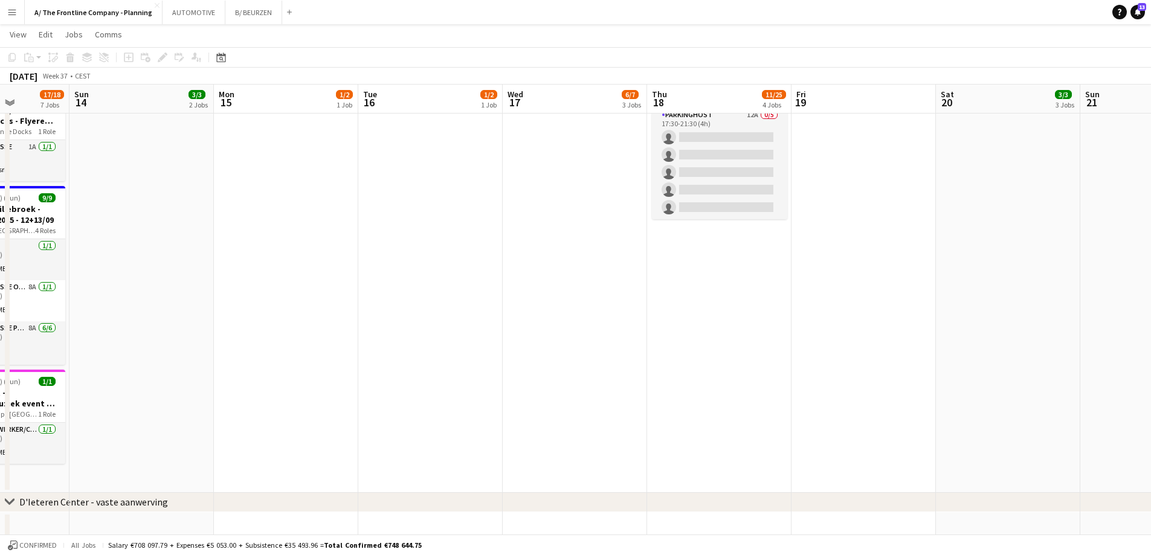
drag, startPoint x: 276, startPoint y: 267, endPoint x: 188, endPoint y: 267, distance: 87.6
click at [188, 267] on app-calendar-viewport "Thu 11 1/1 1 Job Fri 12 11/11 2 Jobs Sat 13 17/18 7 Jobs Sun 14 3/3 2 Jobs Mon …" at bounding box center [575, 24] width 1151 height 1162
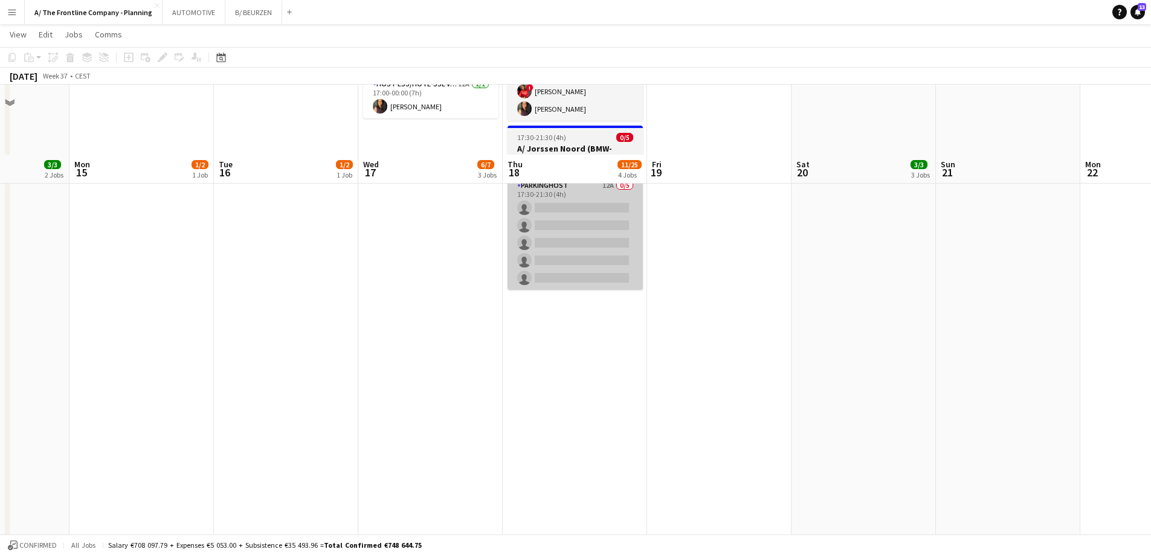
scroll to position [423, 0]
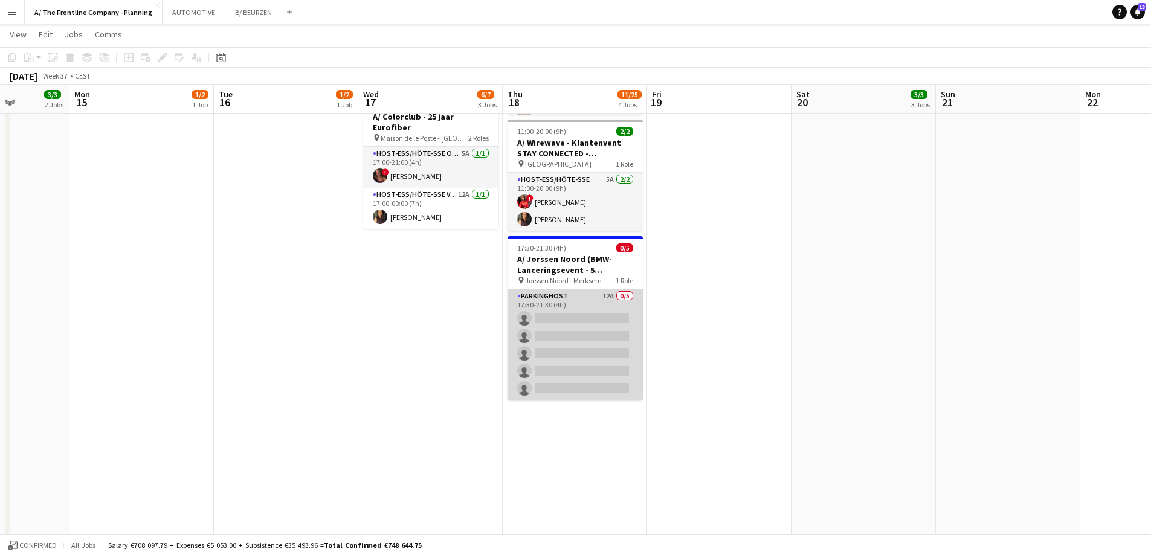
click at [555, 295] on app-card-role "Parkinghost 12A 0/5 17:30-21:30 (4h) single-neutral-actions single-neutral-acti…" at bounding box center [575, 344] width 135 height 111
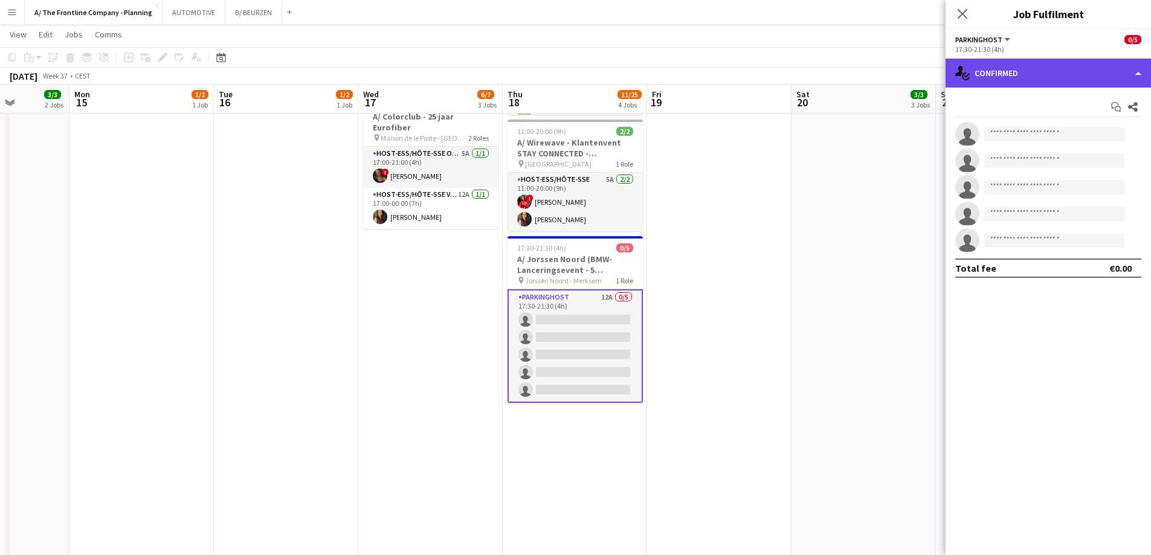
click at [1095, 77] on div "single-neutral-actions-check-2 Confirmed" at bounding box center [1048, 73] width 205 height 29
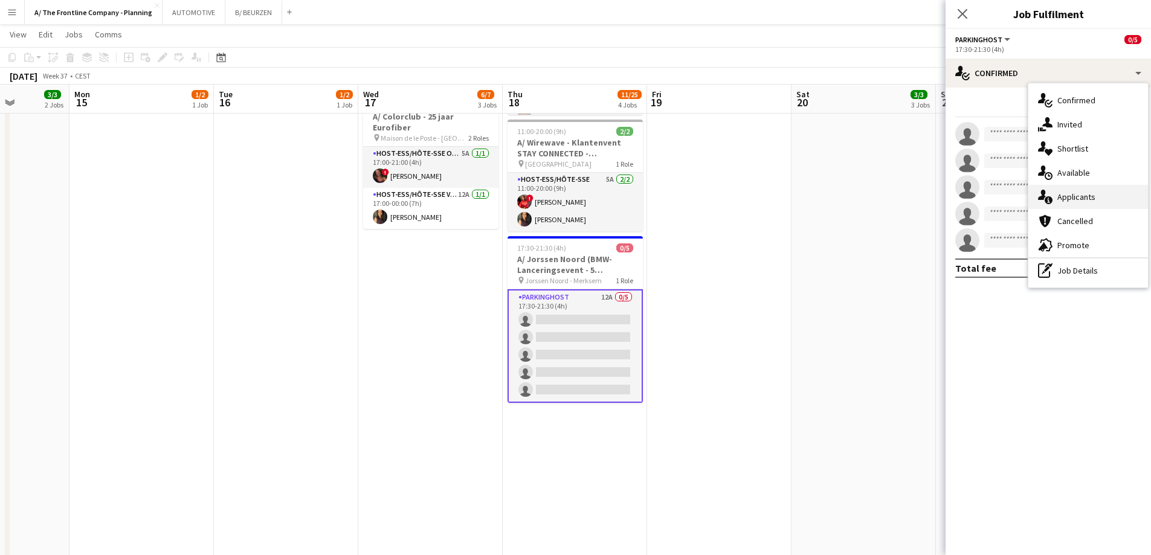
click at [1088, 198] on span "Applicants" at bounding box center [1077, 197] width 38 height 11
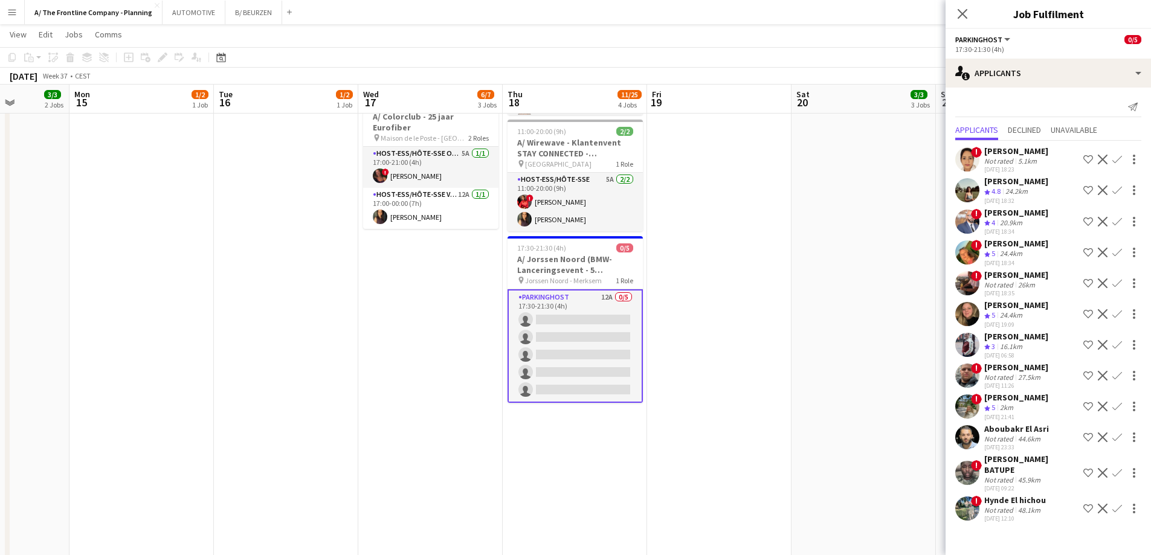
click at [1005, 510] on div "Not rated" at bounding box center [999, 510] width 31 height 9
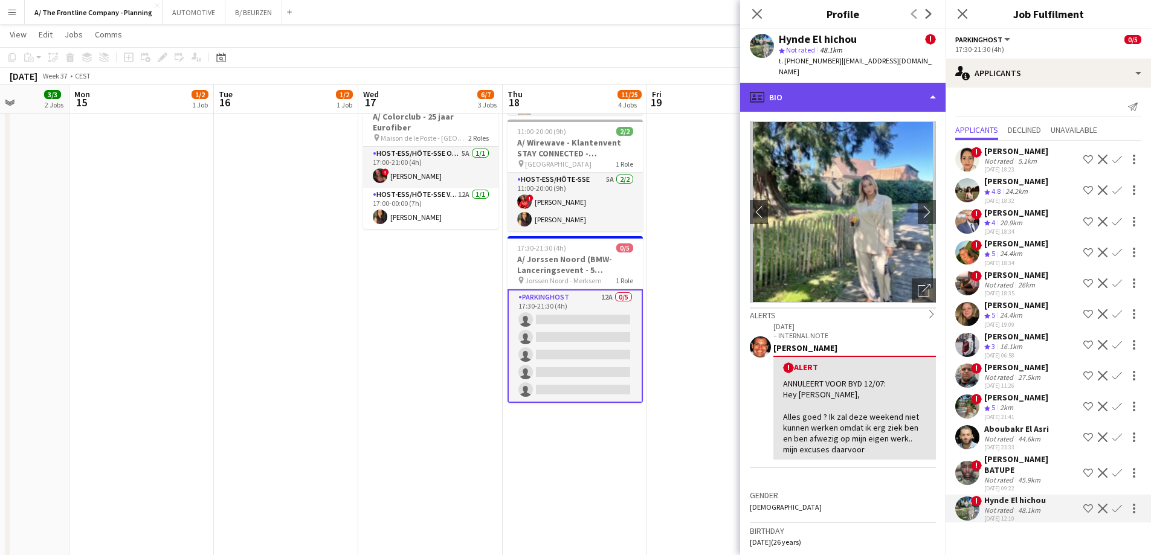
click at [846, 90] on div "profile Bio" at bounding box center [842, 97] width 205 height 29
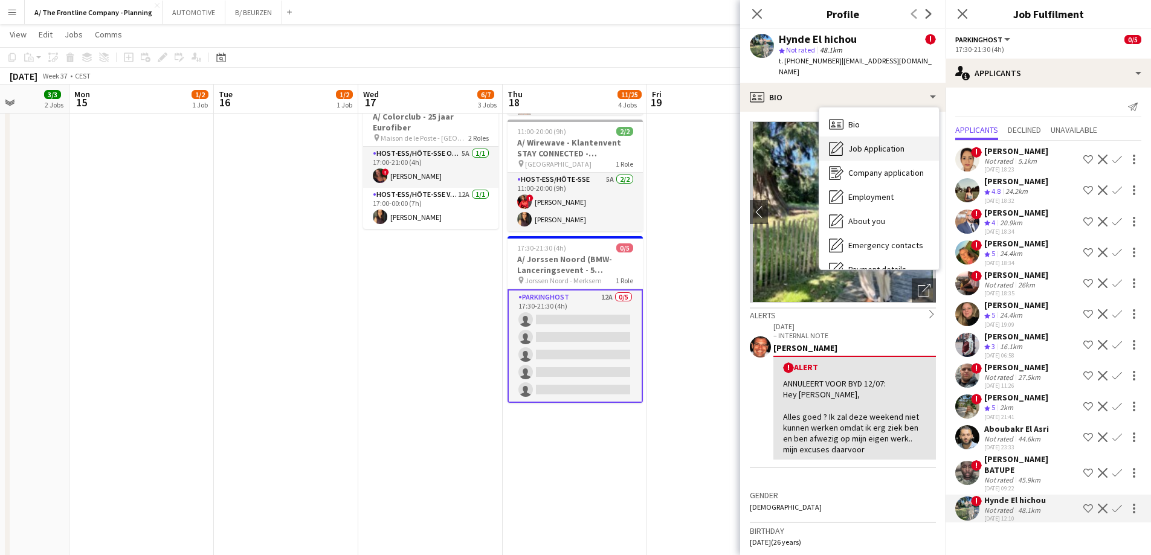
click at [855, 137] on div "Job Application Job Application" at bounding box center [879, 149] width 120 height 24
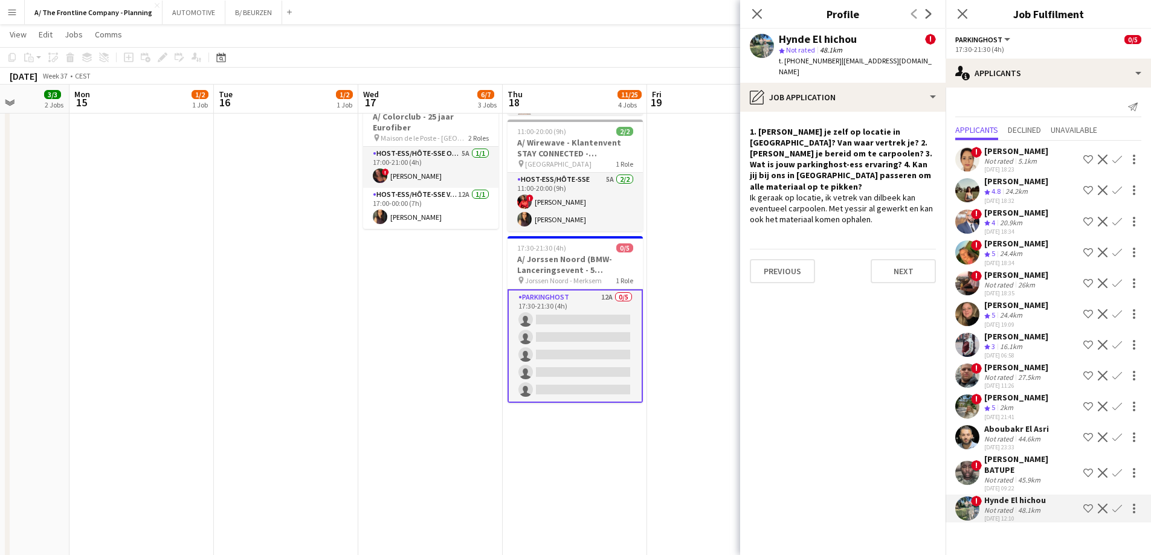
click at [1023, 287] on div "26km" at bounding box center [1027, 284] width 22 height 9
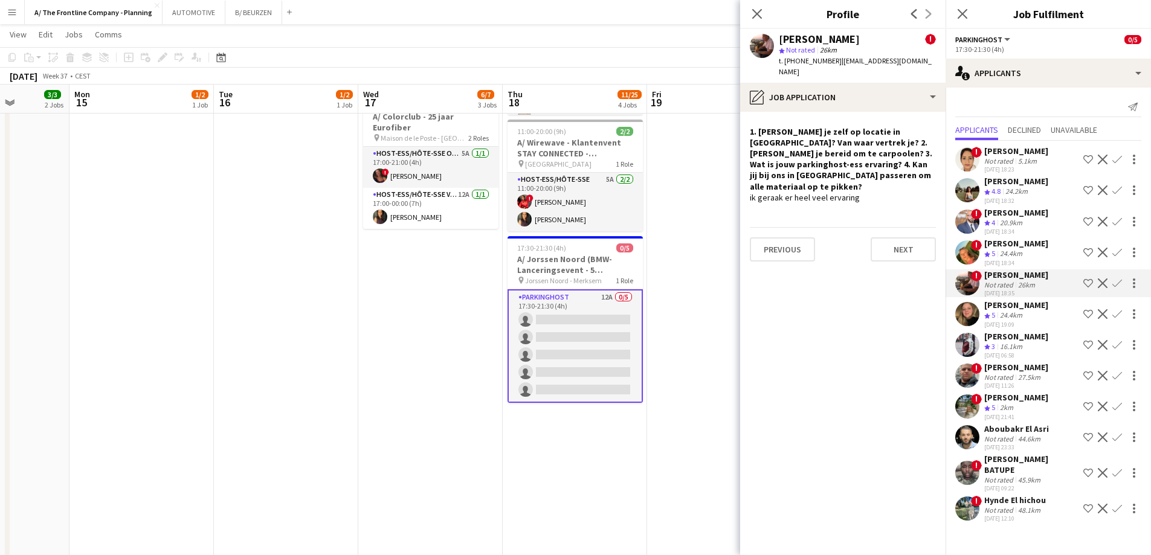
click at [1010, 347] on div "16.1km" at bounding box center [1011, 347] width 27 height 10
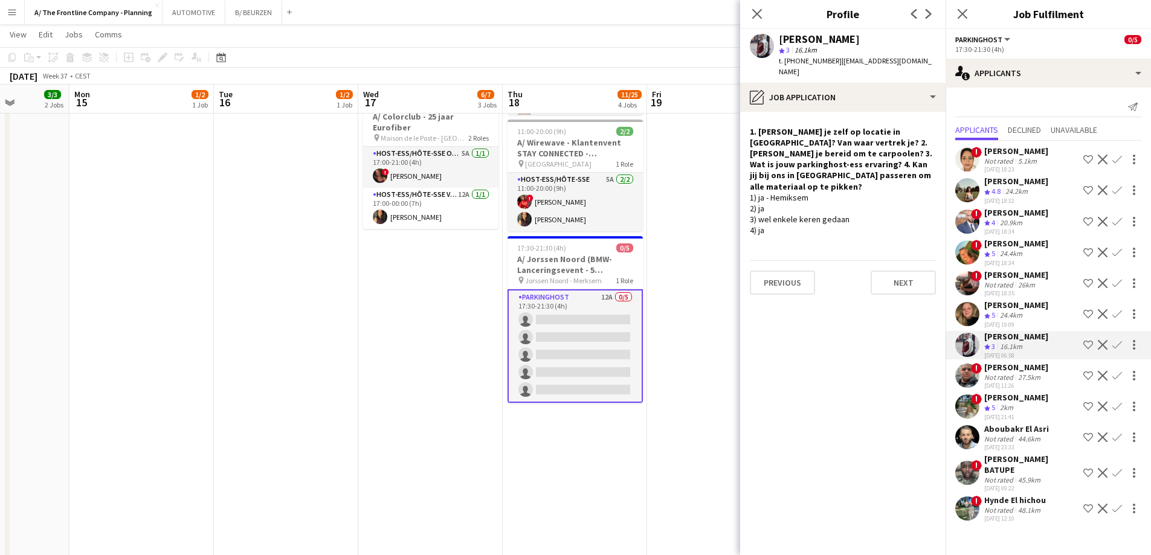
click at [1013, 394] on div "[PERSON_NAME]" at bounding box center [1016, 397] width 64 height 11
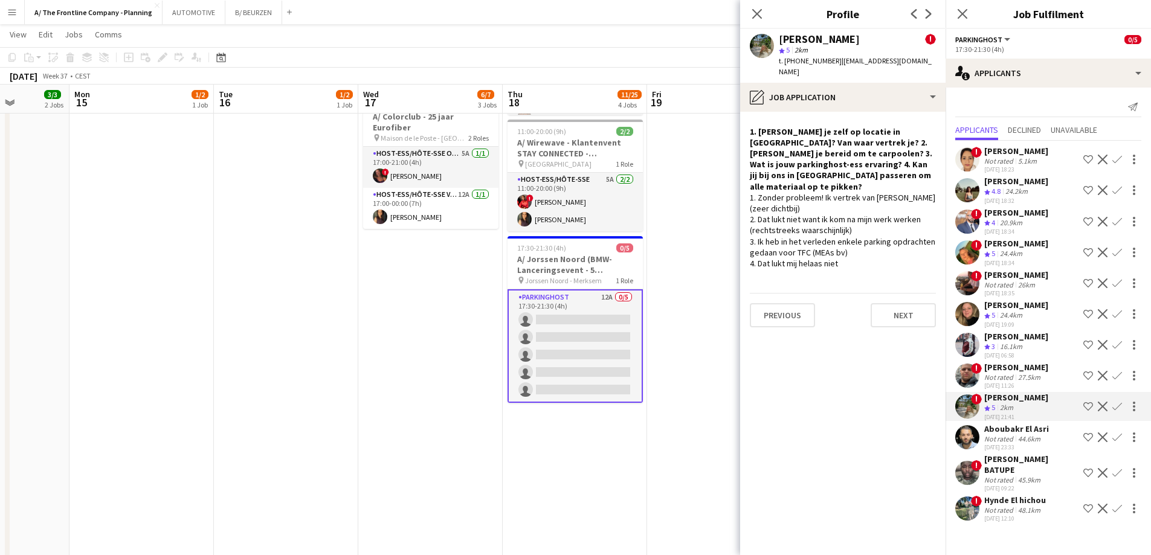
click at [1012, 437] on div "Not rated" at bounding box center [999, 439] width 31 height 9
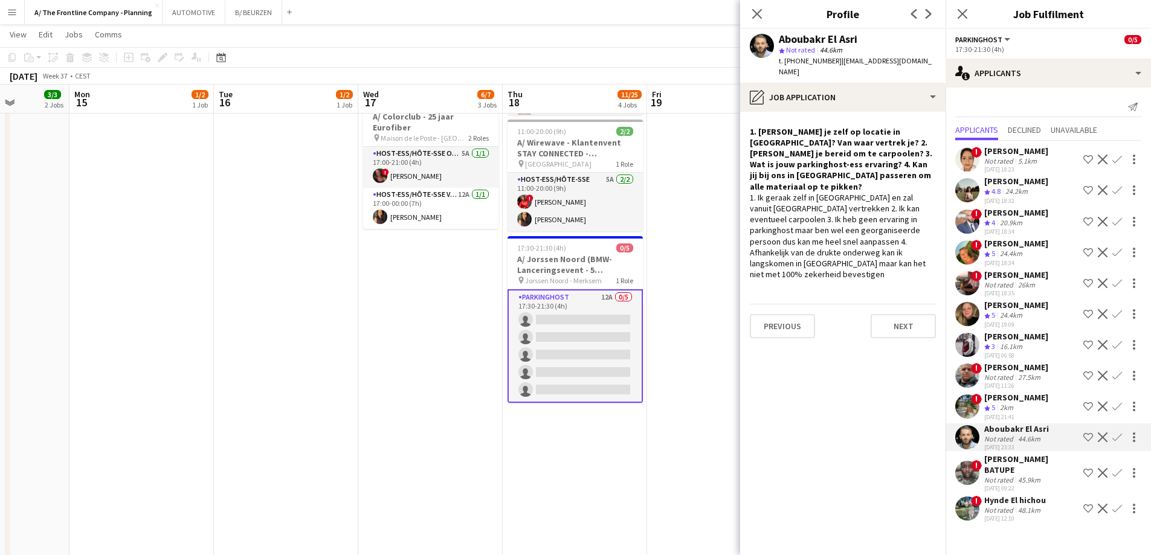
click at [1013, 457] on div "[PERSON_NAME] BATUPE" at bounding box center [1031, 465] width 94 height 22
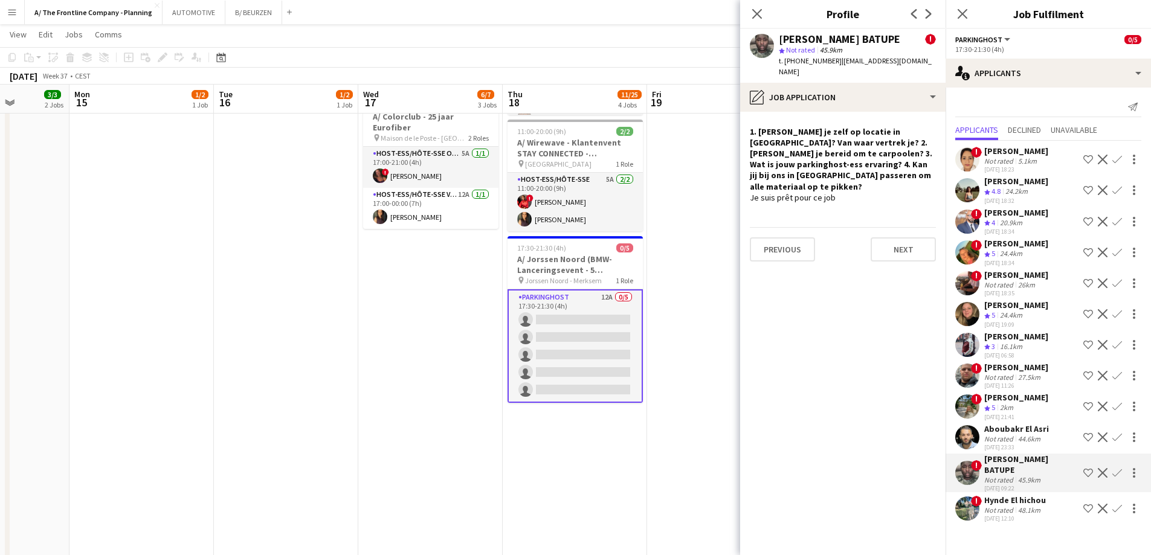
click at [1001, 188] on span "4.8" at bounding box center [996, 191] width 9 height 9
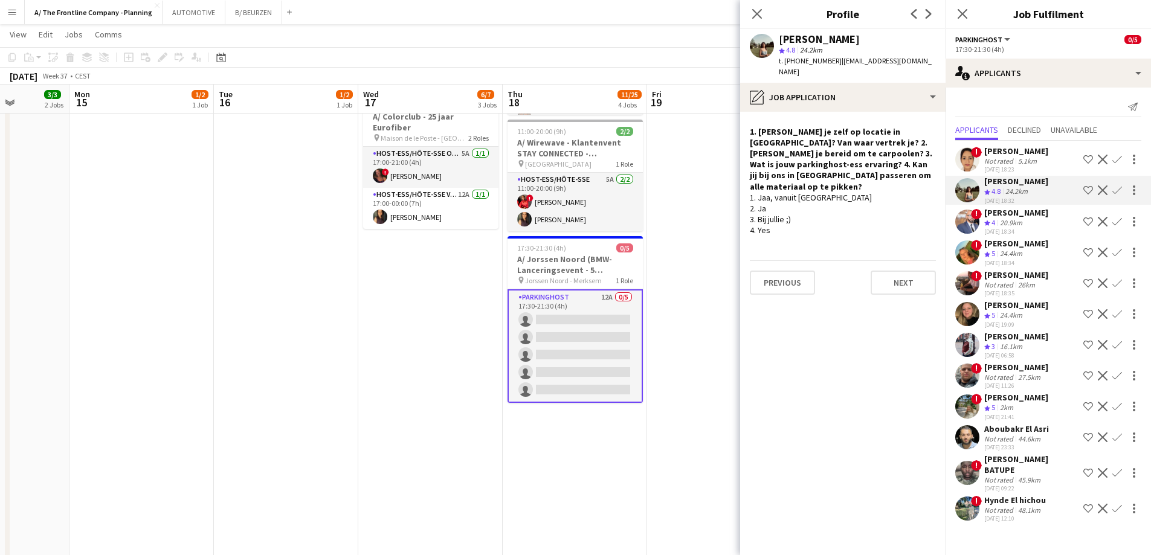
click at [1003, 216] on div "[PERSON_NAME]" at bounding box center [1016, 212] width 64 height 11
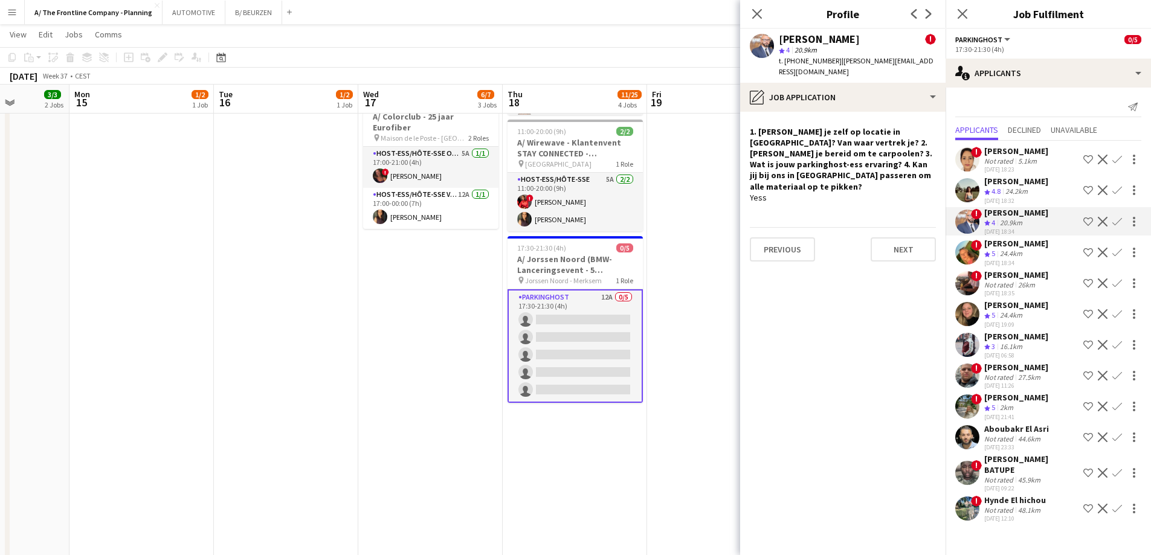
click at [1007, 256] on div "24.4km" at bounding box center [1011, 254] width 27 height 10
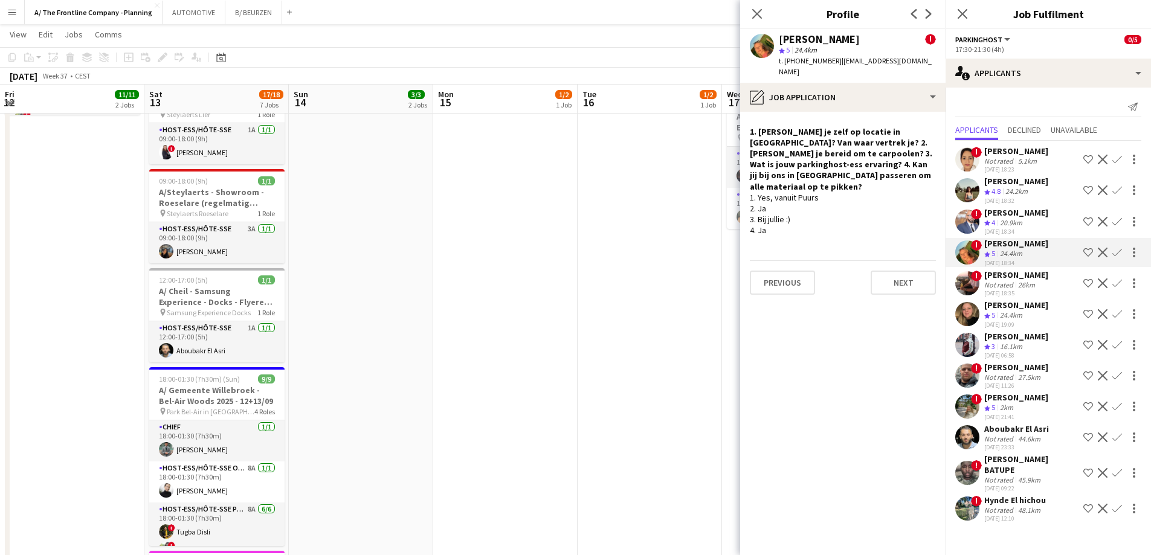
scroll to position [0, 364]
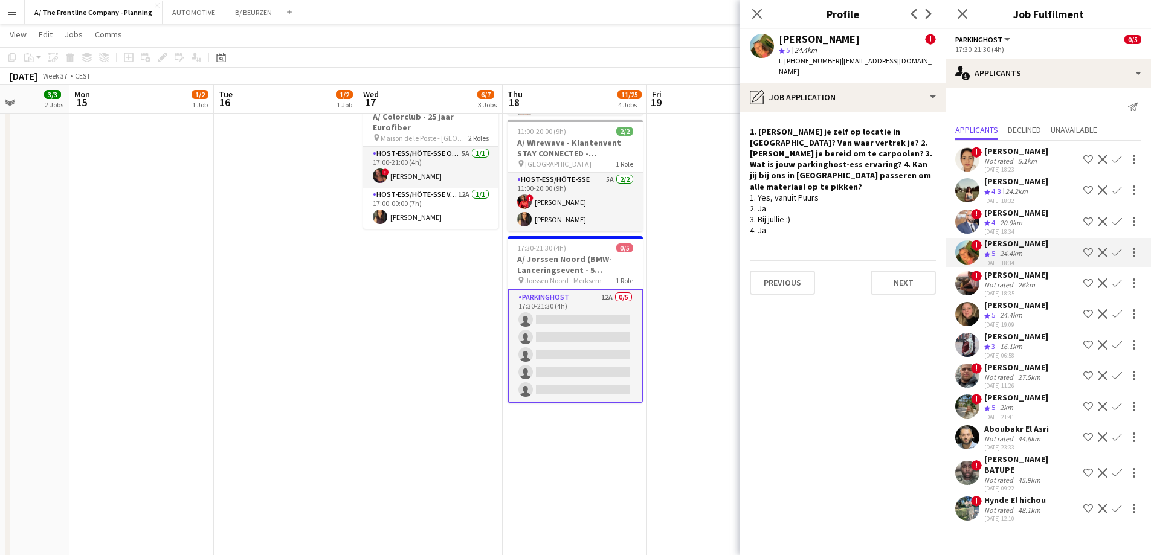
click at [1007, 286] on div "Not rated" at bounding box center [999, 284] width 31 height 9
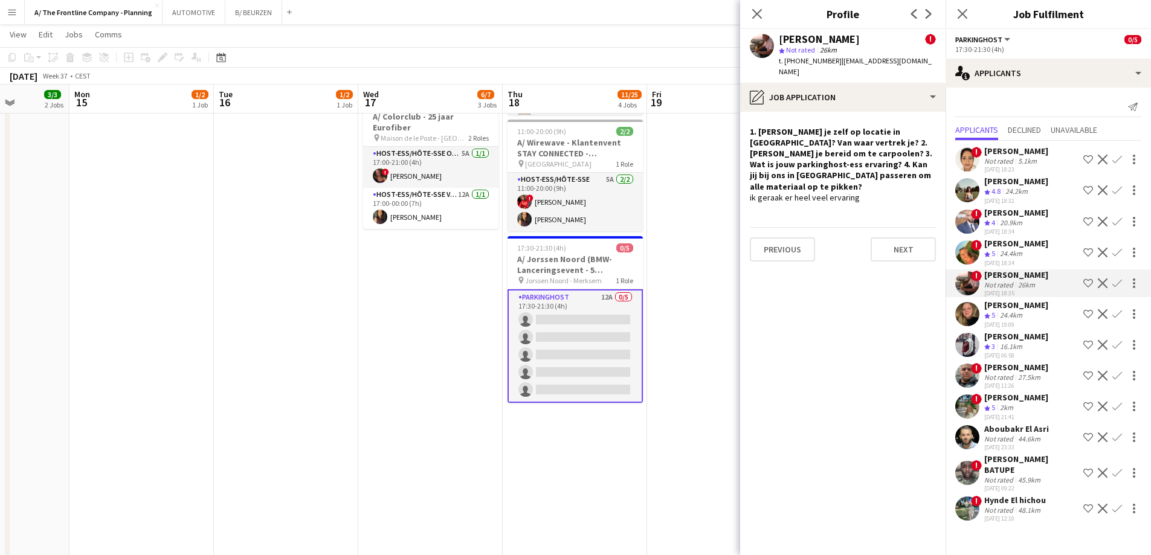
click at [1009, 312] on div "24.4km" at bounding box center [1011, 316] width 27 height 10
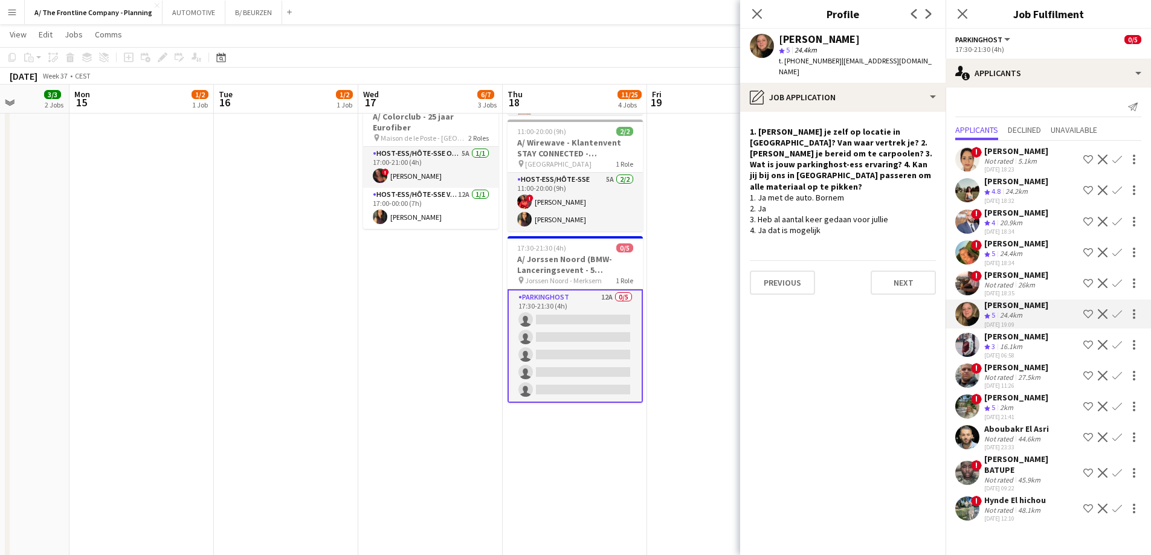
click at [1009, 343] on div "16.1km" at bounding box center [1011, 347] width 27 height 10
